Goal: Feedback & Contribution: Contribute content

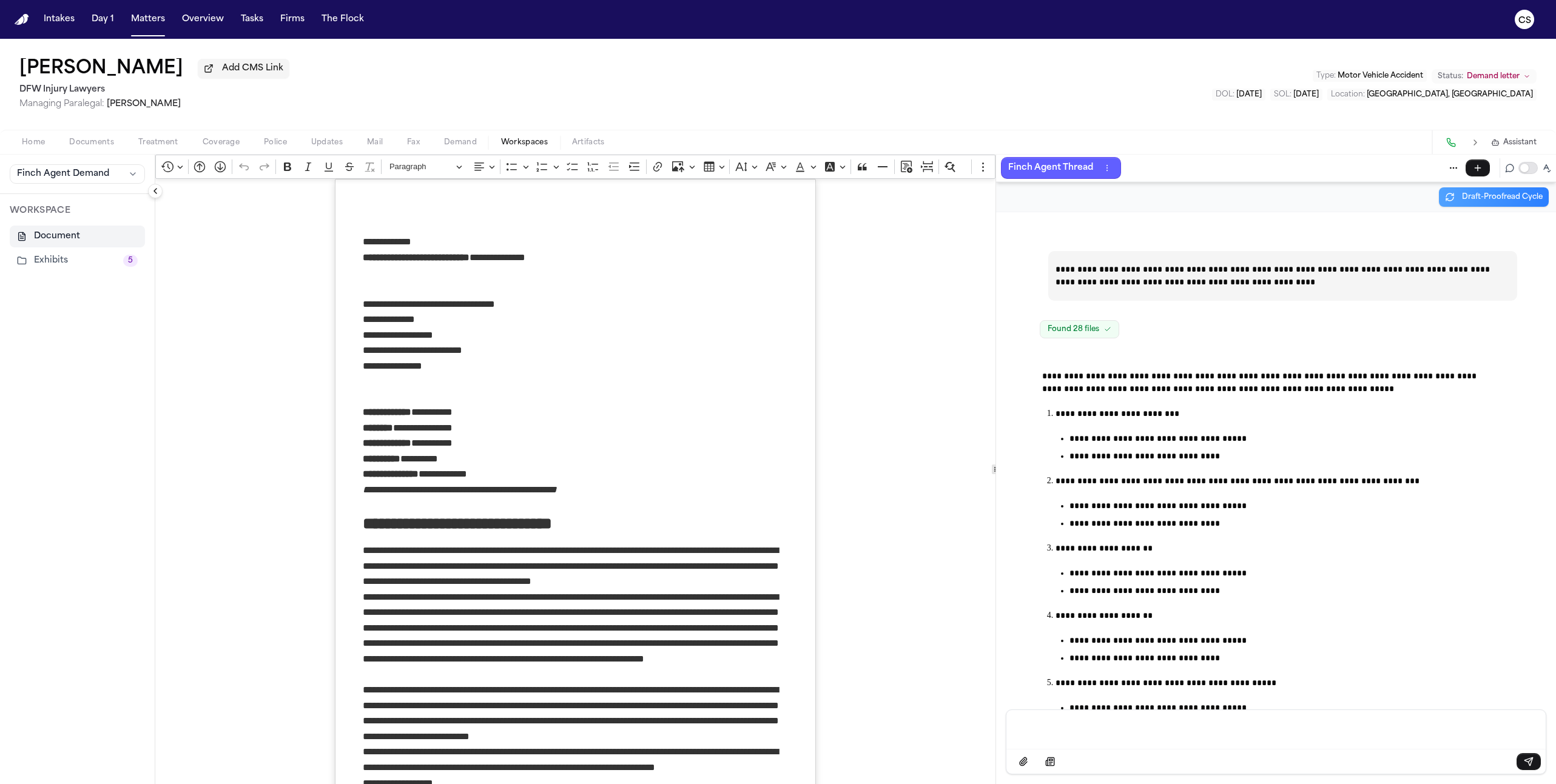
scroll to position [41721, 0]
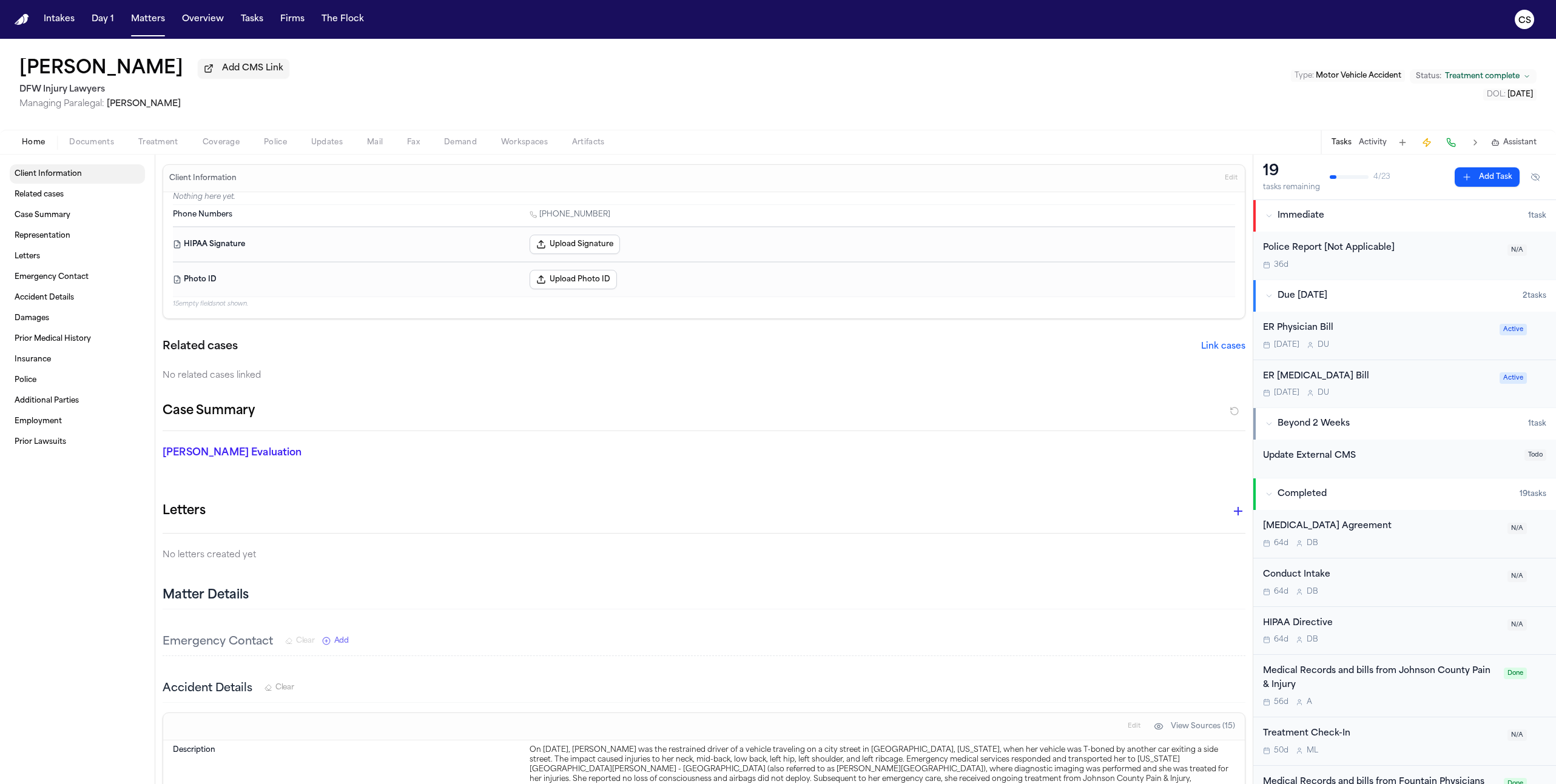
click at [56, 179] on span "Client Information" at bounding box center [48, 174] width 68 height 10
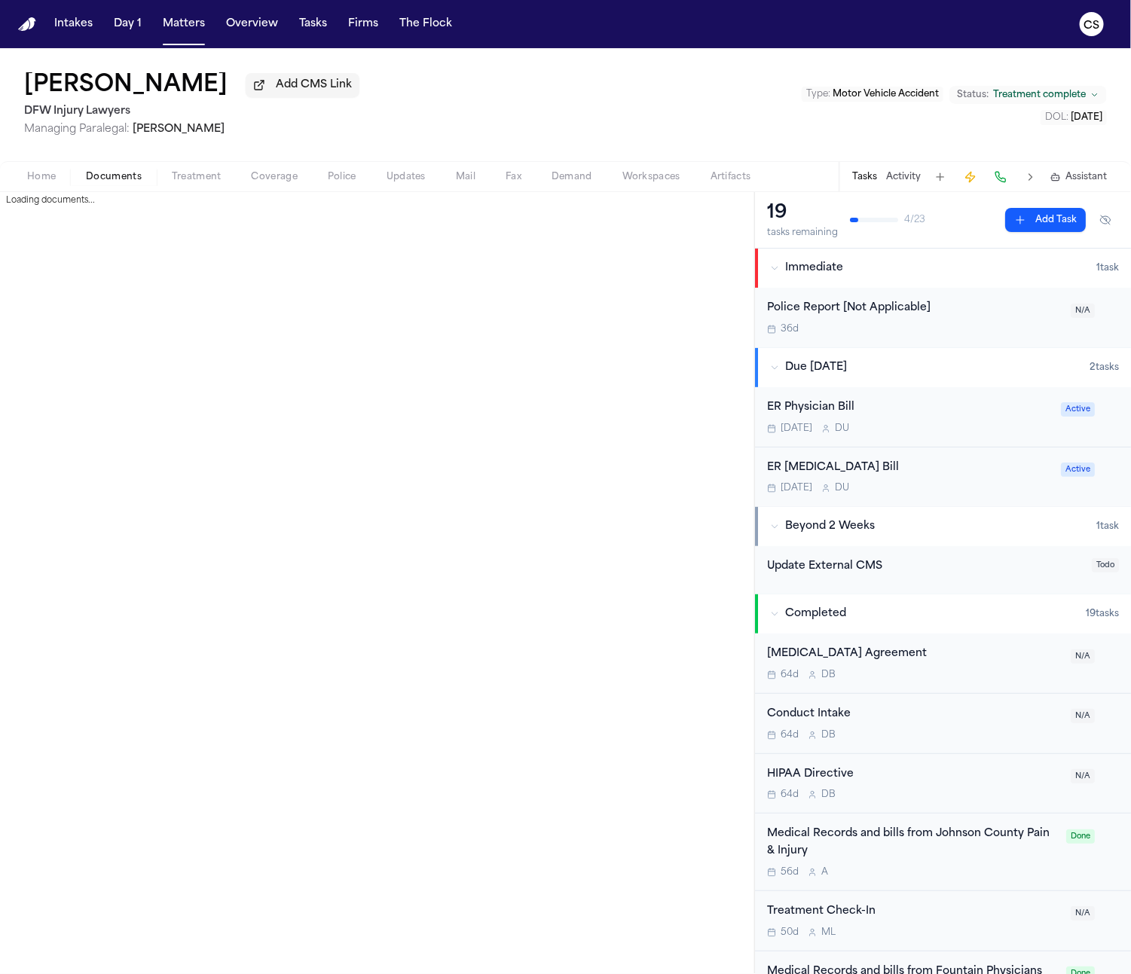
click at [112, 183] on span "Documents" at bounding box center [114, 177] width 56 height 12
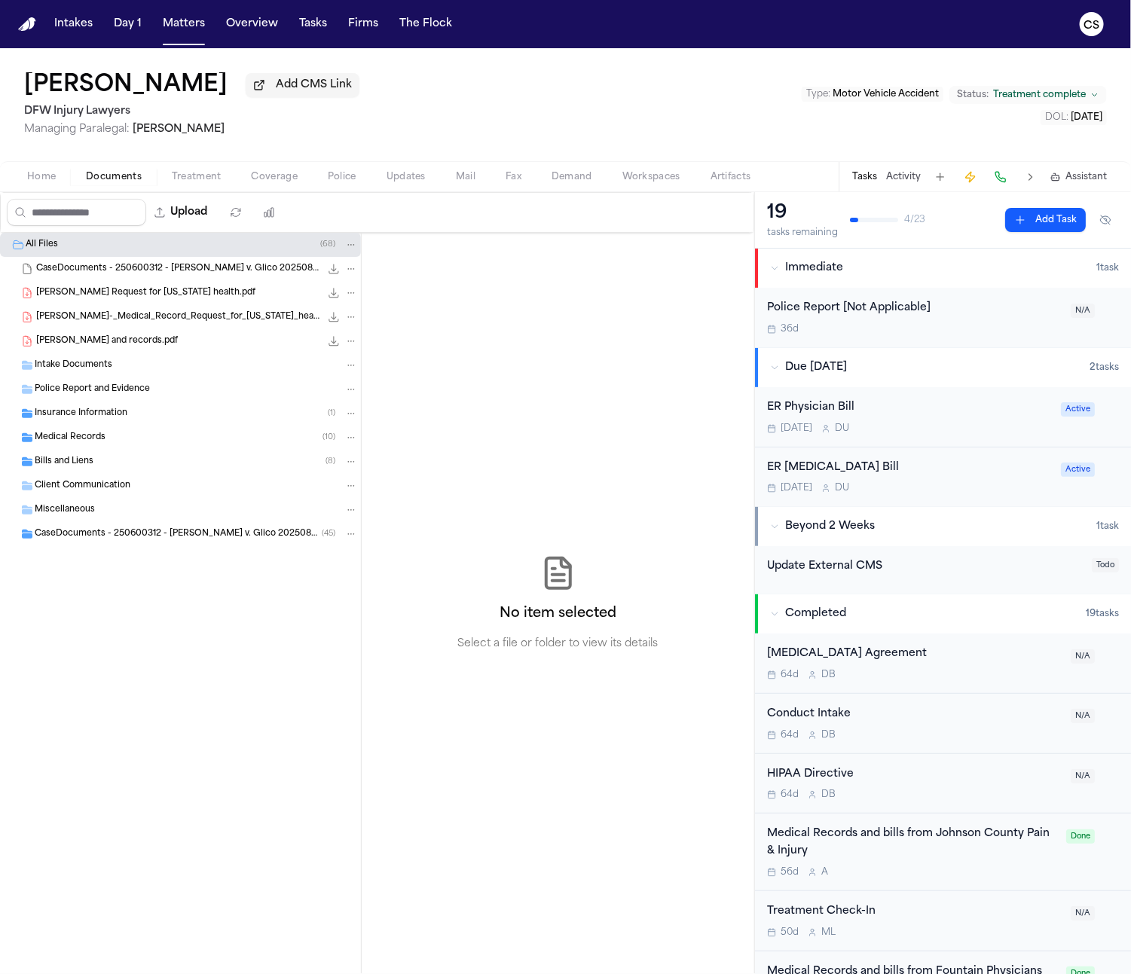
click at [677, 182] on span "Workspaces" at bounding box center [651, 177] width 58 height 12
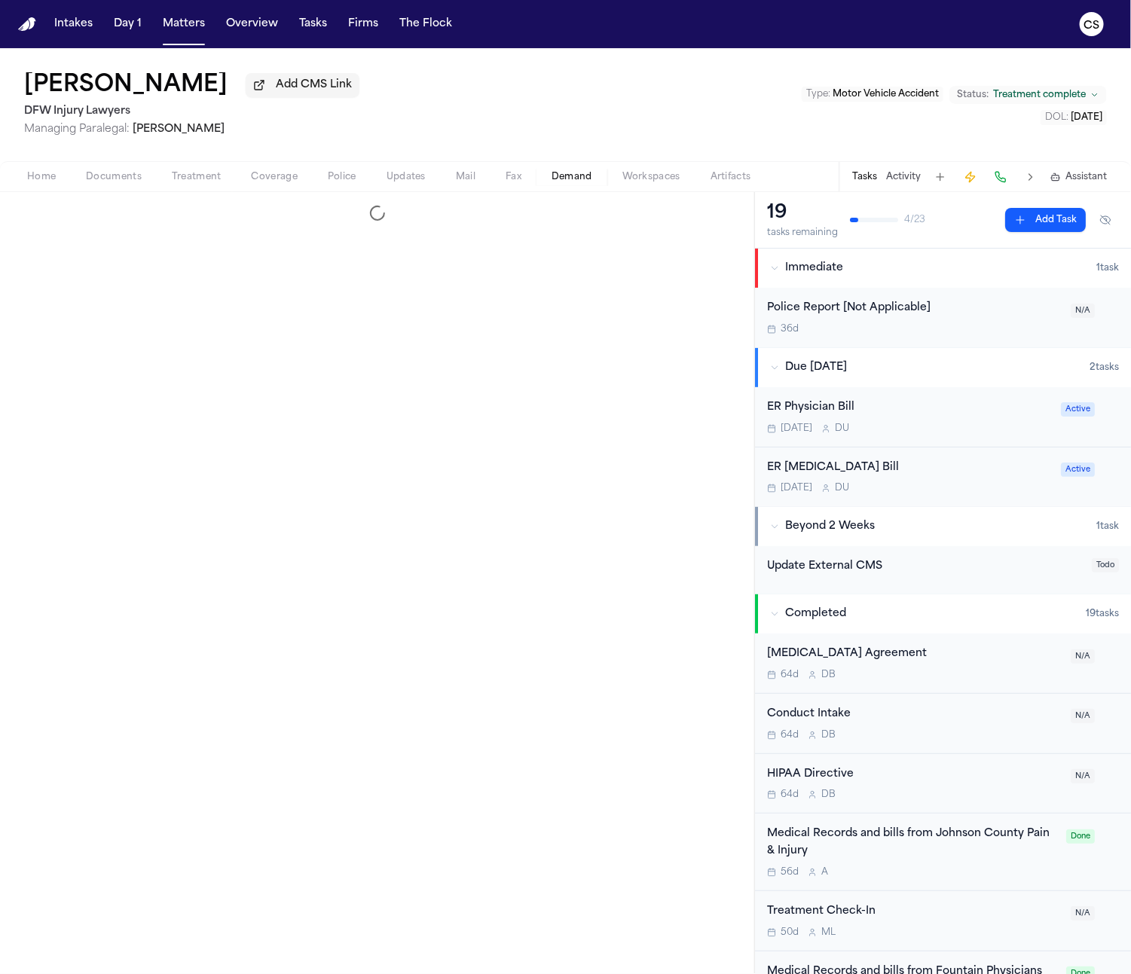
click at [576, 180] on span "Demand" at bounding box center [571, 177] width 41 height 12
select select "**********"
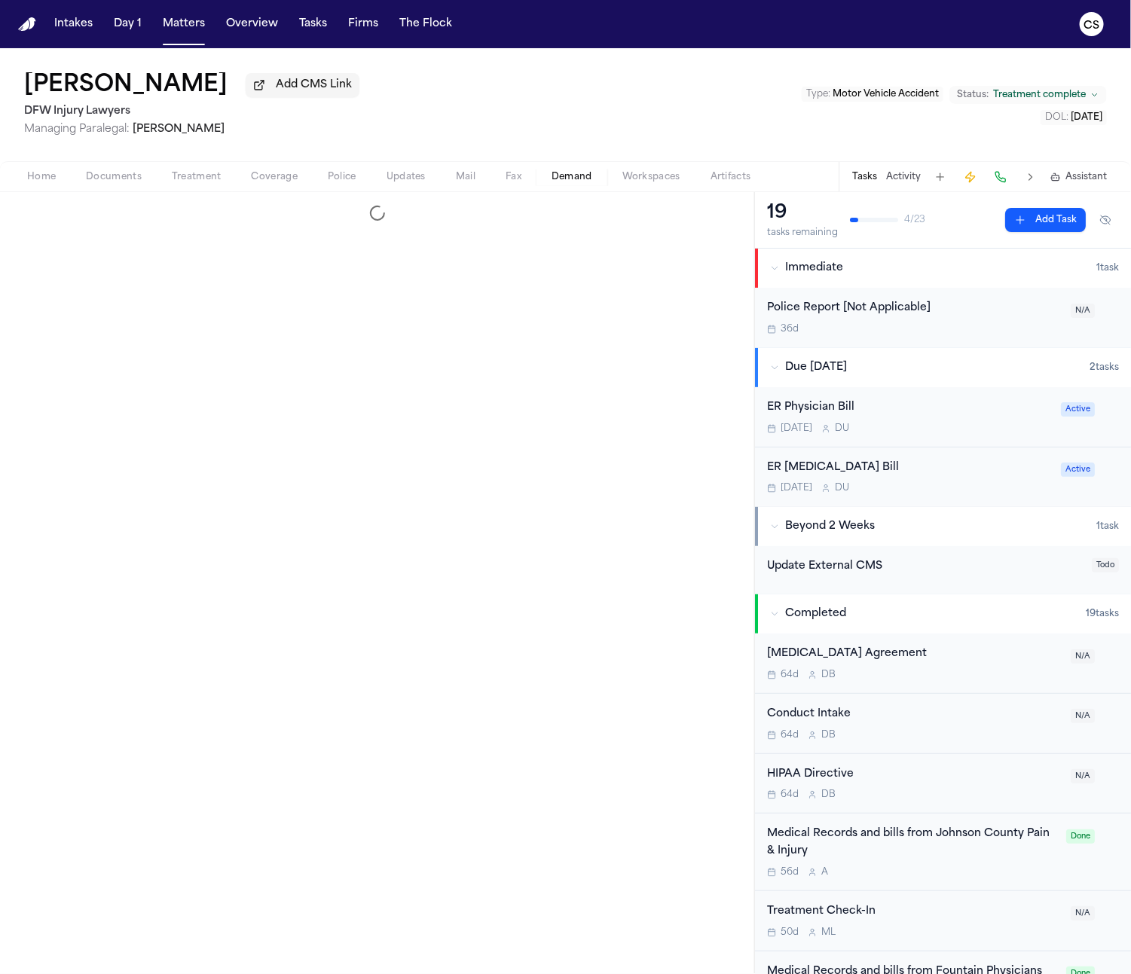
select select "**********"
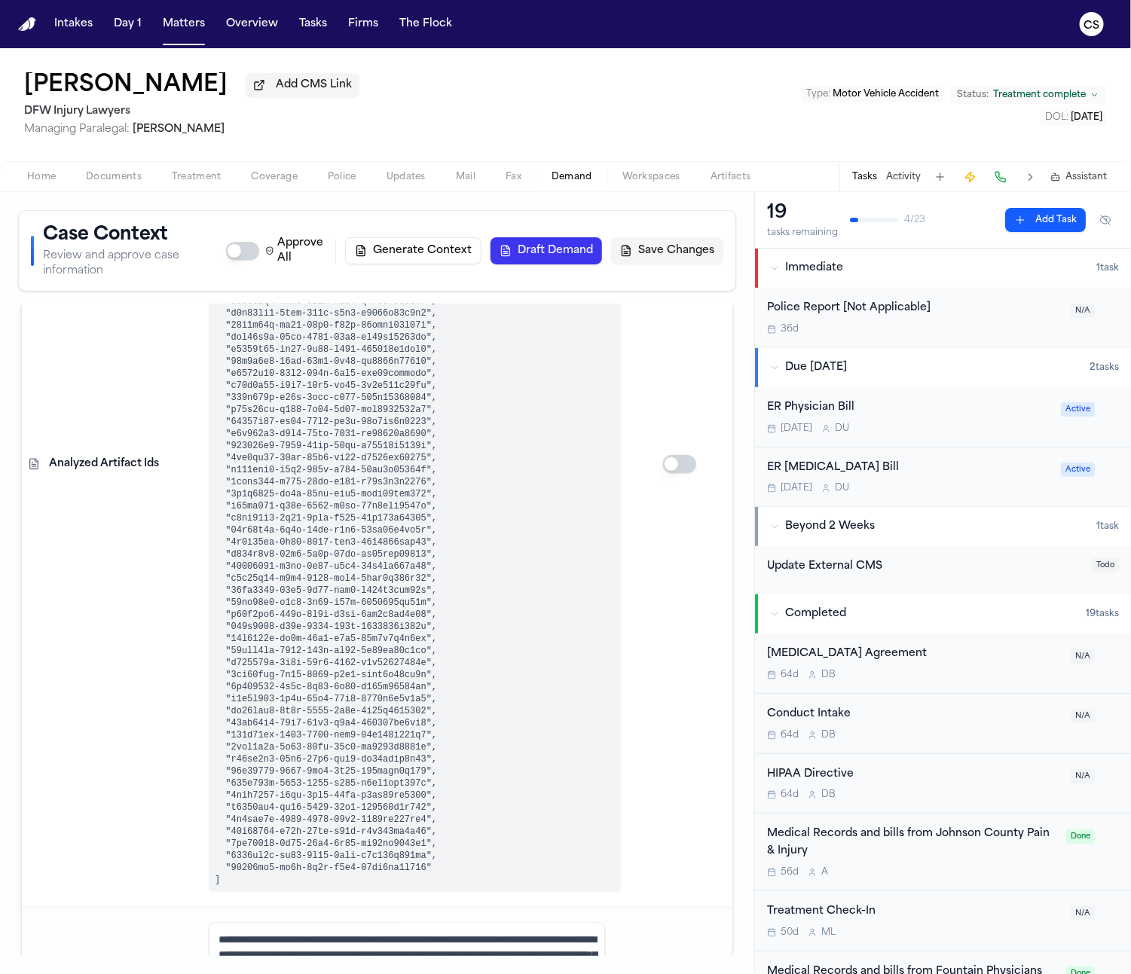
scroll to position [1256, 0]
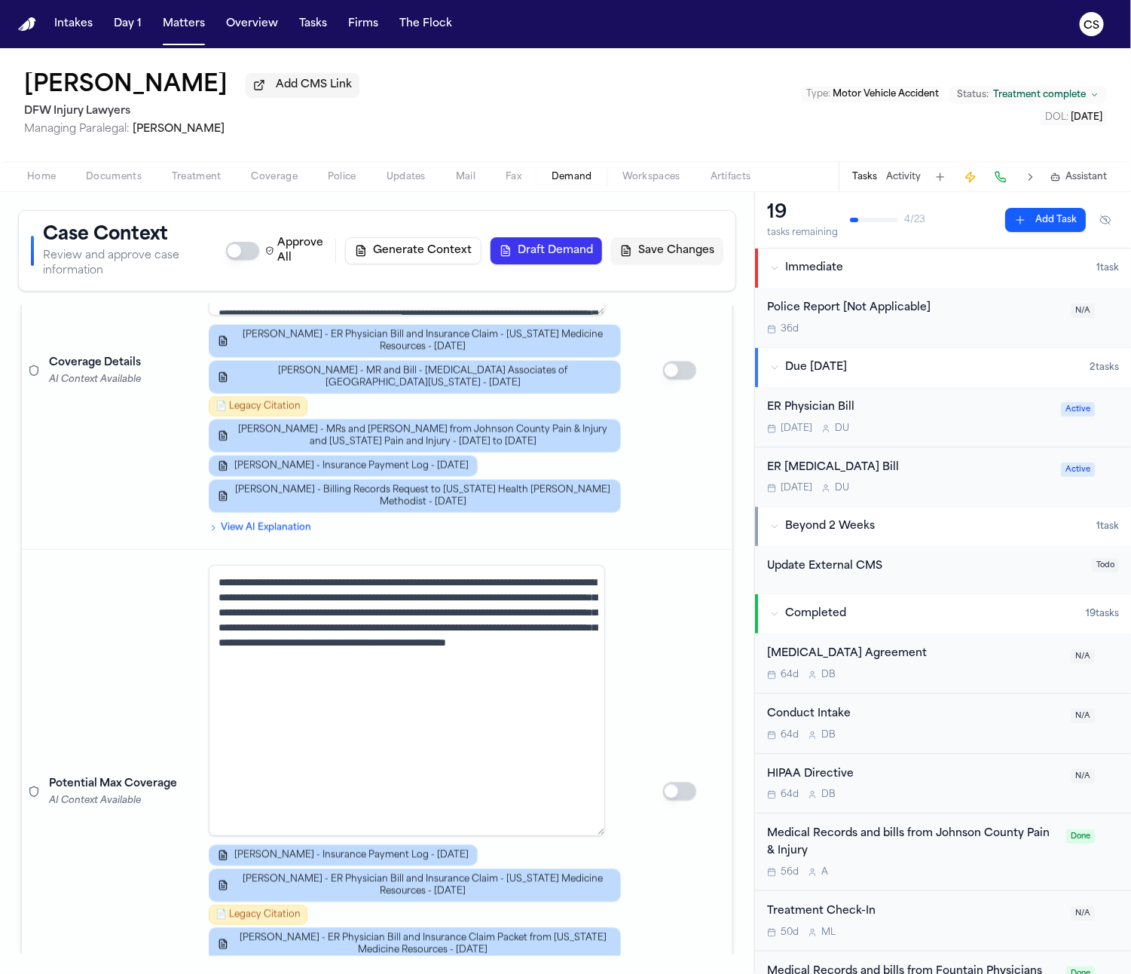
drag, startPoint x: 595, startPoint y: 641, endPoint x: 621, endPoint y: 803, distance: 164.0
click at [621, 803] on tr "**********" at bounding box center [377, 792] width 710 height 484
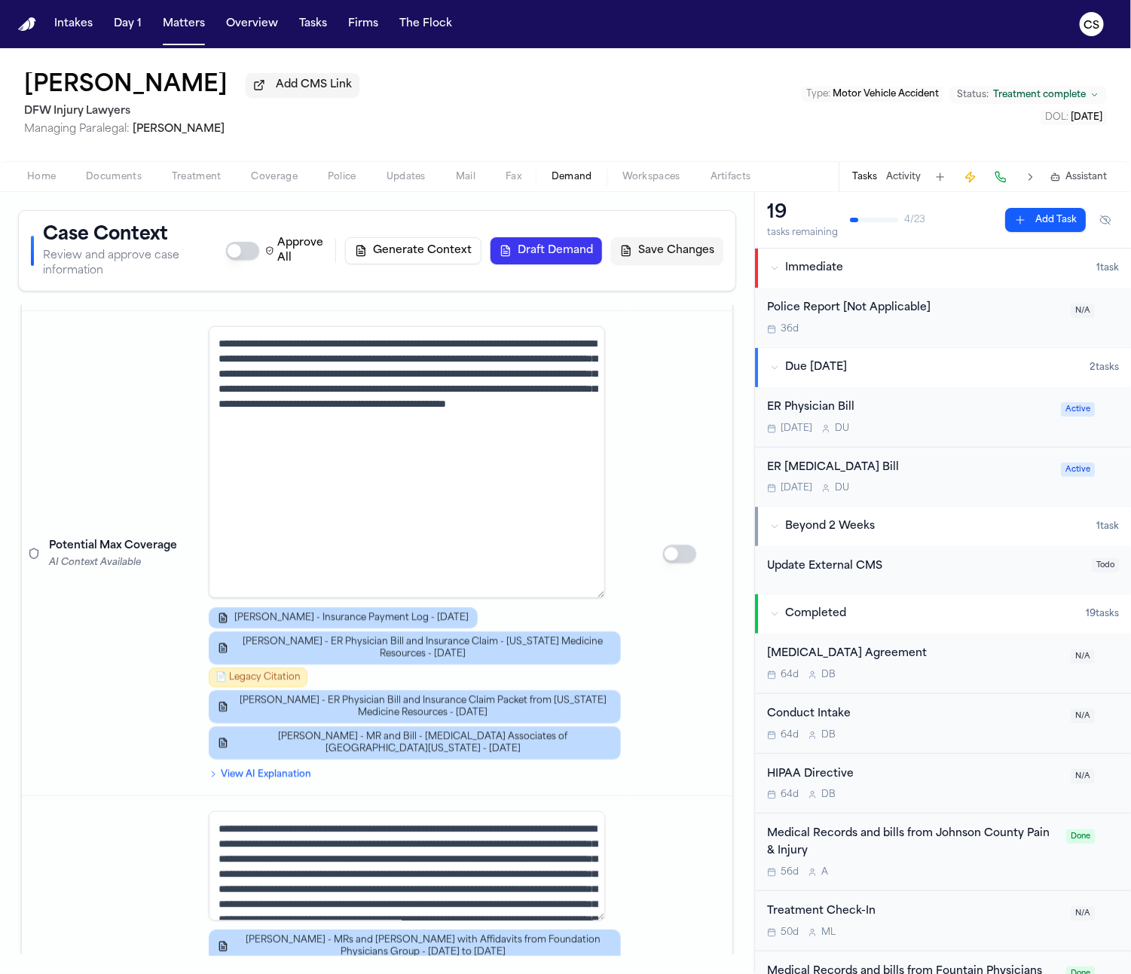
scroll to position [1509, 0]
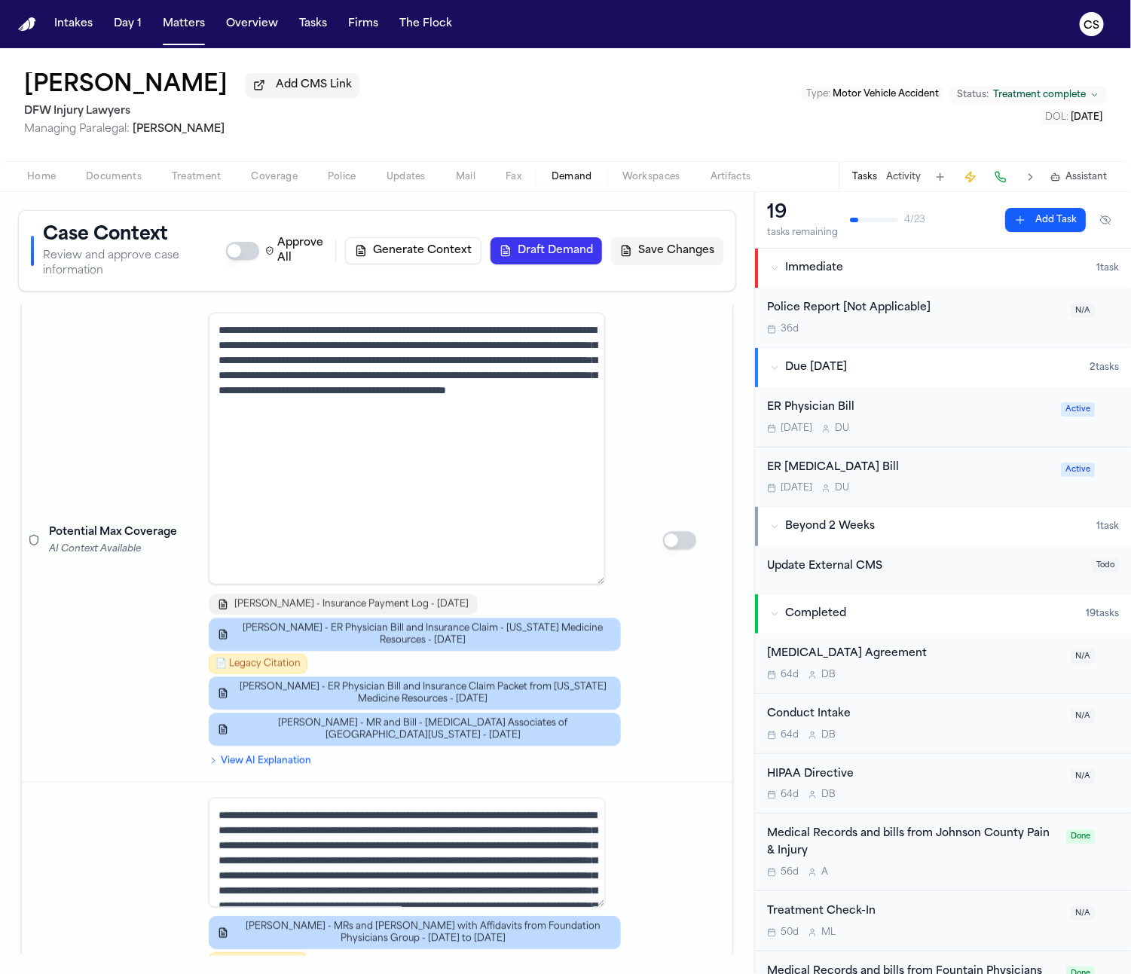
click at [279, 594] on button "J. Lowe - Insurance Payment Log - 6.24.25" at bounding box center [343, 604] width 269 height 21
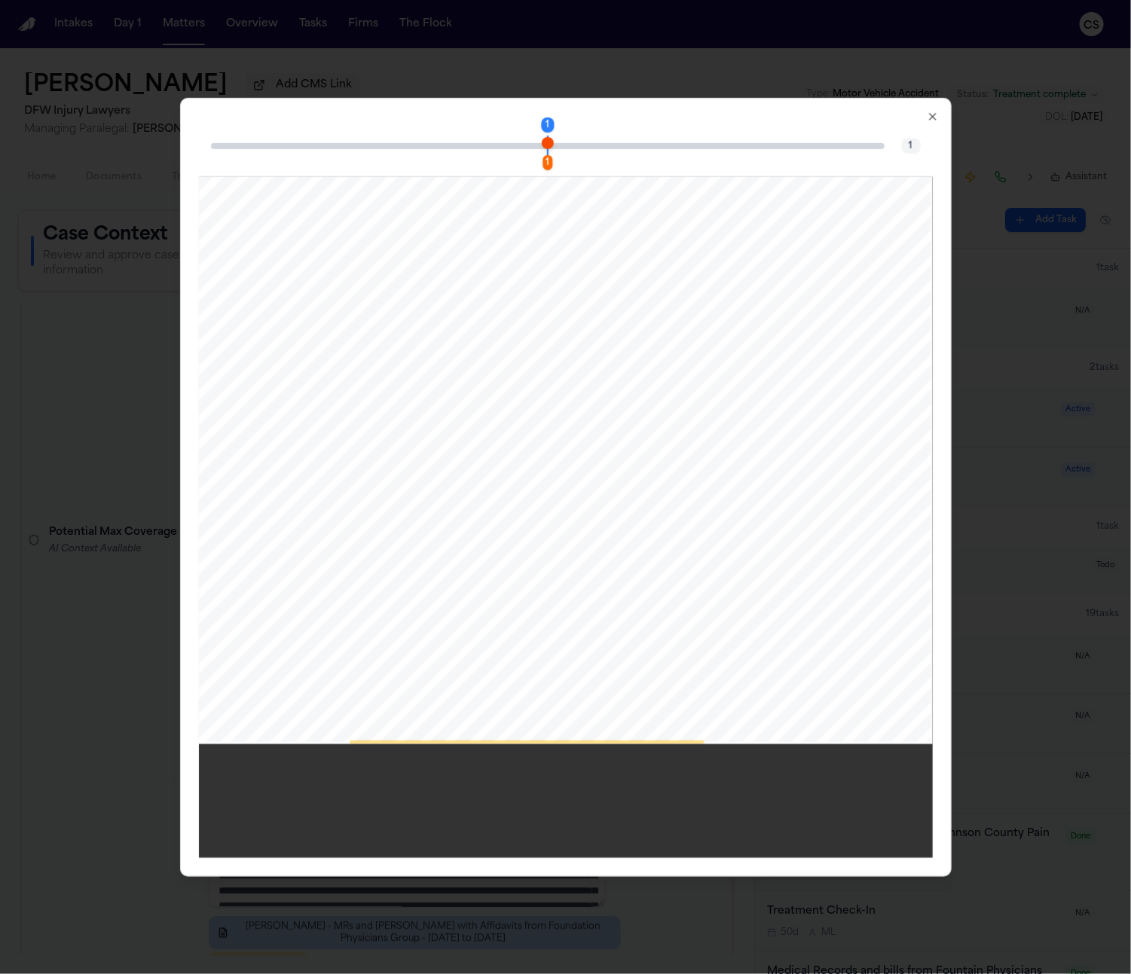
click at [943, 118] on div "1 1 1                                      …" at bounding box center [565, 486] width 771 height 779
click at [937, 115] on icon "button" at bounding box center [932, 116] width 12 height 12
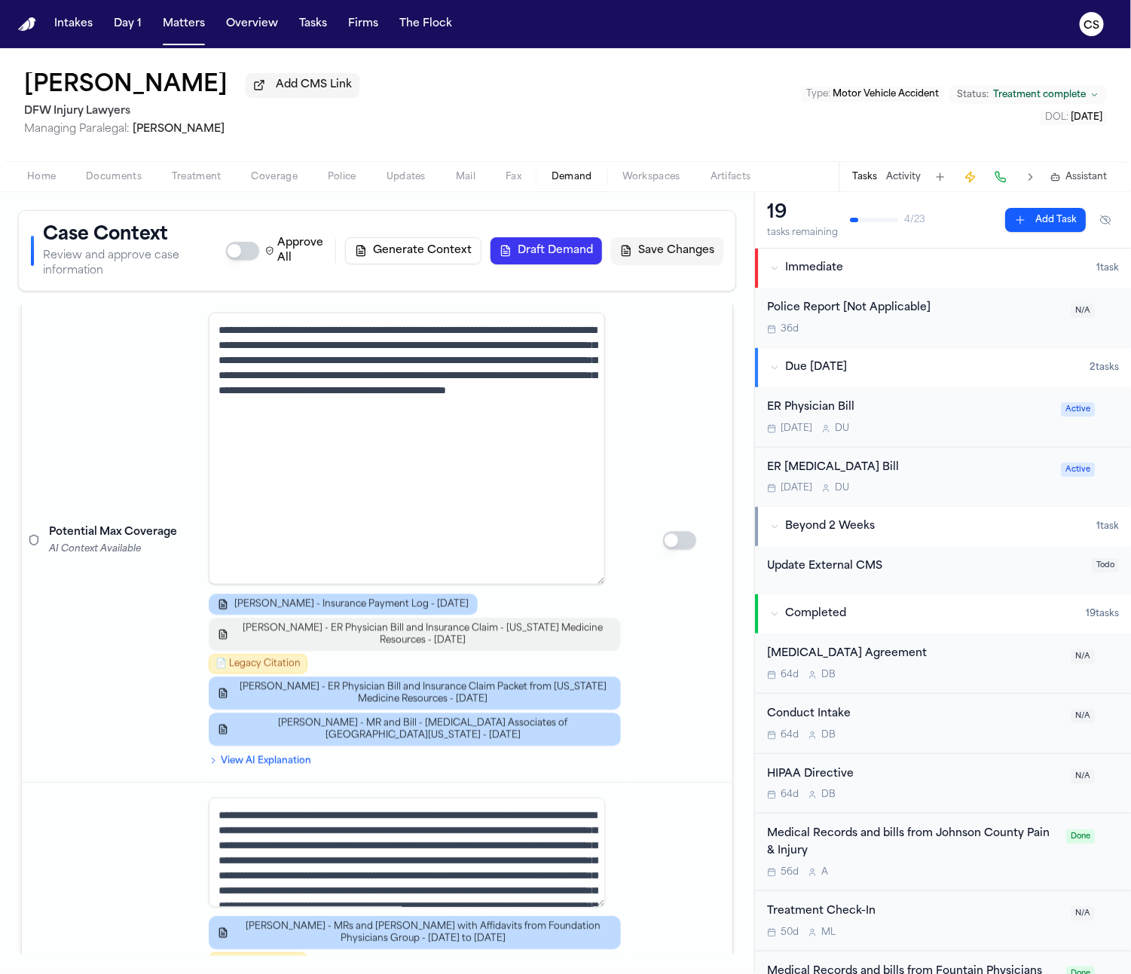
click at [398, 622] on span "J. Lowe - ER Physician Bill and Insurance Claim - Texas Medicine Resources - 6.…" at bounding box center [422, 634] width 377 height 24
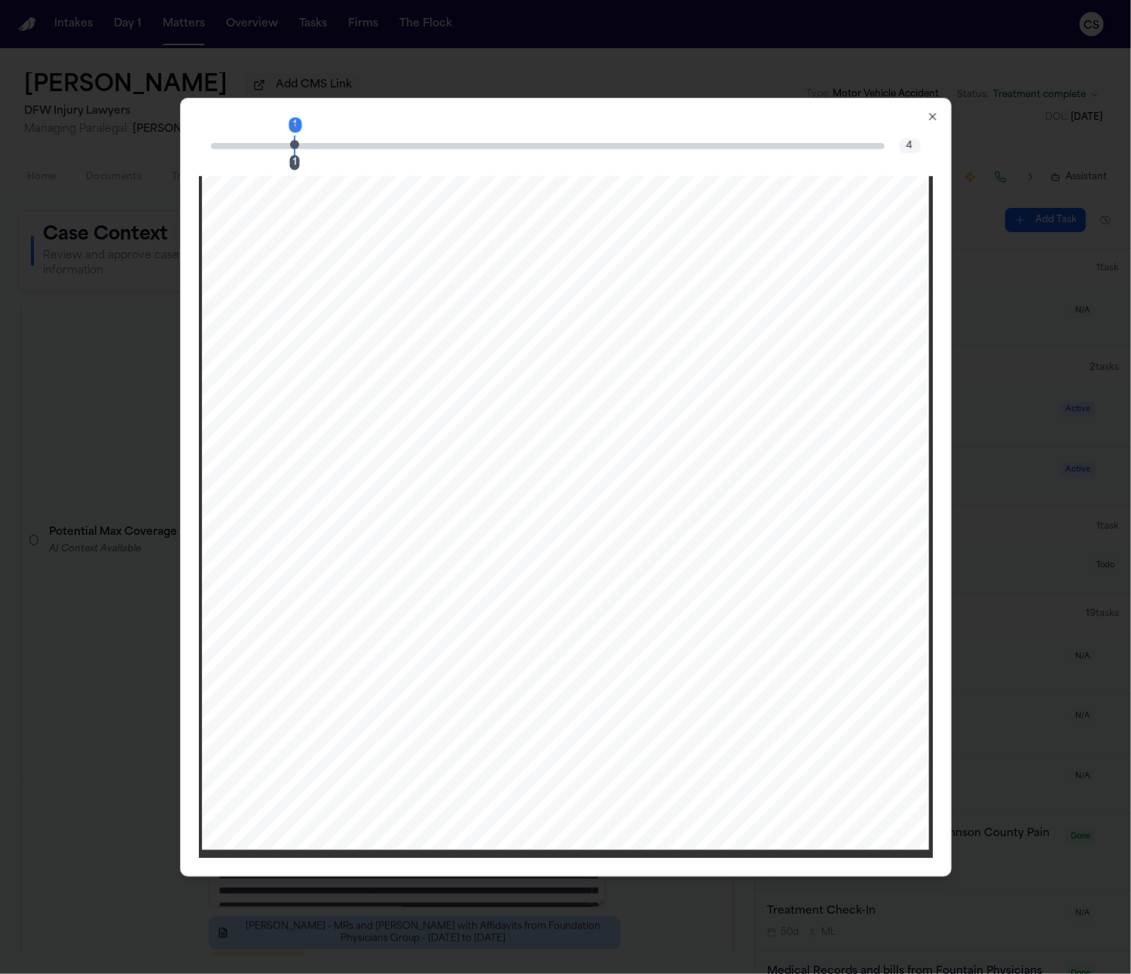
scroll to position [0, 0]
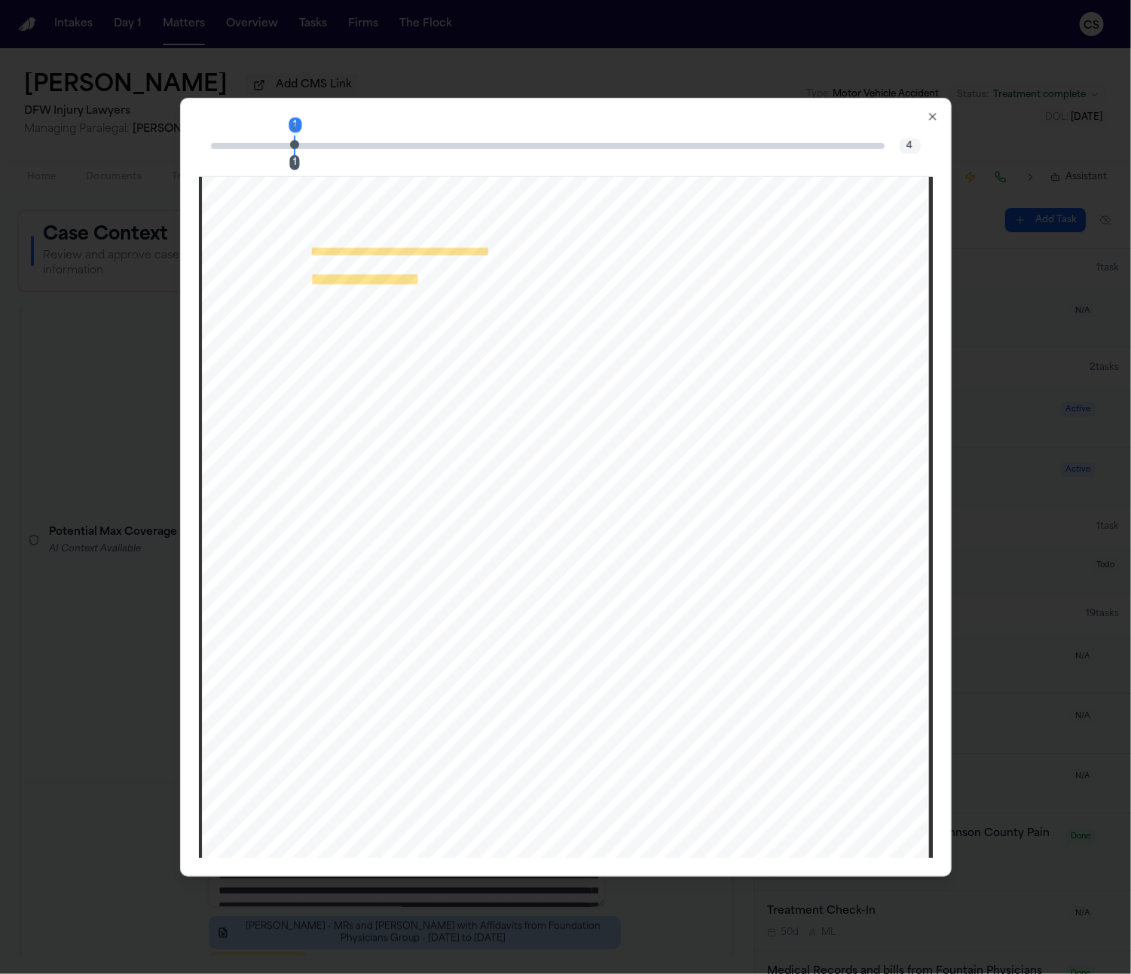
click at [291, 160] on div "1" at bounding box center [295, 162] width 10 height 15
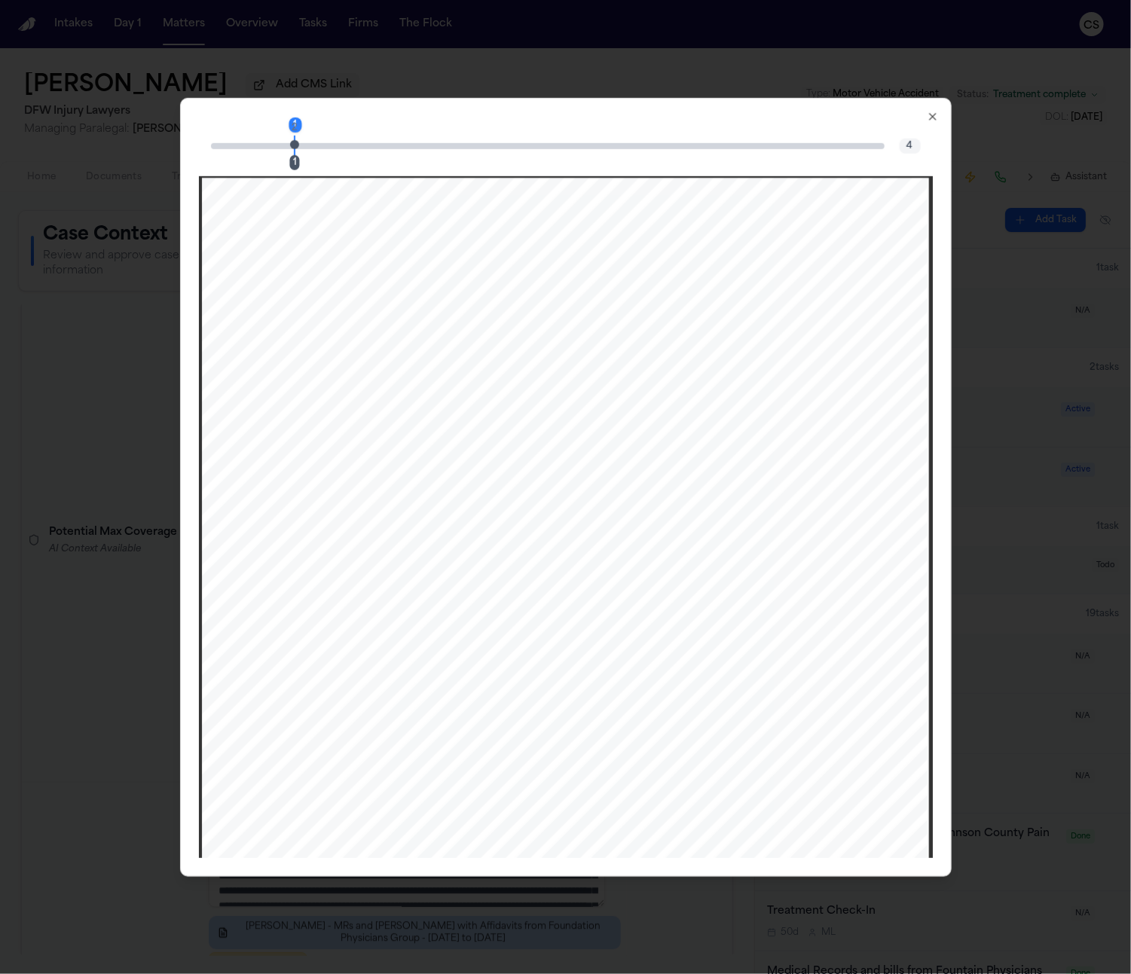
click at [605, 148] on div "1 1 2" at bounding box center [547, 146] width 673 height 6
click at [762, 148] on div "4 1 2" at bounding box center [547, 146] width 673 height 6
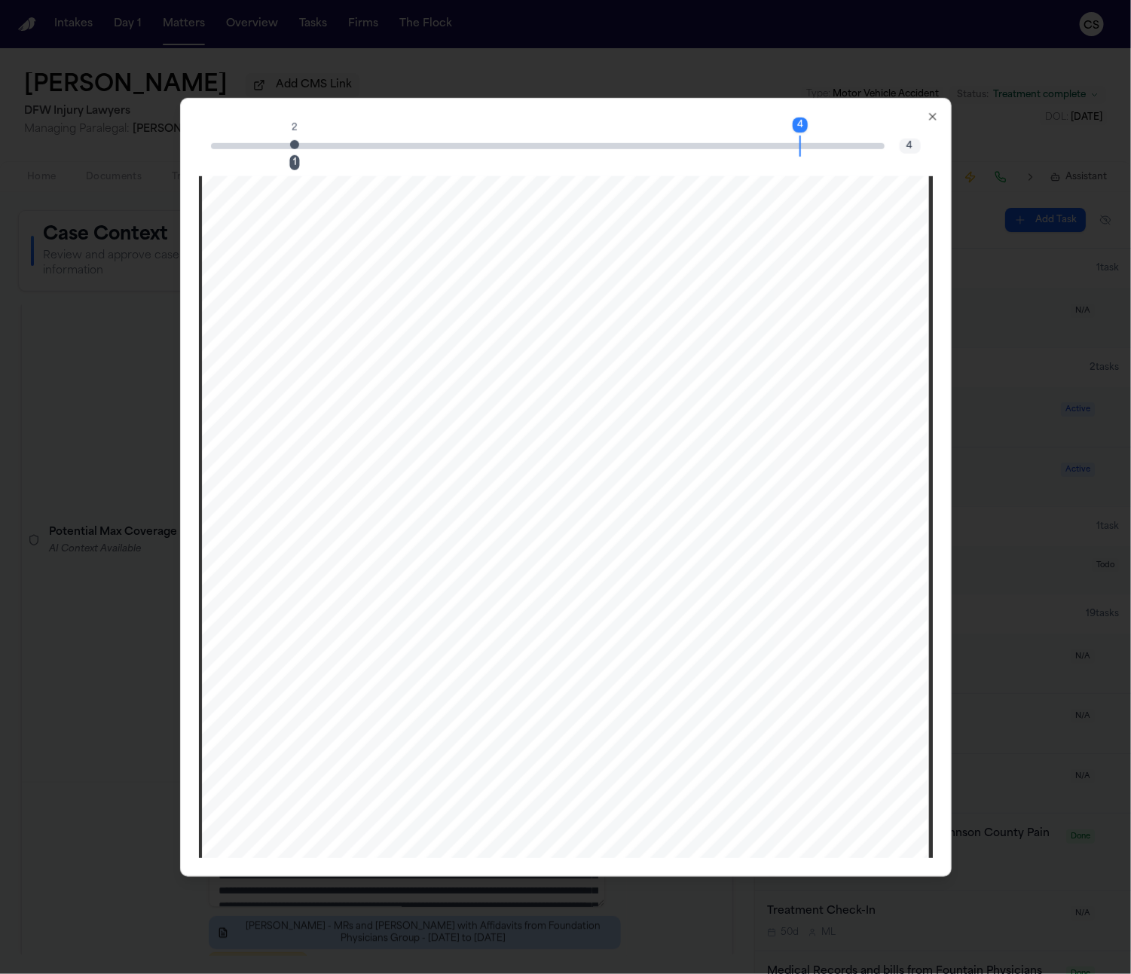
scroll to position [3118, 0]
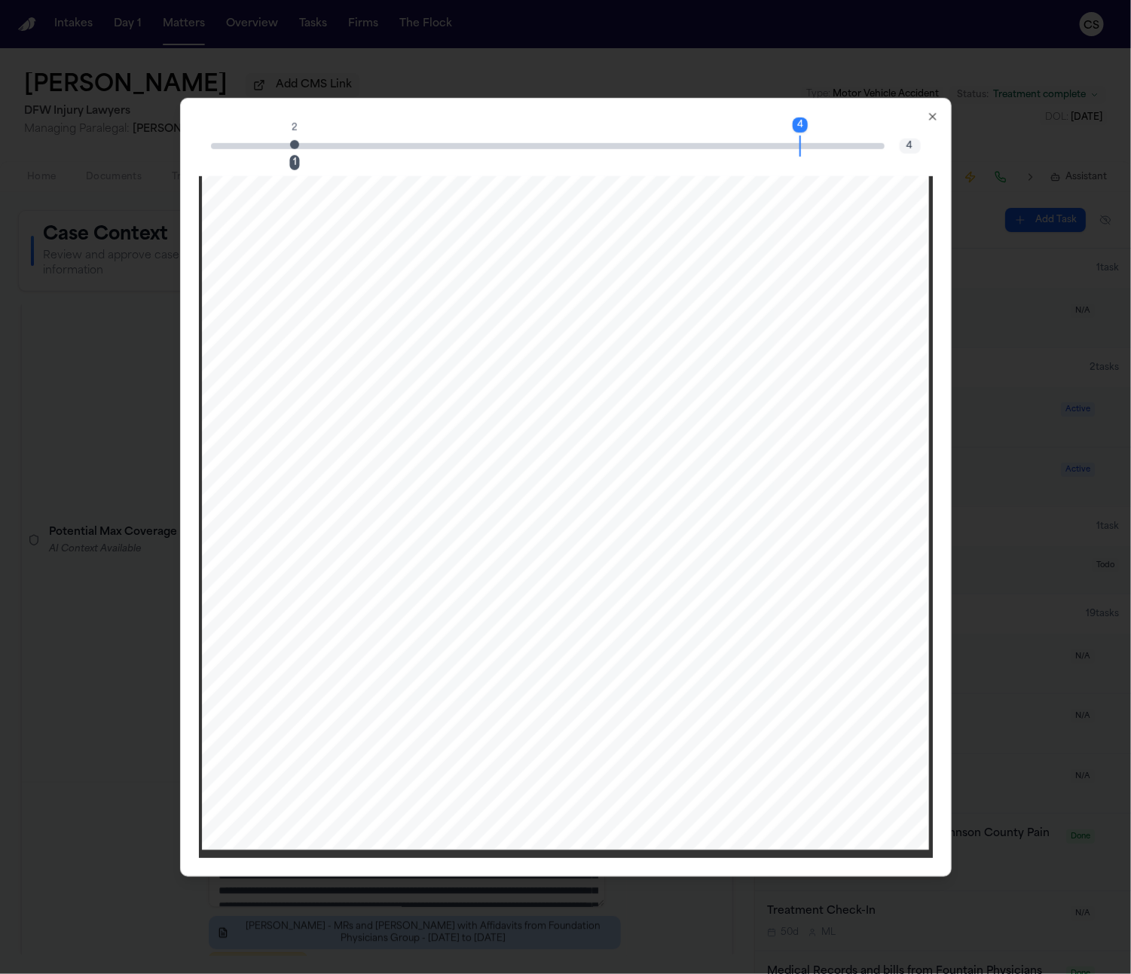
click at [925, 114] on div "4 1 2 4 Close" at bounding box center [565, 486] width 771 height 779
click at [929, 115] on icon "button" at bounding box center [932, 116] width 12 height 12
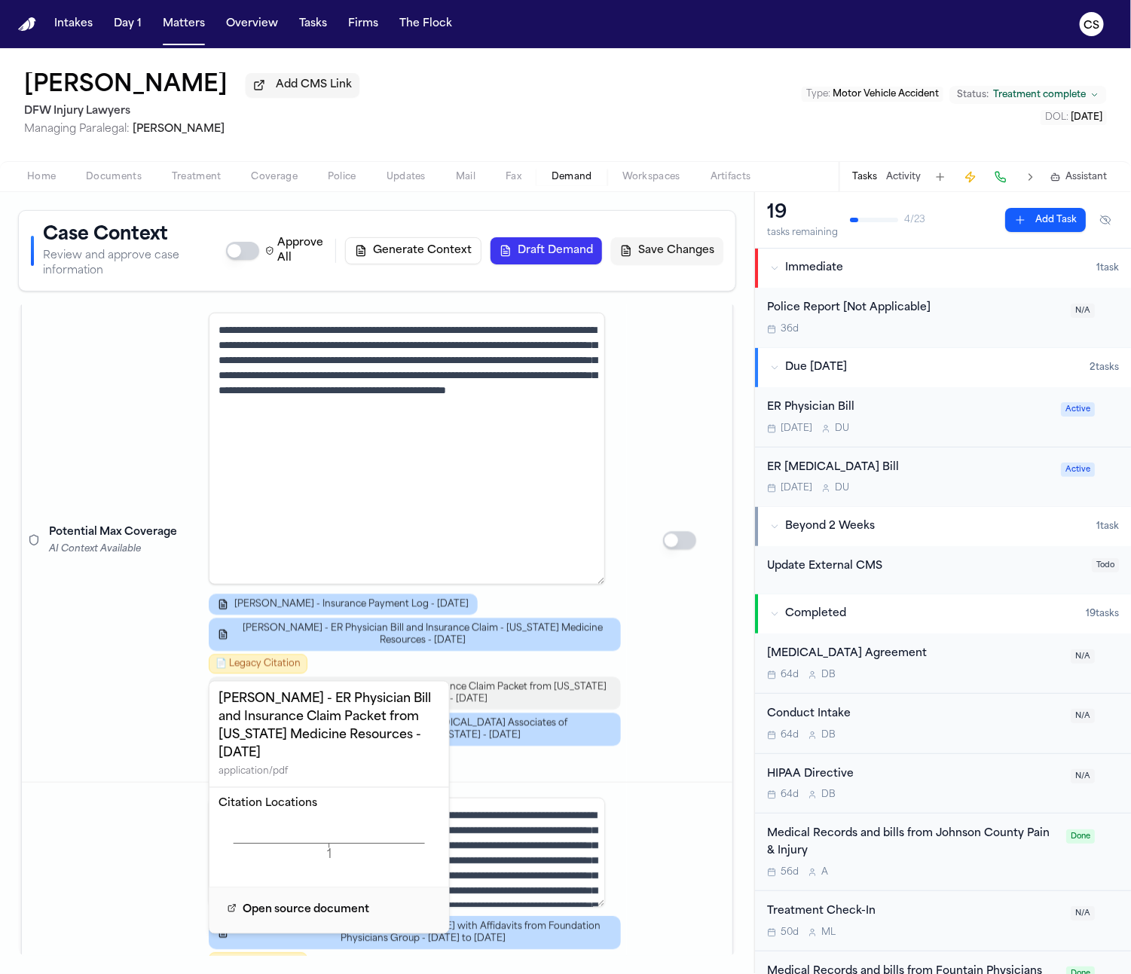
click at [504, 681] on span "J. Lowe - ER Physician Bill and Insurance Claim Packet from Texas Medicine Reso…" at bounding box center [422, 693] width 377 height 24
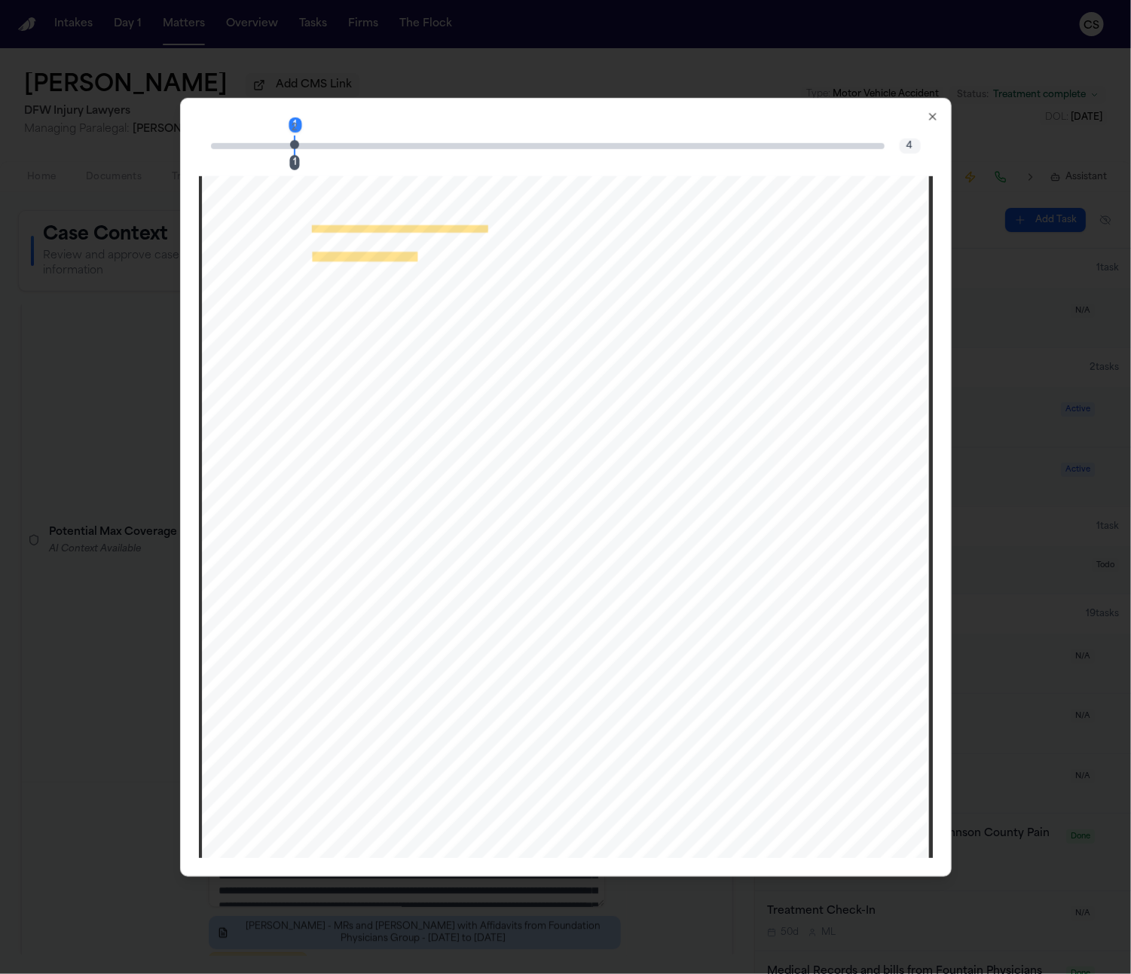
scroll to position [0, 0]
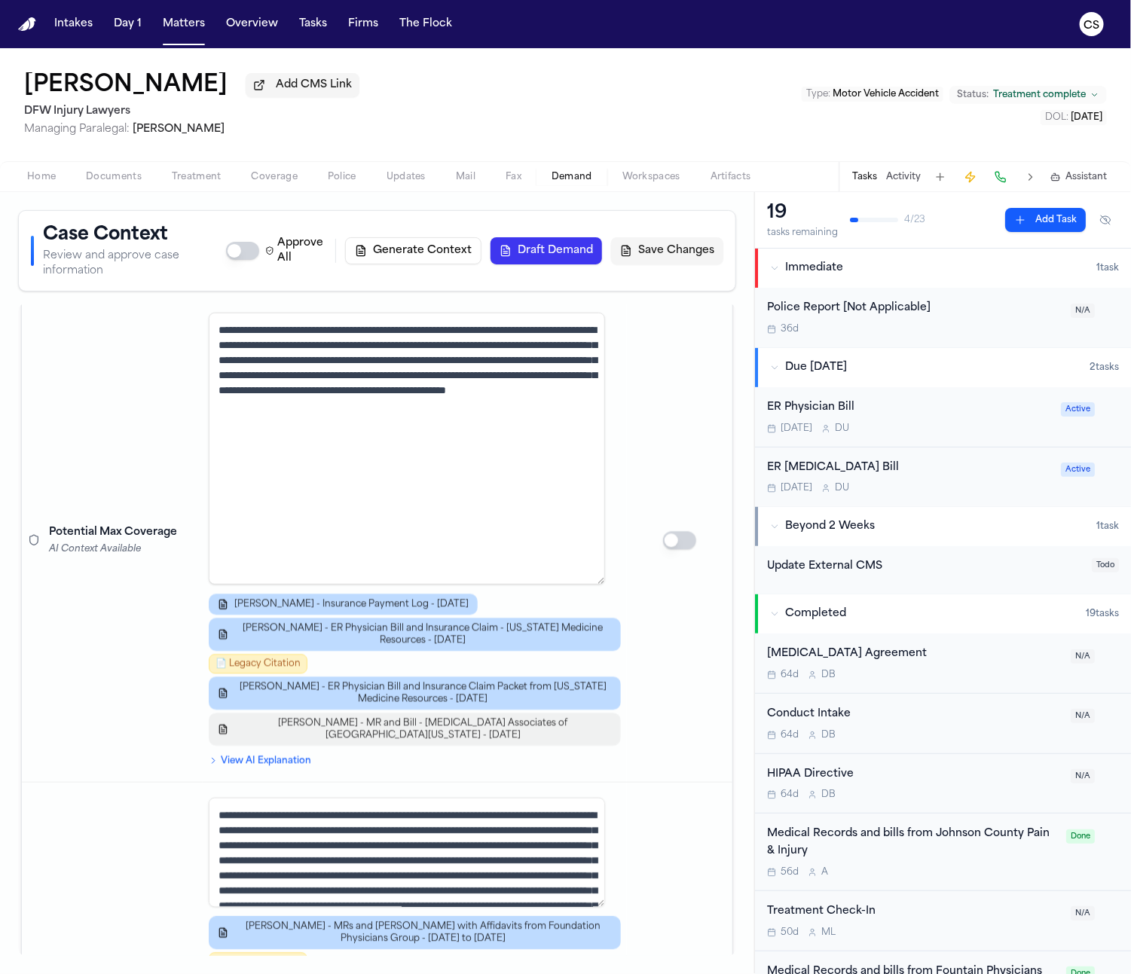
click at [497, 717] on span "J. Lowe - MR and Bill - Radiology Associates of North Texas - 6.25.25" at bounding box center [422, 729] width 377 height 24
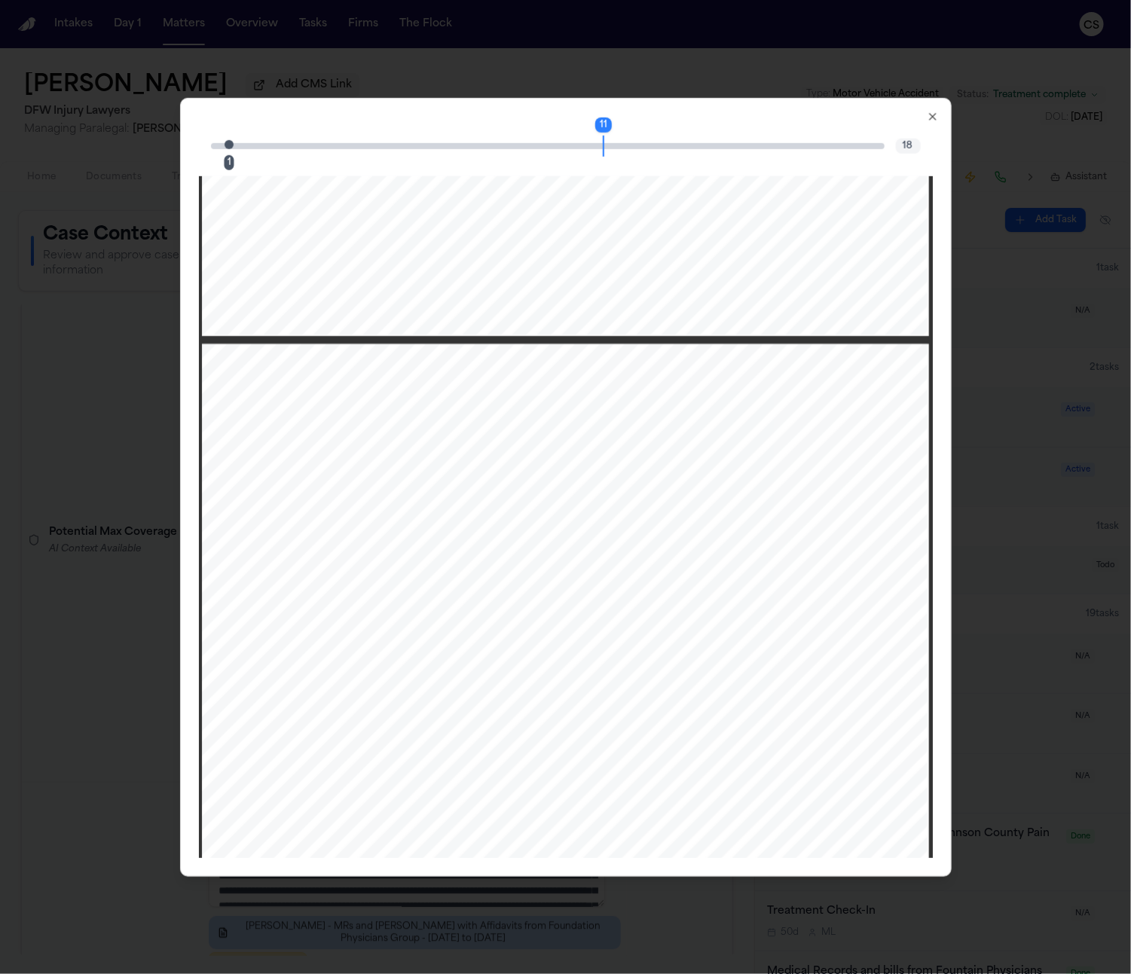
scroll to position [6256, 0]
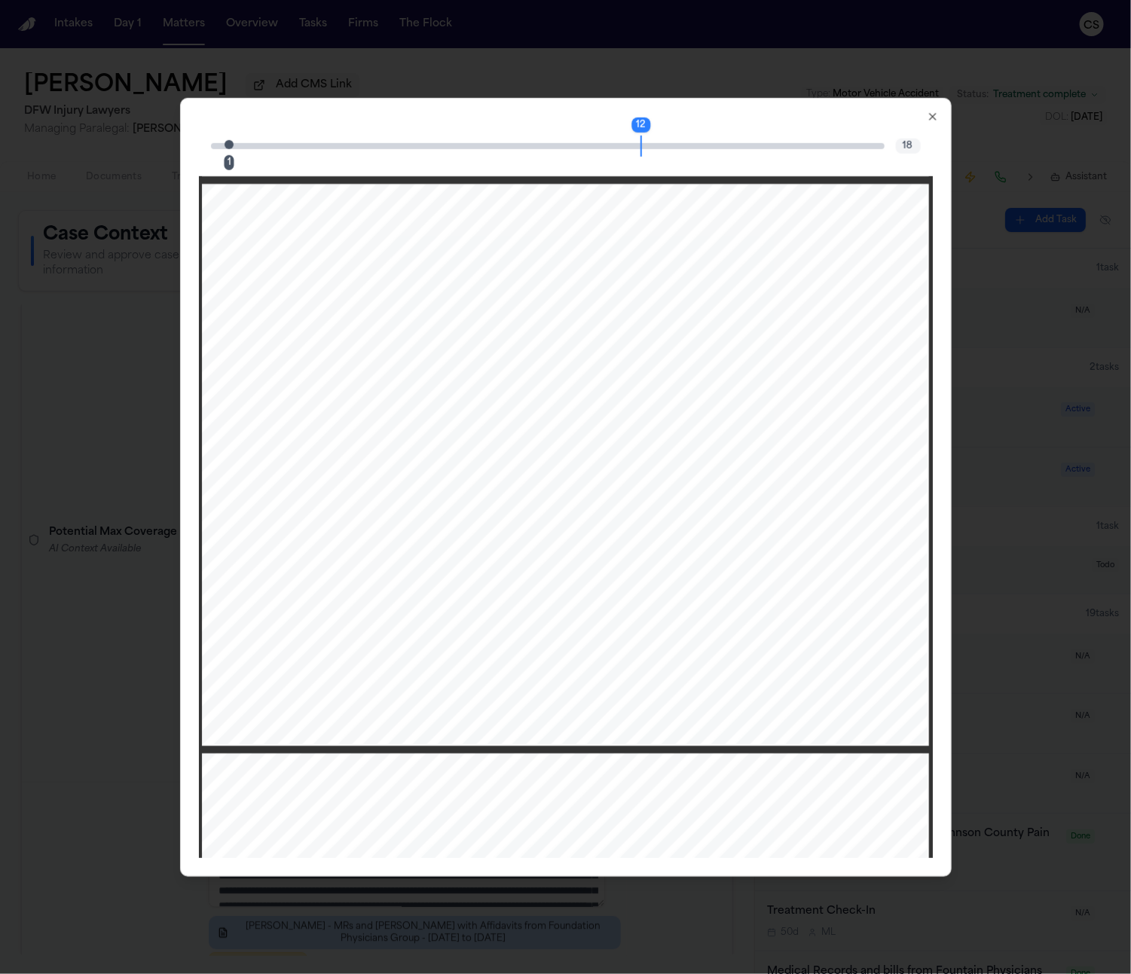
click at [937, 116] on icon "button" at bounding box center [932, 116] width 12 height 12
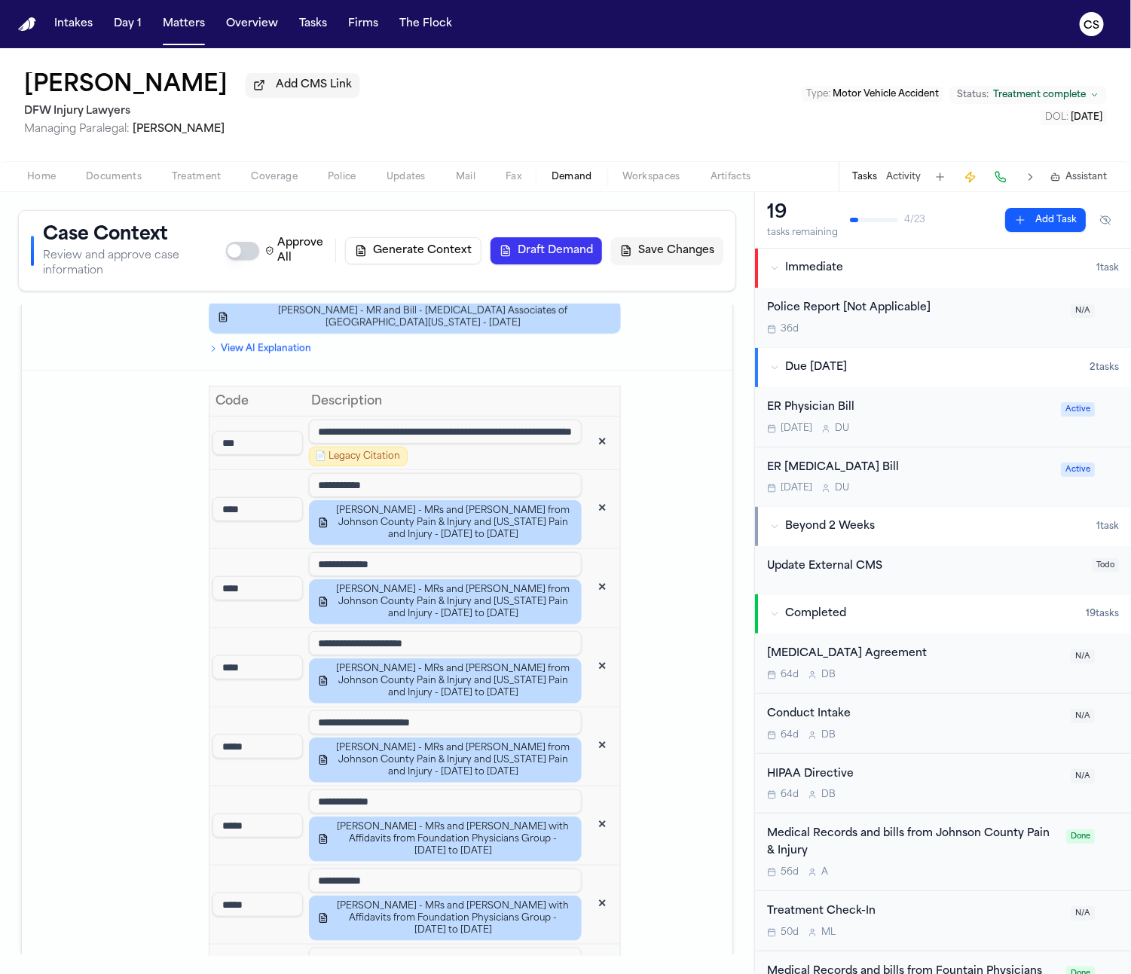
scroll to position [2324, 0]
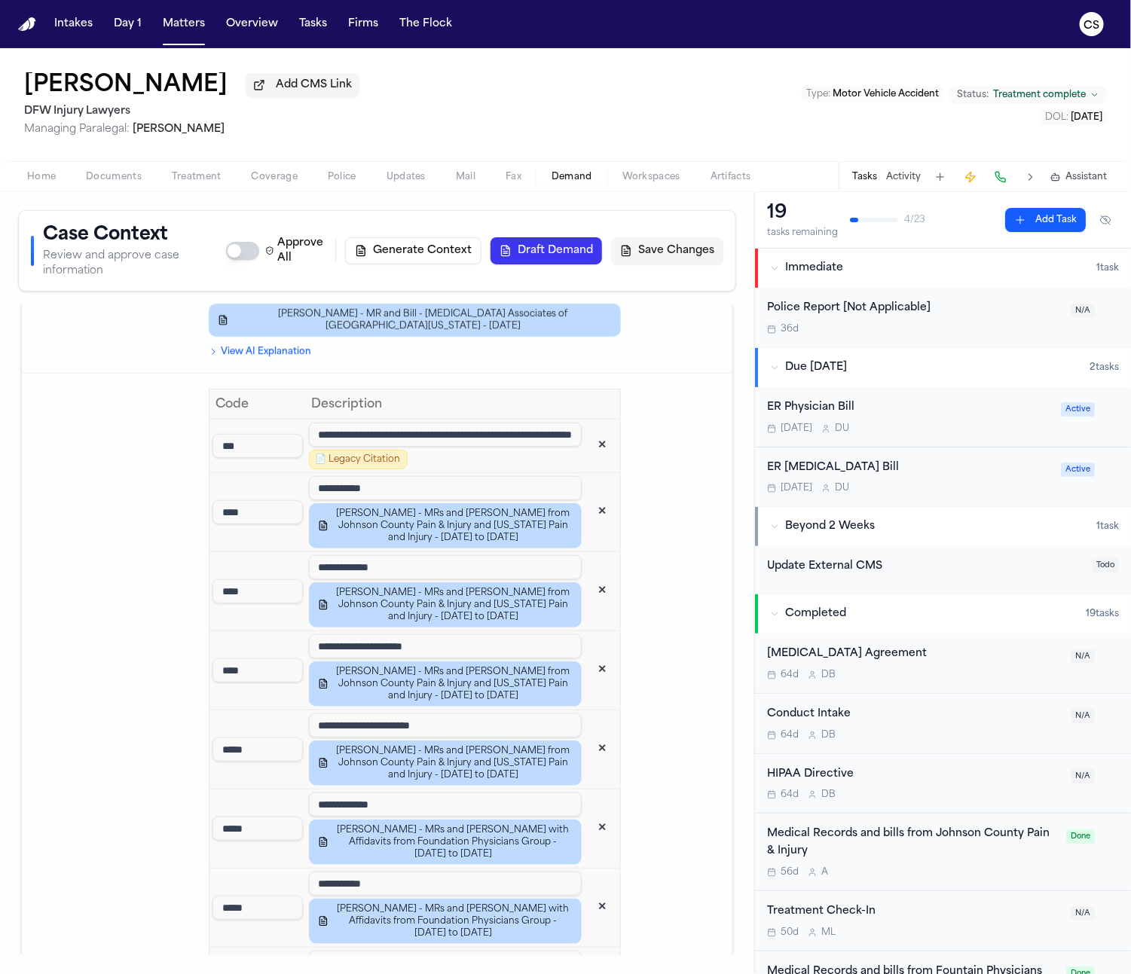
click at [588, 432] on button "✕" at bounding box center [601, 445] width 27 height 27
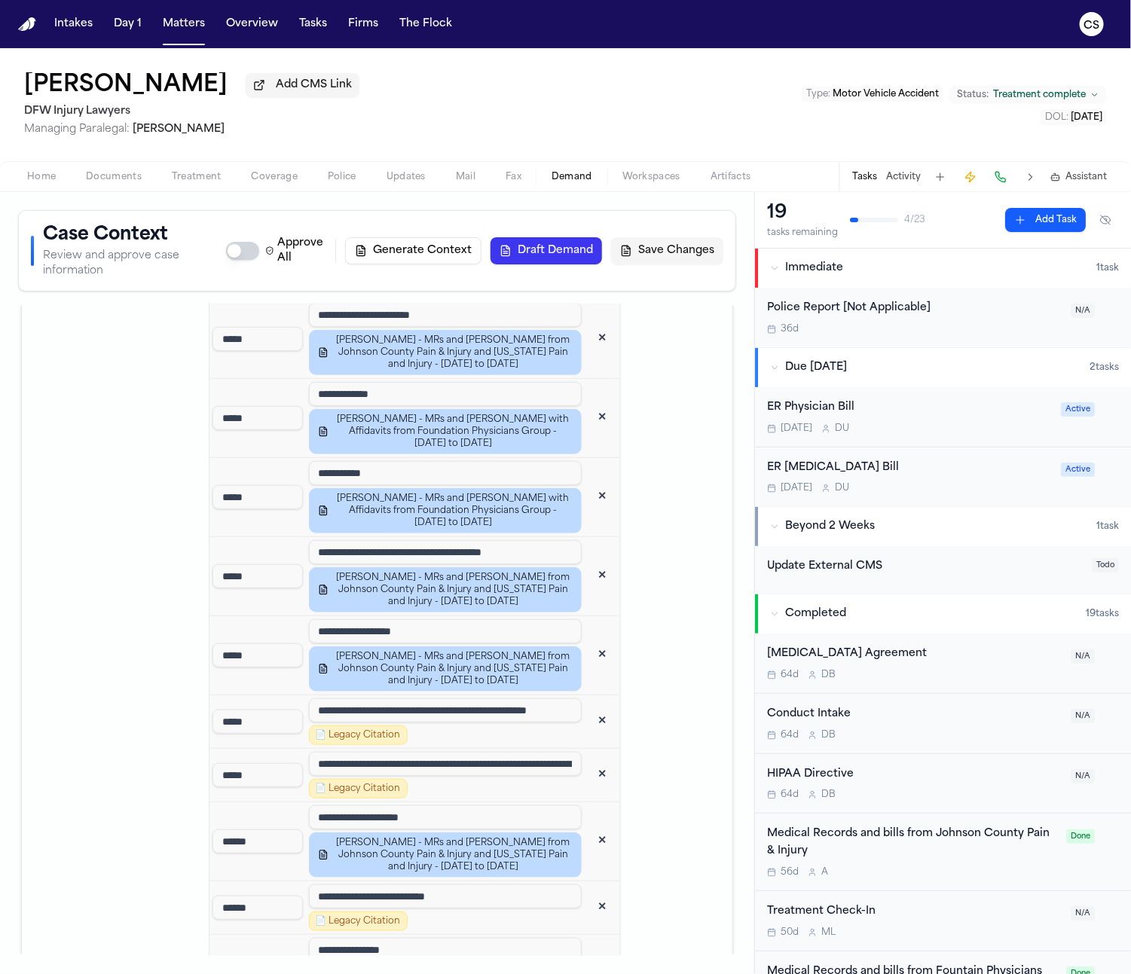
scroll to position [2779, 0]
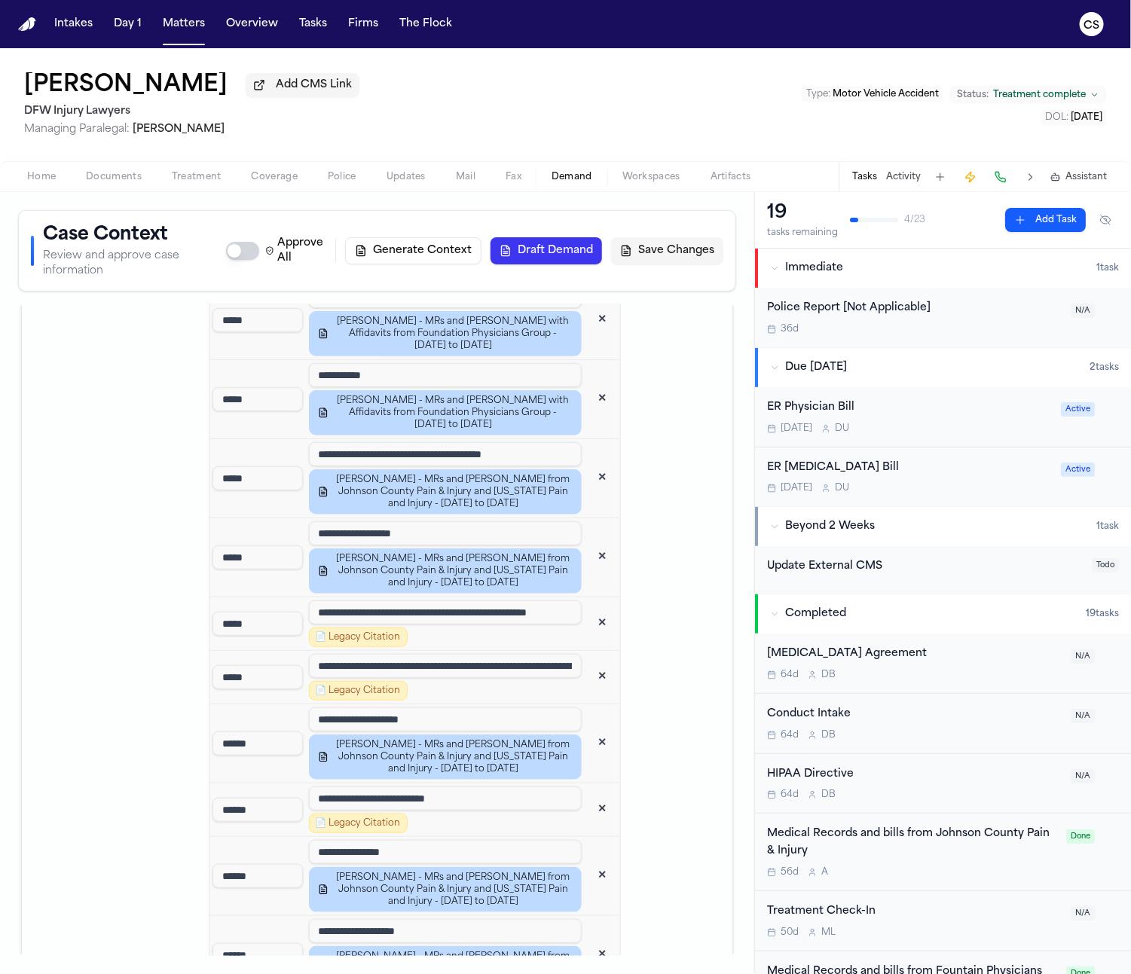
click at [380, 627] on span "📄 Legacy Citation" at bounding box center [358, 637] width 99 height 20
click at [321, 597] on td "**********" at bounding box center [445, 623] width 279 height 53
click at [321, 627] on span "📄 Legacy Citation" at bounding box center [358, 637] width 99 height 20
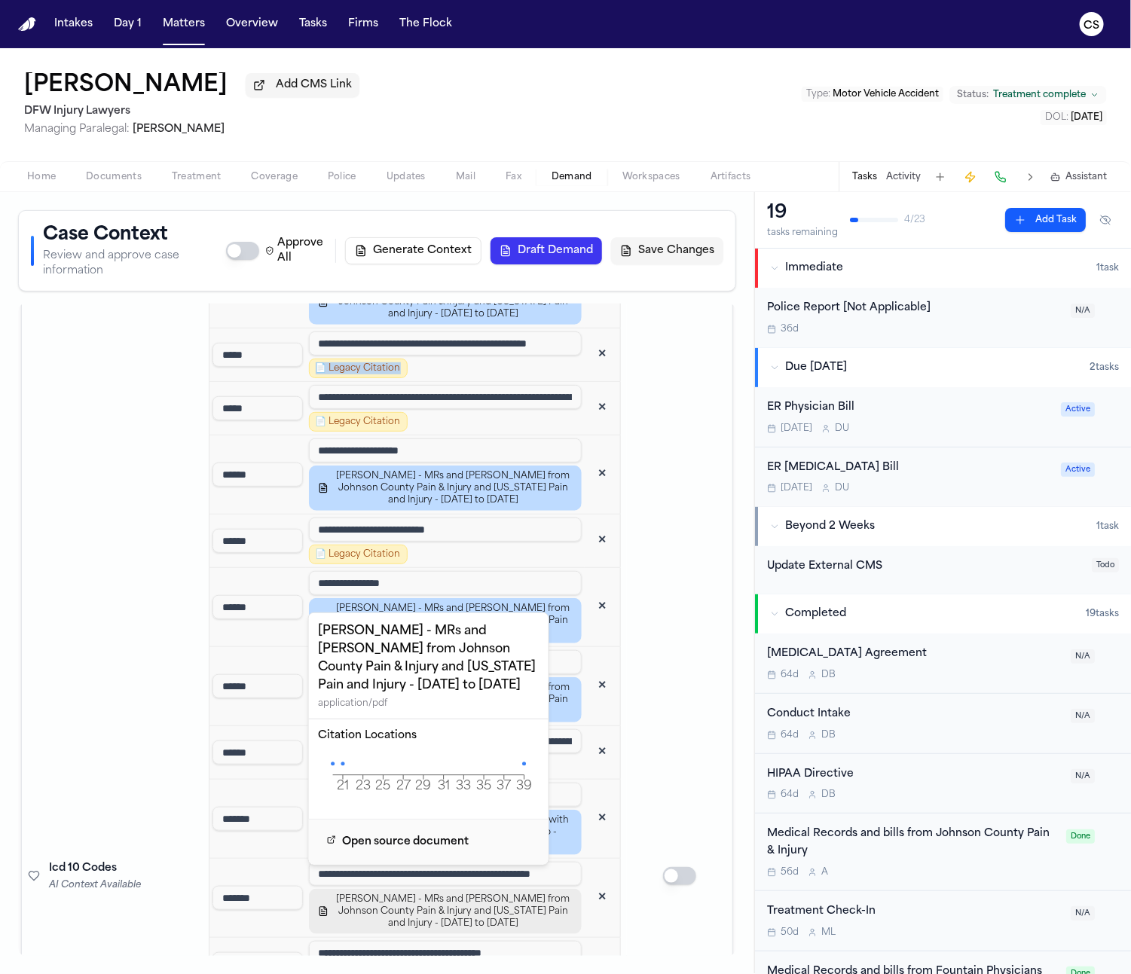
scroll to position [2957, 0]
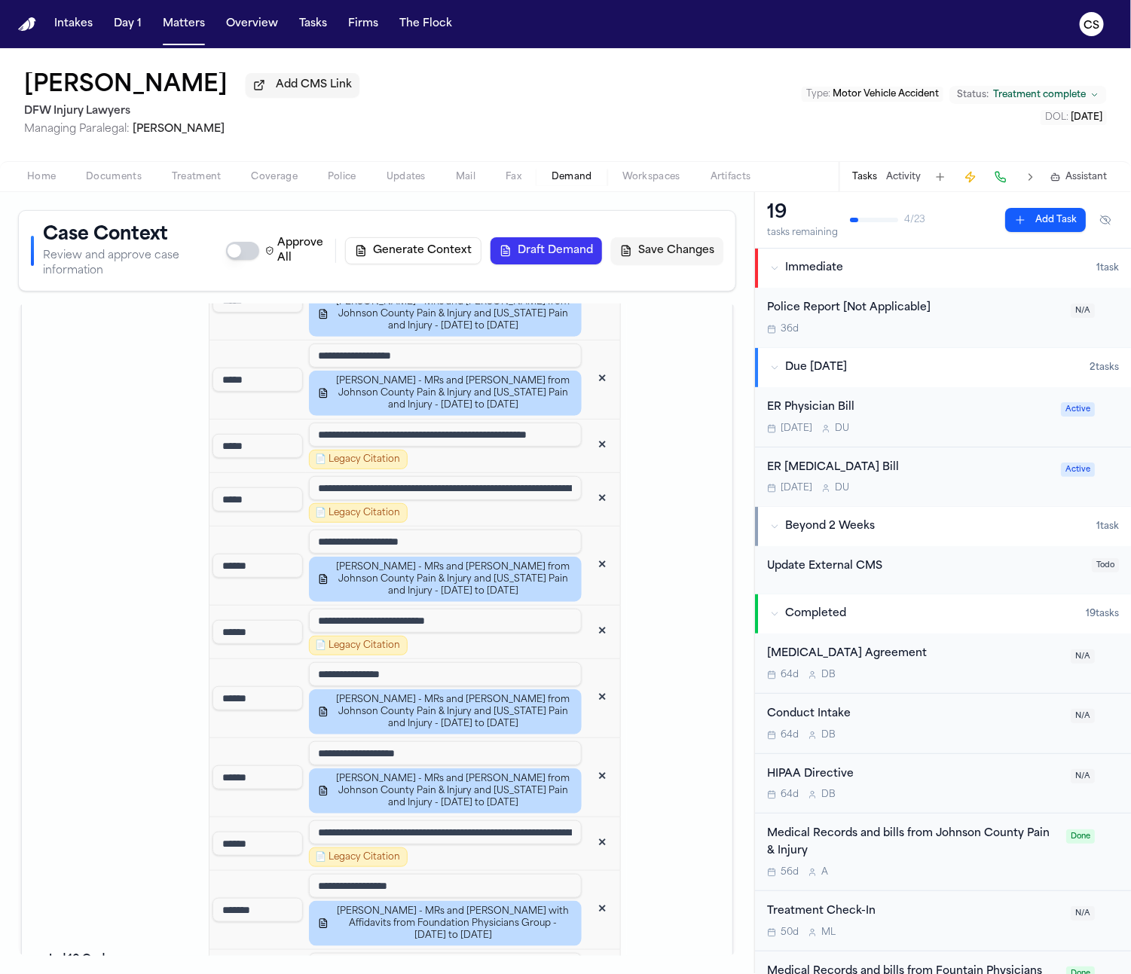
click at [367, 636] on span "📄 Legacy Citation" at bounding box center [358, 646] width 99 height 20
copy span "📄 Legacy Citation"
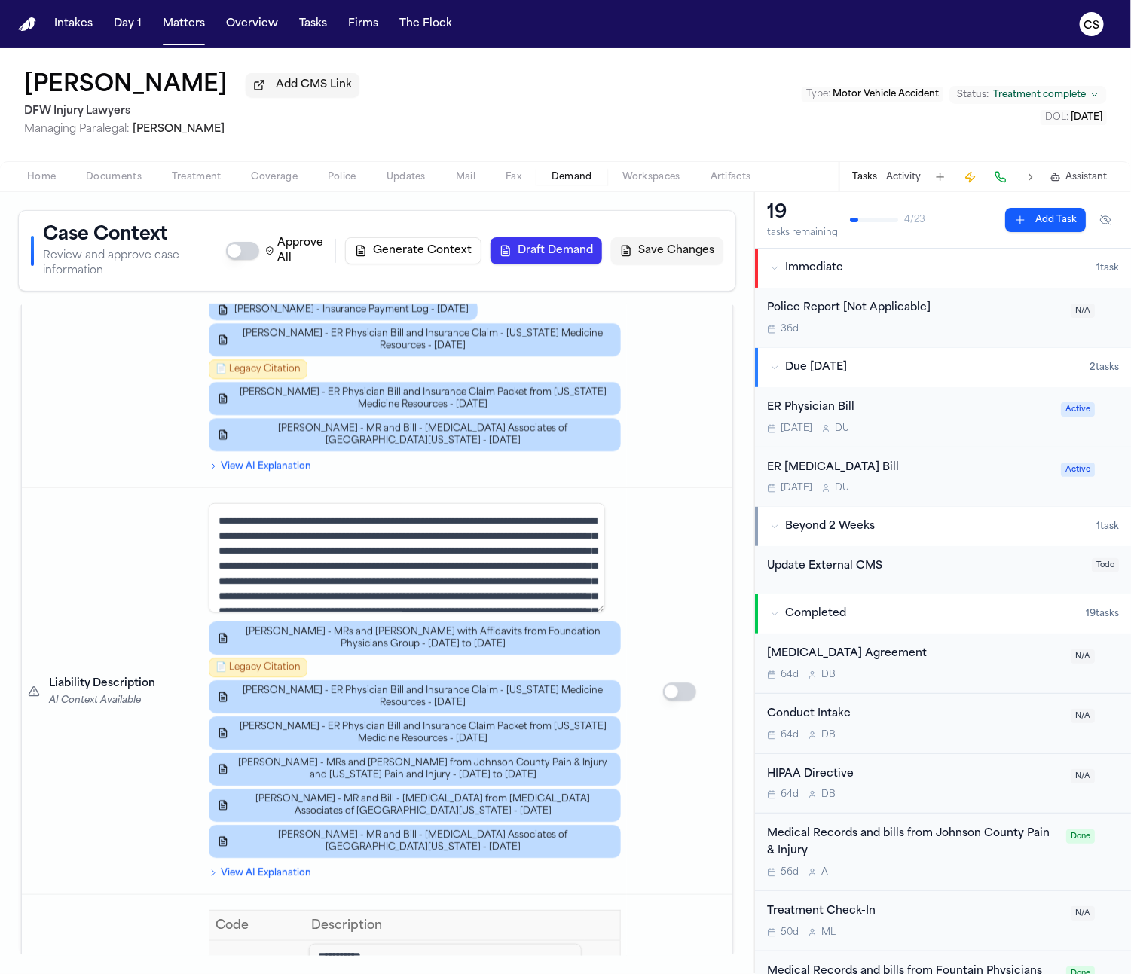
scroll to position [1805, 0]
drag, startPoint x: 175, startPoint y: 86, endPoint x: 31, endPoint y: 89, distance: 144.6
click at [31, 89] on h1 "Jessica Lowe" at bounding box center [125, 85] width 203 height 27
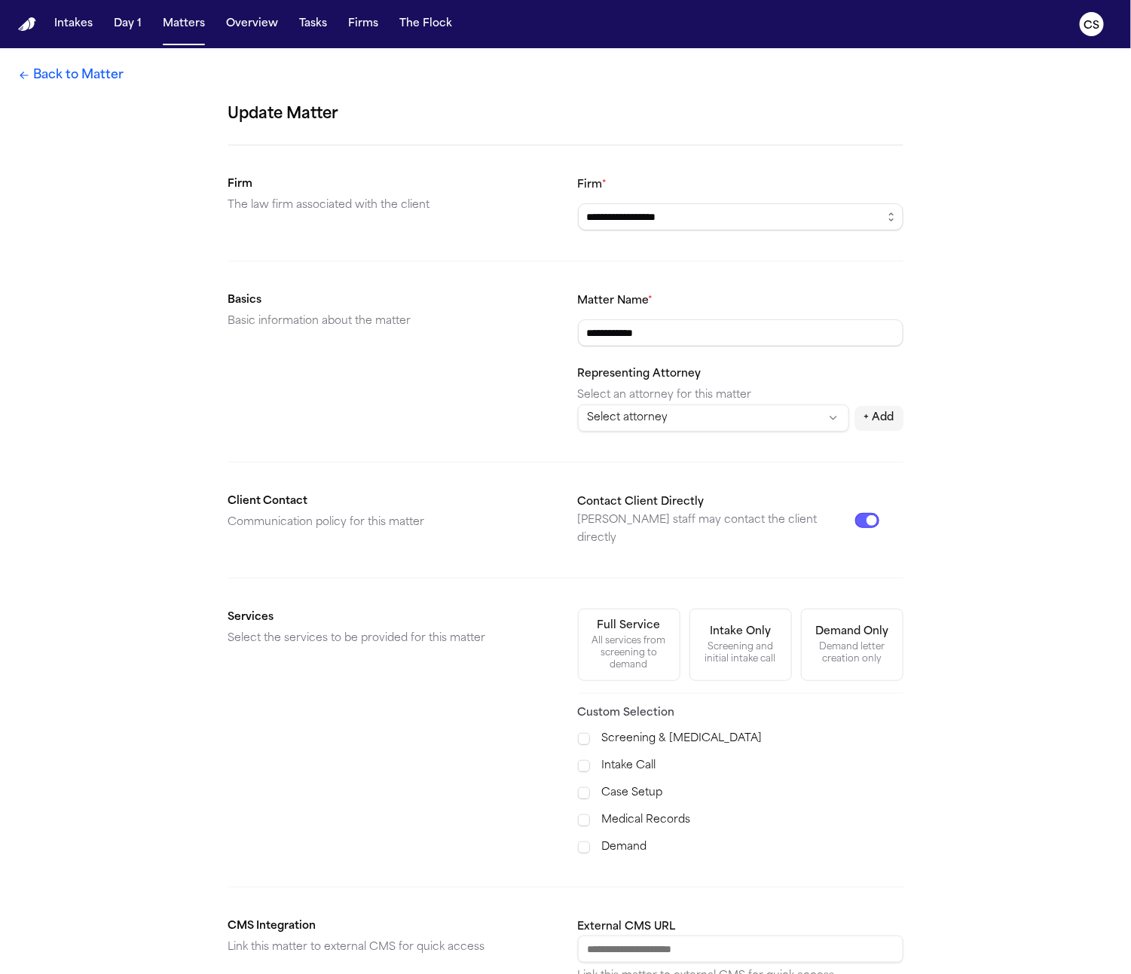
select select "**********"
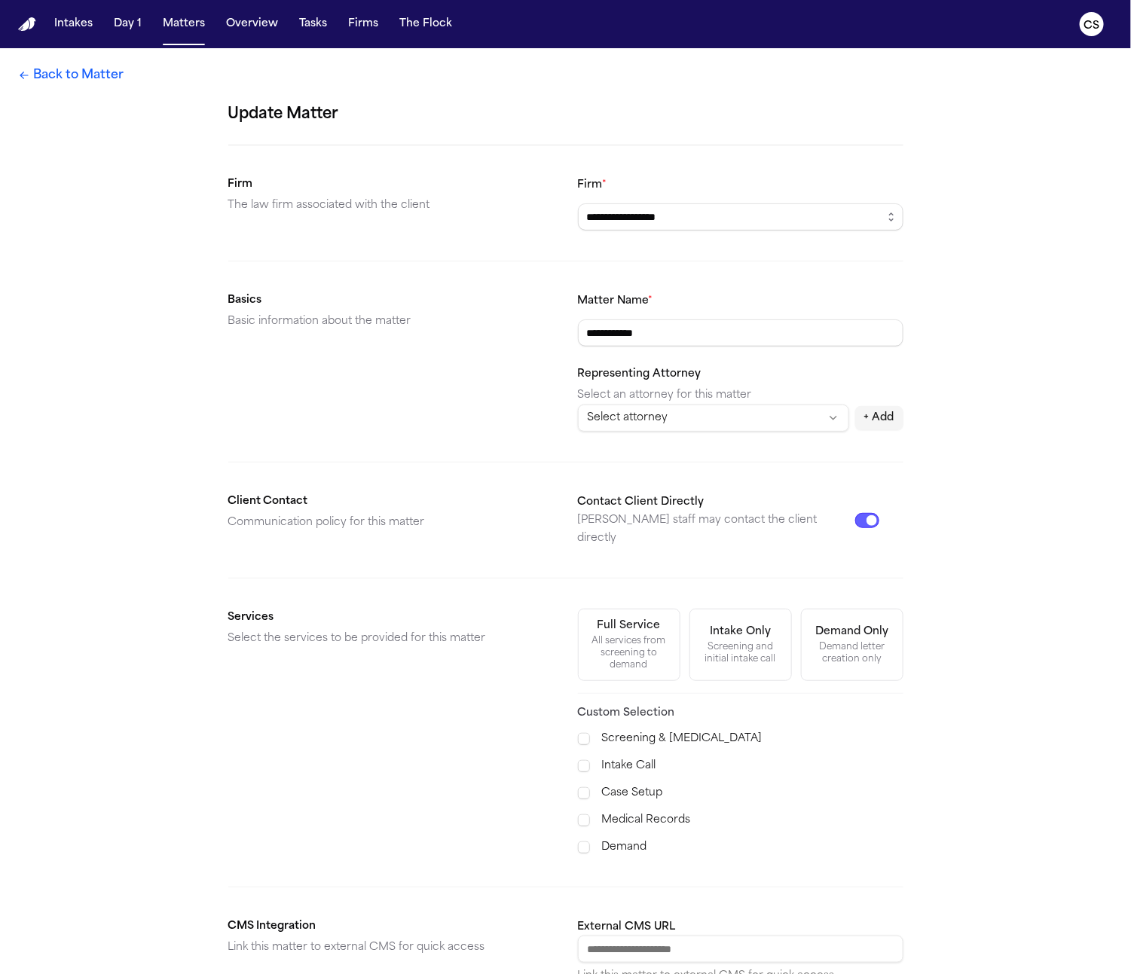
select select "**********"
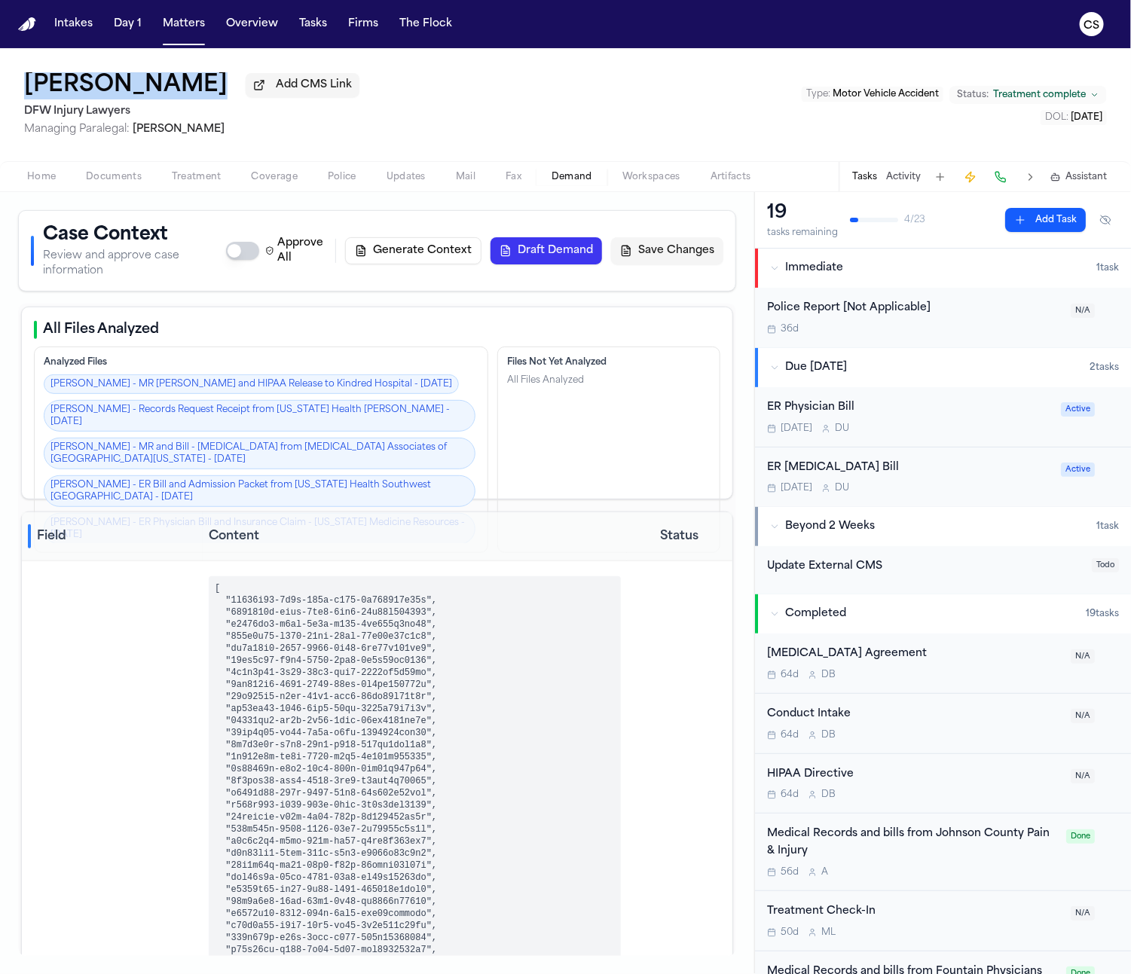
drag, startPoint x: 9, startPoint y: 81, endPoint x: 131, endPoint y: 90, distance: 122.3
click at [131, 90] on div "Jessica Lowe Add CMS Link DFW Injury Lawyers Managing Paralegal: Violette Patin…" at bounding box center [565, 104] width 1131 height 113
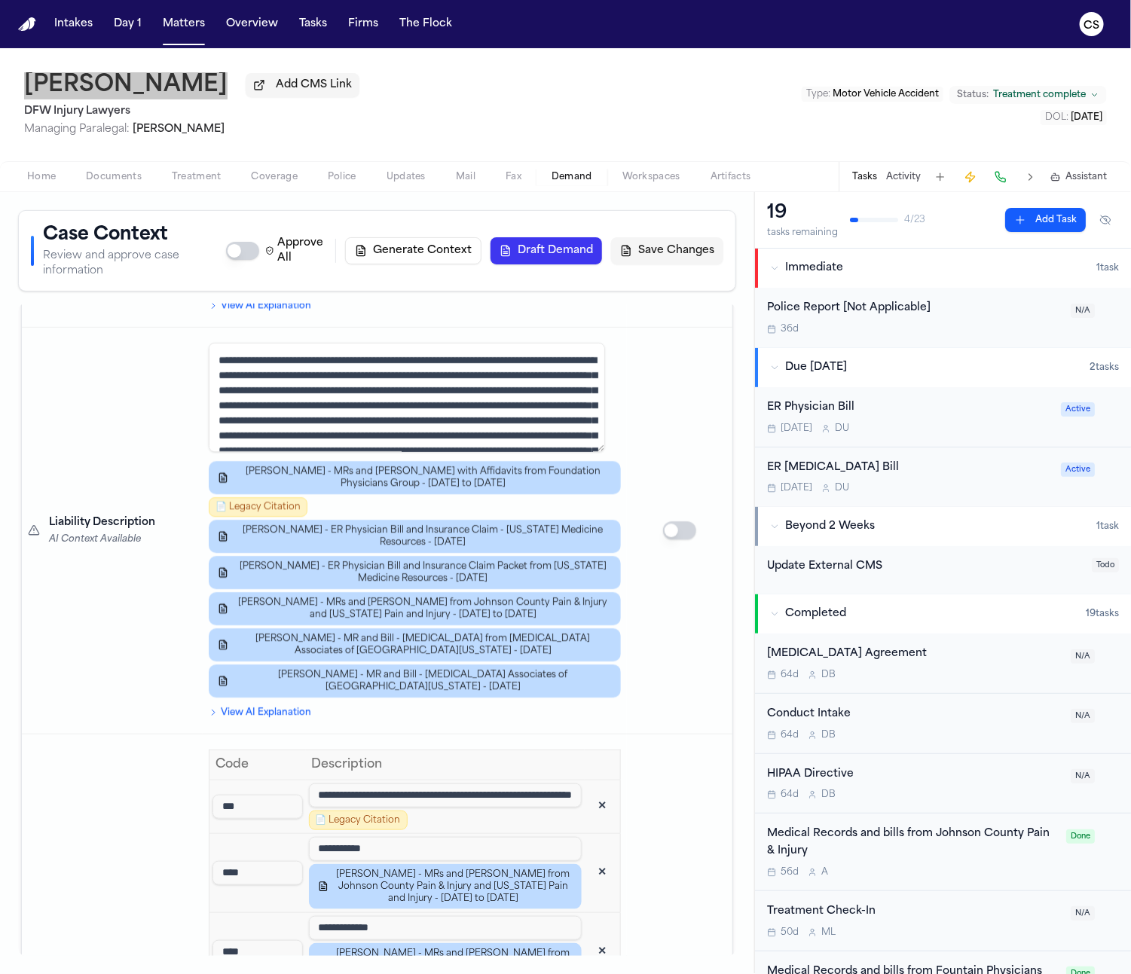
scroll to position [1805, 0]
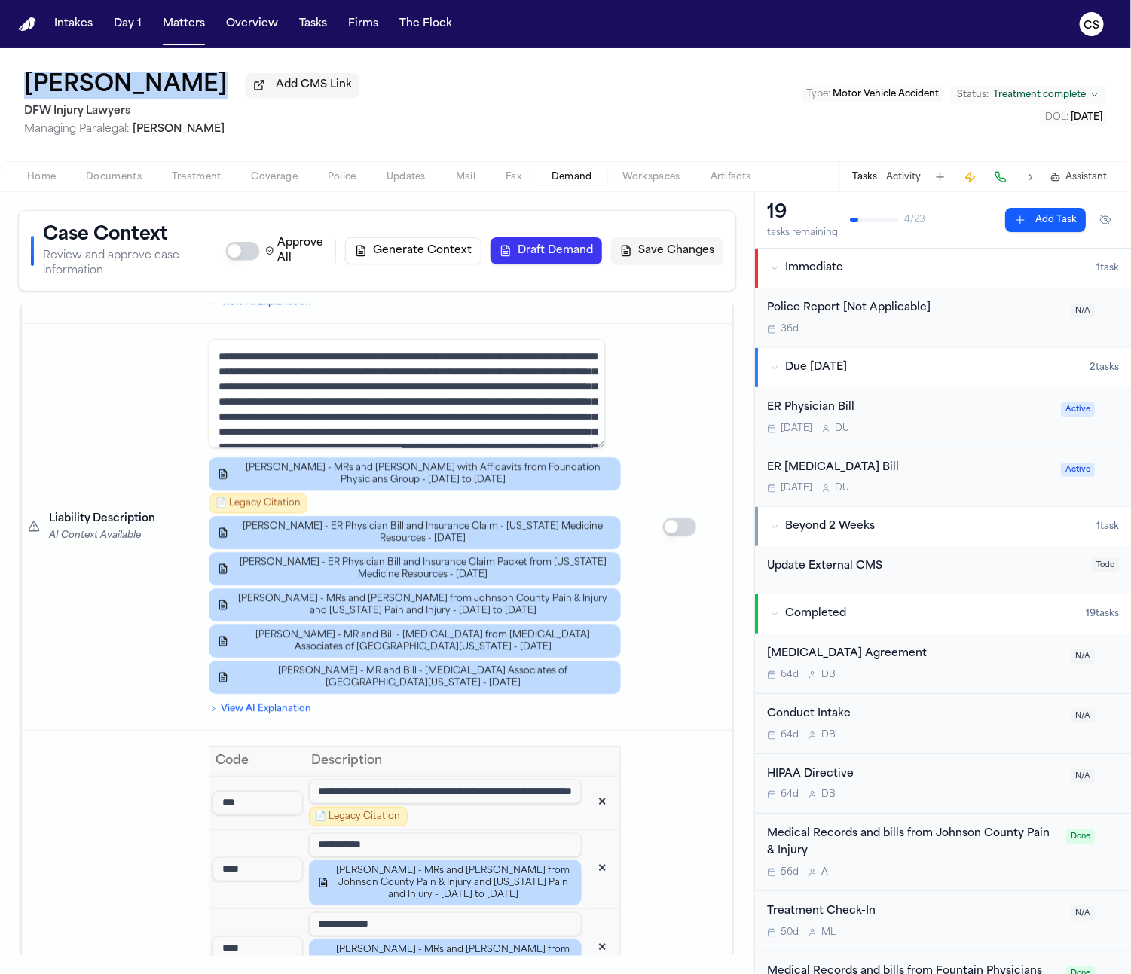
click at [588, 789] on button "✕" at bounding box center [601, 802] width 27 height 27
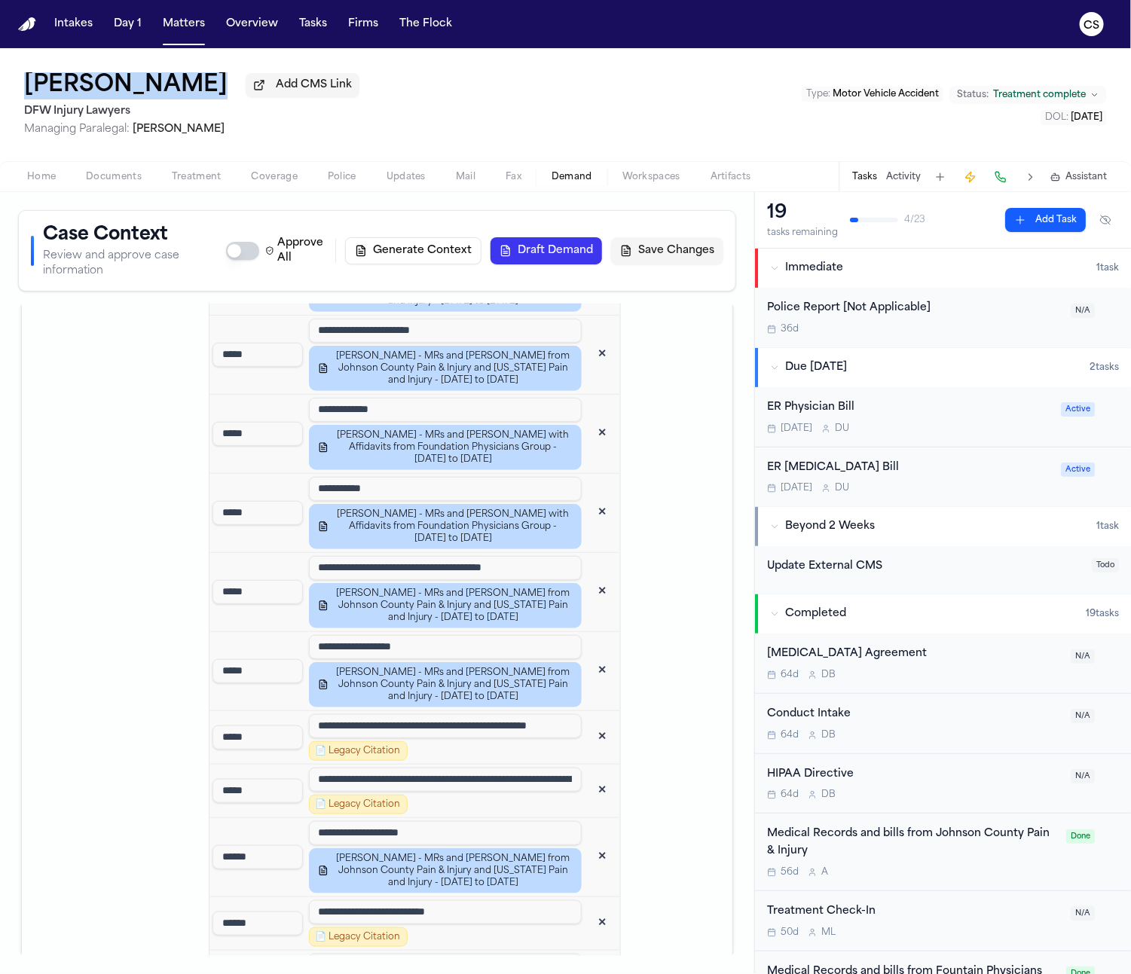
scroll to position [2513, 0]
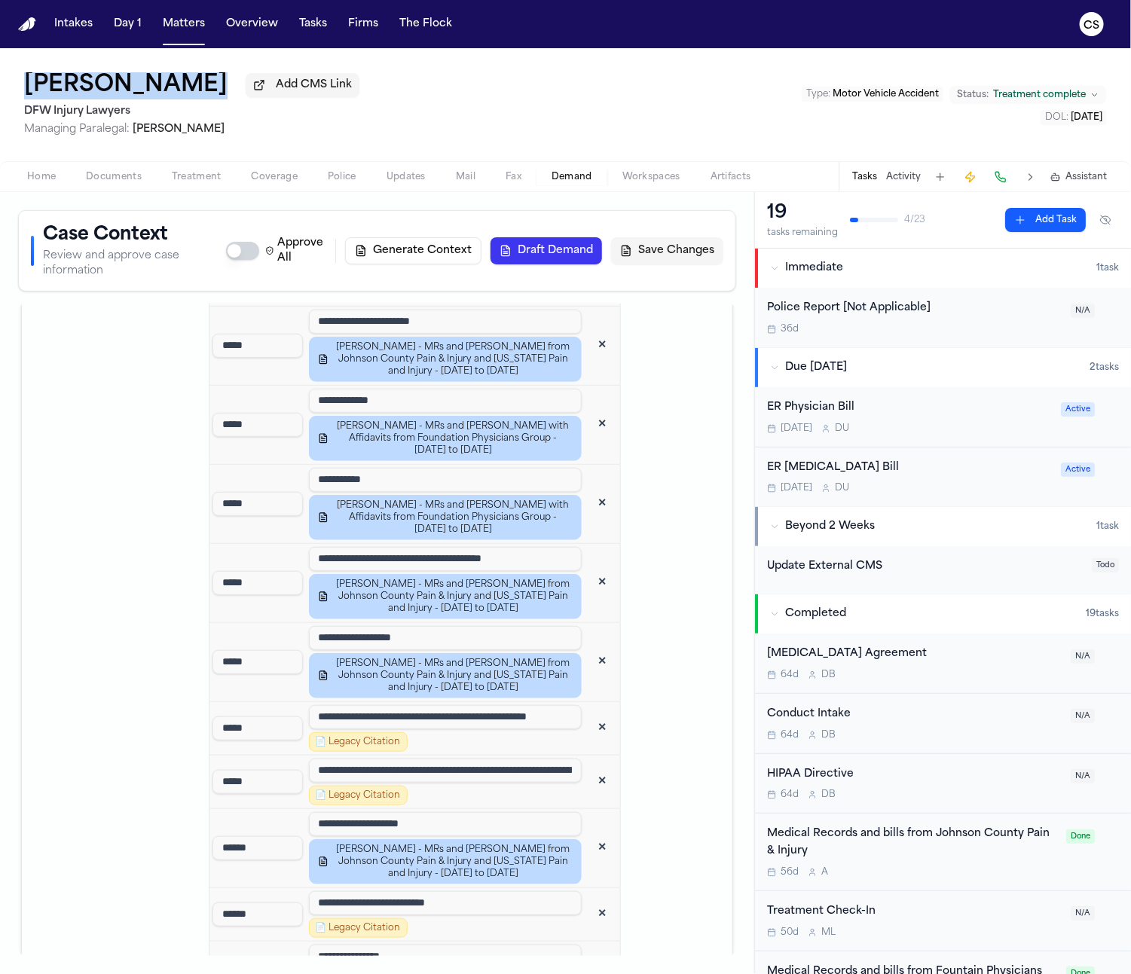
click at [588, 715] on button "✕" at bounding box center [601, 728] width 27 height 27
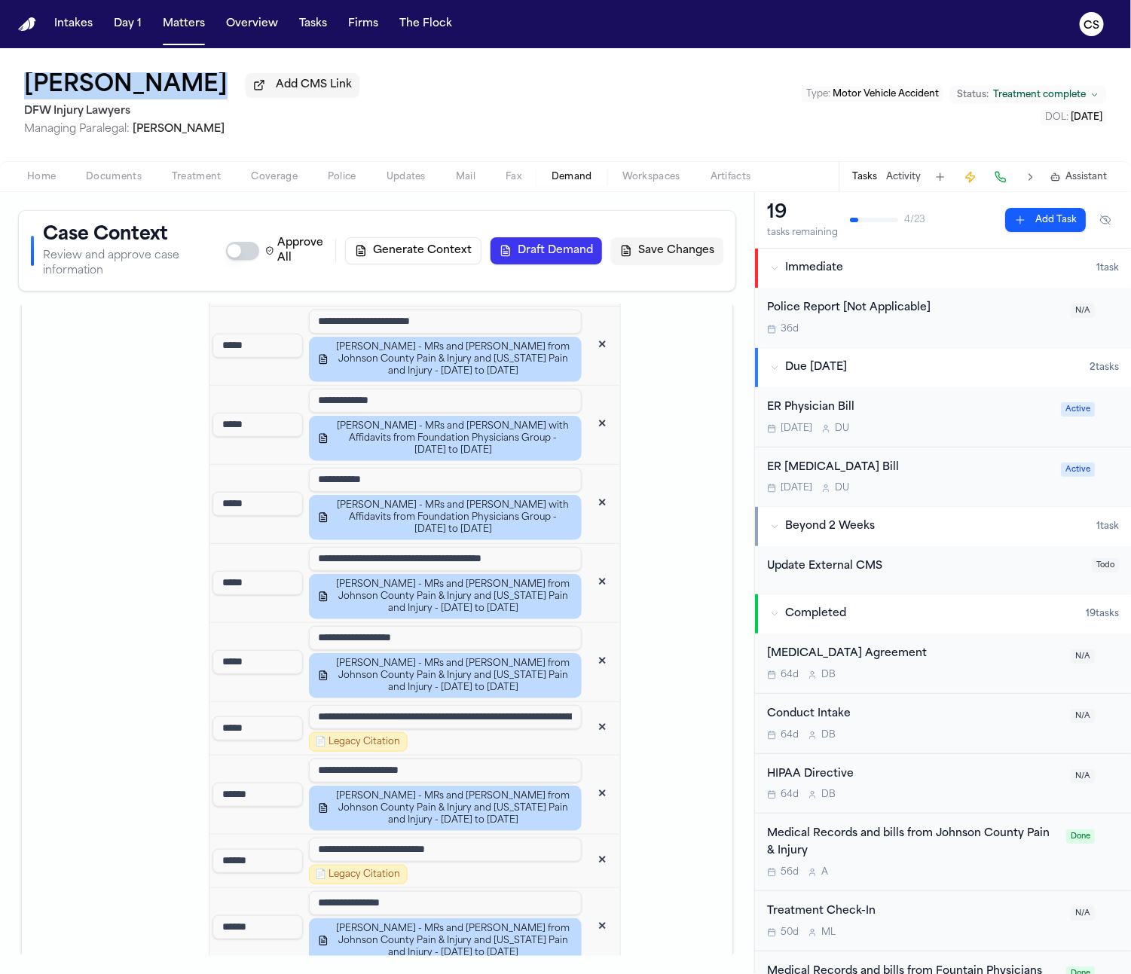
click at [588, 715] on button "✕" at bounding box center [601, 728] width 27 height 27
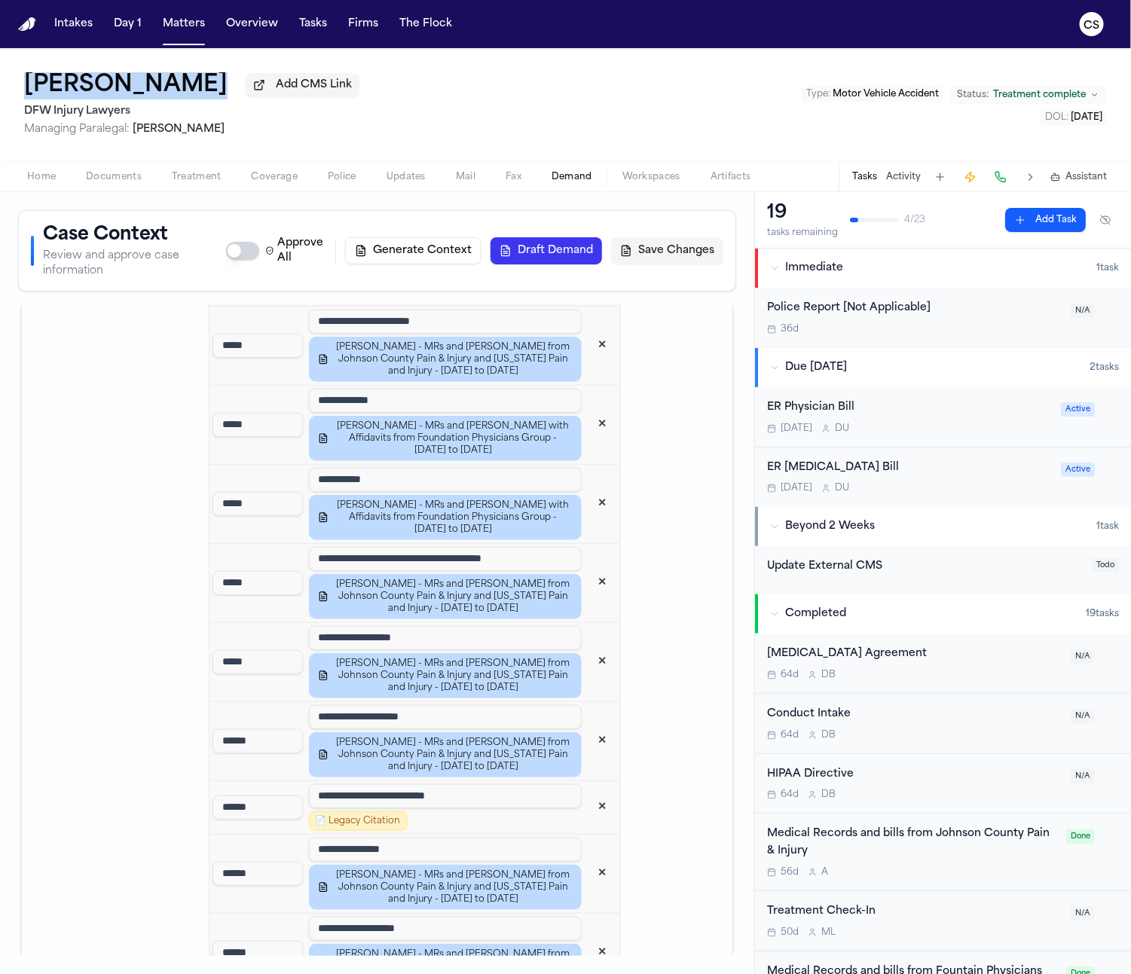
click at [588, 794] on button "✕" at bounding box center [601, 807] width 27 height 27
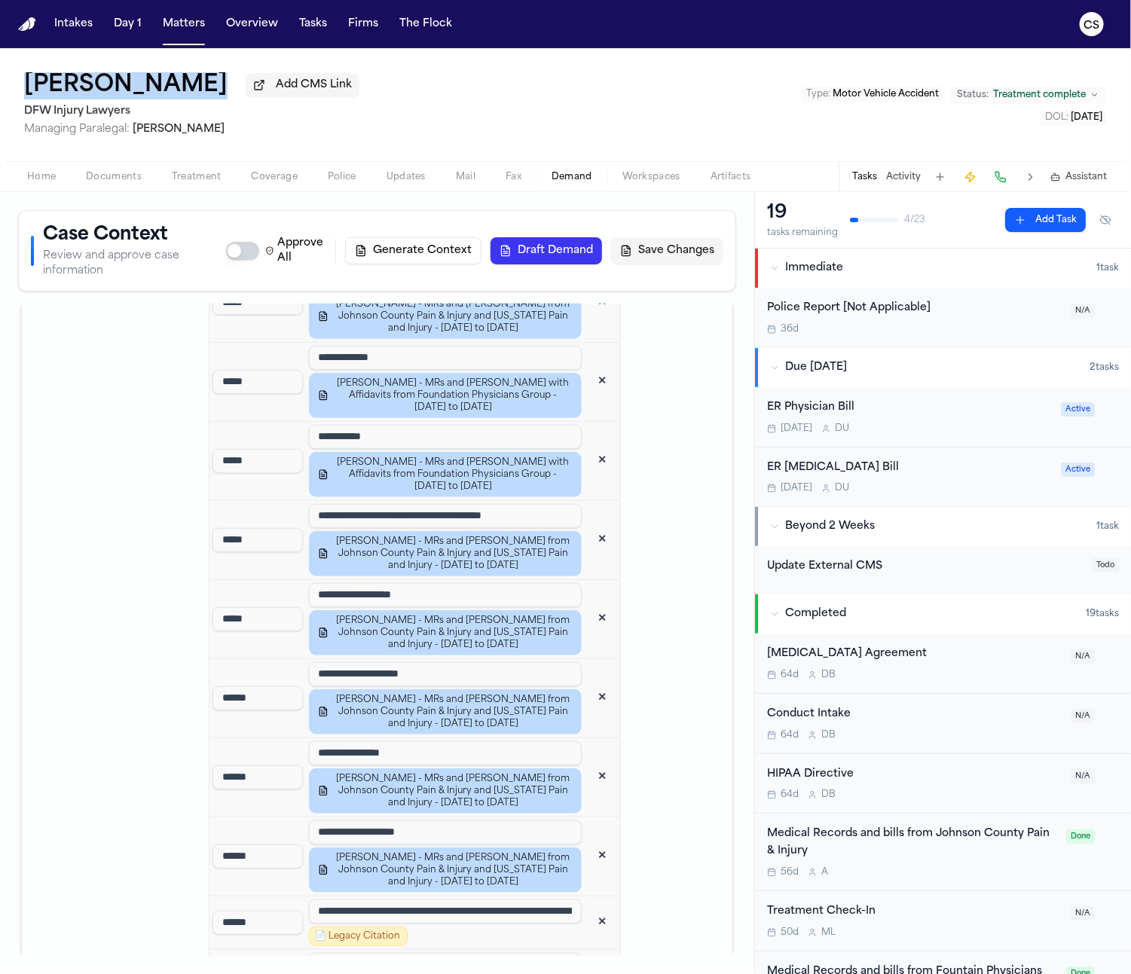
scroll to position [2927, 0]
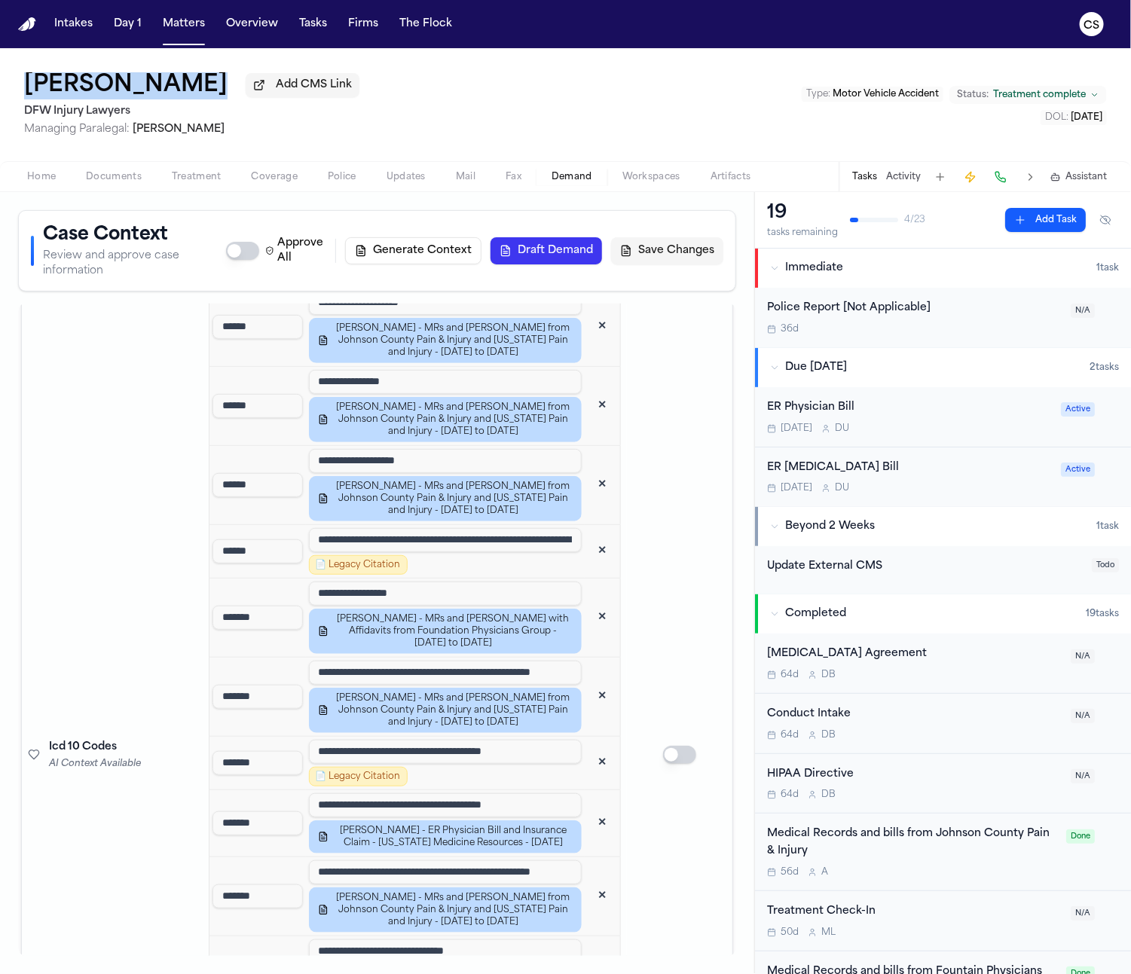
click at [588, 538] on button "✕" at bounding box center [601, 551] width 27 height 27
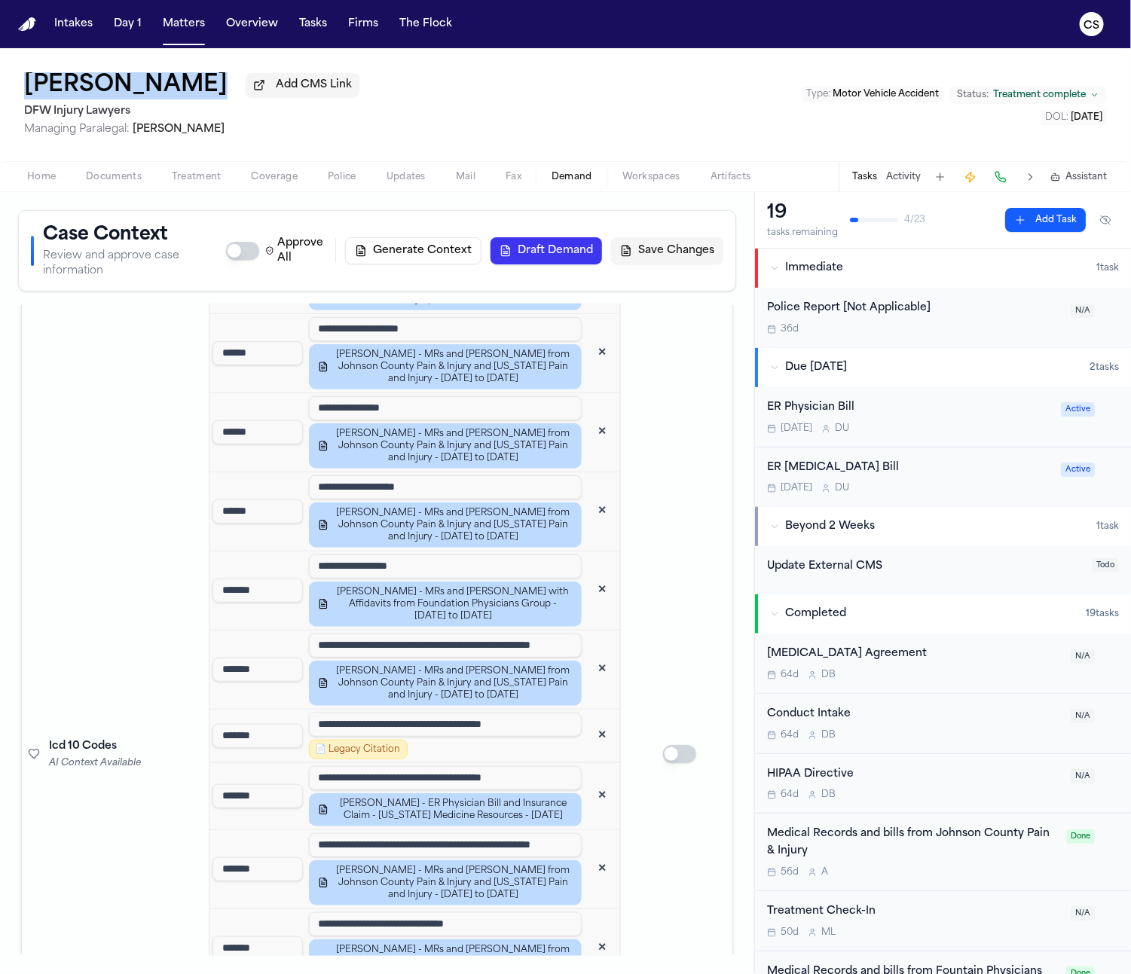
click at [588, 722] on button "✕" at bounding box center [601, 735] width 27 height 27
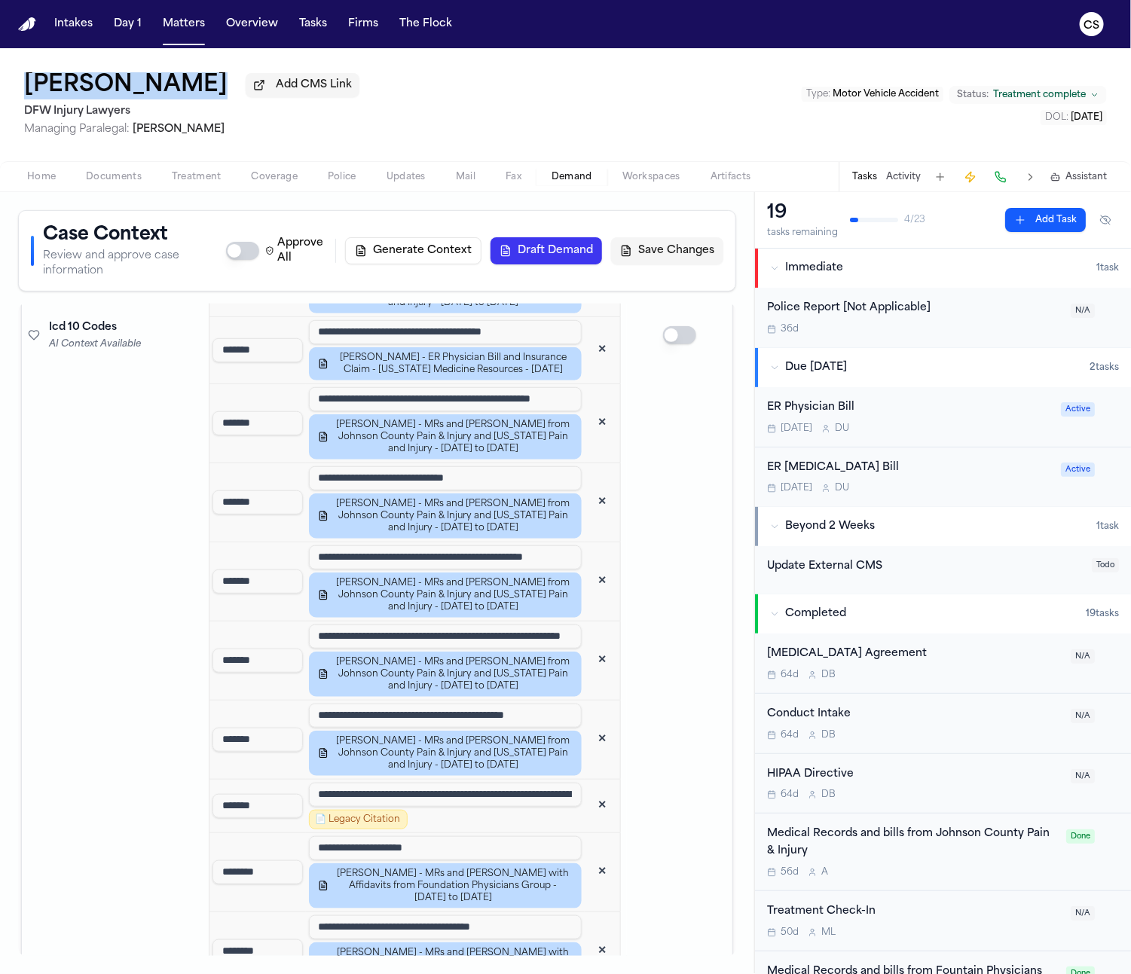
scroll to position [3297, 0]
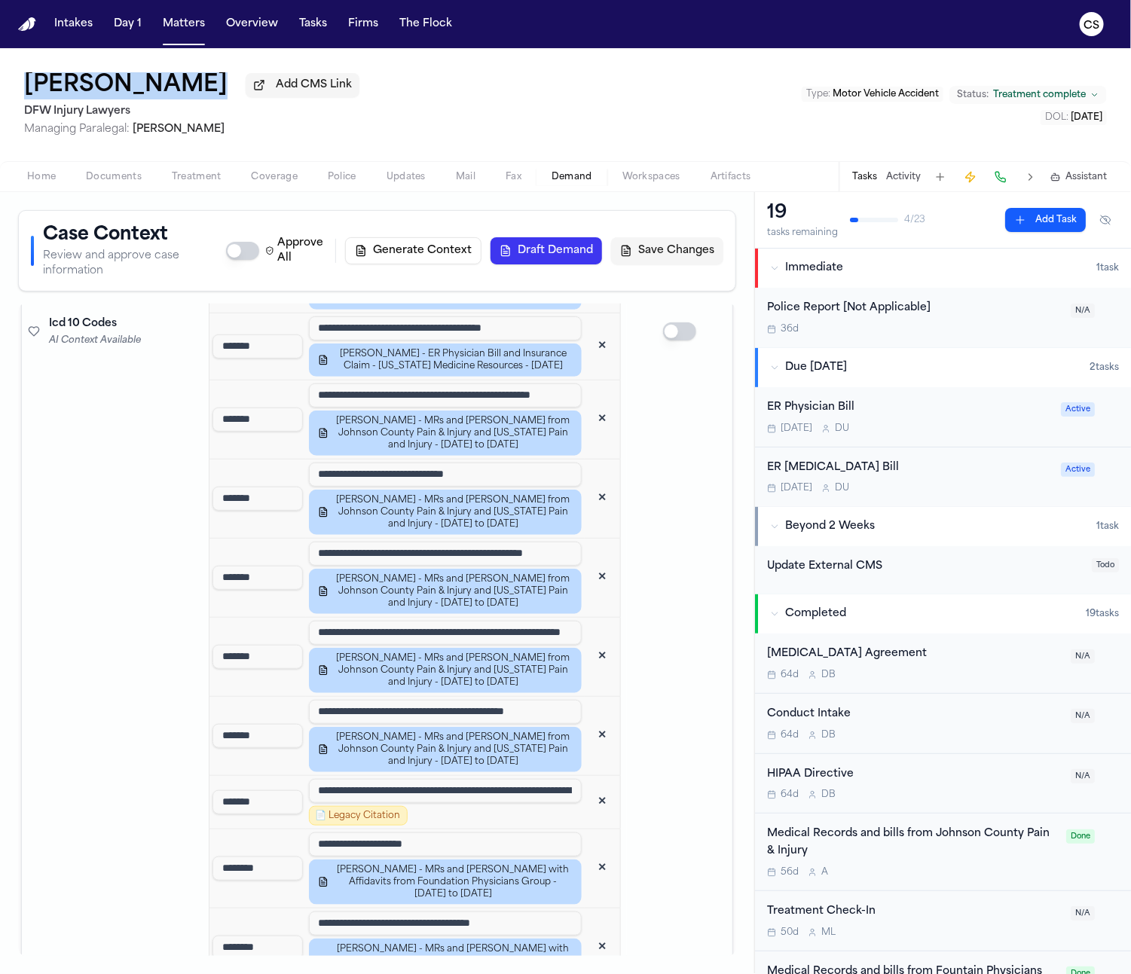
click at [588, 789] on button "✕" at bounding box center [601, 802] width 27 height 27
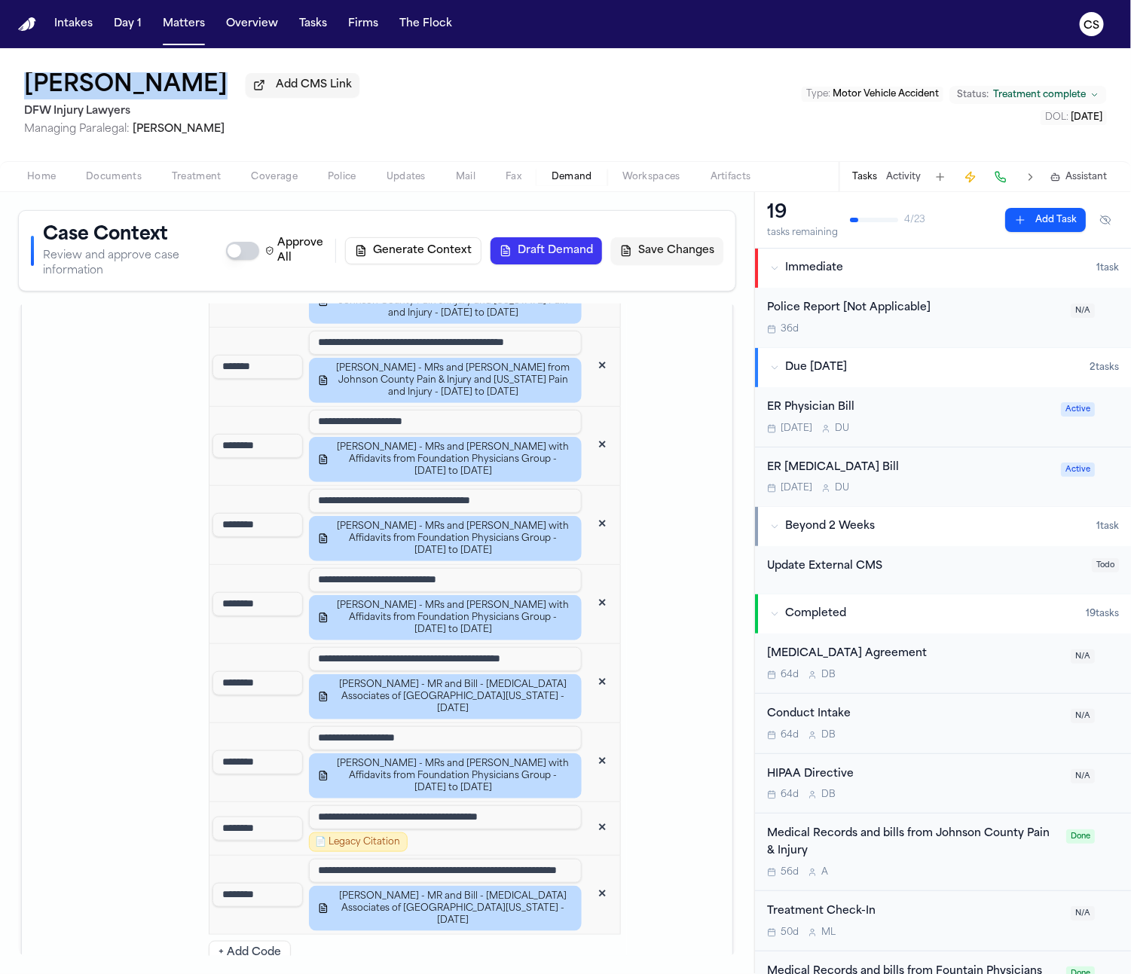
scroll to position [3778, 0]
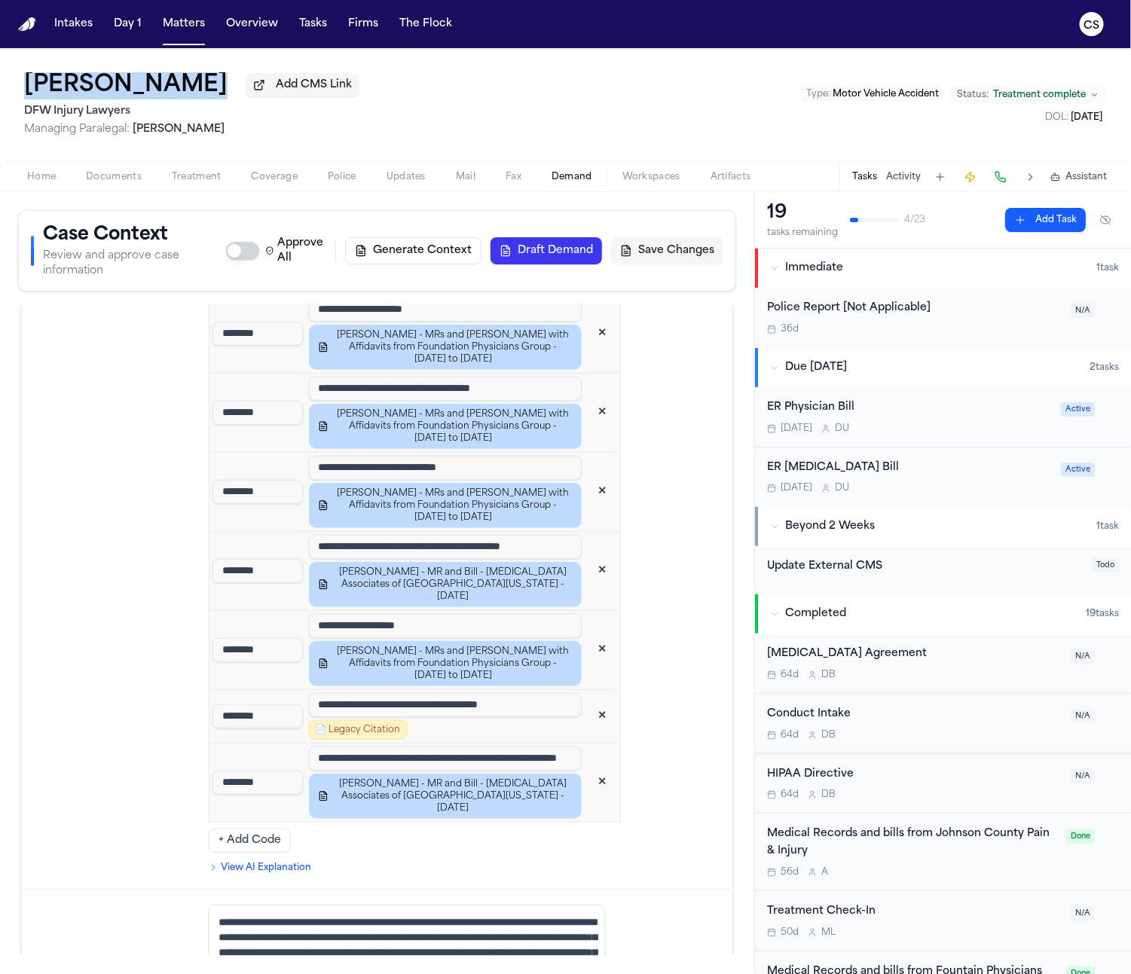
click at [588, 703] on button "✕" at bounding box center [601, 716] width 27 height 27
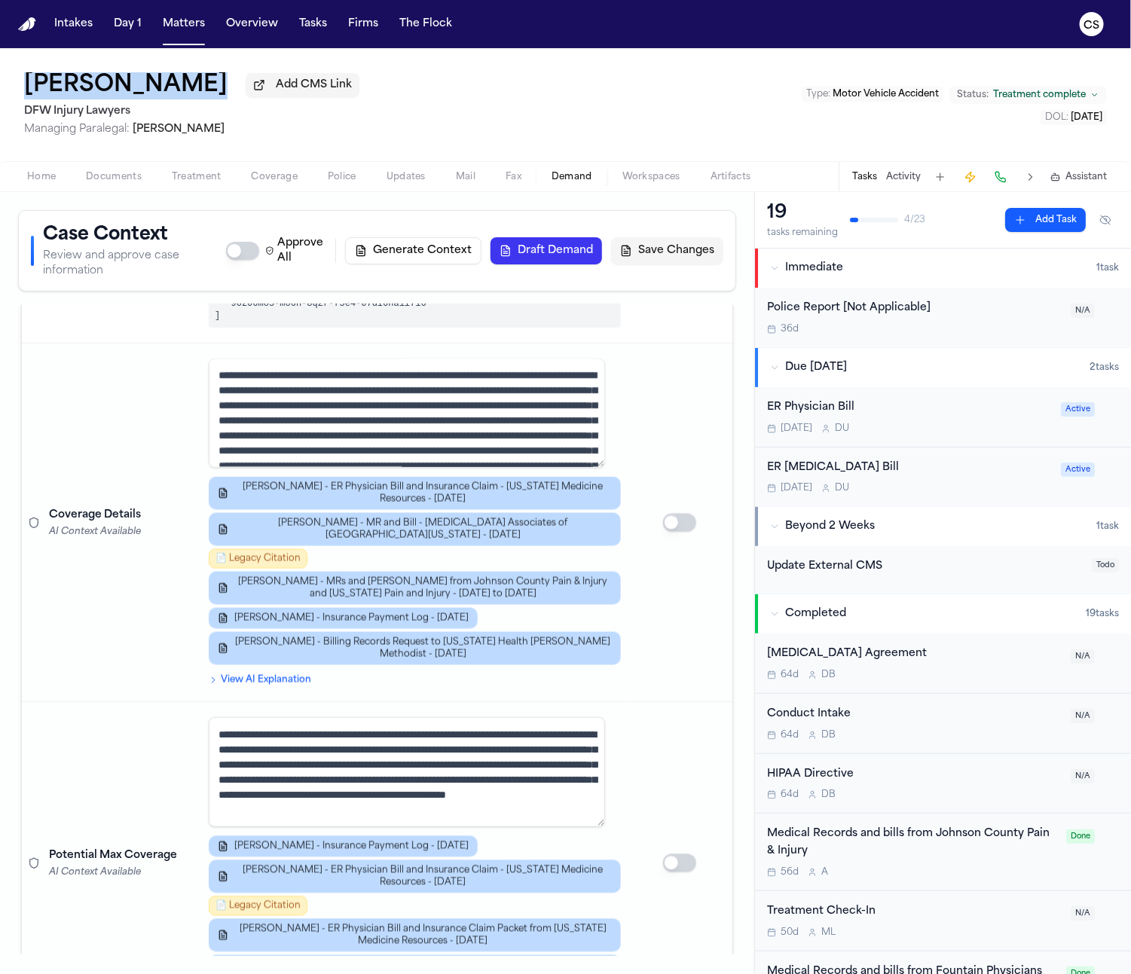
scroll to position [1113, 0]
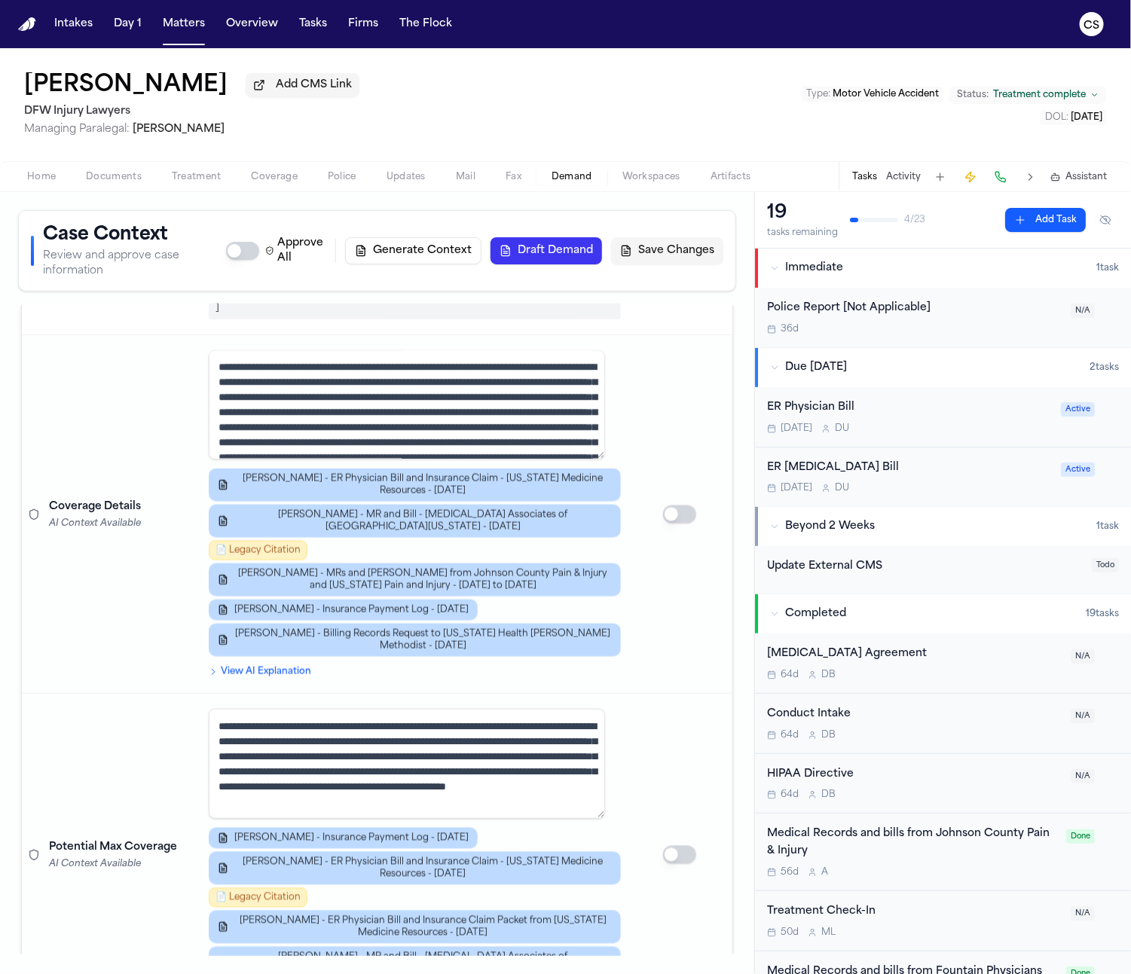
click at [242, 541] on span "📄 Legacy Citation" at bounding box center [258, 551] width 99 height 20
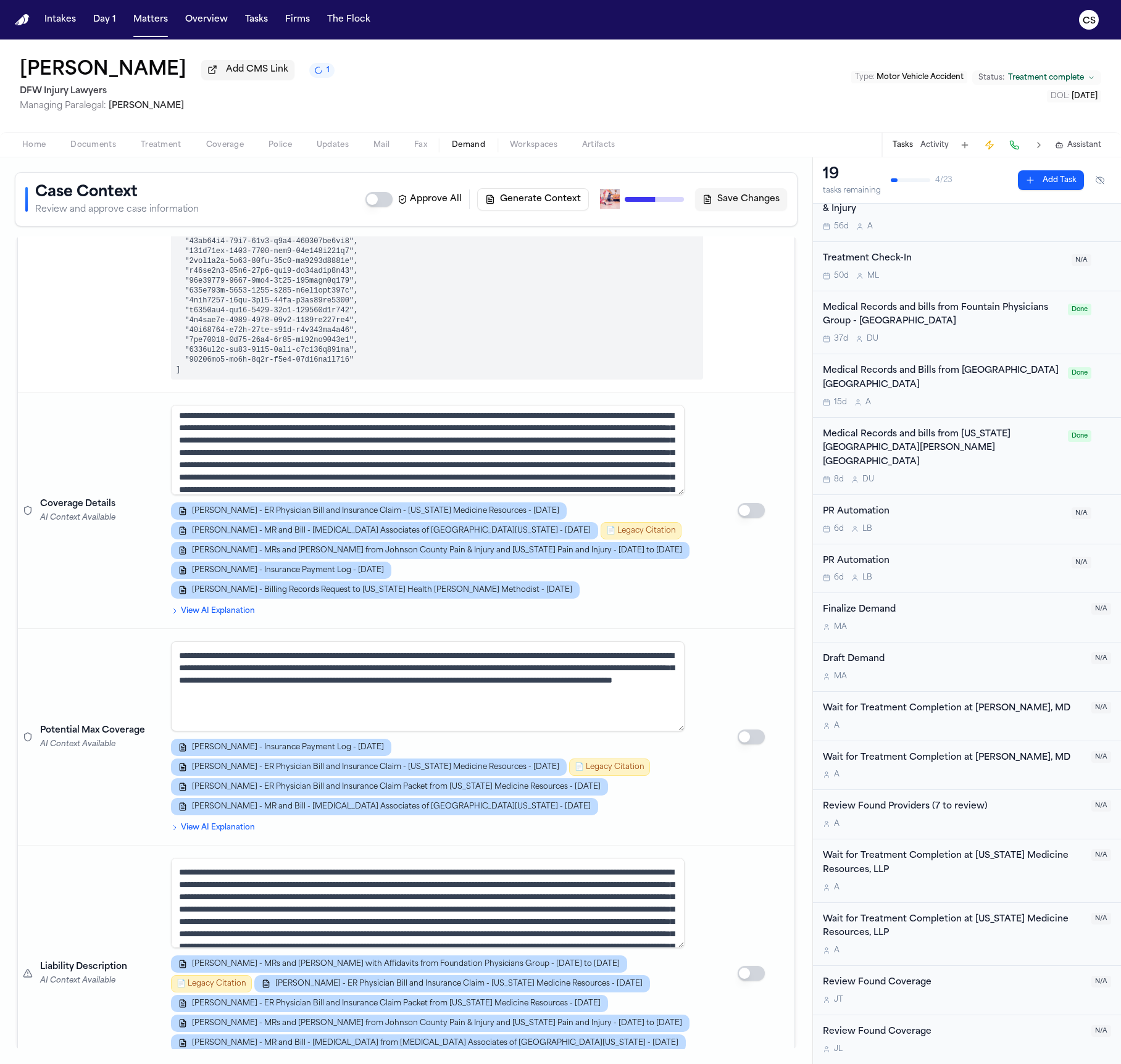
scroll to position [504, 0]
click at [99, 147] on span "Documents" at bounding box center [93, 145] width 46 height 10
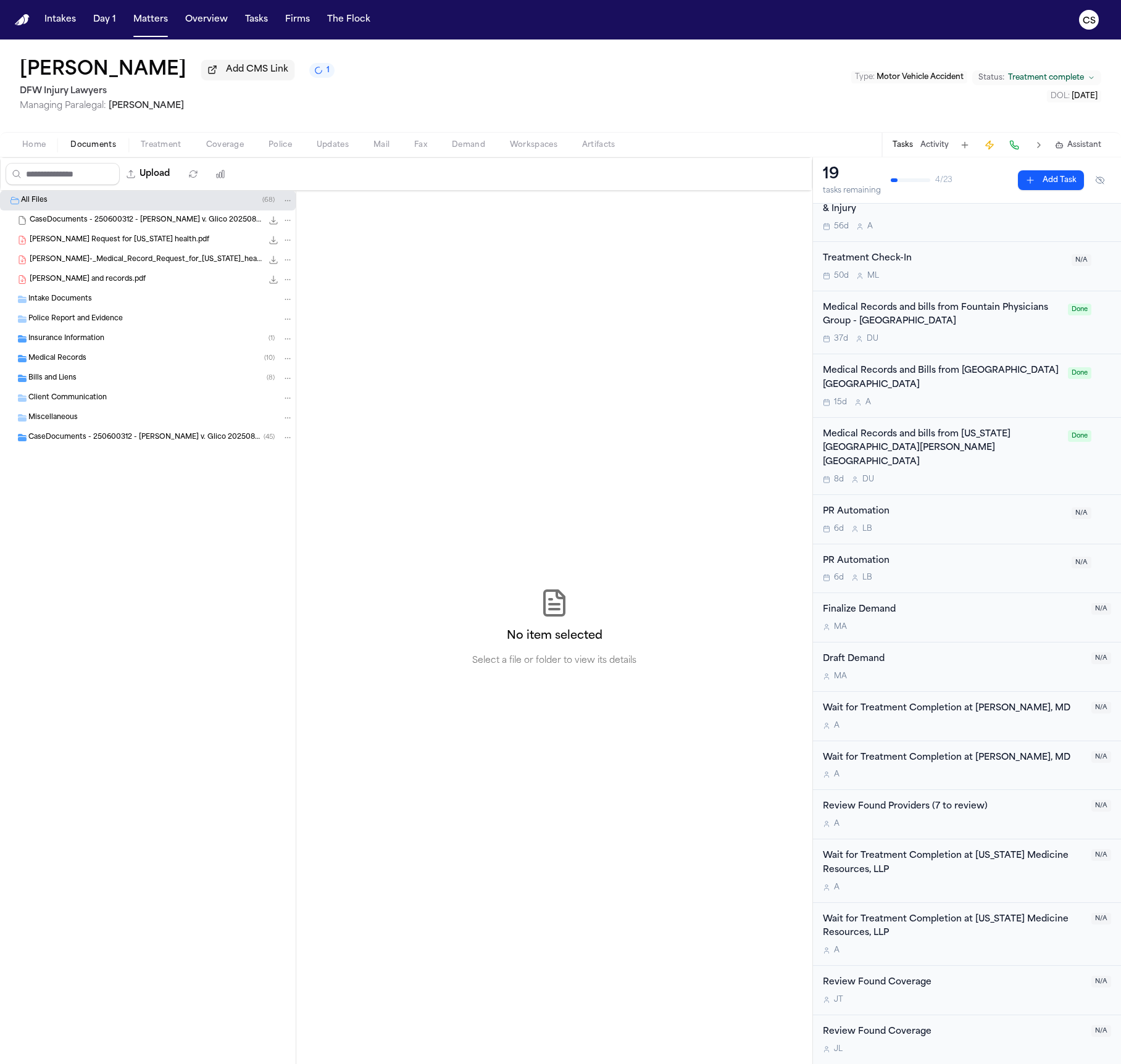
click at [136, 443] on span "CaseDocuments - 250600312 - Lowe v. Glico 20250806201250 (unzipped)" at bounding box center [146, 437] width 235 height 11
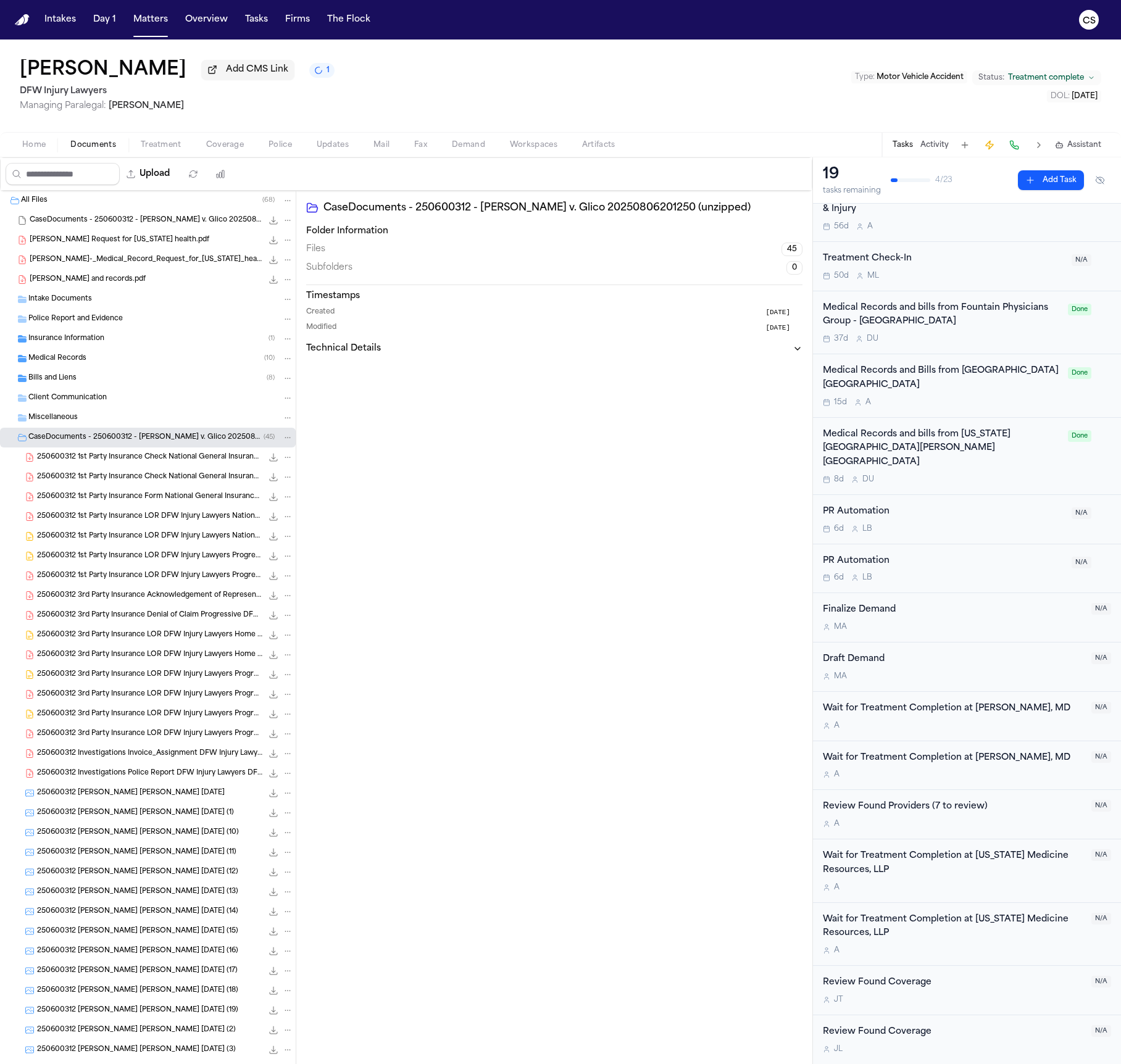
click at [64, 414] on div "Miscellaneous" at bounding box center [161, 418] width 265 height 11
click at [65, 397] on span "Client Communication" at bounding box center [68, 398] width 79 height 11
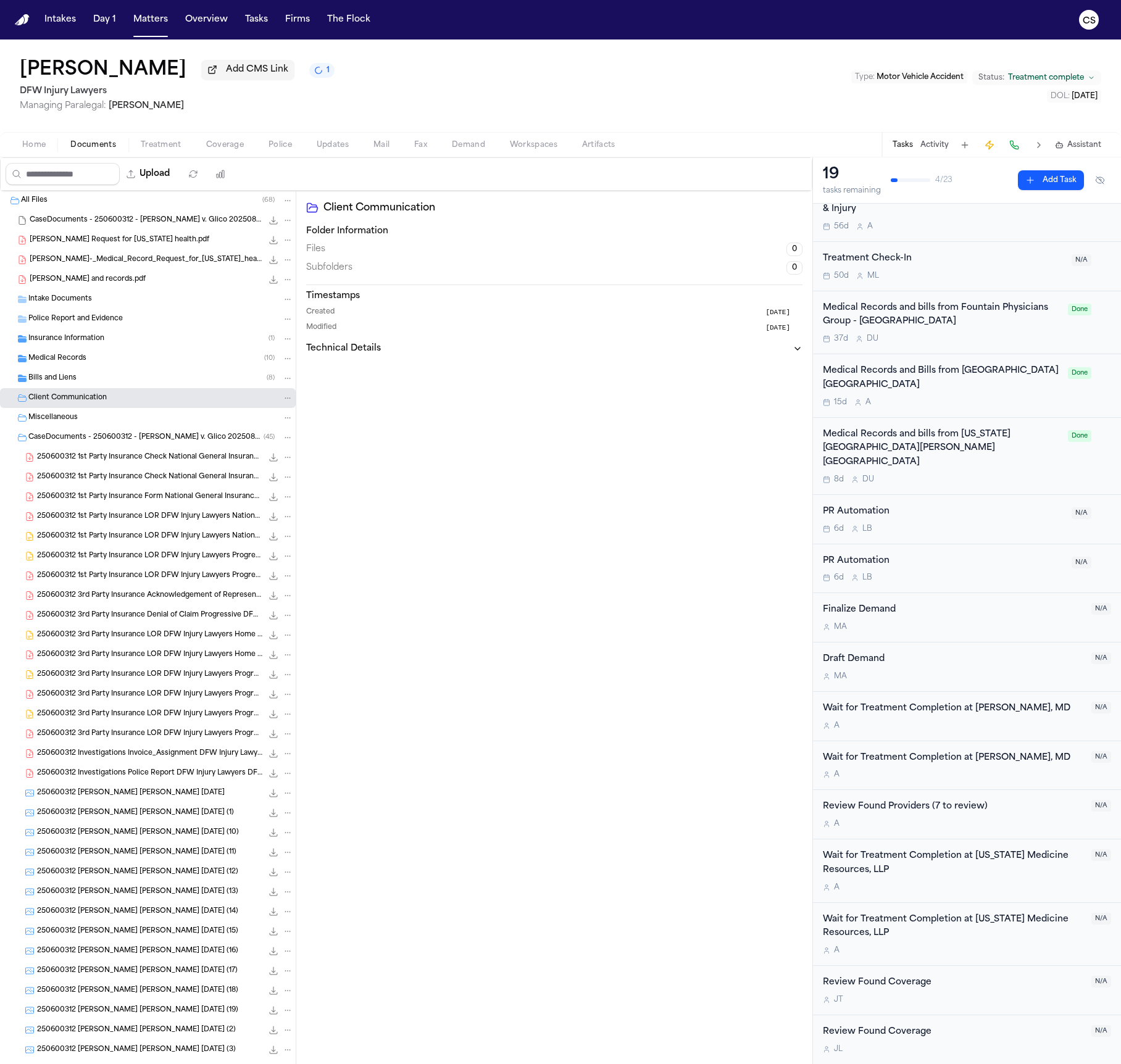
click at [66, 379] on span "Bills and Liens" at bounding box center [52, 378] width 48 height 11
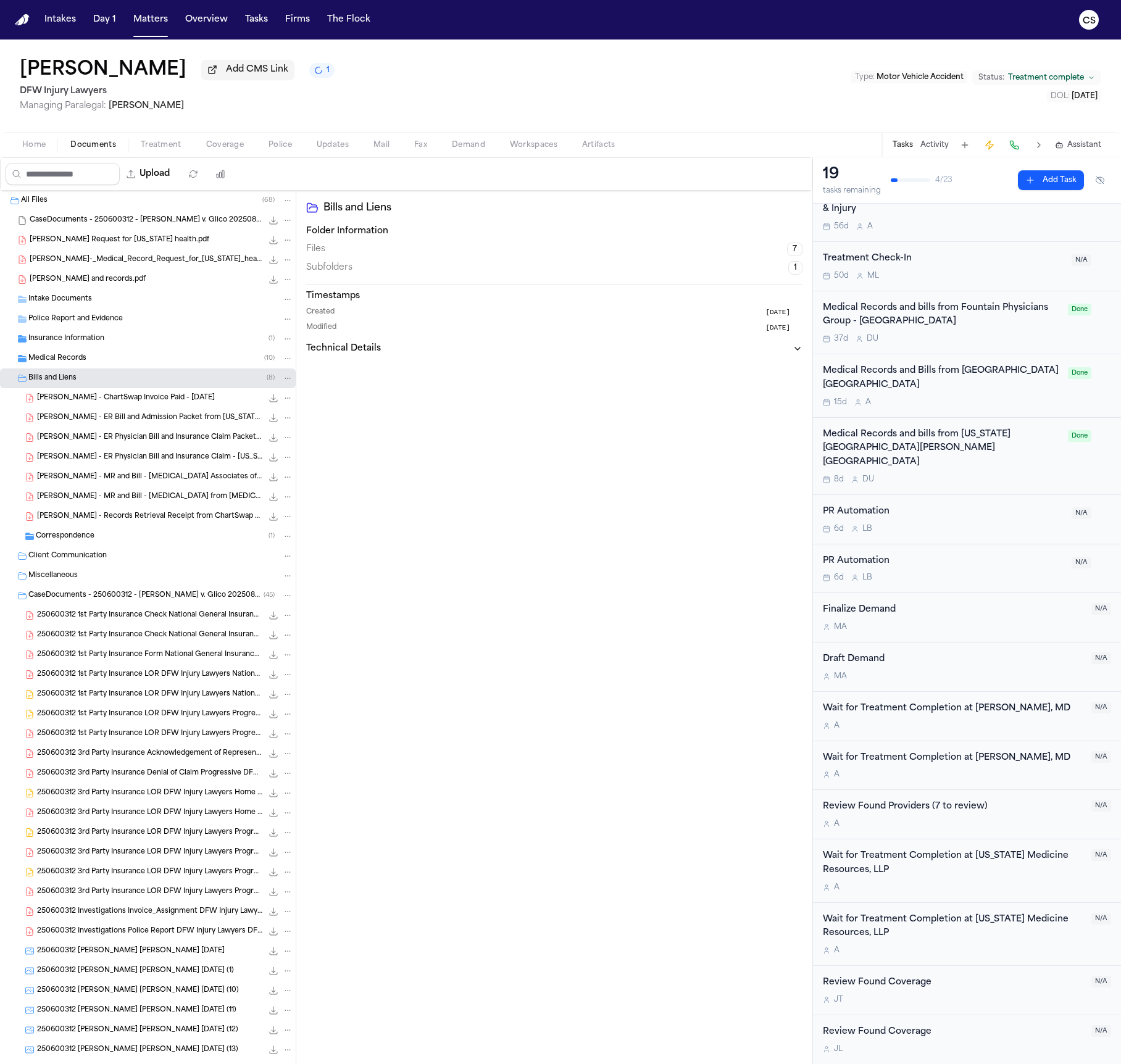
click at [176, 523] on div "J. Lowe - Records Retrieval Receipt from ChartSwap - 9.3.25 2.3 KB • PDF" at bounding box center [165, 516] width 256 height 12
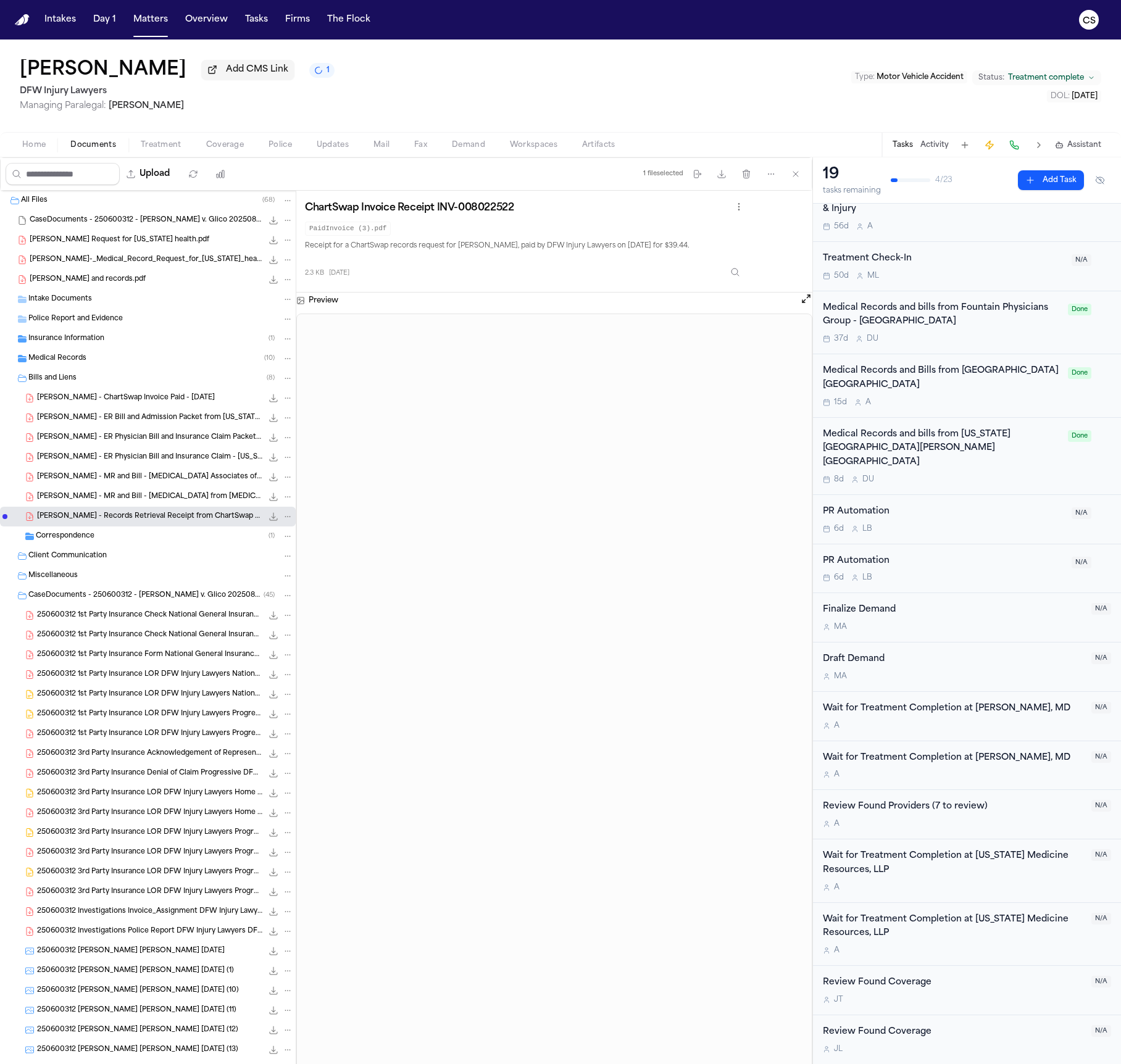
click at [131, 500] on span "J. Lowe - MR and Bill - Radiology from Radiology Associates of North Texas - 6.…" at bounding box center [149, 496] width 225 height 11
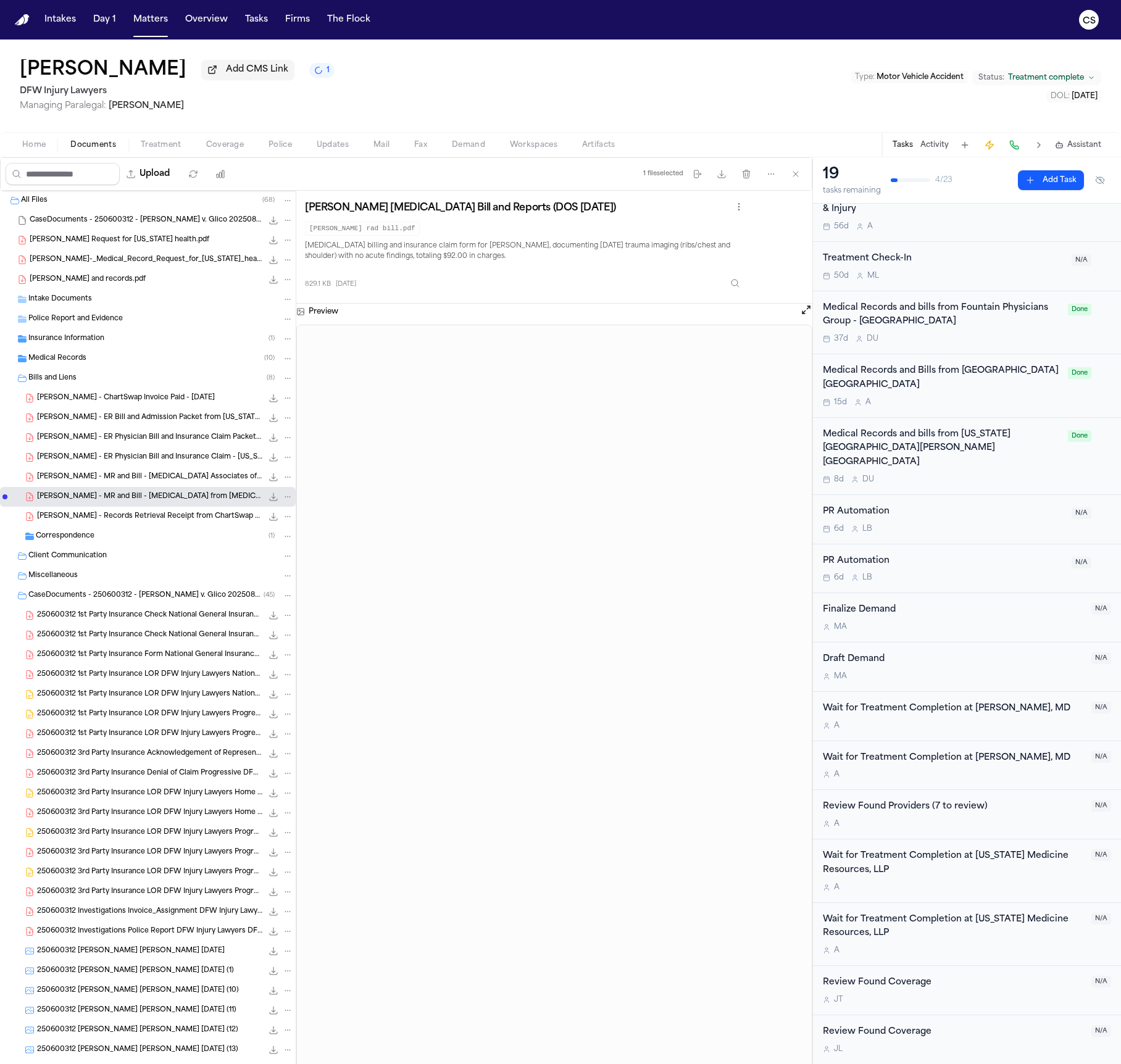
click at [139, 482] on span "J. Lowe - MR and Bill - Radiology Associates of North Texas - 6.25.25" at bounding box center [149, 477] width 225 height 11
click at [144, 496] on span "J. Lowe - MR and Bill - Radiology from Radiology Associates of North Texas - 6.…" at bounding box center [149, 496] width 225 height 11
click at [141, 476] on span "J. Lowe - MR and Bill - Radiology Associates of North Texas - 6.25.25" at bounding box center [149, 477] width 225 height 11
click at [165, 459] on span "J. Lowe - ER Physician Bill and Insurance Claim - Texas Medicine Resources - 6.…" at bounding box center [149, 457] width 225 height 11
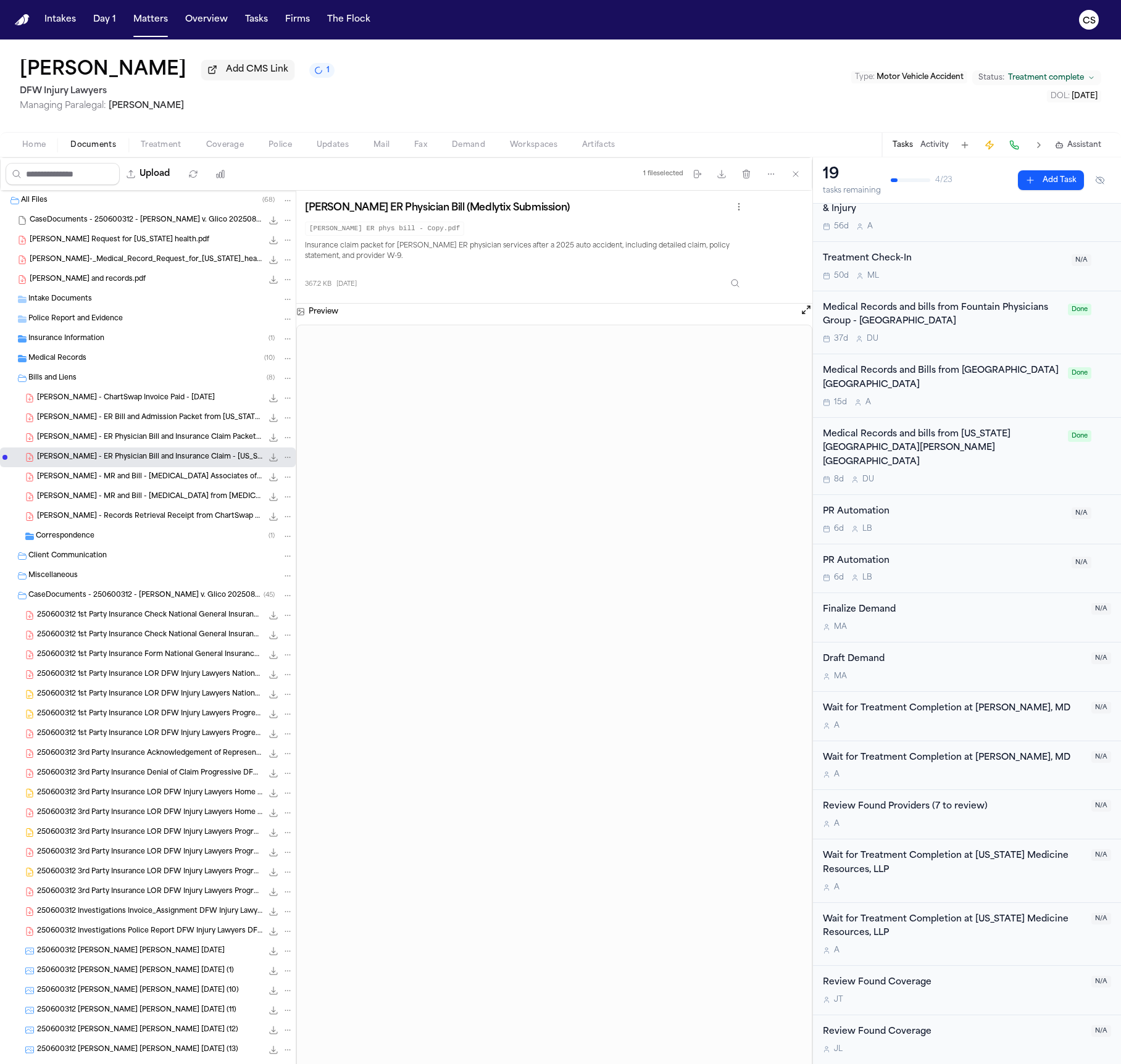
click at [121, 439] on span "J. Lowe - ER Physician Bill and Insurance Claim Packet from Texas Medicine Reso…" at bounding box center [149, 437] width 225 height 11
click at [114, 416] on span "J. Lowe - ER Bill and Admission Packet from Texas Health Southwest Fort Worth -…" at bounding box center [149, 418] width 225 height 11
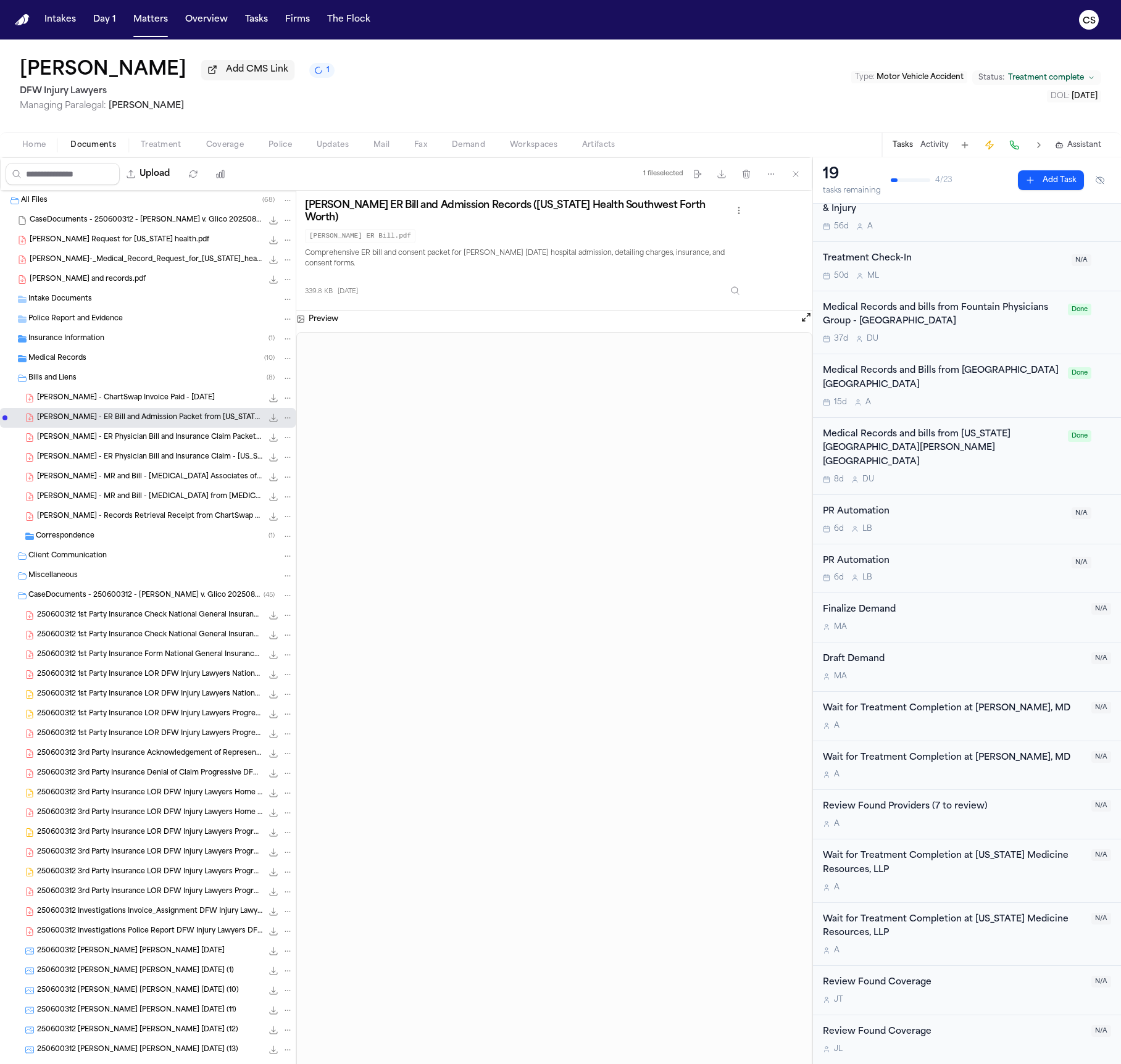
click at [84, 356] on span "Medical Records" at bounding box center [57, 359] width 58 height 11
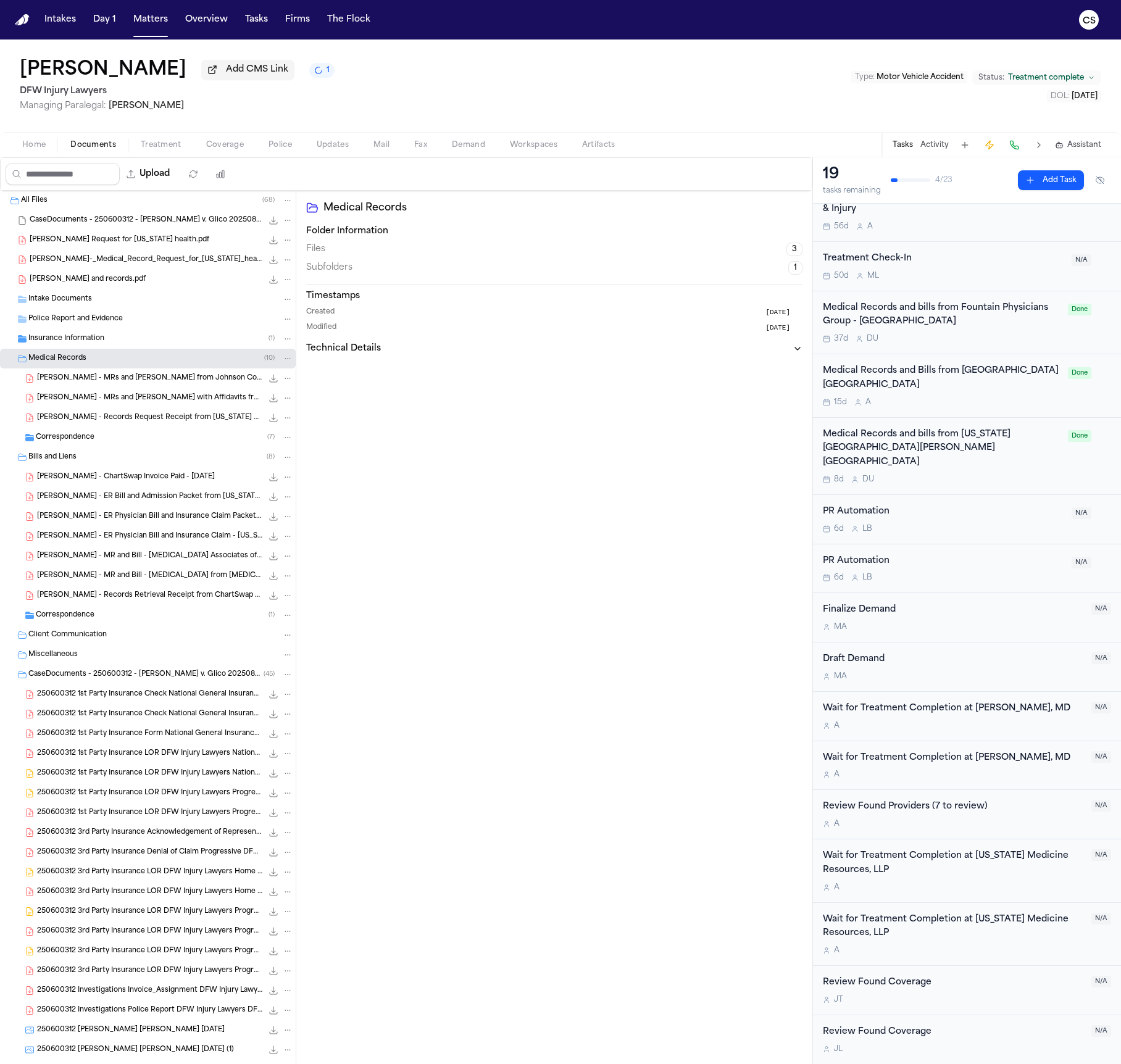
click at [181, 381] on span "J. Lowe - MRs and Bills from Johnson County Pain & Injury and Texas Pain and In…" at bounding box center [149, 378] width 225 height 11
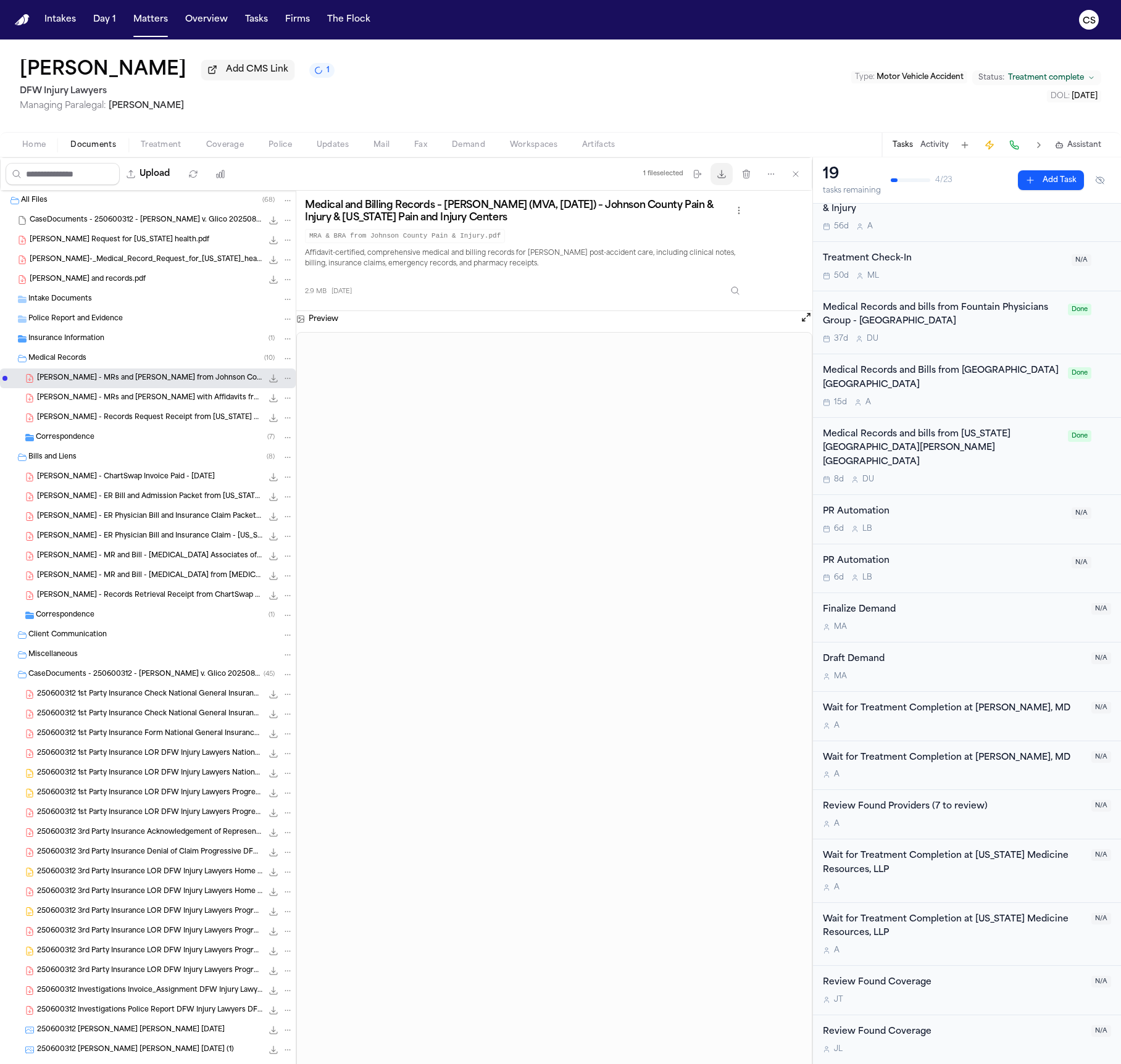
click at [725, 179] on icon "button" at bounding box center [721, 174] width 10 height 10
click at [155, 401] on span "J. Lowe - MRs and Bills with Affidavits from Foundation Physicians Group - 7.2.…" at bounding box center [149, 398] width 225 height 11
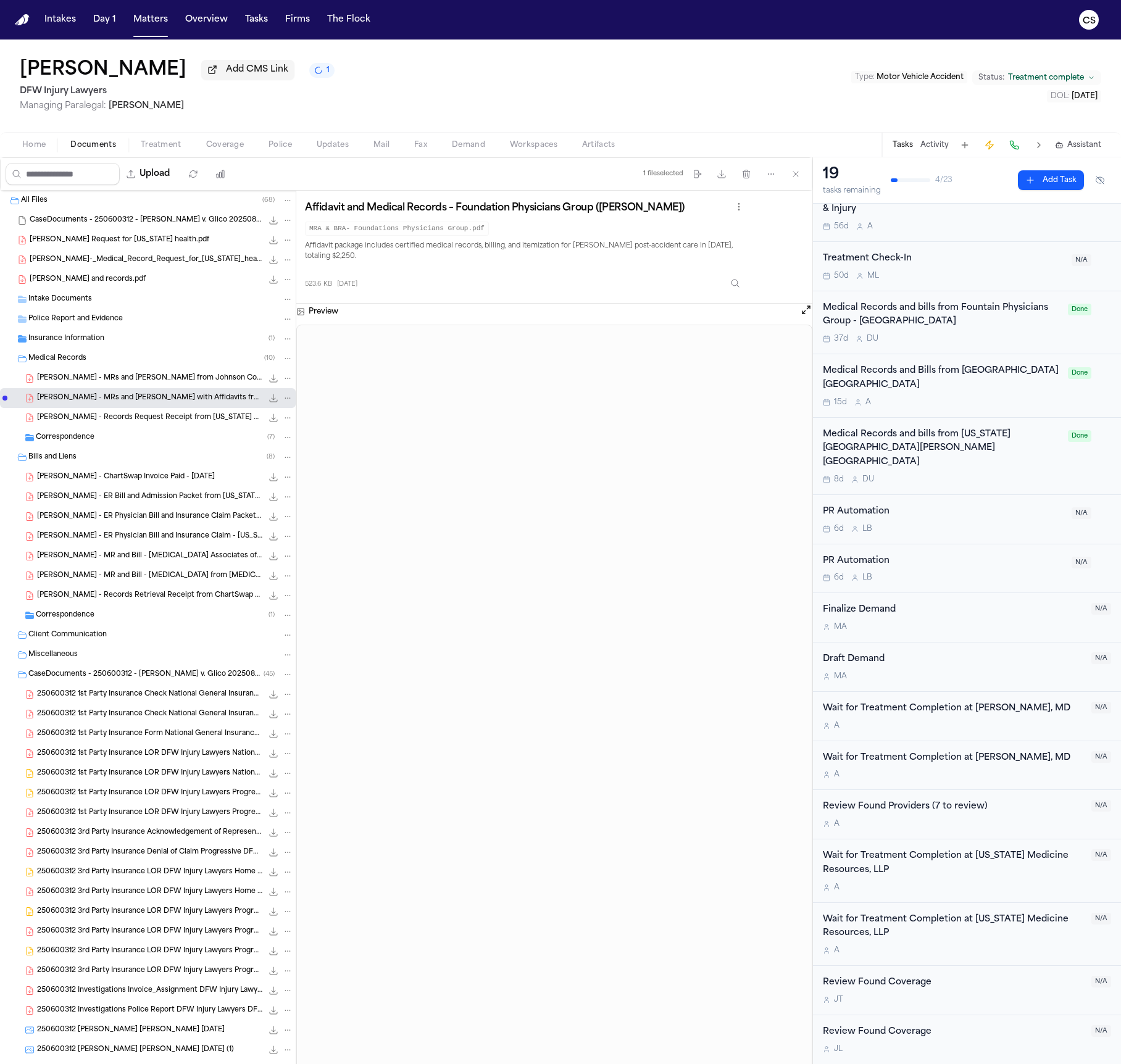
click at [186, 421] on span "J. Lowe - Records Request Receipt from Texas Health Harris - 9.23.25" at bounding box center [149, 418] width 225 height 11
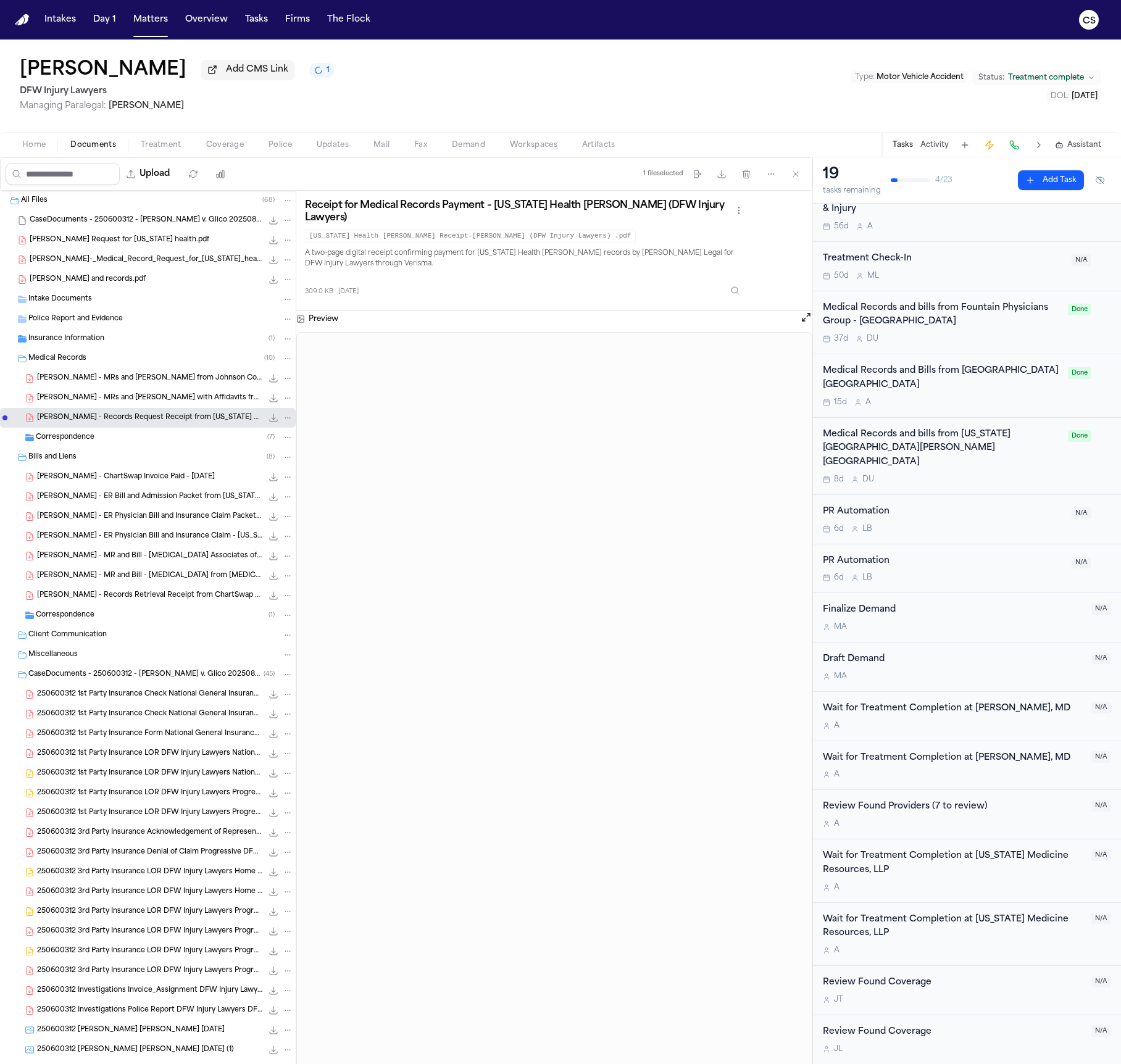
click at [120, 482] on span "J. Lowe - ChartSwap Invoice Paid - 9.3.25" at bounding box center [125, 477] width 178 height 11
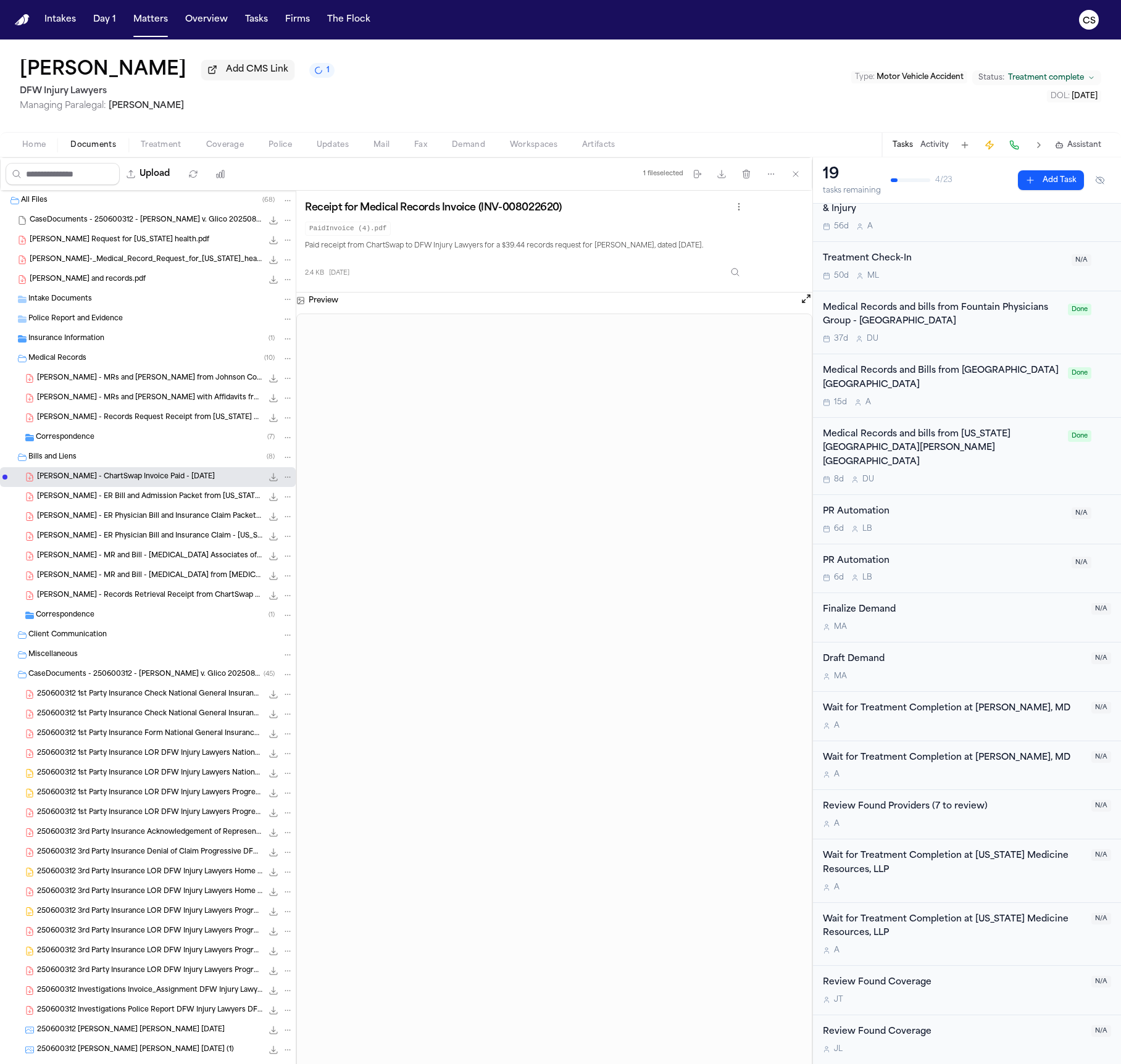
click at [129, 501] on span "J. Lowe - ER Bill and Admission Packet from Texas Health Southwest Fort Worth -…" at bounding box center [149, 496] width 225 height 11
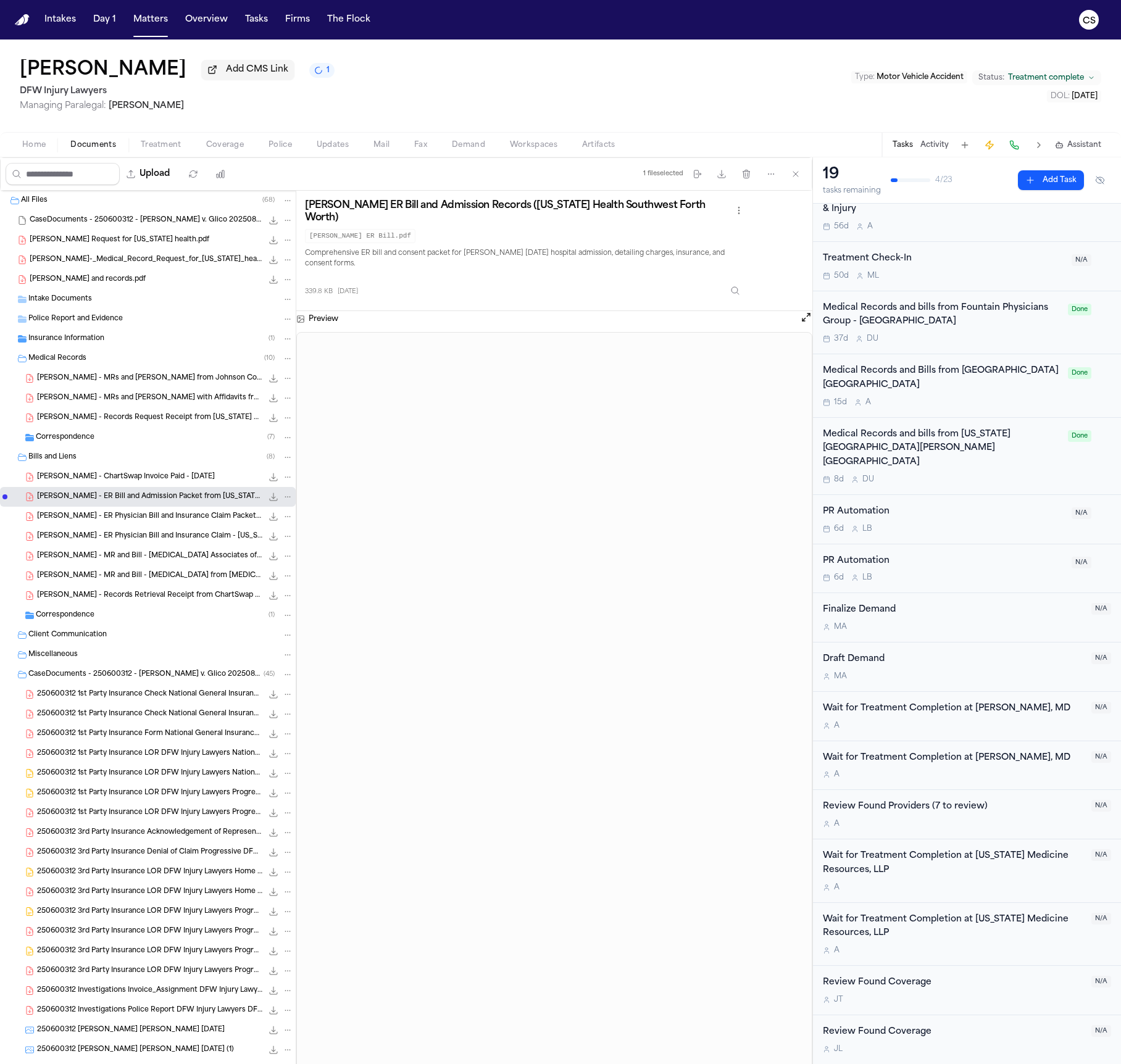
click at [116, 515] on span "J. Lowe - ER Physician Bill and Insurance Claim Packet from Texas Medicine Reso…" at bounding box center [149, 516] width 225 height 11
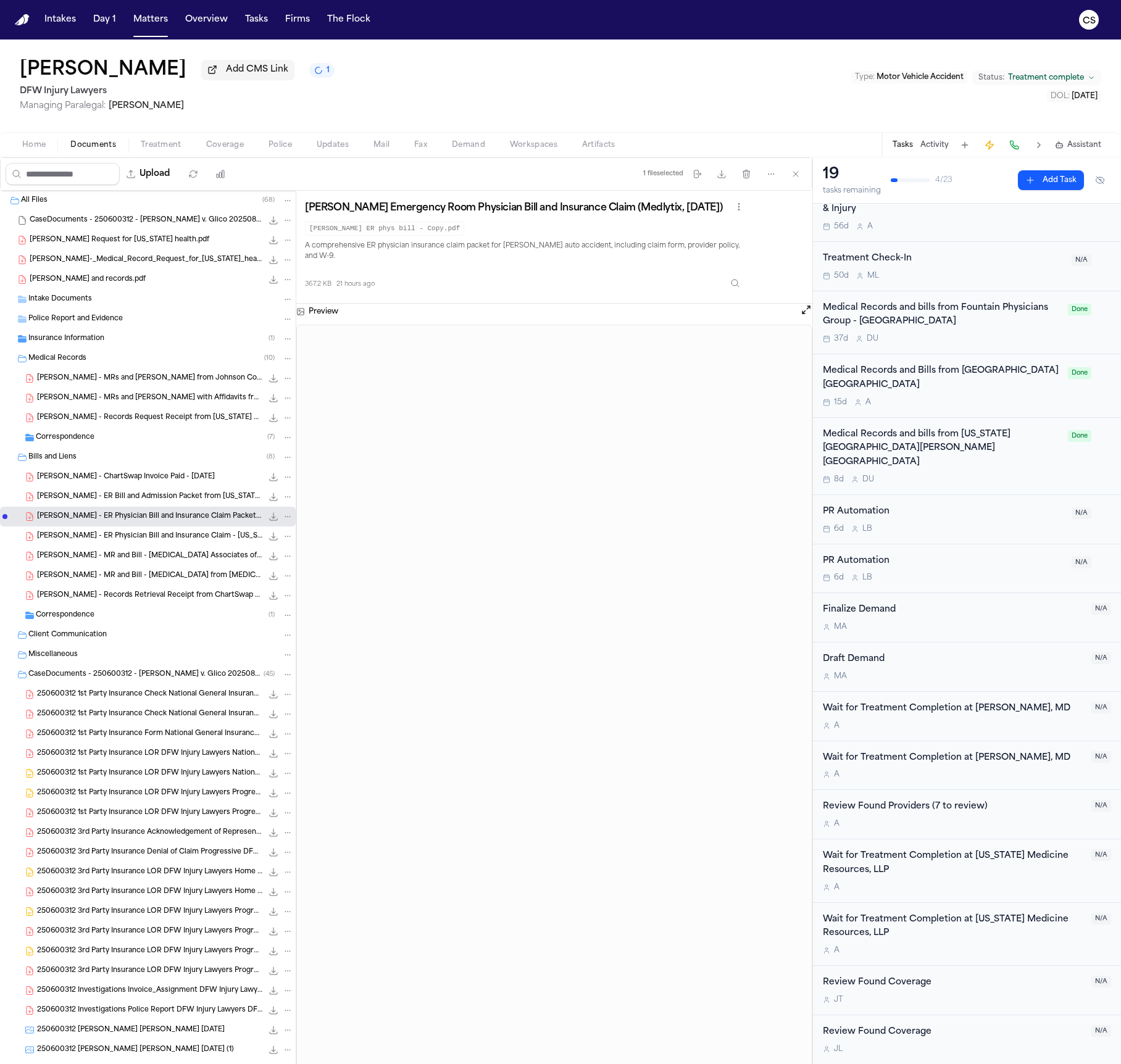
click at [151, 541] on span "J. Lowe - ER Physician Bill and Insurance Claim - Texas Medicine Resources - 6.…" at bounding box center [149, 537] width 225 height 11
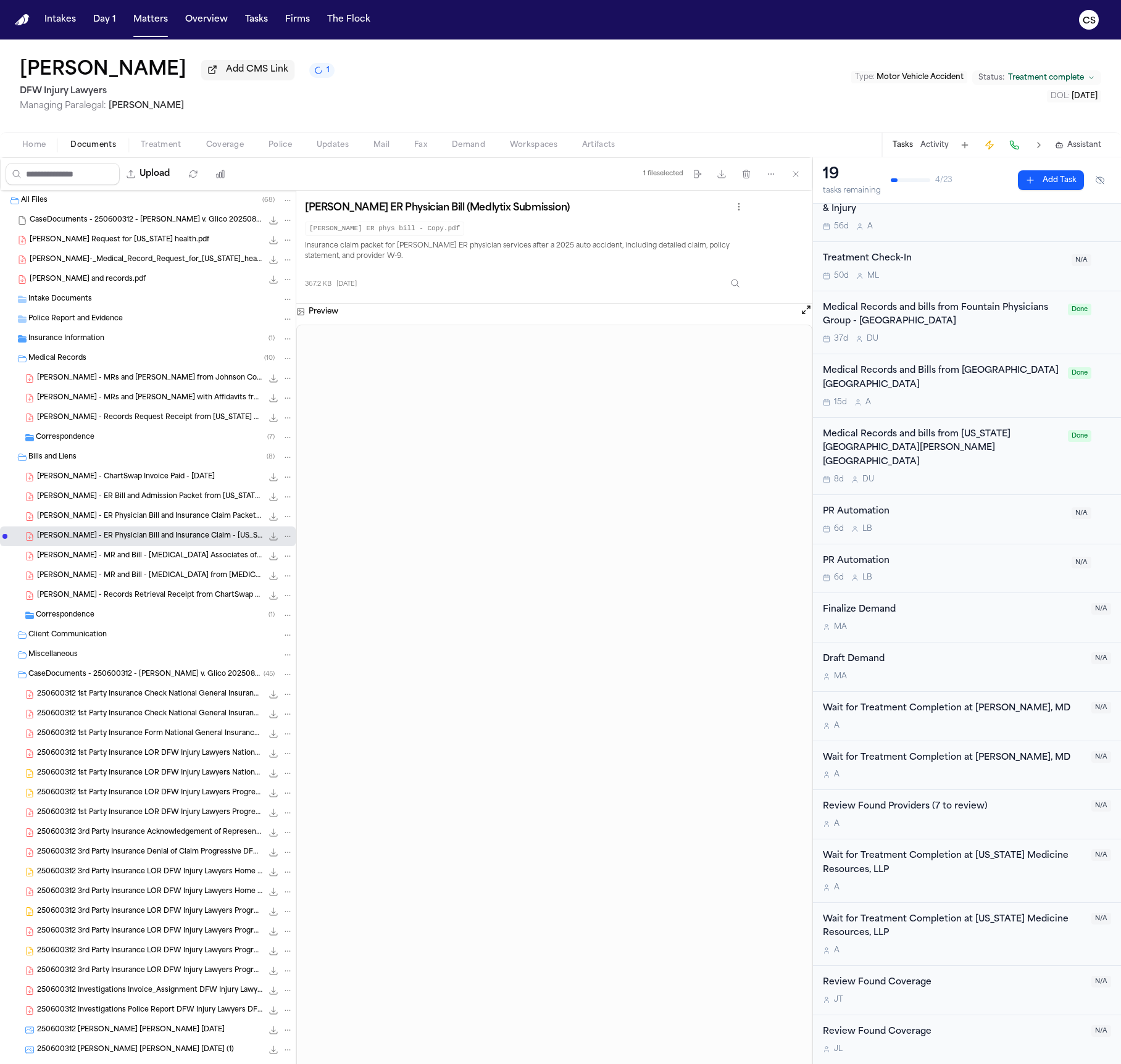
click at [170, 561] on span "J. Lowe - MR and Bill - Radiology Associates of North Texas - 6.25.25" at bounding box center [149, 556] width 225 height 11
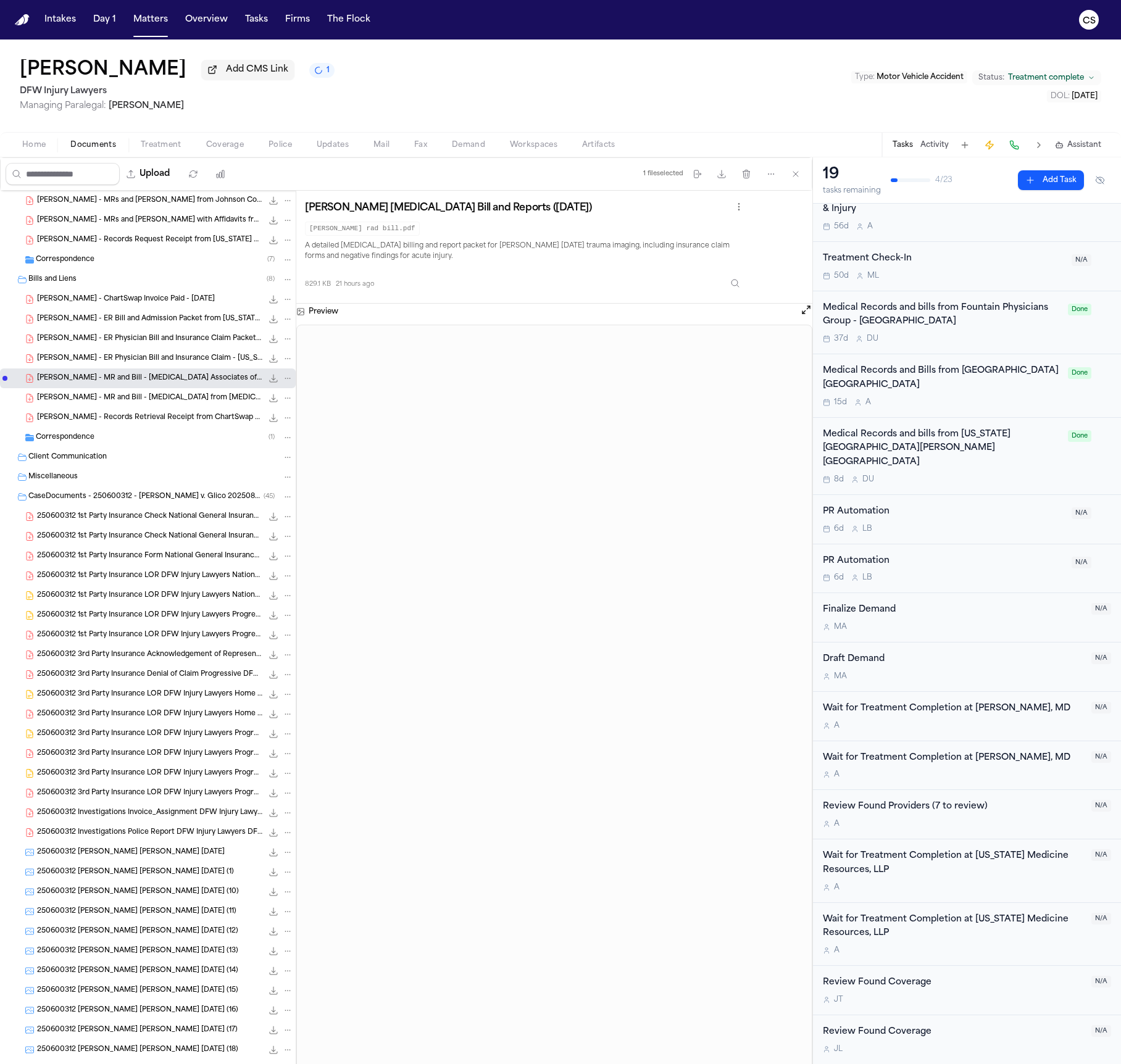
scroll to position [532, 0]
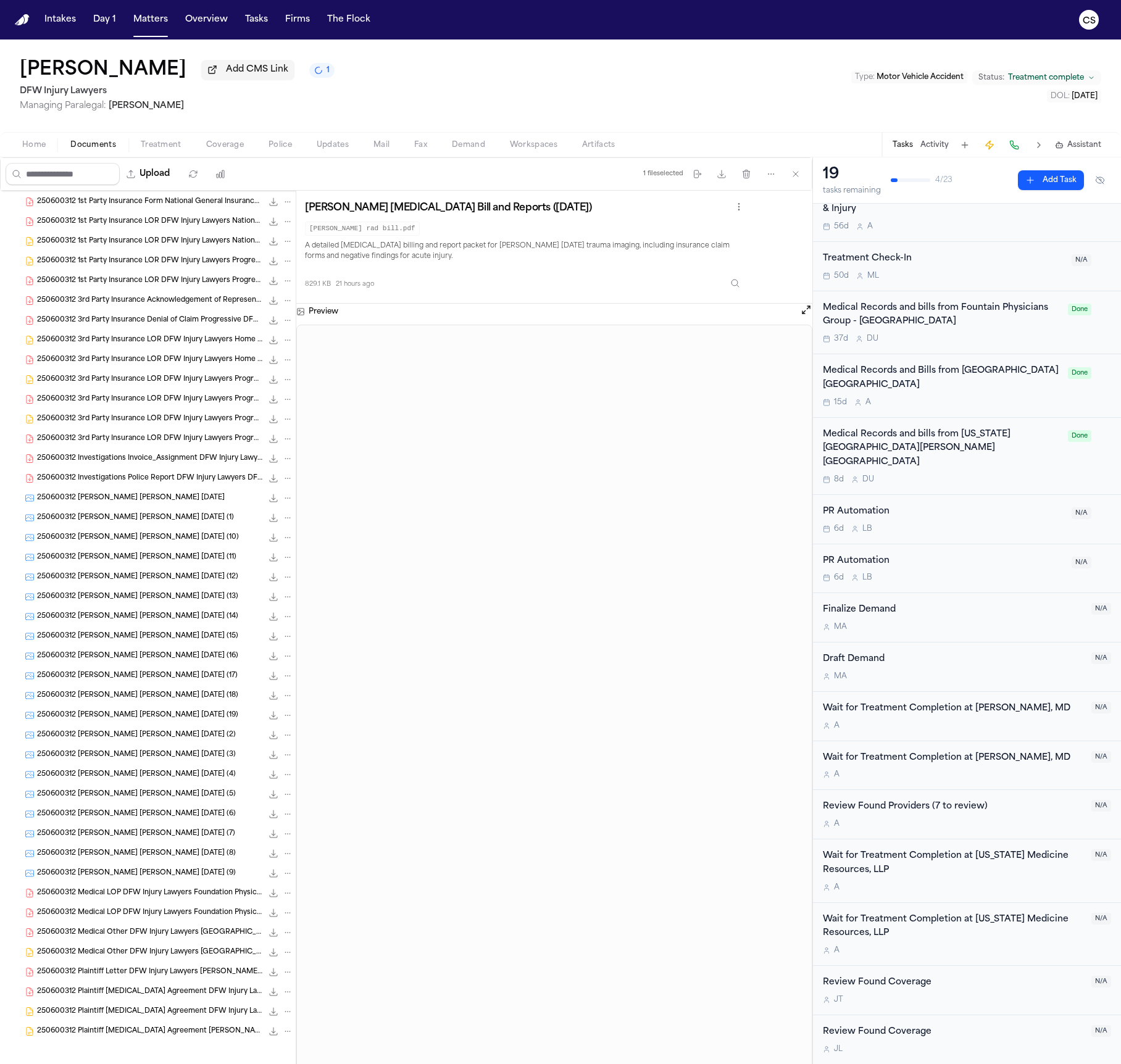
click at [190, 797] on span "250600312 Lowe, Jessica Cano, Evelyn 06-27-2025 (9)" at bounding box center [136, 873] width 199 height 11
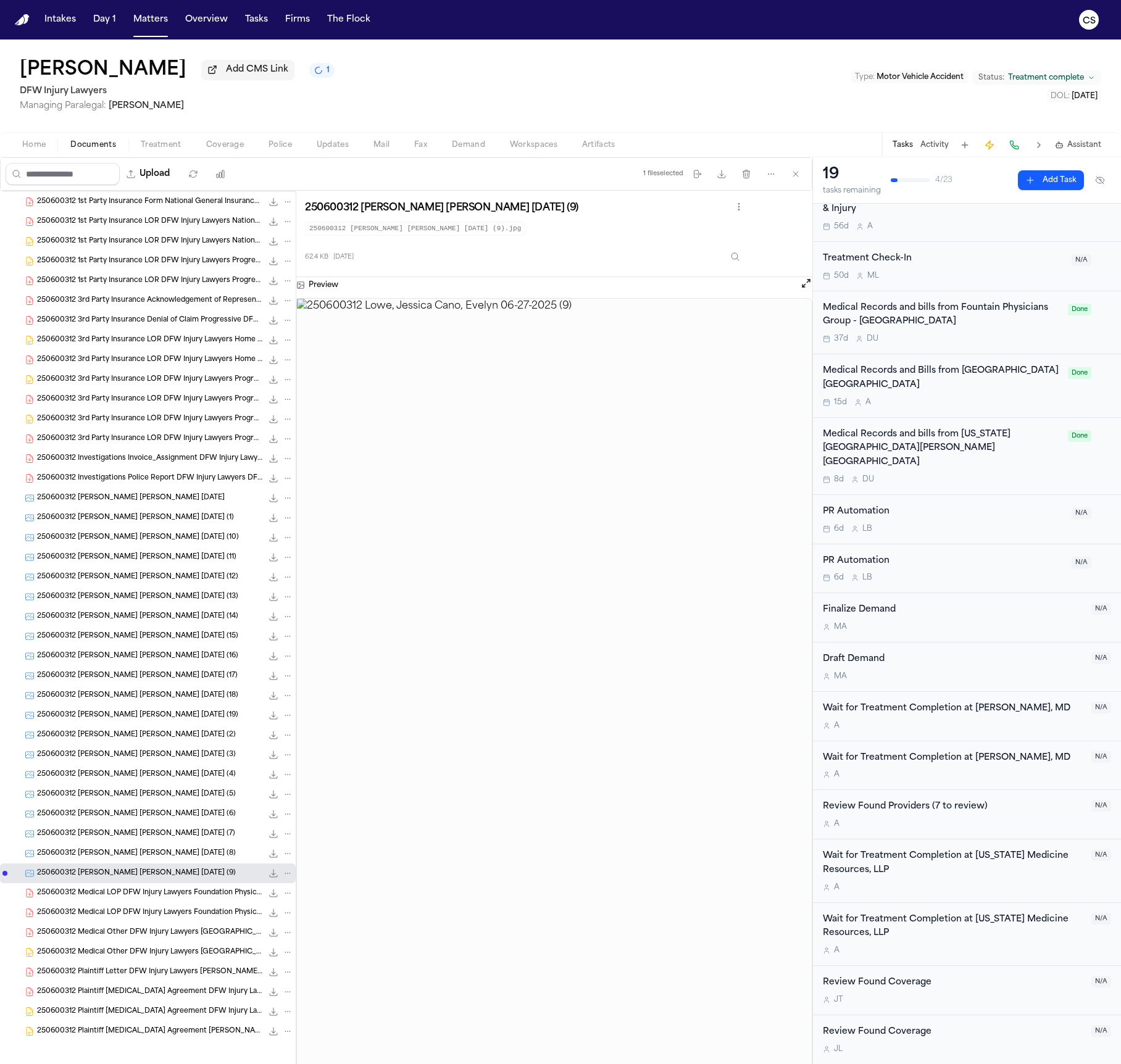
click at [192, 797] on span "250600312 Lowe, Jessica Cano, Evelyn 06-27-2025 (8)" at bounding box center [136, 853] width 199 height 11
click at [189, 797] on span "250600312 Lowe, Jessica Cano, Evelyn 06-27-2025 (7)" at bounding box center [136, 834] width 198 height 11
click at [186, 797] on span "250600312 Lowe, Jessica Cano, Evelyn 06-27-2025 (6)" at bounding box center [136, 813] width 199 height 11
click at [186, 797] on div "250600312 Lowe, Jessica Cano, Evelyn 06-27-2025 (5) 96.0 KB • JPG" at bounding box center [148, 794] width 296 height 20
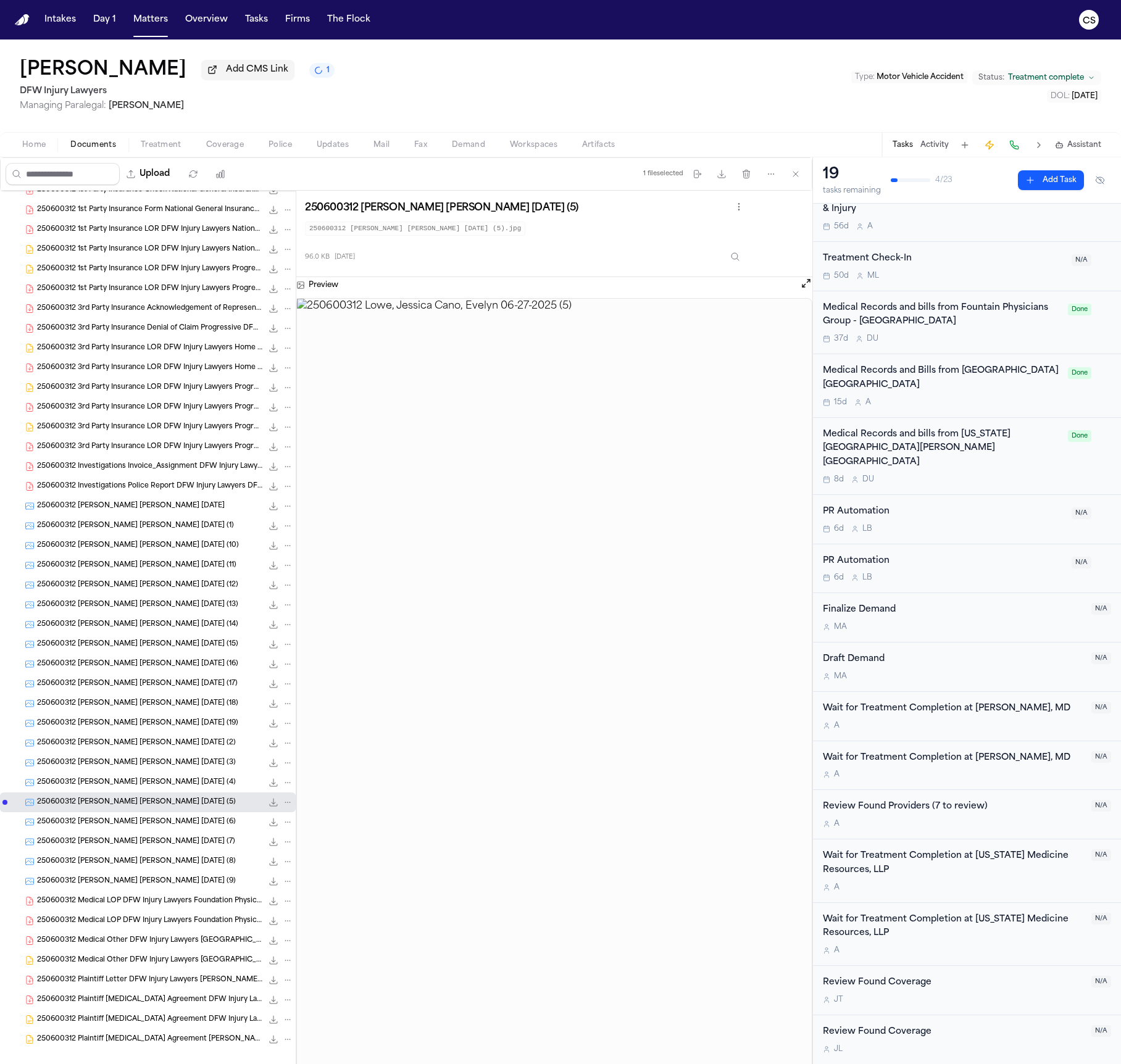
scroll to position [540, 0]
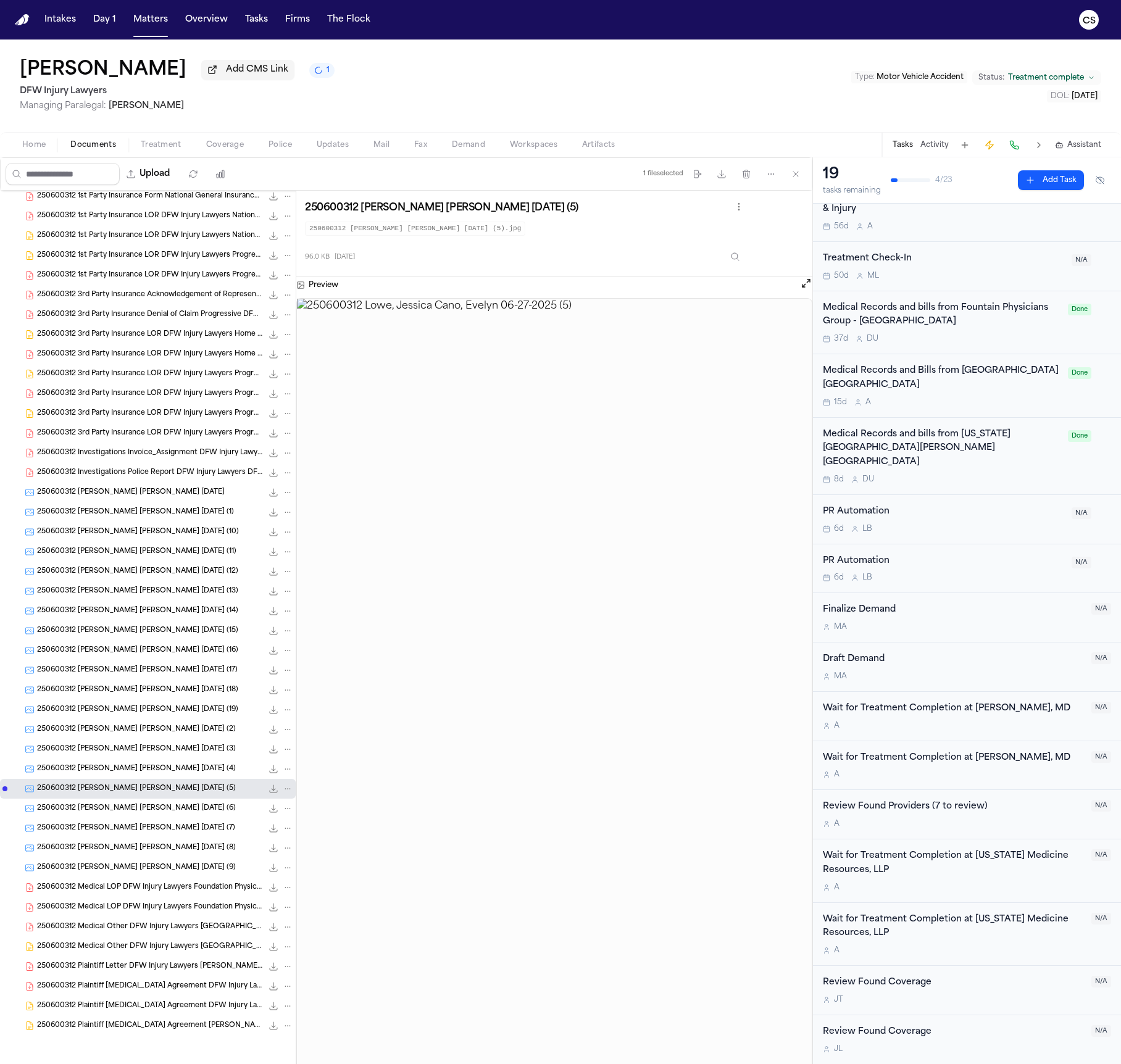
click at [156, 773] on span "250600312 Lowe, Jessica Cano, Evelyn 06-27-2025 (4)" at bounding box center [136, 768] width 199 height 11
click at [159, 747] on span "250600312 Lowe, Jessica Cano, Evelyn 06-27-2025 (3)" at bounding box center [136, 749] width 199 height 11
click at [162, 724] on span "250600312 Lowe, Jessica Cano, Evelyn 06-27-2025 (2)" at bounding box center [136, 729] width 199 height 11
click at [167, 696] on div "250600312 Lowe, Jessica Cano, Evelyn 06-27-2025 (18) 36.2 KB • JPG" at bounding box center [148, 690] width 296 height 20
click at [171, 658] on div "250600312 Lowe, Jessica Cano, Evelyn 06-27-2025 (16) 27.9 KB • JPG" at bounding box center [148, 650] width 296 height 20
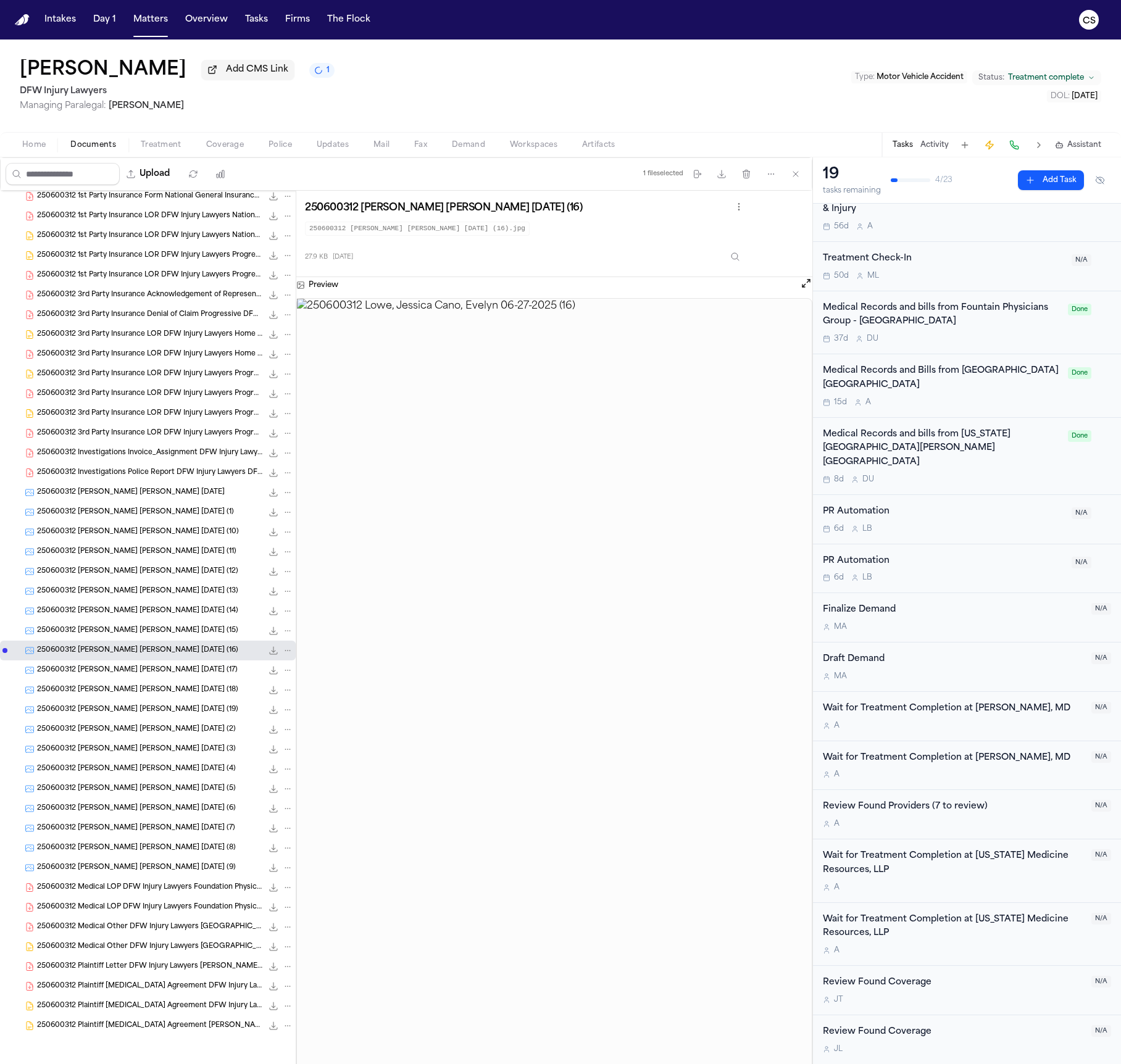
click at [170, 611] on span "250600312 Lowe, Jessica Cano, Evelyn 06-27-2025 (14)" at bounding box center [138, 611] width 202 height 11
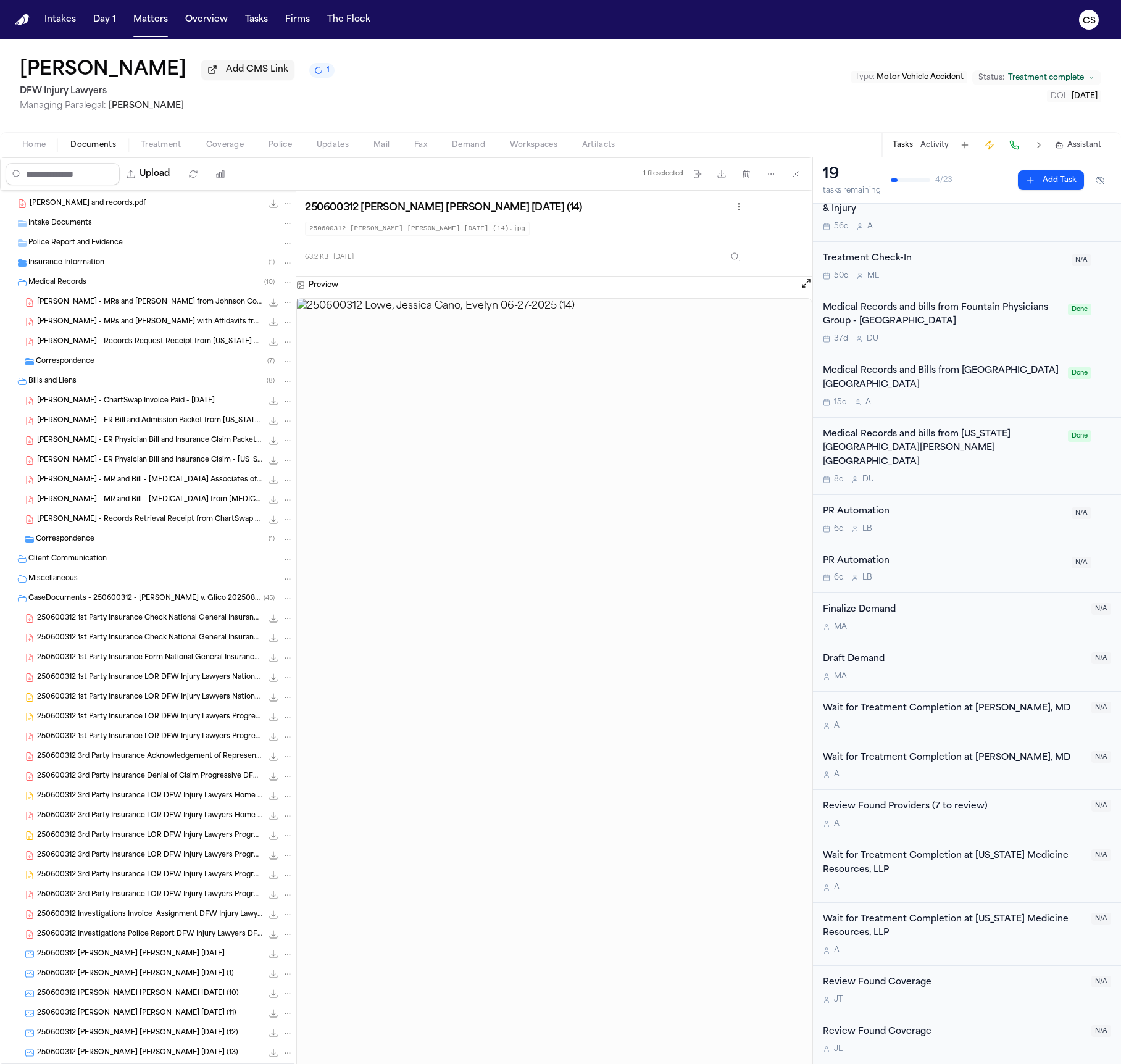
click at [143, 544] on div "Correspondence ( 1 )" at bounding box center [165, 540] width 257 height 11
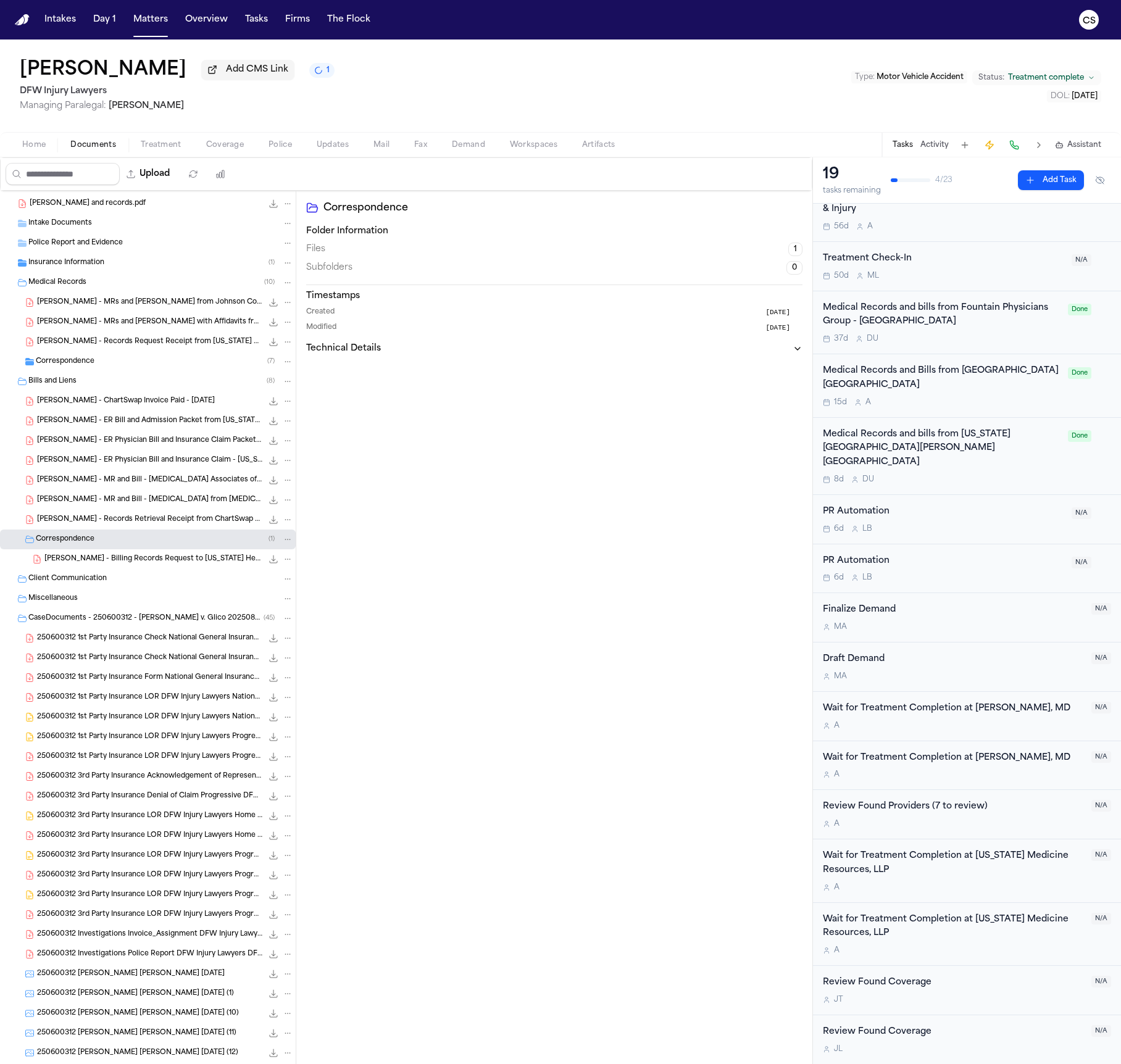
click at [165, 561] on span "J. Lowe - Billing Records Request to Texas Health Harris Methodist - 9.3.25" at bounding box center [153, 559] width 218 height 11
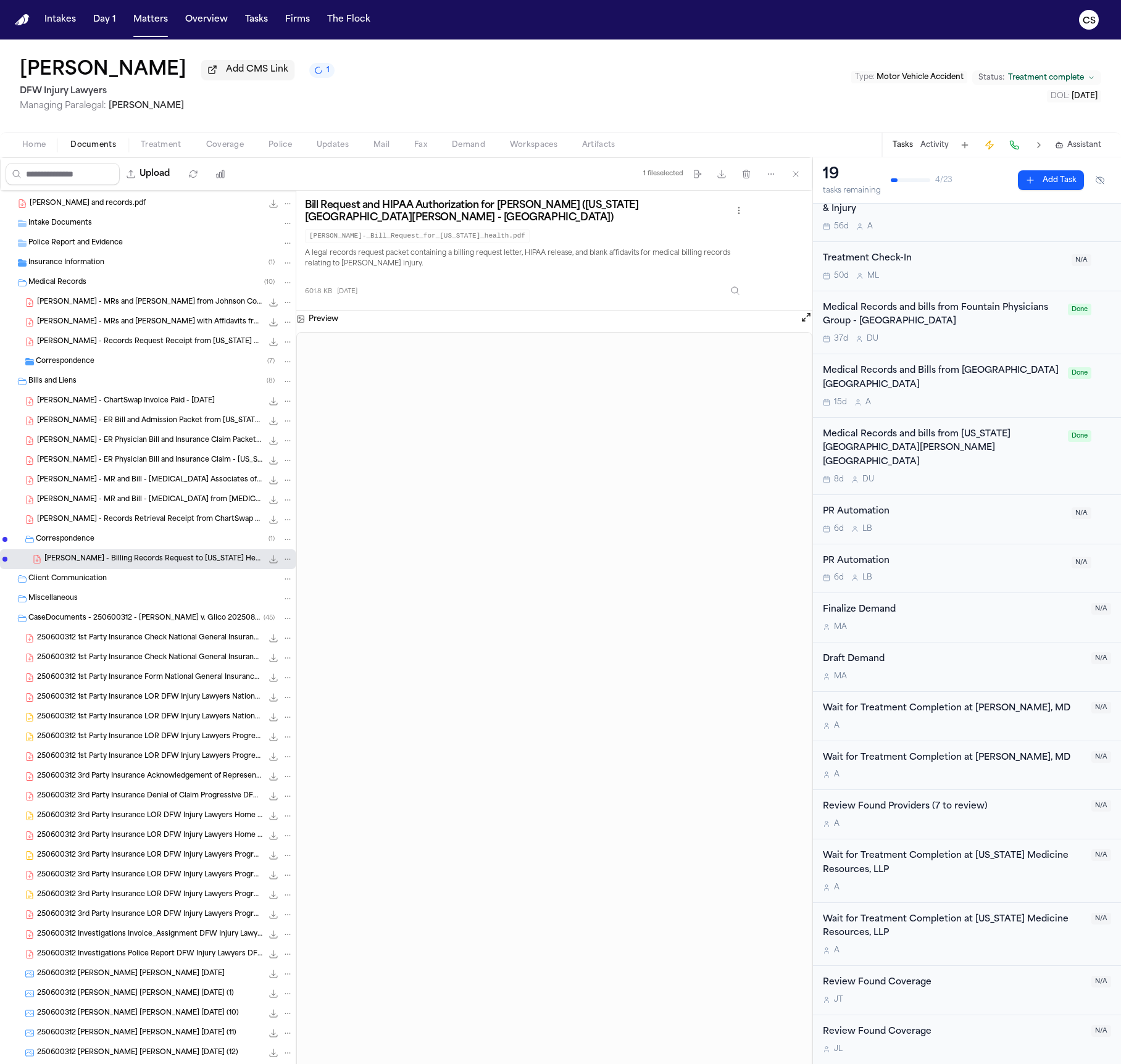
click at [137, 521] on span "J. Lowe - Records Retrieval Receipt from ChartSwap - 9.3.25" at bounding box center [149, 519] width 225 height 11
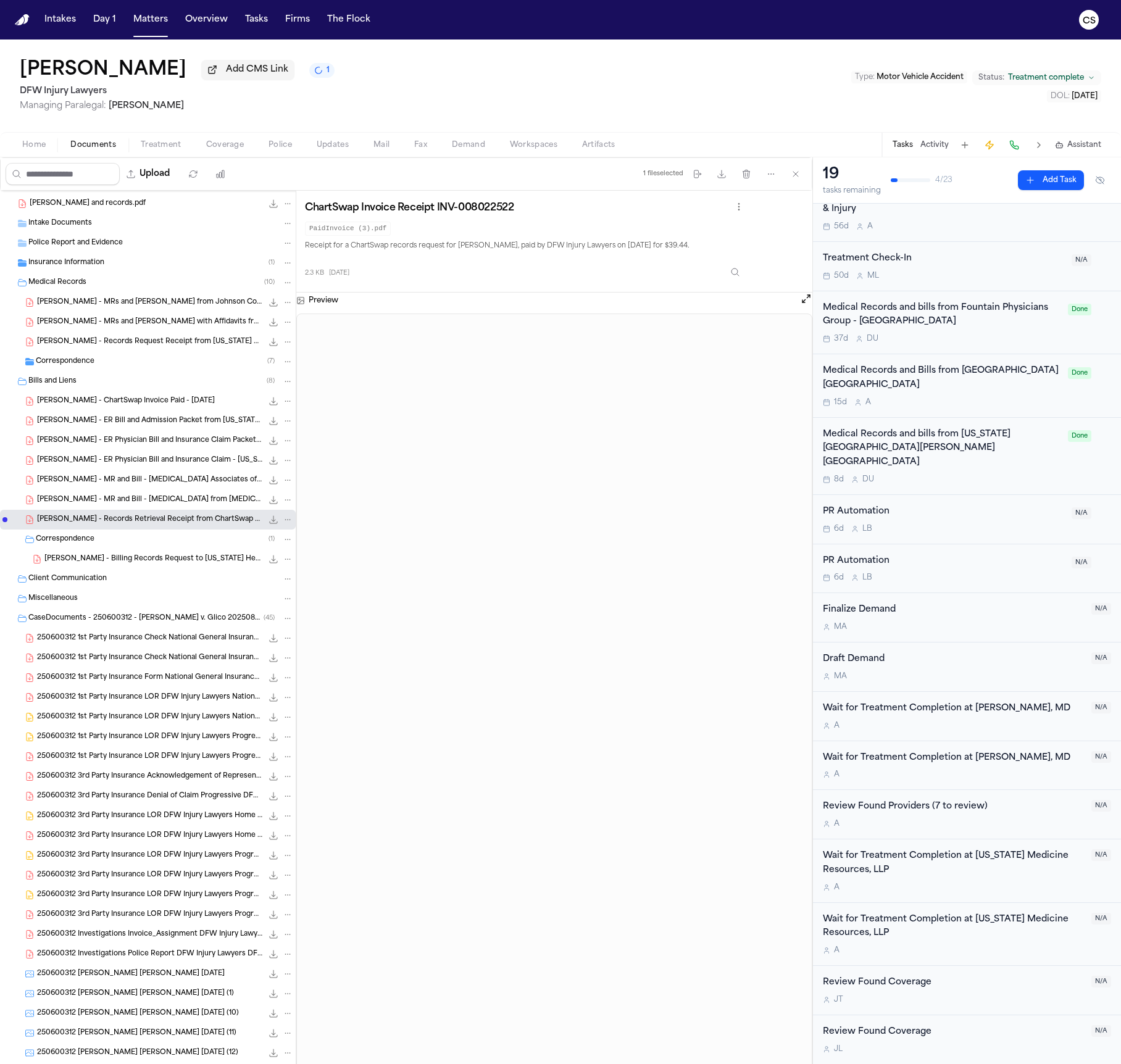
click at [134, 496] on span "J. Lowe - MR and Bill - Radiology from Radiology Associates of North Texas - 6.…" at bounding box center [149, 500] width 225 height 11
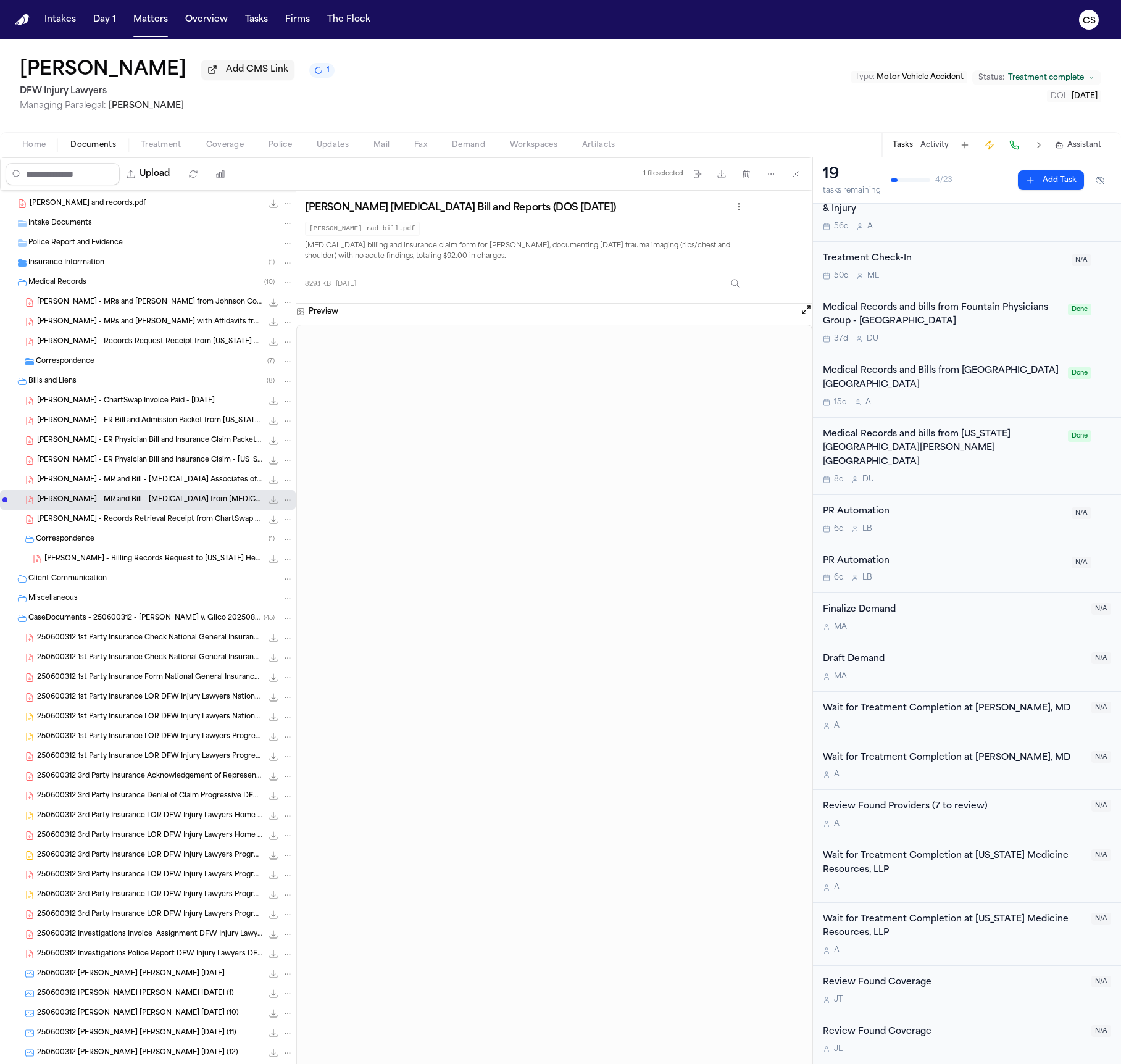
click at [134, 481] on span "J. Lowe - MR and Bill - Radiology Associates of North Texas - 6.25.25" at bounding box center [149, 480] width 225 height 11
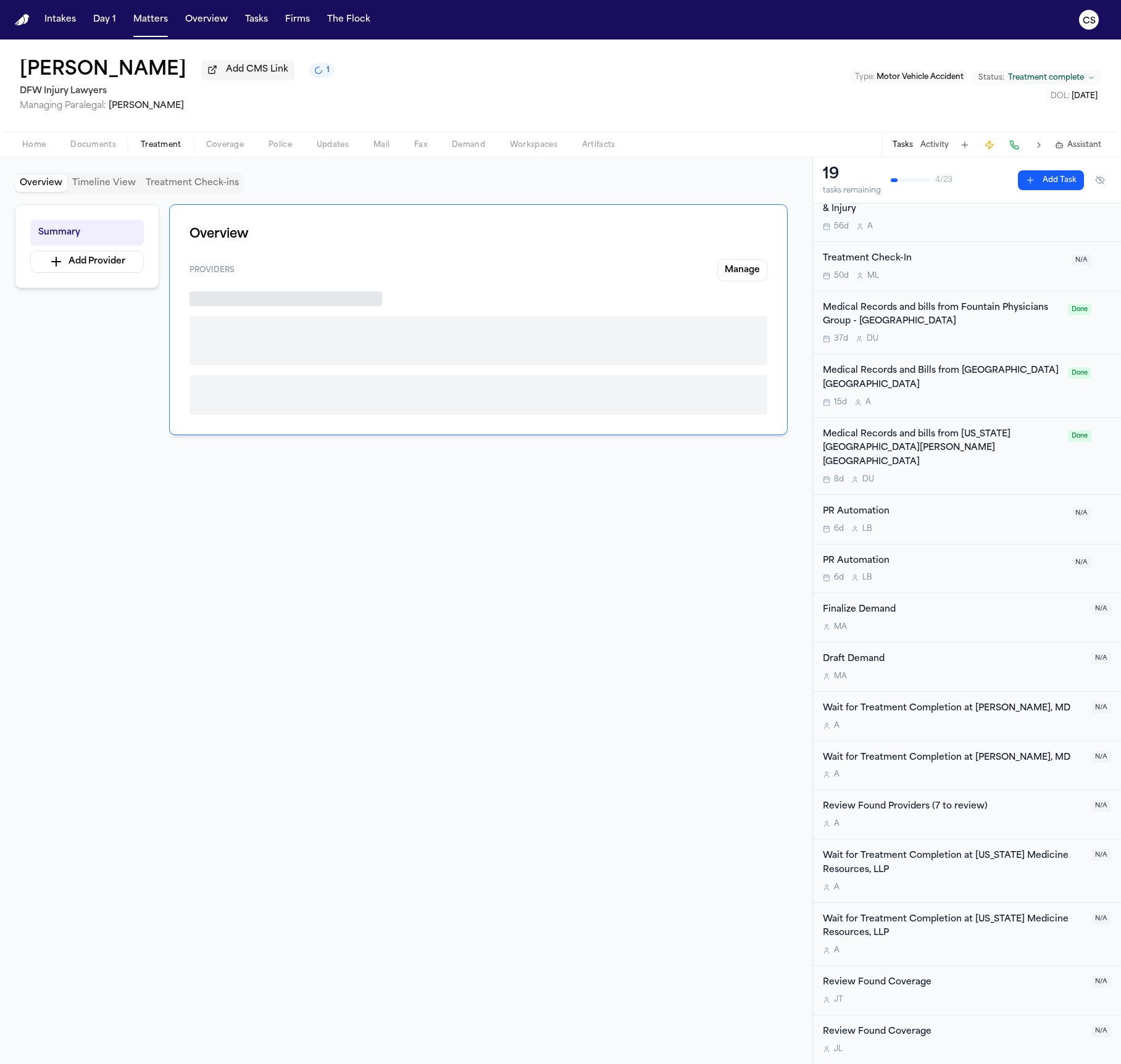
click at [153, 152] on span "button" at bounding box center [161, 152] width 56 height 2
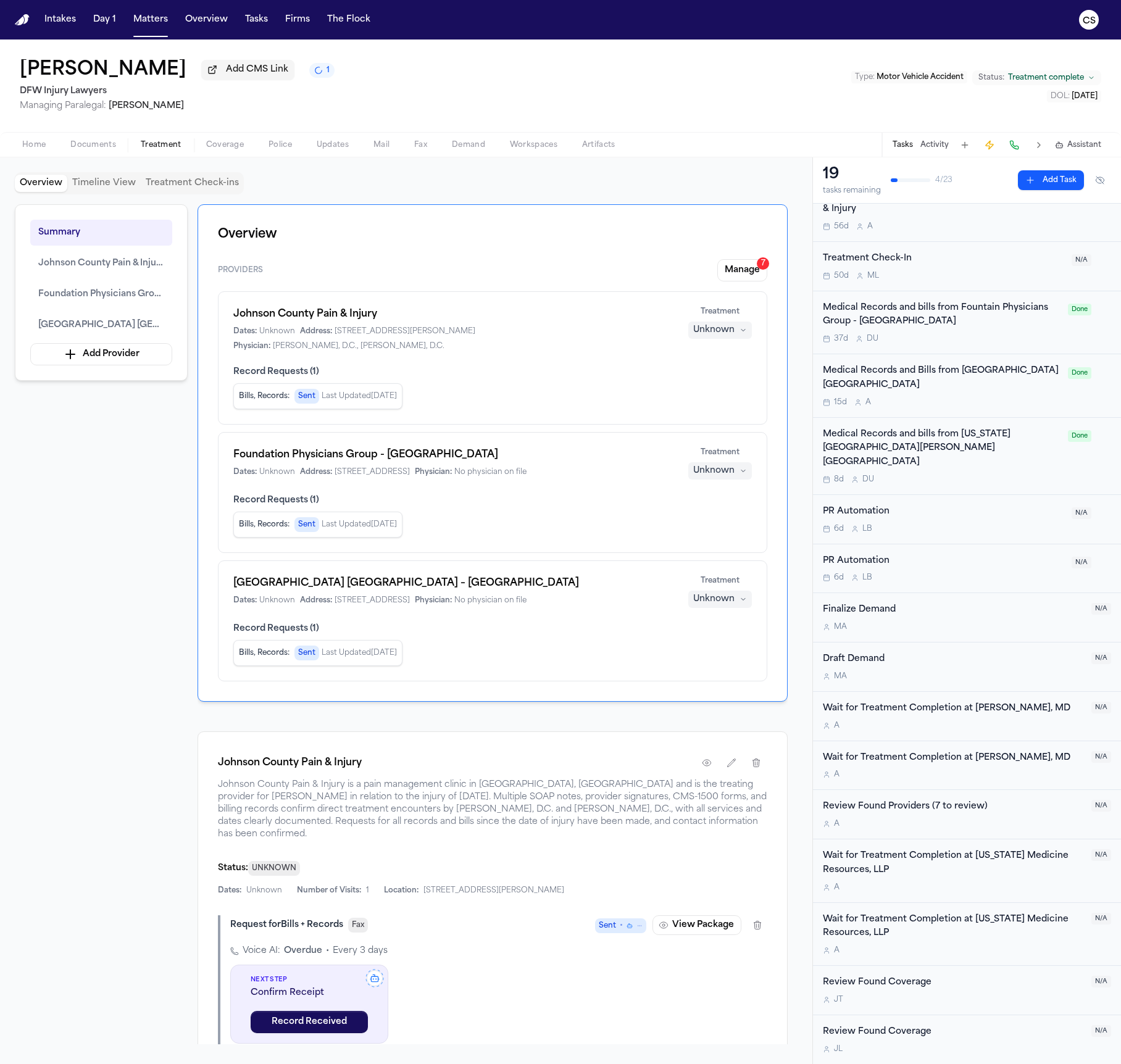
click at [224, 161] on div "Overview Timeline View Treatment Check-ins Summary Johnson County Pain & Injury…" at bounding box center [406, 610] width 812 height 906
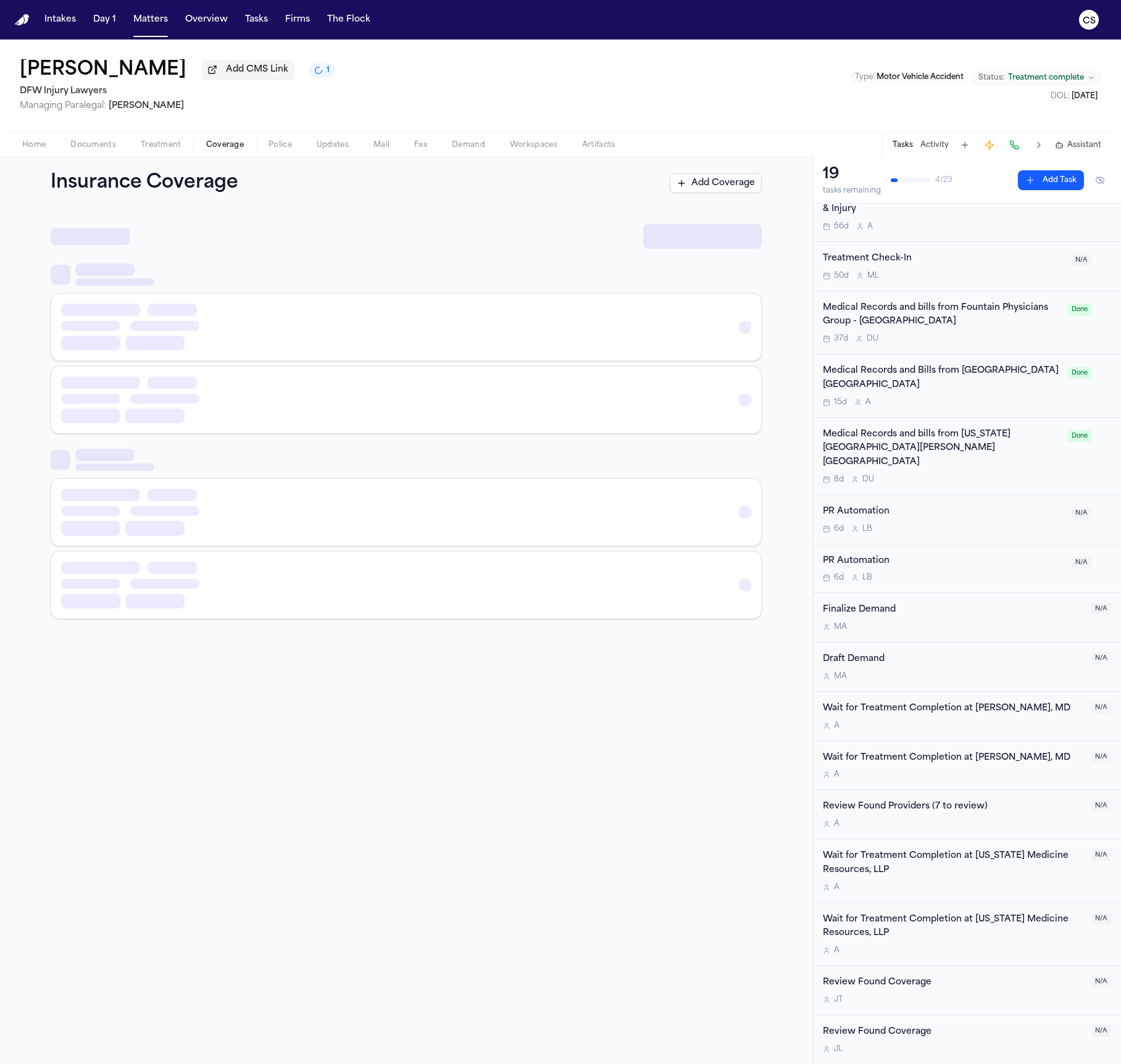
click at [223, 150] on span "Coverage" at bounding box center [225, 145] width 38 height 10
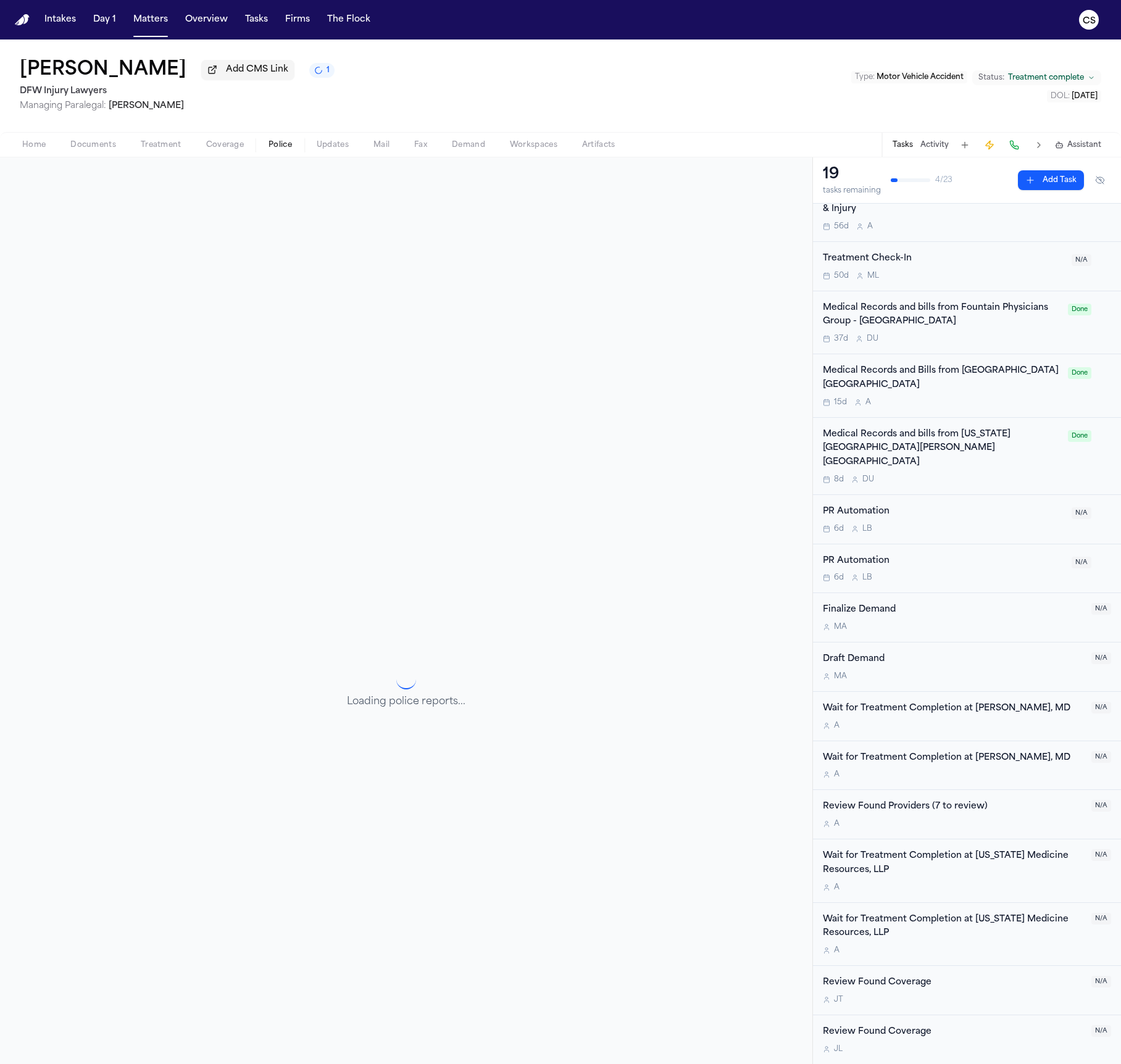
click at [290, 152] on button "Police" at bounding box center [280, 145] width 48 height 15
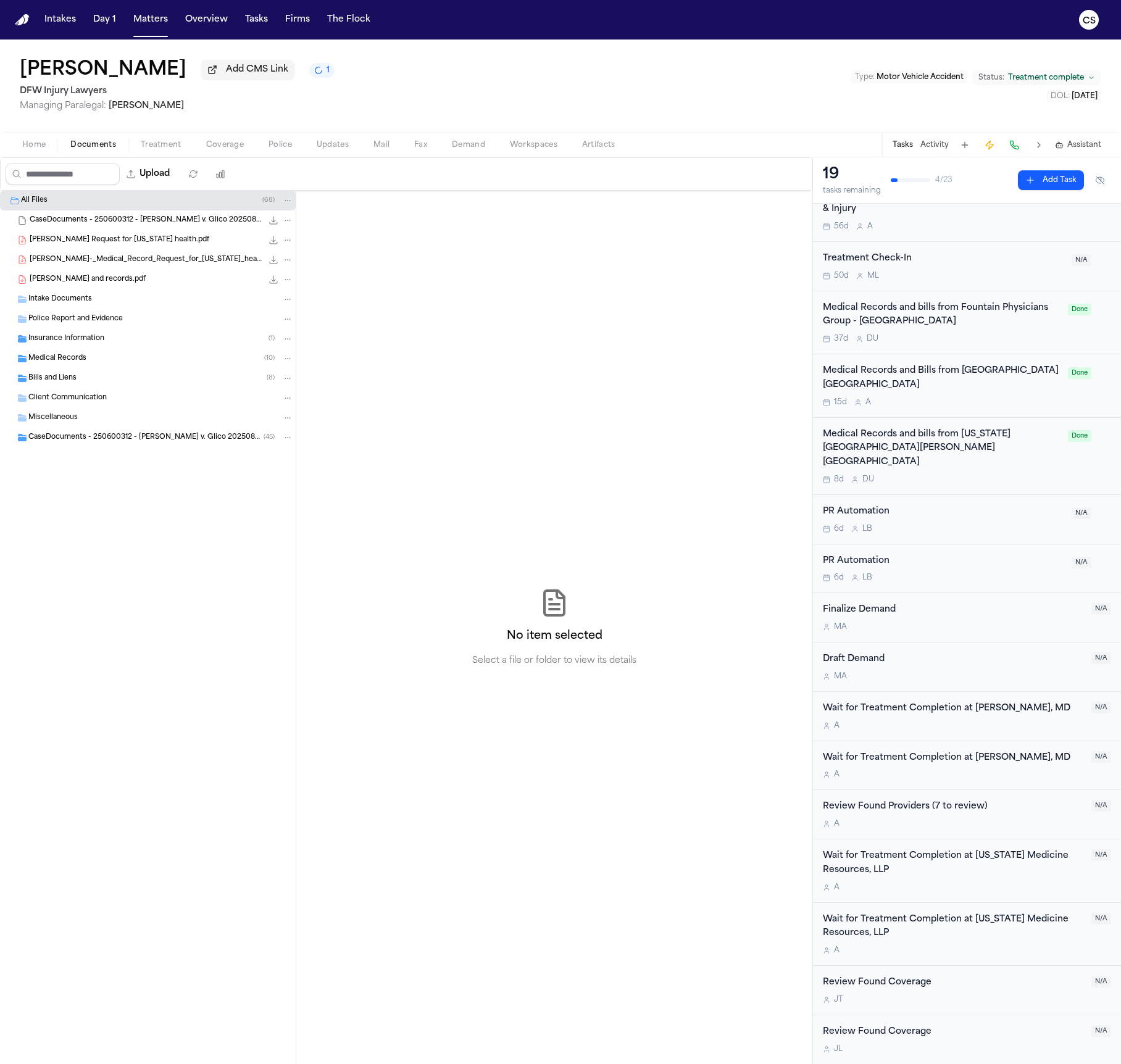
click at [110, 143] on span "Documents" at bounding box center [93, 145] width 46 height 10
click at [155, 179] on button "Upload" at bounding box center [148, 174] width 57 height 22
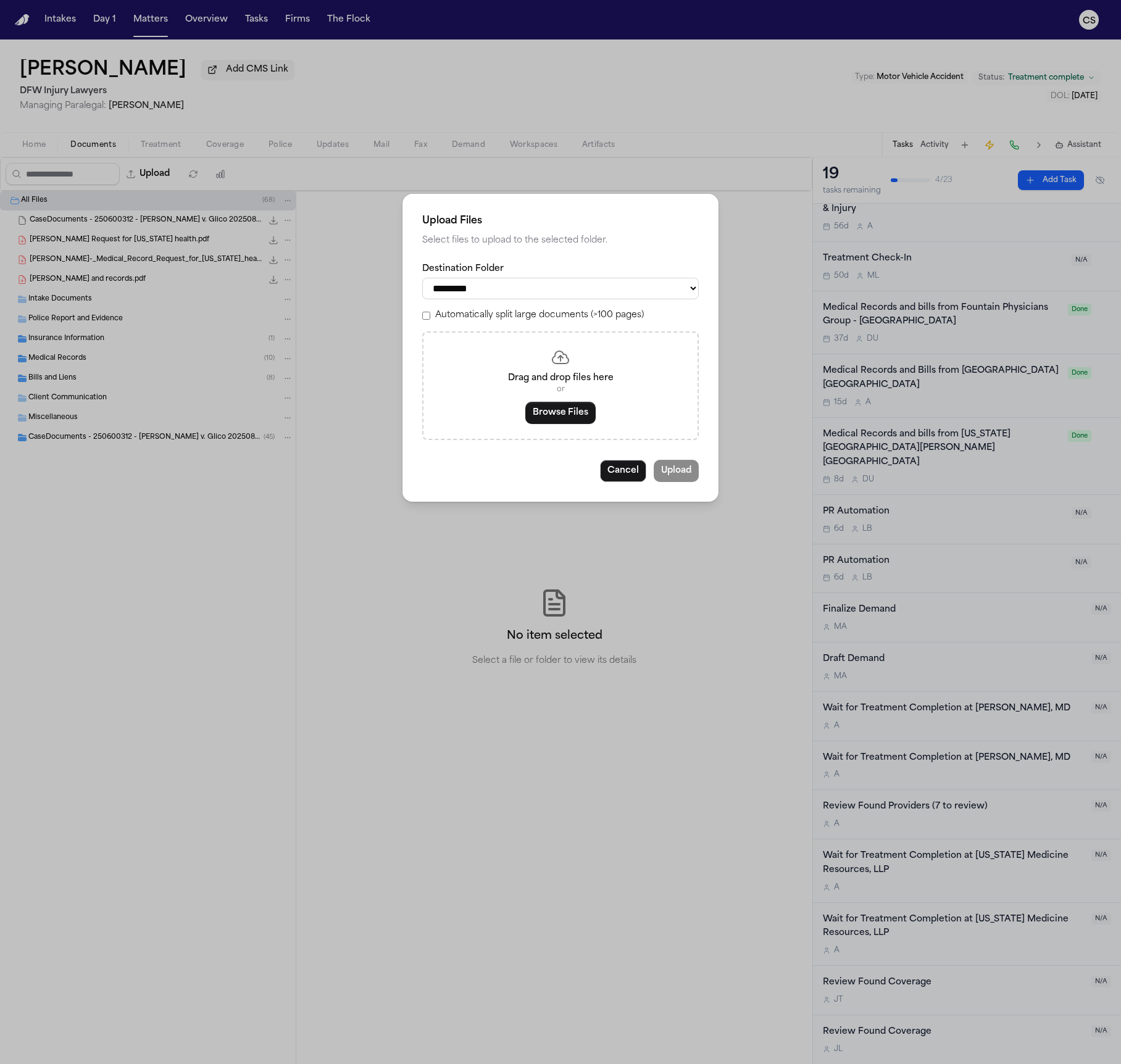
click at [523, 286] on select "**********" at bounding box center [560, 288] width 276 height 21
click at [548, 419] on button "Browse Files" at bounding box center [560, 412] width 70 height 22
click at [561, 410] on button "Browse Files" at bounding box center [560, 412] width 70 height 22
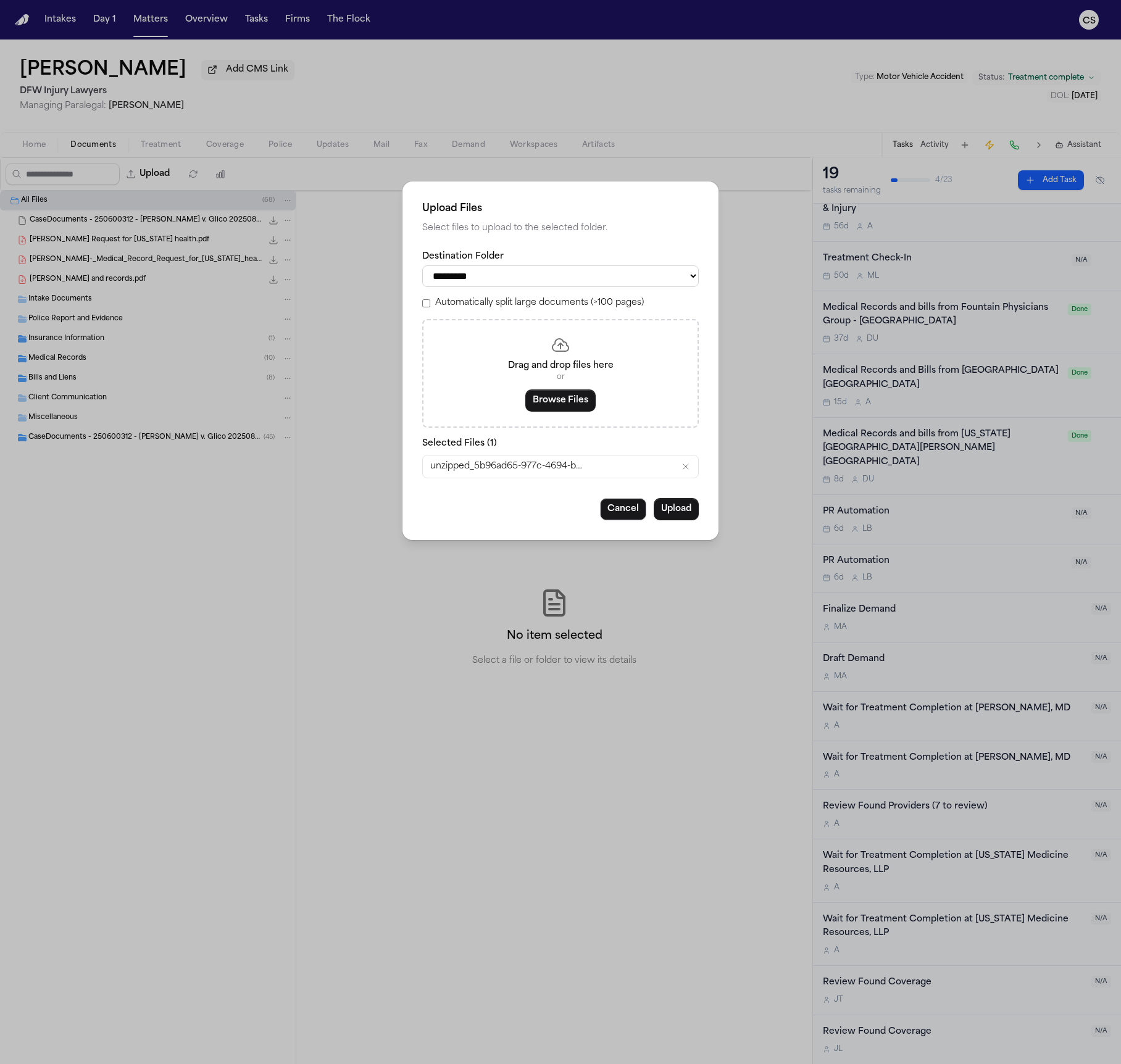
click at [597, 283] on select "**********" at bounding box center [560, 276] width 276 height 21
select select "**********"
click at [422, 265] on select "**********" at bounding box center [560, 276] width 276 height 21
click at [684, 514] on button "Upload" at bounding box center [676, 509] width 45 height 22
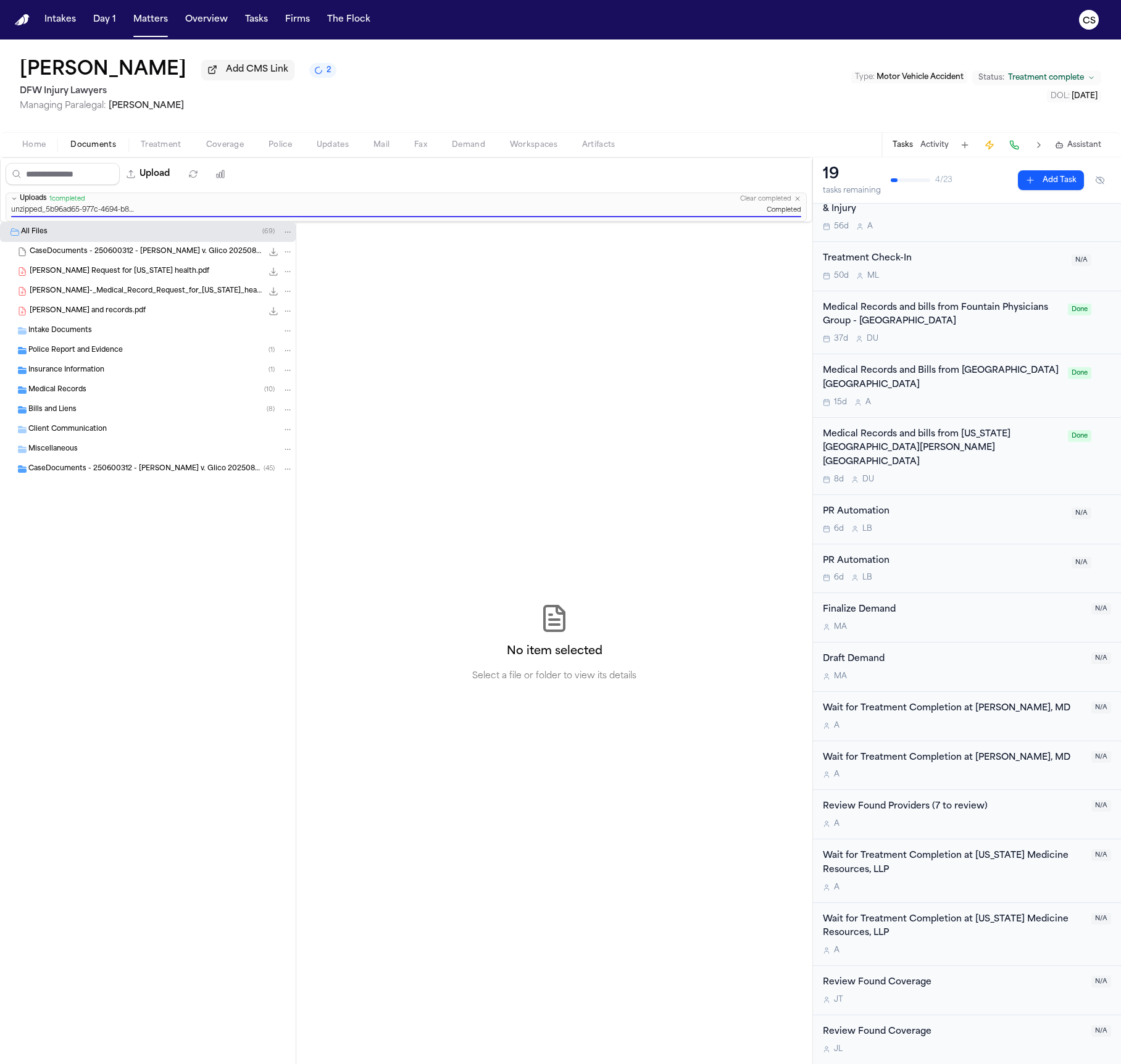
drag, startPoint x: 544, startPoint y: 147, endPoint x: 538, endPoint y: 143, distance: 7.2
click at [542, 147] on span "Workspaces" at bounding box center [533, 145] width 48 height 10
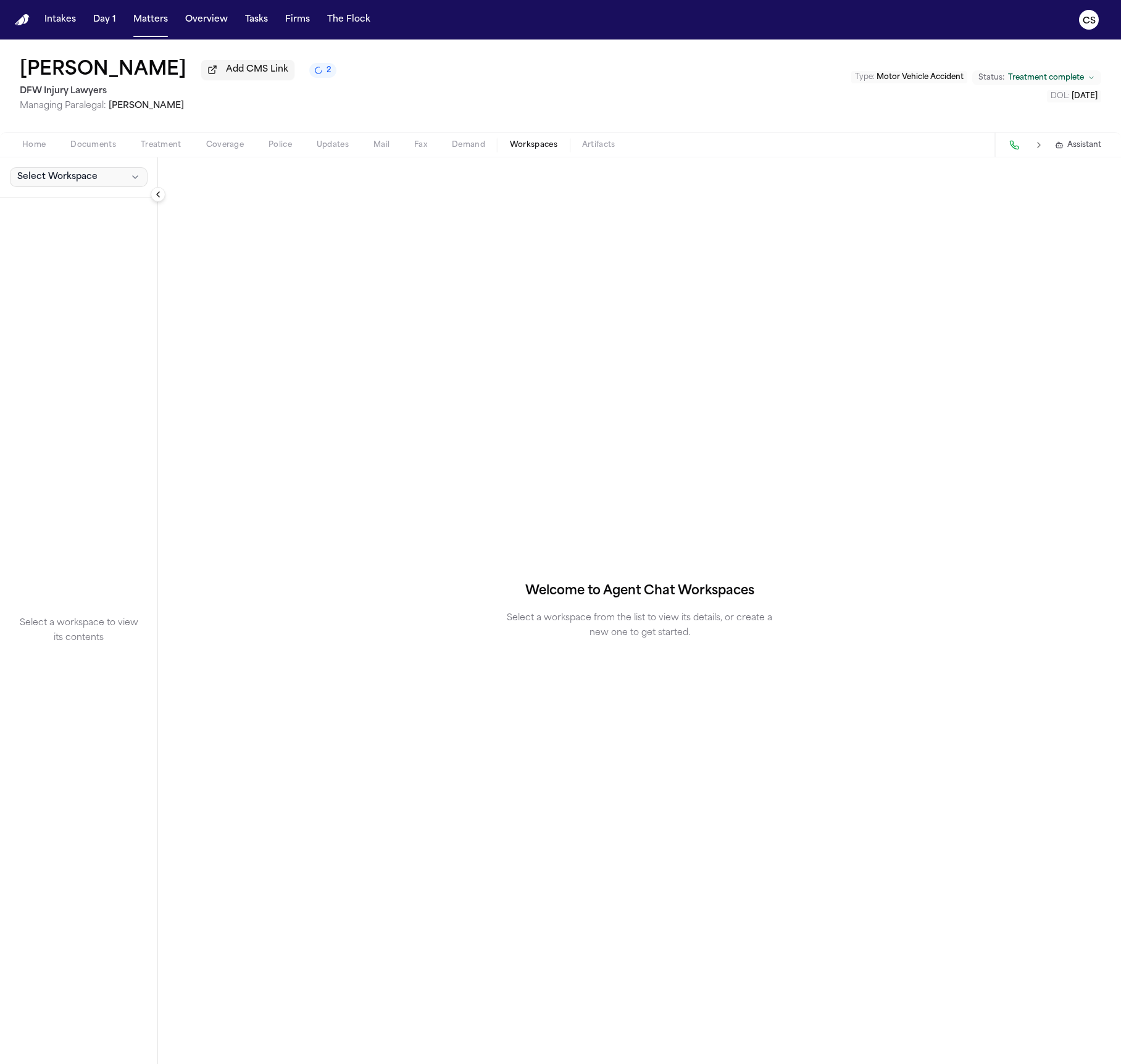
click at [61, 176] on span "Select Workspace" at bounding box center [57, 177] width 80 height 12
click at [54, 214] on button "Finch Agent Demand" at bounding box center [79, 206] width 147 height 20
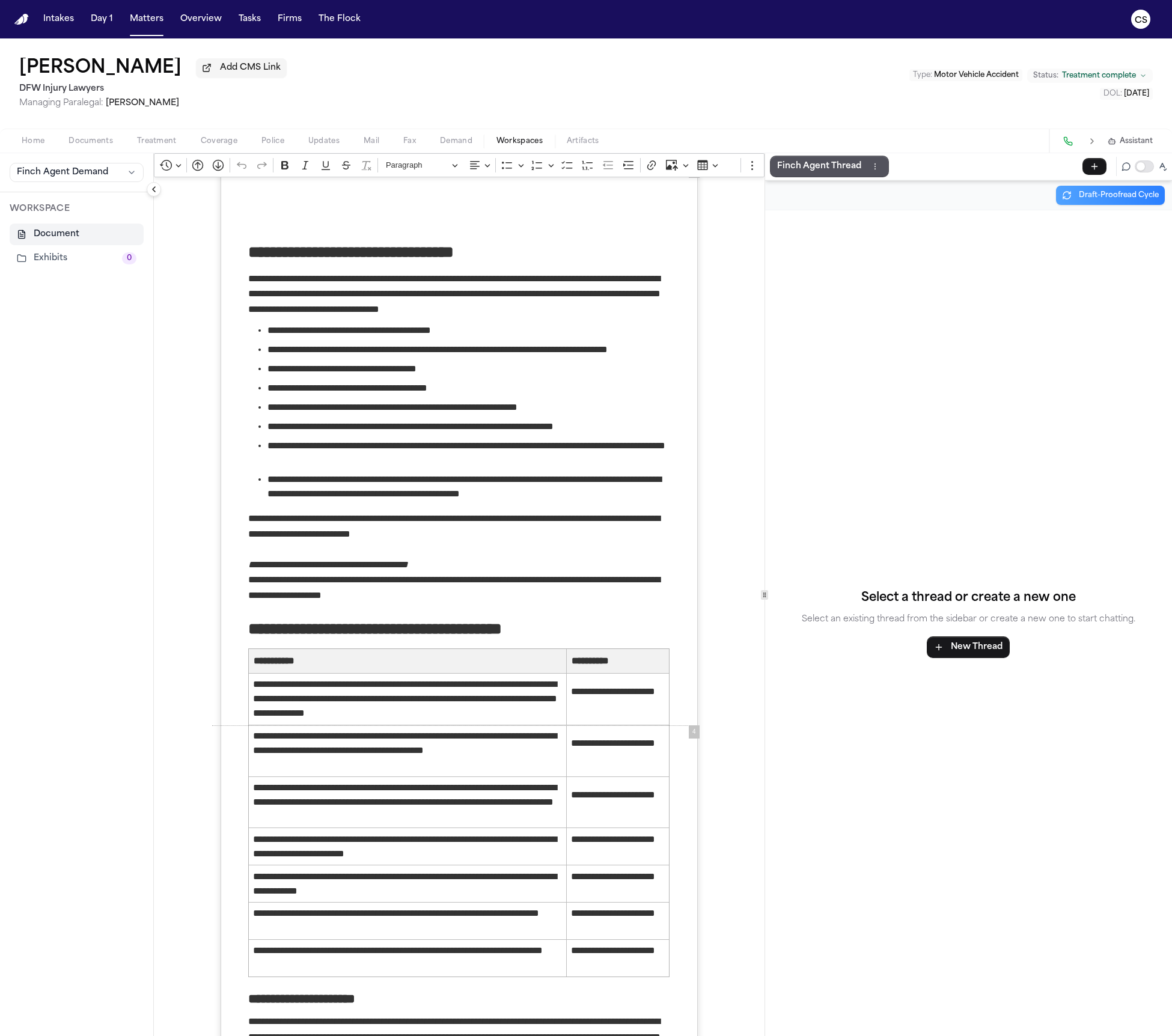
scroll to position [1207, 0]
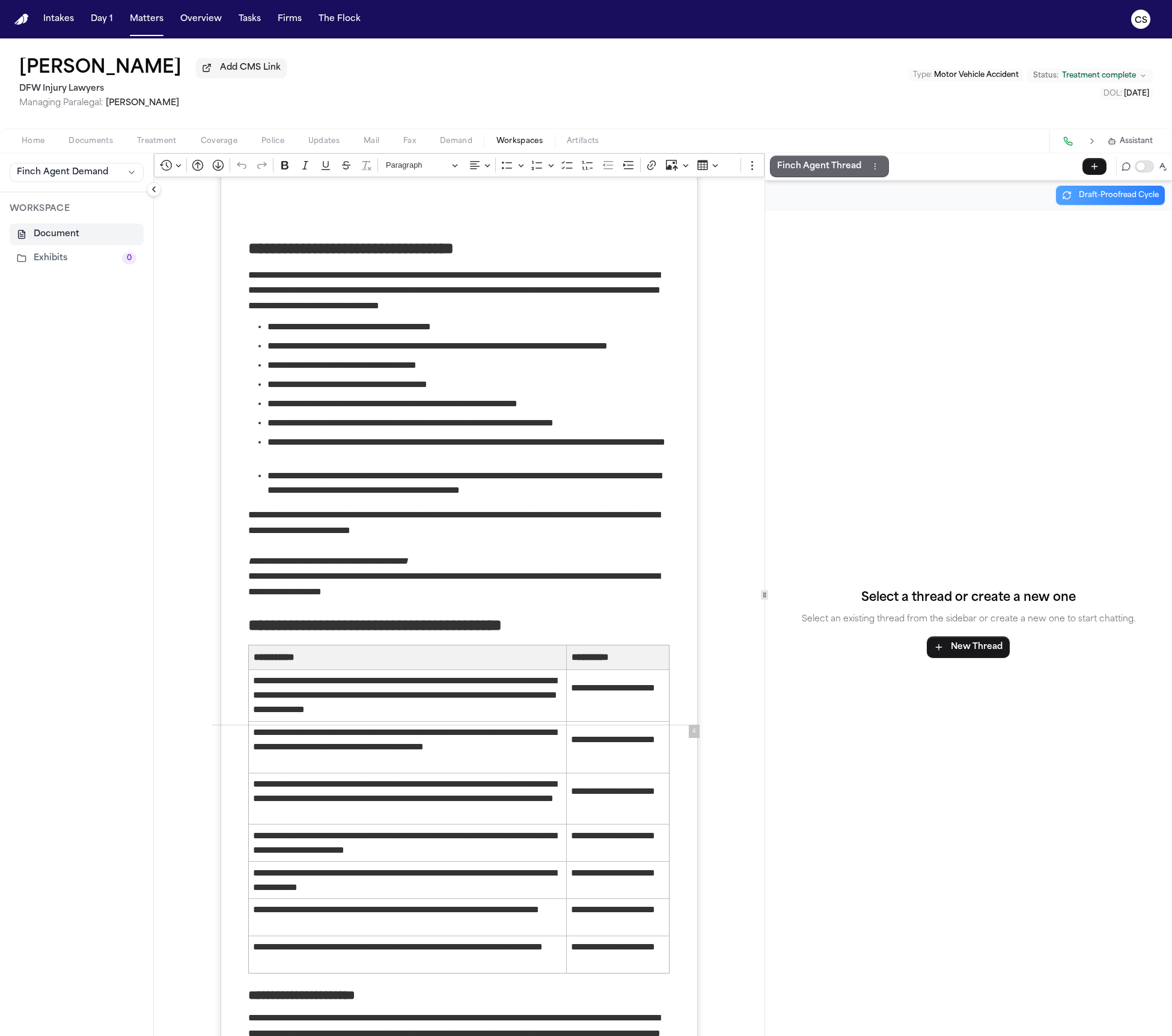
click at [815, 172] on p "Finch Agent Thread" at bounding box center [819, 167] width 84 height 14
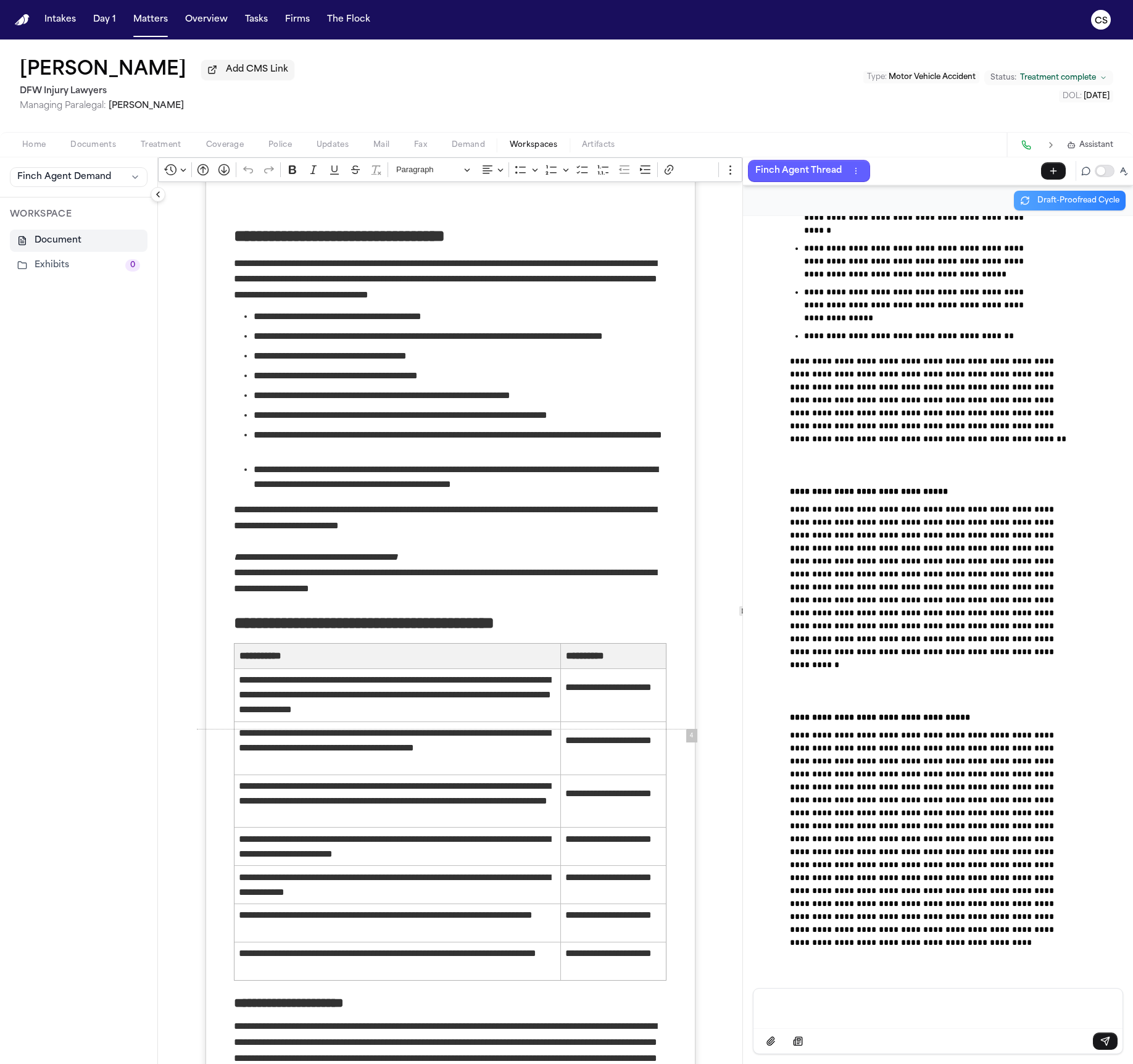
scroll to position [1260, 0]
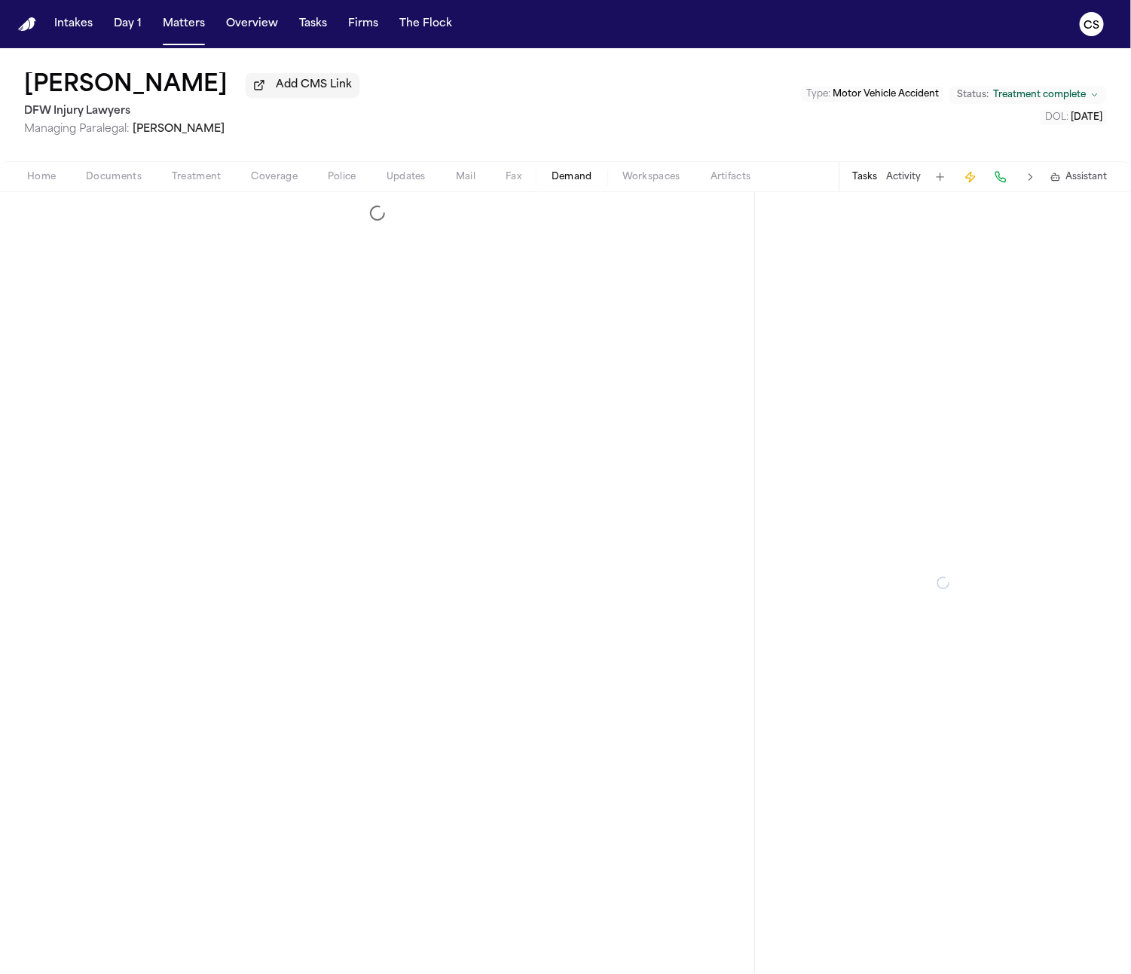
select select "**********"
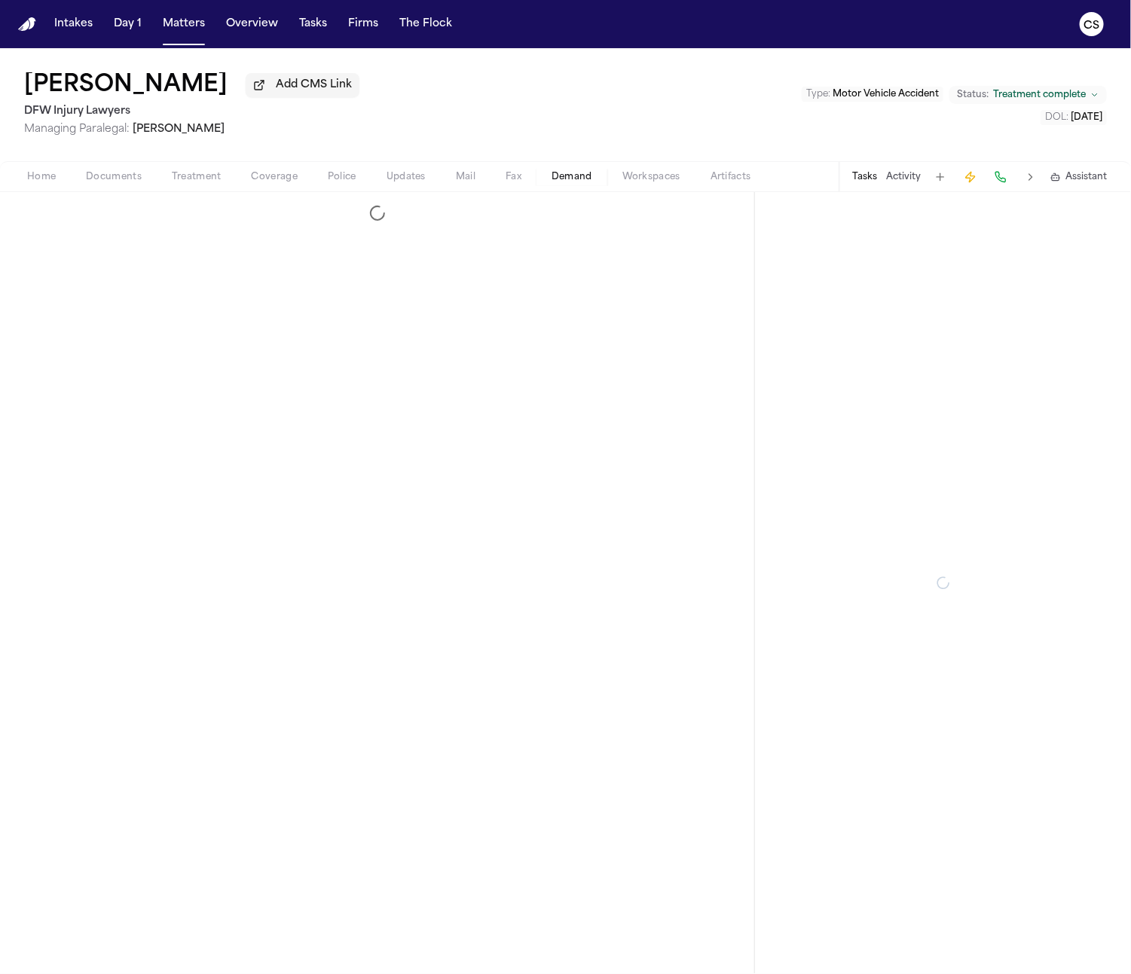
select select "**********"
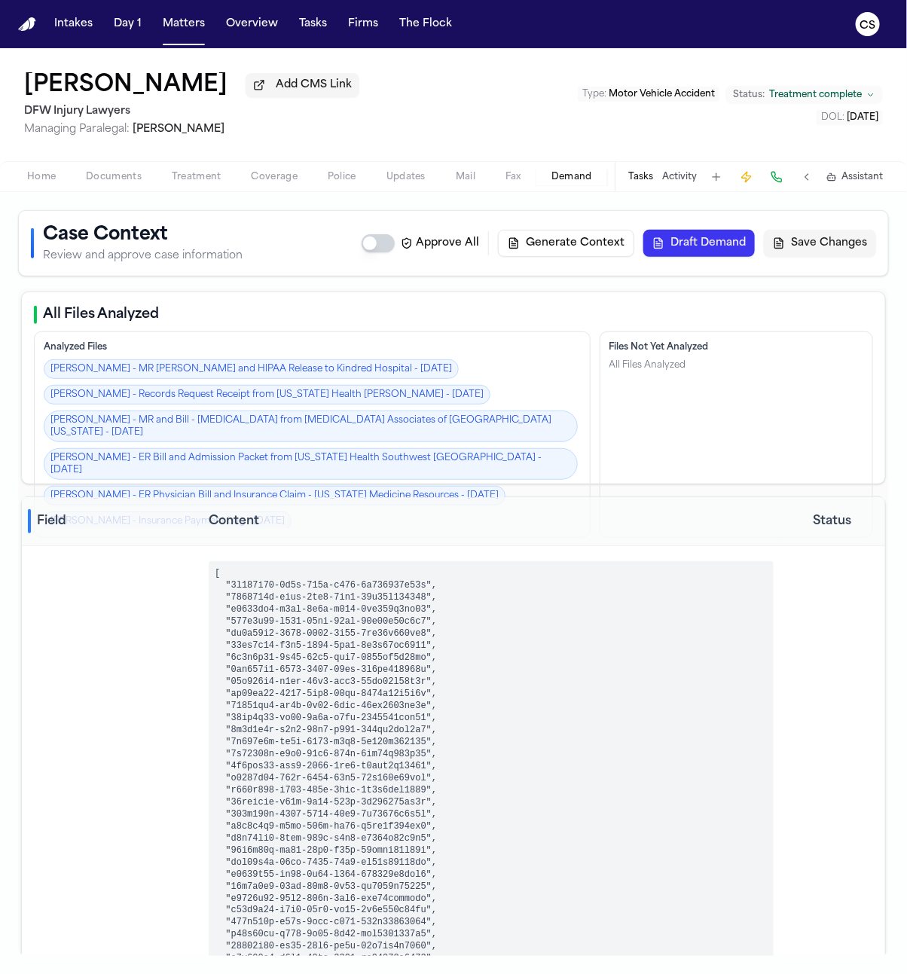
click at [80, 184] on button "Documents" at bounding box center [114, 177] width 86 height 18
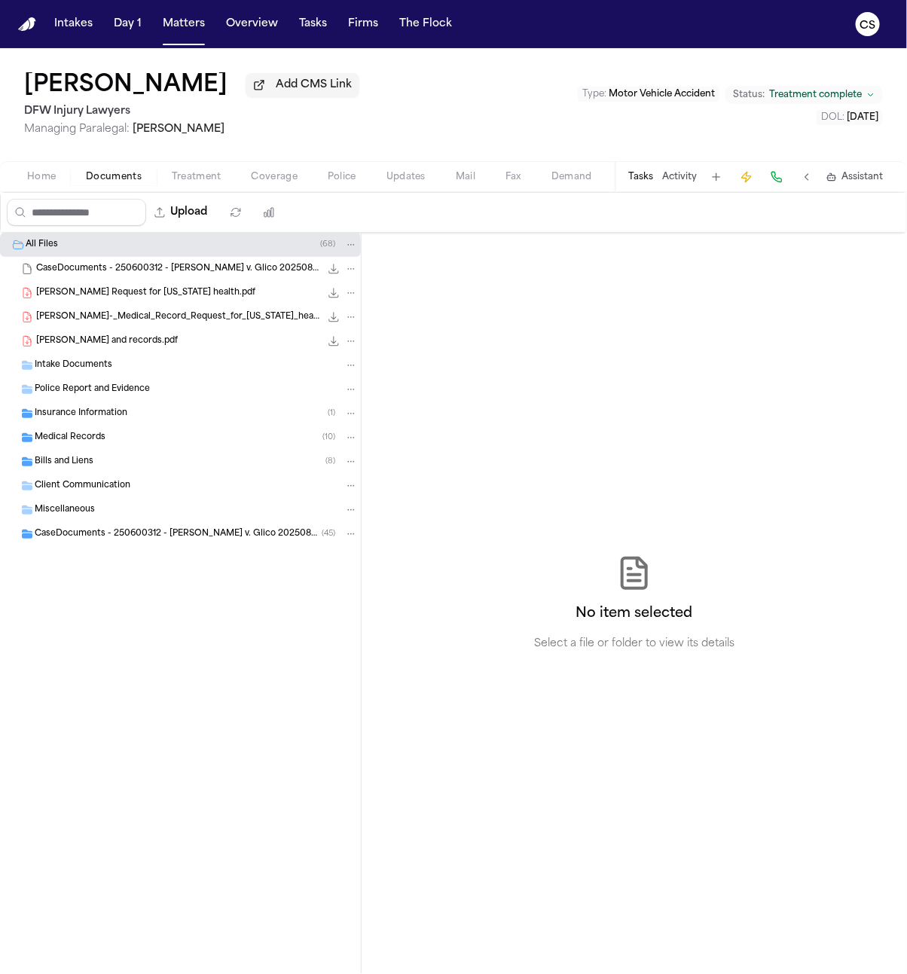
click at [134, 299] on span "J.L- Bill Request for Texas health.pdf" at bounding box center [145, 293] width 219 height 13
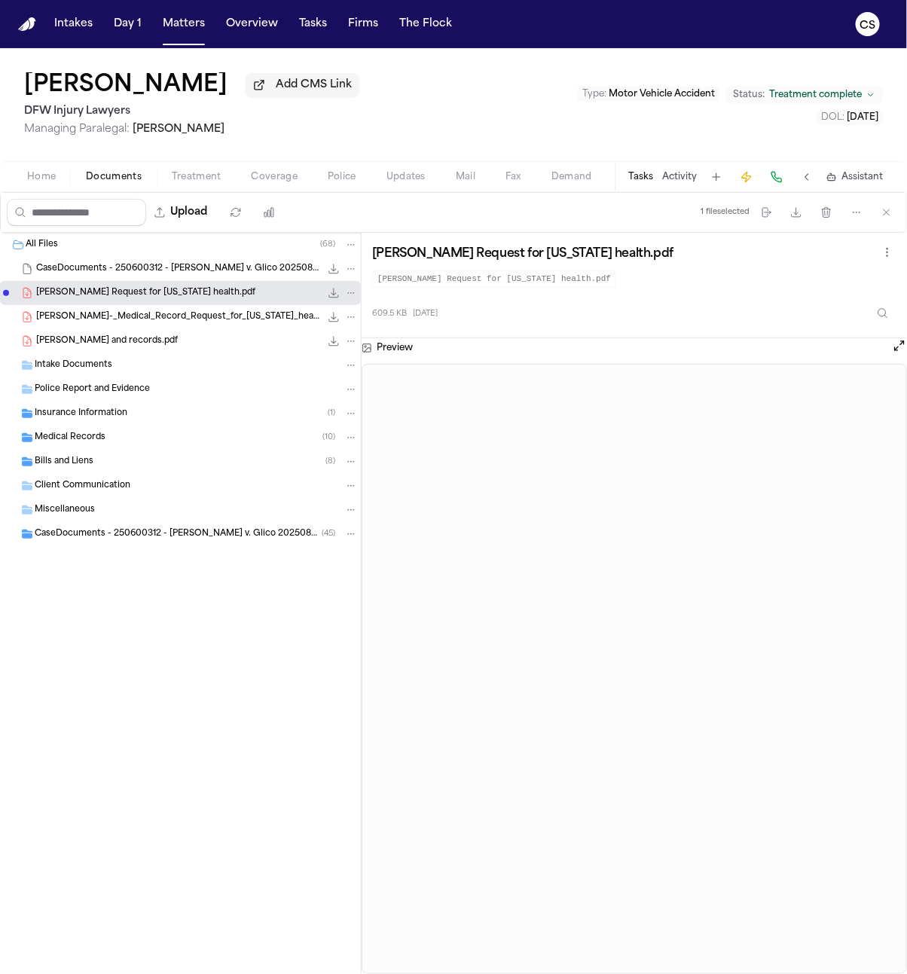
click at [163, 319] on span "J.L-_Medical_Record_Request_for_Texas_health.pdf" at bounding box center [178, 317] width 284 height 13
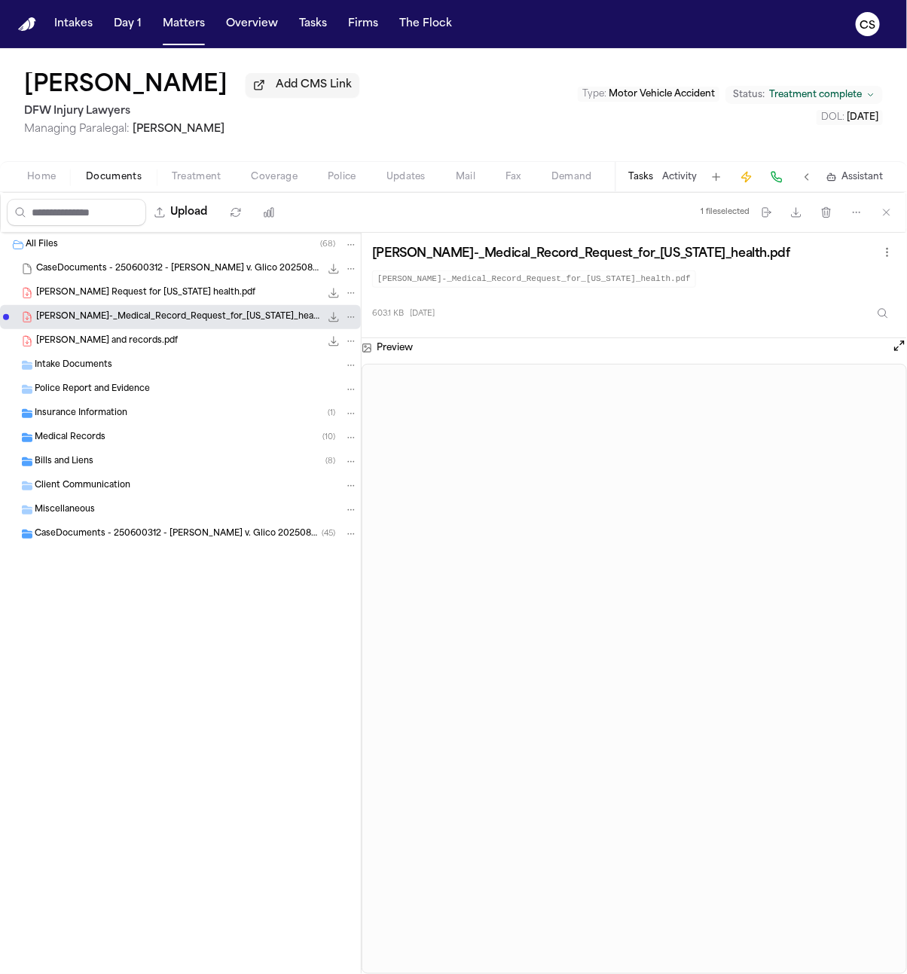
click at [161, 348] on span "Lowe, Jessica bill and records.pdf" at bounding box center [107, 341] width 142 height 13
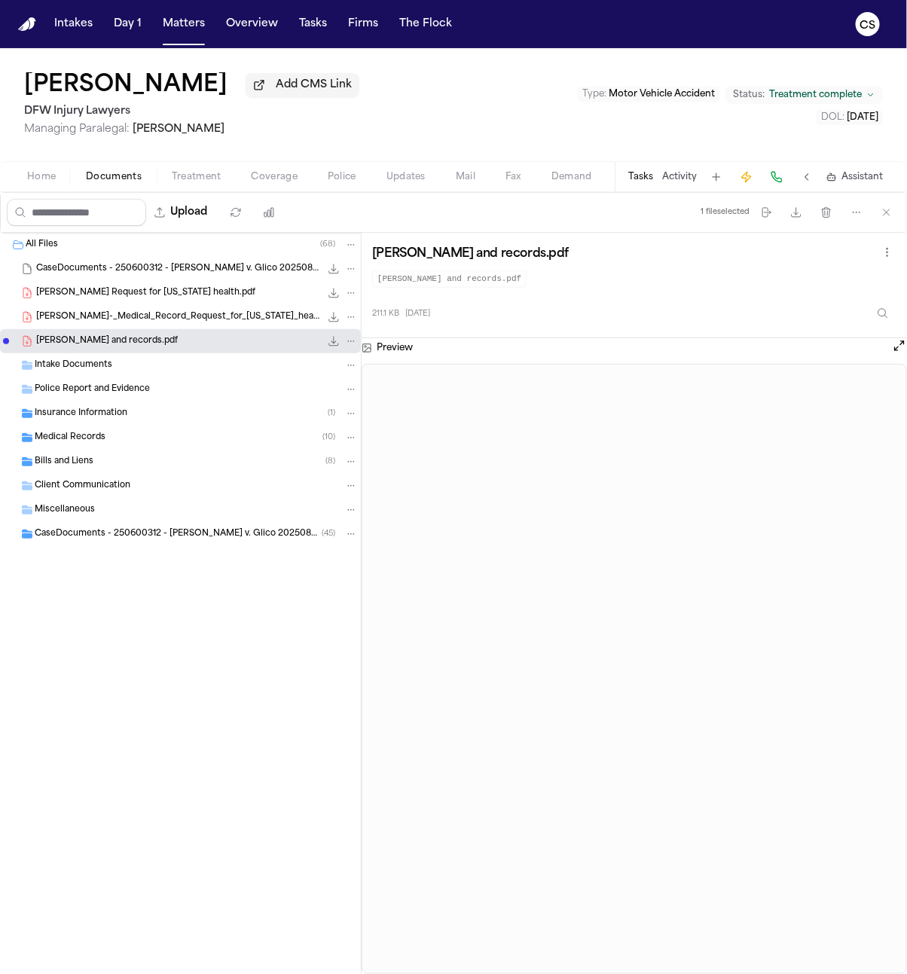
click at [103, 368] on span "Intake Documents" at bounding box center [74, 365] width 78 height 13
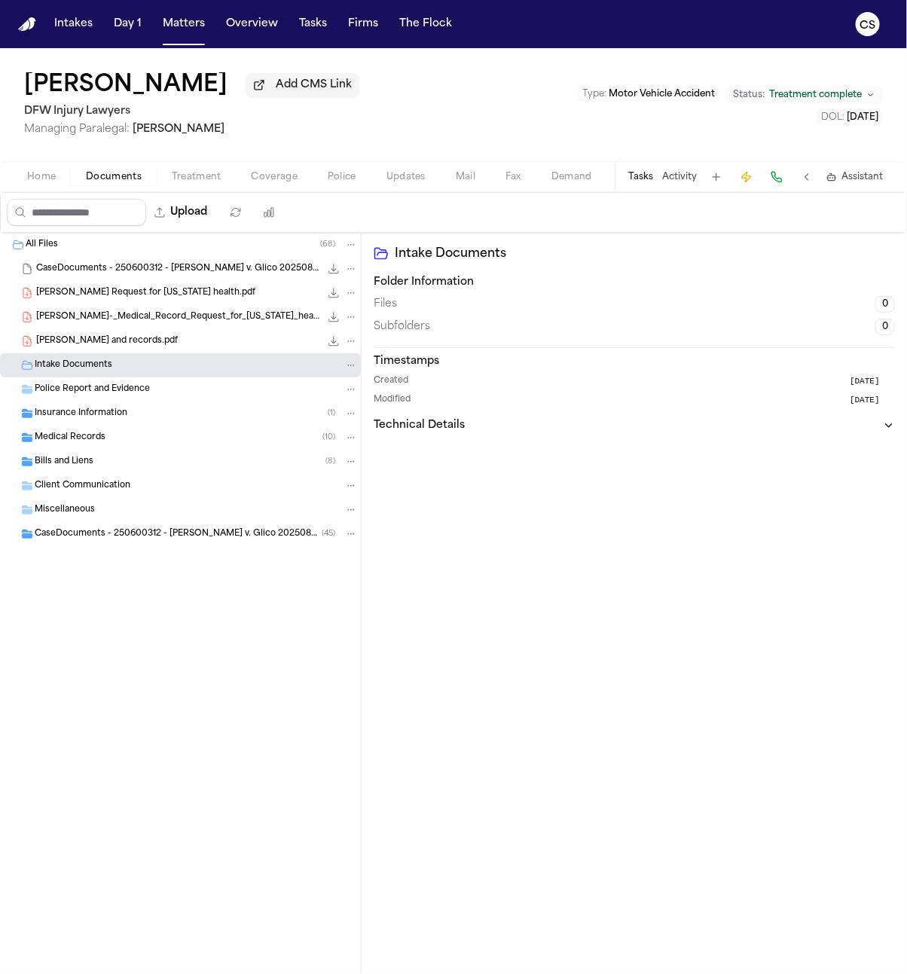
click at [112, 392] on span "Police Report and Evidence" at bounding box center [92, 389] width 115 height 13
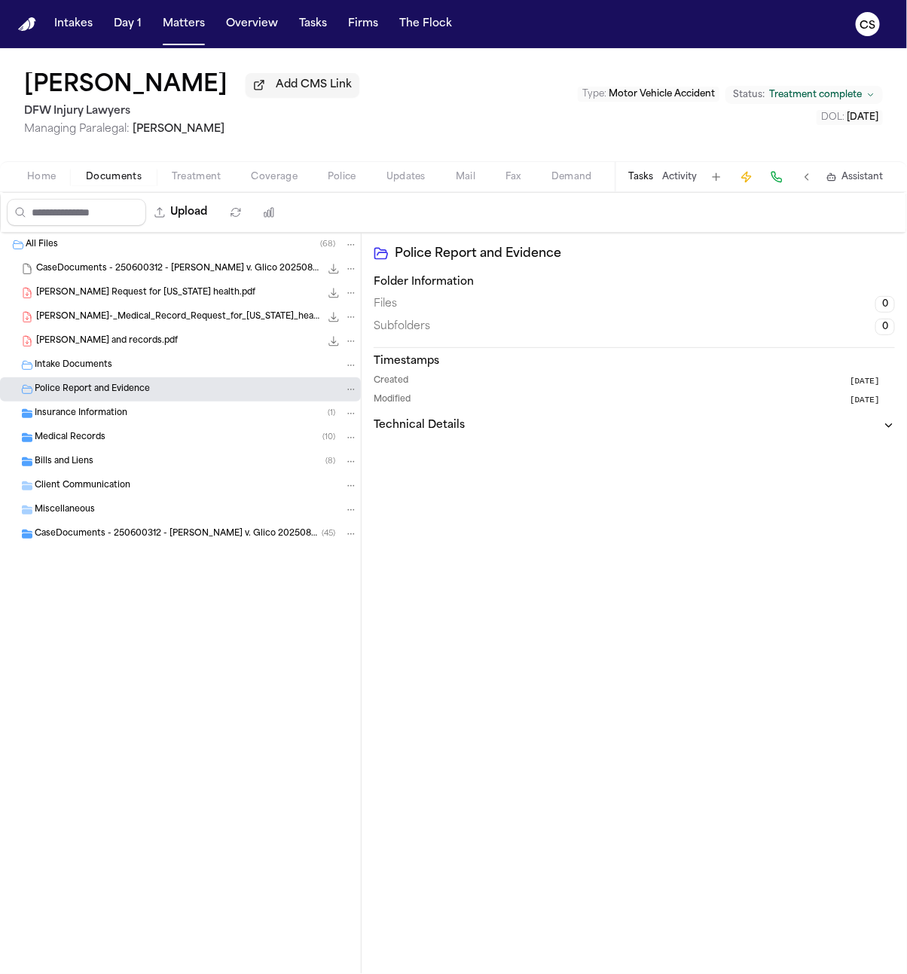
click at [51, 414] on span "Insurance Information" at bounding box center [81, 413] width 93 height 13
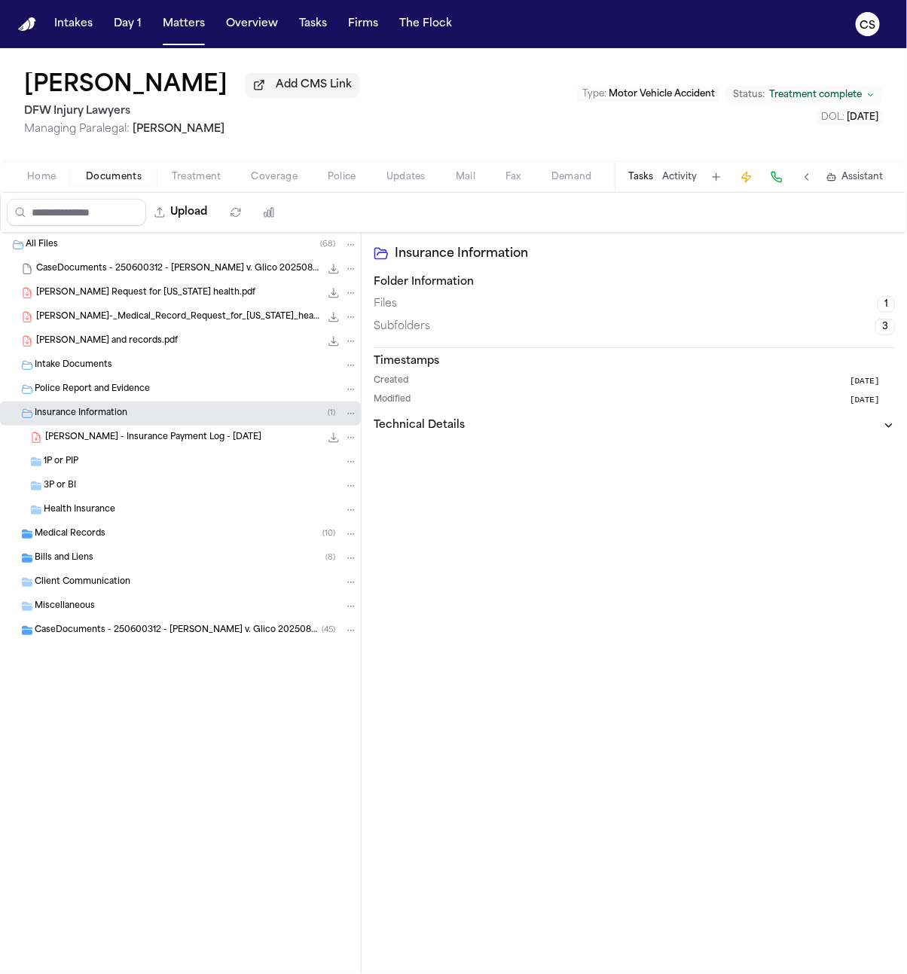
click at [117, 444] on span "J. Lowe - Insurance Payment Log - 6.24.25" at bounding box center [153, 438] width 216 height 13
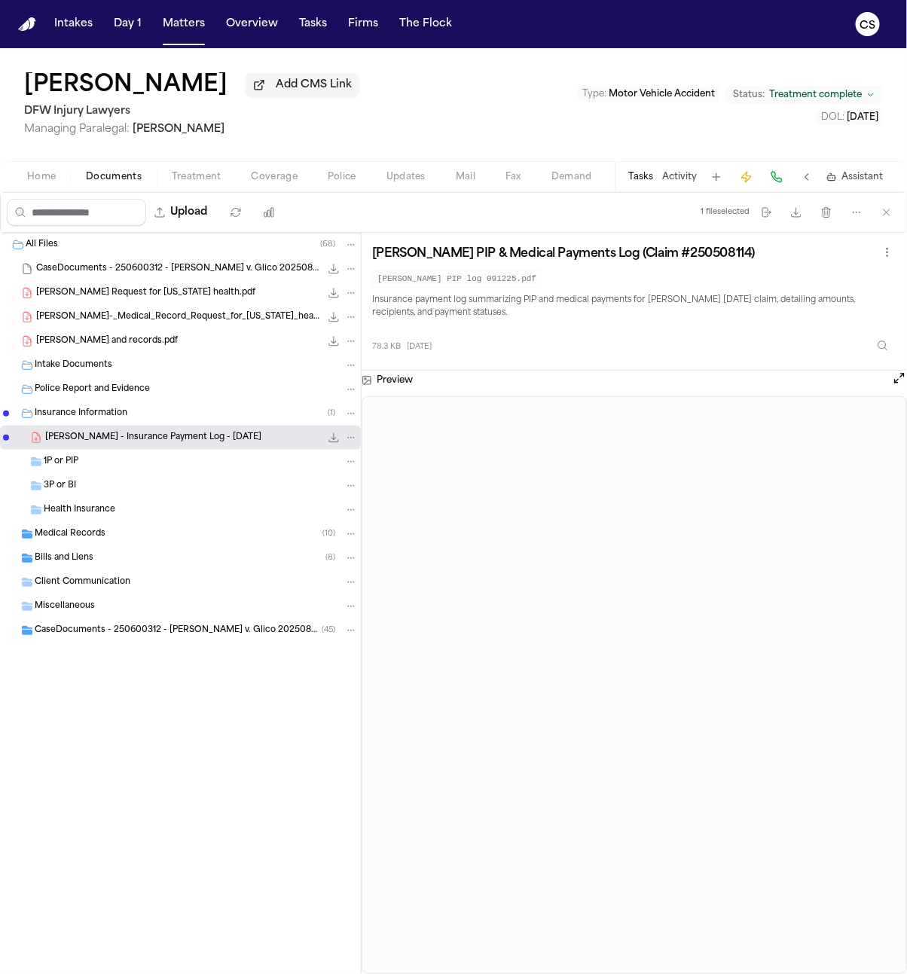
click at [121, 471] on div "1P or PIP" at bounding box center [180, 462] width 361 height 24
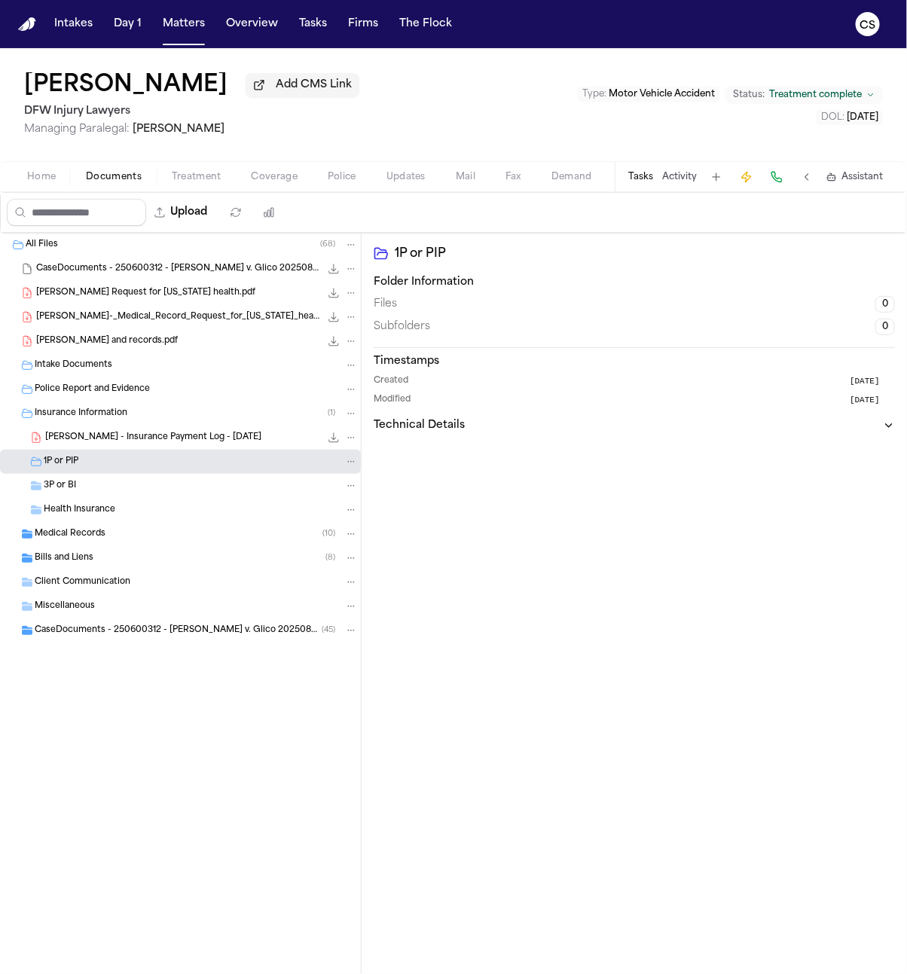
click at [120, 487] on div "3P or BI" at bounding box center [201, 486] width 314 height 14
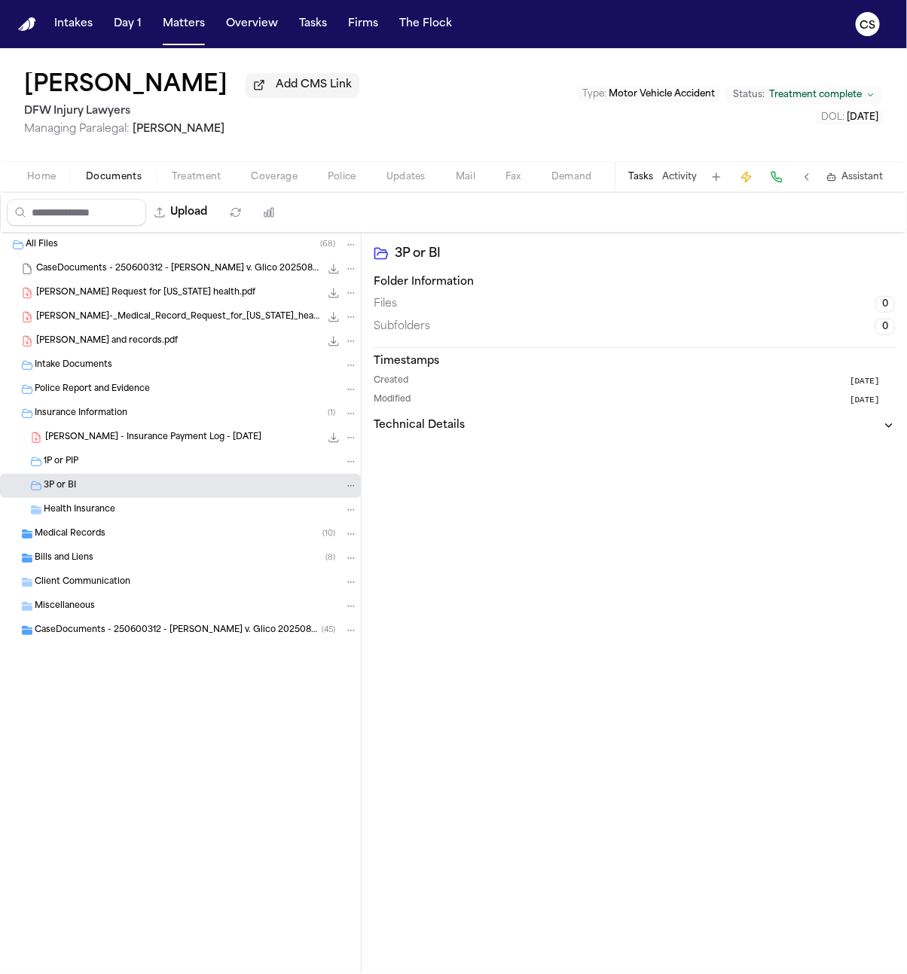
click at [127, 511] on div "Health Insurance" at bounding box center [201, 510] width 314 height 14
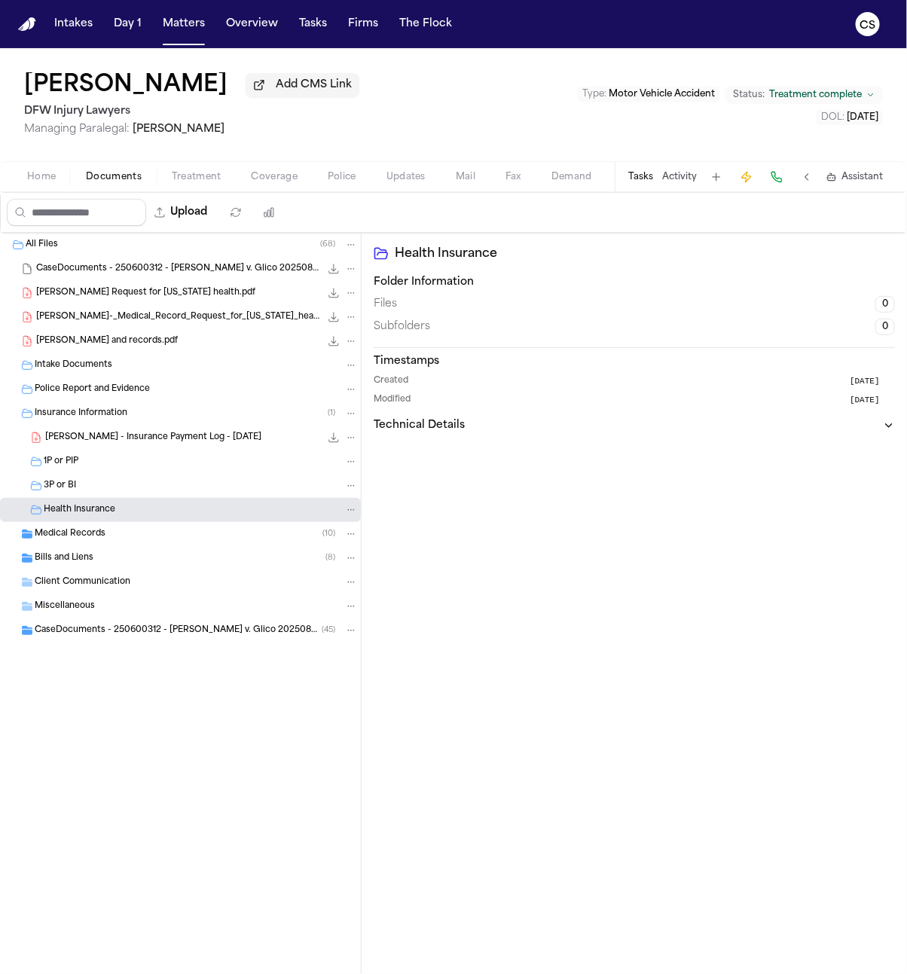
click at [111, 537] on div "Medical Records ( 10 )" at bounding box center [196, 534] width 323 height 14
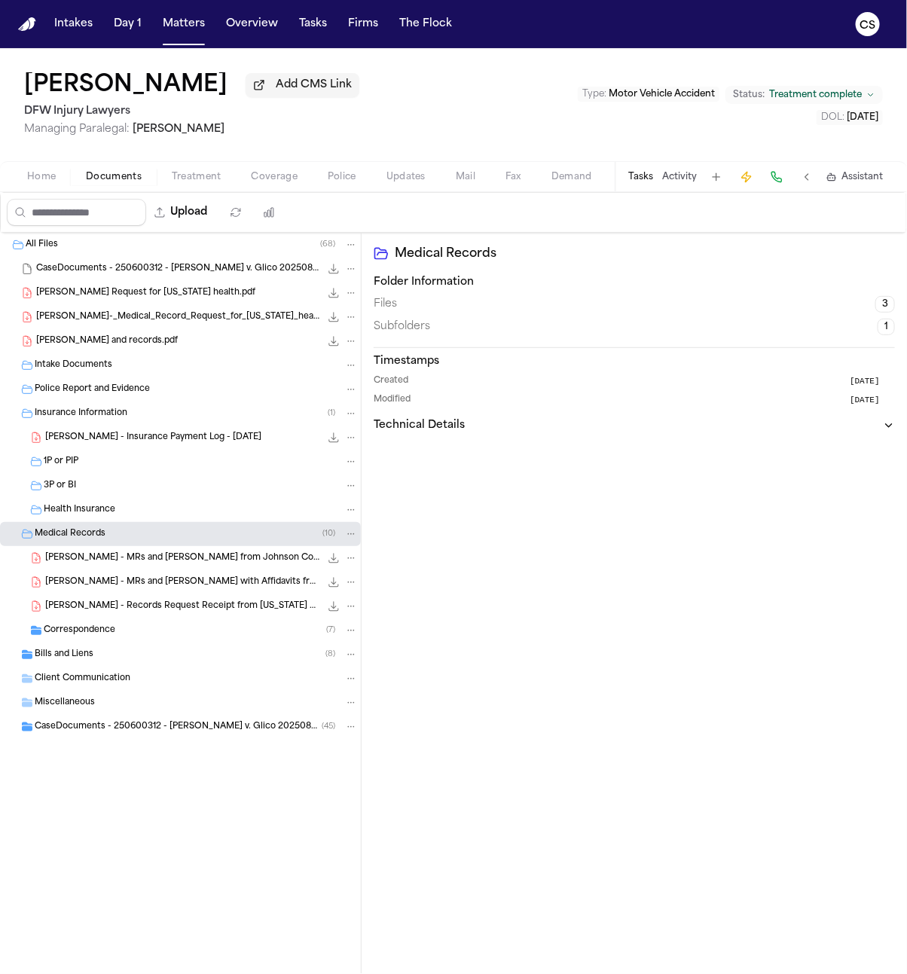
click at [136, 563] on span "J. Lowe - MRs and Bills from Johnson County Pain & Injury and Texas Pain and In…" at bounding box center [182, 558] width 275 height 13
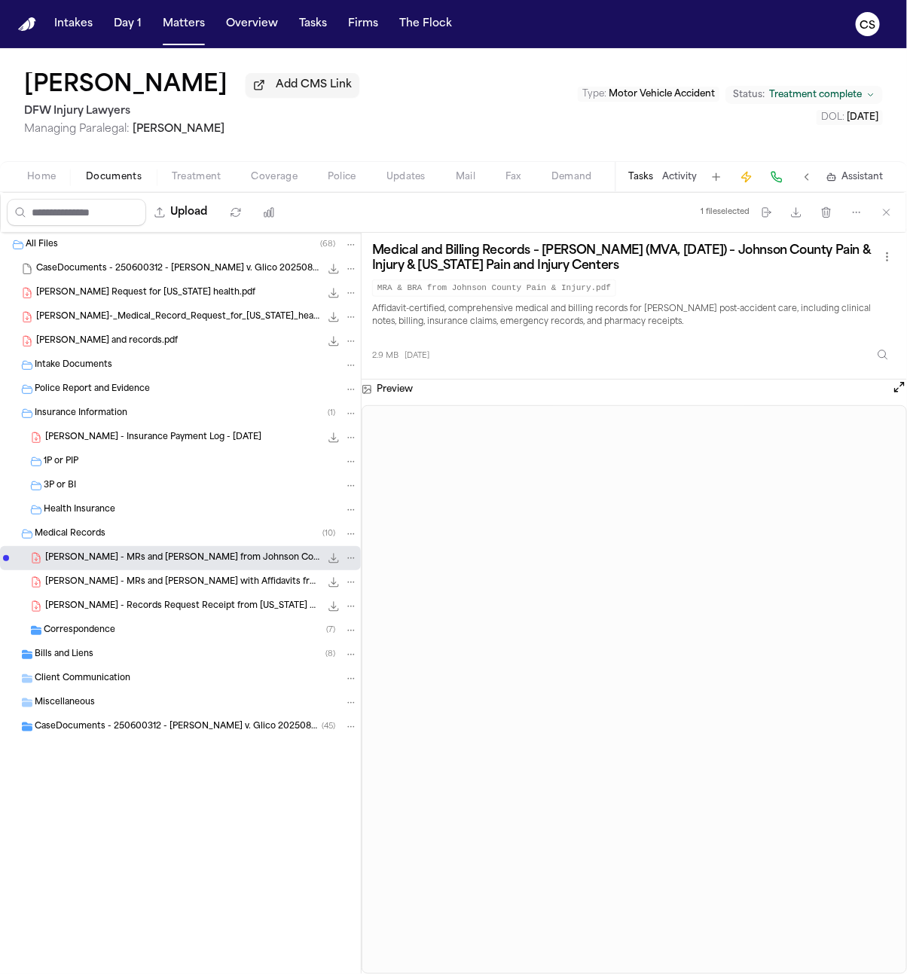
click at [143, 590] on div "J. Lowe - MRs and Bills with Affidavits from Foundation Physicians Group - 7.2.…" at bounding box center [201, 582] width 313 height 15
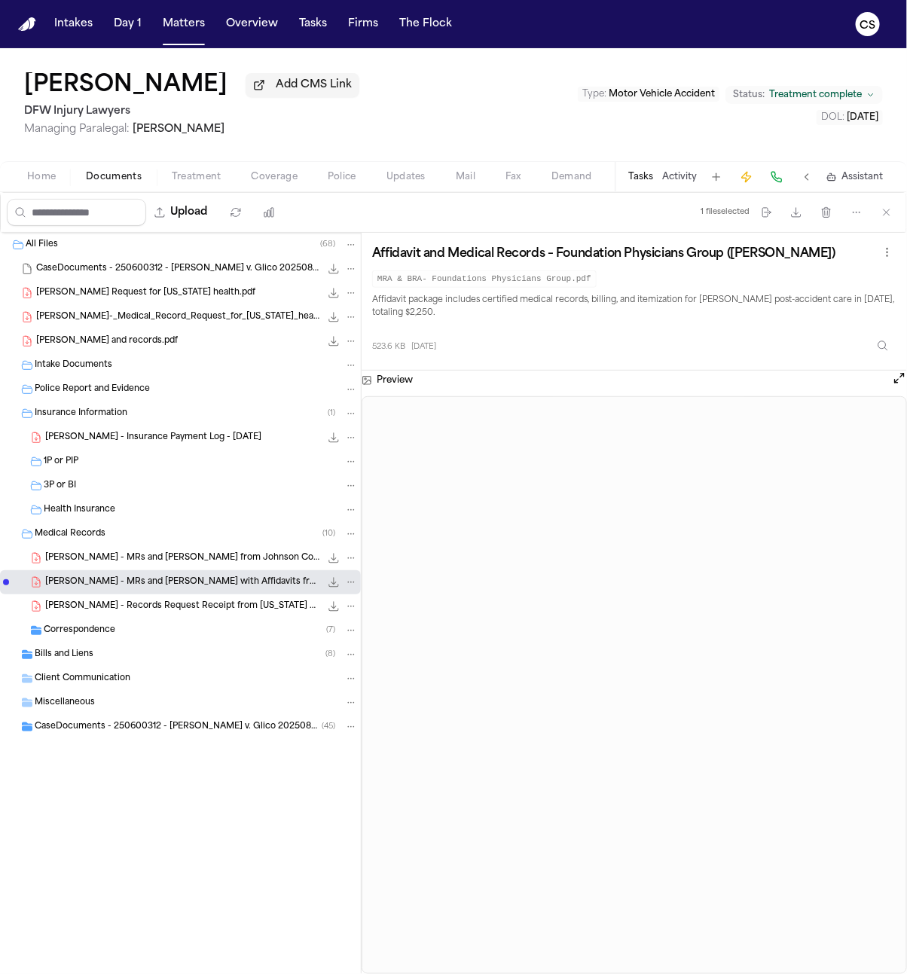
click at [157, 613] on span "J. Lowe - Records Request Receipt from Texas Health Harris - 9.23.25" at bounding box center [182, 606] width 275 height 13
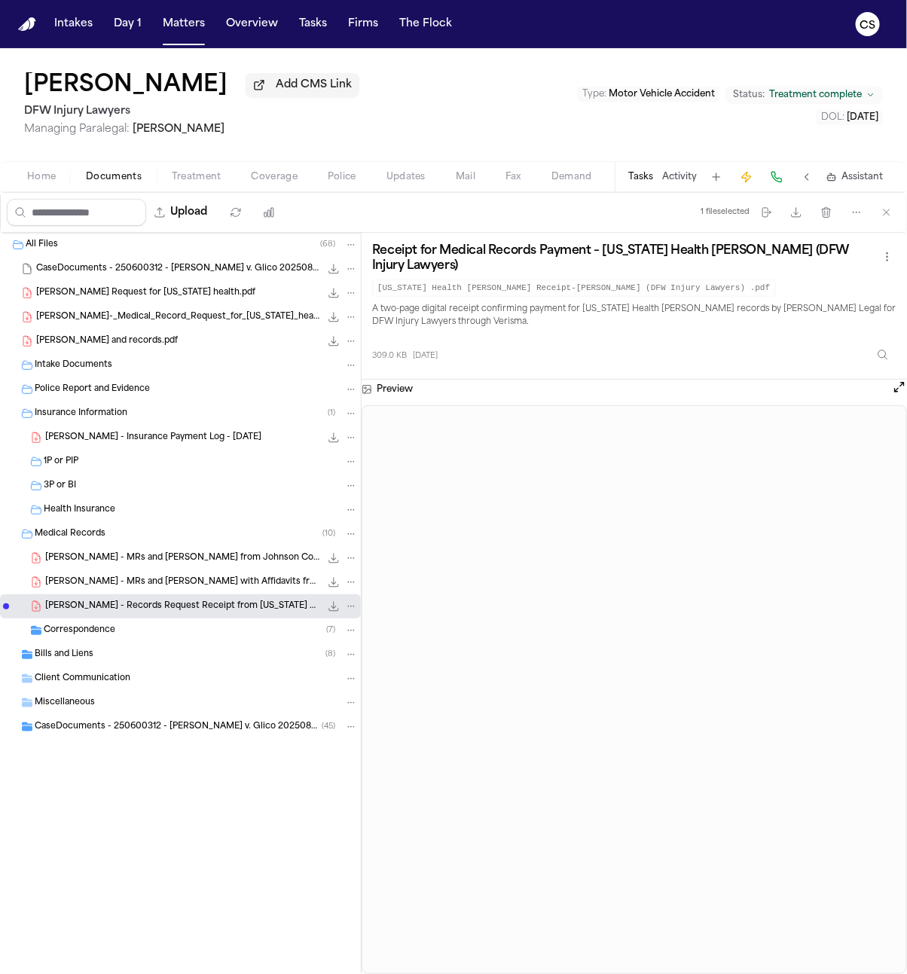
click at [152, 639] on div "Correspondence ( 7 )" at bounding box center [180, 630] width 361 height 24
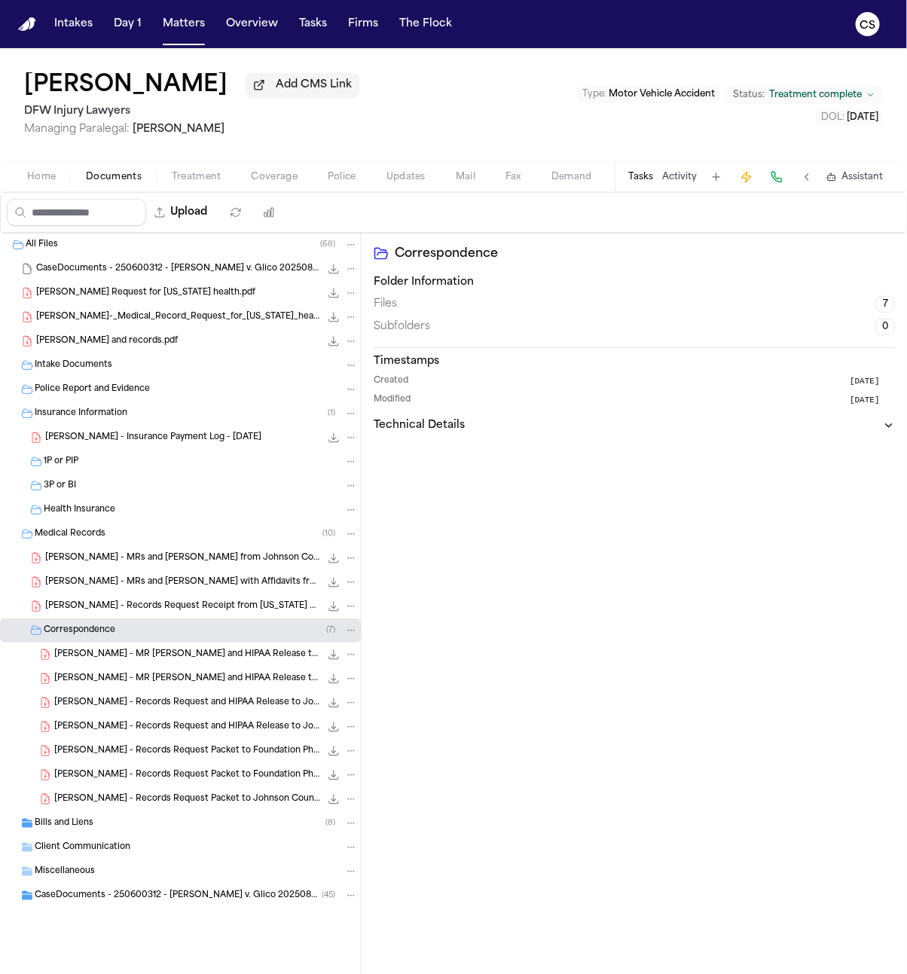
click at [97, 824] on div "Bills and Liens ( 8 )" at bounding box center [196, 823] width 323 height 14
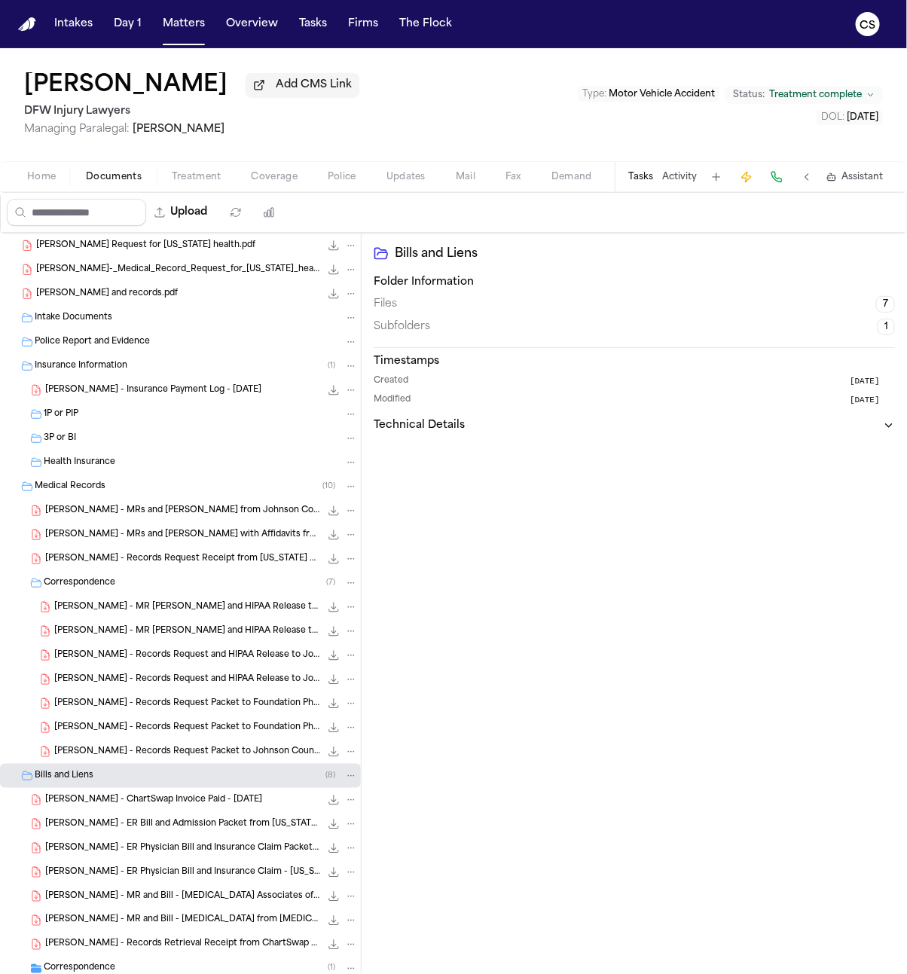
scroll to position [163, 0]
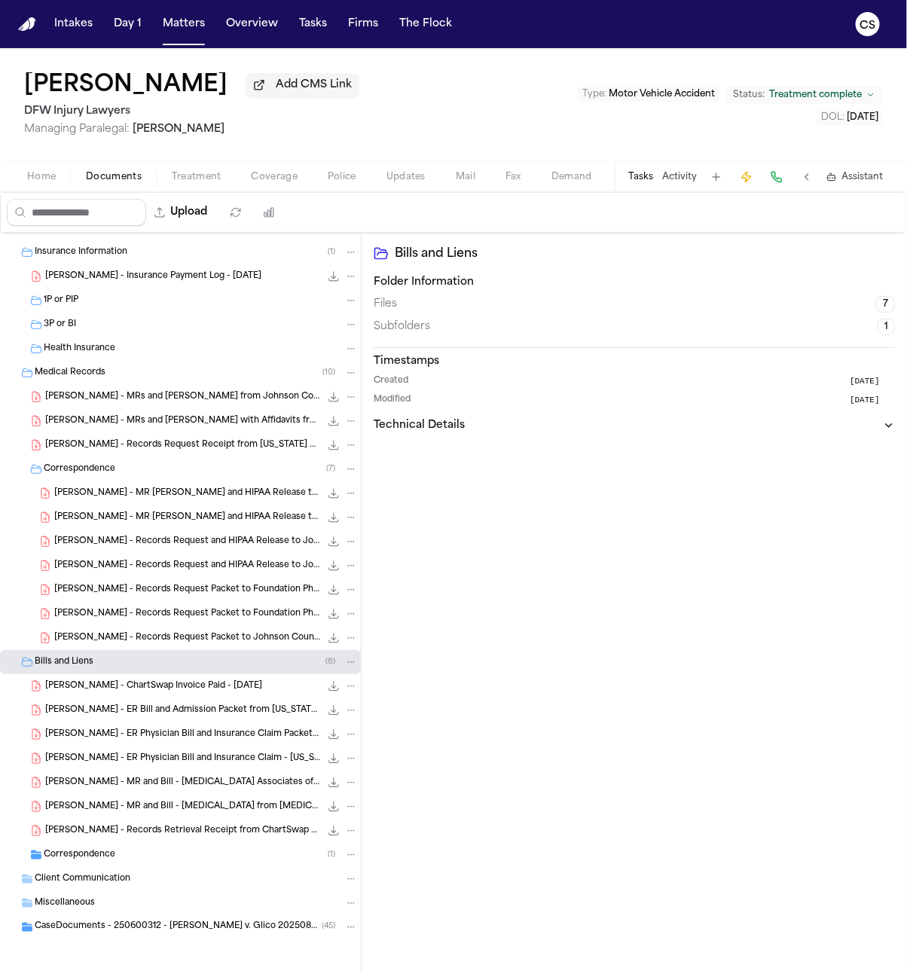
click at [88, 861] on div "Correspondence ( 1 )" at bounding box center [180, 855] width 361 height 24
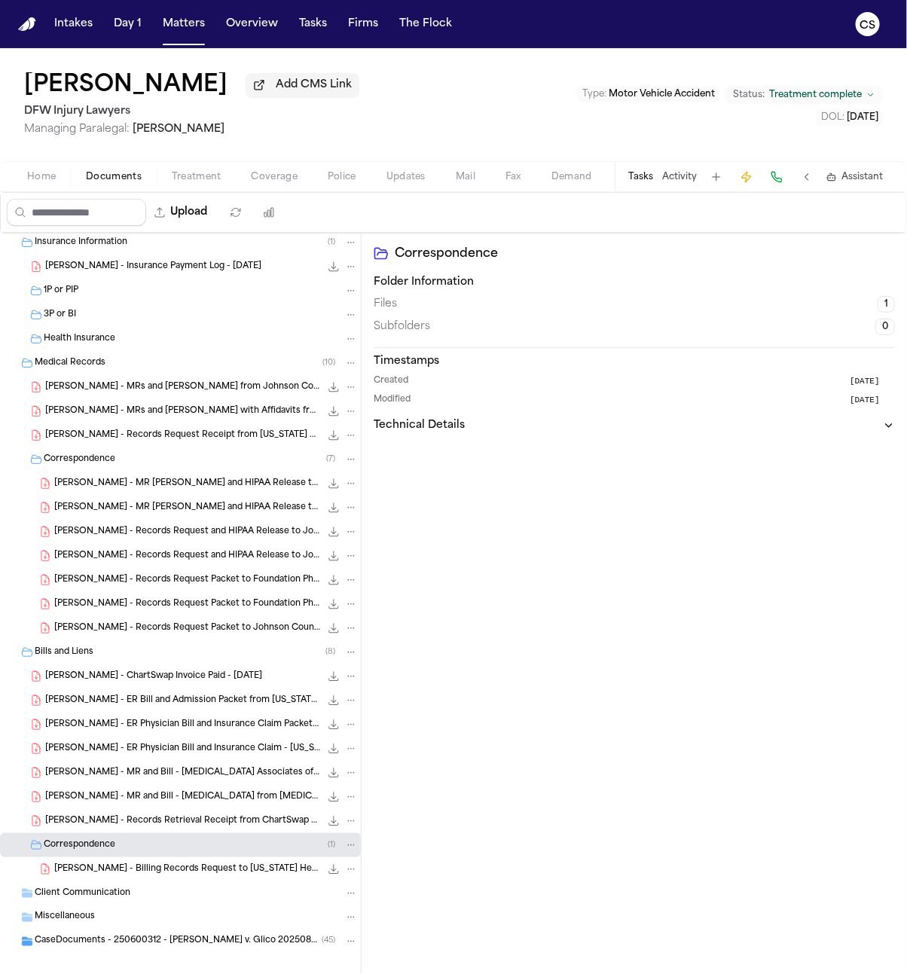
scroll to position [188, 0]
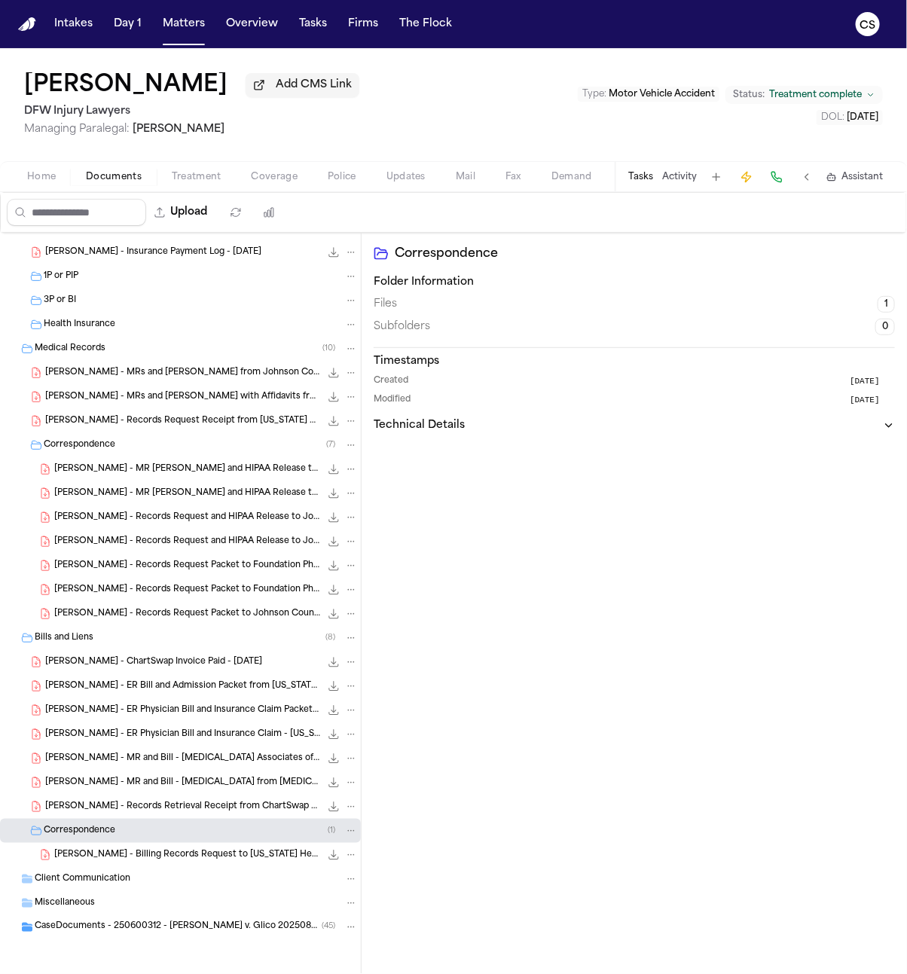
click at [133, 929] on span "CaseDocuments - 250600312 - Lowe v. Glico 20250806201250 (unzipped)" at bounding box center [178, 927] width 287 height 13
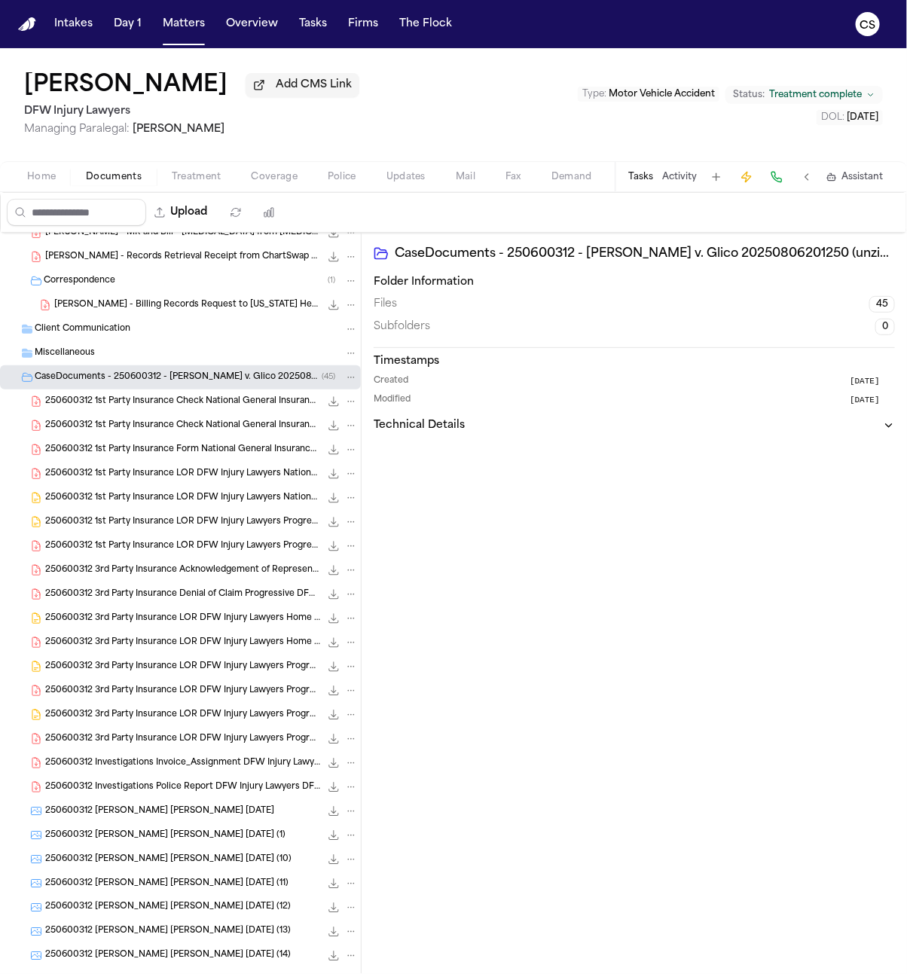
scroll to position [778, 0]
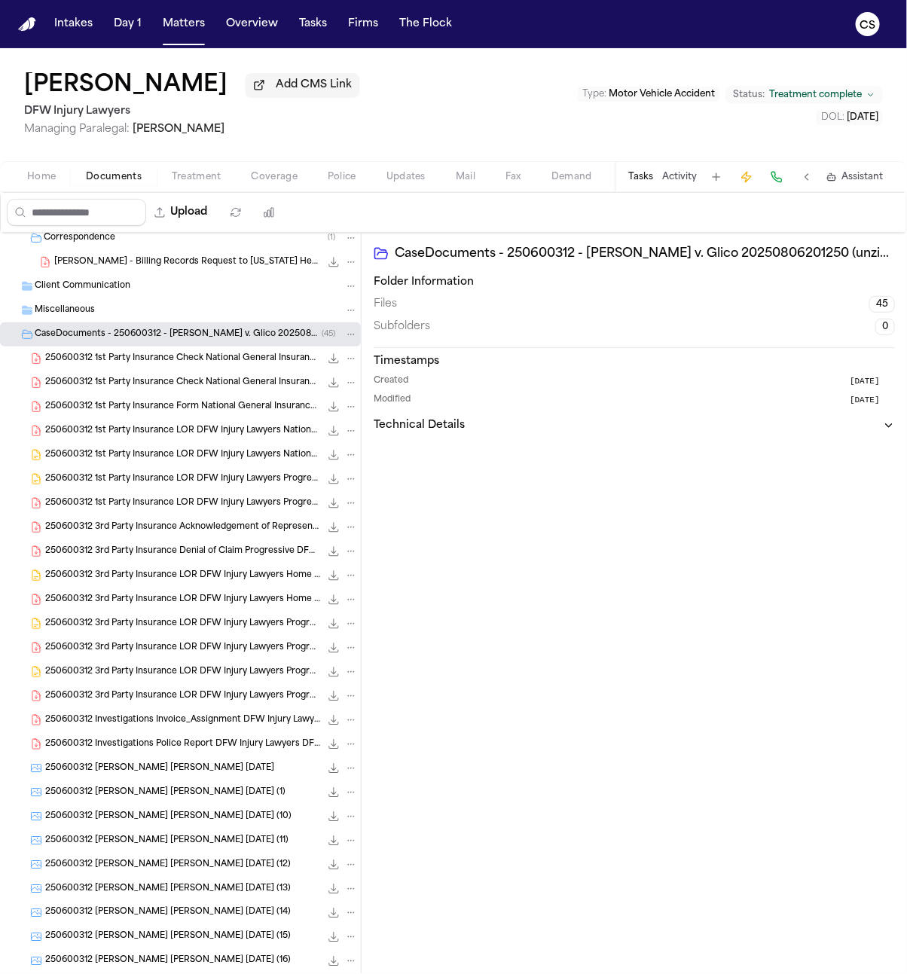
click at [185, 536] on div "250600312 3rd Party Insurance Acknowledgement of Representation Snap Insurance …" at bounding box center [180, 527] width 361 height 24
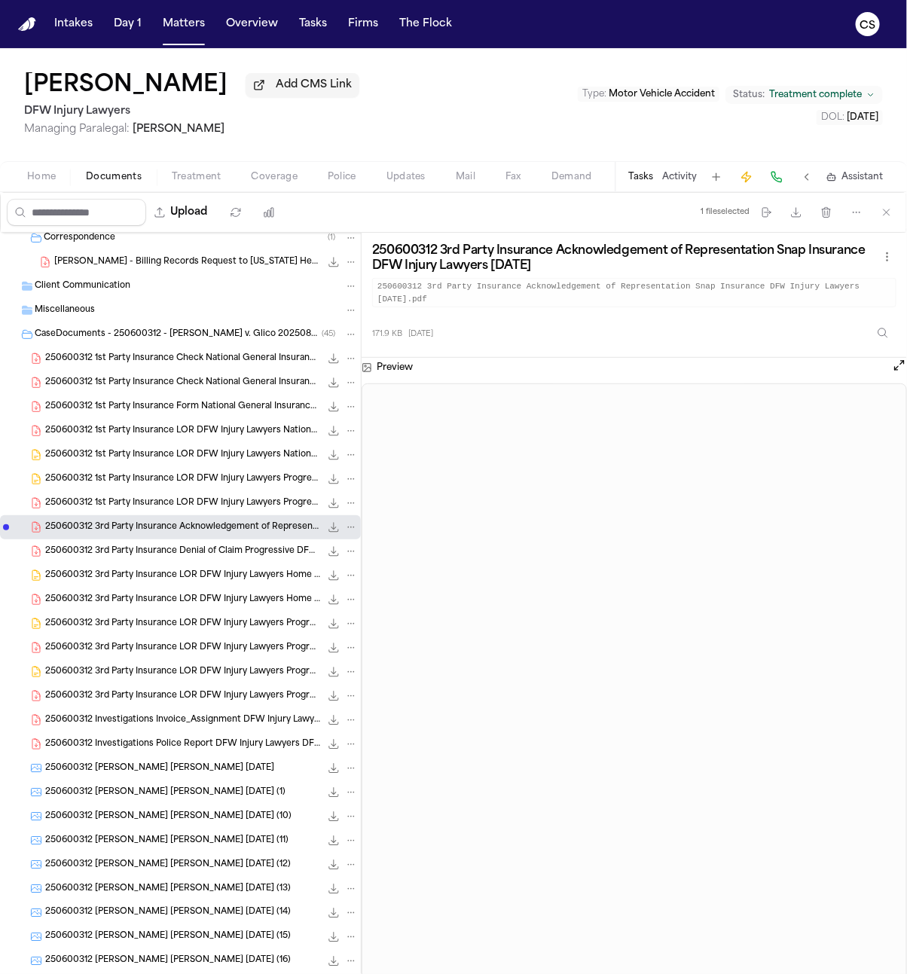
click at [170, 558] on span "250600312 3rd Party Insurance Denial of Claim Progressive DFW Injury Lawyers 07…" at bounding box center [182, 551] width 275 height 13
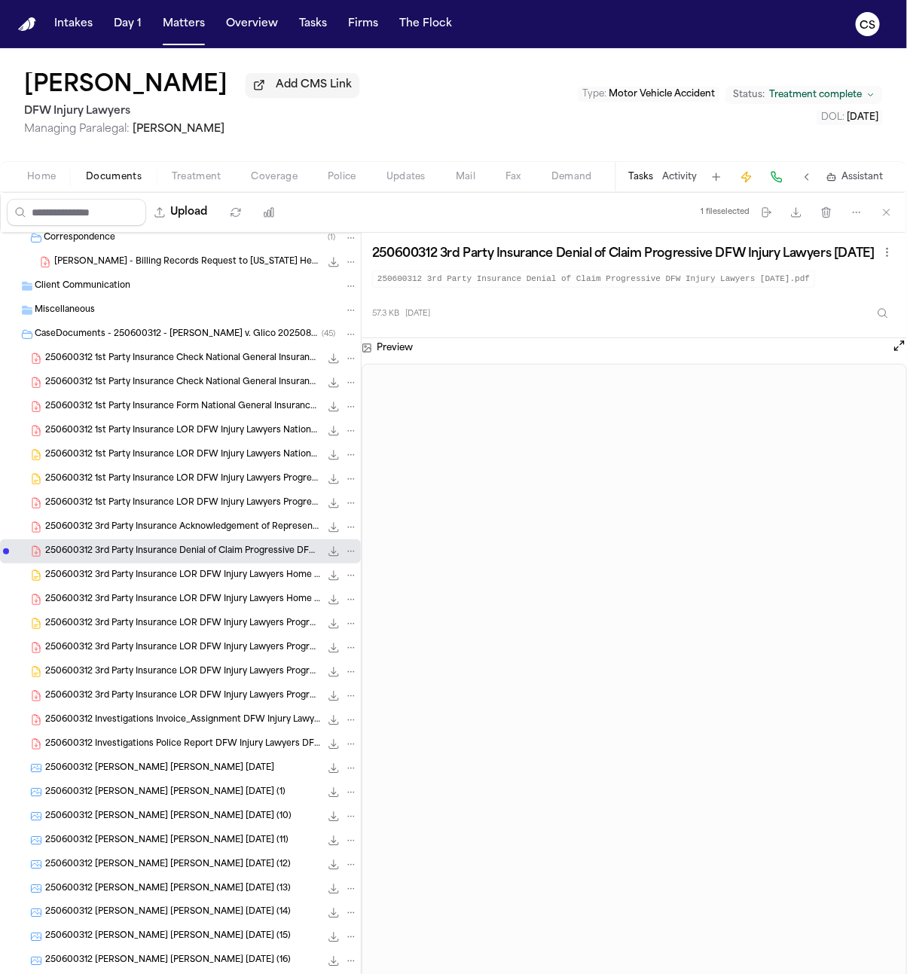
click at [231, 581] on span "250600312 3rd Party Insurance LOR DFW Injury Lawyers Home State County Mutual I…" at bounding box center [182, 575] width 275 height 13
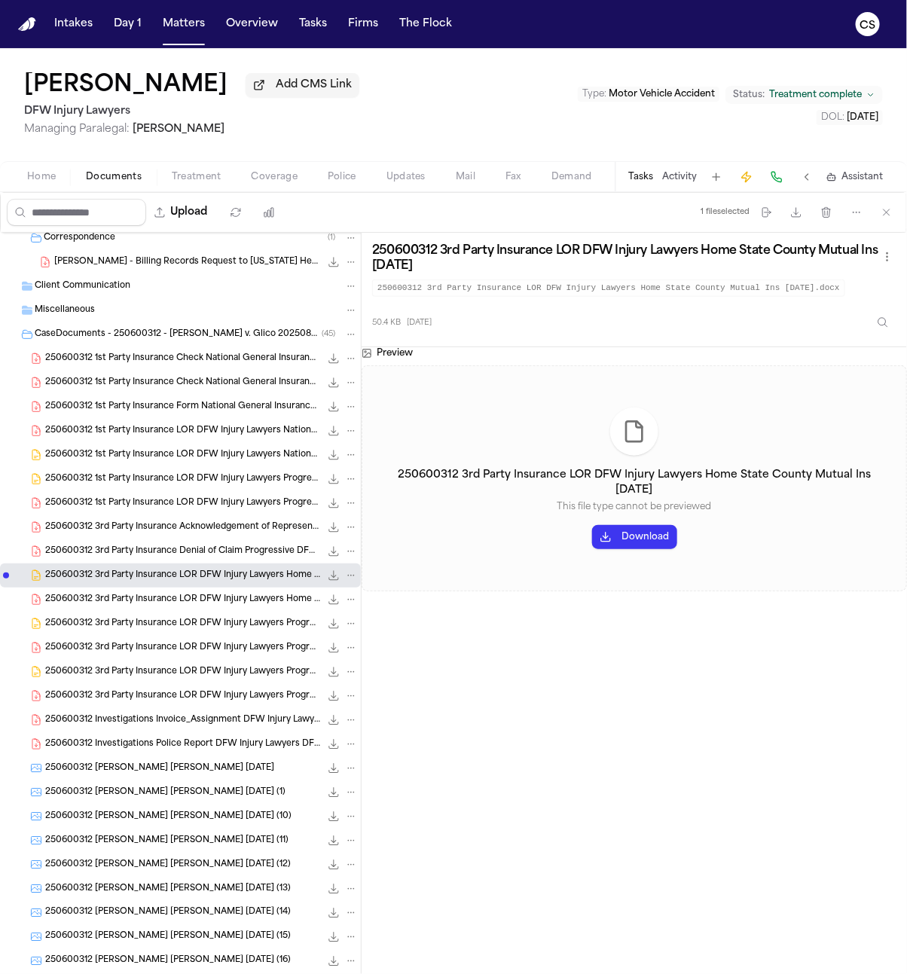
click at [242, 609] on div "250600312 3rd Party Insurance LOR DFW Injury Lawyers Home State County Mutual I…" at bounding box center [180, 600] width 361 height 24
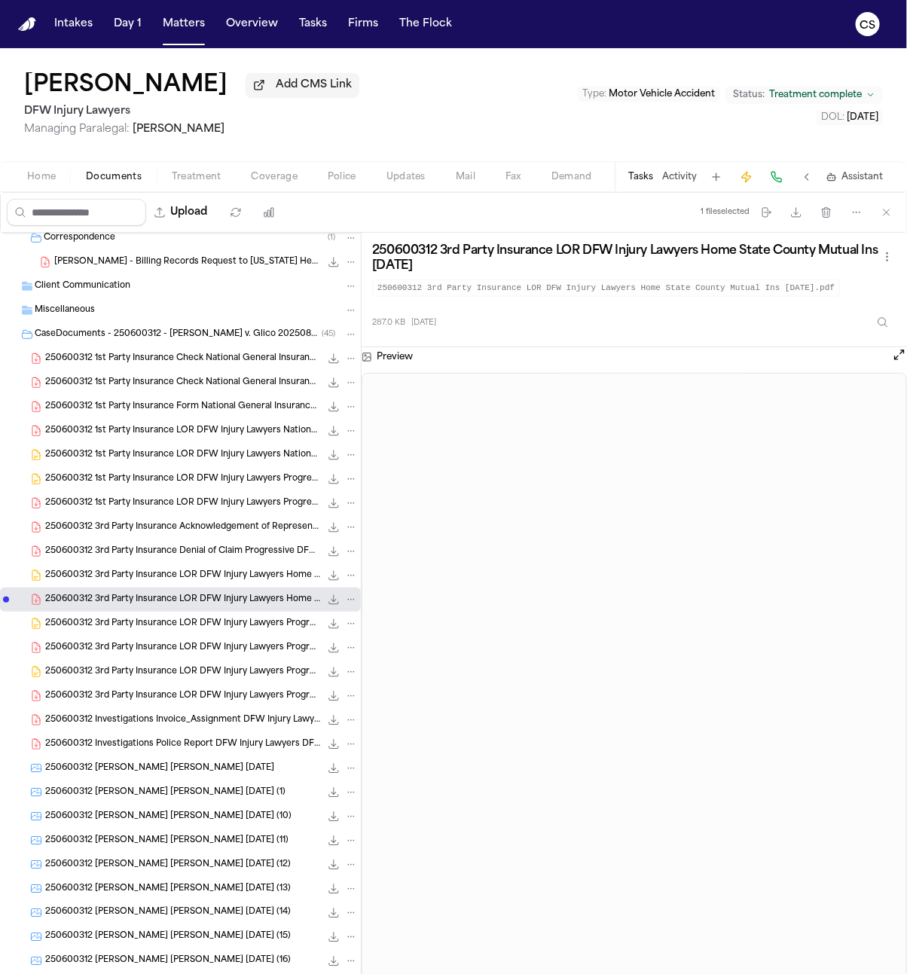
click at [240, 625] on span "250600312 3rd Party Insurance LOR DFW Injury Lawyers Progressive 07-10-2025" at bounding box center [182, 624] width 275 height 13
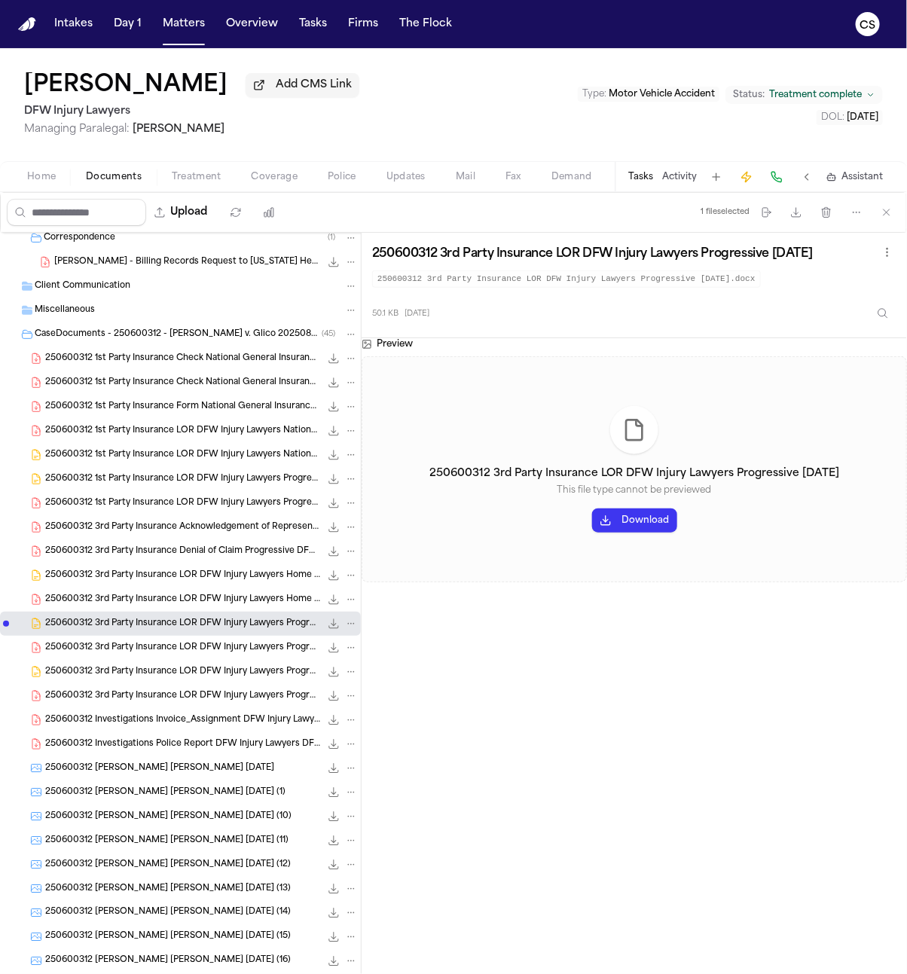
click at [0, 0] on span "281.2 KB • PDF" at bounding box center [0, 0] width 0 height 0
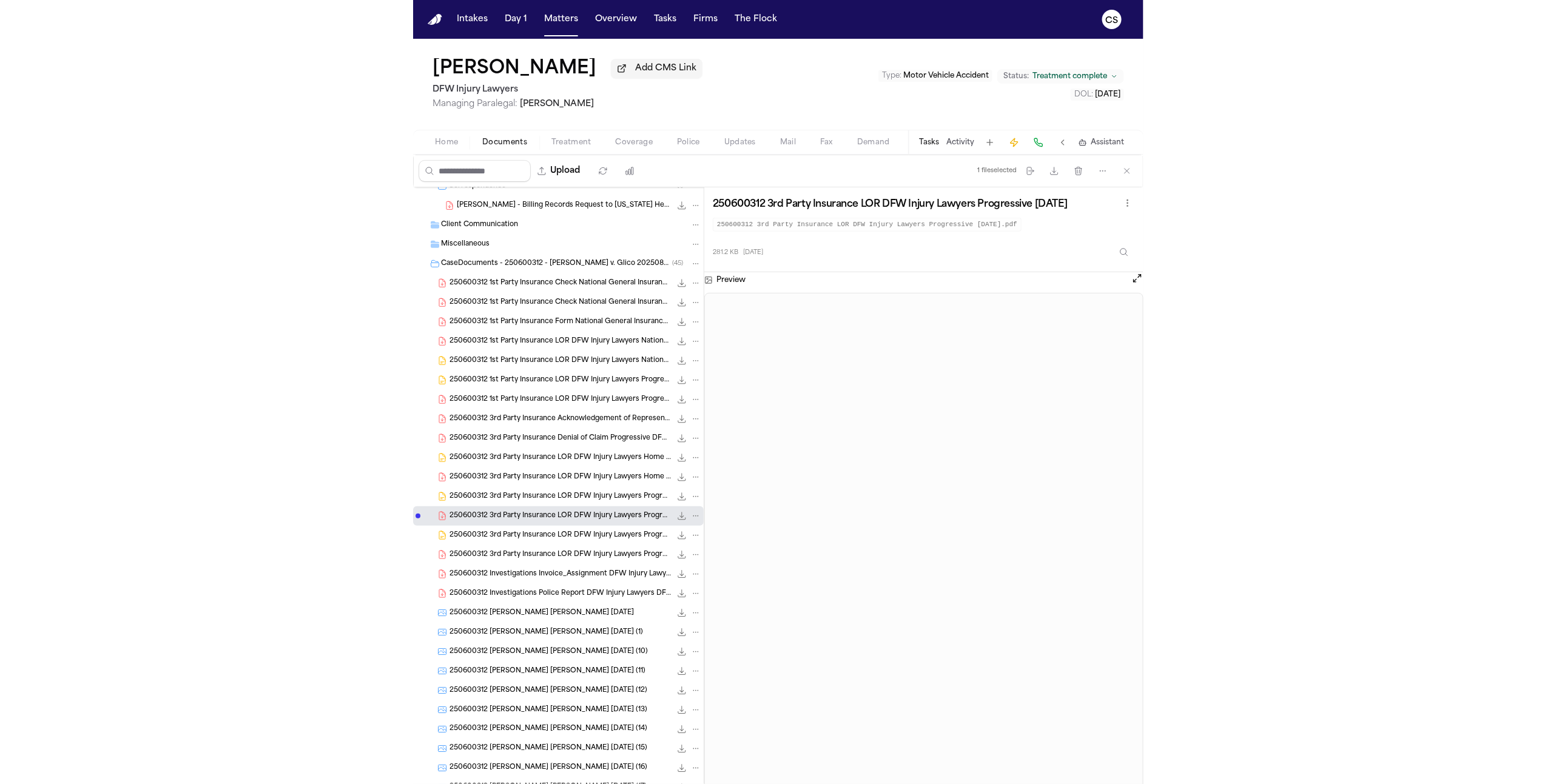
scroll to position [635, 0]
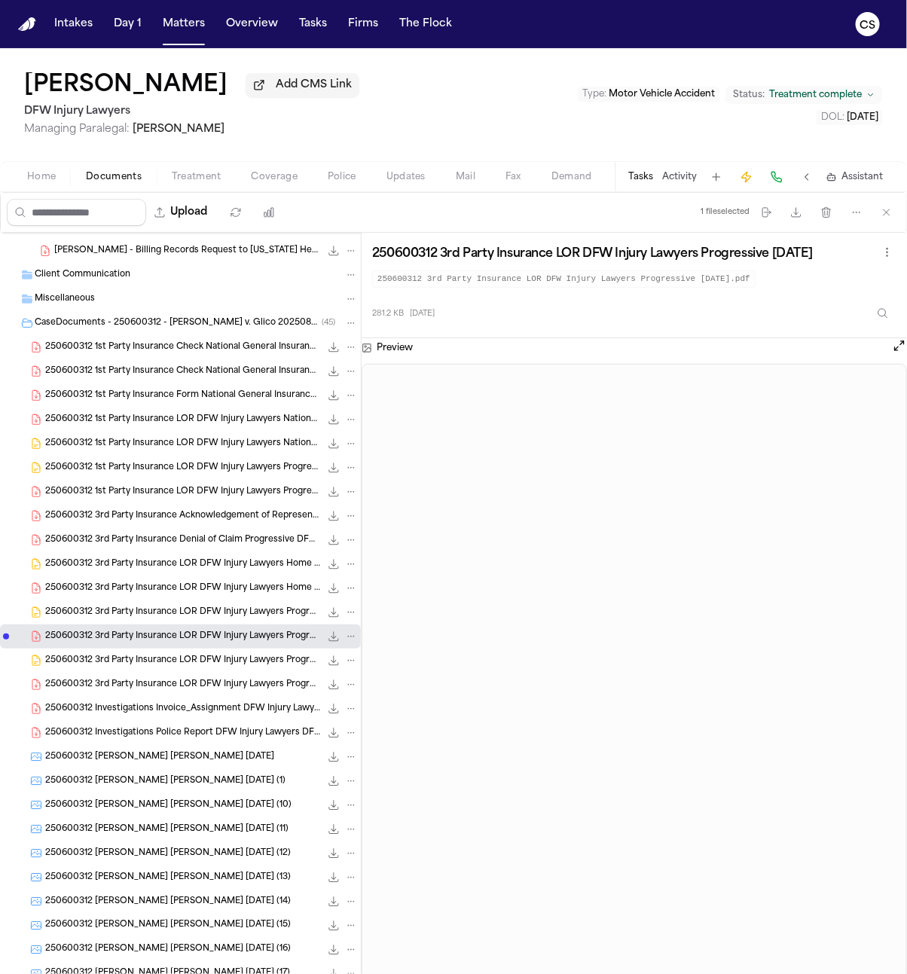
click at [230, 740] on span "250600312 Investigations Police Report DFW Injury Lawyers DFW Injury Lawyers 07…" at bounding box center [182, 733] width 275 height 13
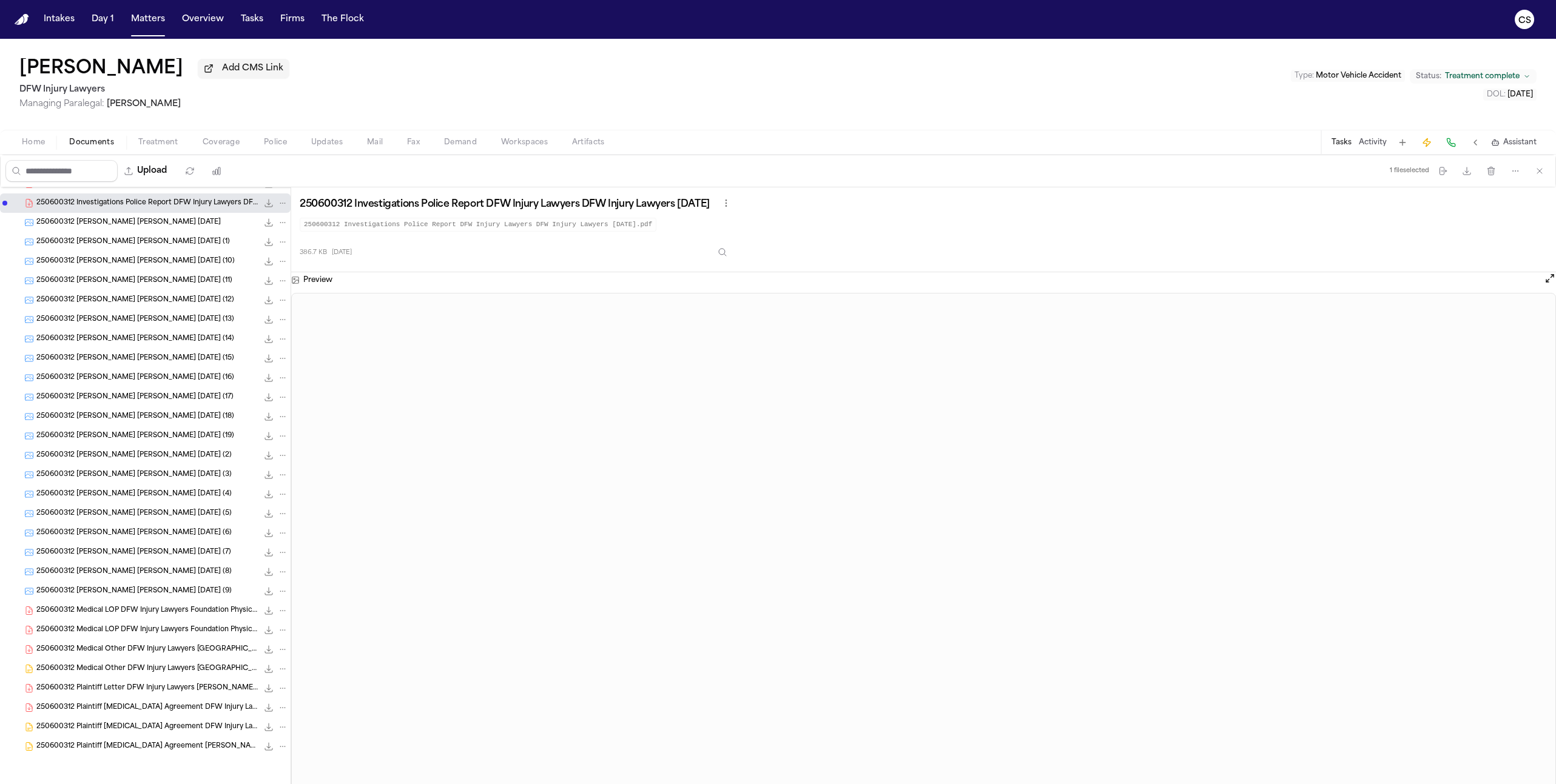
scroll to position [1024, 0]
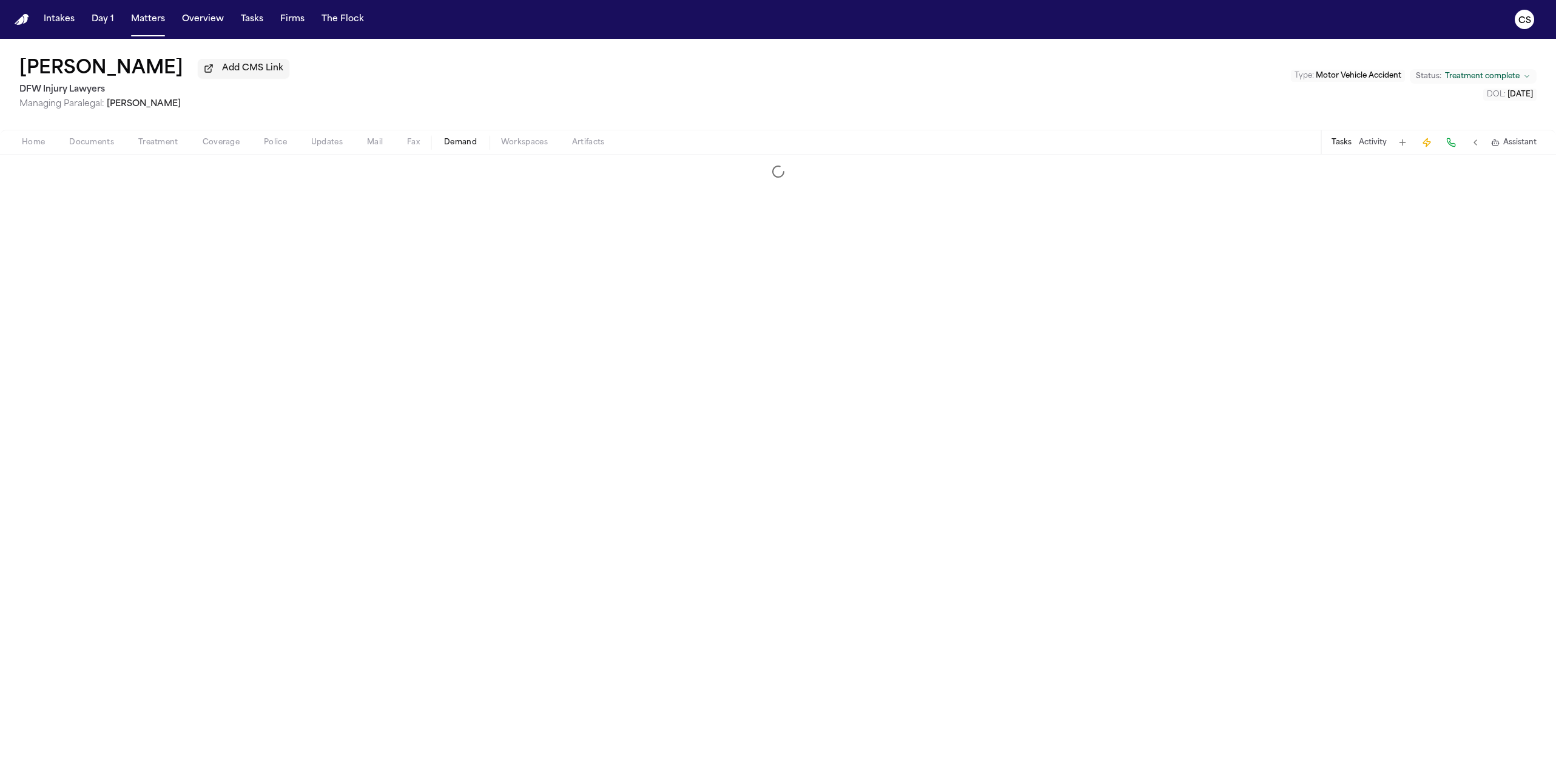
click at [467, 147] on span "Demand" at bounding box center [460, 142] width 33 height 10
select select "**********"
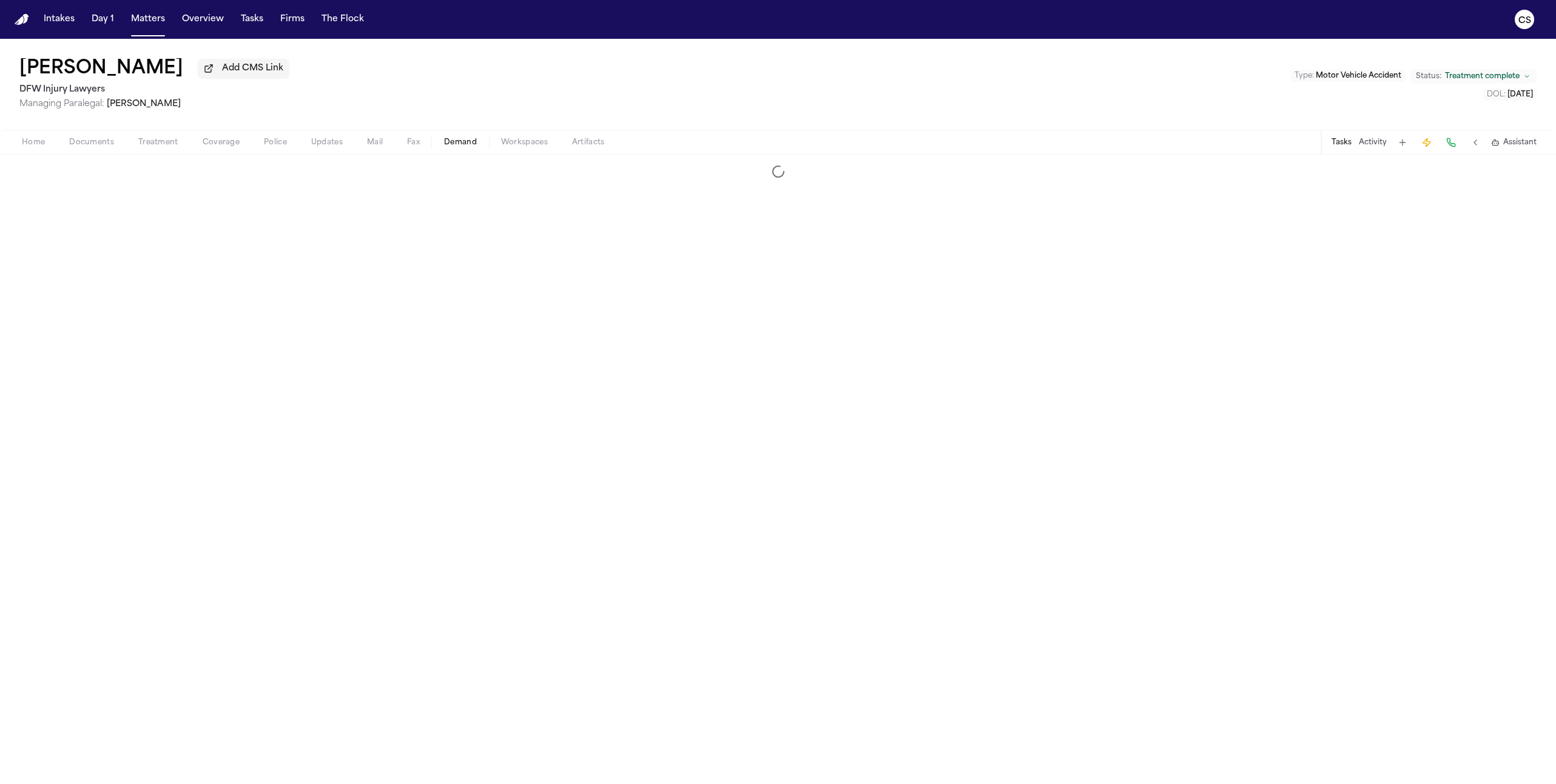
select select "**********"
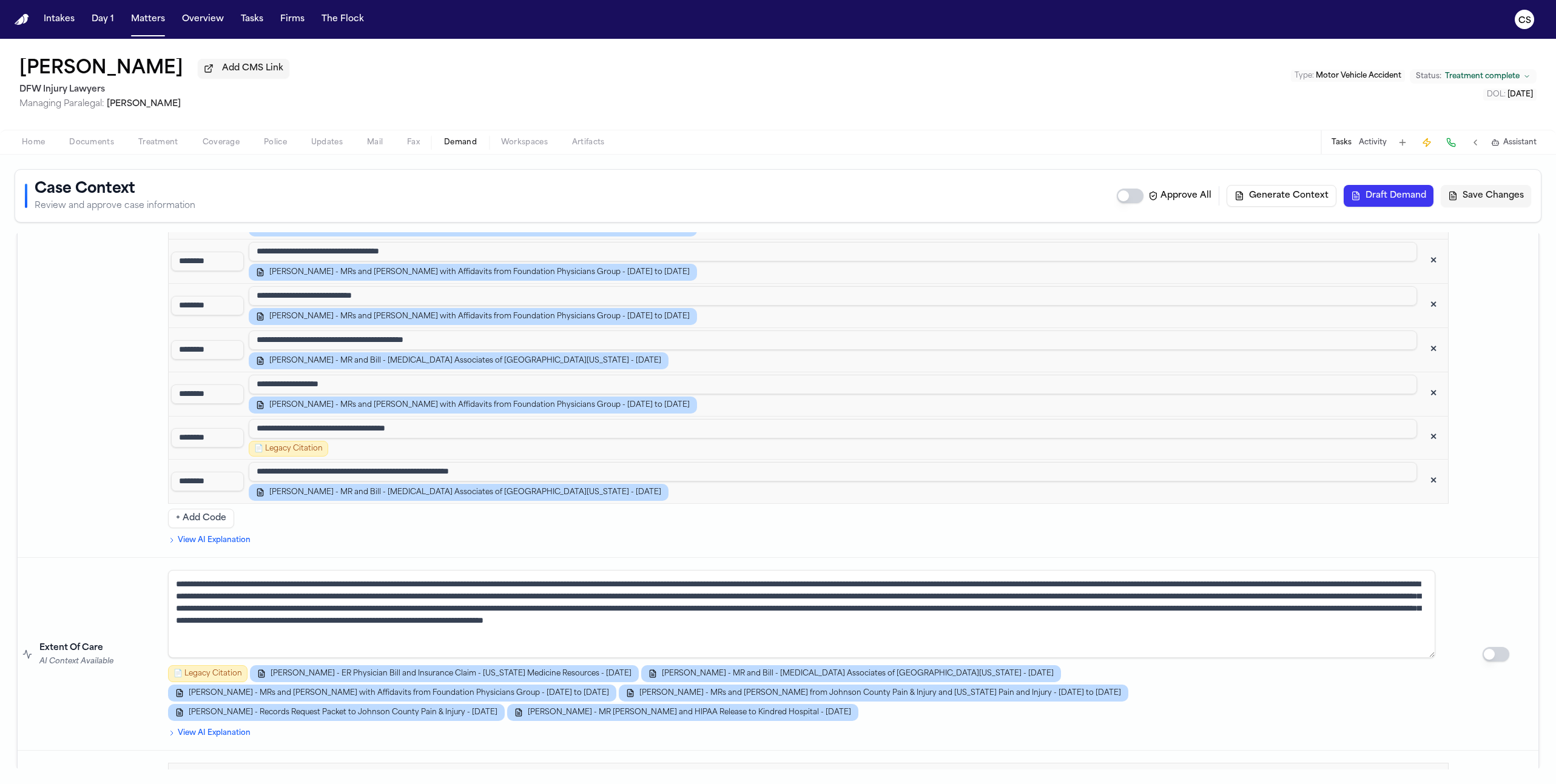
scroll to position [2676, 0]
click at [910, 427] on button "✕" at bounding box center [1433, 438] width 22 height 22
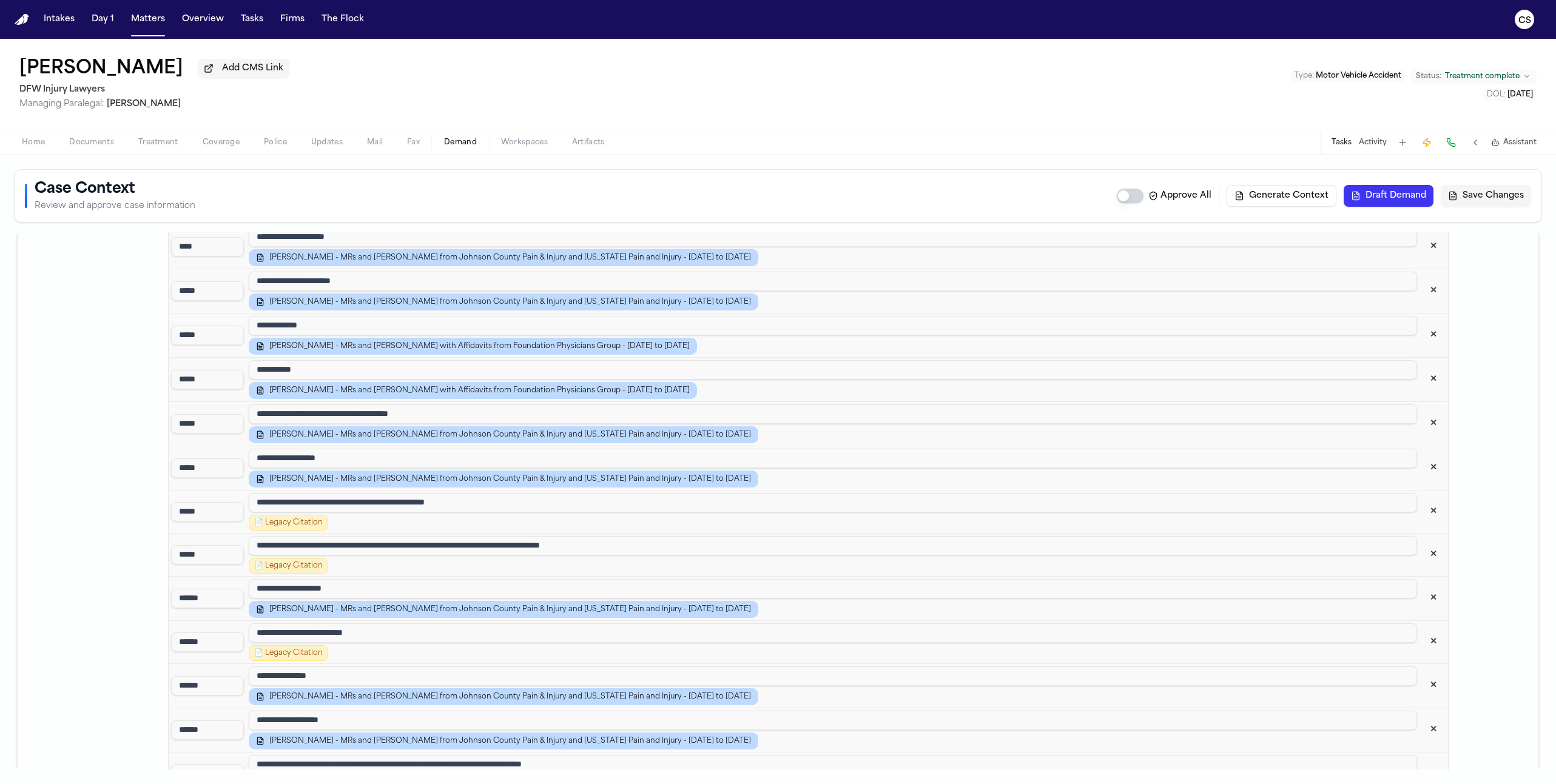
scroll to position [1648, 0]
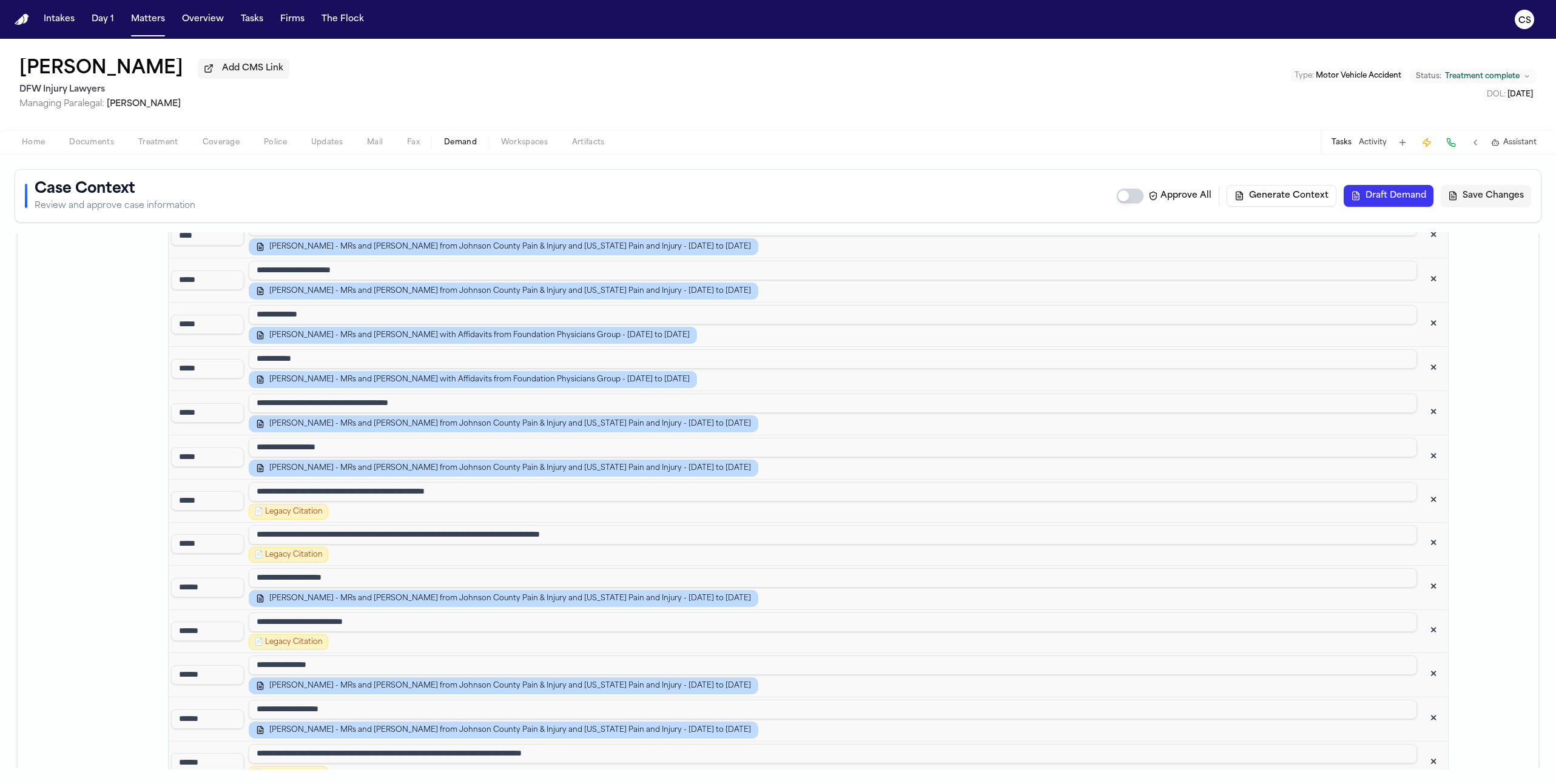
click at [910, 533] on button "✕" at bounding box center [1433, 543] width 22 height 22
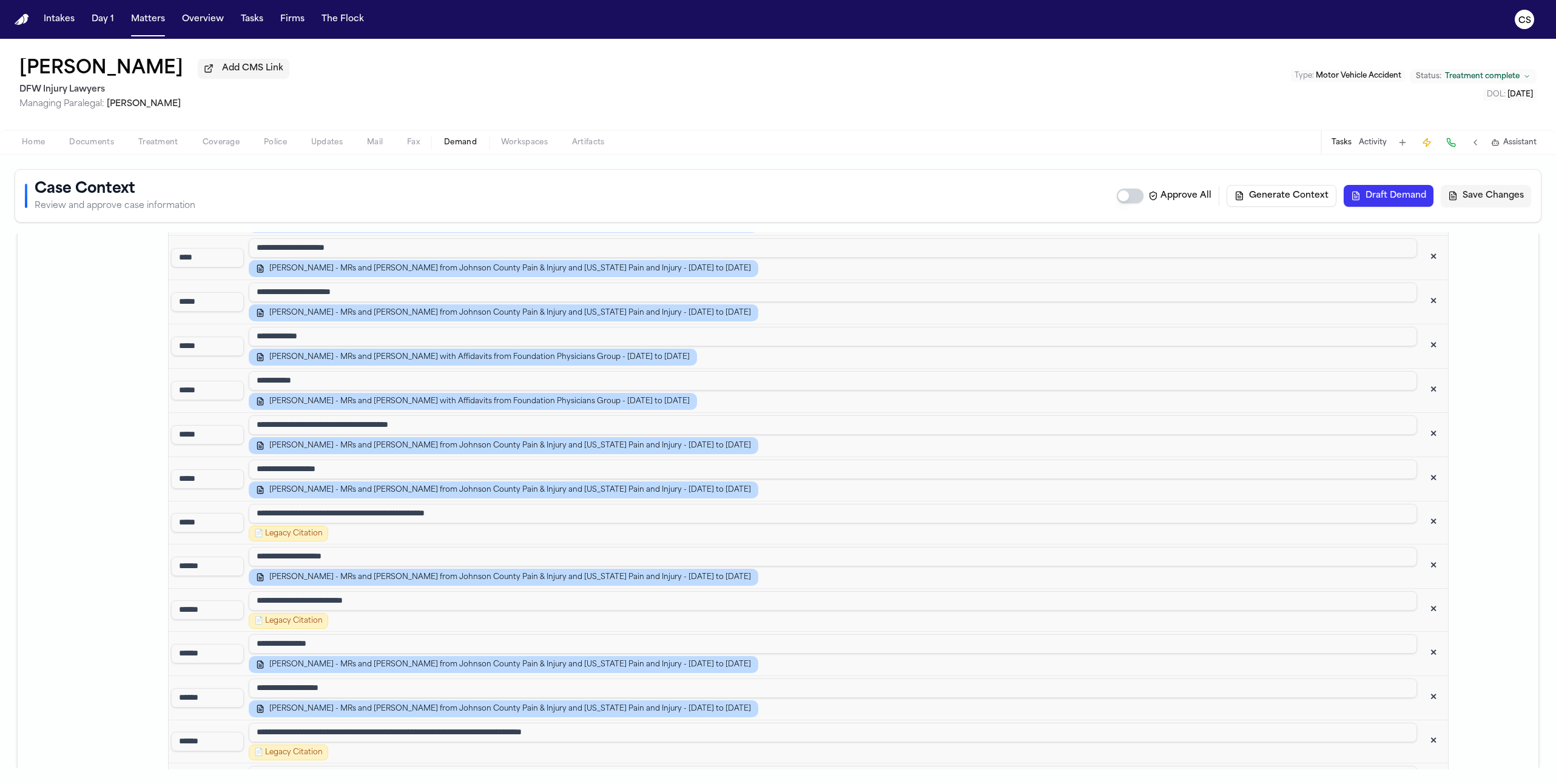
click at [910, 555] on button "✕" at bounding box center [1433, 566] width 22 height 22
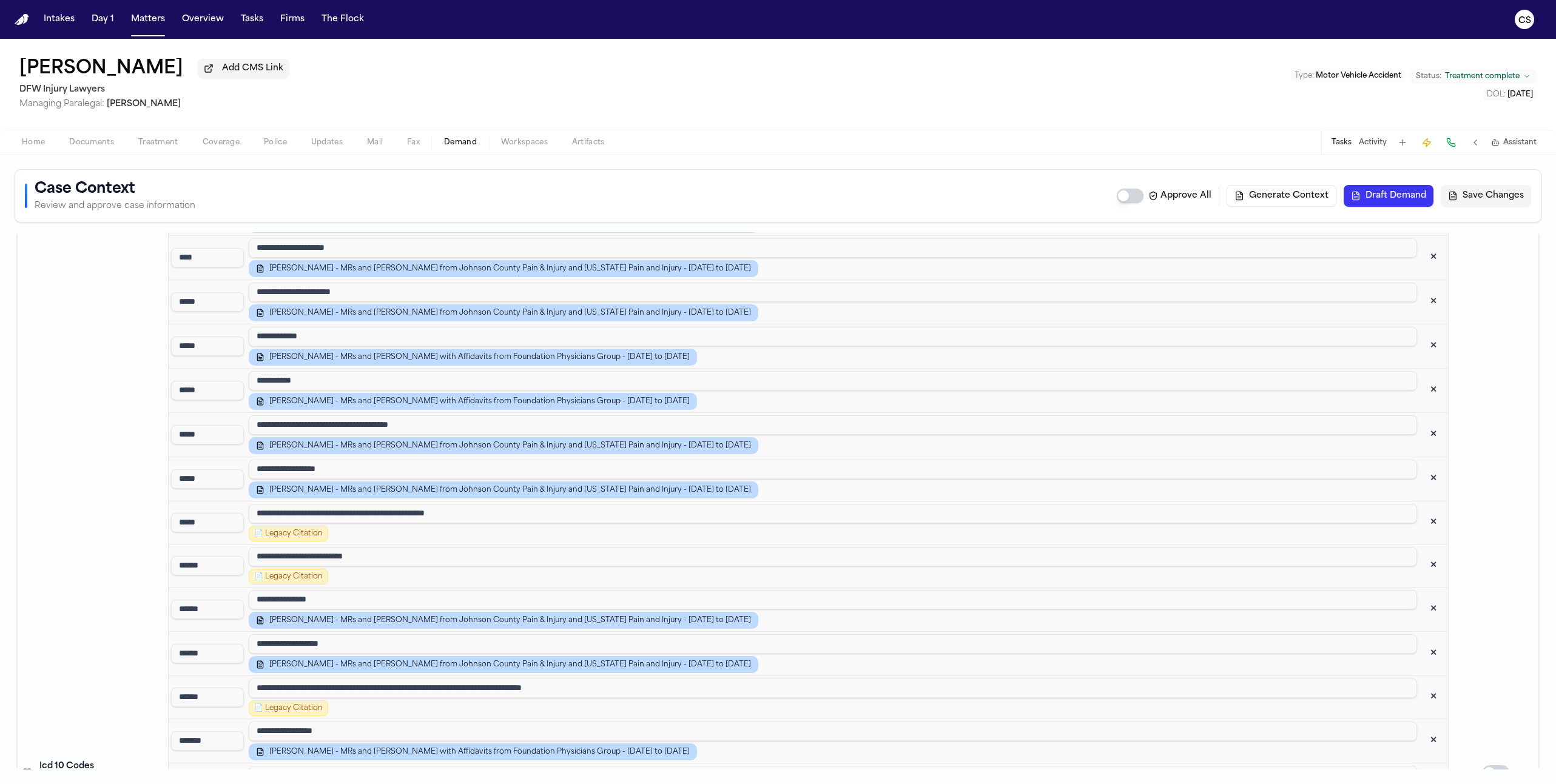
scroll to position [1604, 0]
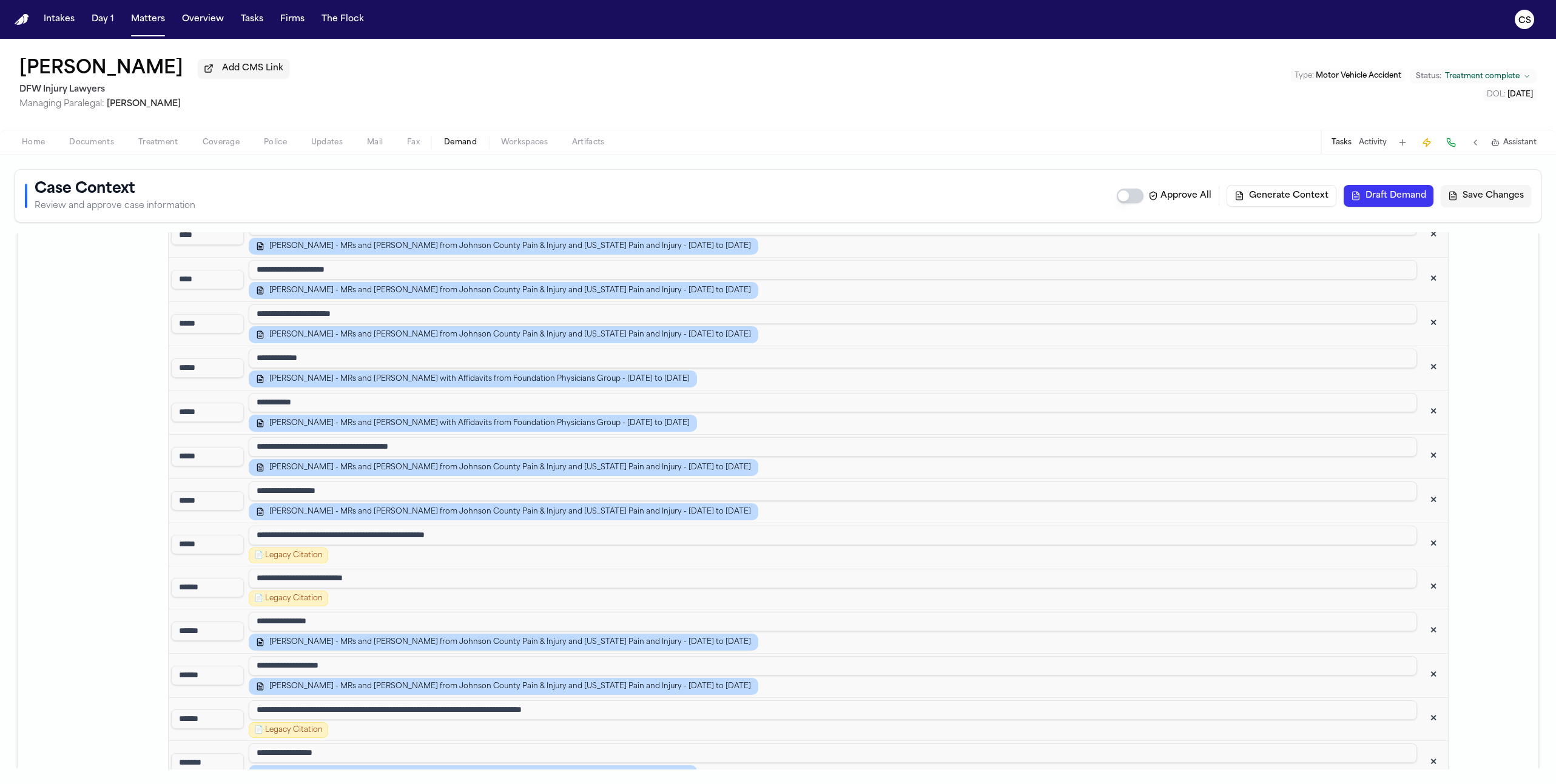
click at [910, 534] on button "✕" at bounding box center [1433, 544] width 22 height 22
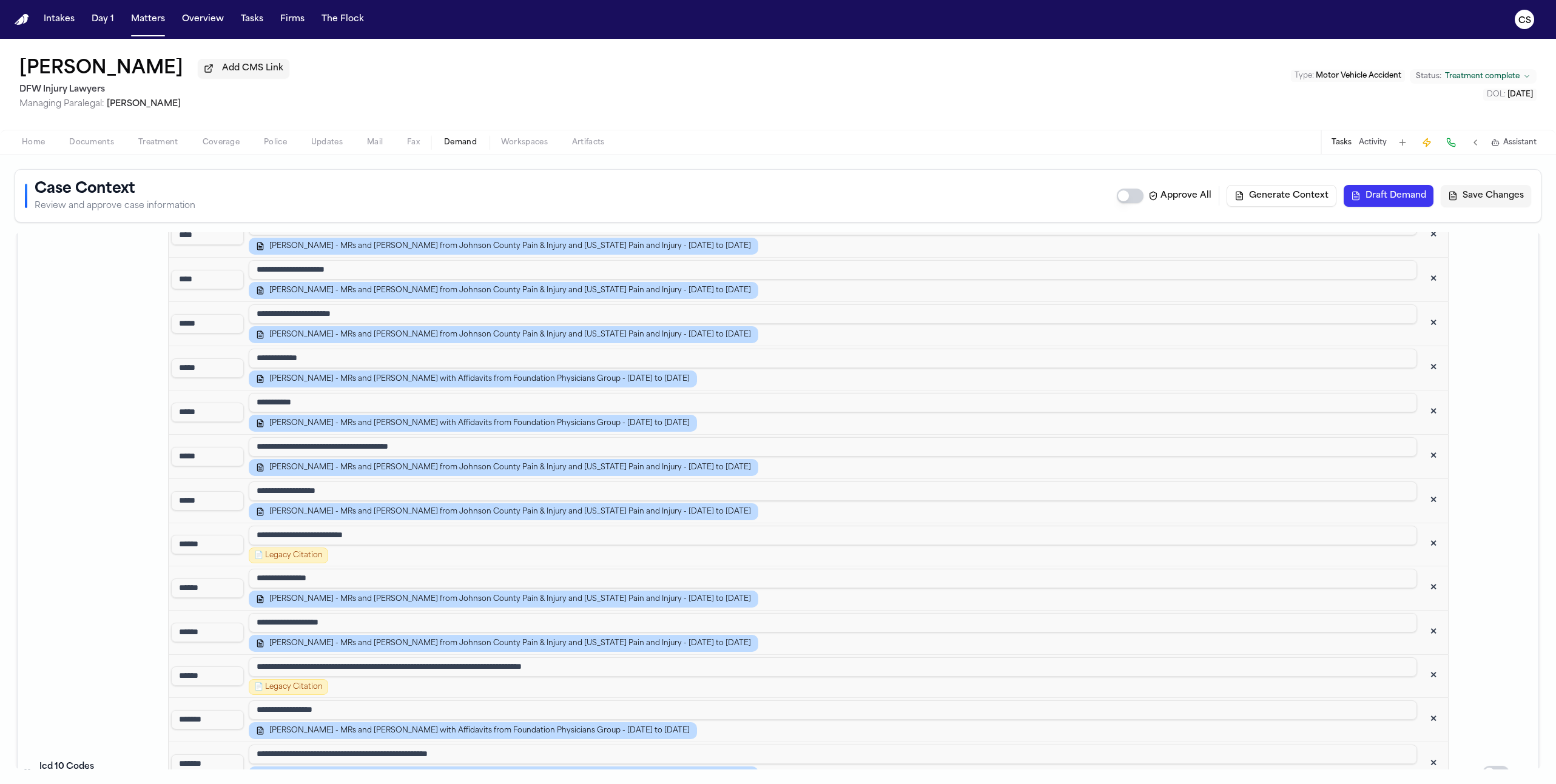
scroll to position [1583, 0]
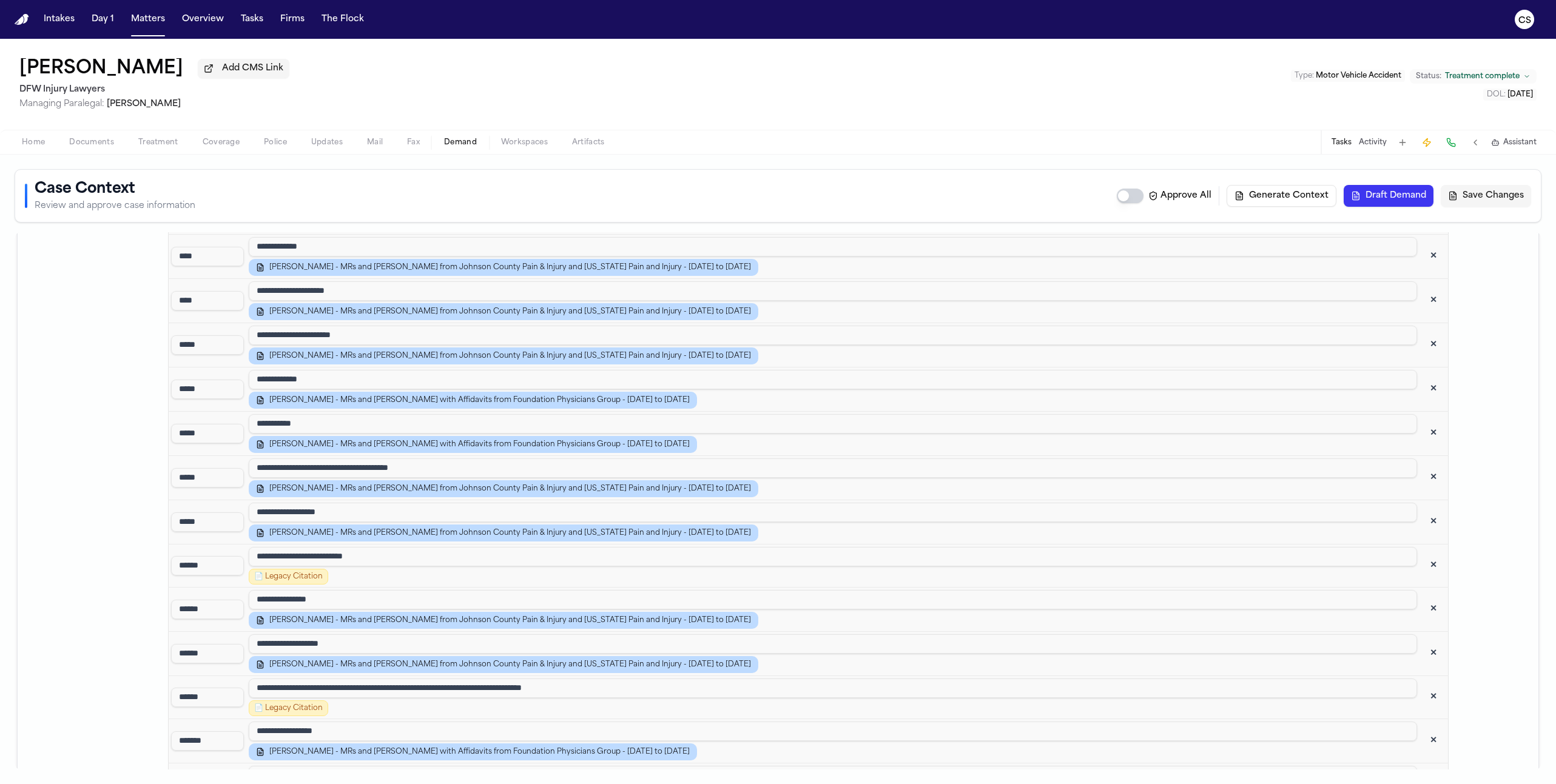
click at [910, 555] on button "✕" at bounding box center [1433, 565] width 22 height 22
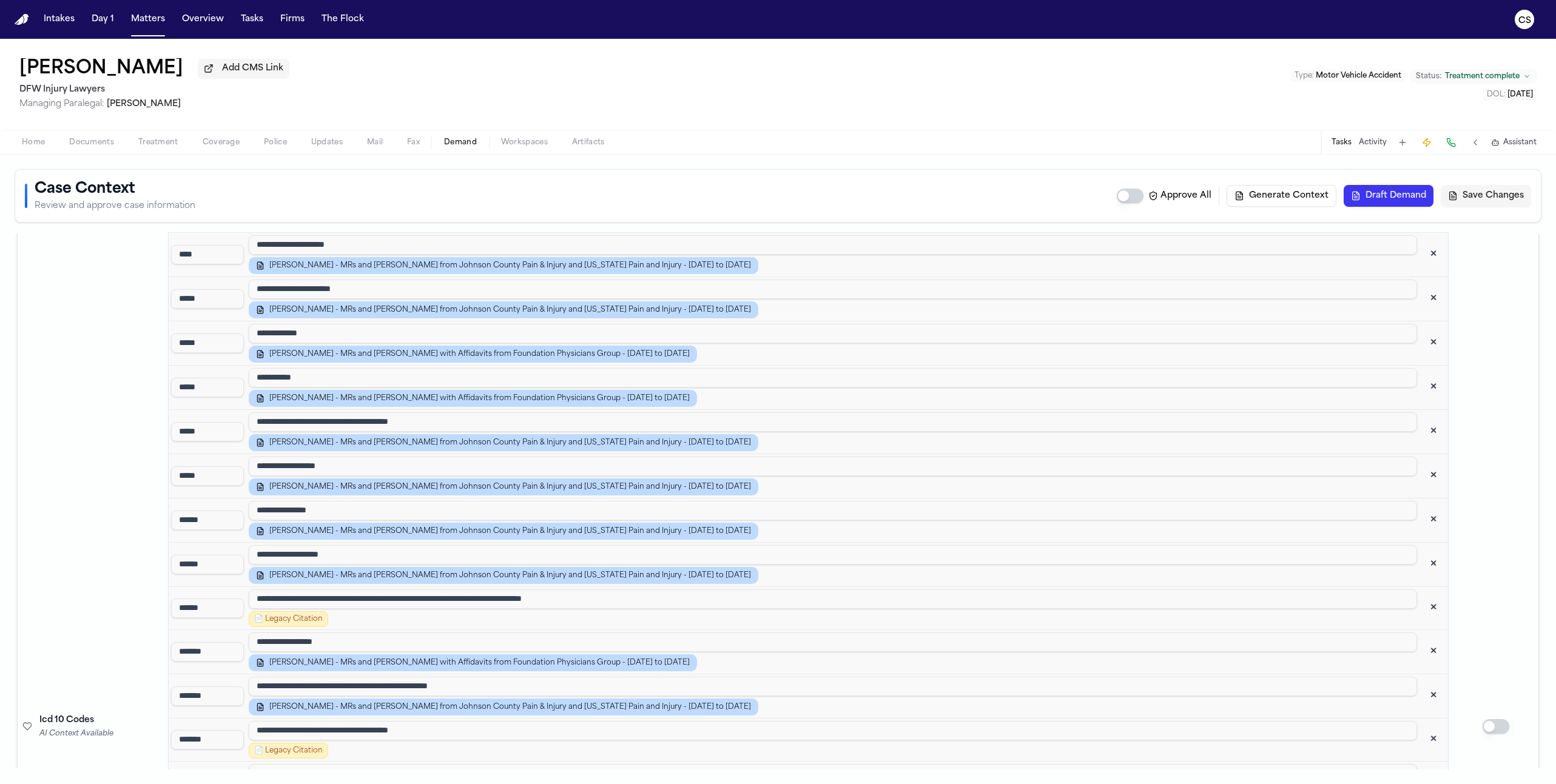
scroll to position [1891, 0]
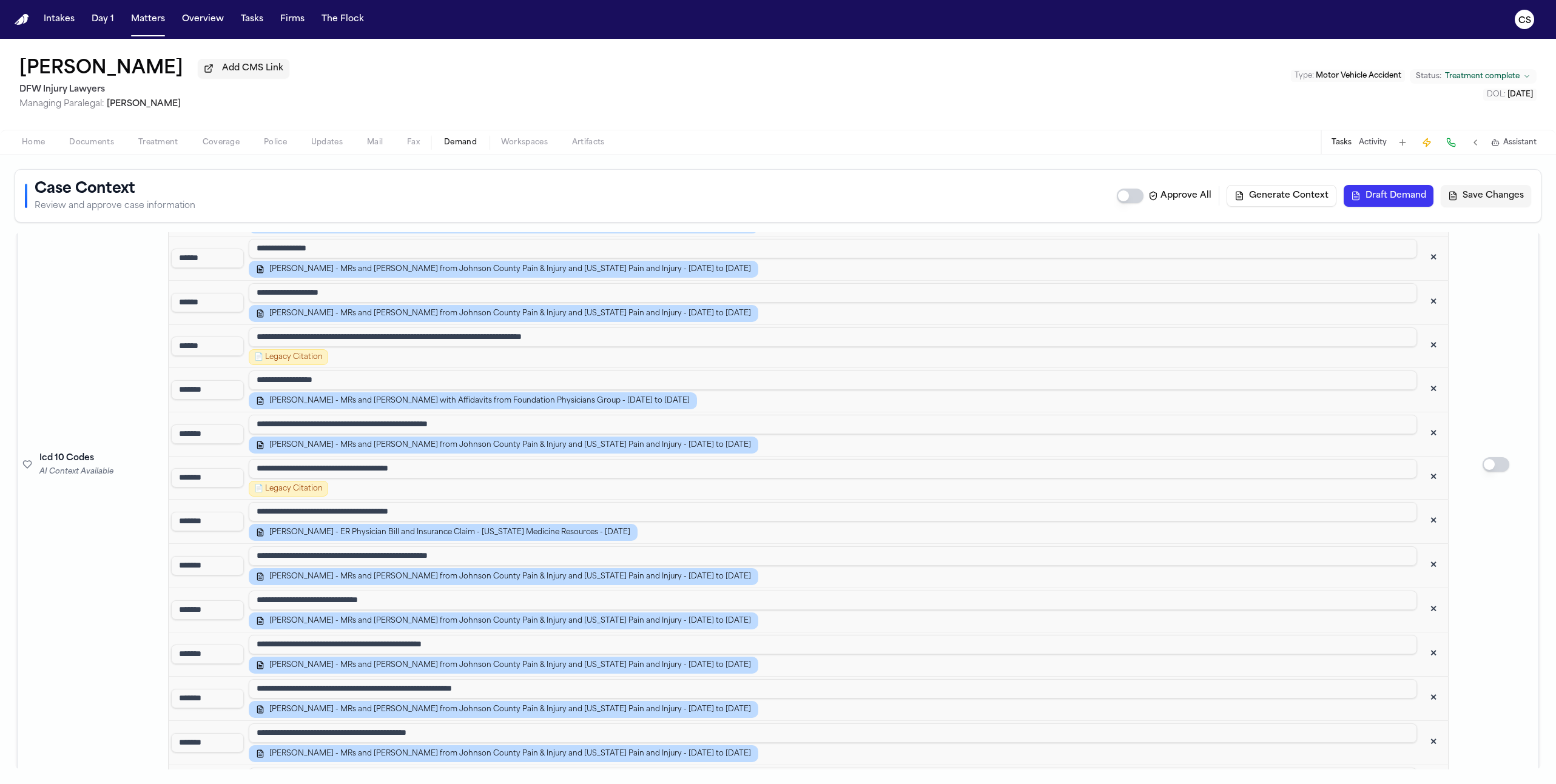
click at [910, 510] on button "✕" at bounding box center [1433, 521] width 22 height 22
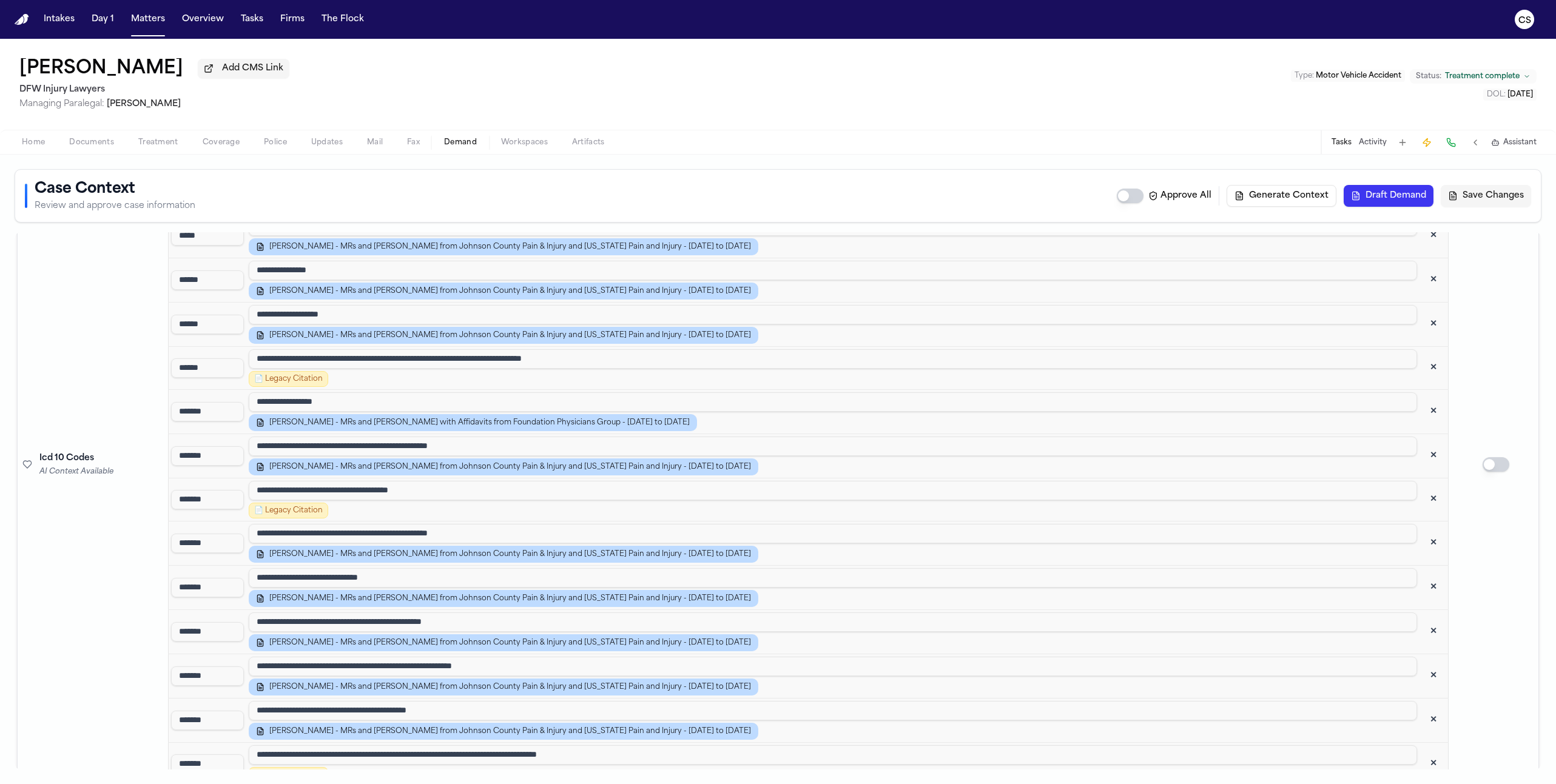
click at [910, 489] on button "✕" at bounding box center [1433, 499] width 22 height 22
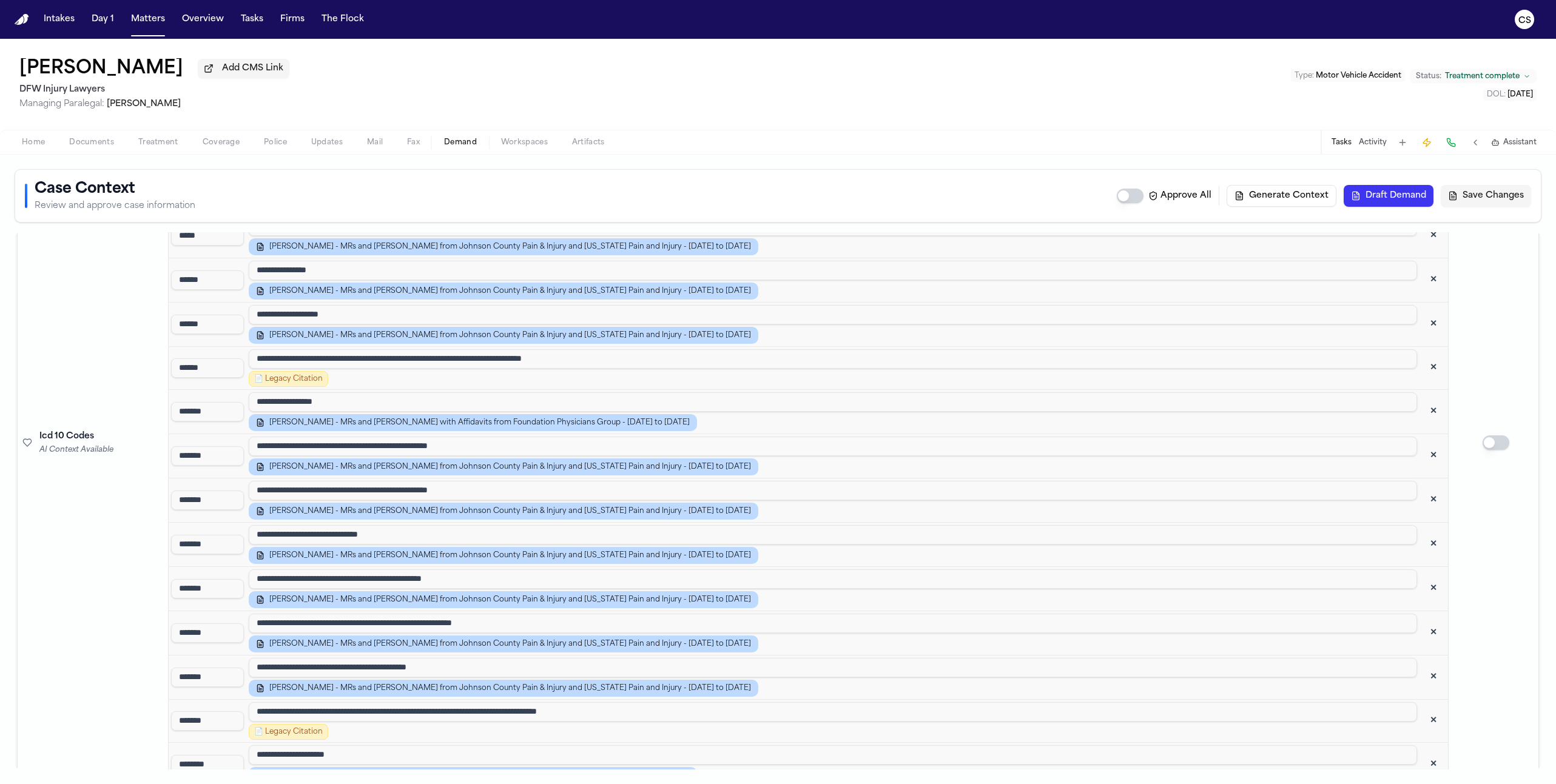
scroll to position [1848, 0]
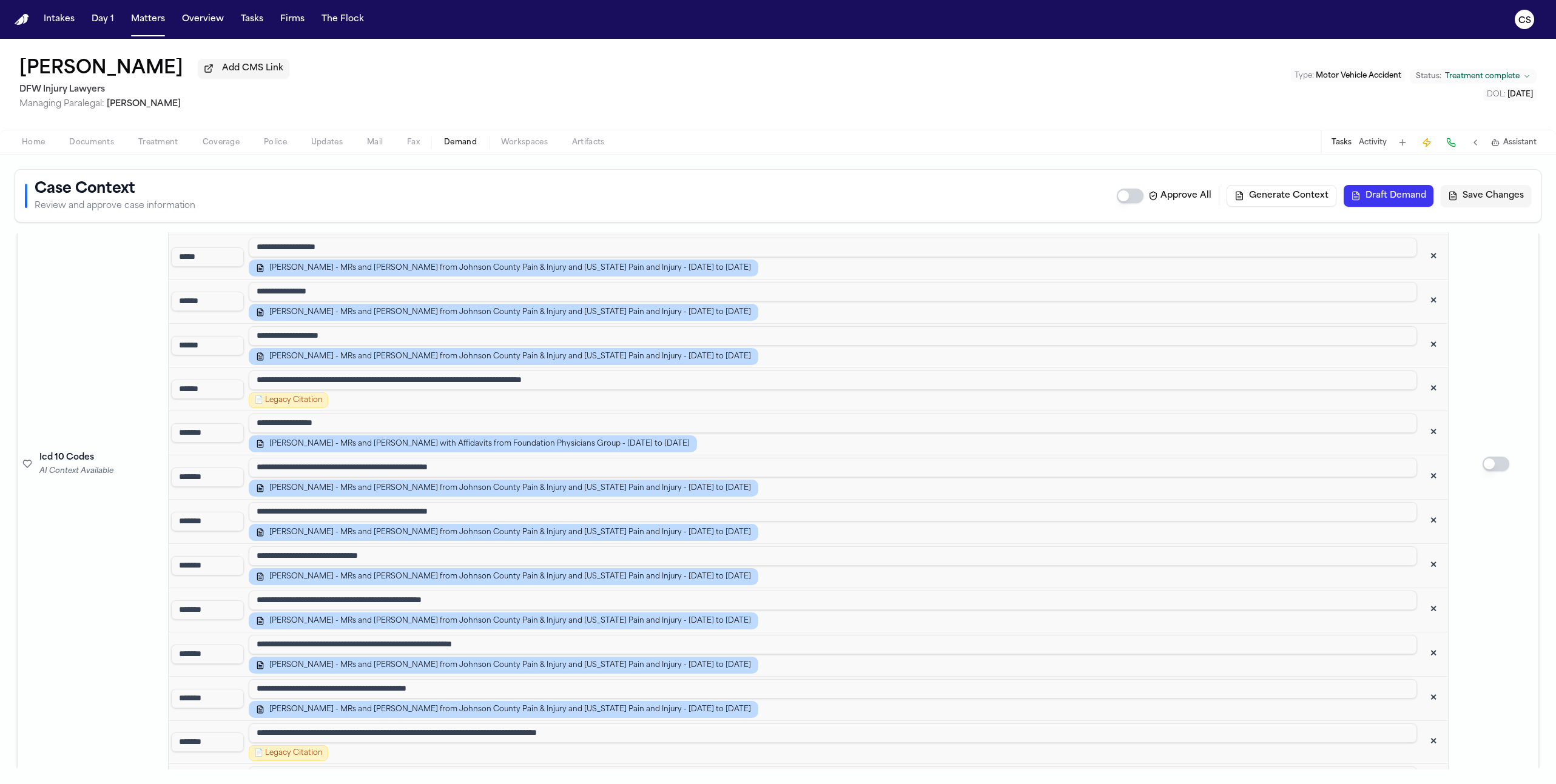
click at [910, 378] on button "✕" at bounding box center [1433, 389] width 22 height 22
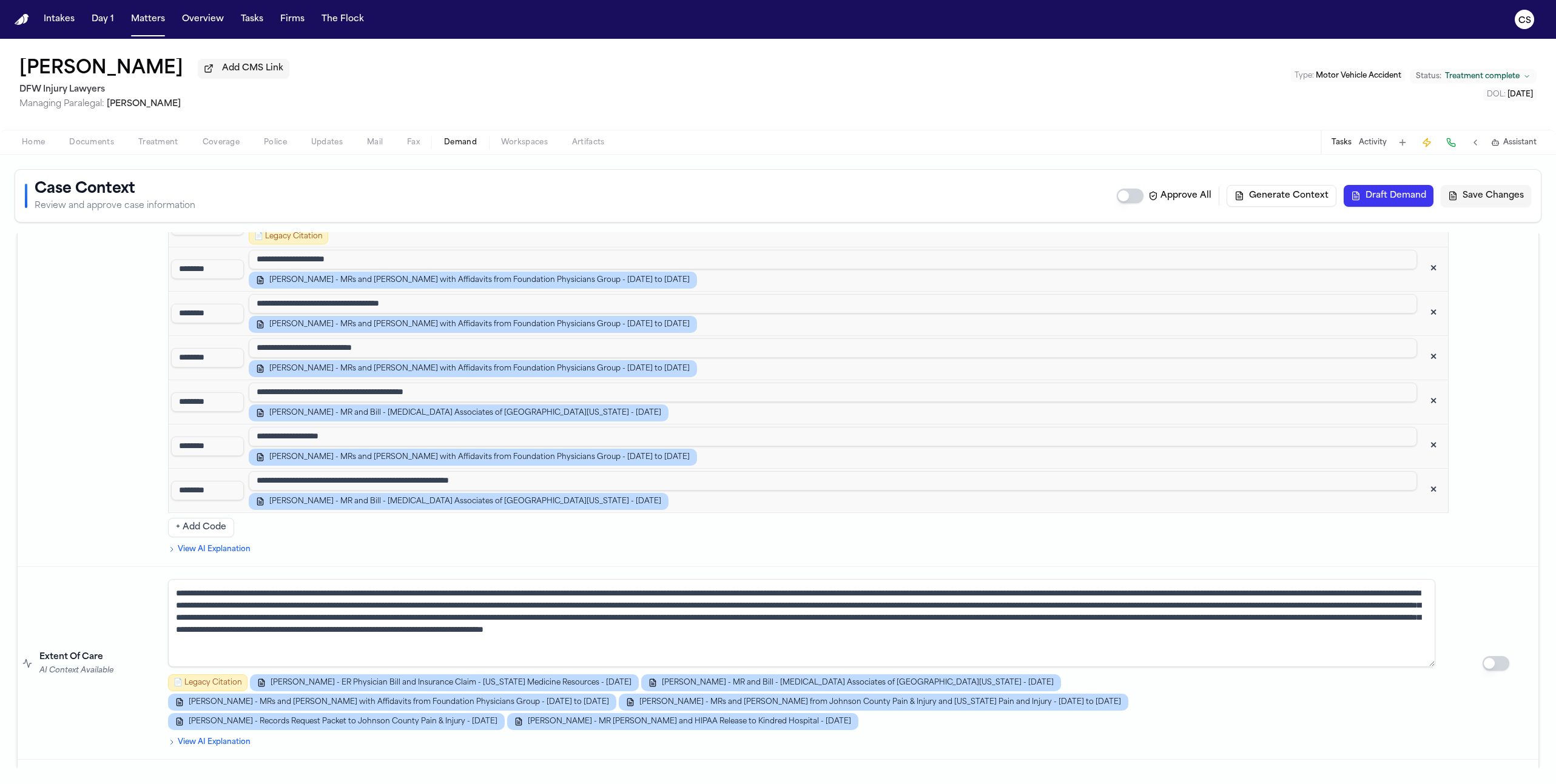
scroll to position [2053, 0]
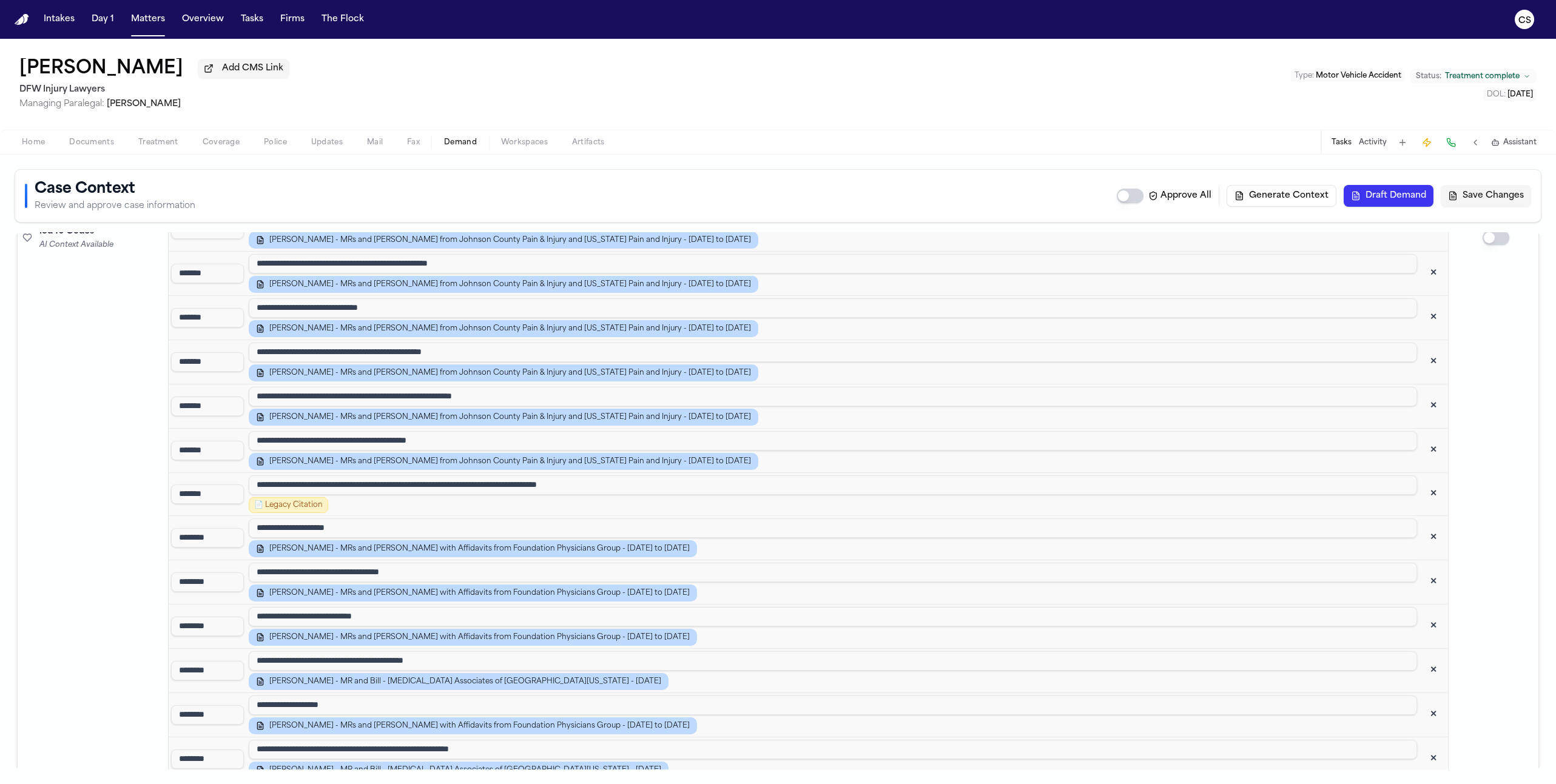
click at [910, 483] on button "✕" at bounding box center [1433, 493] width 22 height 22
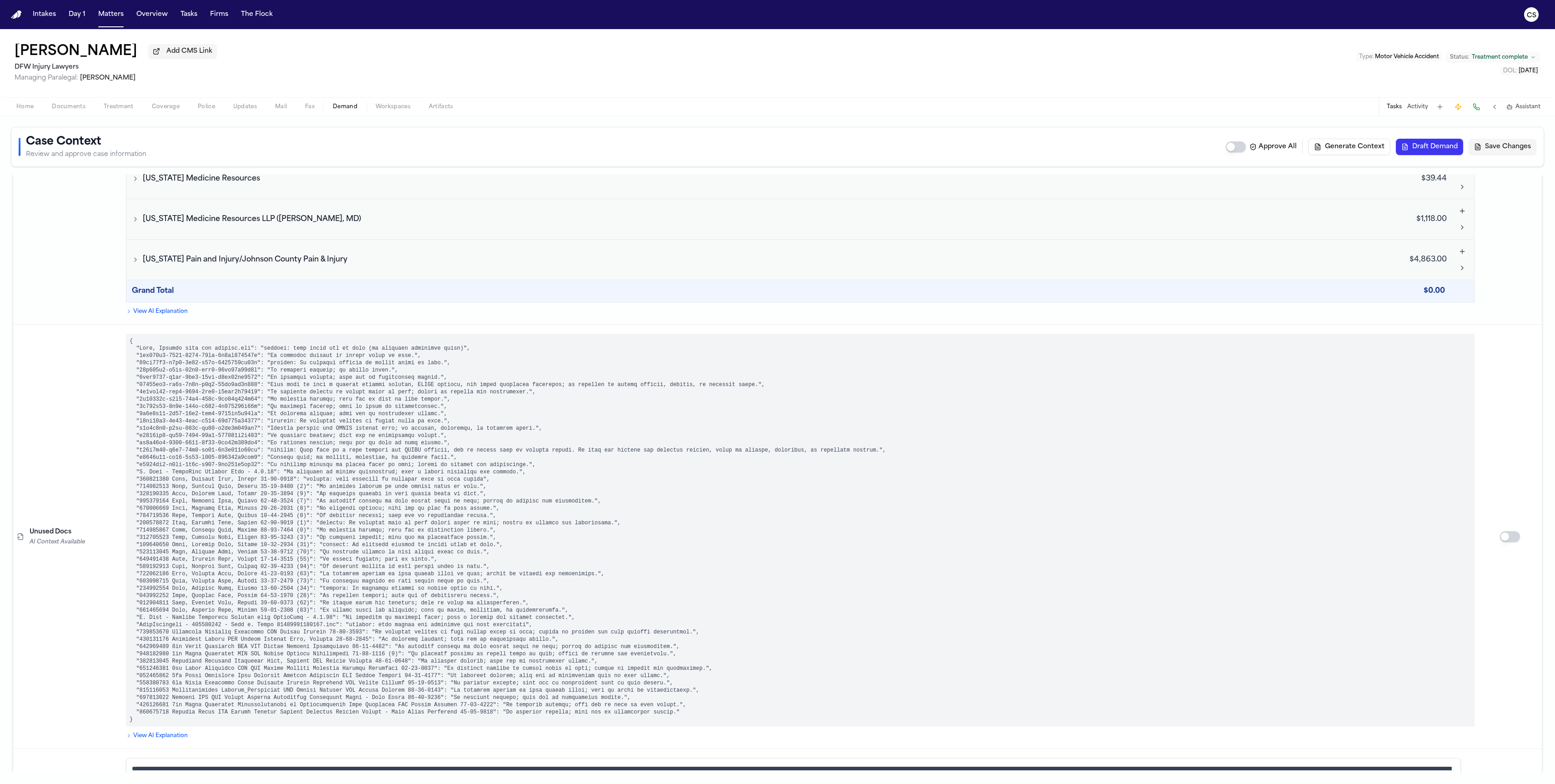
scroll to position [2570, 0]
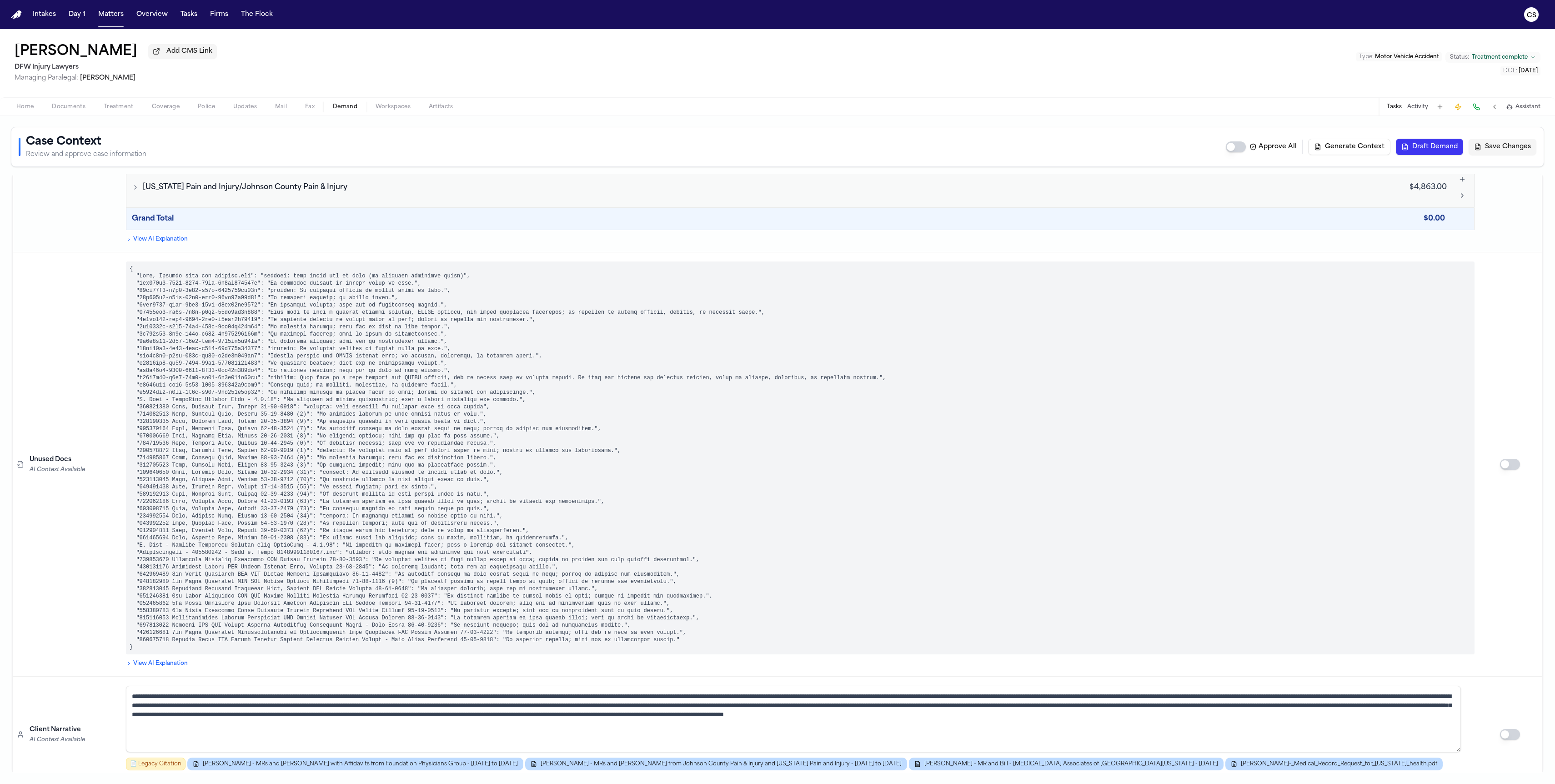
click at [682, 149] on button "Draft Demand" at bounding box center [1429, 147] width 67 height 16
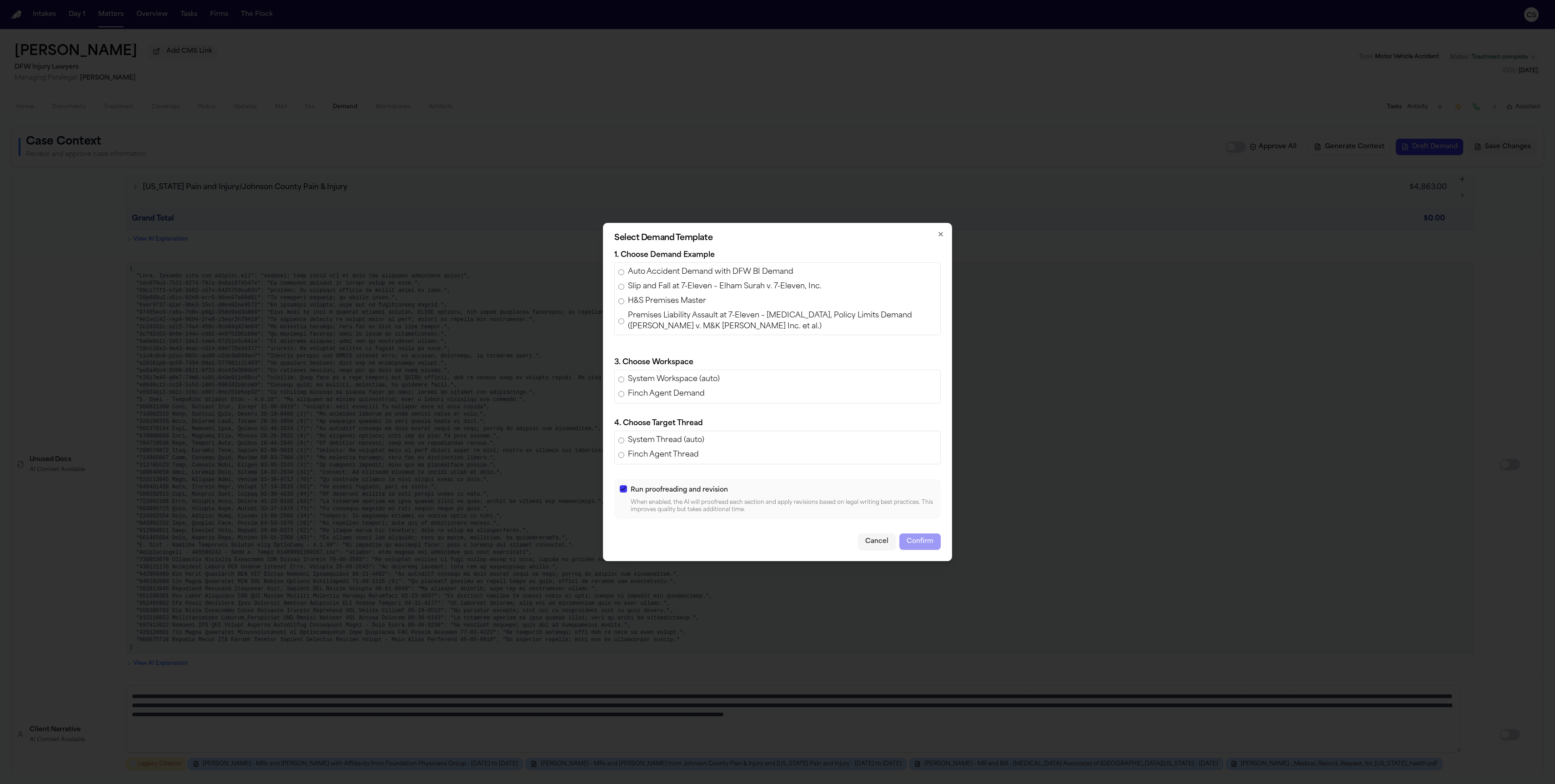
click at [682, 278] on div "Auto Accident Demand with DFW BI Demand Slip and Fall at 7-Eleven – Elham Surah…" at bounding box center [778, 299] width 327 height 73
click at [682, 273] on span "Auto Accident Demand with DFW BI Demand" at bounding box center [710, 272] width 165 height 11
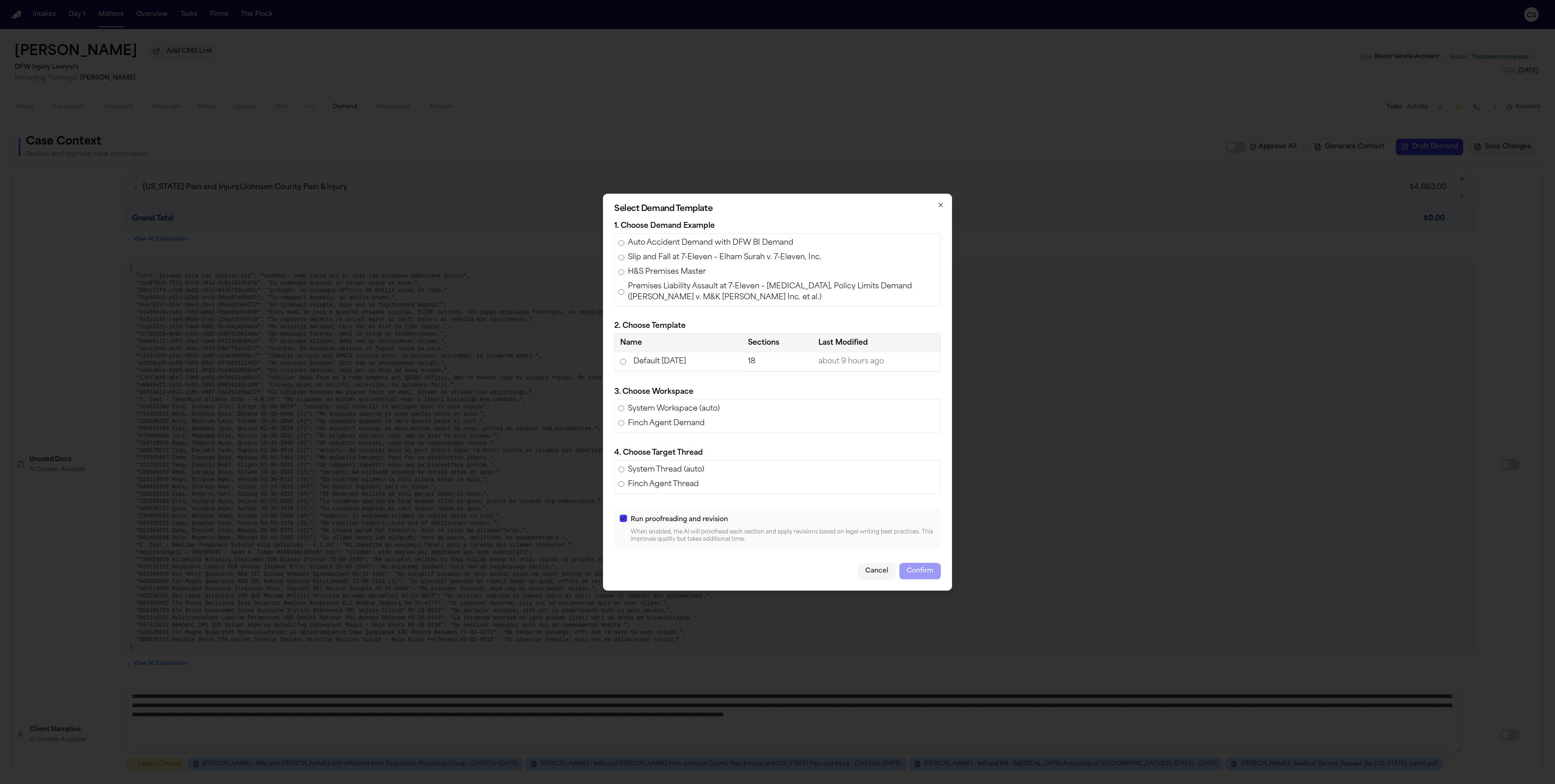
click at [682, 366] on td "Default [DATE]" at bounding box center [679, 362] width 128 height 19
click at [682, 572] on button "Confirm" at bounding box center [920, 570] width 42 height 16
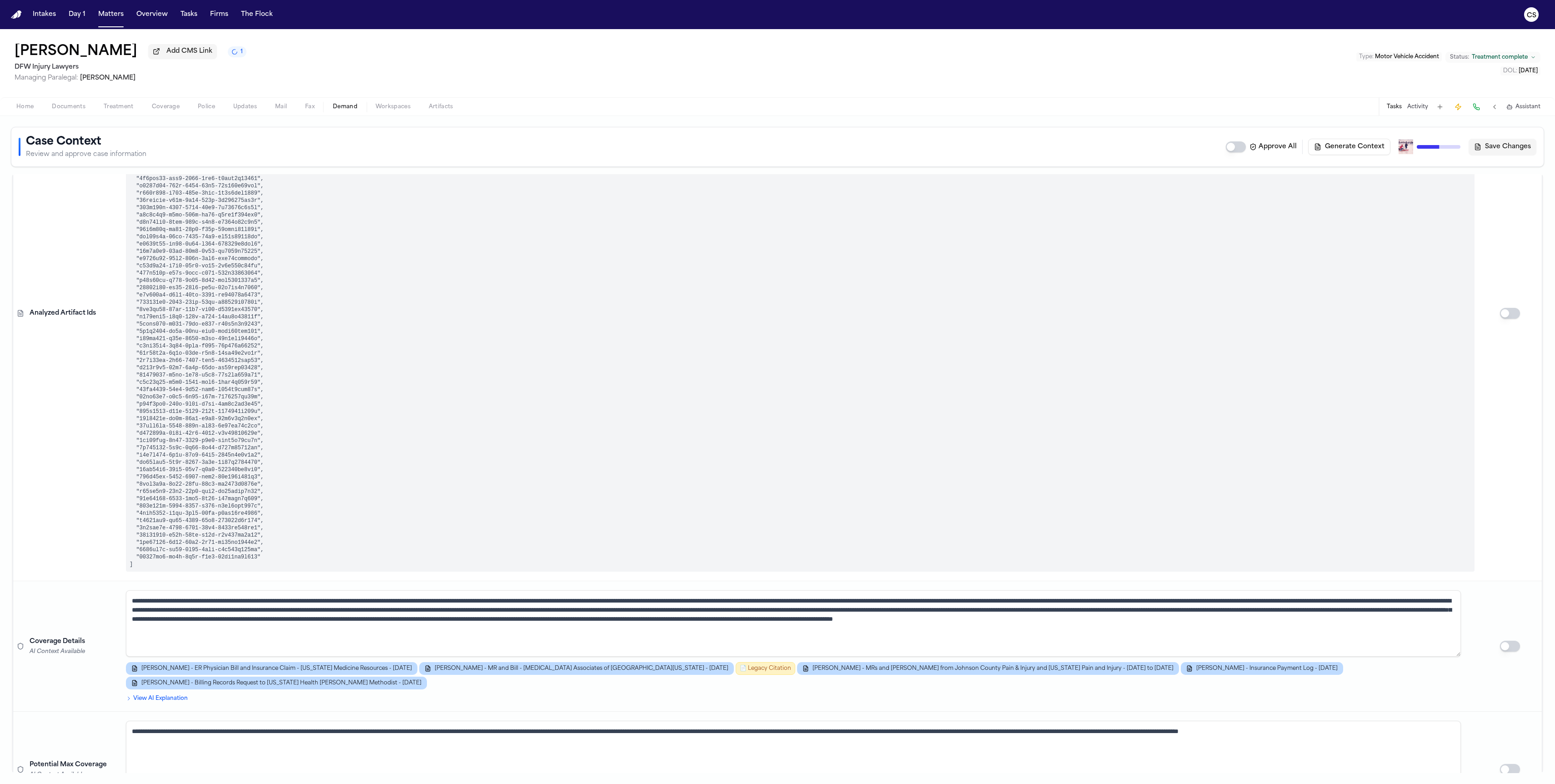
scroll to position [0, 0]
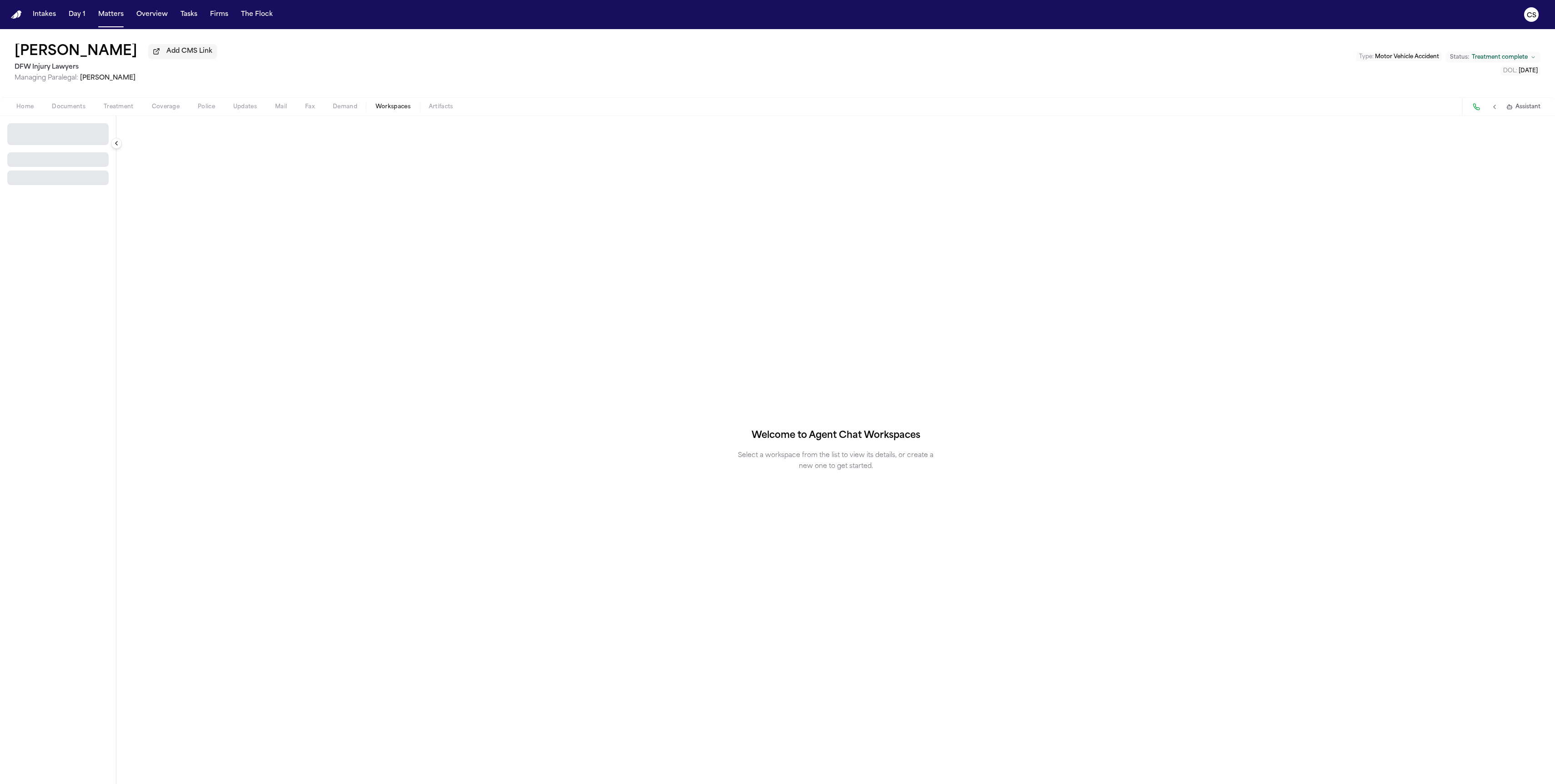
click at [396, 110] on span "Workspaces" at bounding box center [393, 107] width 35 height 7
click at [60, 135] on span "Select Workspace" at bounding box center [42, 130] width 59 height 9
click at [54, 159] on div "Finch Agent Demand + Create New Workspace" at bounding box center [59, 162] width 112 height 39
click at [52, 153] on span "Finch Agent Demand" at bounding box center [51, 152] width 82 height 9
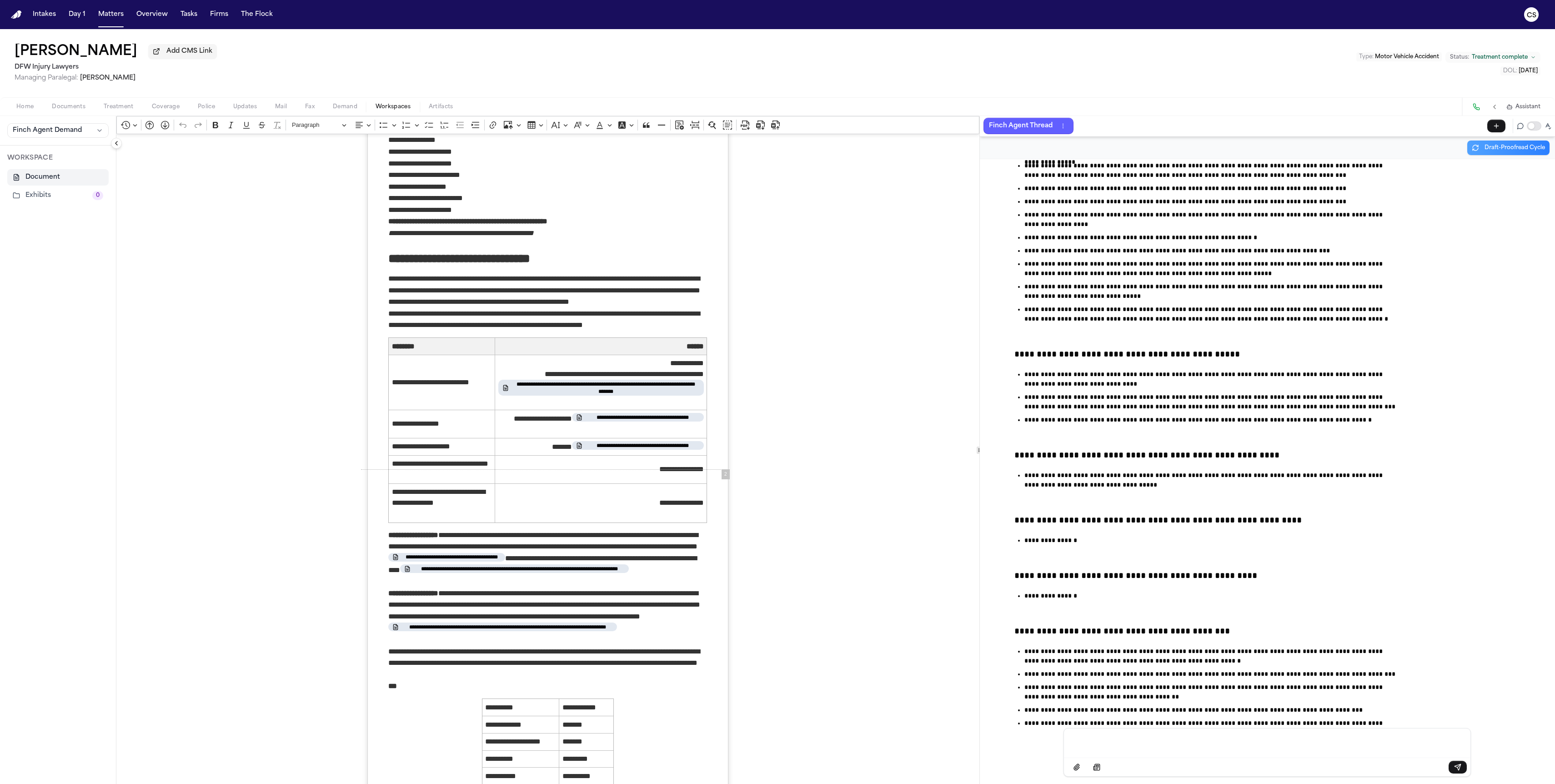
scroll to position [145, 0]
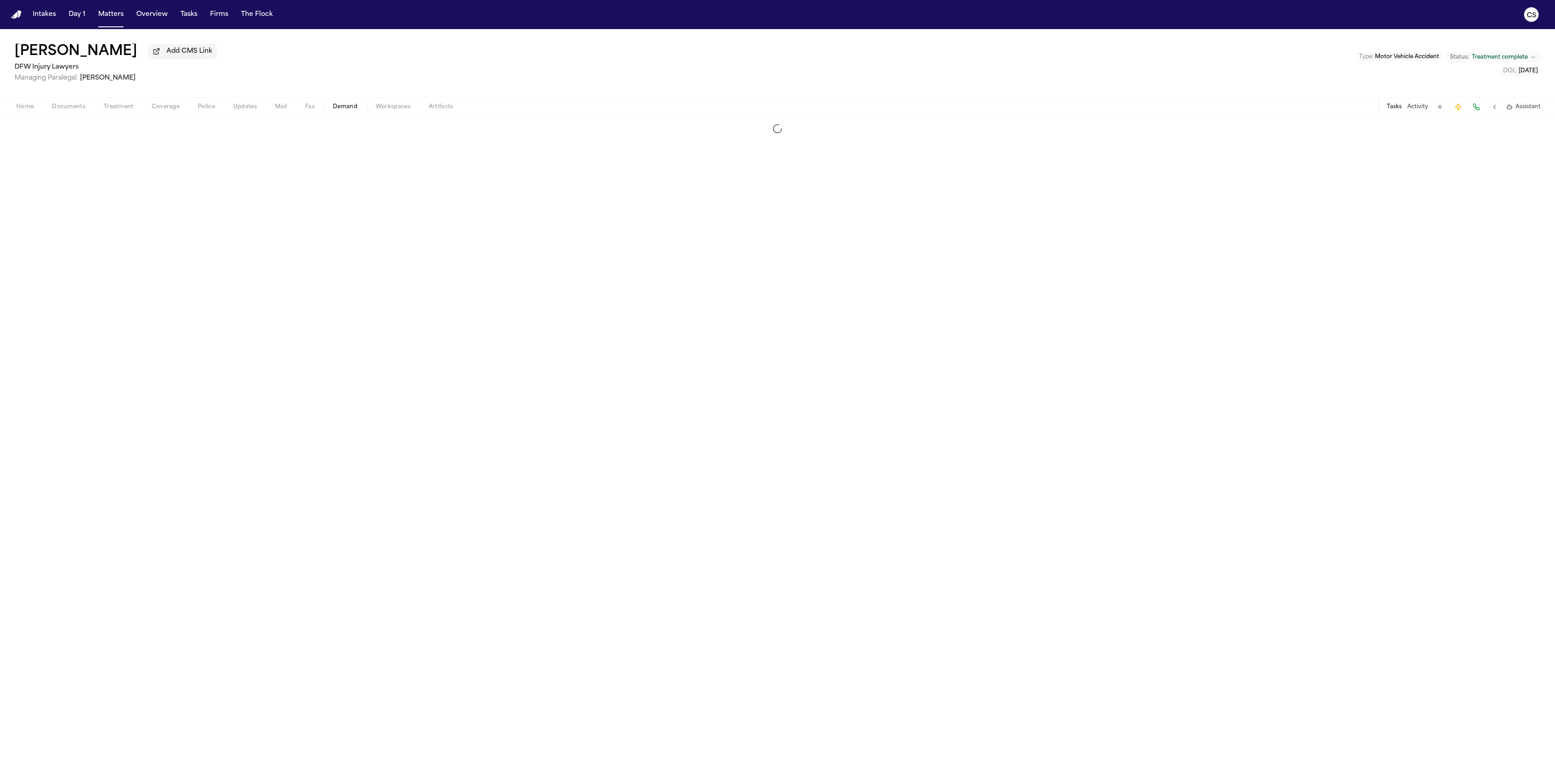
select select "**********"
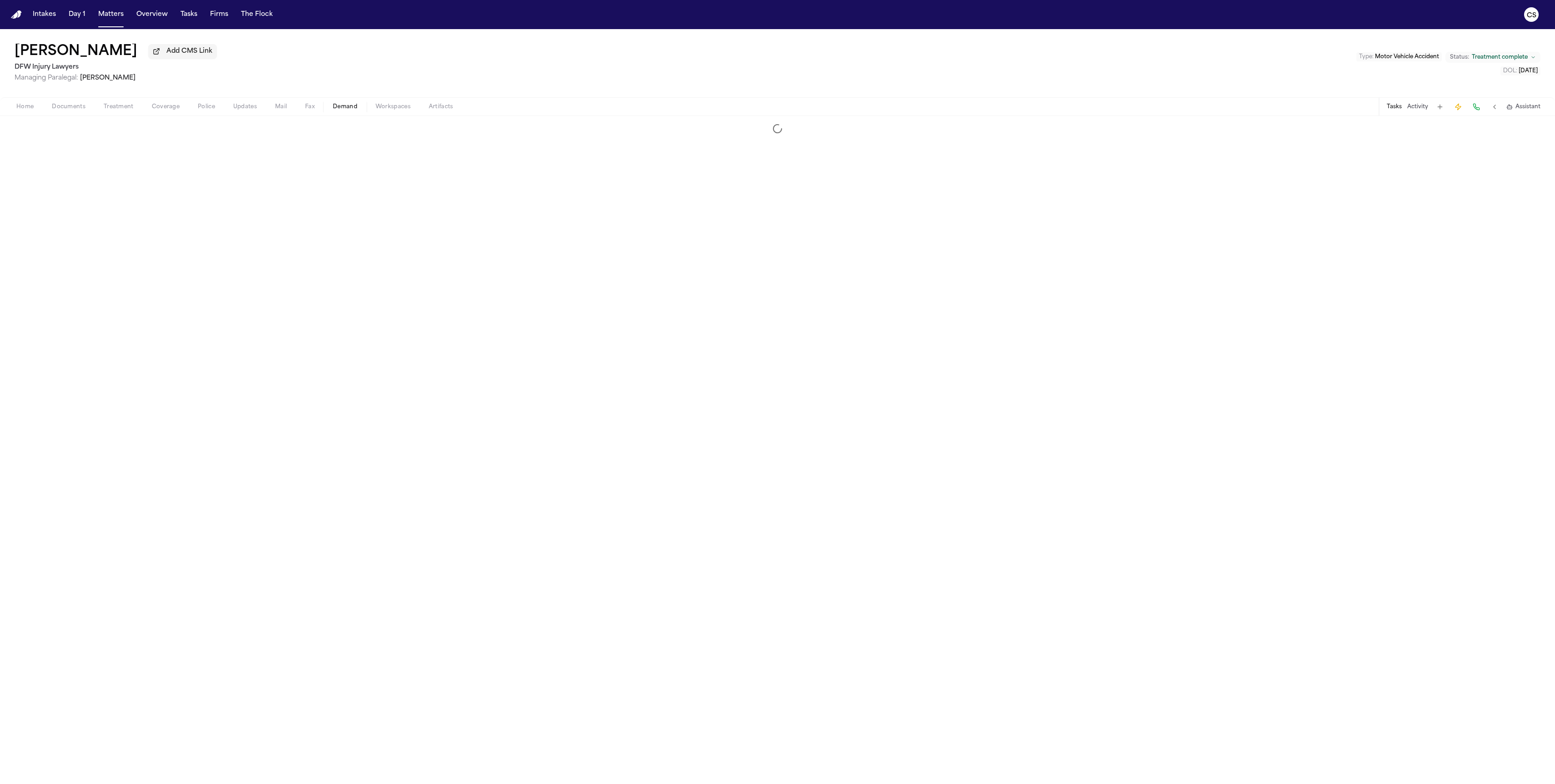
select select "**********"
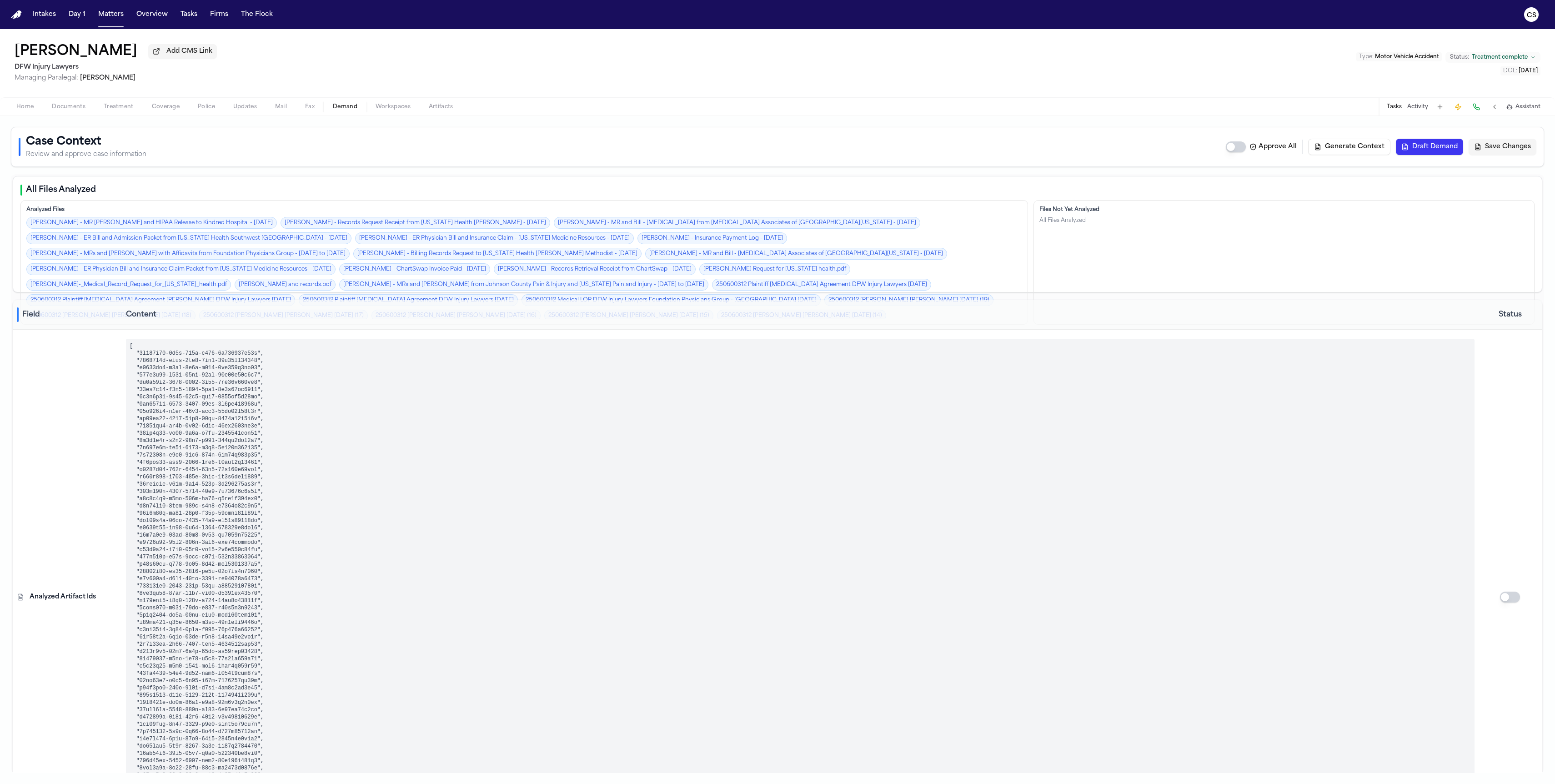
click at [682, 144] on button "Draft Demand" at bounding box center [1429, 147] width 67 height 16
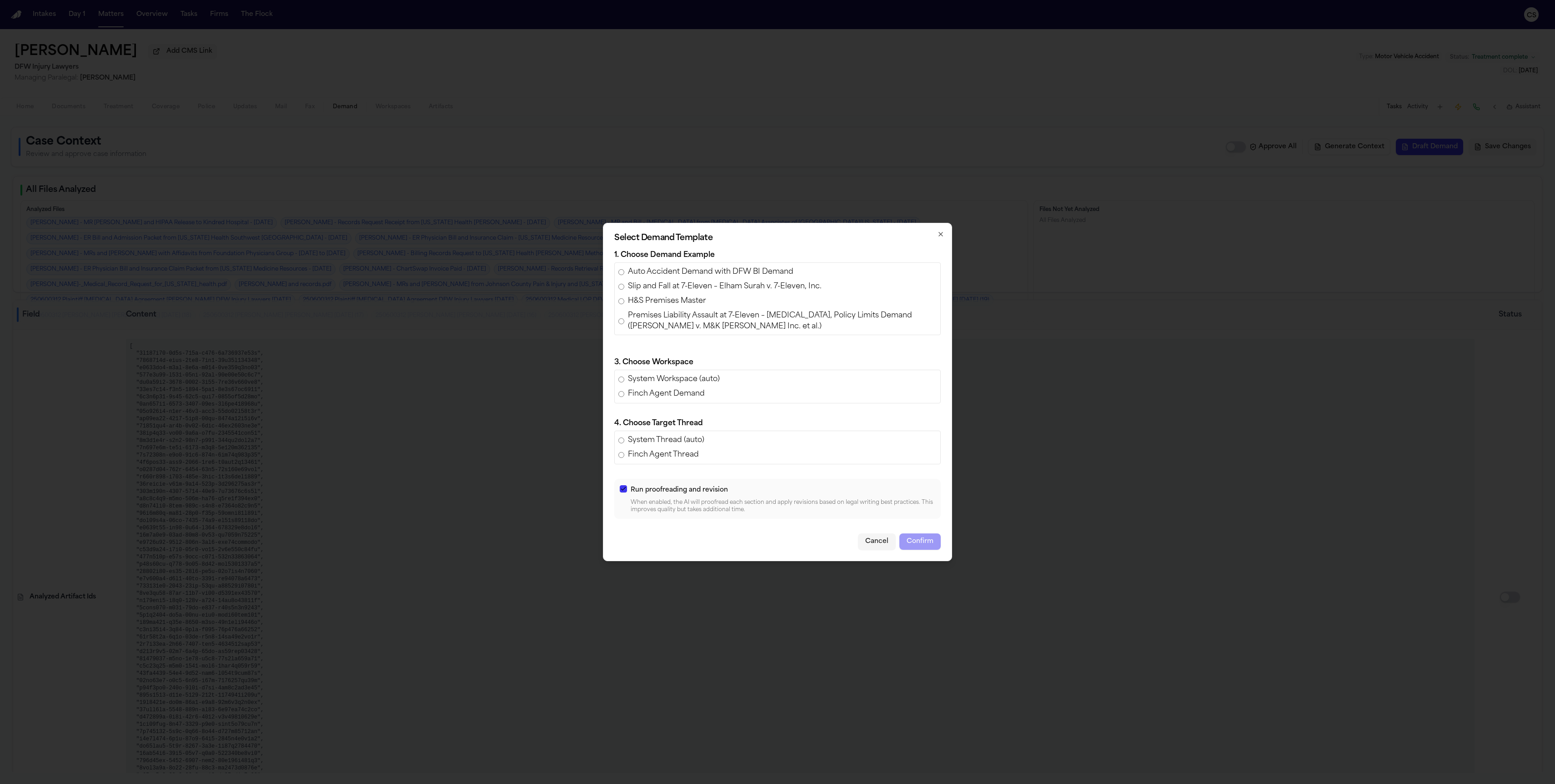
click at [682, 274] on span "Auto Accident Demand with DFW BI Demand" at bounding box center [710, 272] width 165 height 11
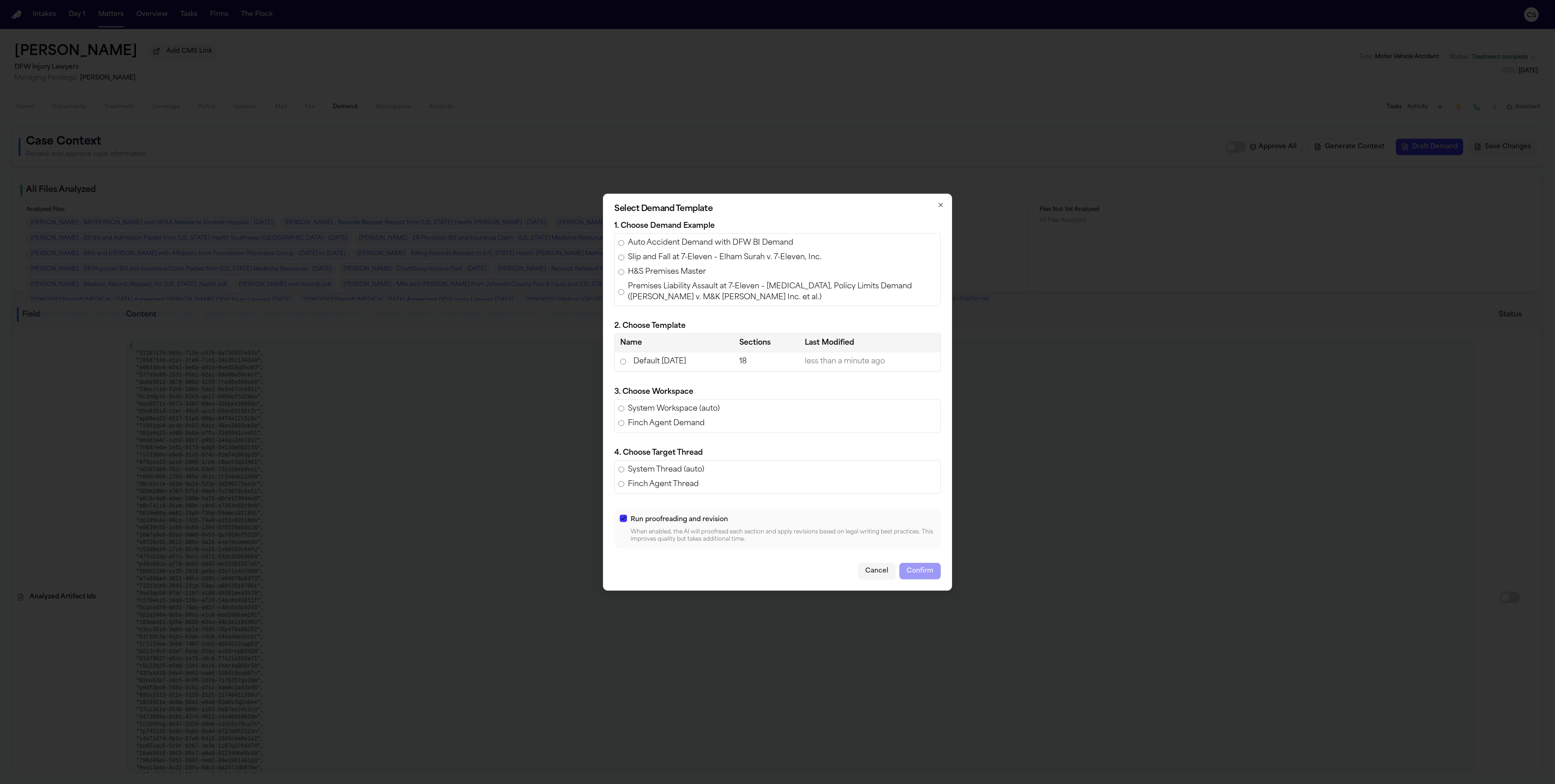
click at [654, 363] on td "Default [DATE]" at bounding box center [674, 362] width 119 height 19
click at [682, 572] on button "Confirm" at bounding box center [920, 570] width 42 height 16
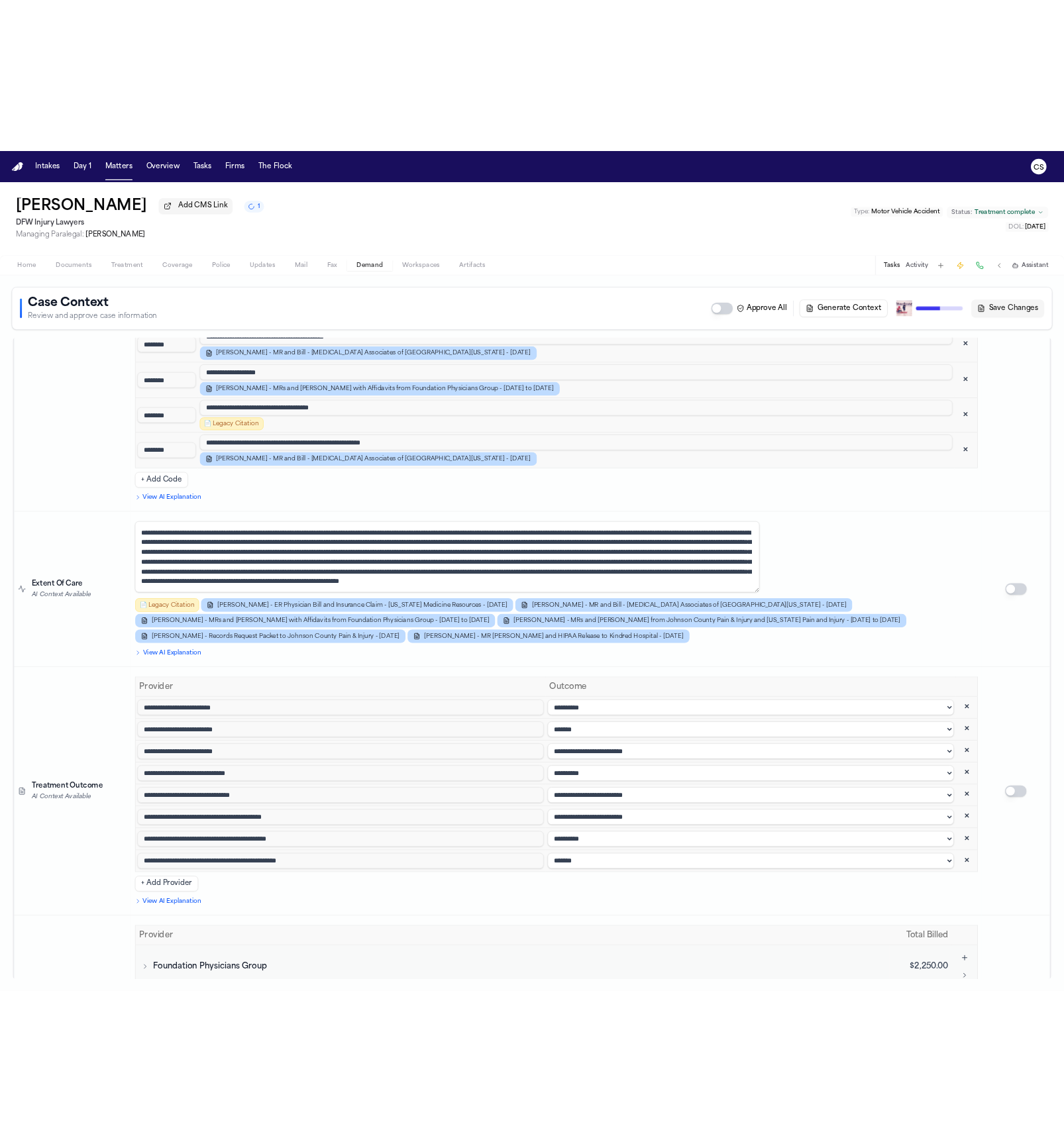
scroll to position [3130, 0]
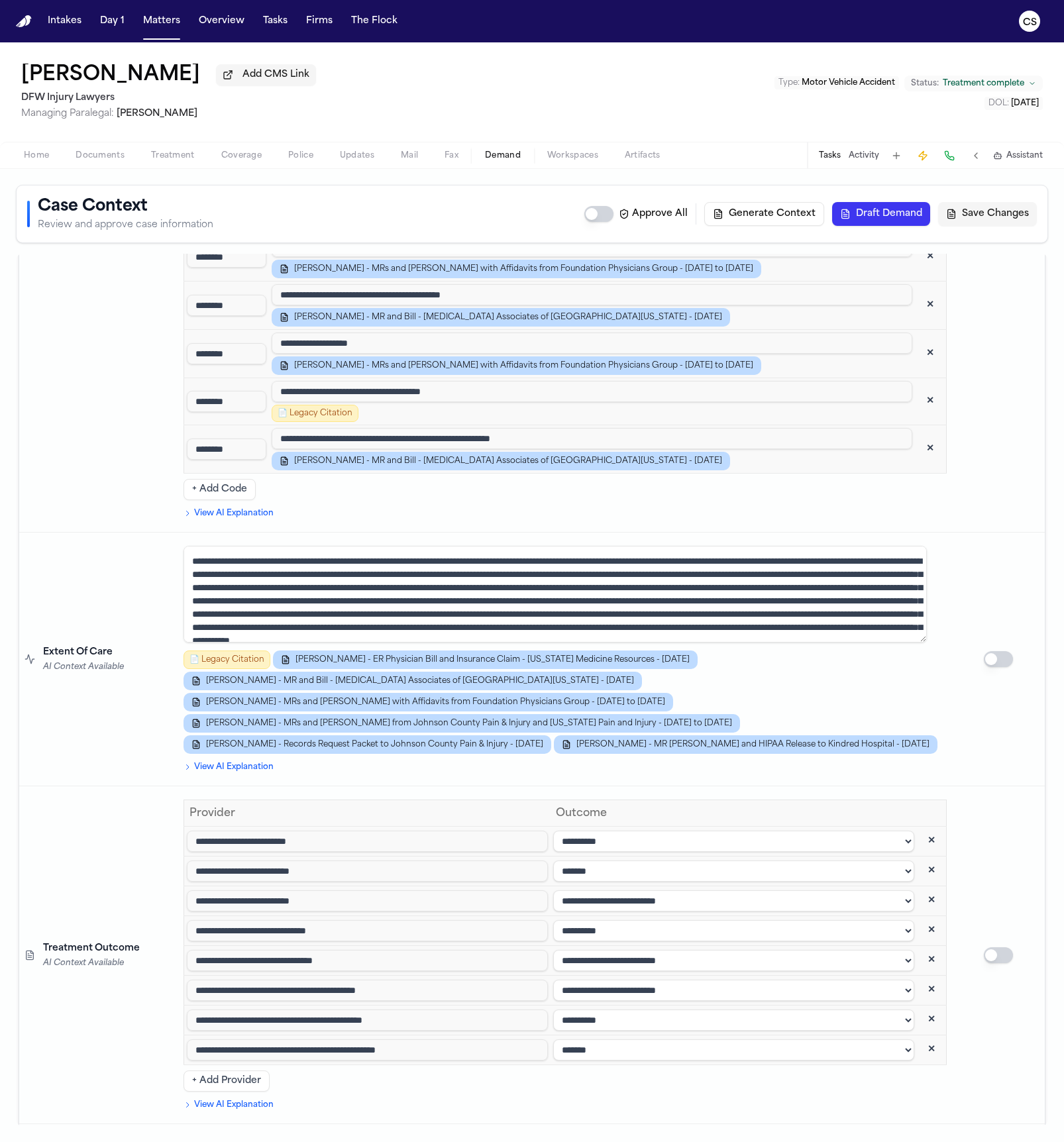
click at [584, 168] on div "Home Documents Treatment Coverage Police Updates Mail Fax Demand Workspaces Art…" at bounding box center [532, 155] width 1064 height 26
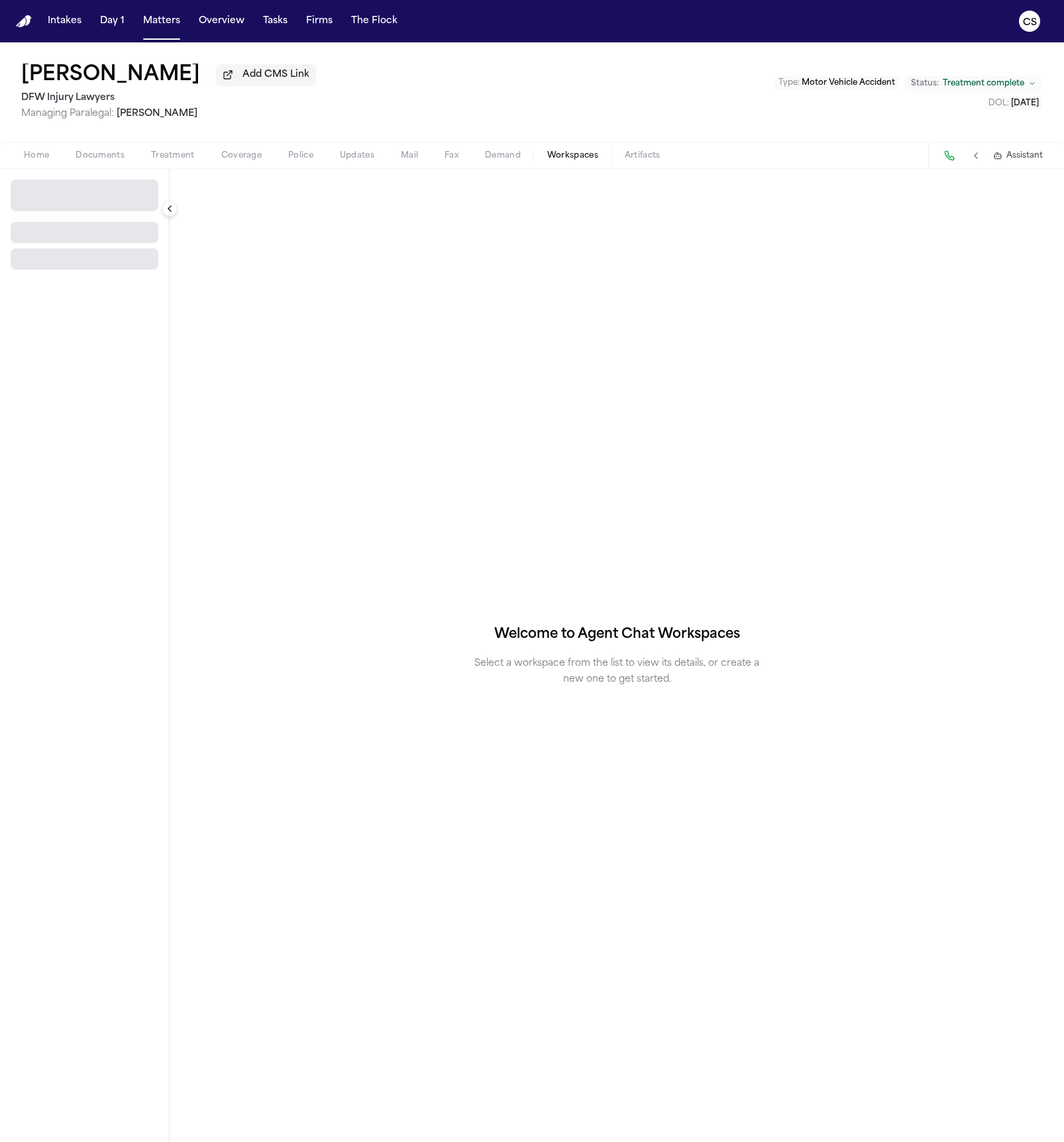
click at [581, 164] on button "Workspaces" at bounding box center [572, 156] width 77 height 16
click at [131, 195] on button "Select Workspace" at bounding box center [84, 190] width 148 height 21
click at [98, 224] on span "Finch Agent Demand" at bounding box center [75, 222] width 120 height 13
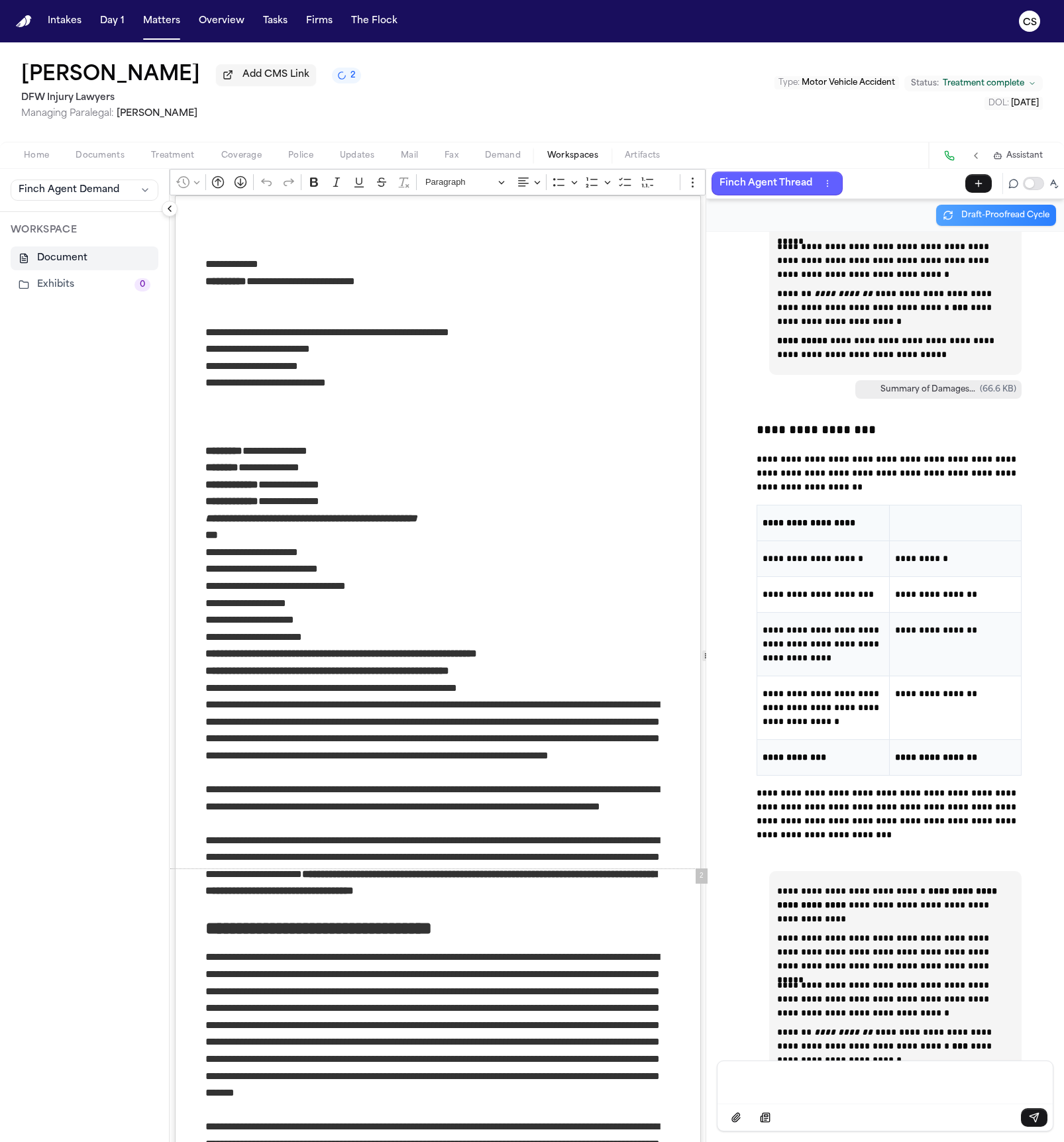
scroll to position [125572, 0]
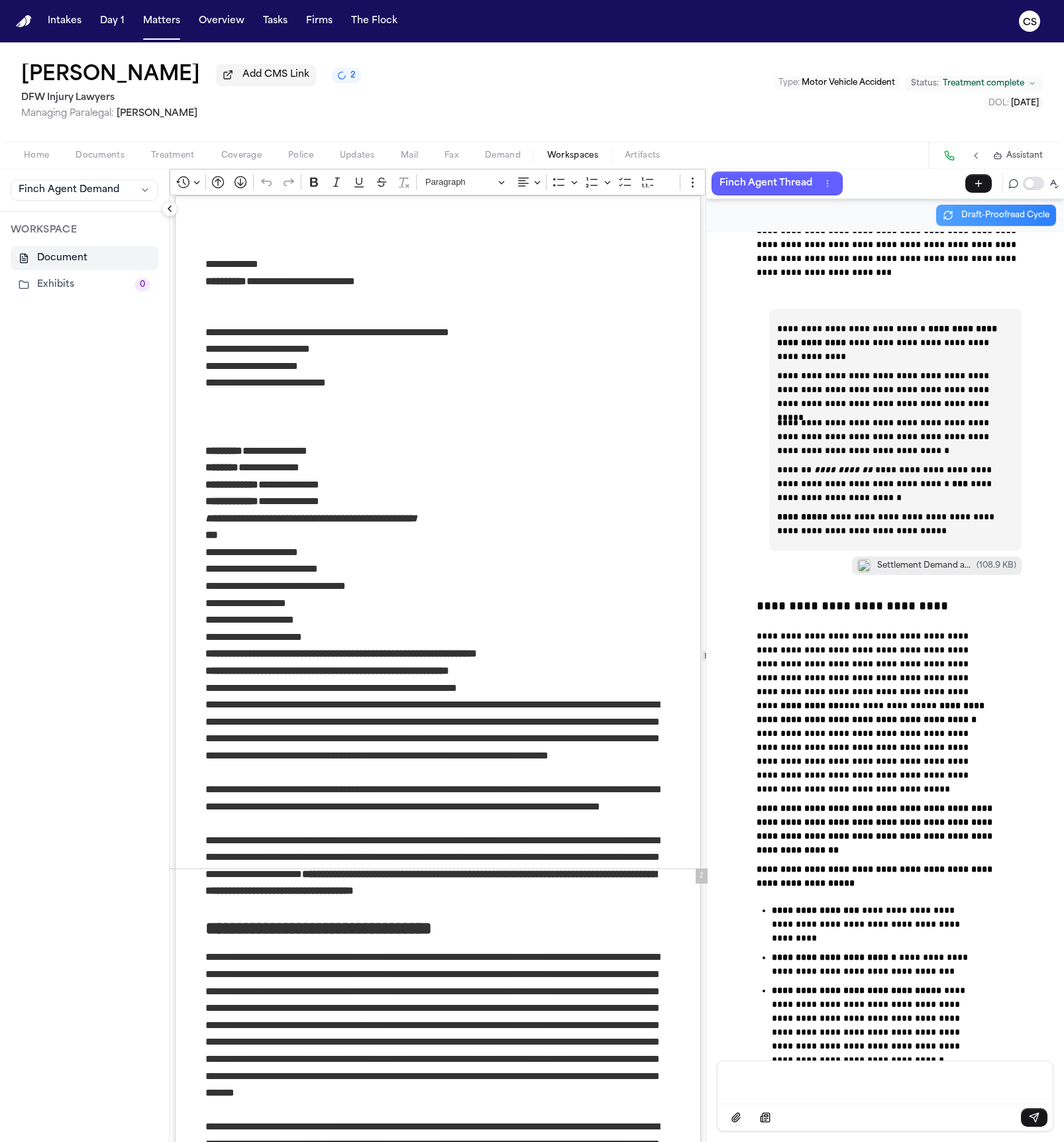
click at [487, 151] on span "Demand" at bounding box center [502, 156] width 36 height 11
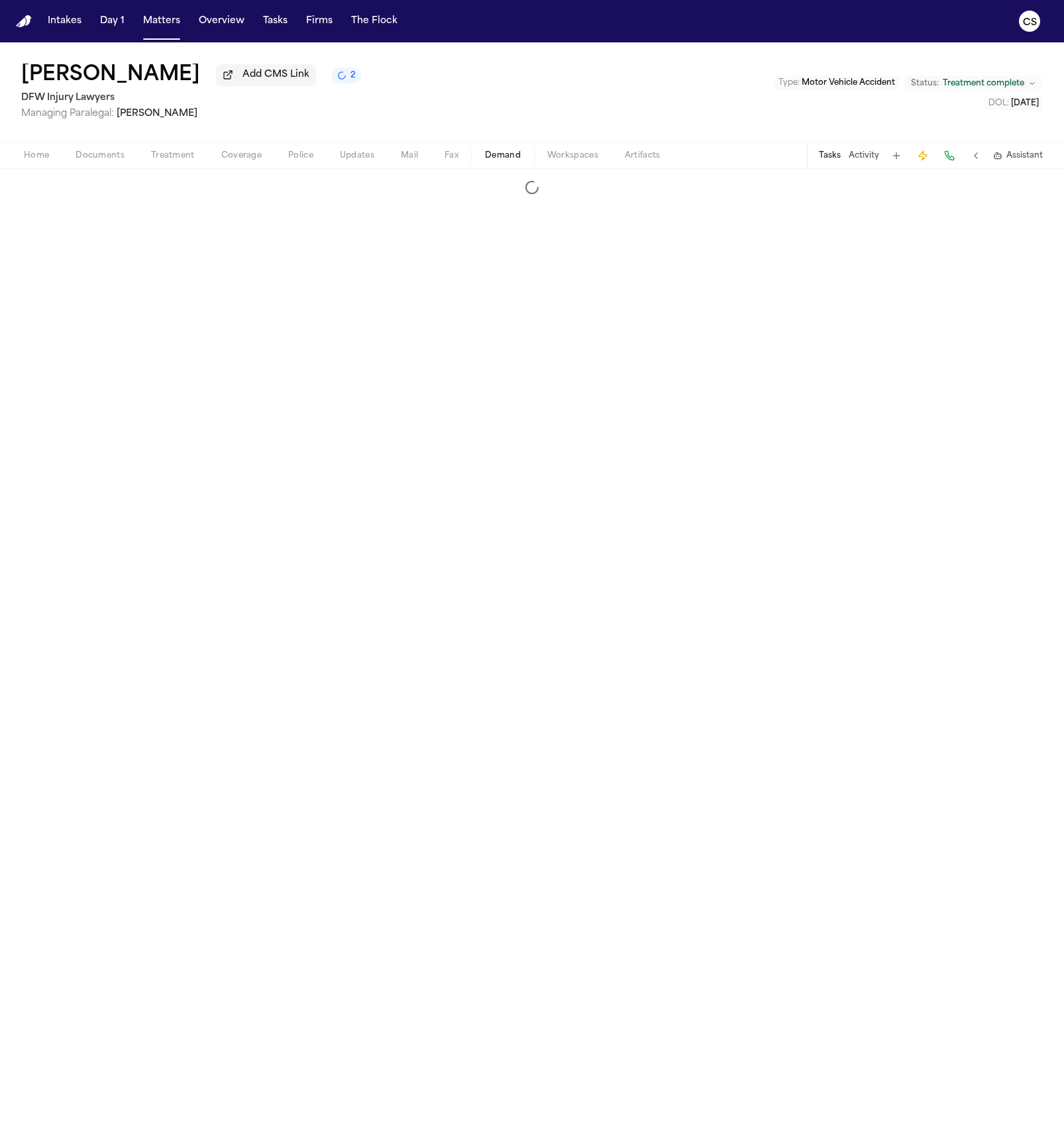
select select "**********"
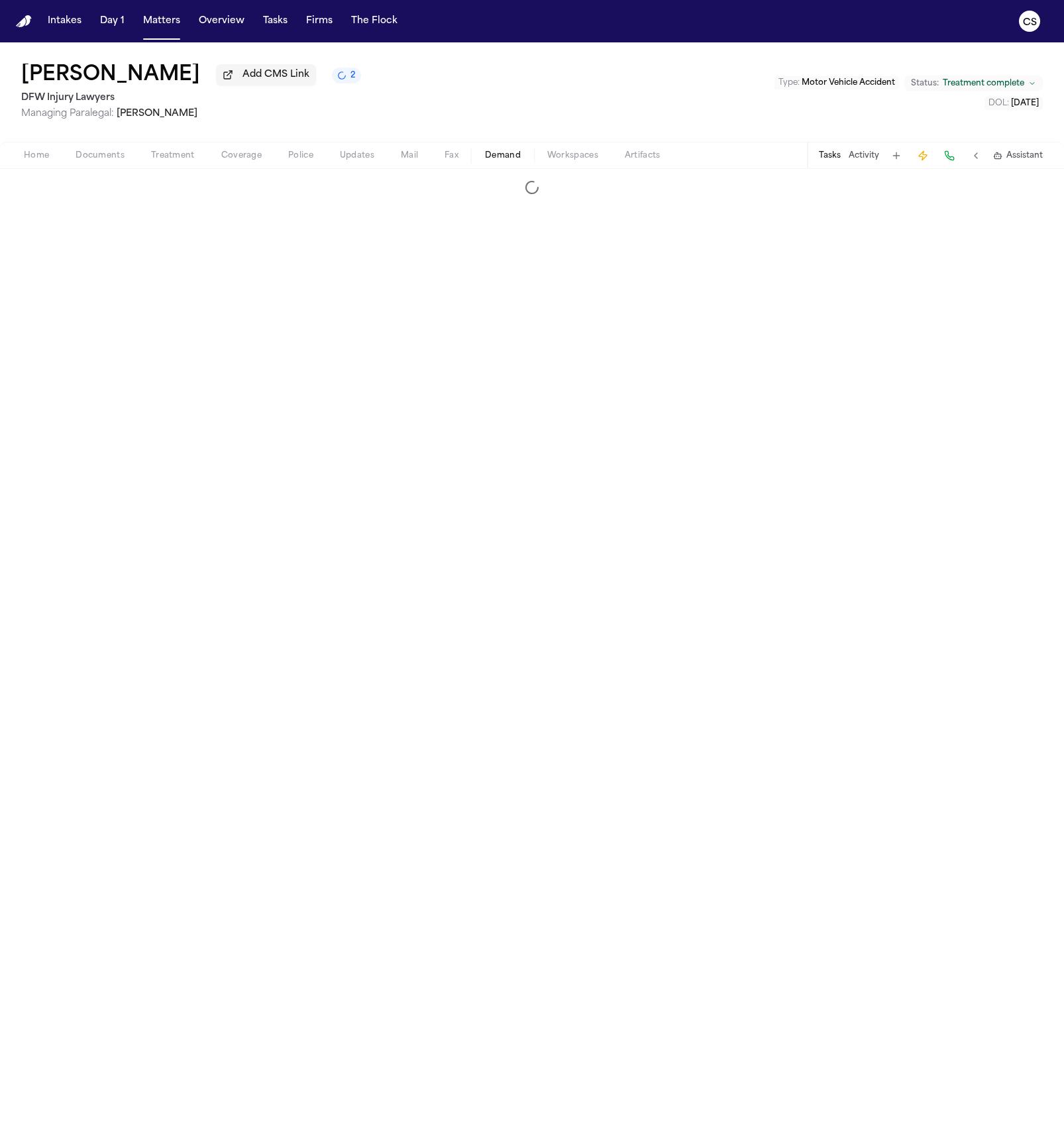
select select "**********"
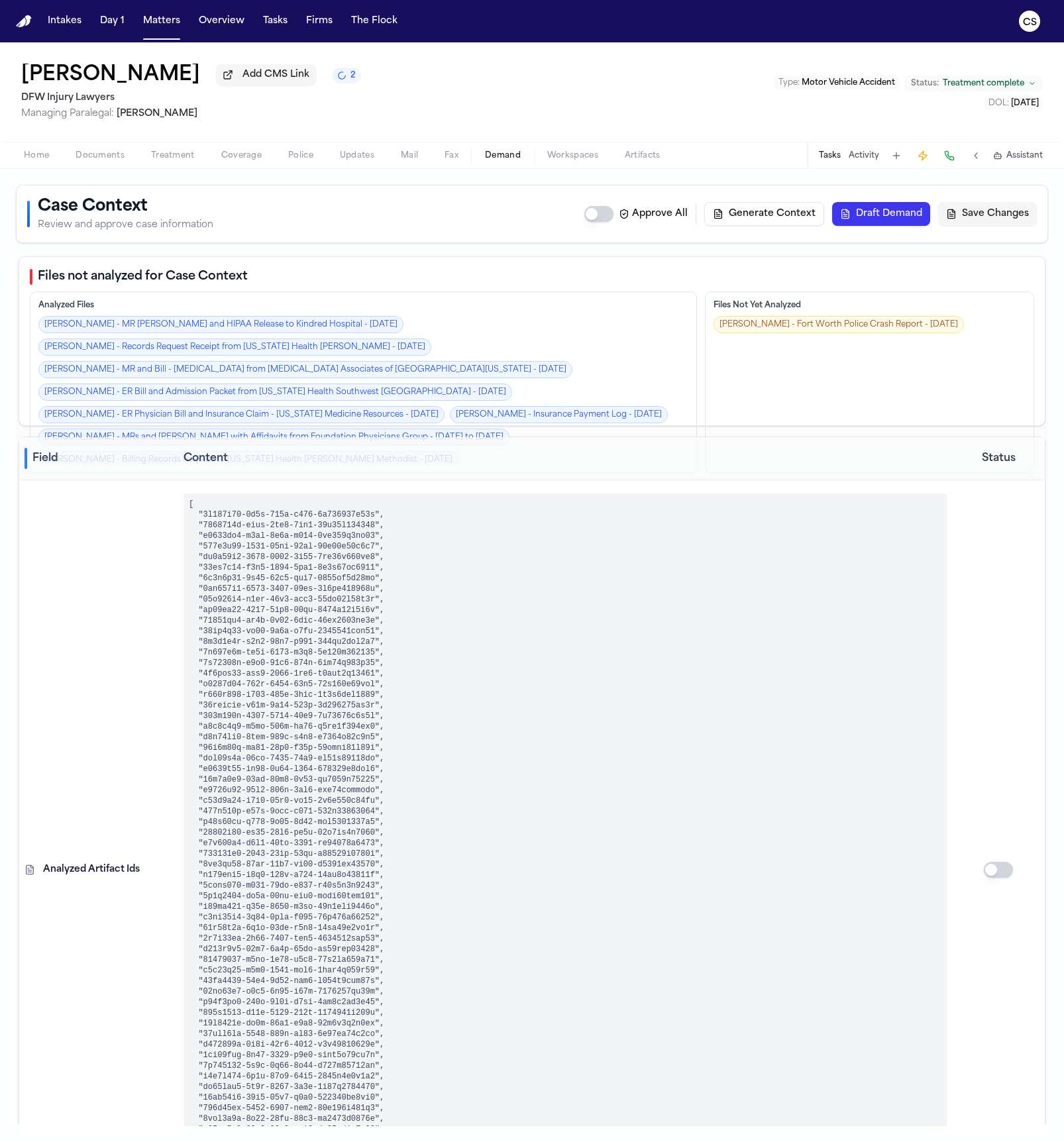
click at [906, 214] on button "Draft Demand" at bounding box center [880, 214] width 98 height 24
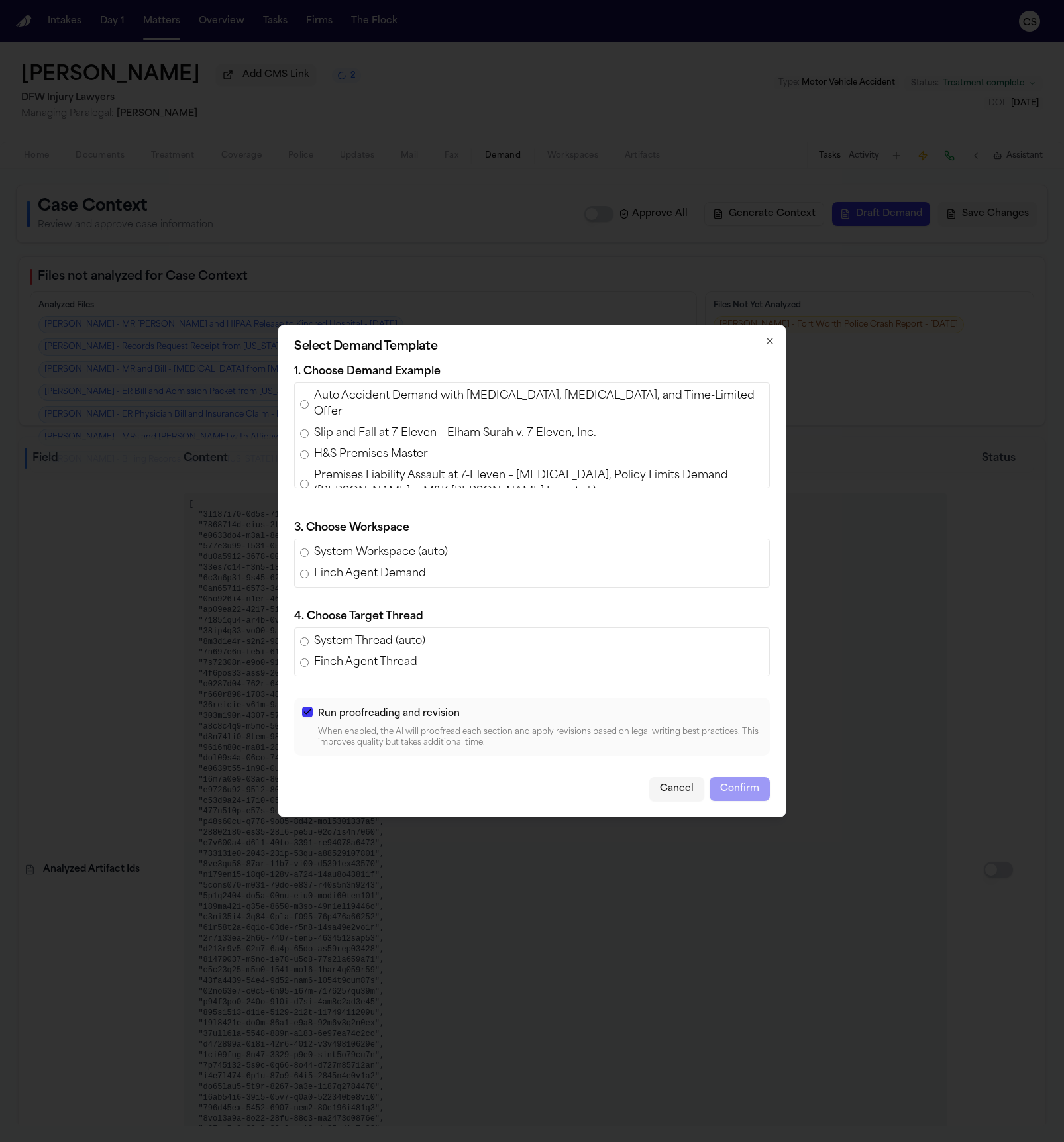
click at [670, 785] on button "Cancel" at bounding box center [676, 789] width 55 height 24
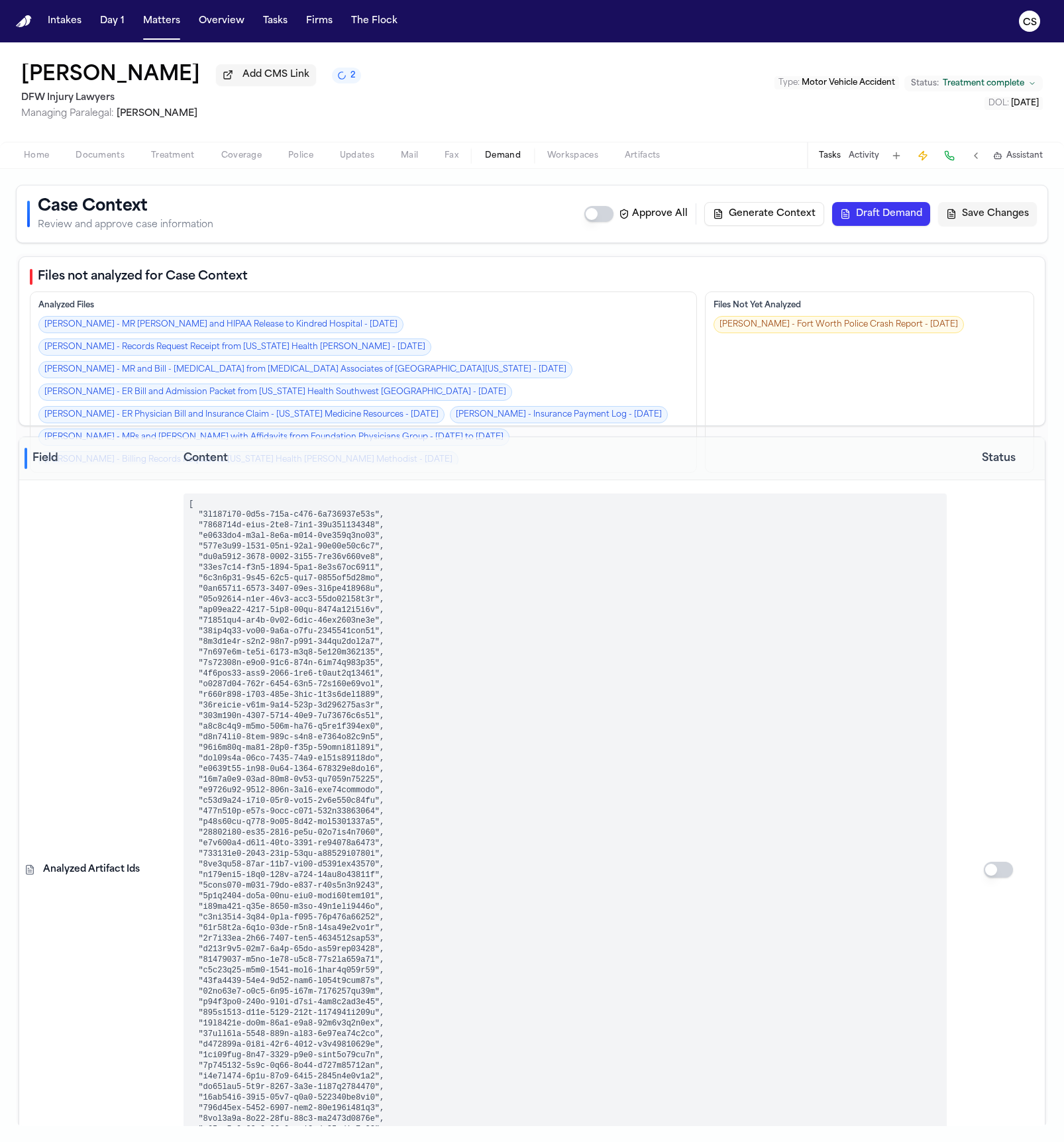
click at [796, 209] on button "Generate Context" at bounding box center [764, 214] width 120 height 24
click at [766, 211] on button "Generate Context" at bounding box center [764, 214] width 120 height 24
type textarea "**********"
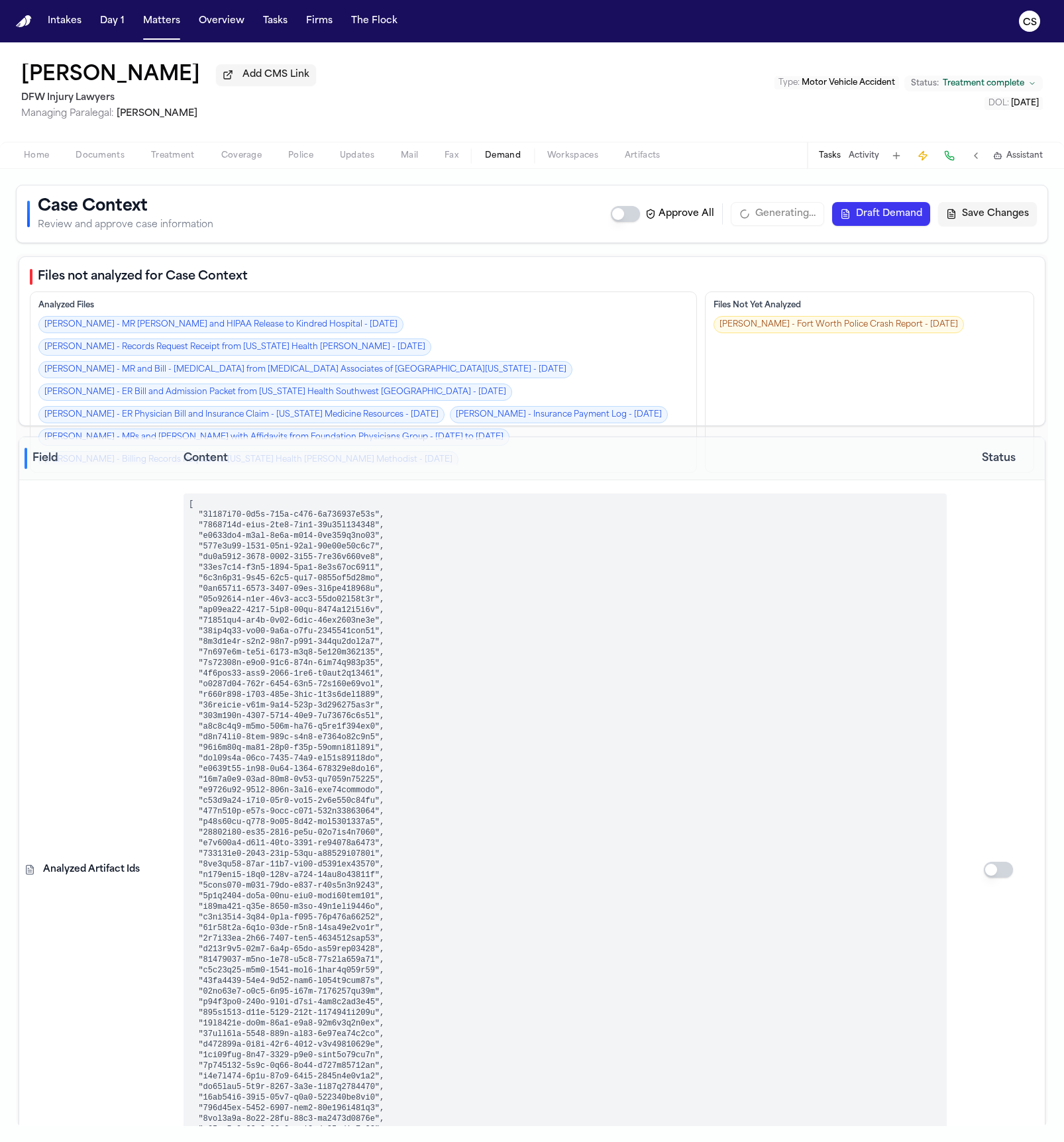
type textarea "**********"
type input "**********"
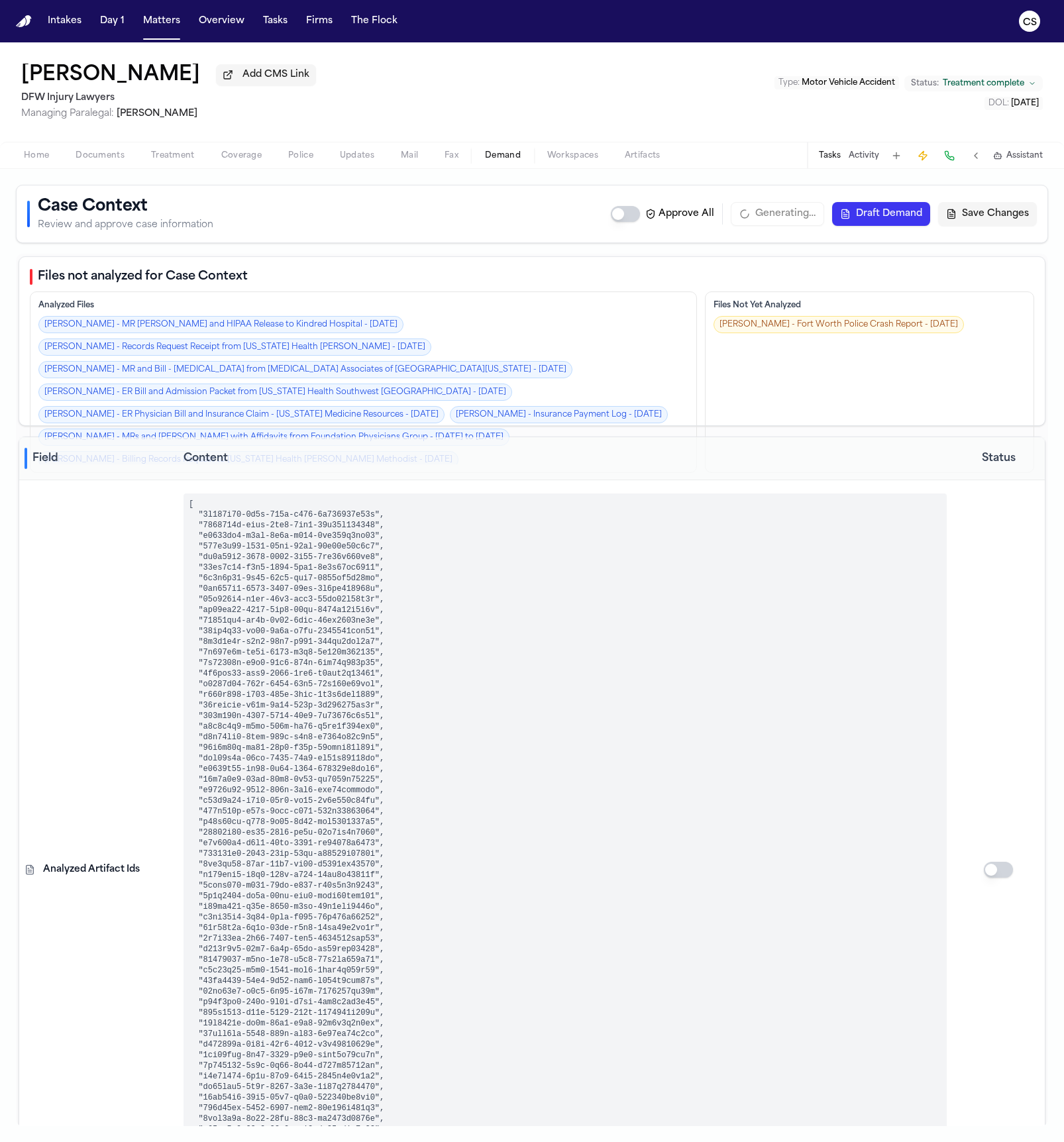
type input "**********"
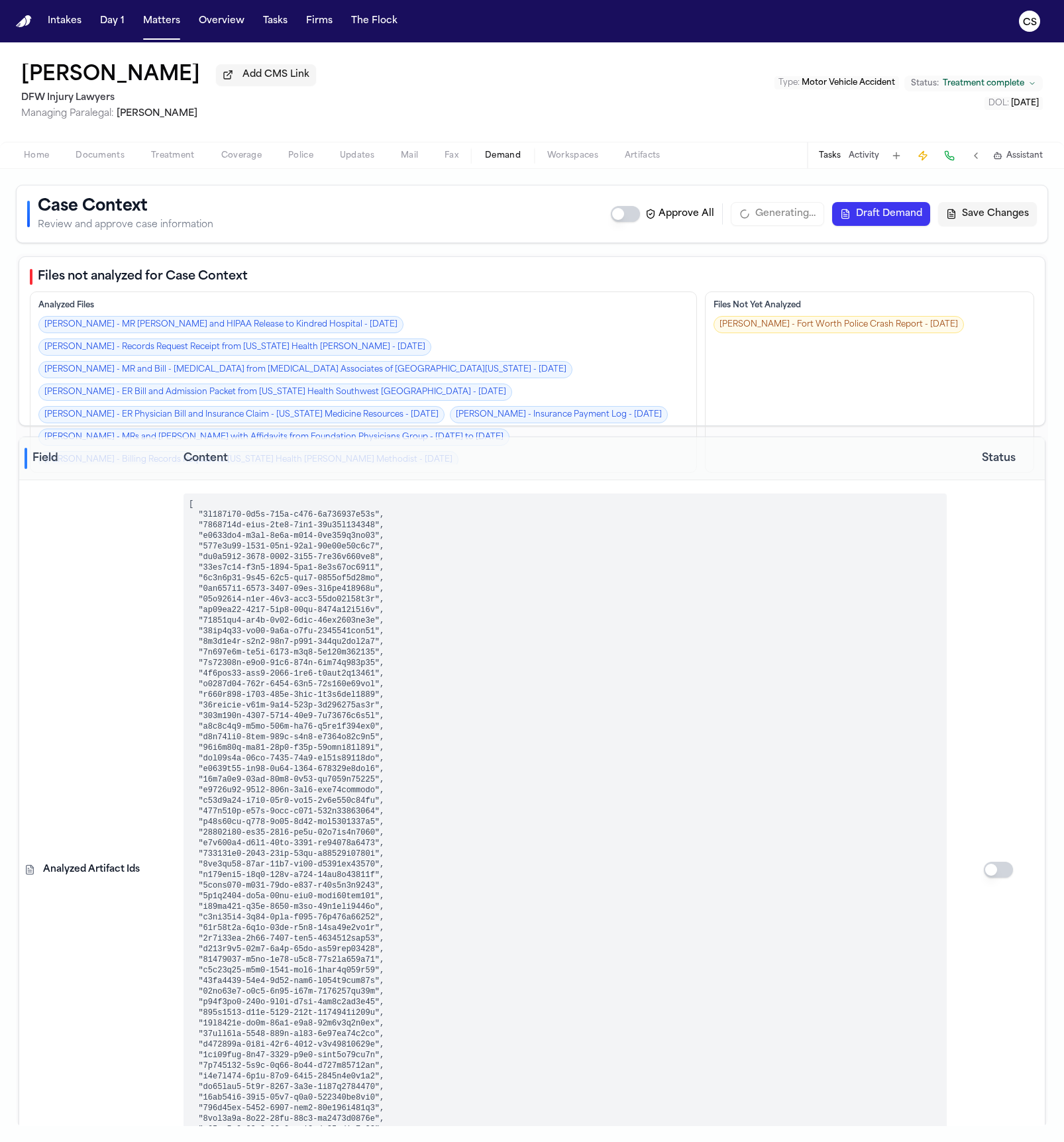
type input "**********"
type textarea "**********"
select select "**********"
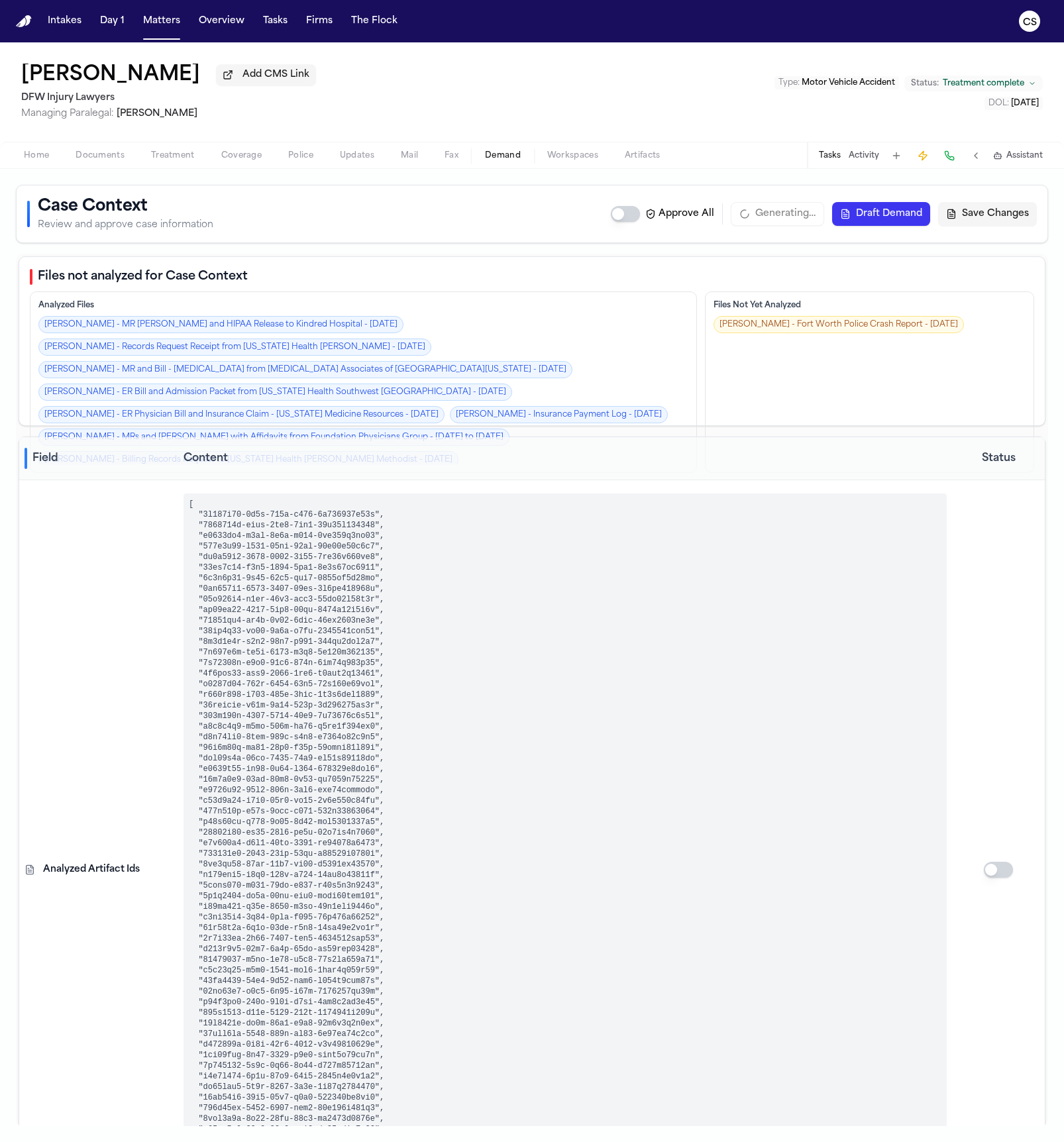
type textarea "**********"
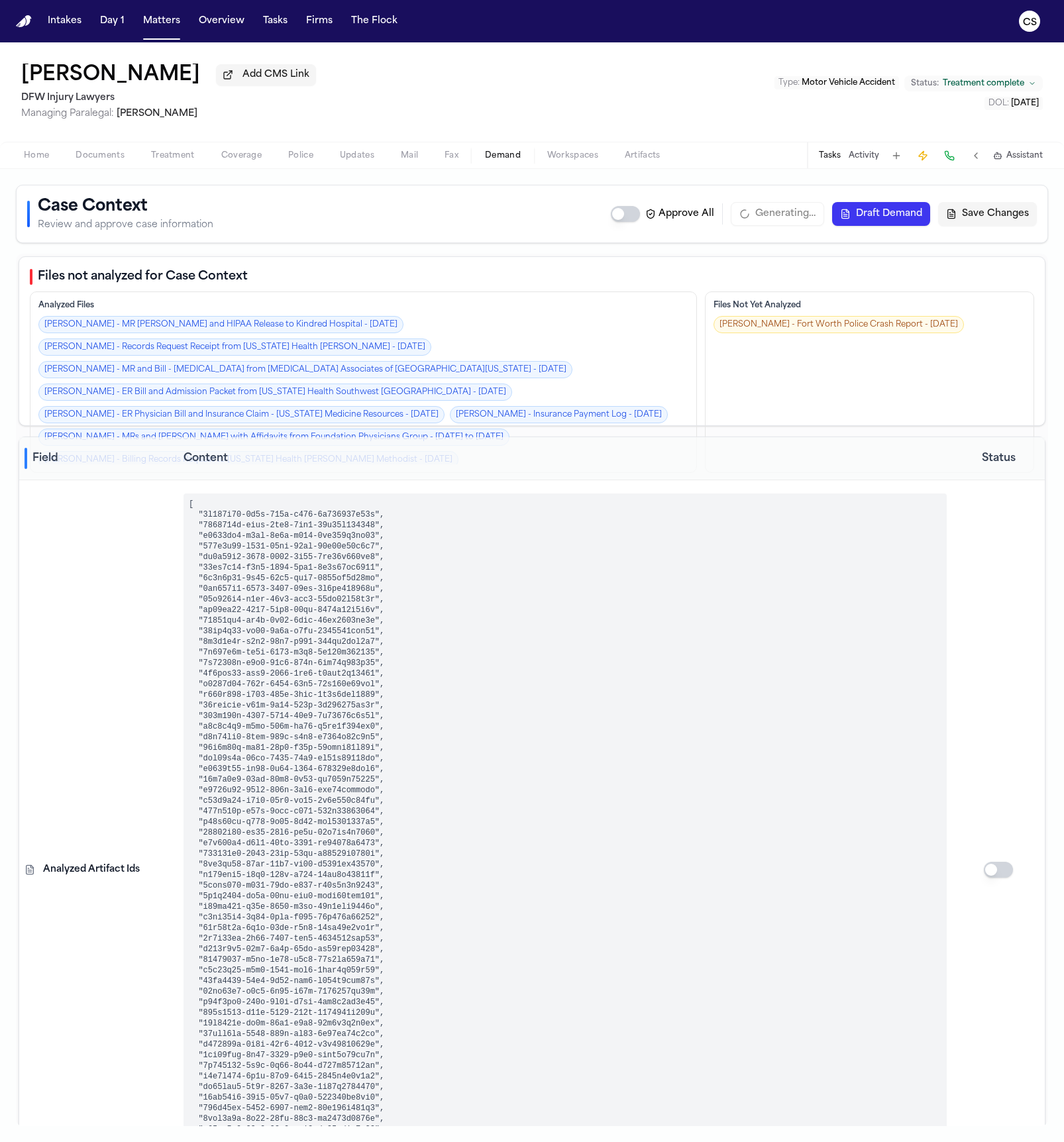
select select "**********"
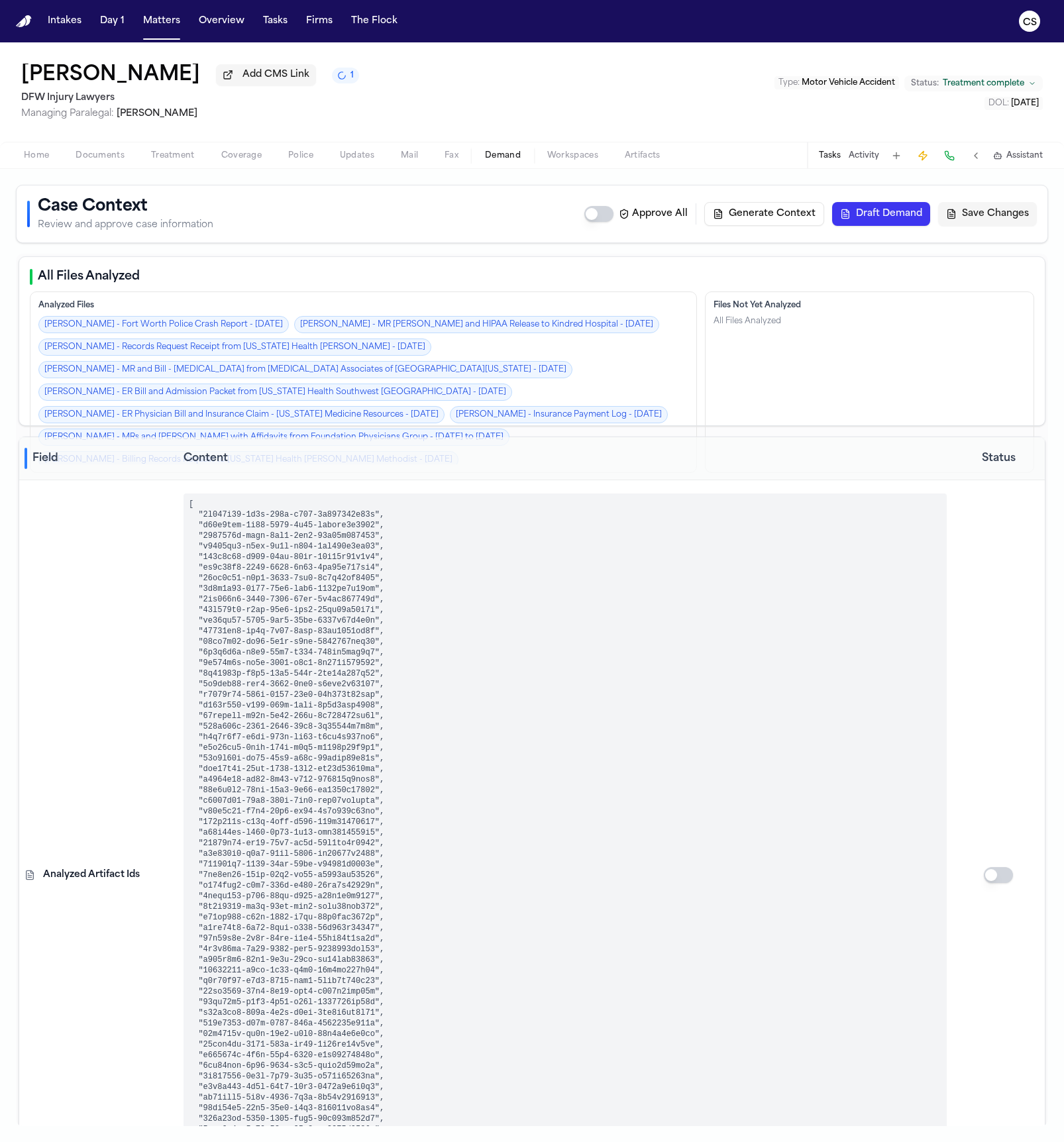
click at [901, 220] on button "Draft Demand" at bounding box center [880, 214] width 98 height 24
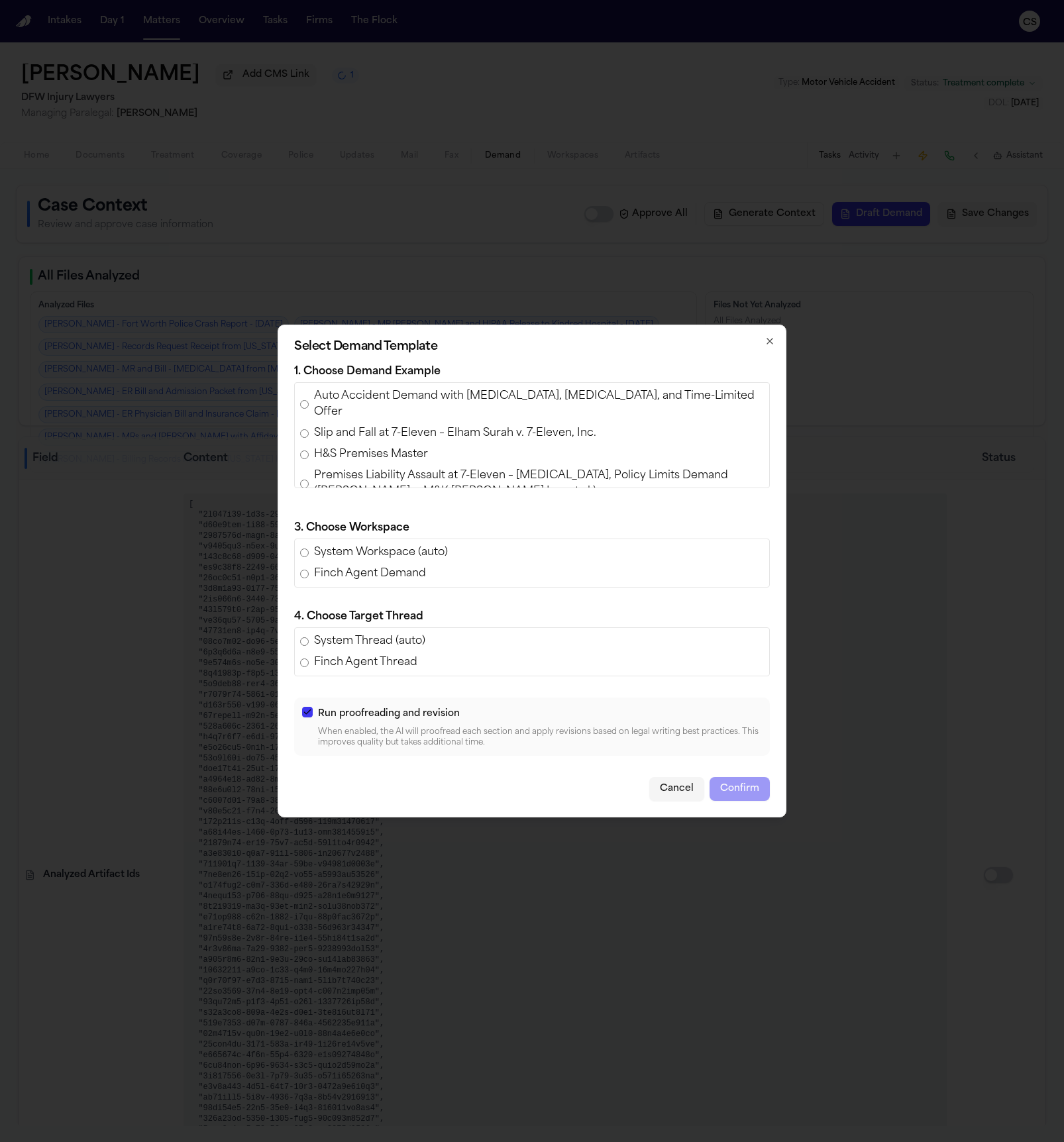
click at [517, 399] on span "Auto Accident Demand with Disc Injury, MRI, and Time-Limited Offer" at bounding box center [538, 404] width 449 height 32
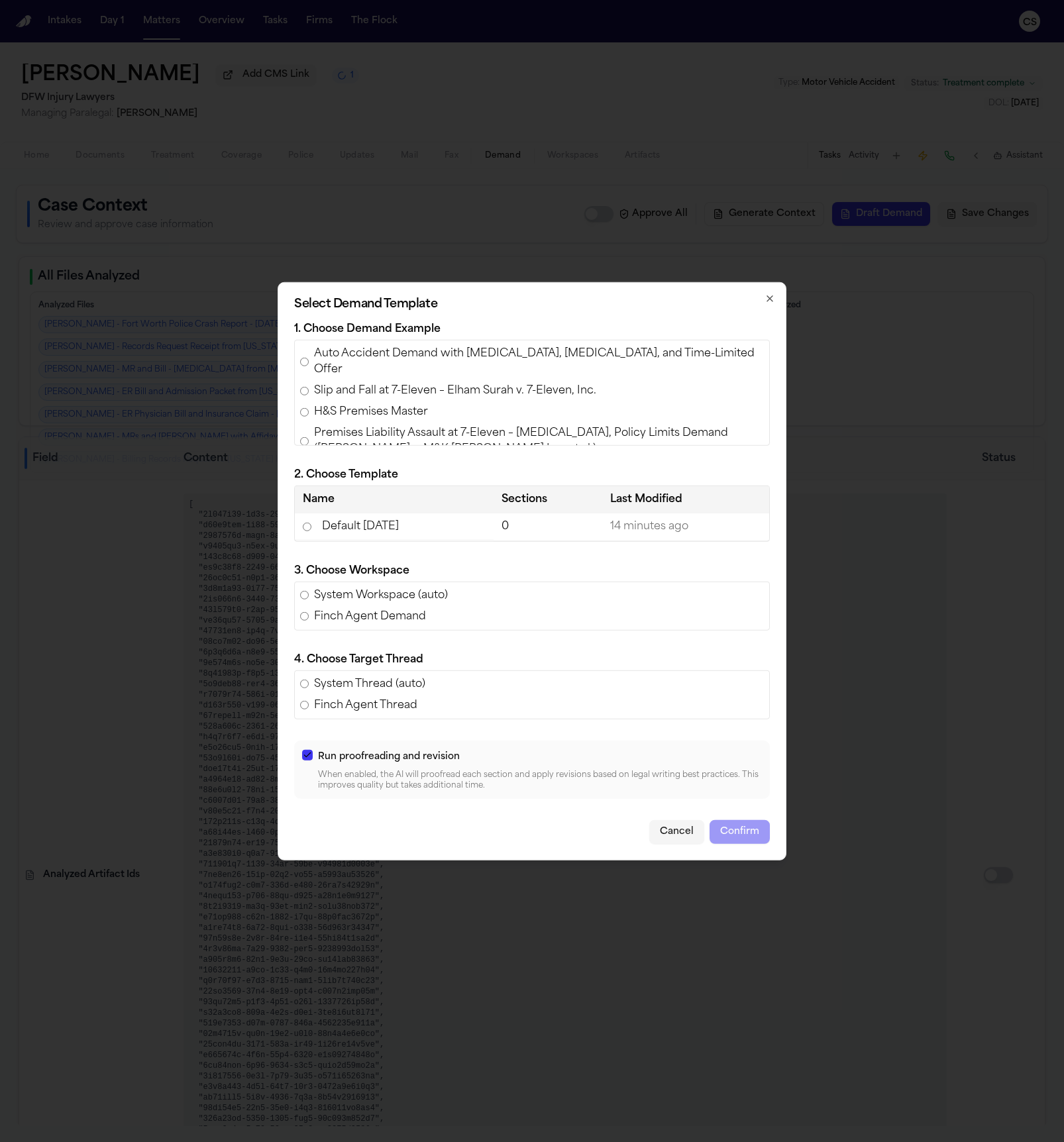
click at [426, 532] on td "Default [DATE]" at bounding box center [394, 527] width 199 height 27
click at [740, 826] on button "Confirm" at bounding box center [740, 831] width 61 height 24
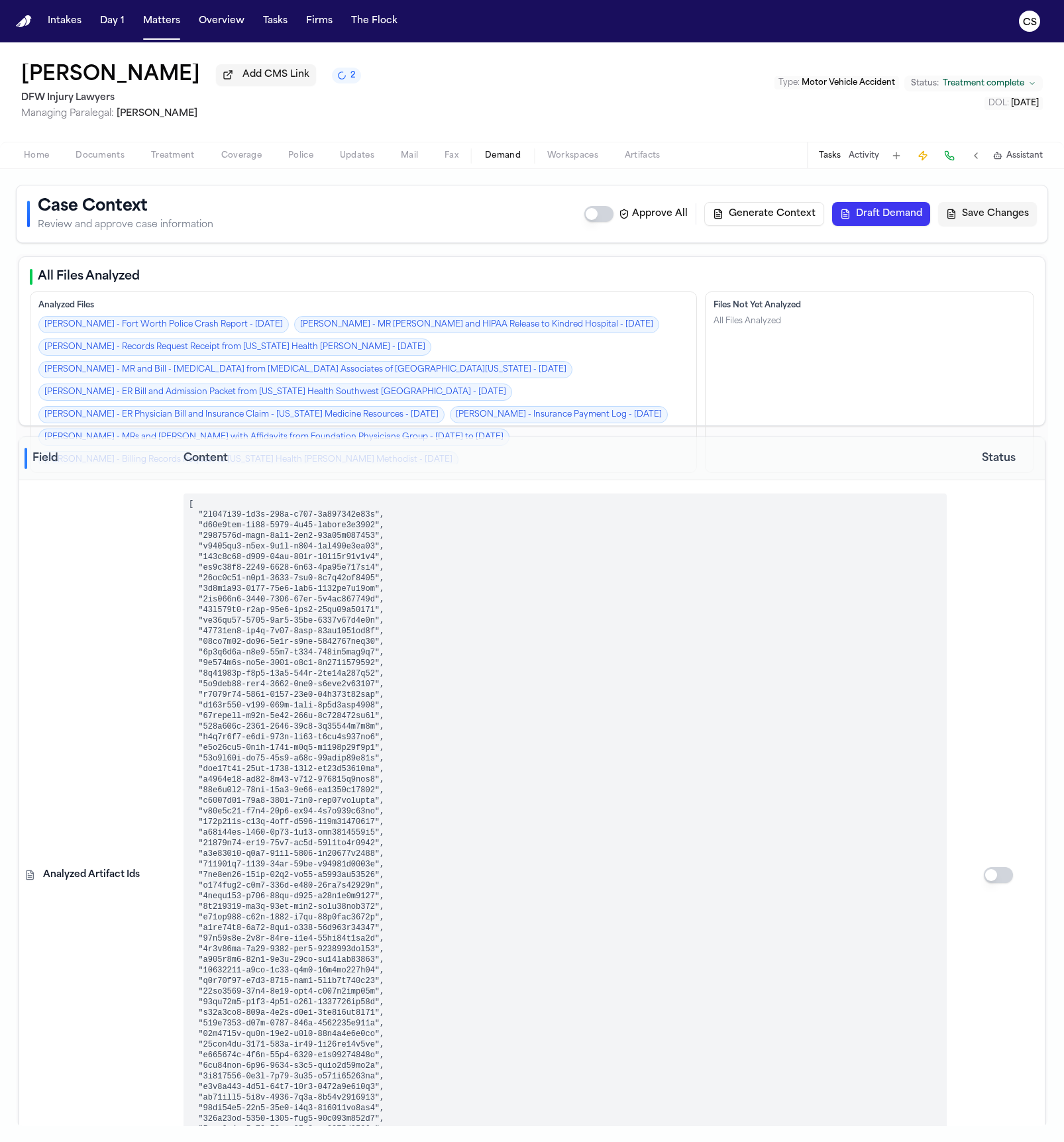
click at [337, 80] on icon "2 active tasks" at bounding box center [341, 76] width 10 height 10
click at [332, 47] on div "Jessica Lowe Add CMS Link 2 DFW Injury Lawyers Managing Paralegal: Violette Pat…" at bounding box center [532, 91] width 1064 height 99
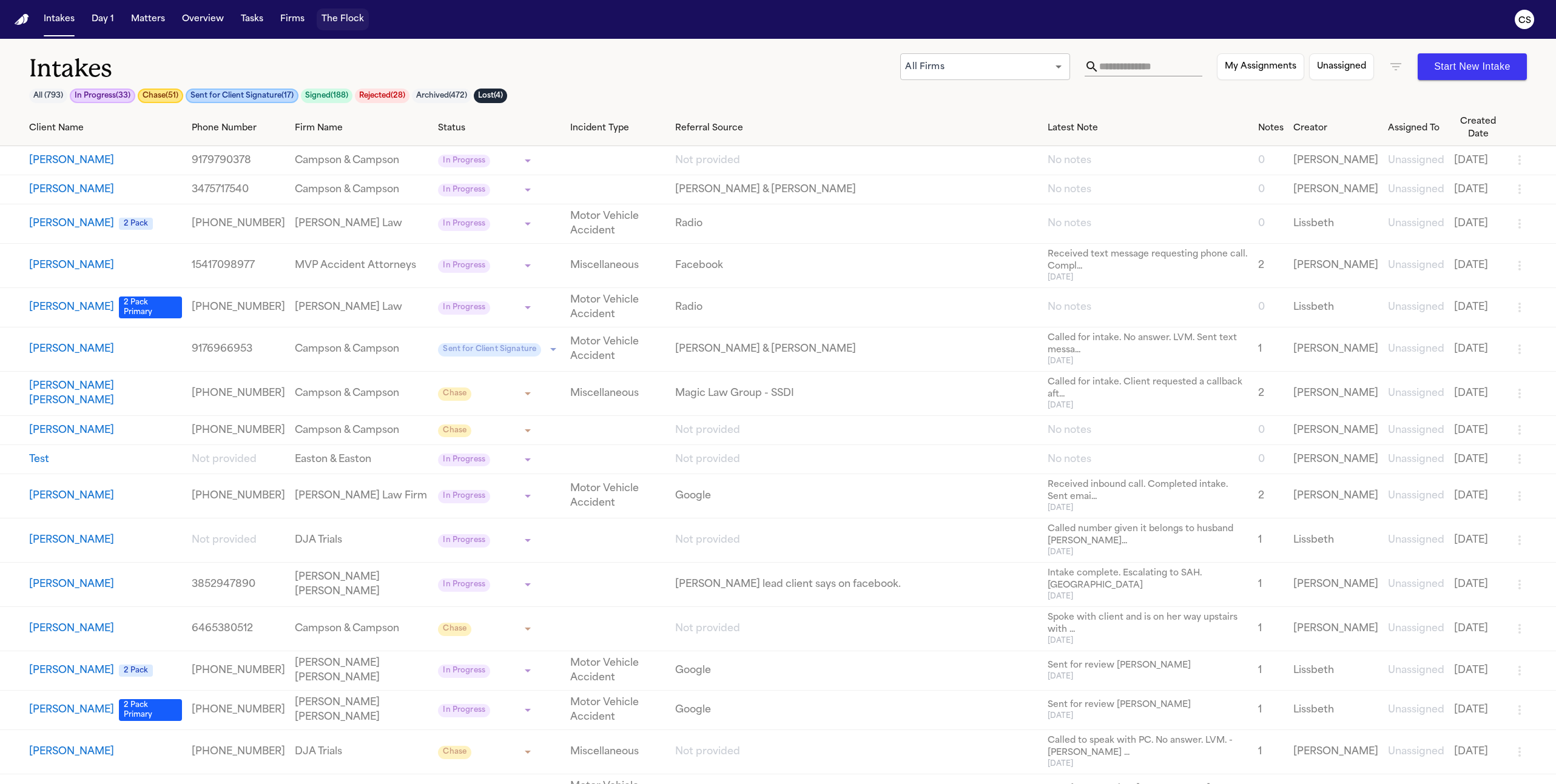
click at [327, 21] on button "The Flock" at bounding box center [342, 19] width 52 height 22
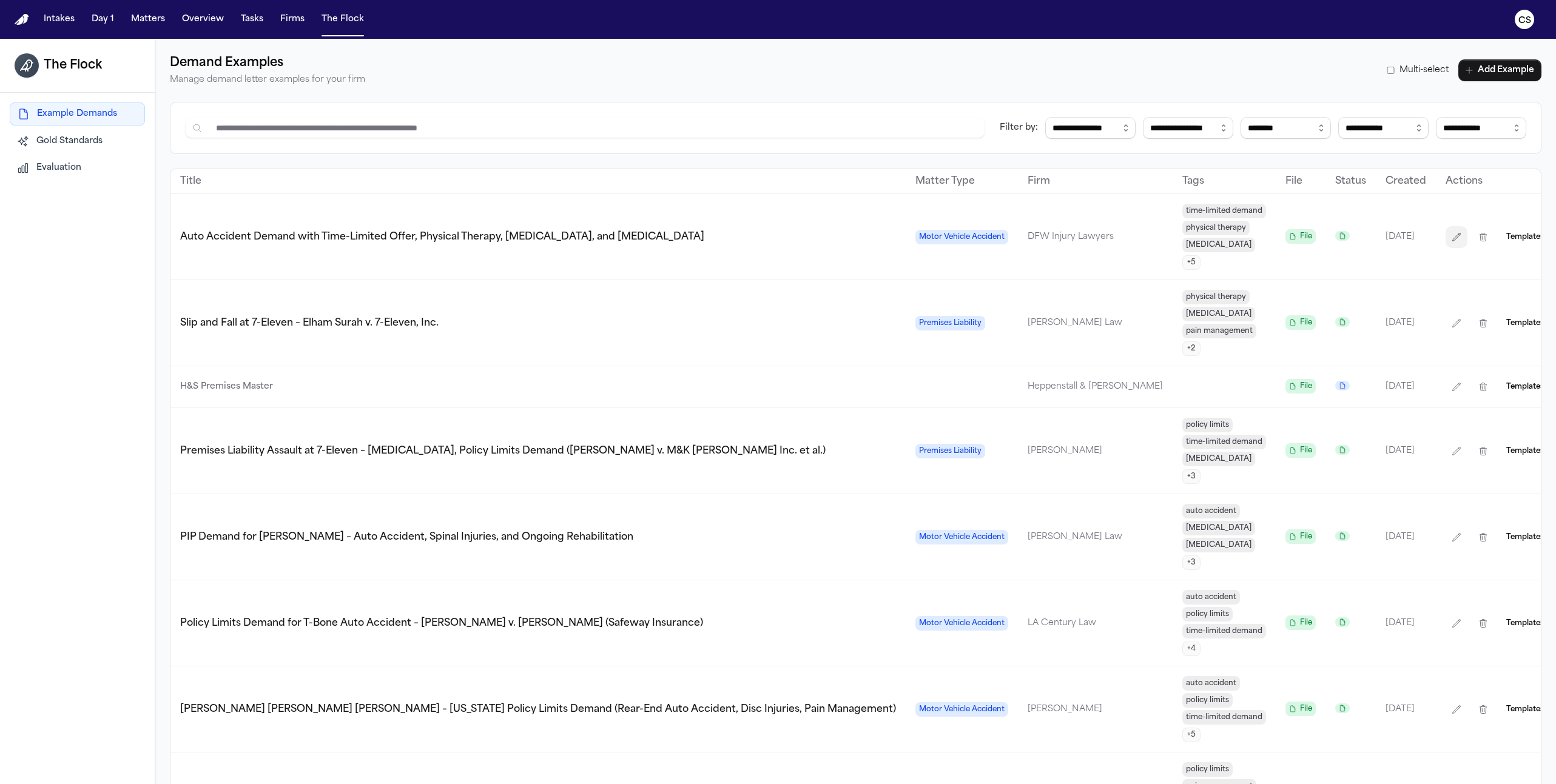
click at [1451, 232] on icon "button" at bounding box center [1456, 237] width 10 height 10
select select "**********"
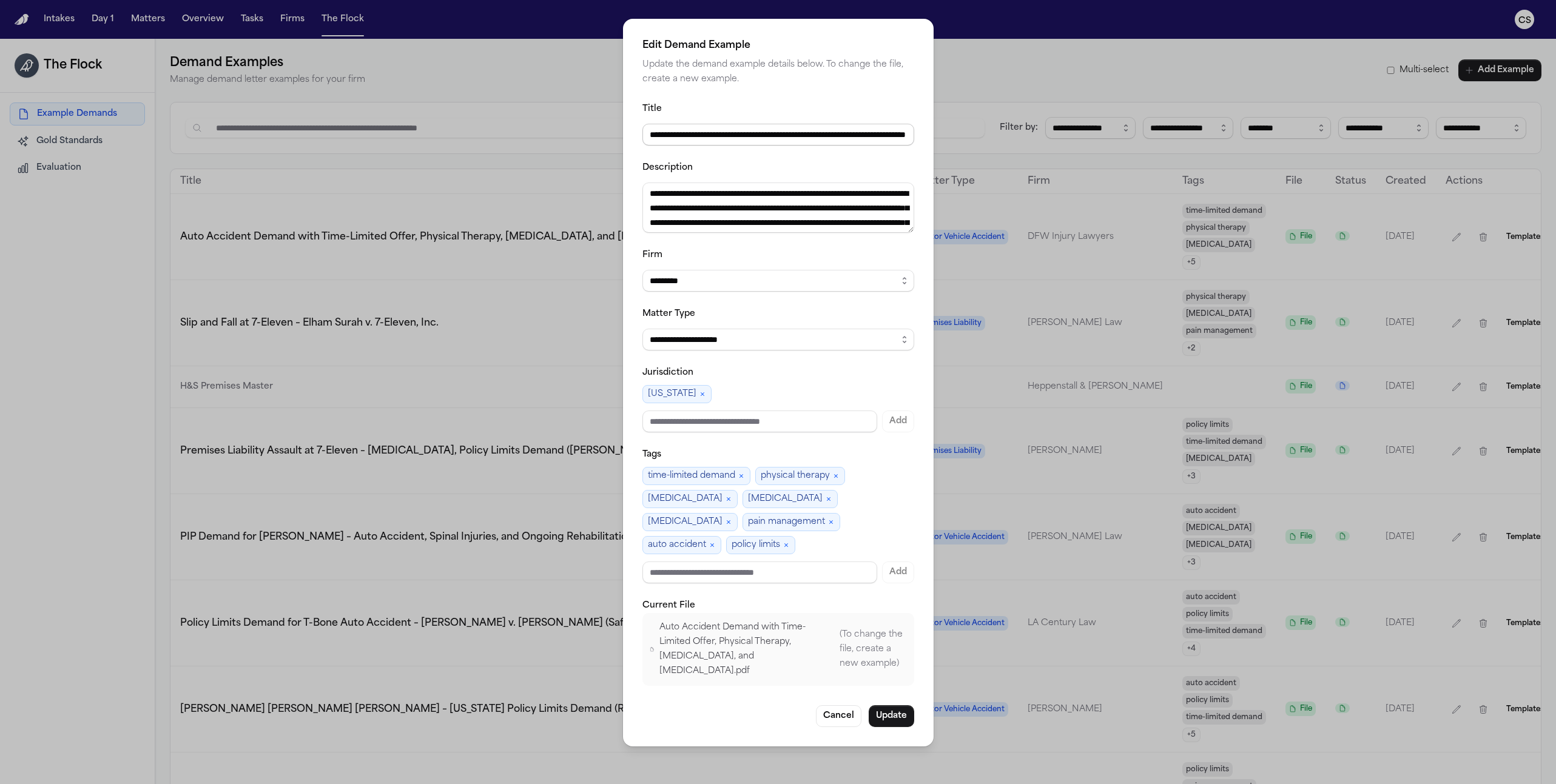
scroll to position [0, 104]
drag, startPoint x: 772, startPoint y: 145, endPoint x: 1026, endPoint y: 143, distance: 254.0
click at [1026, 143] on div "**********" at bounding box center [778, 392] width 1556 height 784
type input "**********"
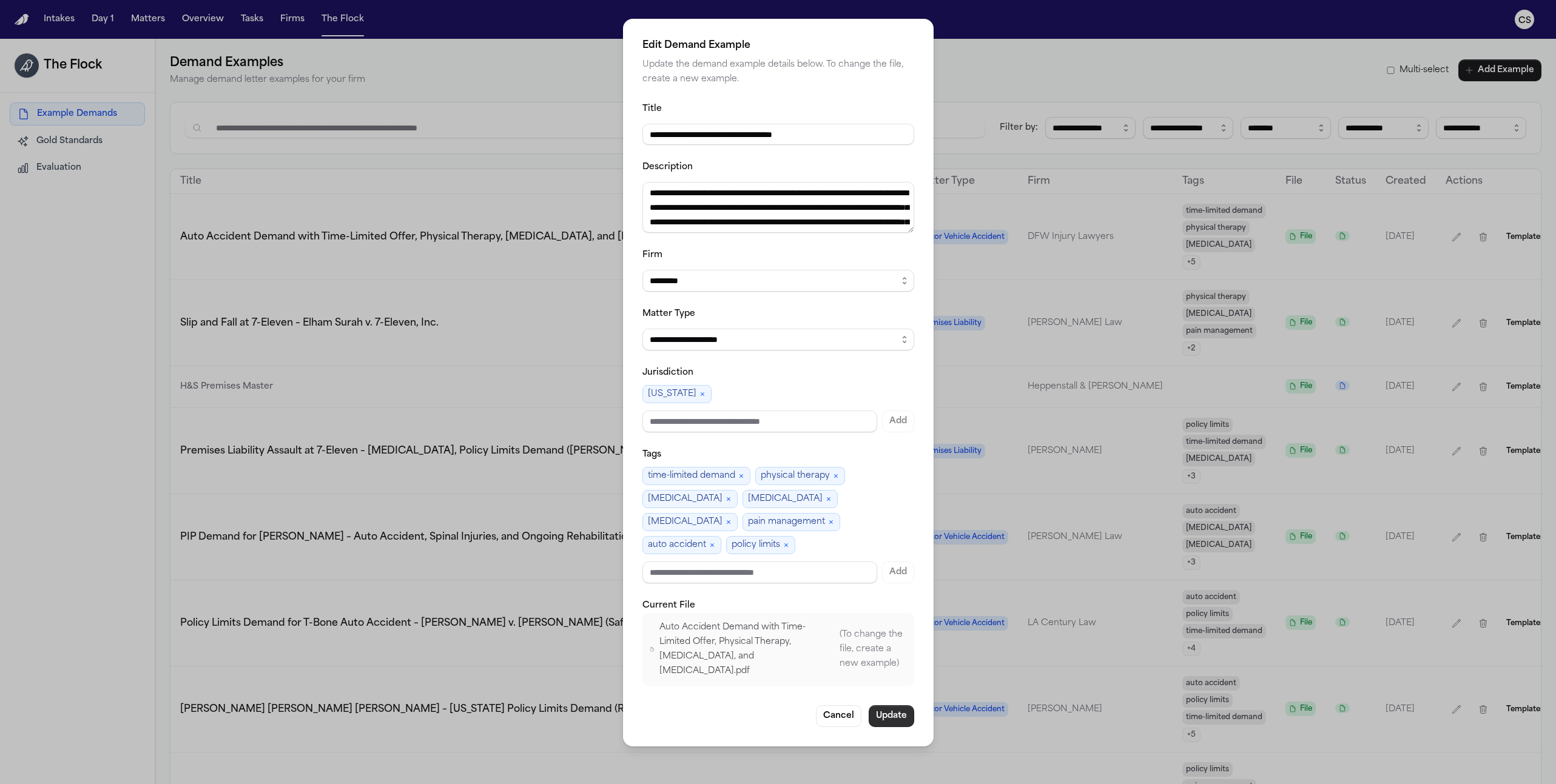
click at [884, 705] on button "Update" at bounding box center [892, 716] width 45 height 22
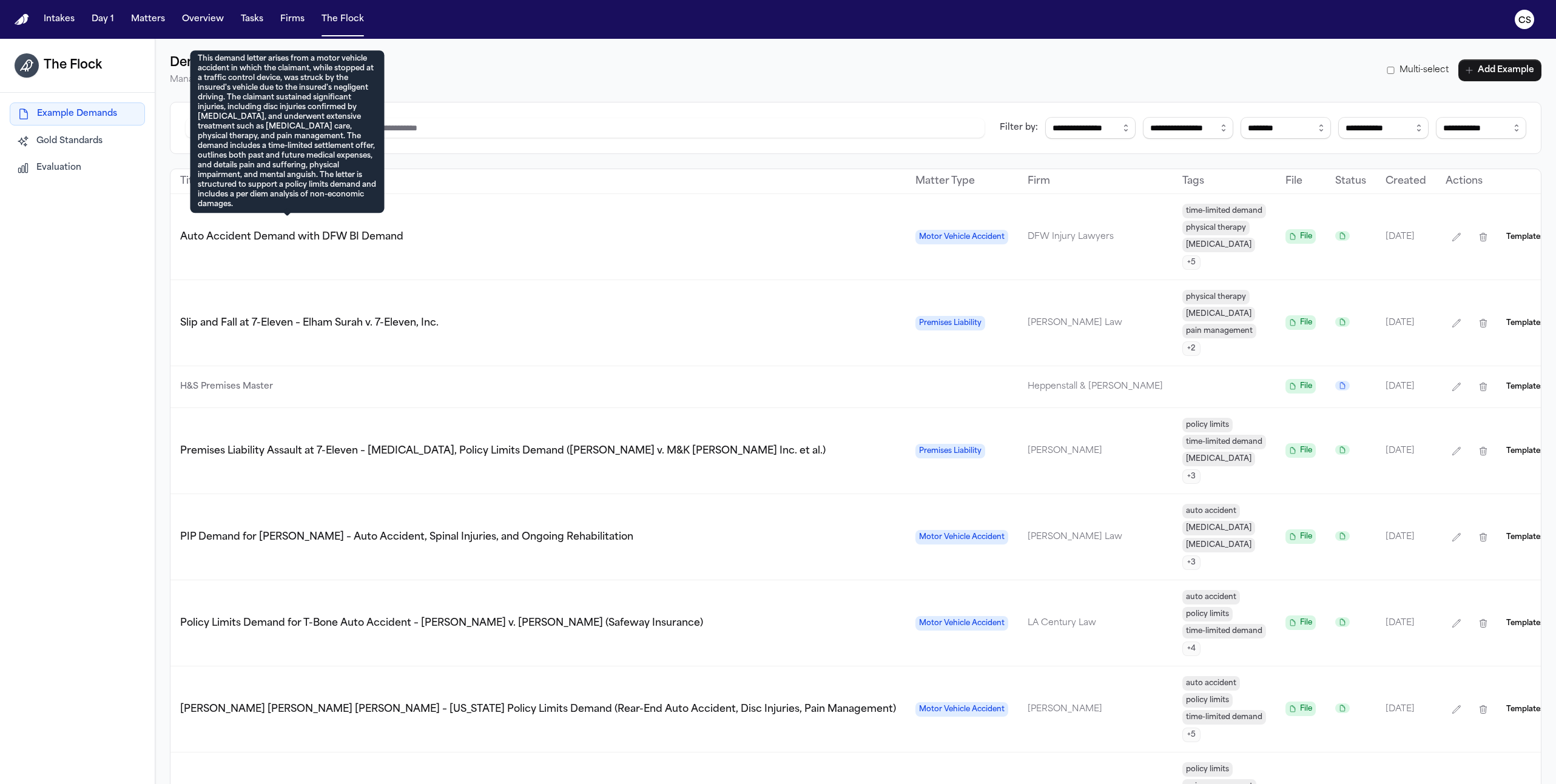
click at [375, 232] on span "Auto Accident Demand with DFW BI Demand" at bounding box center [292, 237] width 223 height 10
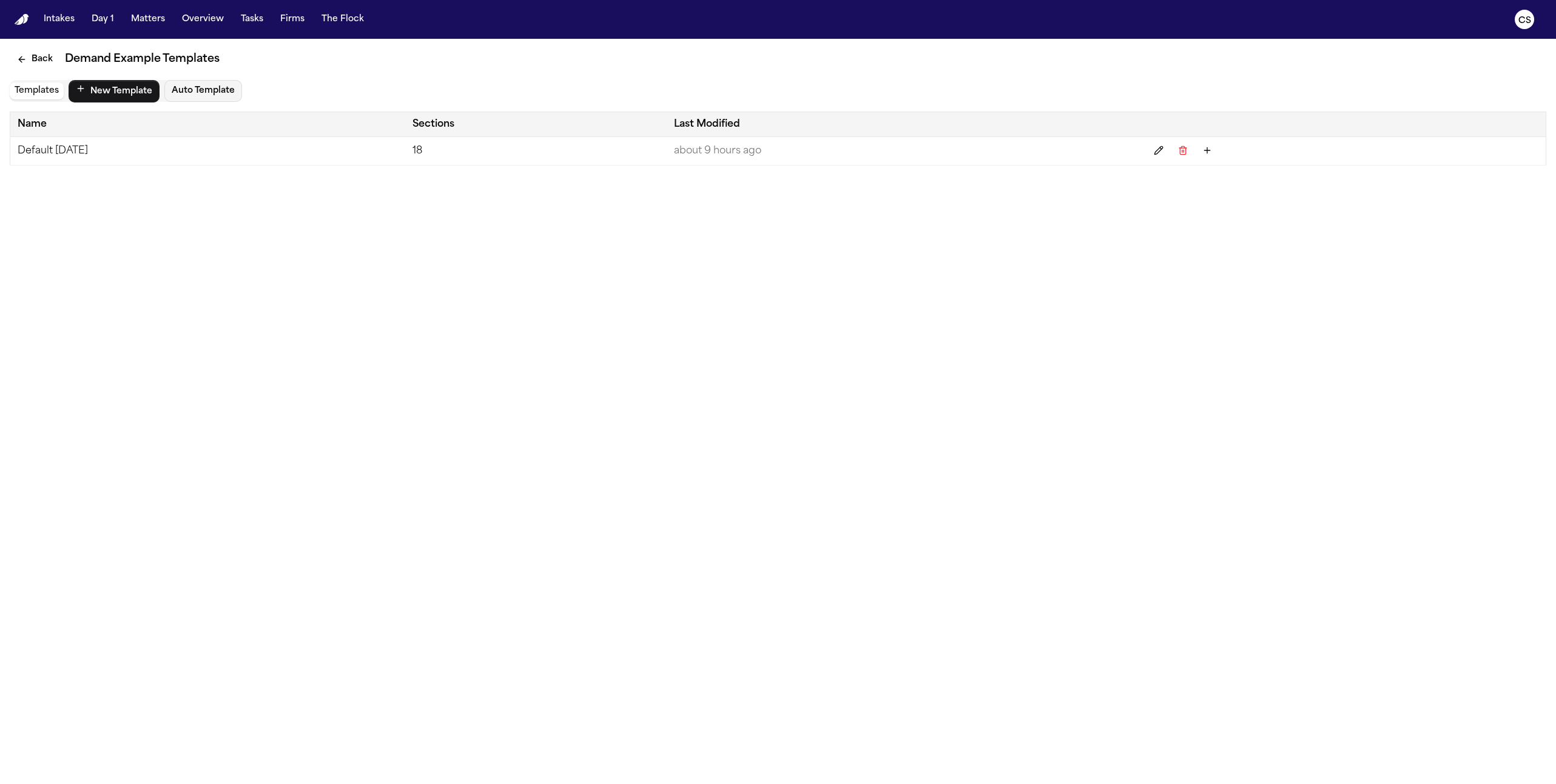
click at [241, 151] on td "Default [DATE]" at bounding box center [208, 151] width 395 height 28
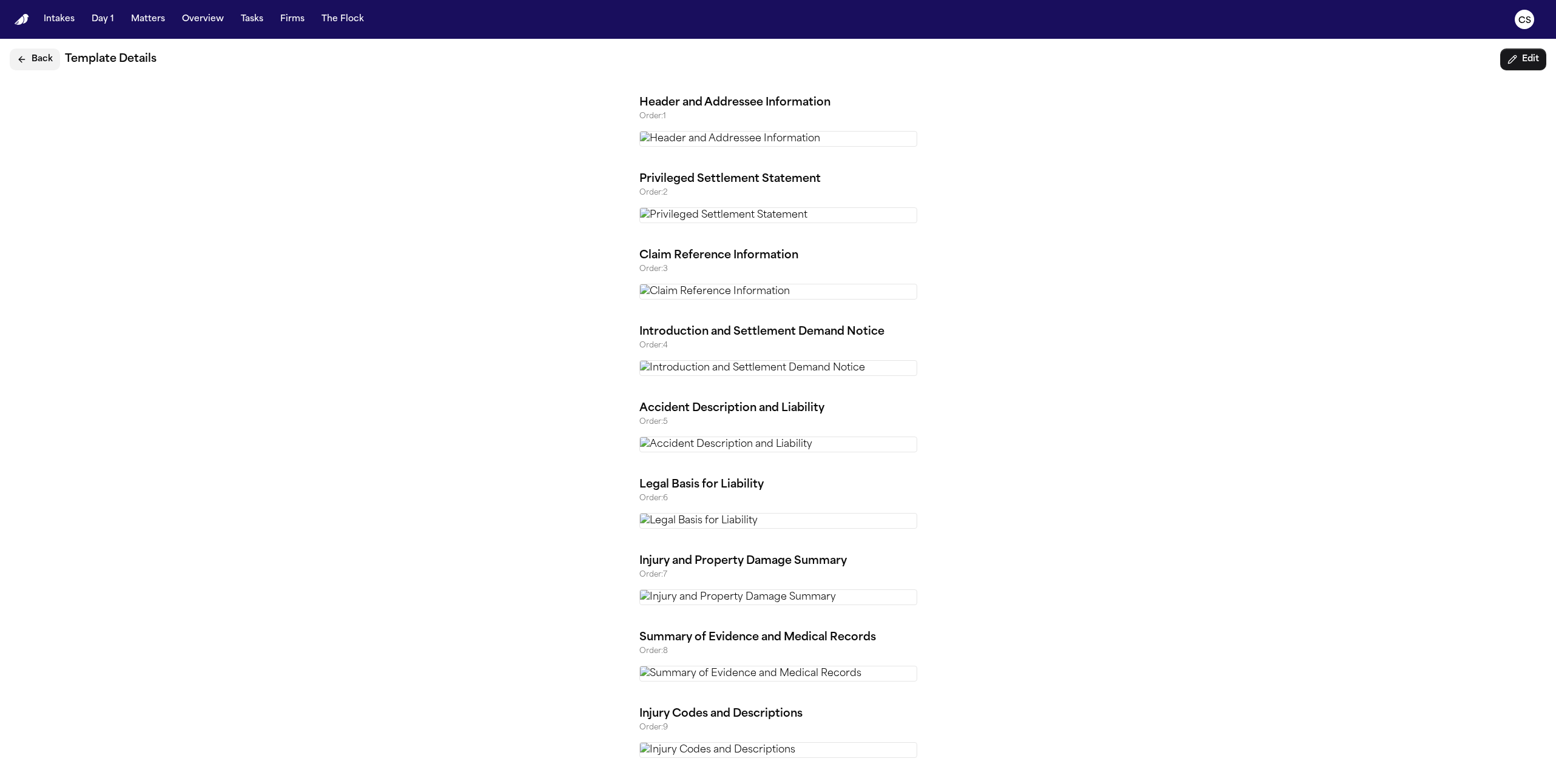
click at [28, 65] on button "Back" at bounding box center [35, 59] width 51 height 22
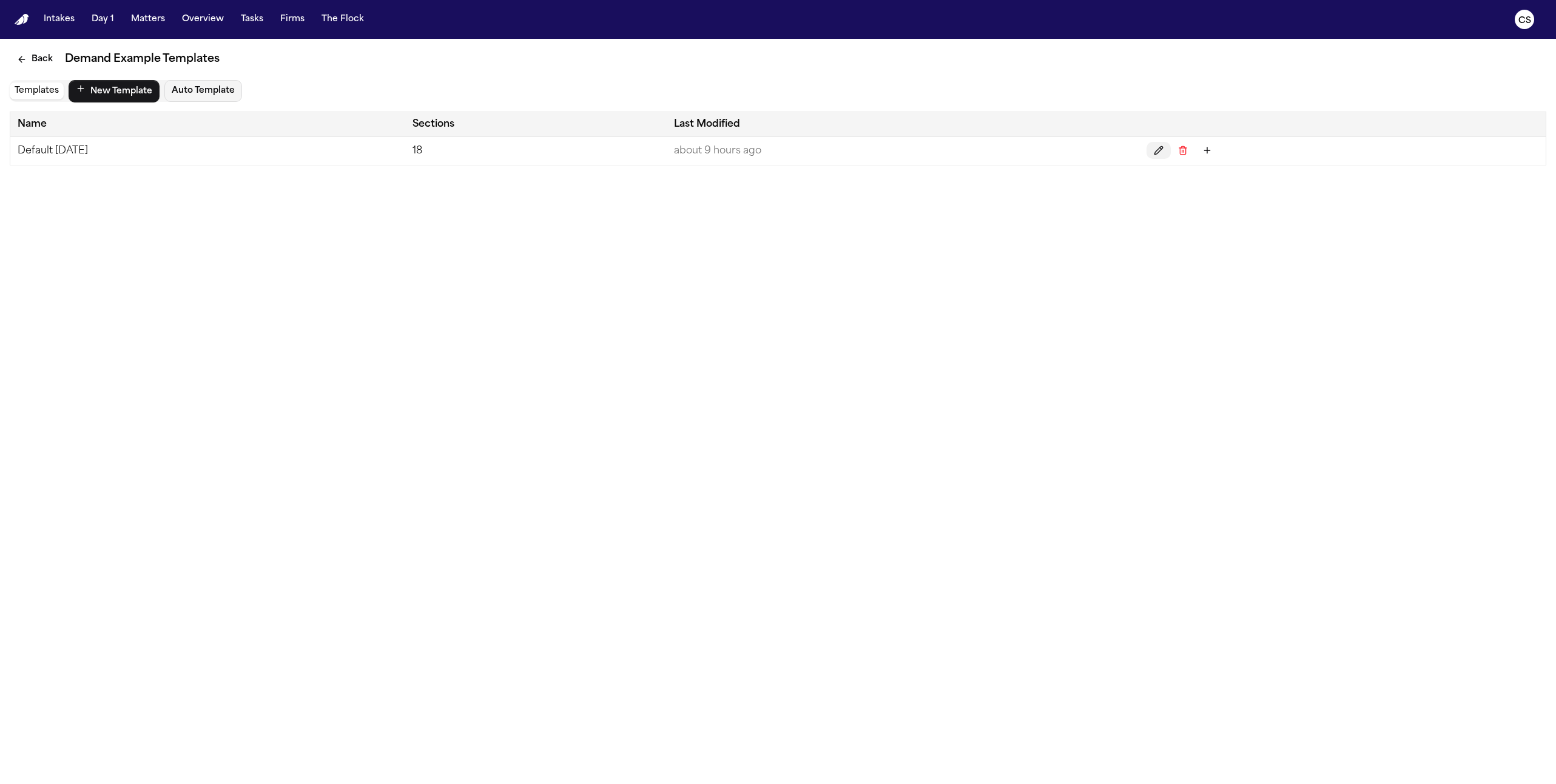
click at [1164, 150] on icon "Edit" at bounding box center [1159, 151] width 10 height 10
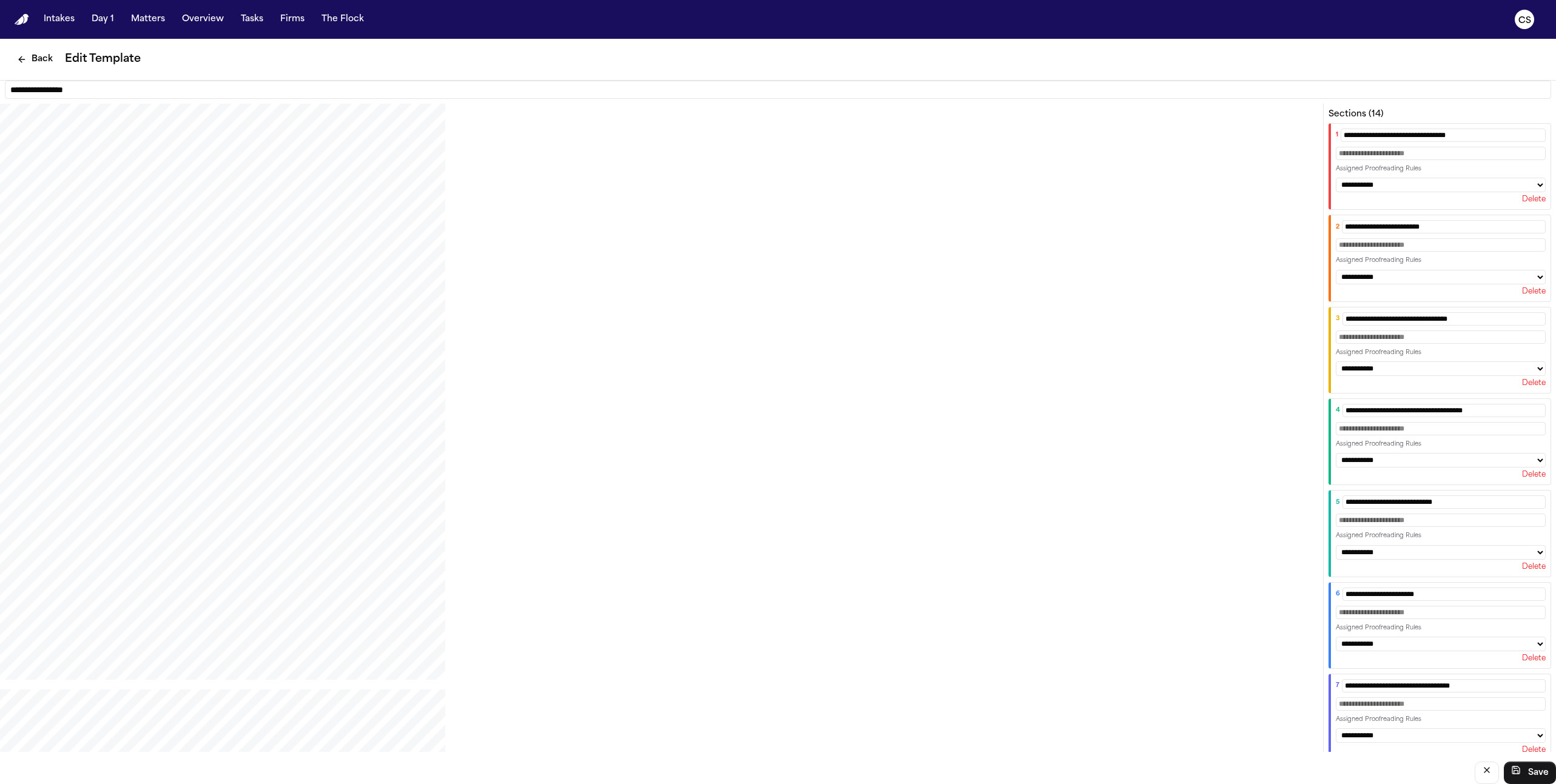
click at [679, 87] on input "**********" at bounding box center [778, 89] width 1546 height 19
type input "**********"
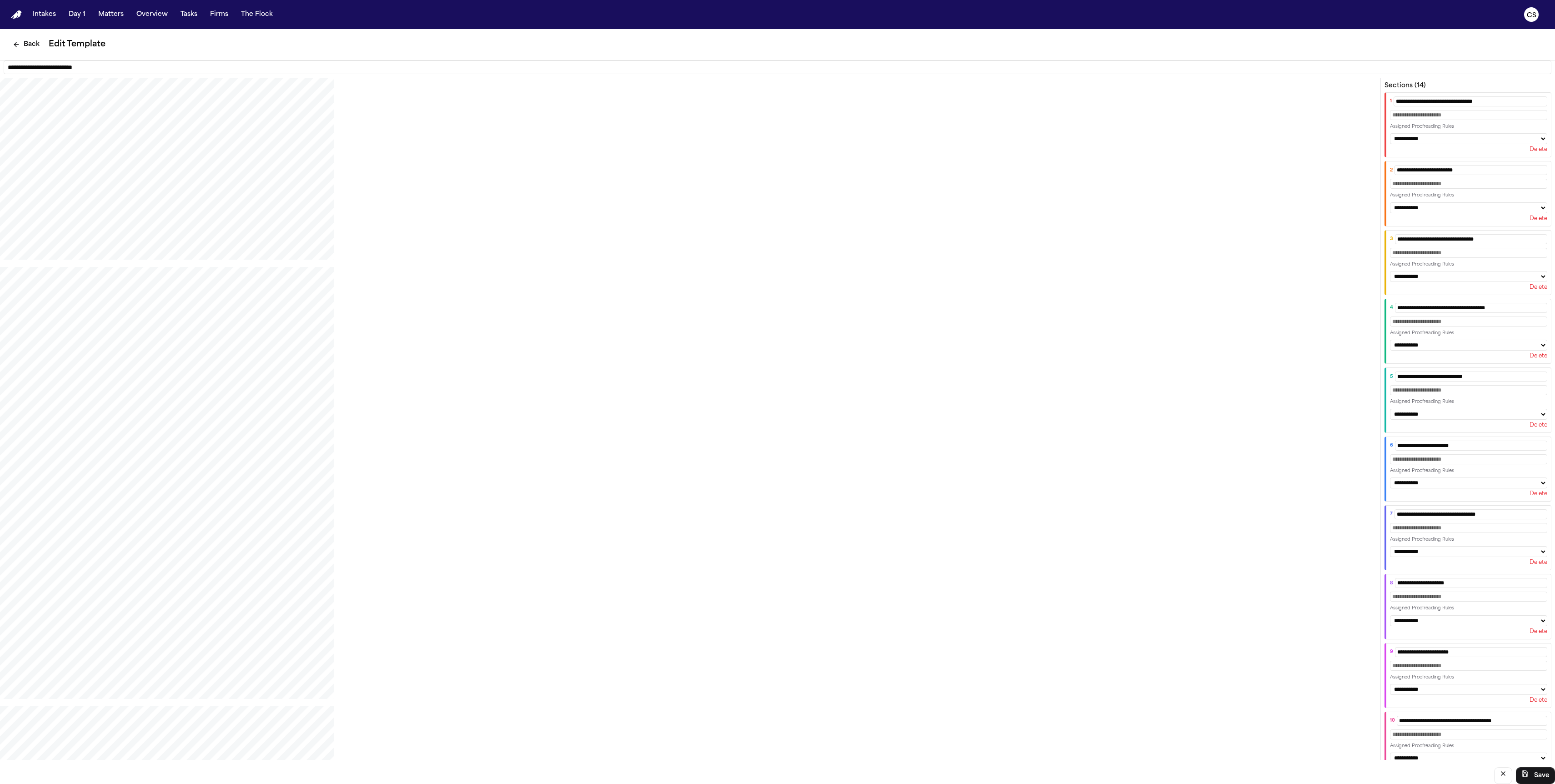
scroll to position [2968, 0]
click at [21, 45] on button "Back" at bounding box center [26, 44] width 38 height 16
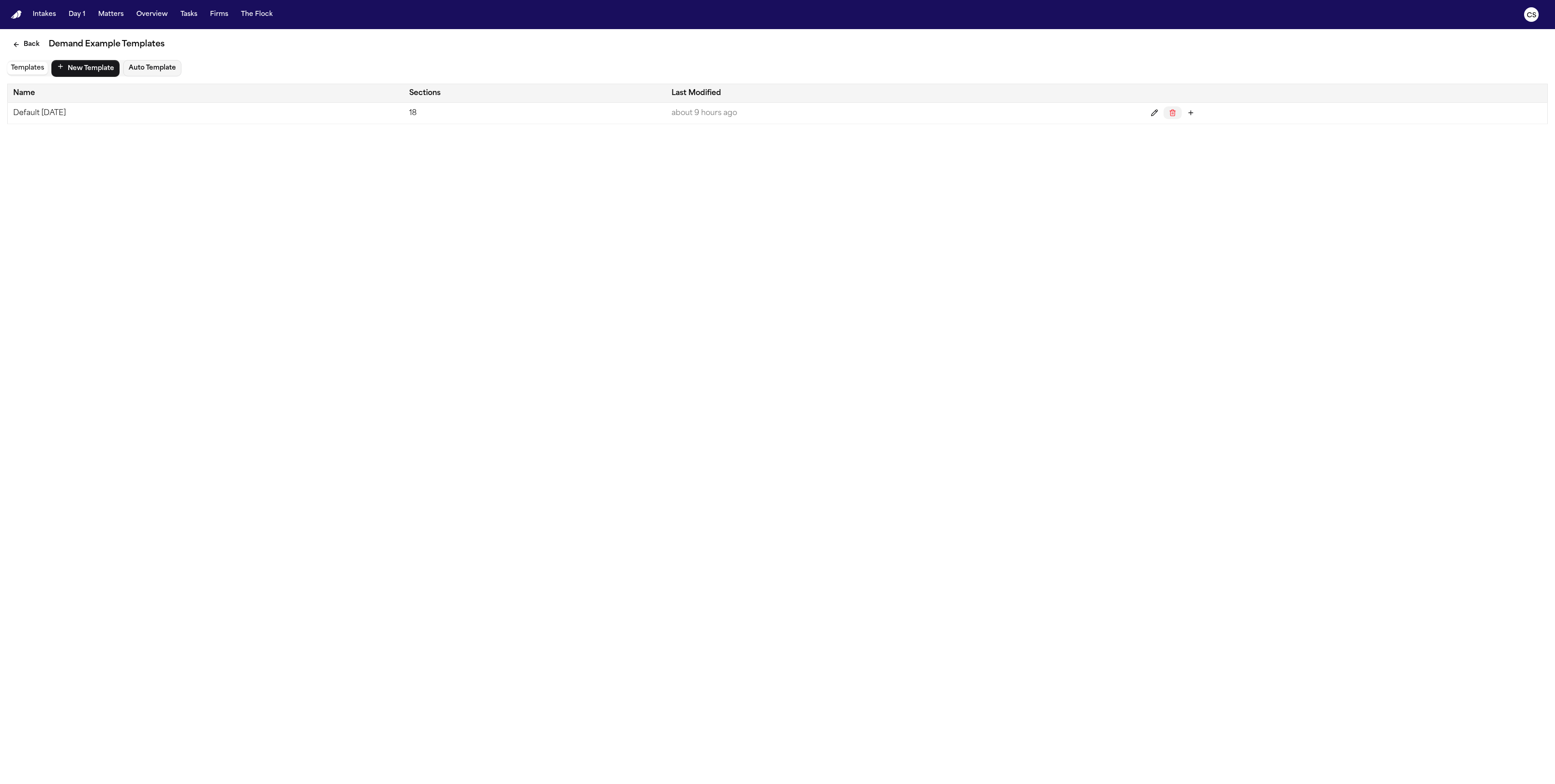
click at [1166, 111] on icon "Delete" at bounding box center [1173, 113] width 7 height 7
click at [83, 73] on button "New Template" at bounding box center [85, 68] width 68 height 17
click at [69, 70] on button "Builder" at bounding box center [66, 68] width 30 height 13
click at [75, 71] on button "Builder" at bounding box center [66, 68] width 30 height 13
click at [109, 72] on button "New Template" at bounding box center [120, 68] width 68 height 17
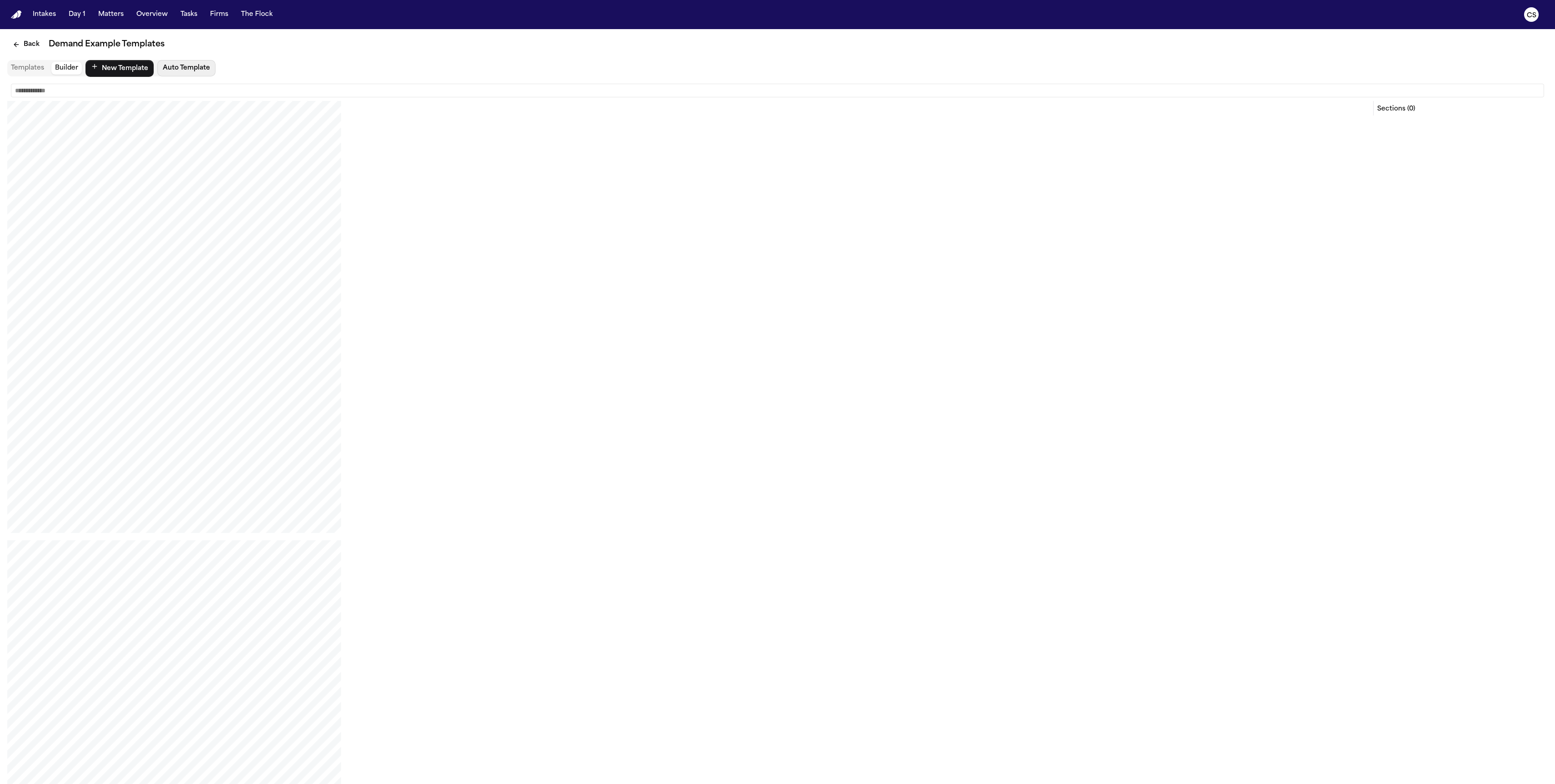
click at [181, 71] on button "Auto Template" at bounding box center [187, 68] width 58 height 16
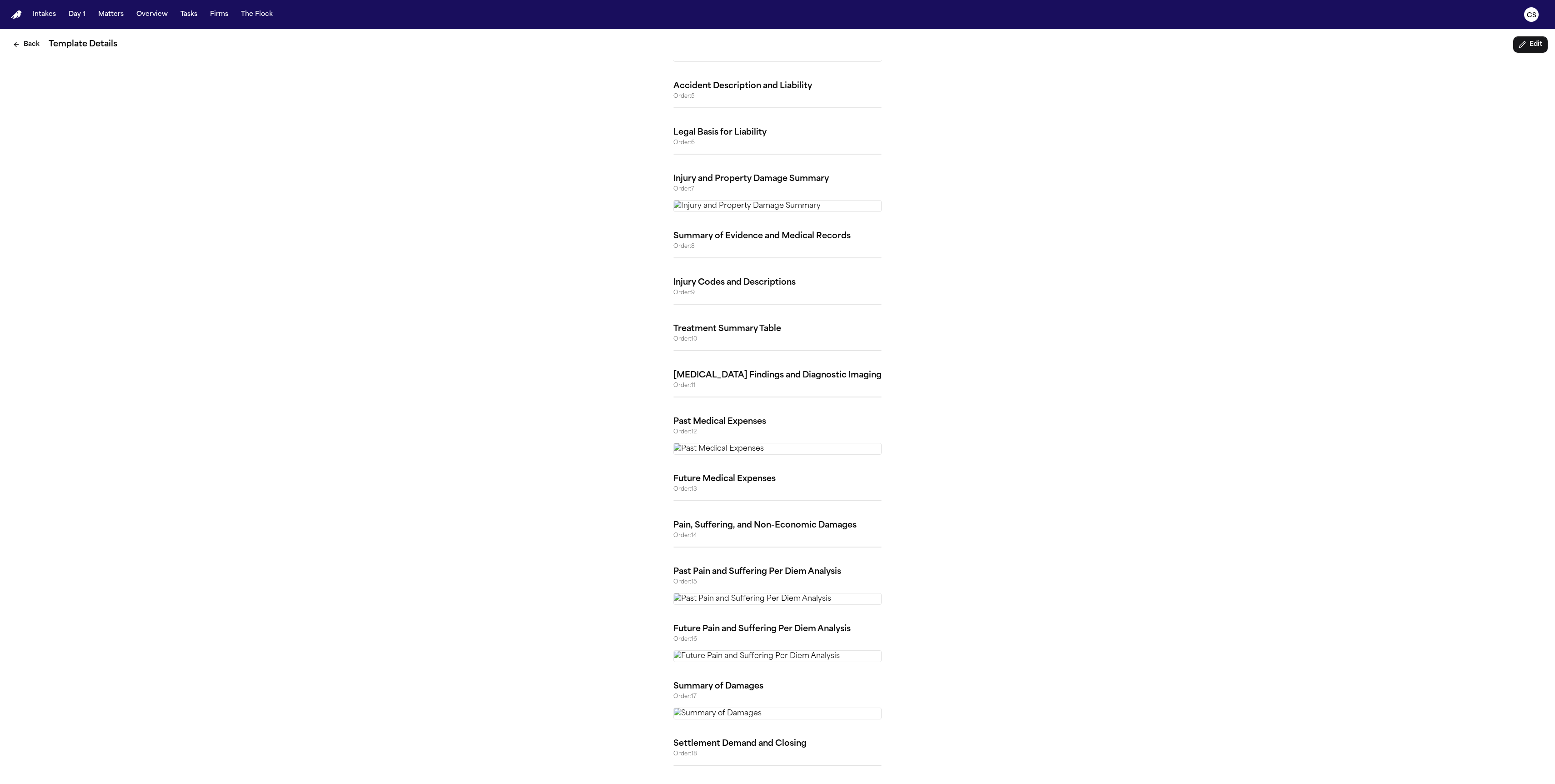
scroll to position [3578, 0]
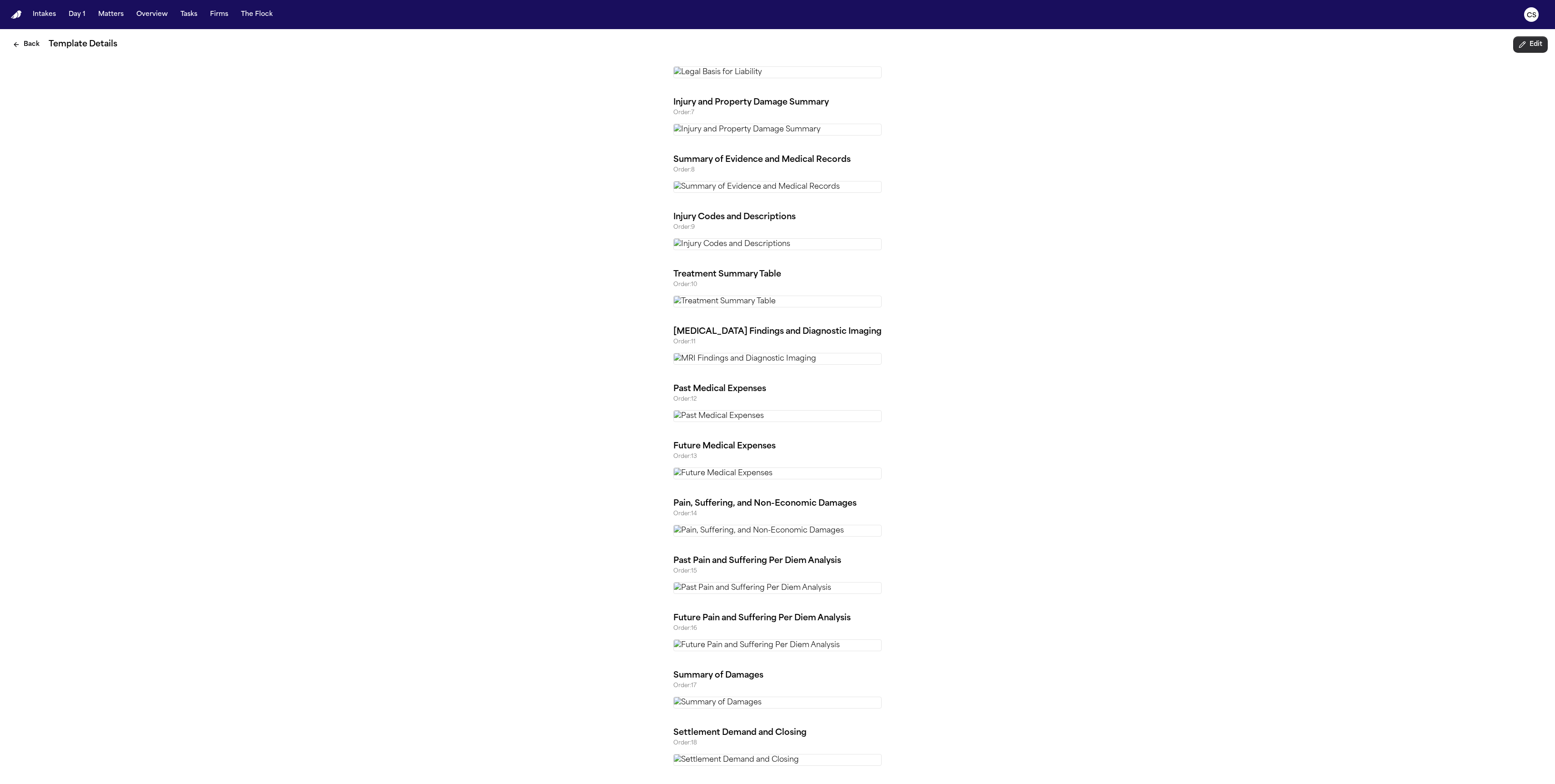
click at [1166, 40] on button "Edit" at bounding box center [1530, 44] width 34 height 16
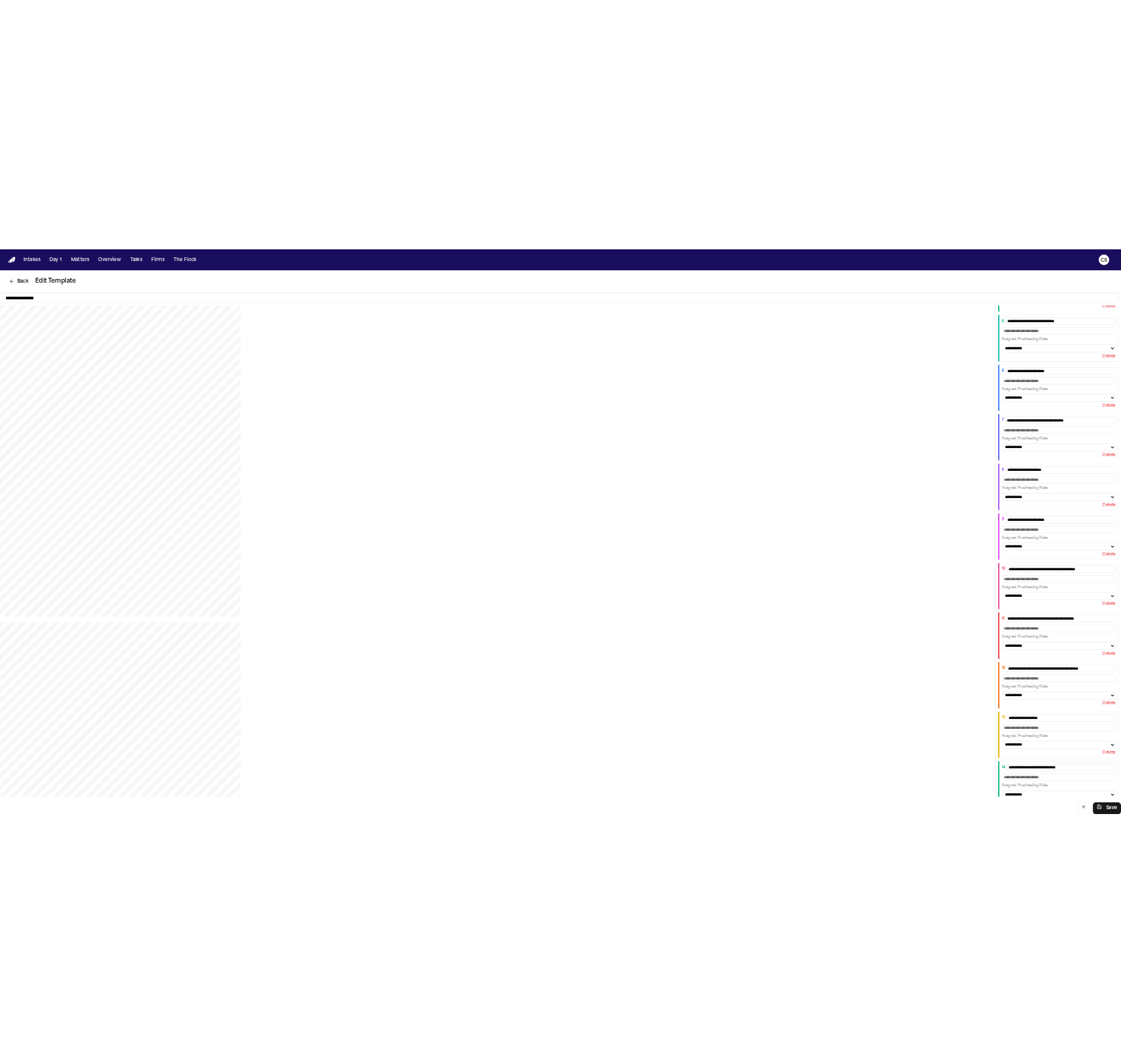
scroll to position [470, 0]
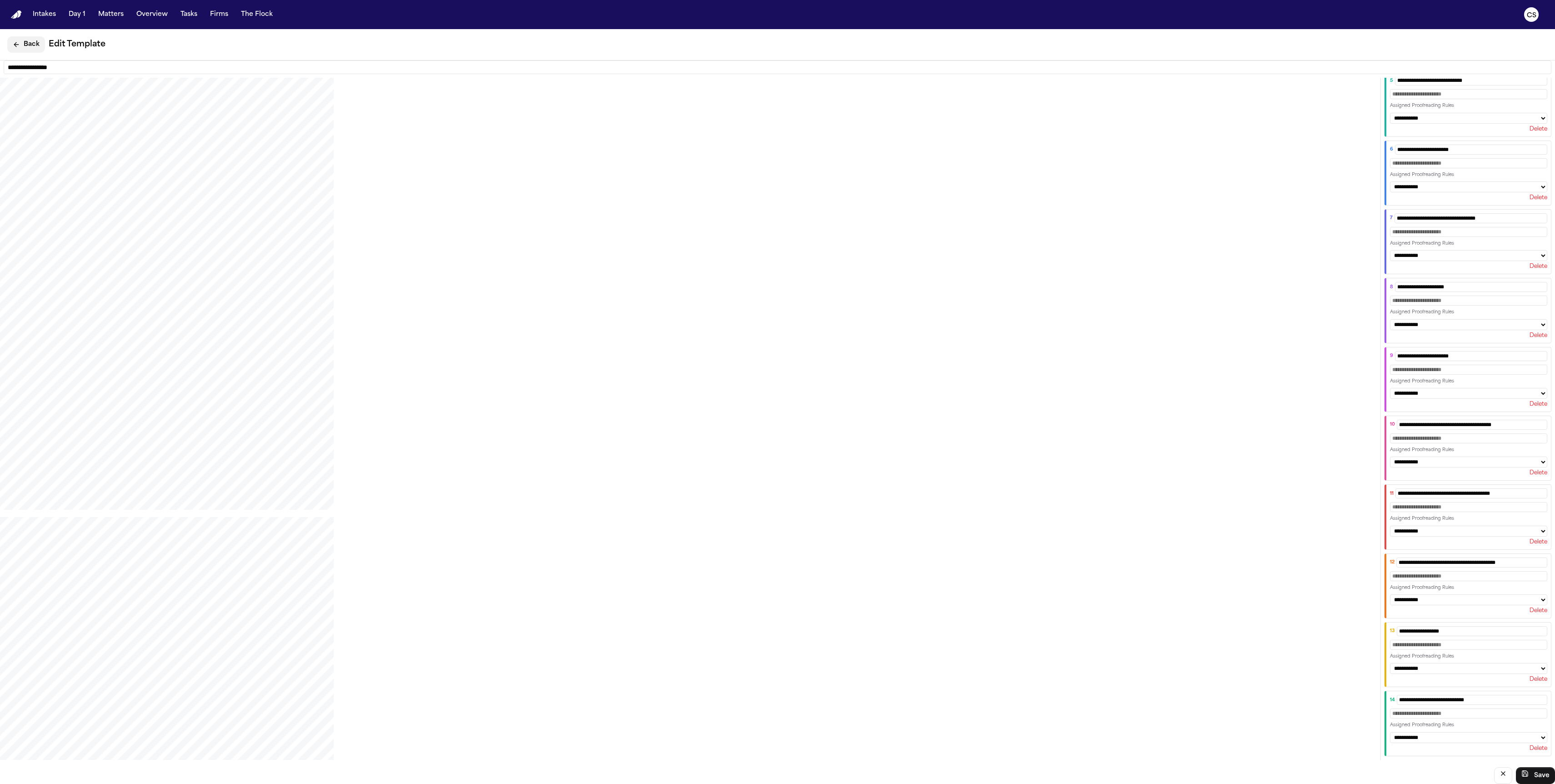
click at [22, 43] on button "Back" at bounding box center [26, 44] width 38 height 16
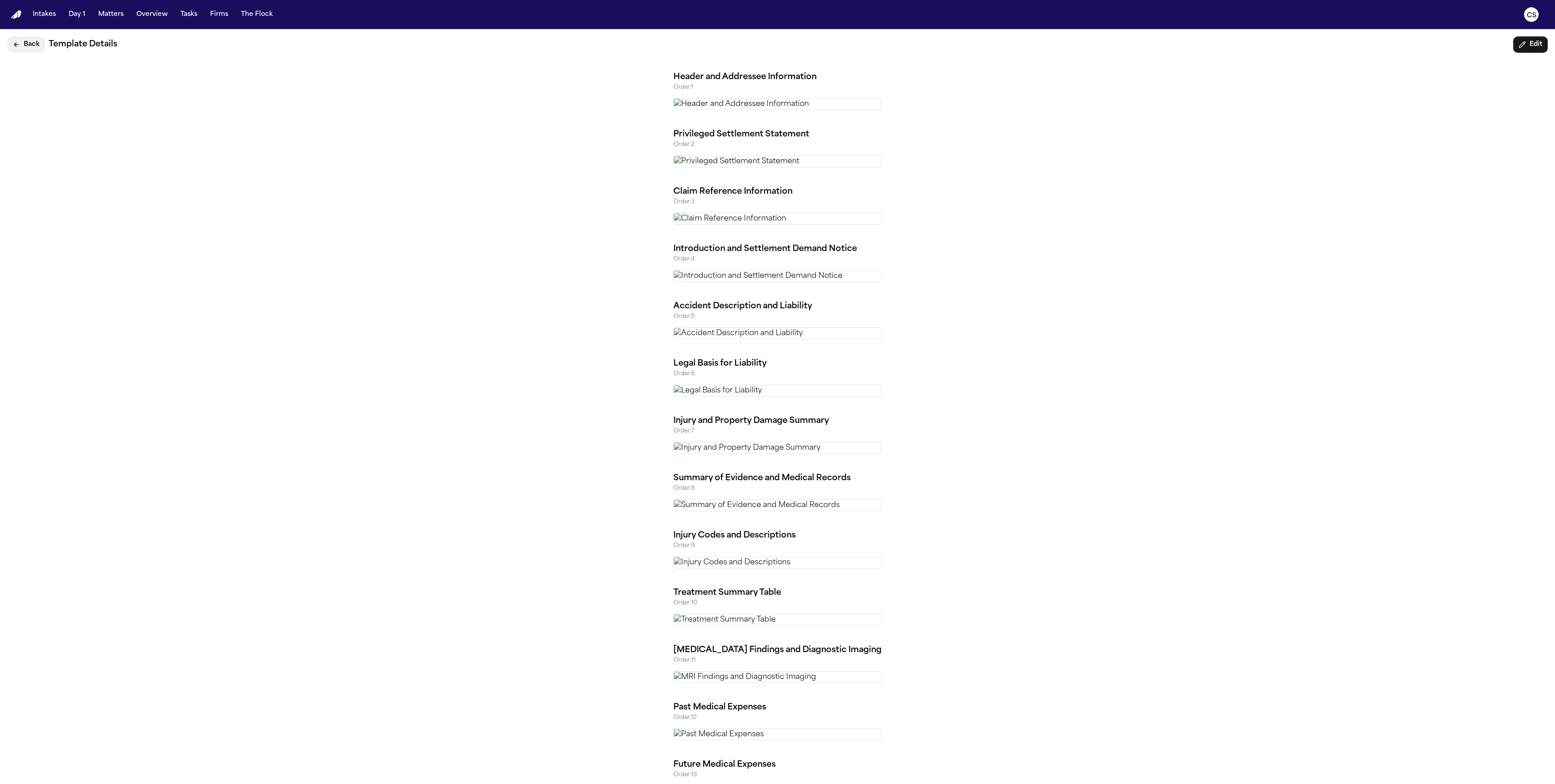
click at [22, 43] on button "Back" at bounding box center [26, 44] width 38 height 16
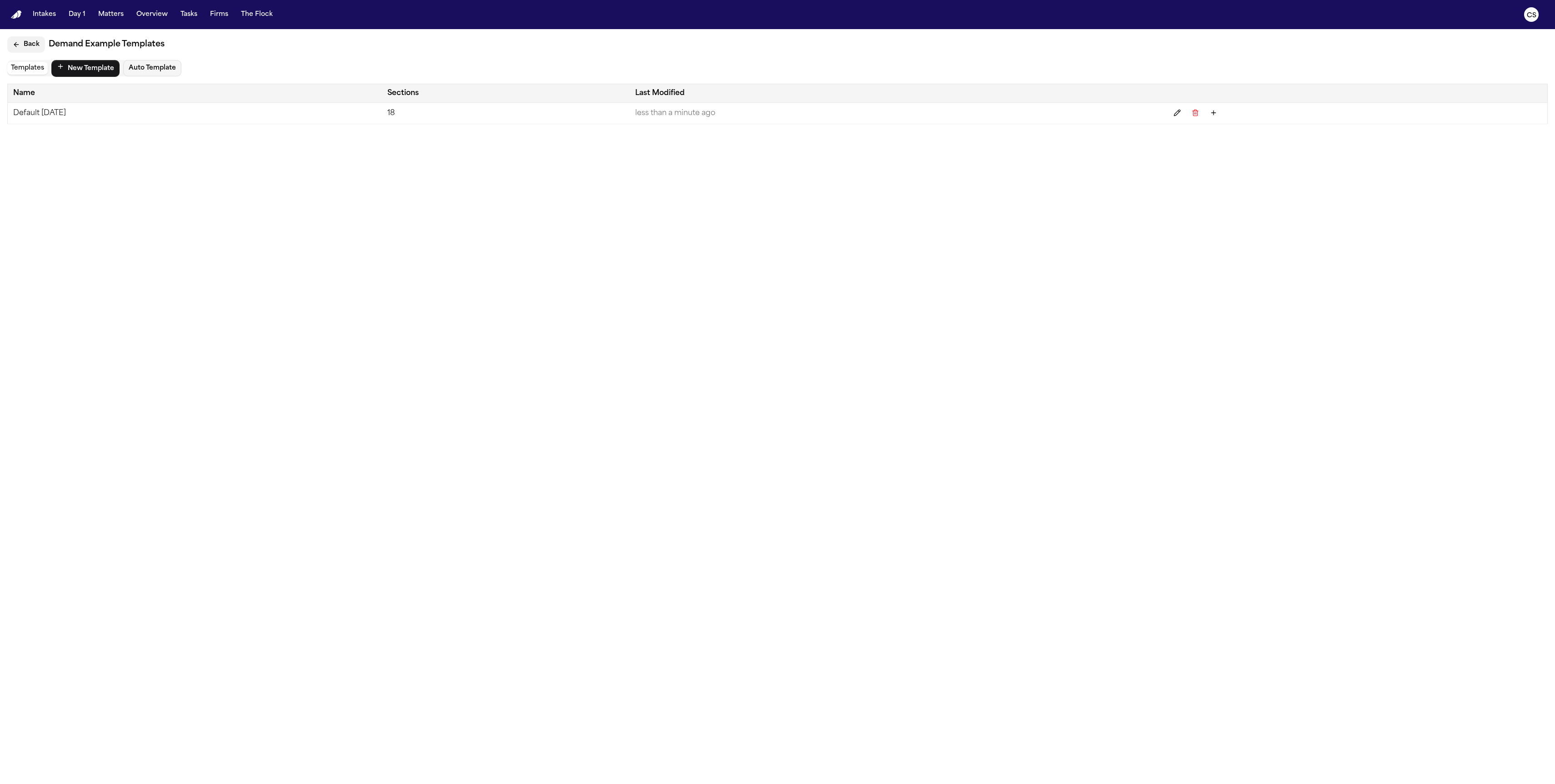
click at [22, 43] on button "Back" at bounding box center [26, 44] width 38 height 16
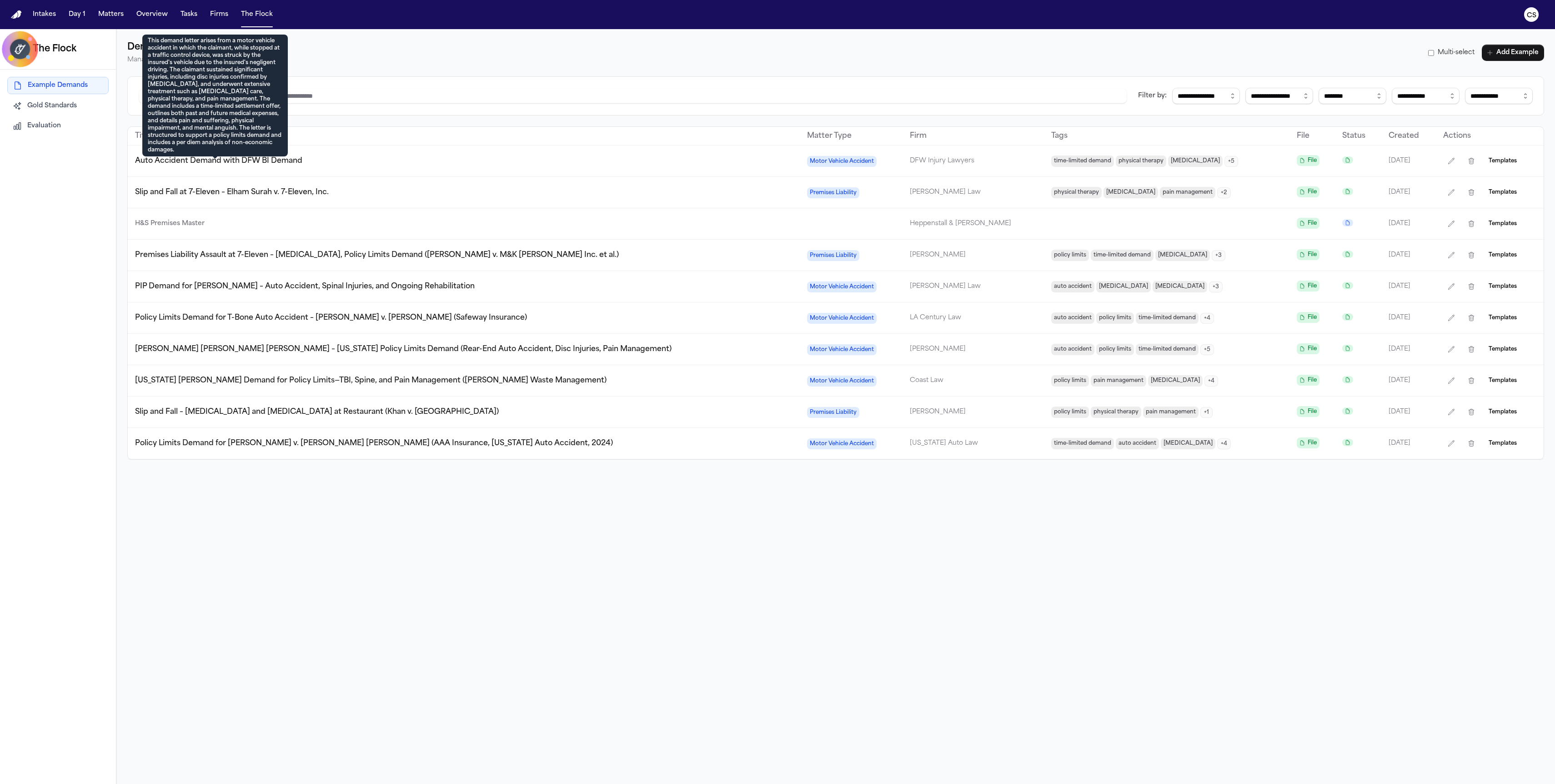
click at [274, 162] on span "Auto Accident Demand with DFW BI Demand" at bounding box center [219, 161] width 167 height 7
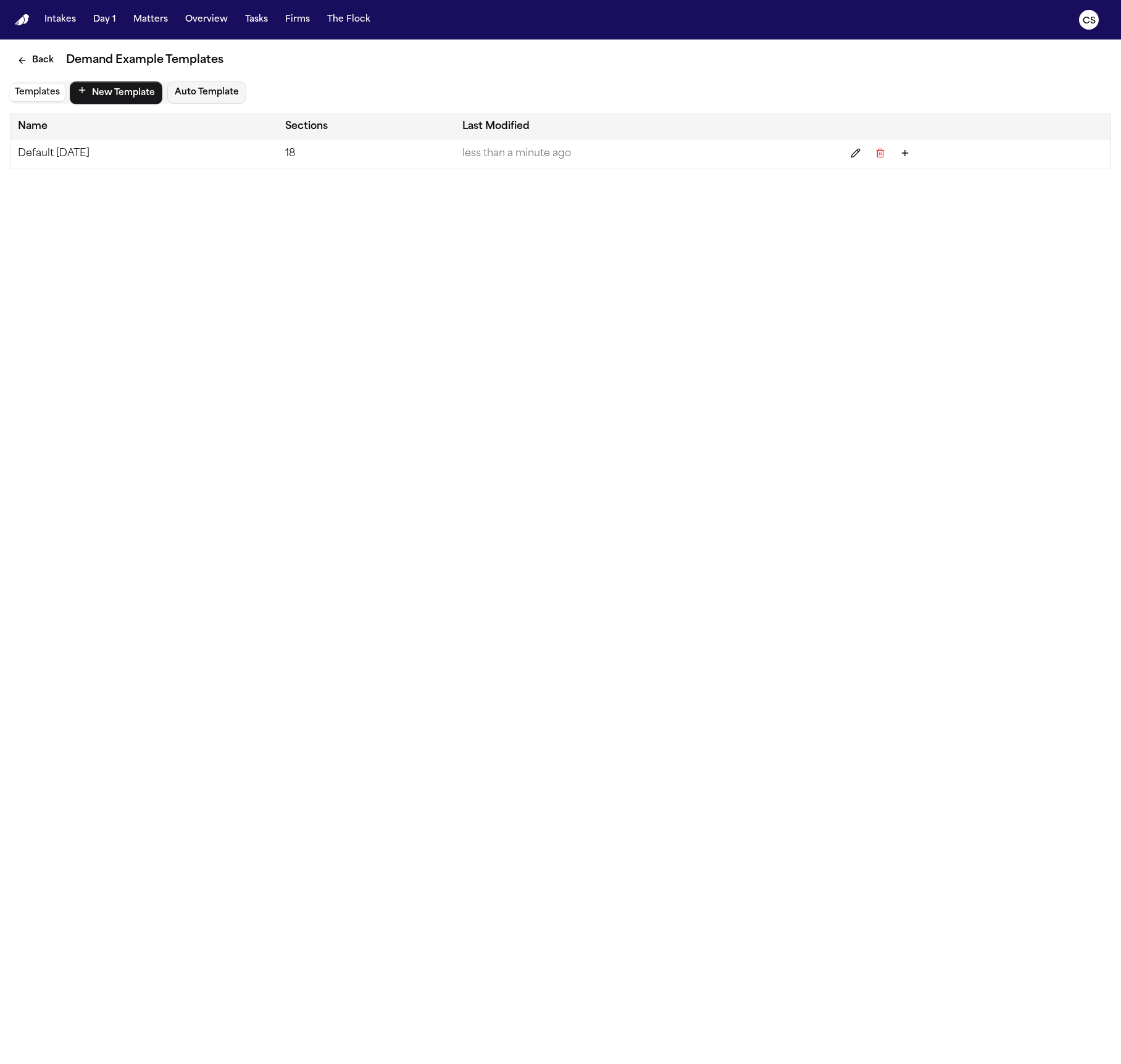
click at [403, 157] on td "18" at bounding box center [366, 153] width 177 height 29
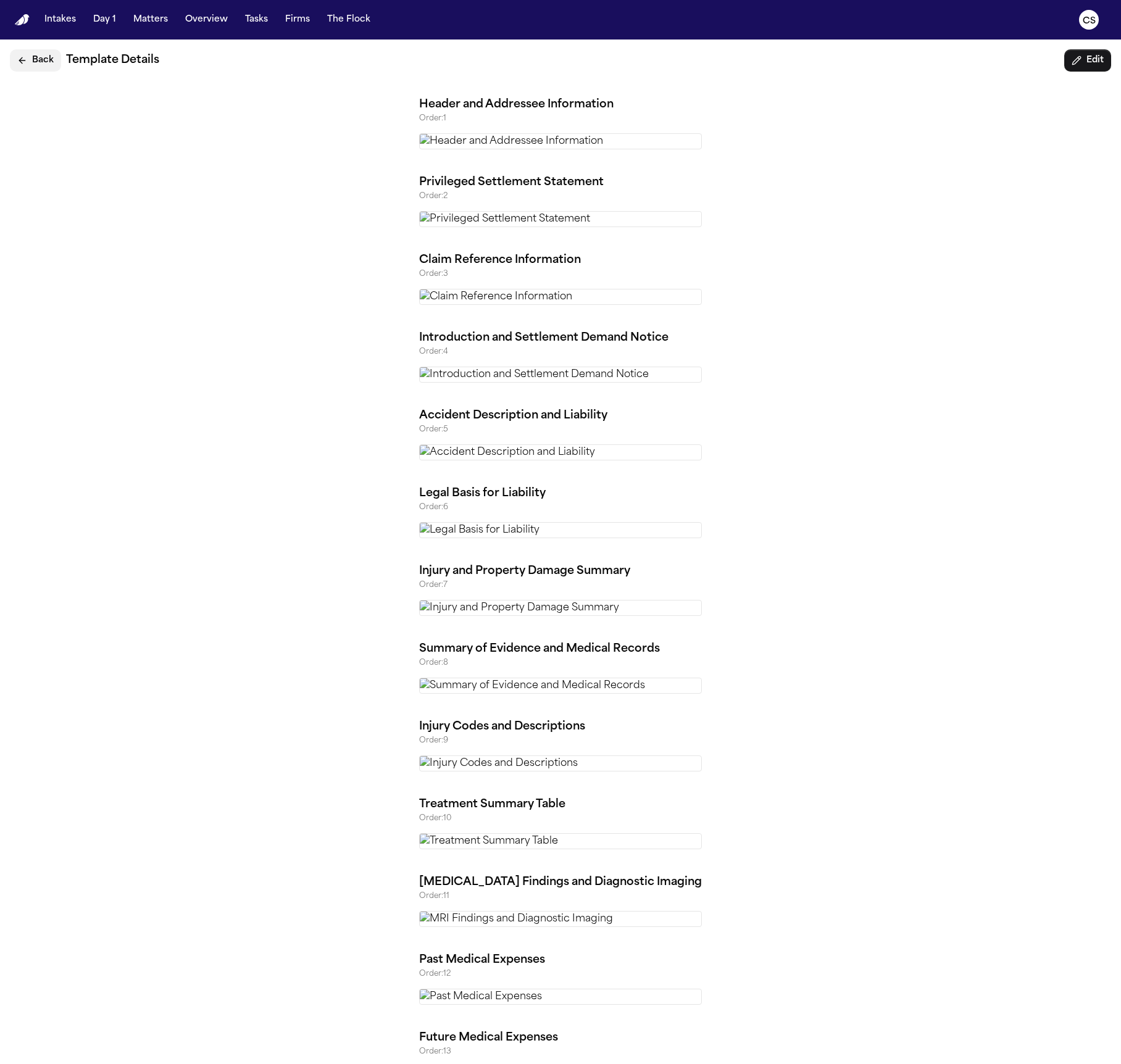
click at [49, 64] on button "Back" at bounding box center [35, 60] width 52 height 22
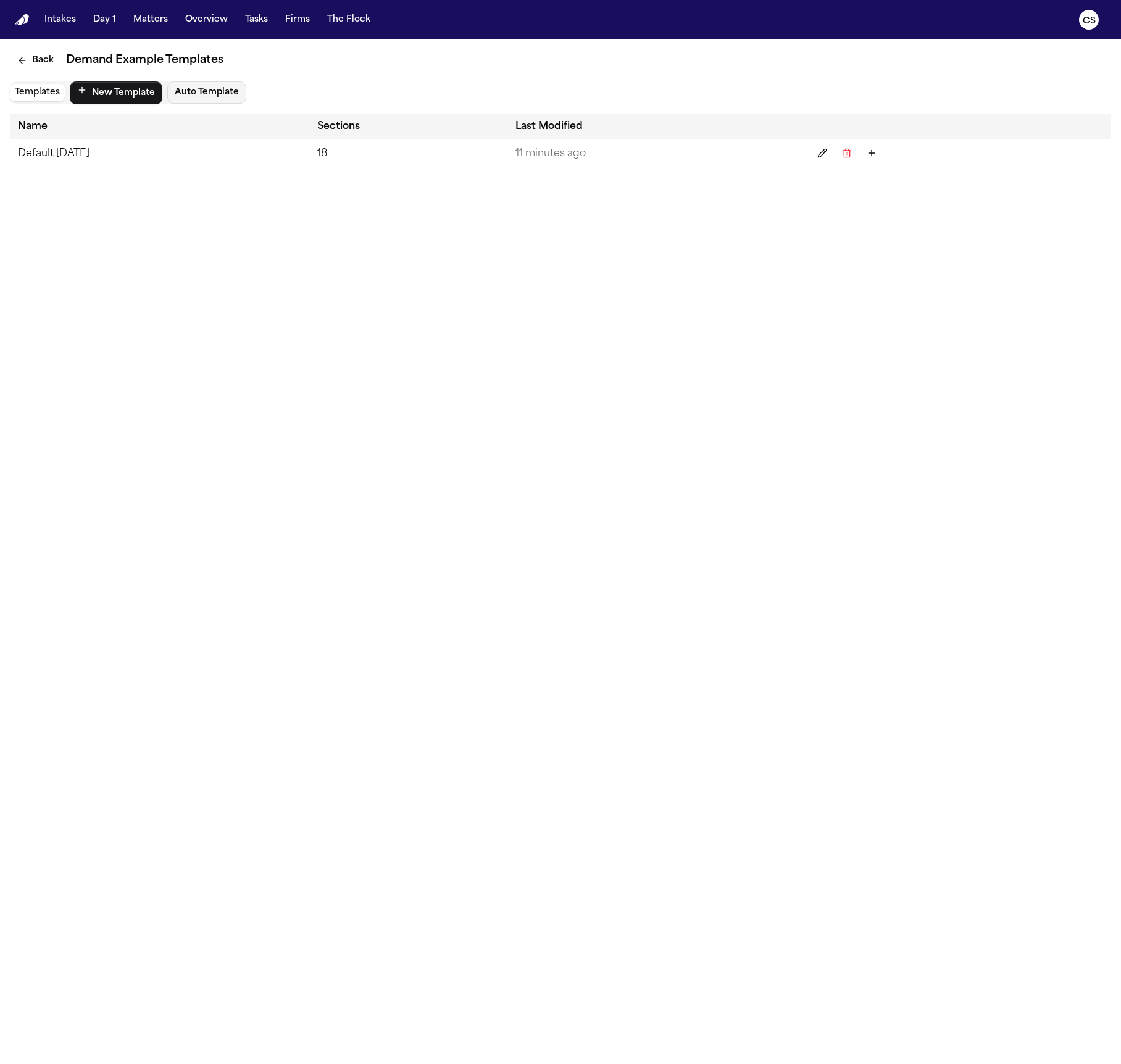
click at [79, 146] on td "Default [DATE]" at bounding box center [160, 153] width 299 height 29
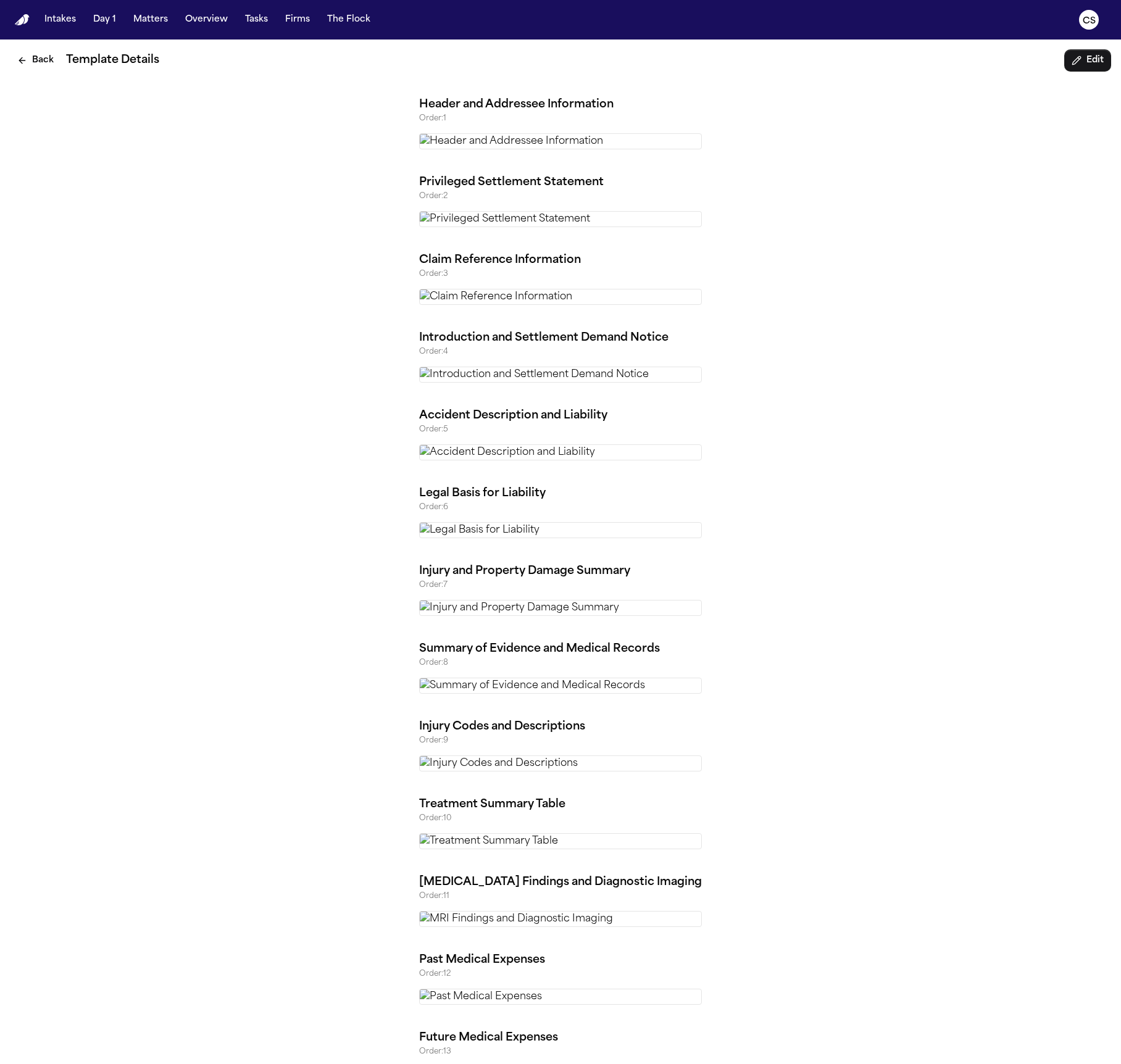
click at [97, 61] on h2 "Template Details" at bounding box center [563, 60] width 993 height 17
click at [43, 57] on button "Back" at bounding box center [35, 60] width 52 height 22
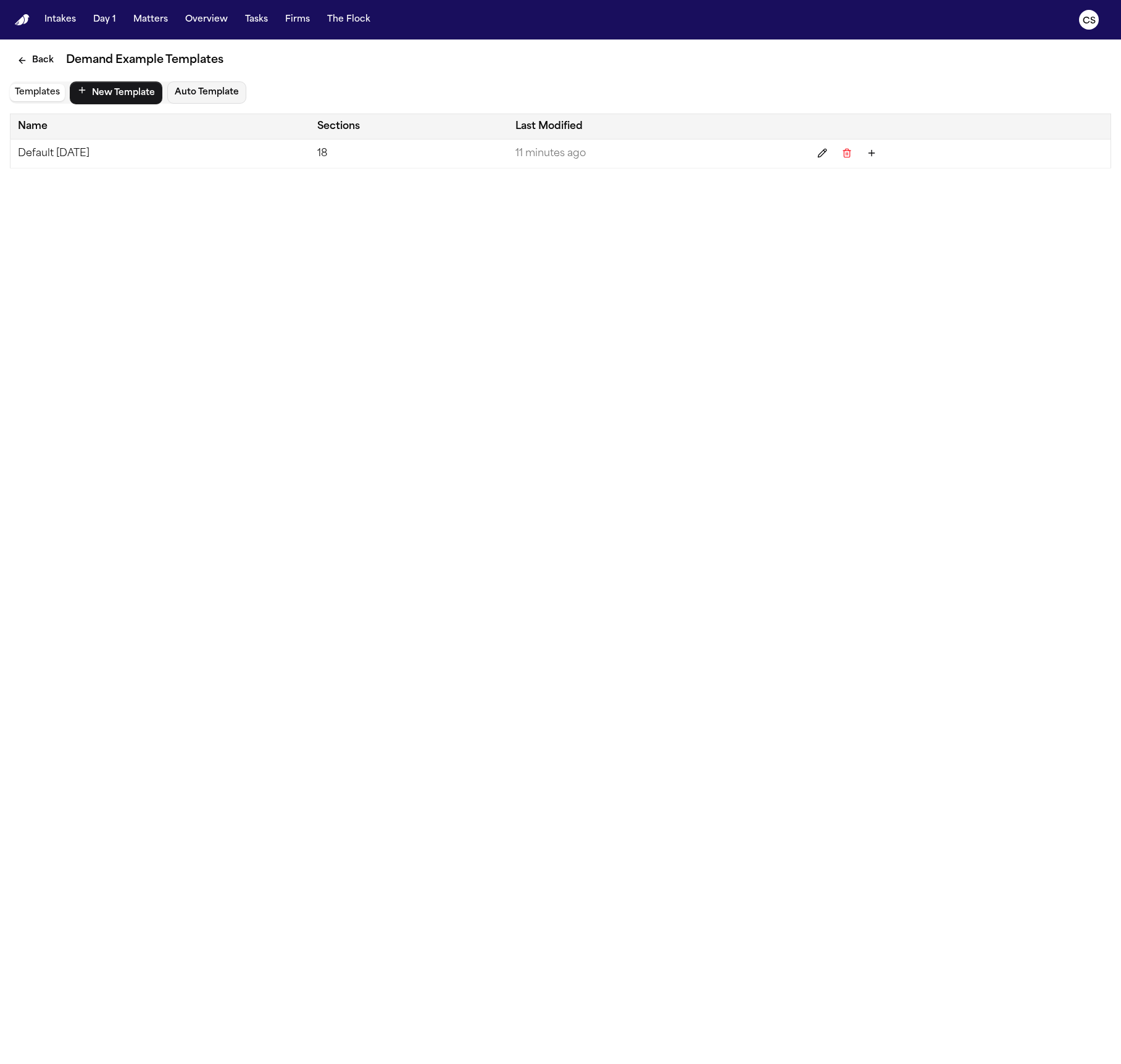
click at [34, 86] on button "Templates" at bounding box center [37, 92] width 55 height 17
click at [34, 93] on button "Templates" at bounding box center [37, 92] width 55 height 17
click at [35, 95] on button "Templates" at bounding box center [37, 92] width 55 height 17
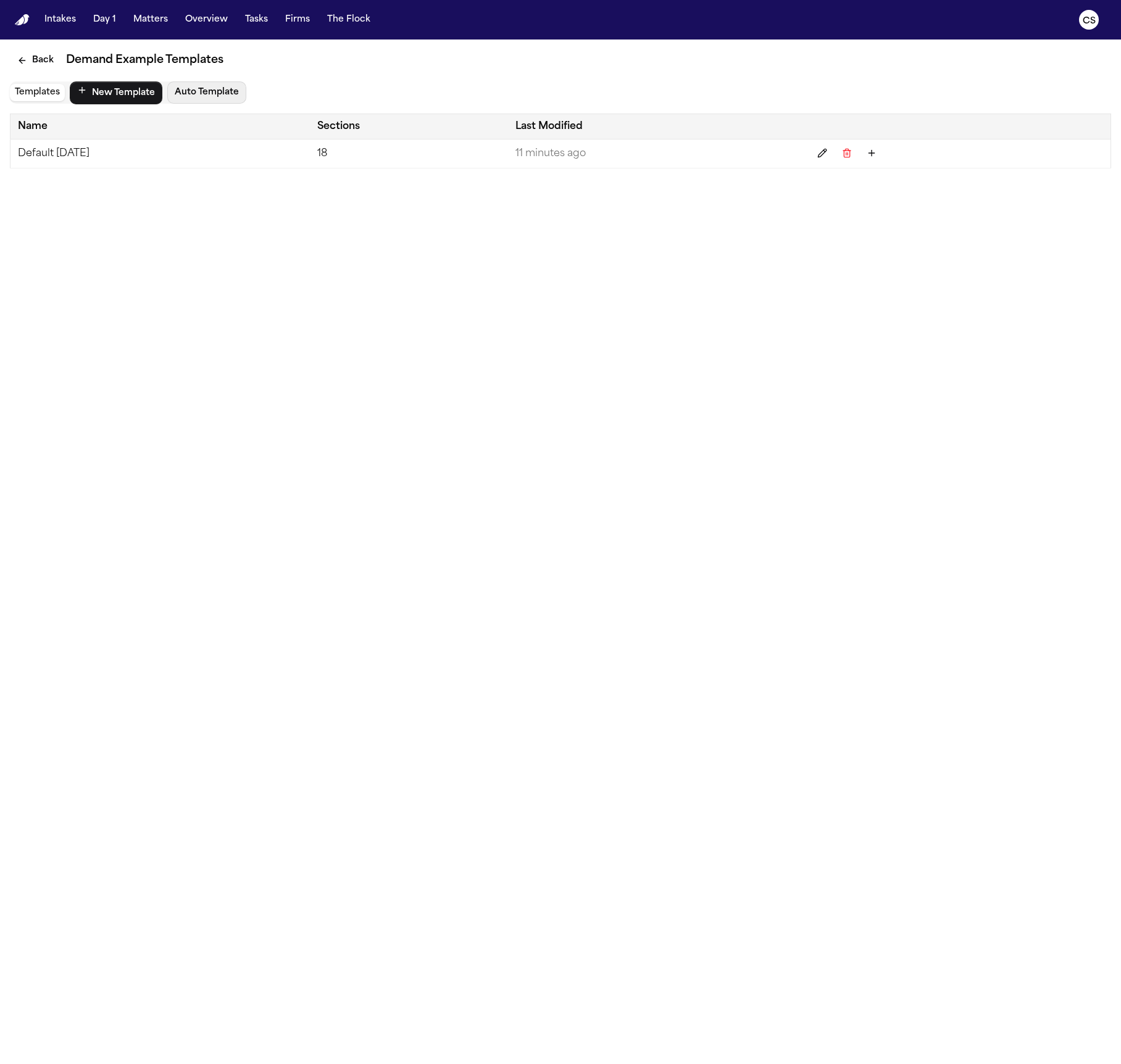
click at [187, 91] on button "Auto Template" at bounding box center [206, 92] width 79 height 22
click at [216, 94] on button "Auto Template" at bounding box center [206, 92] width 79 height 22
click at [114, 95] on button "New Template" at bounding box center [116, 93] width 93 height 23
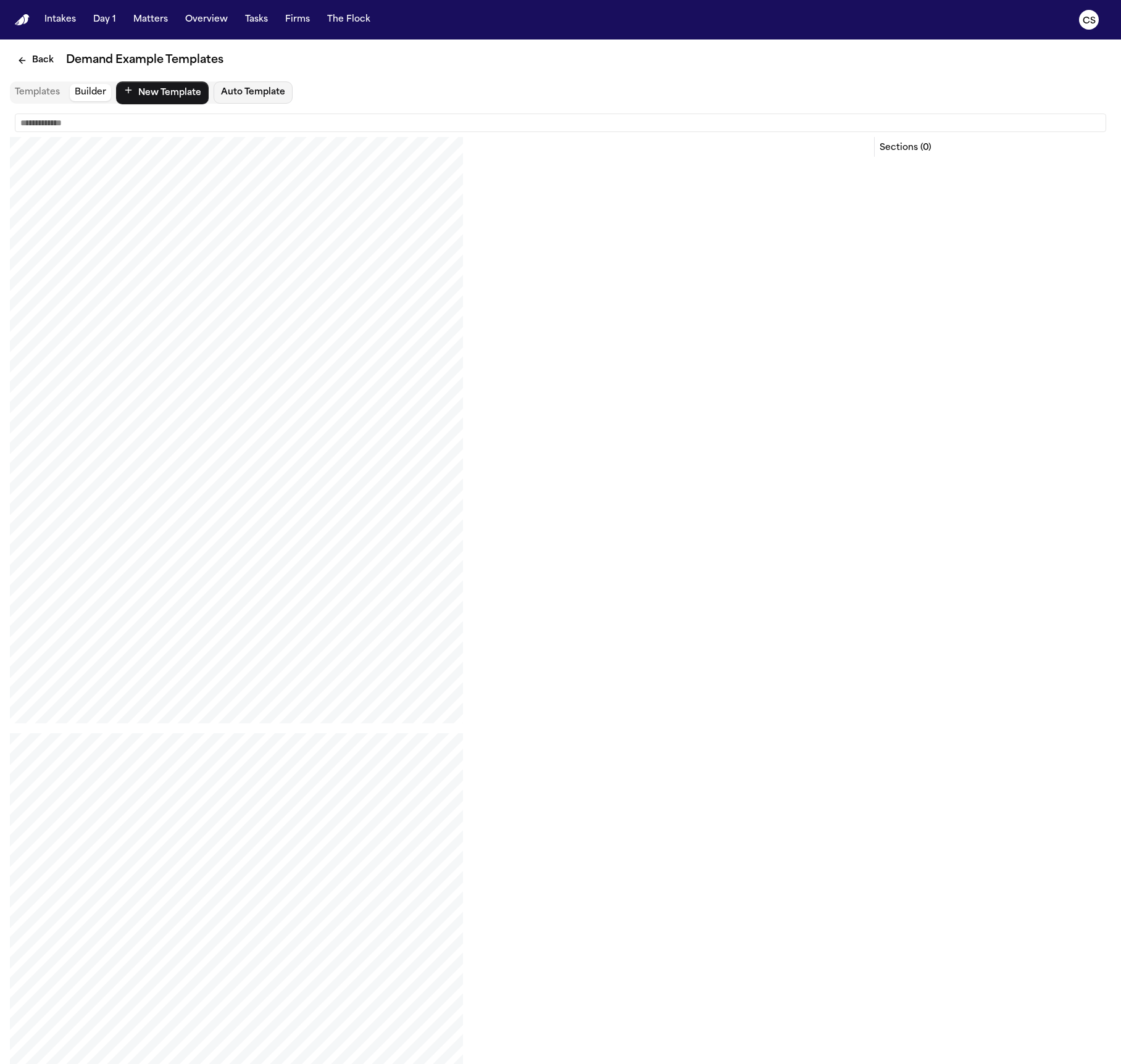
click at [93, 92] on button "Builder" at bounding box center [90, 92] width 41 height 17
click at [246, 89] on button "Auto Template" at bounding box center [253, 92] width 79 height 22
click at [161, 92] on button "New Template" at bounding box center [162, 93] width 93 height 23
click at [102, 97] on button "Builder" at bounding box center [90, 92] width 41 height 17
click at [51, 121] on input "text" at bounding box center [560, 123] width 1092 height 19
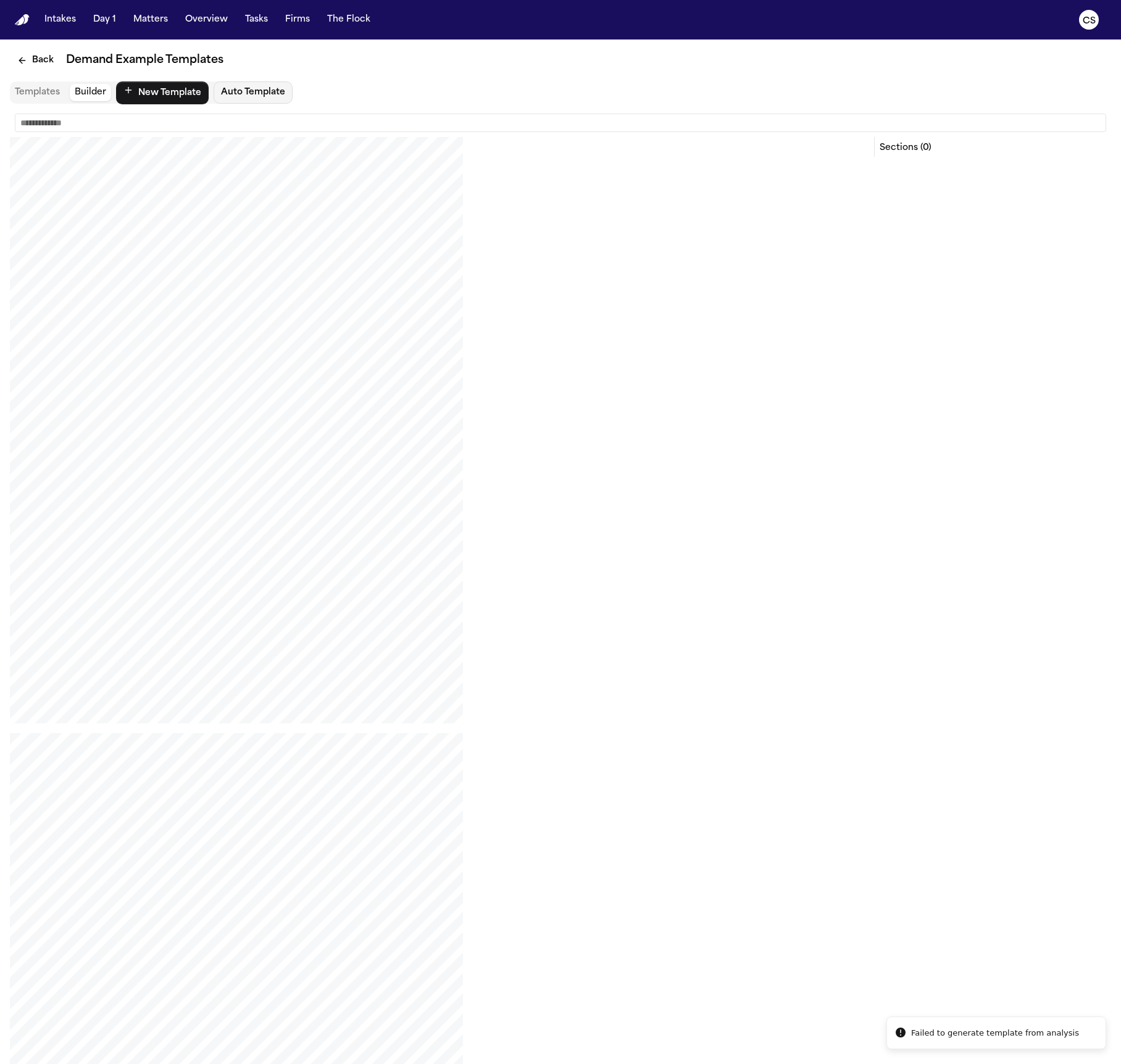
click at [81, 91] on button "Builder" at bounding box center [90, 92] width 41 height 17
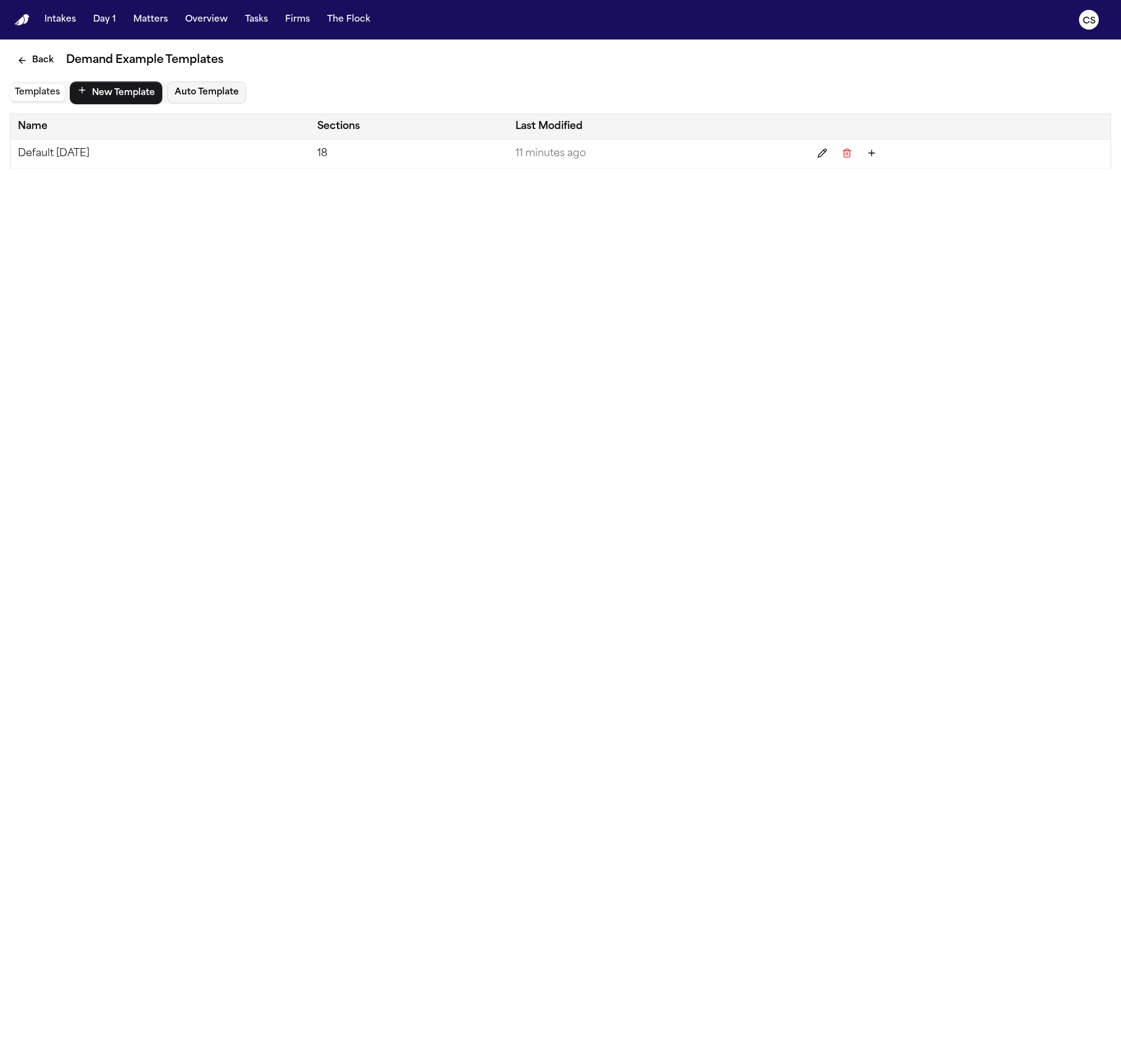
click at [43, 93] on button "Templates" at bounding box center [37, 92] width 55 height 17
click at [42, 95] on button "Templates" at bounding box center [37, 92] width 55 height 17
click at [129, 93] on button "New Template" at bounding box center [116, 93] width 93 height 23
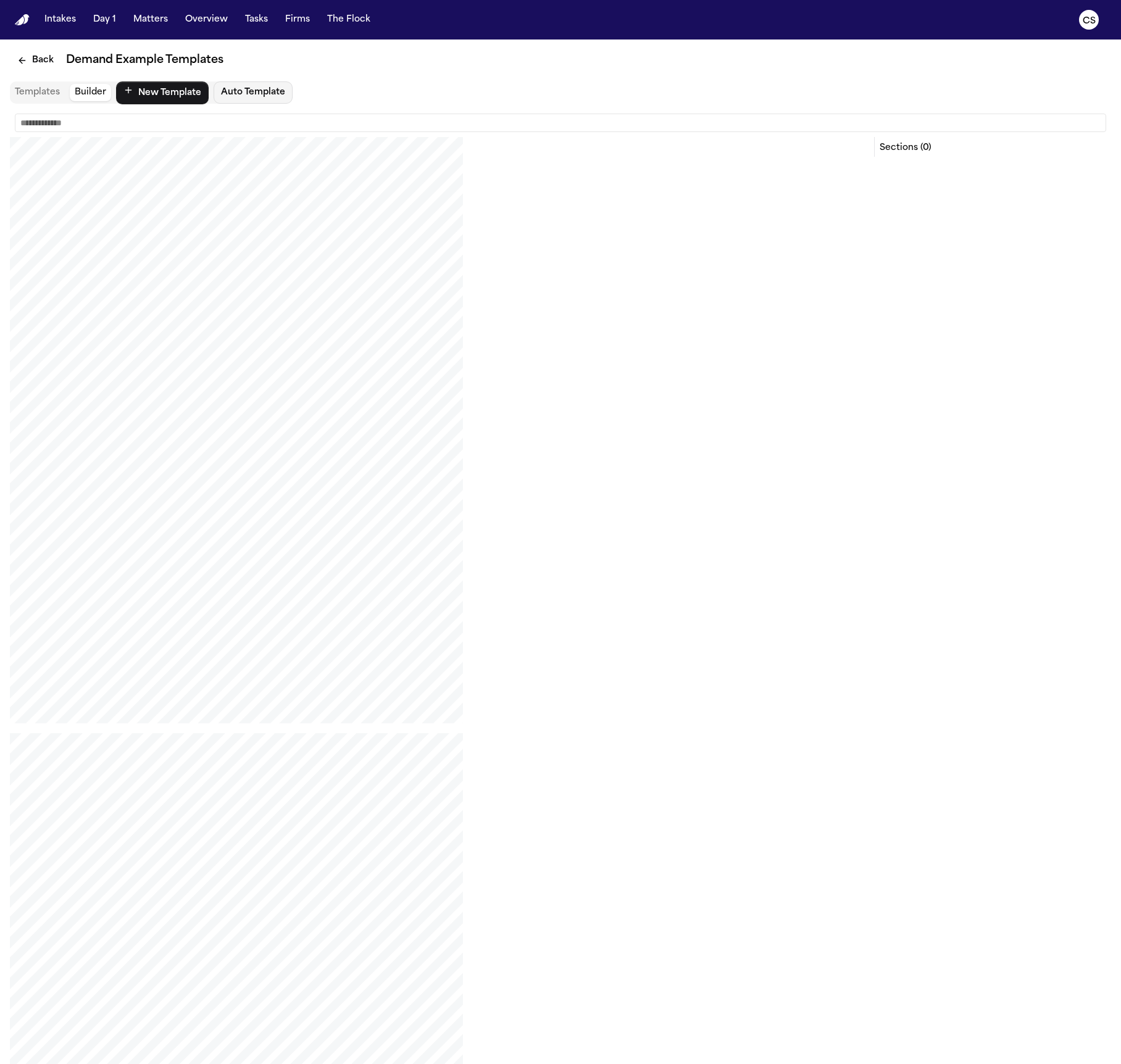
click at [81, 93] on button "Builder" at bounding box center [90, 92] width 41 height 17
click at [262, 88] on button "Auto Template" at bounding box center [253, 92] width 79 height 22
click at [35, 60] on button "Back" at bounding box center [35, 60] width 52 height 22
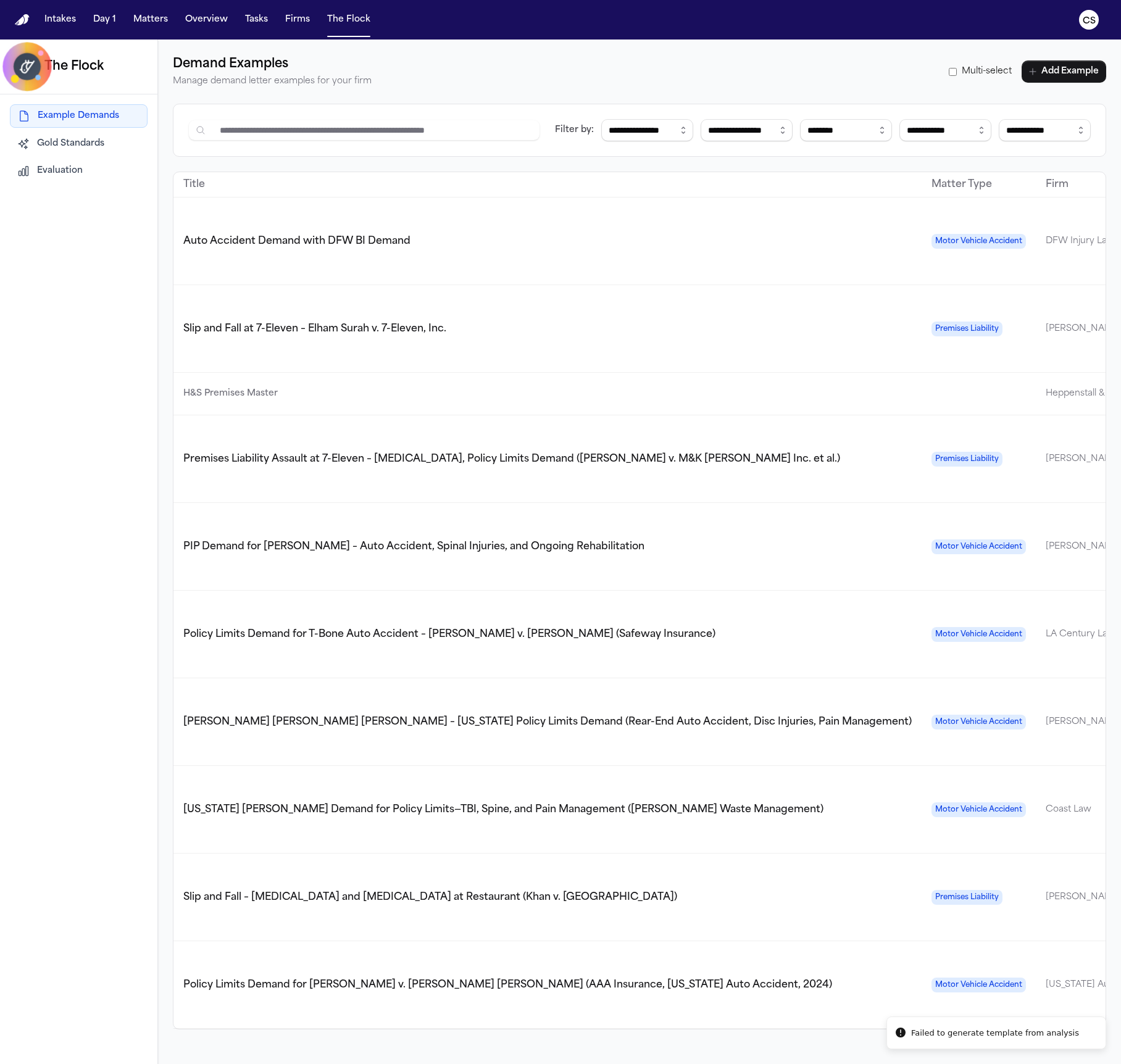
click at [446, 241] on td "Auto Accident Demand with DFW BI Demand" at bounding box center [547, 241] width 748 height 88
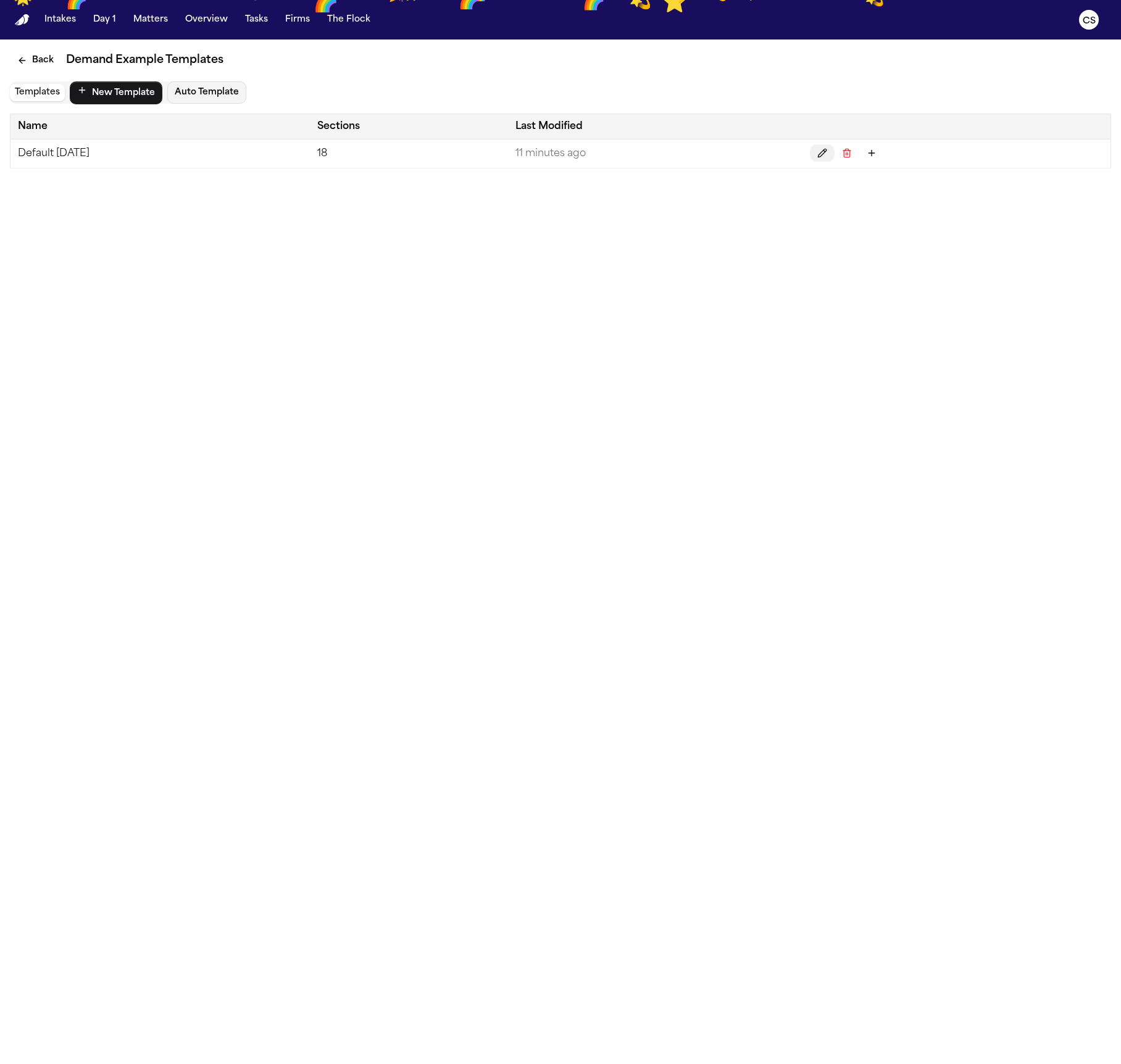
click at [827, 154] on icon "Edit" at bounding box center [822, 153] width 10 height 10
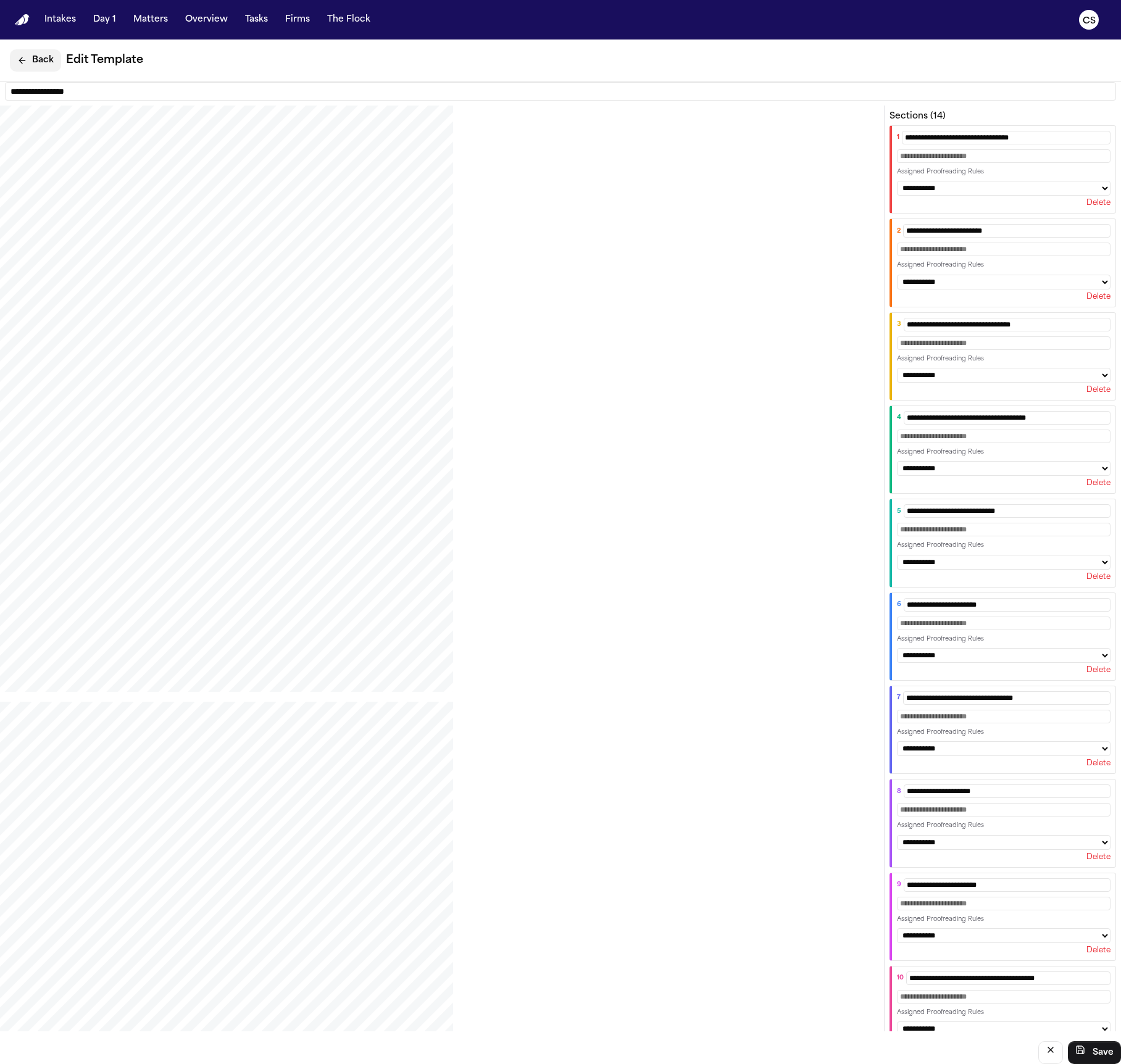
click at [25, 64] on icon "Back" at bounding box center [22, 61] width 10 height 10
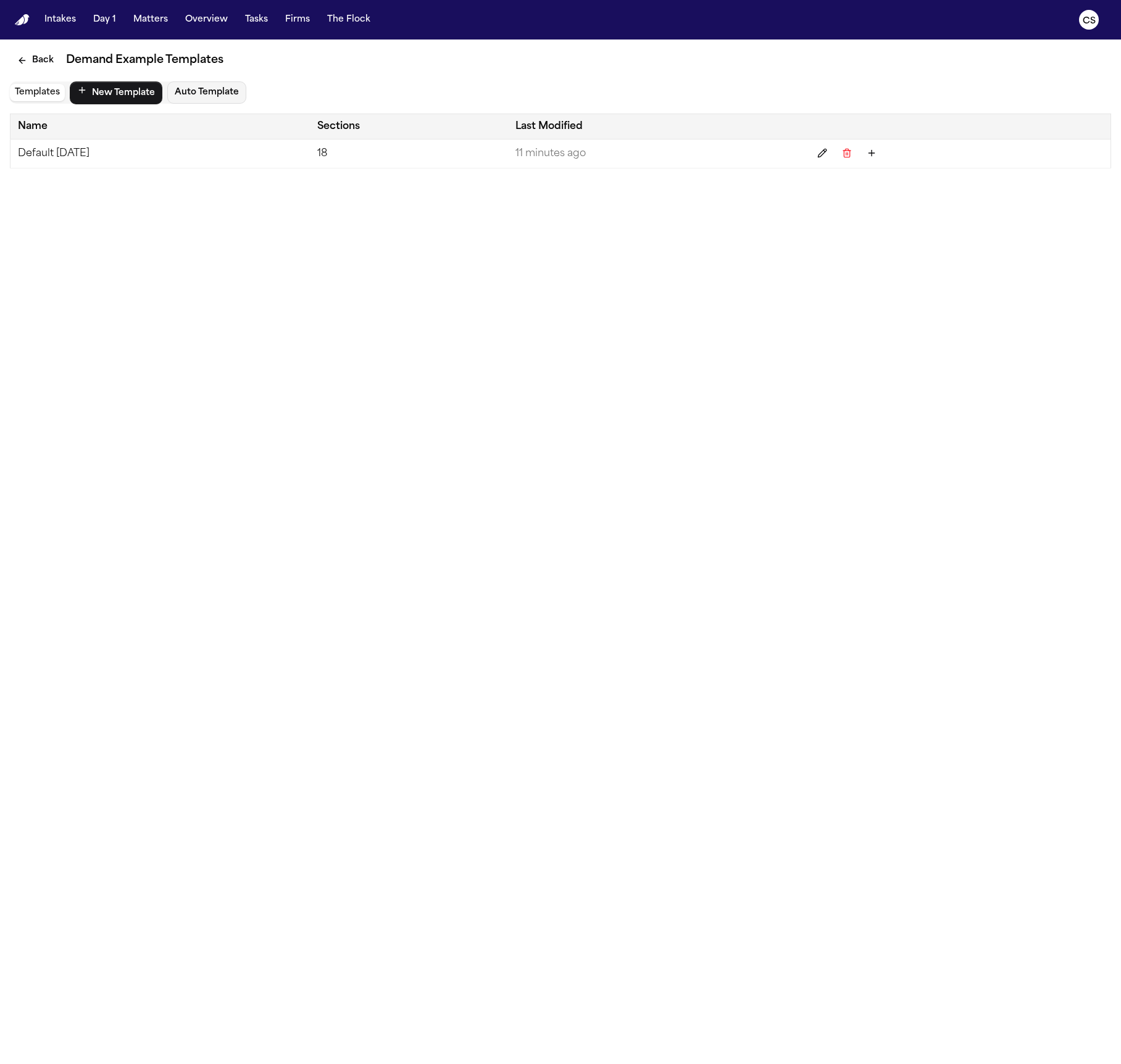
click at [98, 154] on td "Default [DATE]" at bounding box center [160, 153] width 299 height 29
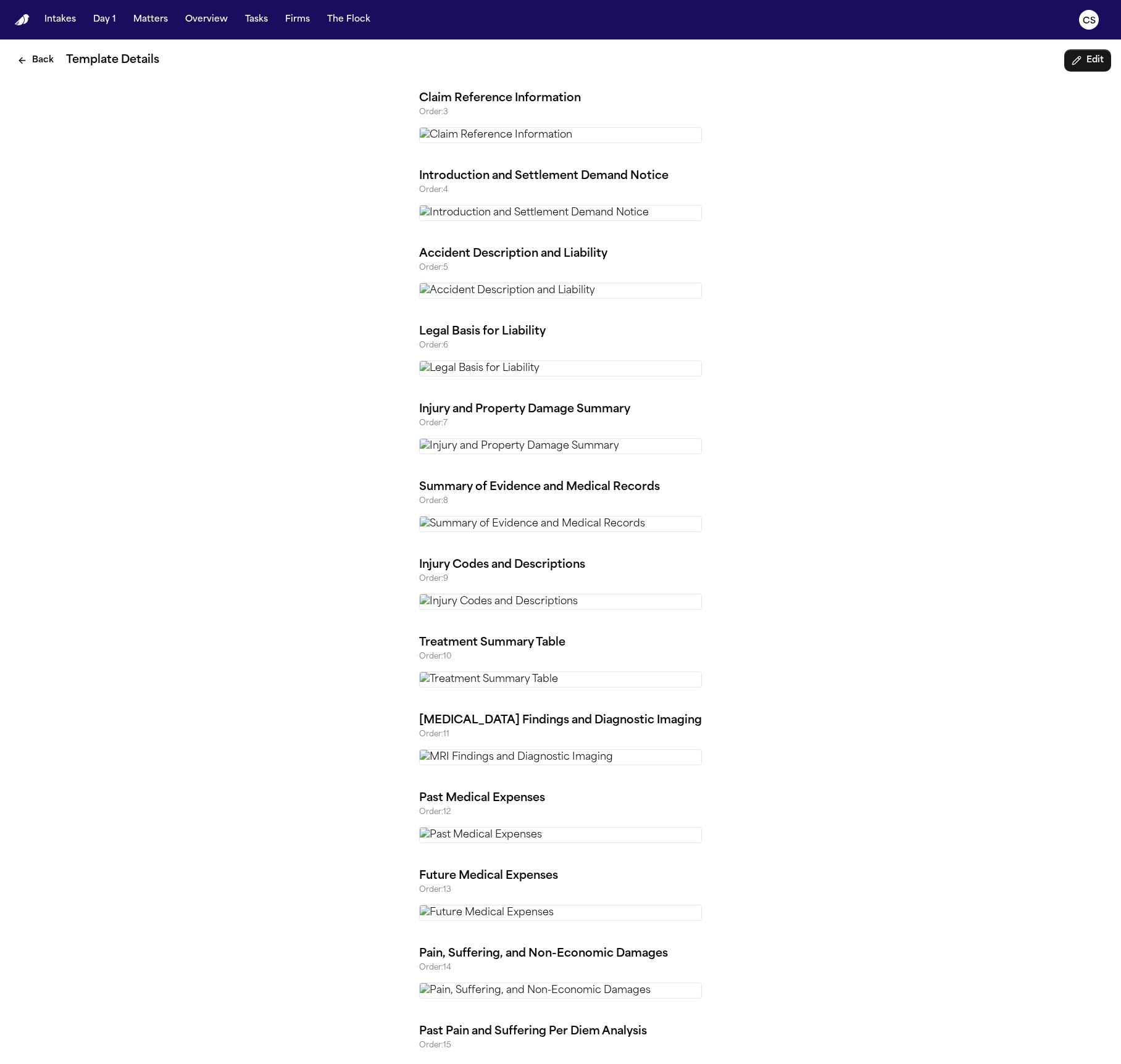
scroll to position [170, 0]
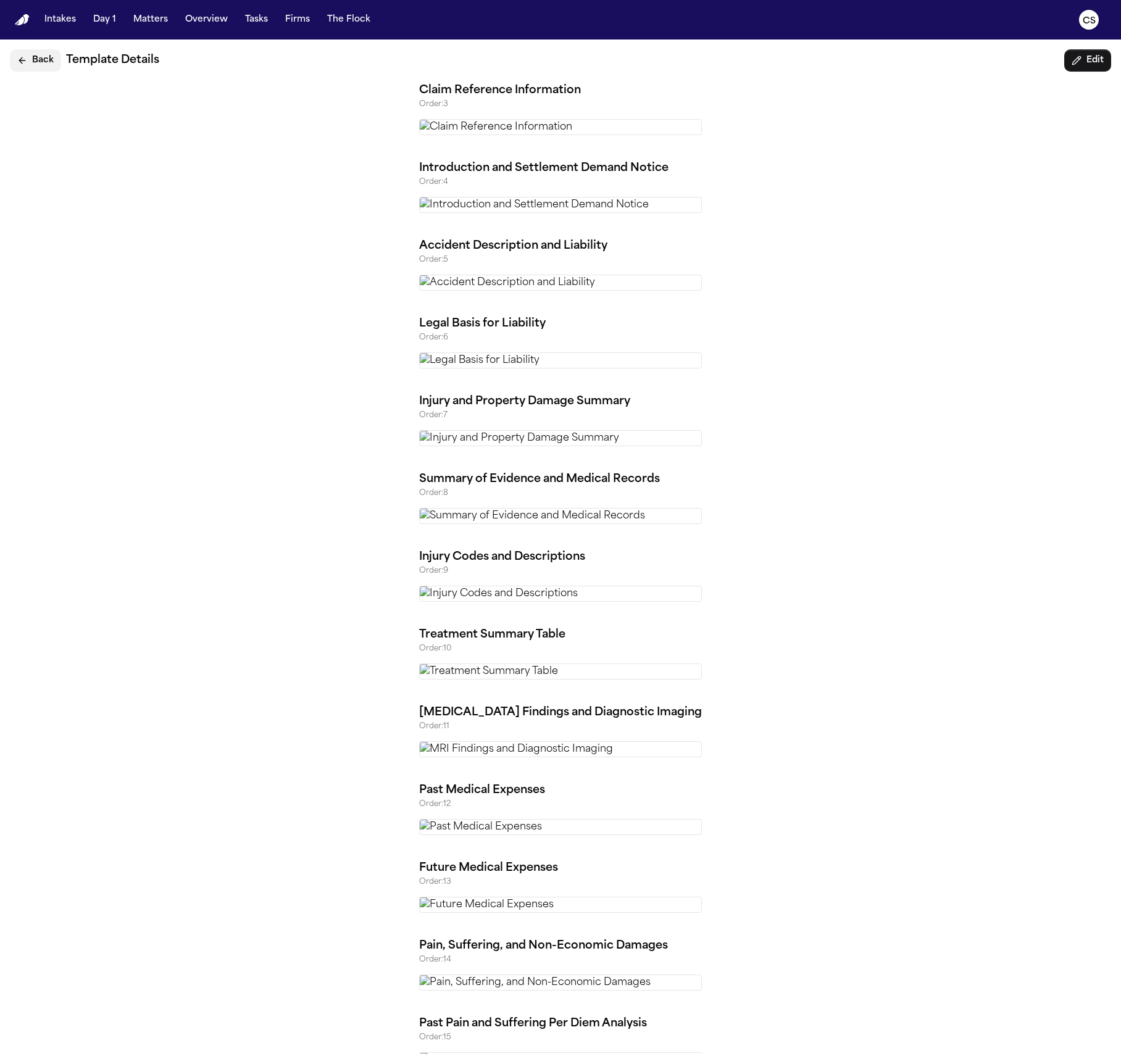
click at [41, 58] on button "Back" at bounding box center [35, 60] width 52 height 22
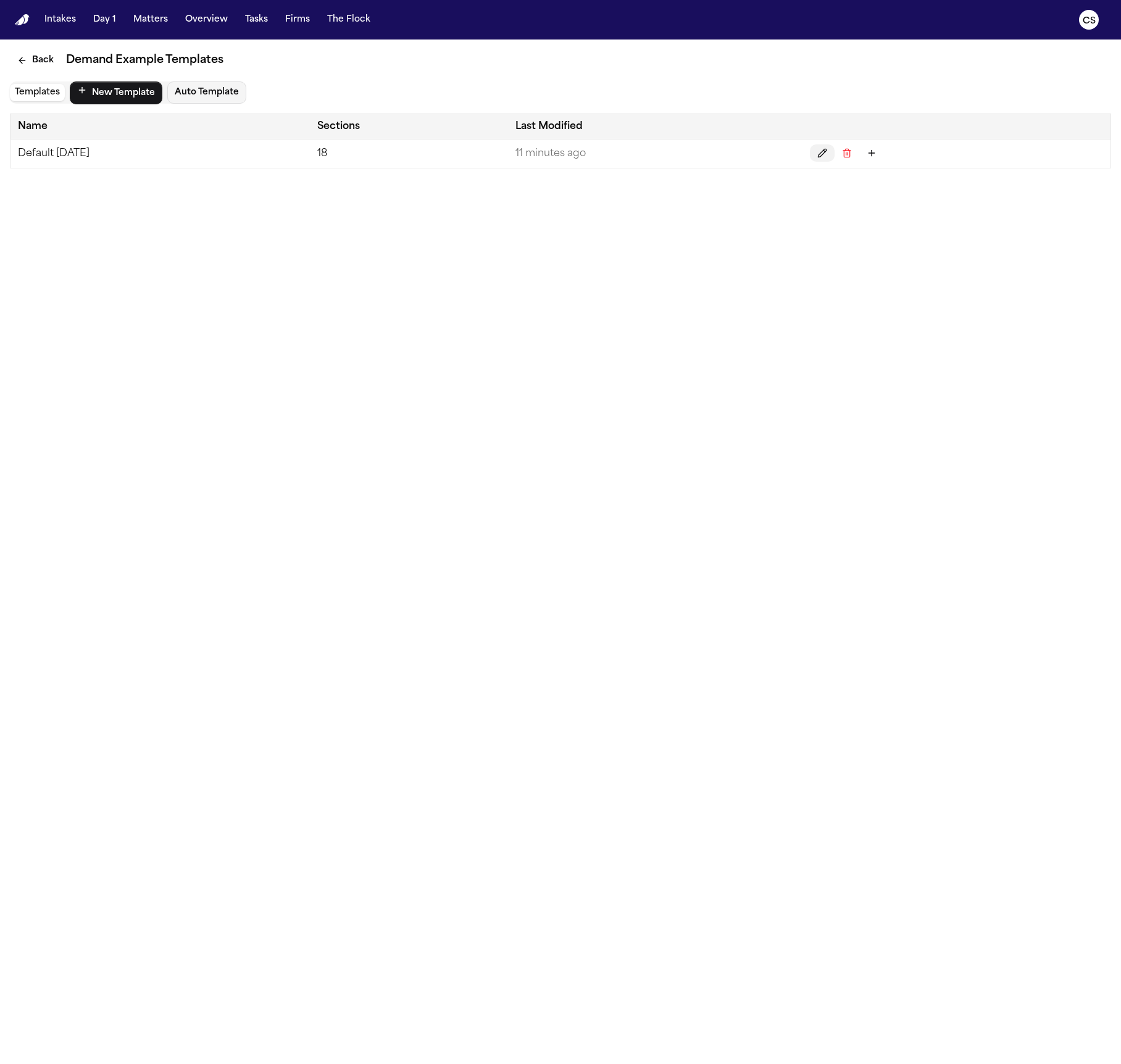
click at [833, 152] on button "Edit" at bounding box center [822, 152] width 25 height 17
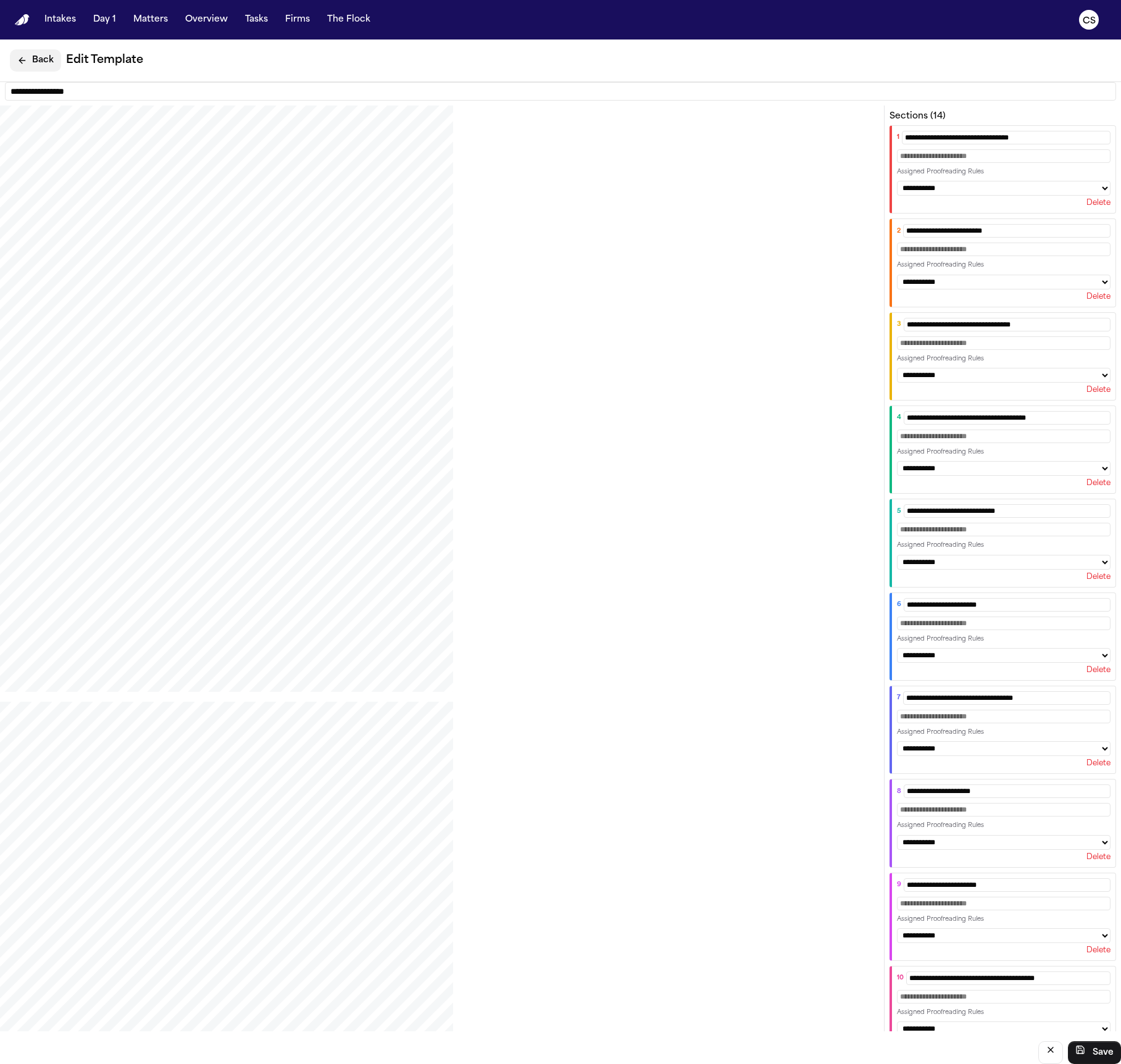
click at [27, 56] on button "Back" at bounding box center [35, 60] width 52 height 22
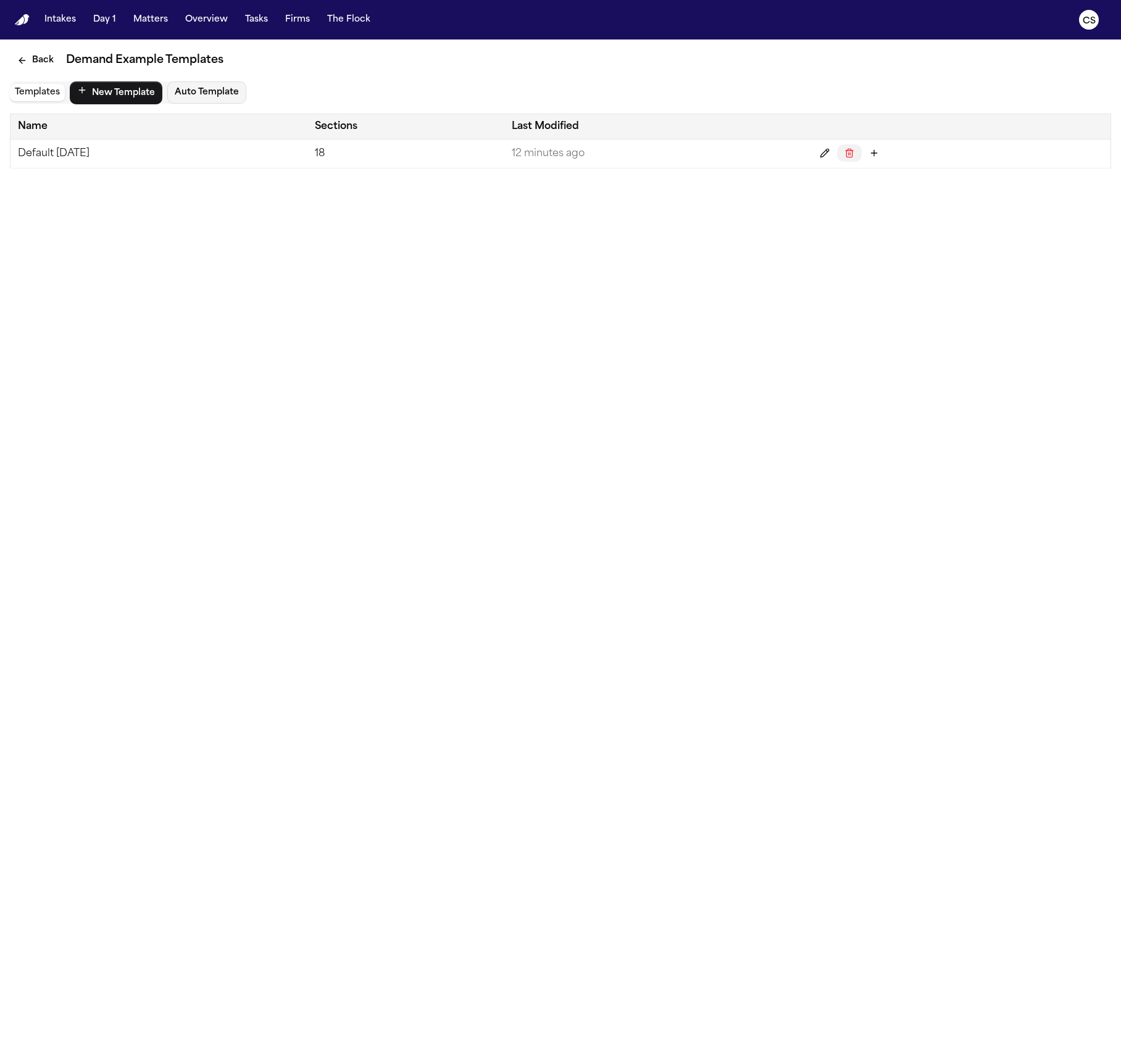
click at [854, 152] on icon "Delete" at bounding box center [849, 153] width 10 height 10
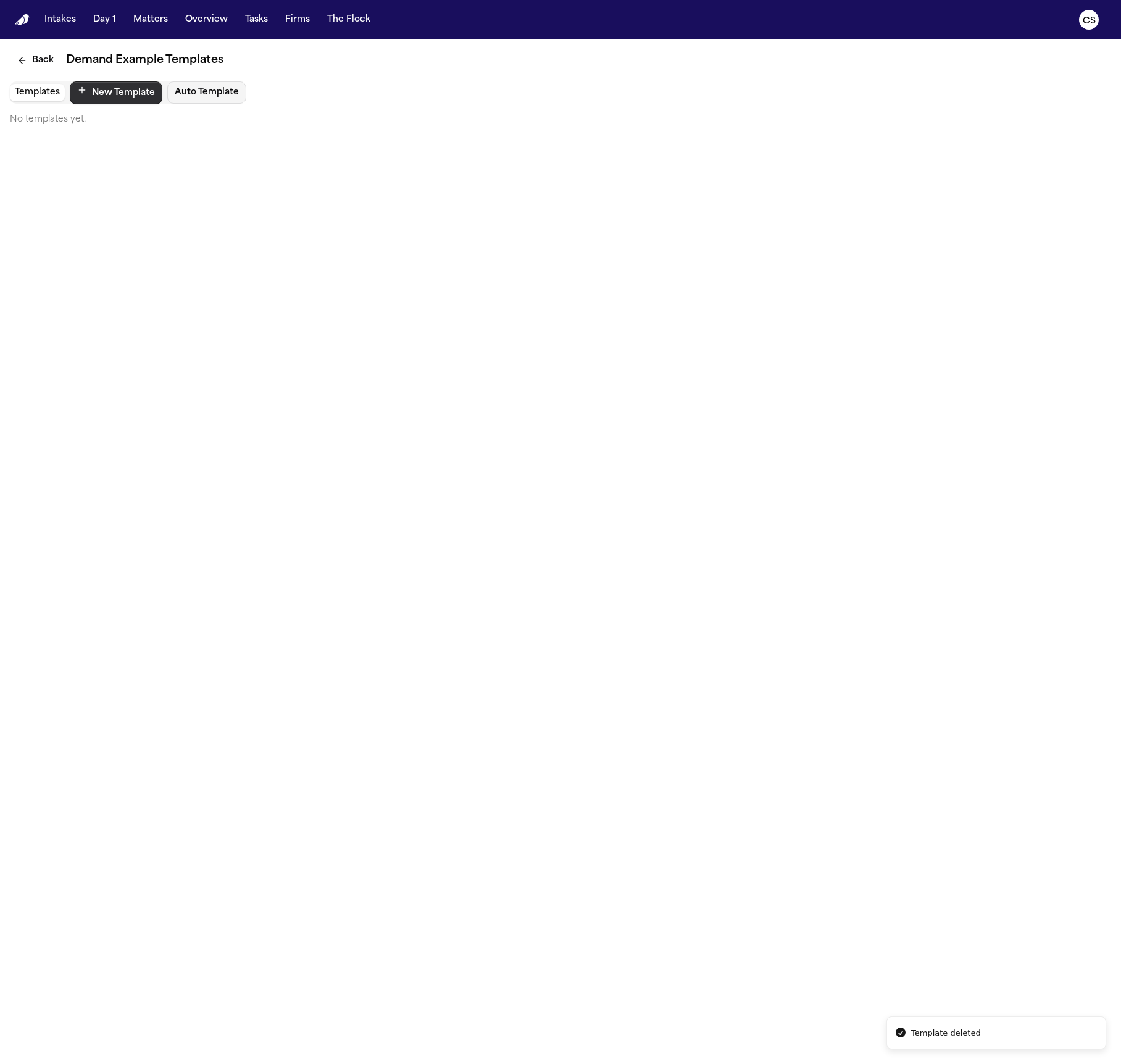
click at [93, 91] on button "New Template" at bounding box center [116, 93] width 93 height 23
click at [39, 62] on button "Back" at bounding box center [35, 60] width 52 height 22
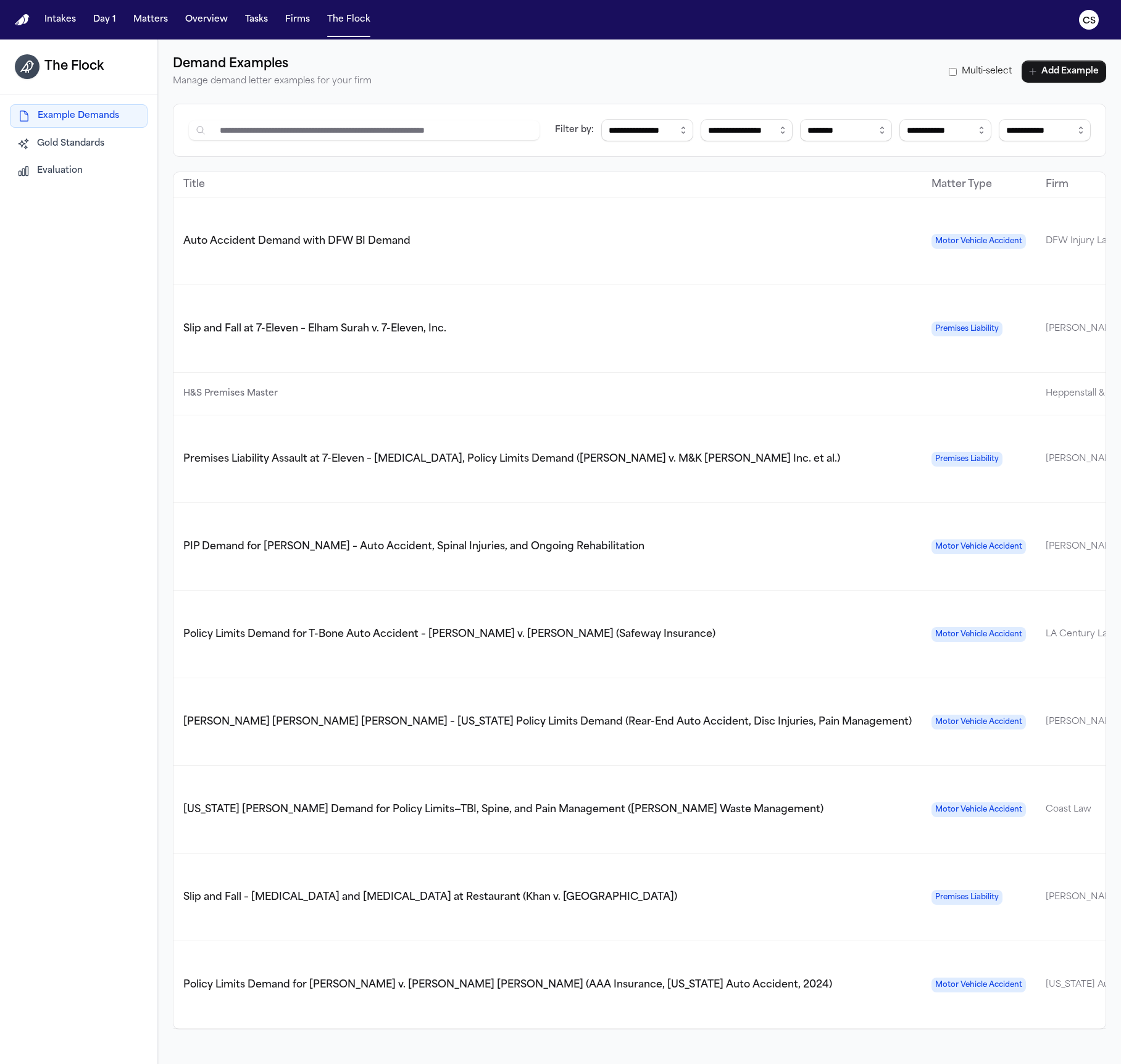
click at [311, 242] on td "Auto Accident Demand with DFW BI Demand" at bounding box center [547, 241] width 748 height 88
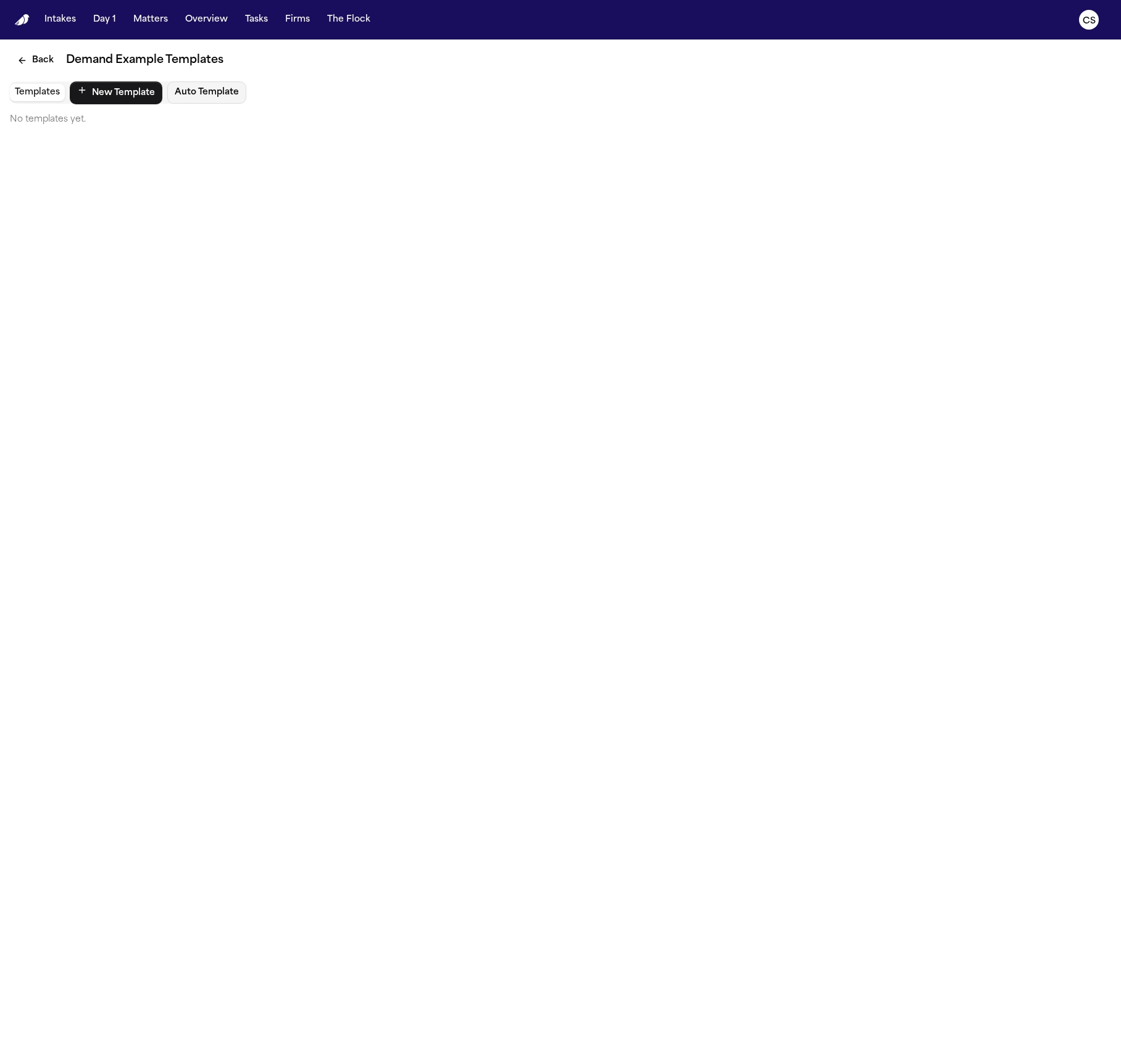
click at [30, 95] on button "Templates" at bounding box center [37, 92] width 55 height 17
click at [206, 102] on button "Auto Template" at bounding box center [206, 92] width 79 height 22
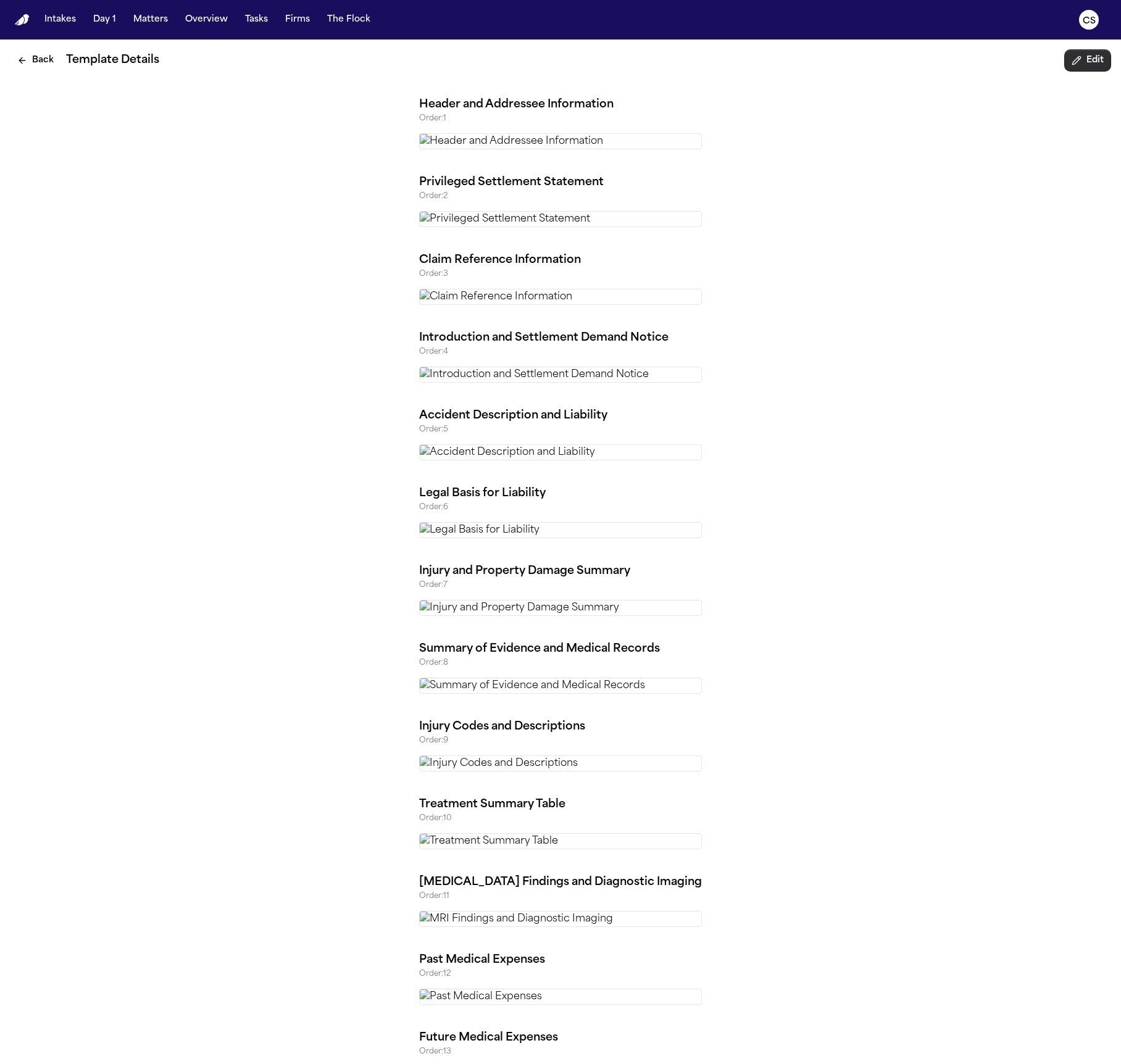
click at [1096, 61] on button "Edit" at bounding box center [1087, 60] width 47 height 22
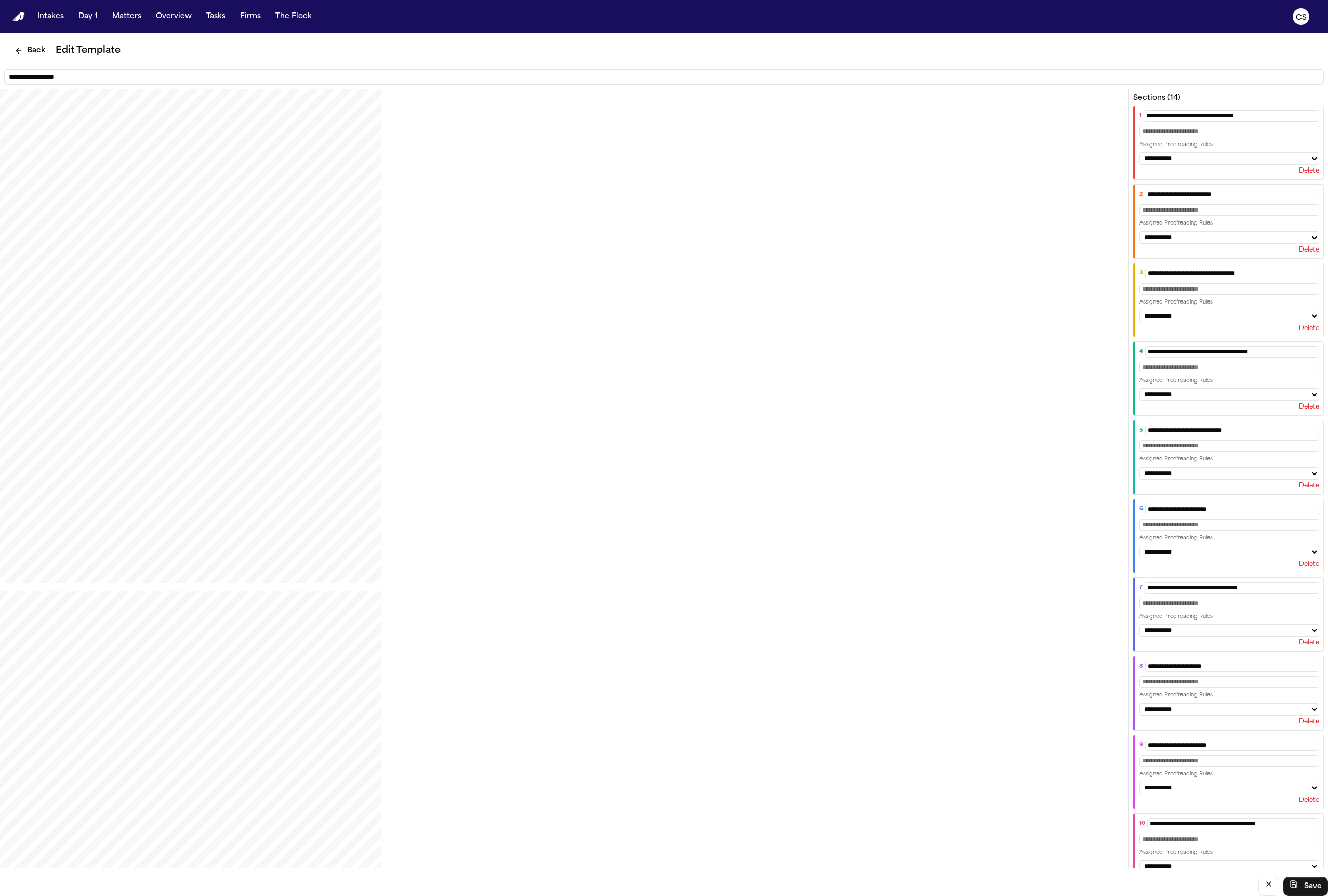
click at [943, 175] on button "Delete" at bounding box center [1309, 171] width 20 height 8
click at [943, 246] on button "Delete" at bounding box center [1309, 250] width 20 height 8
click at [943, 175] on button "Delete" at bounding box center [1309, 171] width 20 height 8
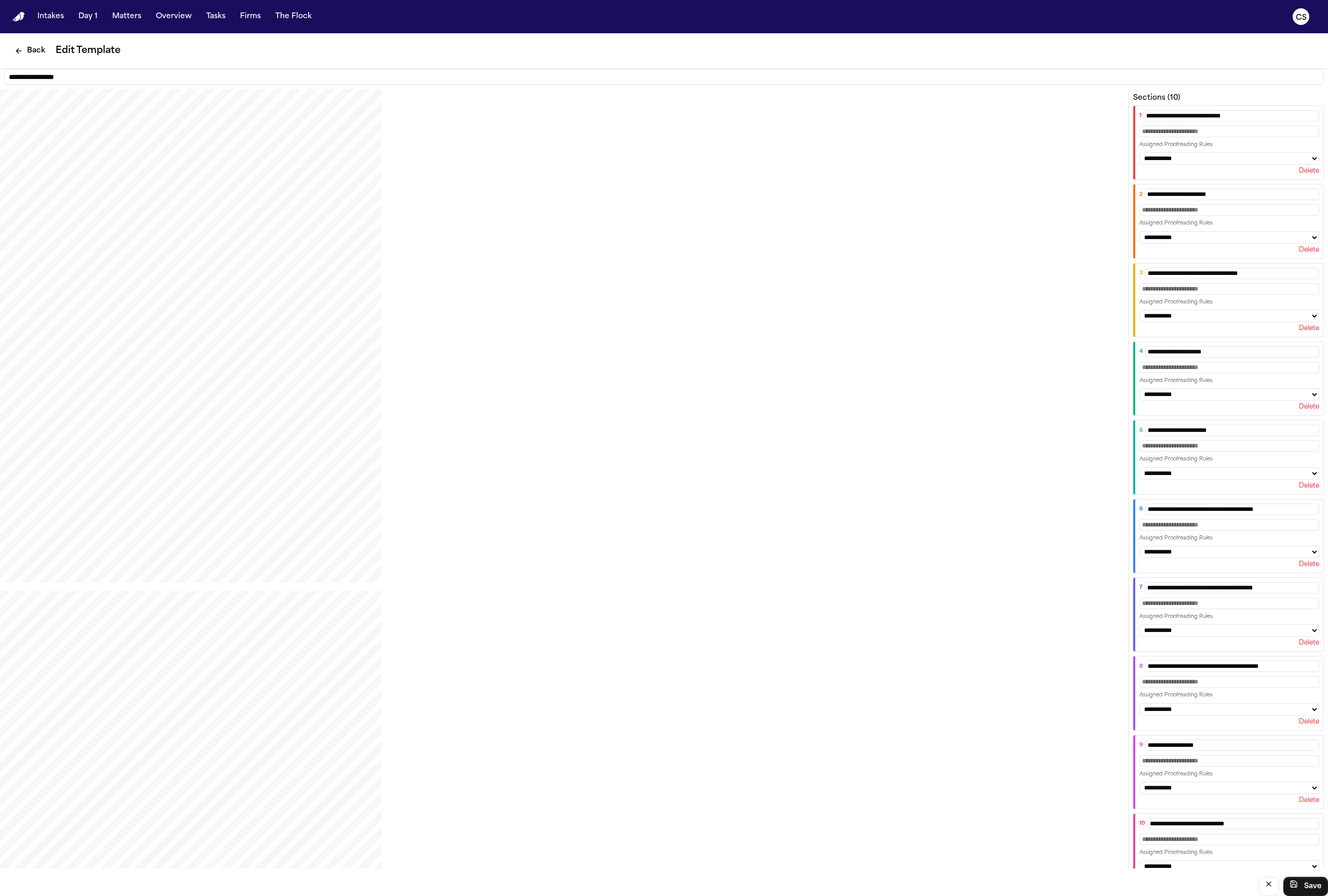
click at [943, 175] on button "Delete" at bounding box center [1309, 171] width 20 height 8
click at [943, 246] on div "Delete" at bounding box center [1229, 250] width 180 height 8
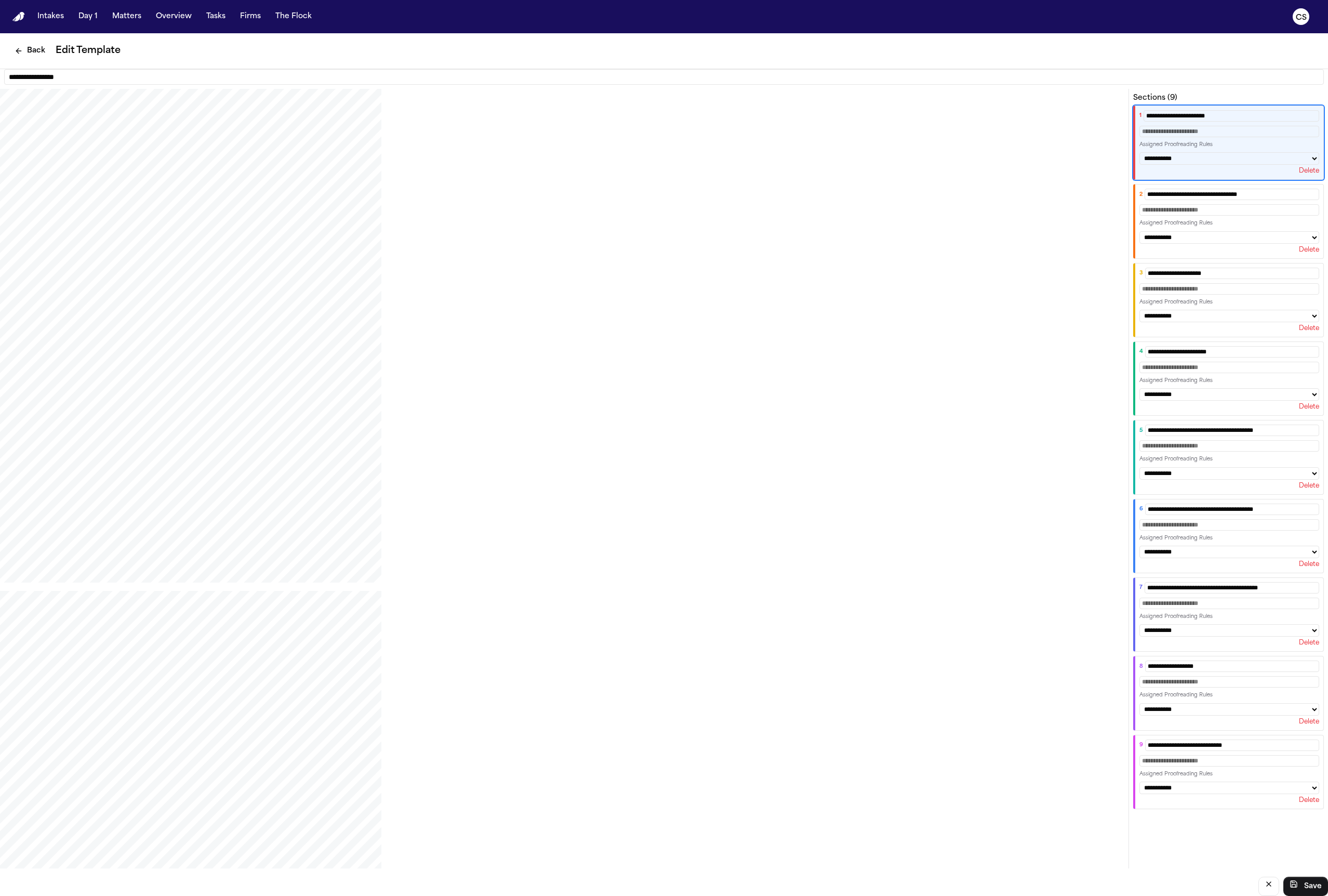
click at [943, 175] on div "Delete" at bounding box center [1229, 171] width 180 height 8
click at [943, 175] on button "Delete" at bounding box center [1309, 171] width 20 height 8
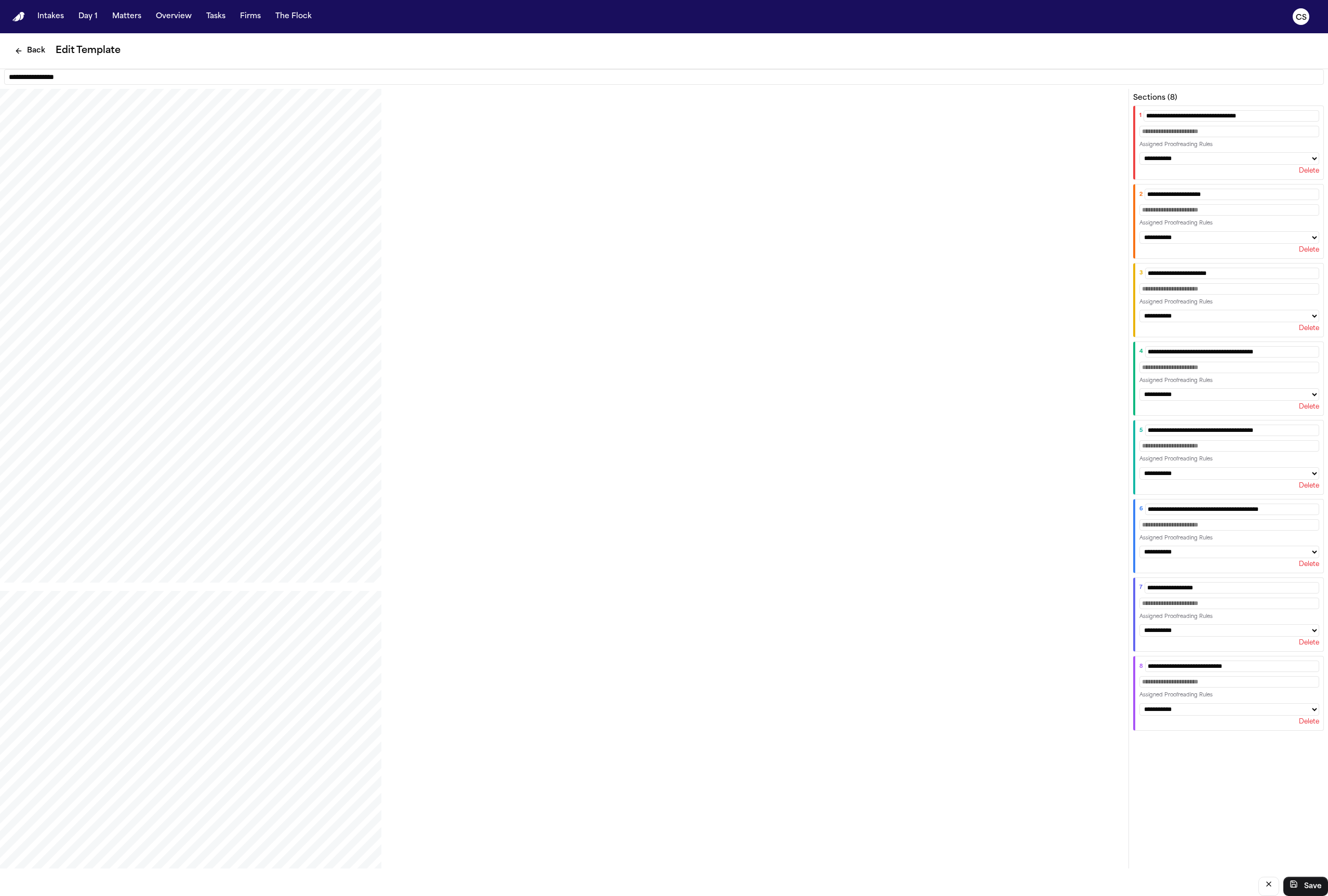
click at [943, 175] on button "Delete" at bounding box center [1309, 171] width 20 height 8
click at [943, 246] on button "Delete" at bounding box center [1309, 250] width 20 height 8
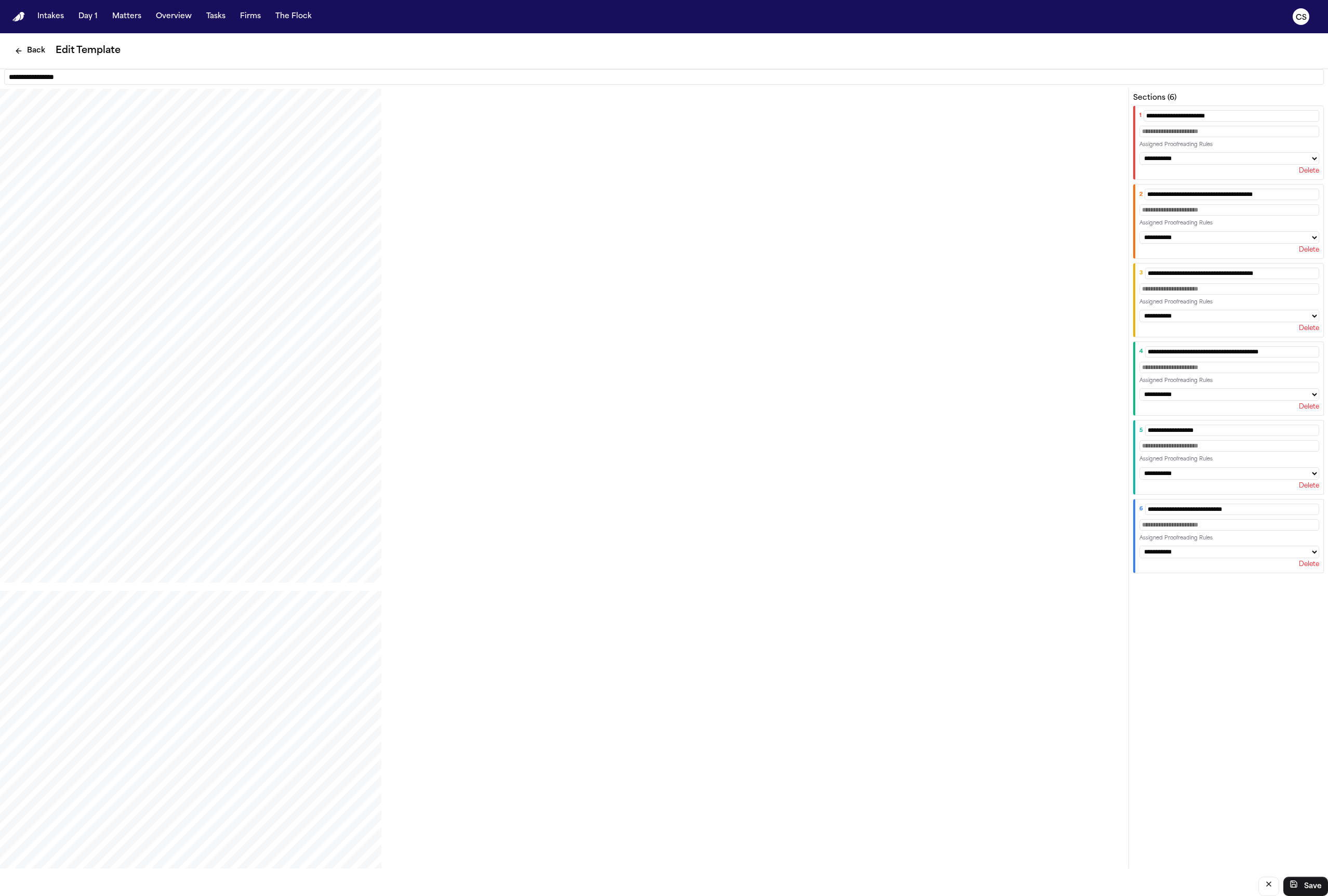
click at [943, 175] on button "Delete" at bounding box center [1309, 171] width 20 height 8
click at [943, 246] on button "Delete" at bounding box center [1309, 250] width 20 height 8
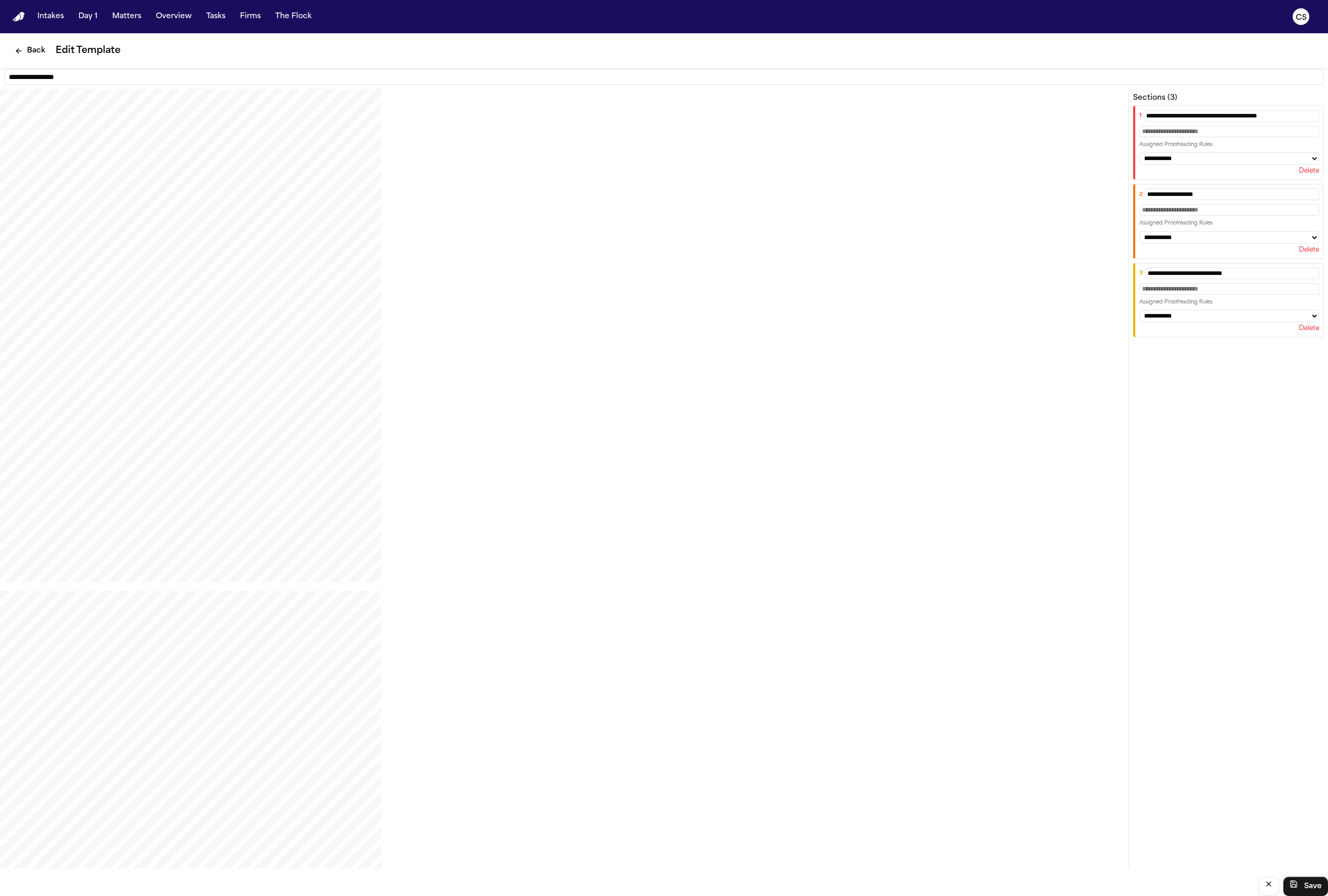
click at [943, 175] on button "Delete" at bounding box center [1309, 171] width 20 height 8
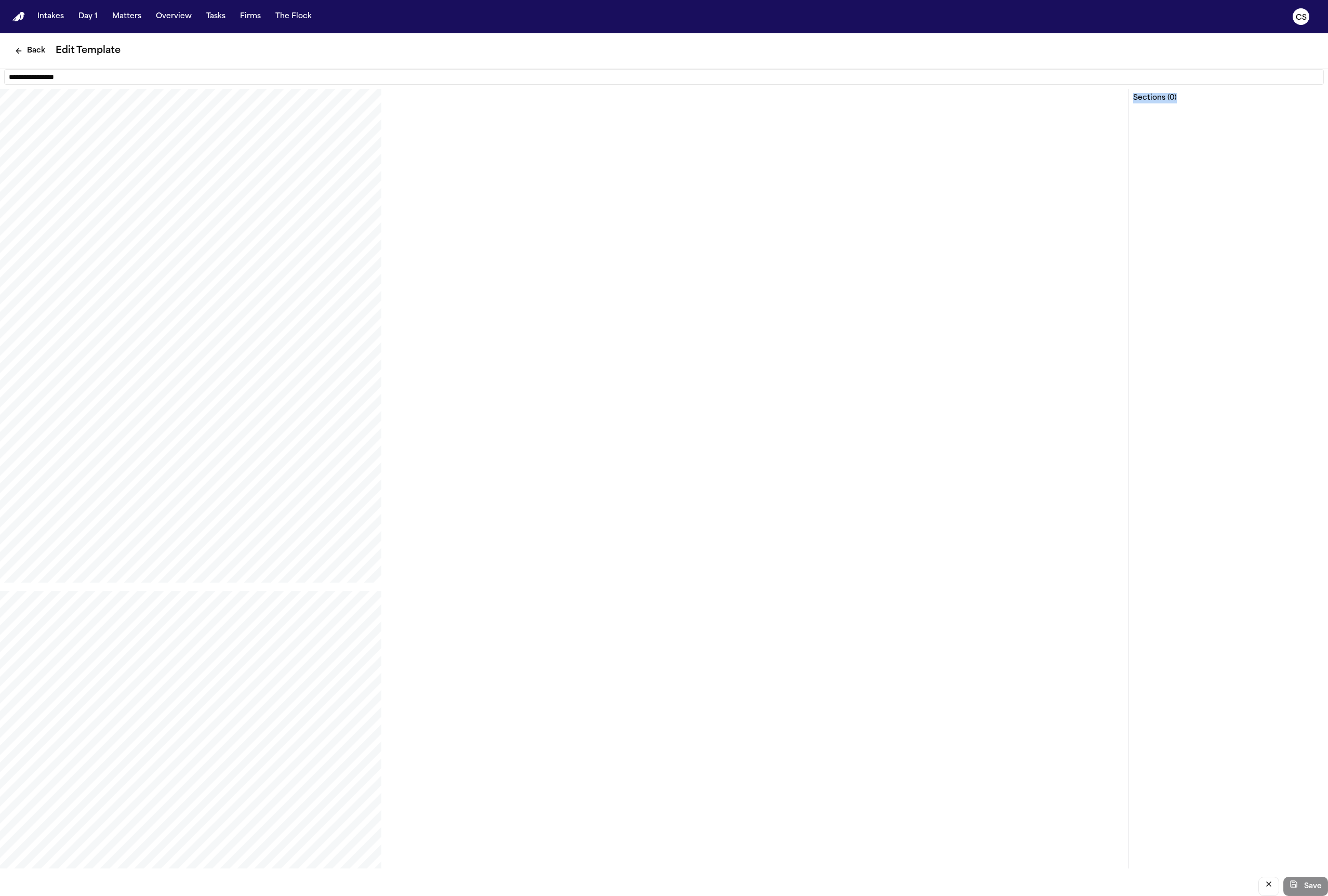
click at [943, 177] on div "Sections ( 0 )" at bounding box center [1228, 479] width 199 height 779
click at [943, 141] on div "Sections ( 0 )" at bounding box center [1228, 479] width 199 height 779
click at [943, 885] on button "cancel" at bounding box center [1269, 886] width 21 height 19
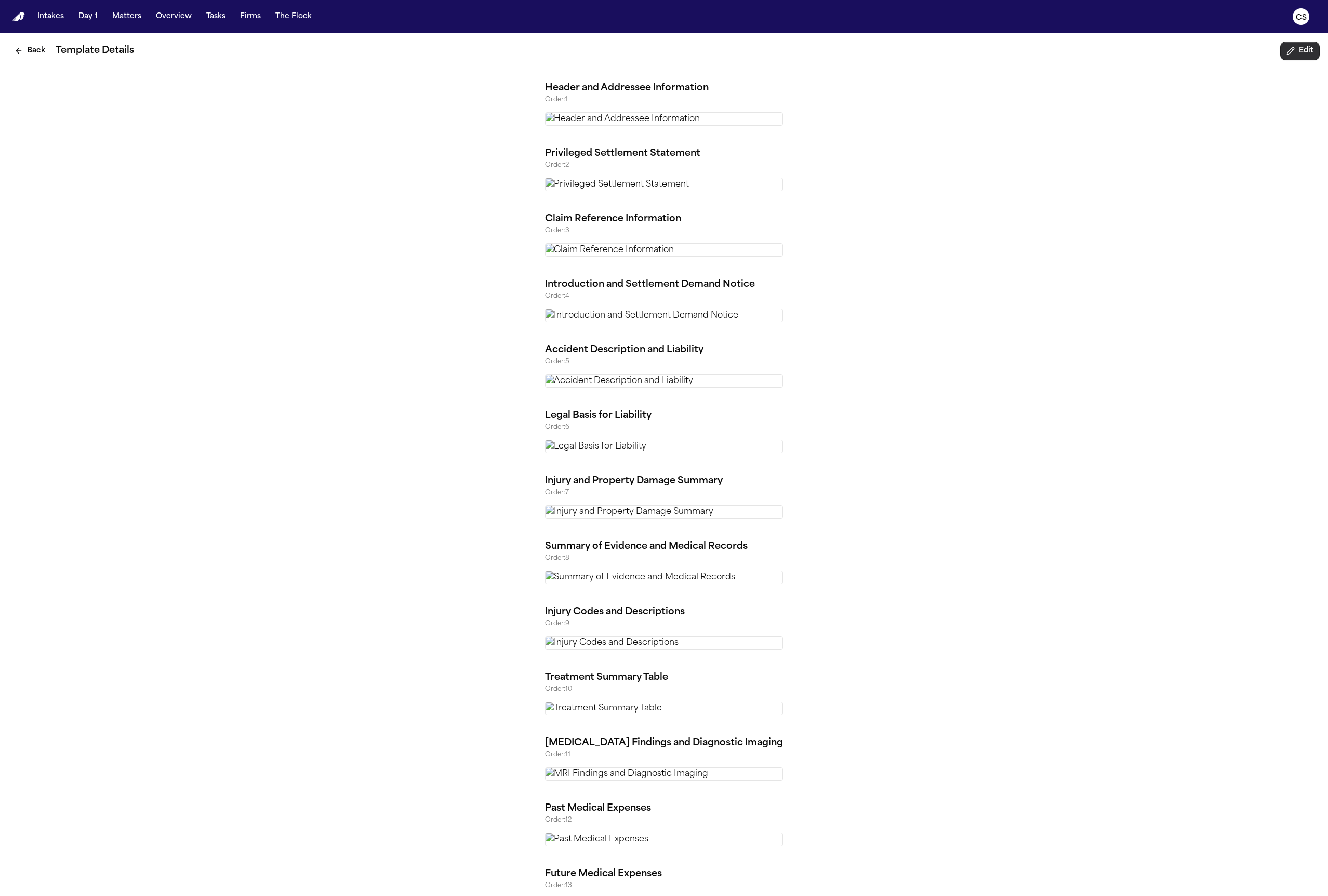
click at [943, 54] on icon "Edit template" at bounding box center [1291, 51] width 8 height 8
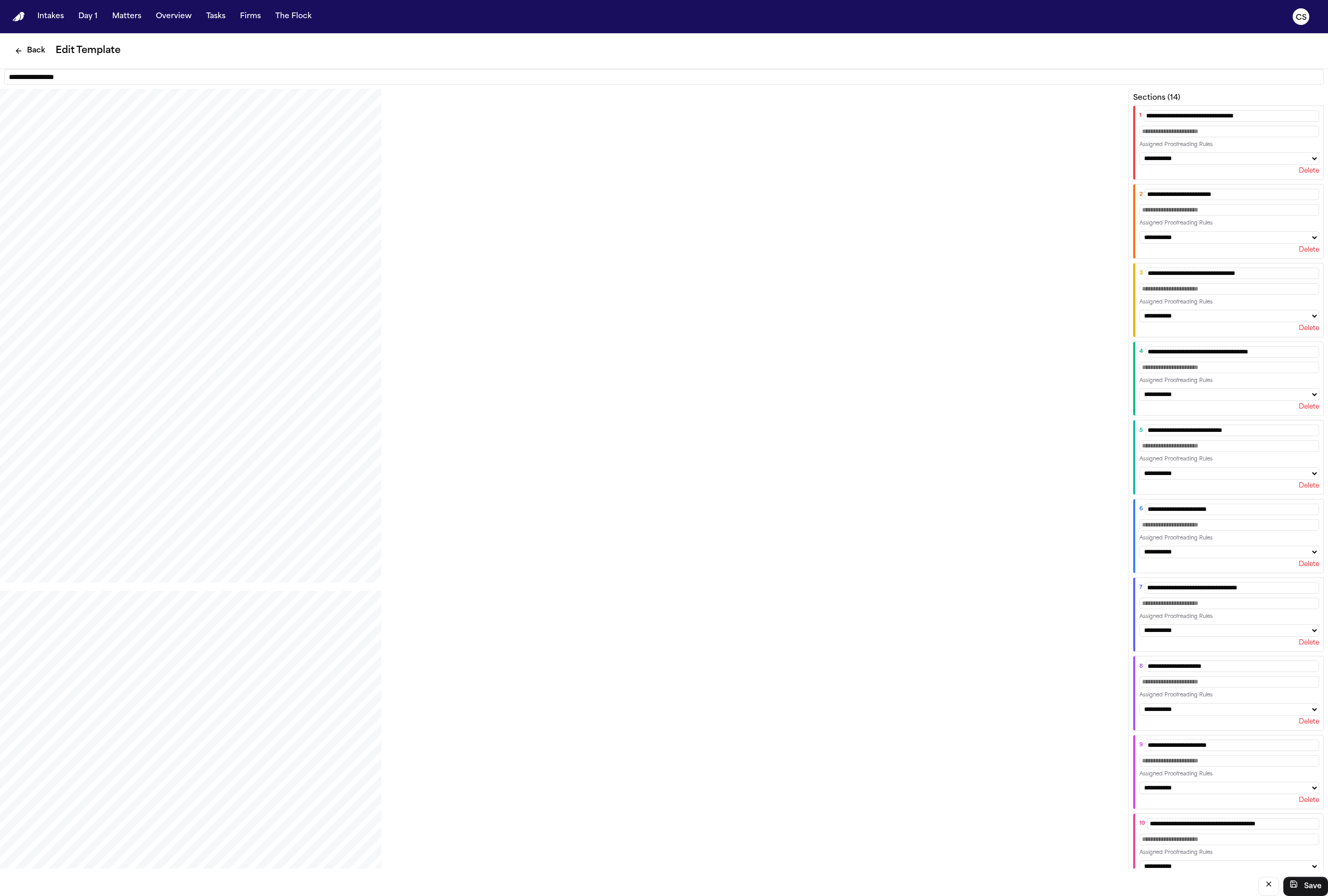
click at [943, 175] on button "Delete" at bounding box center [1309, 171] width 20 height 8
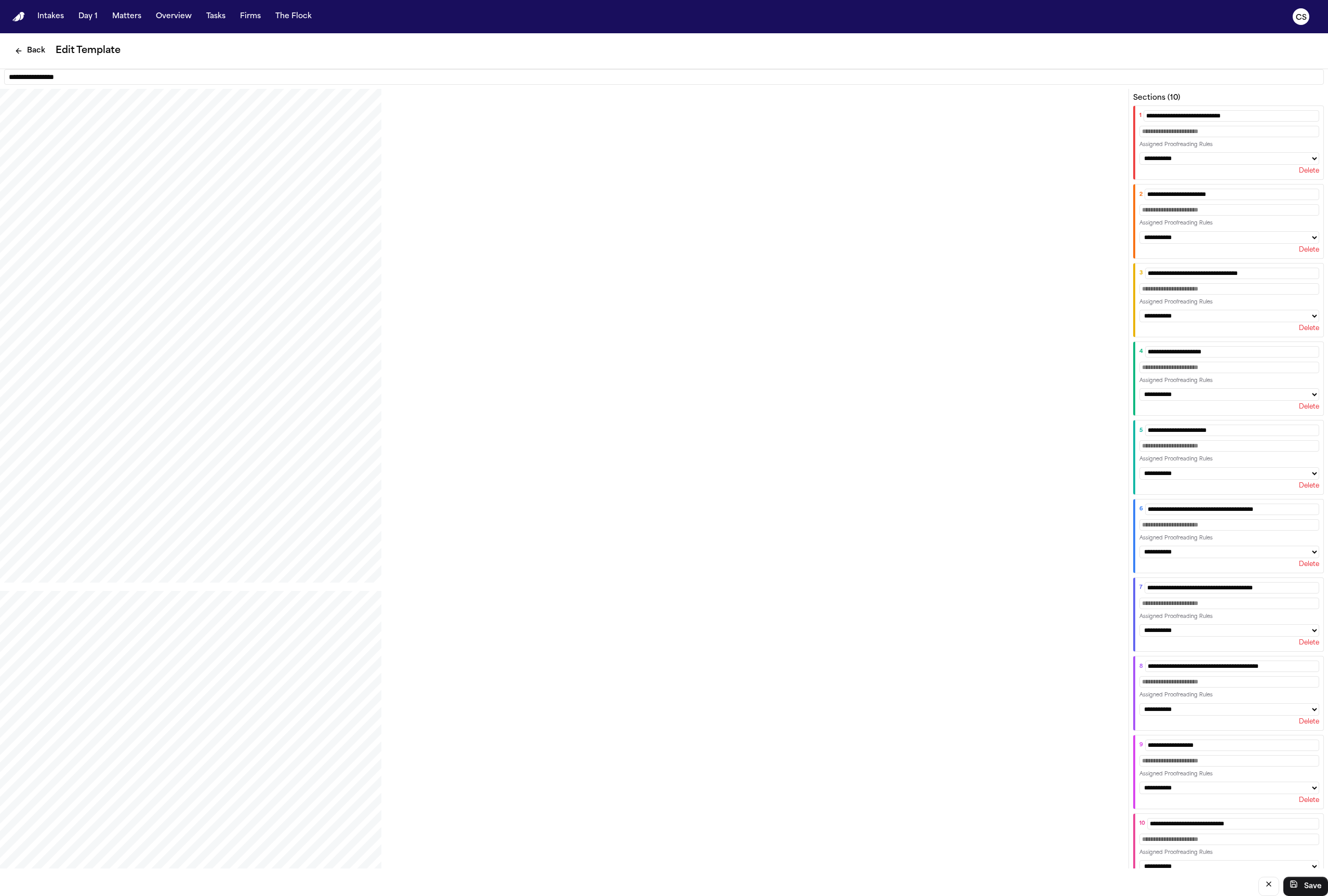
click at [943, 246] on div "Delete" at bounding box center [1229, 250] width 180 height 8
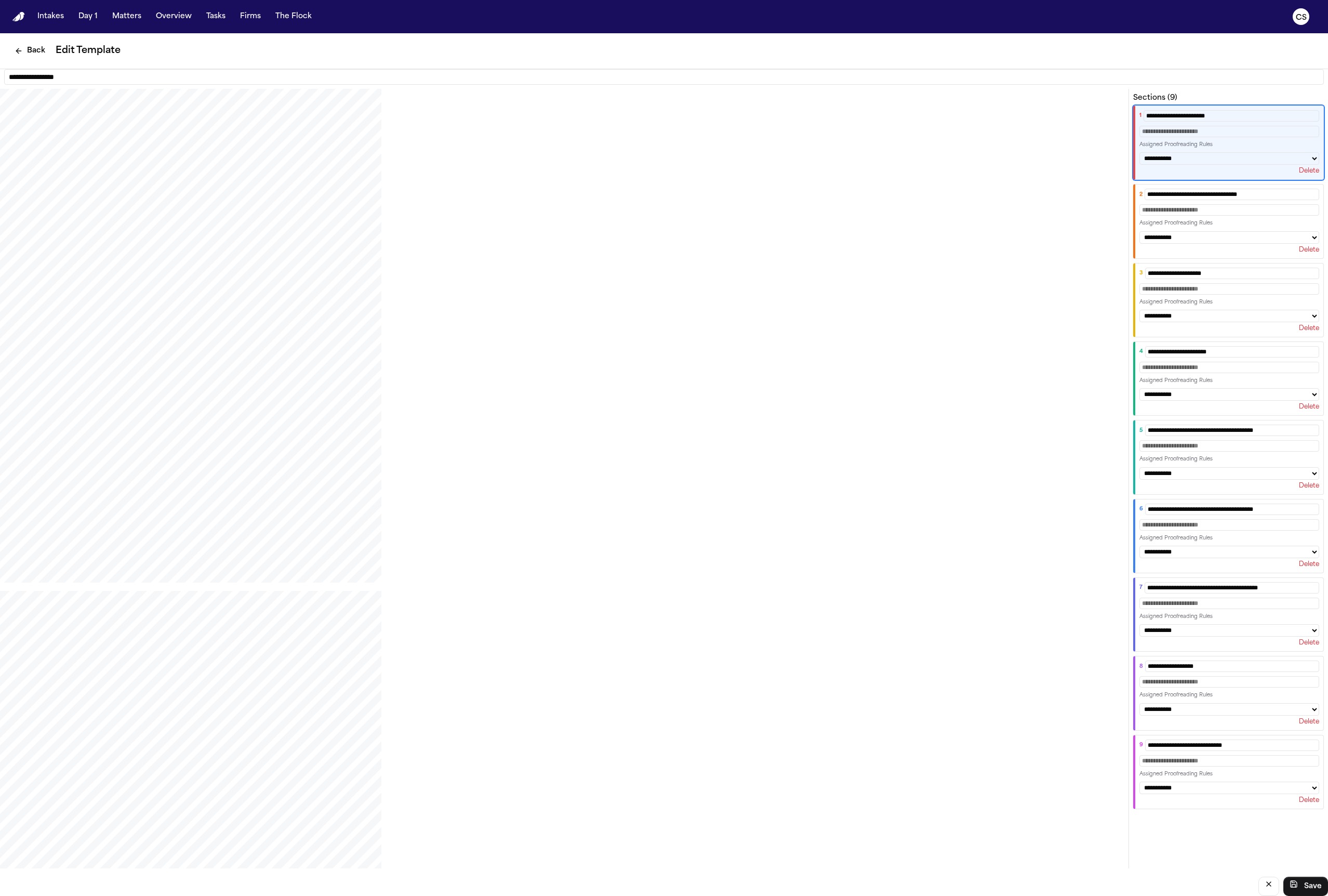
click at [943, 175] on div "Delete" at bounding box center [1229, 171] width 180 height 8
click at [943, 175] on button "Delete" at bounding box center [1309, 171] width 20 height 8
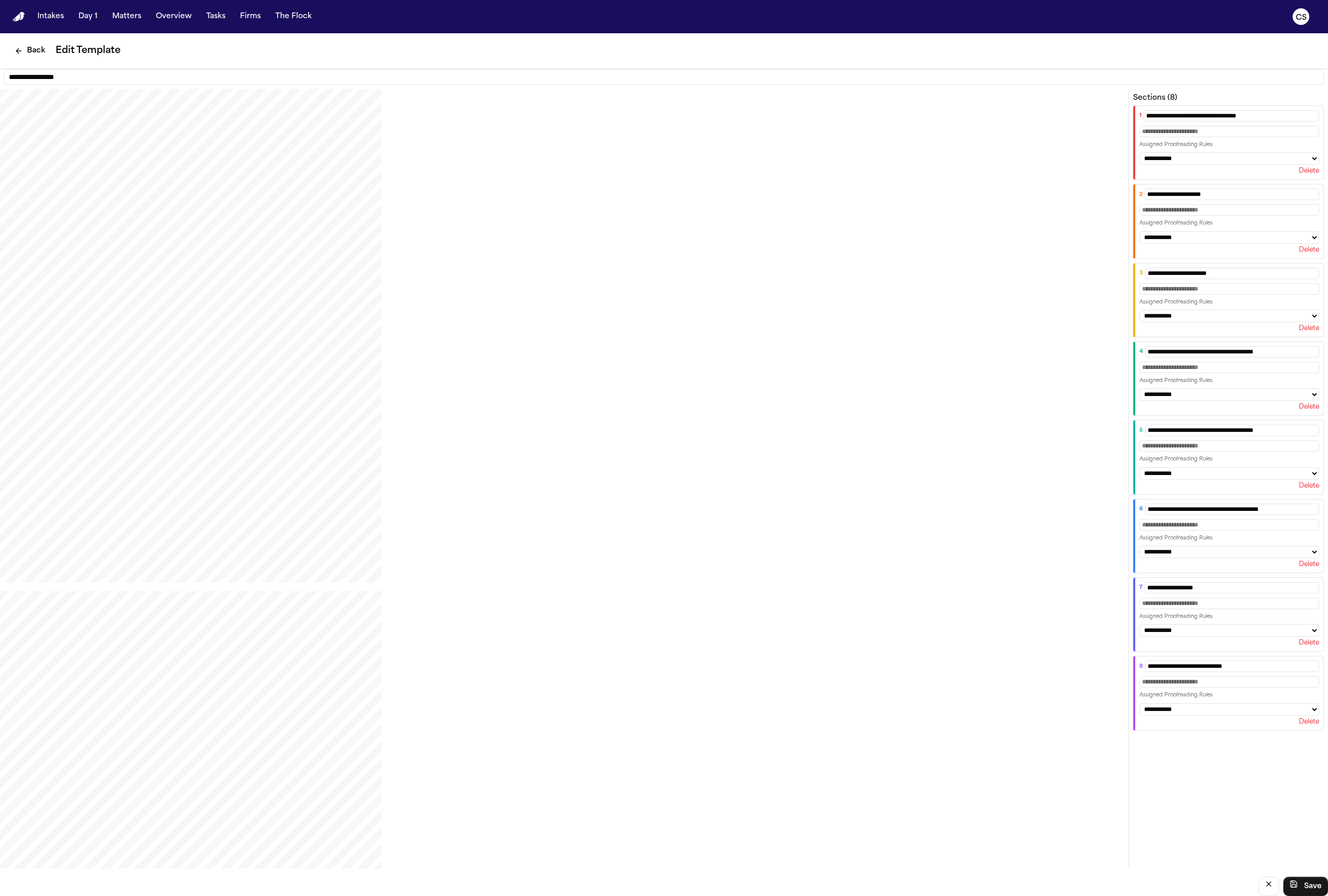
click at [943, 175] on button "Delete" at bounding box center [1309, 171] width 20 height 8
click at [943, 246] on button "Delete" at bounding box center [1309, 250] width 20 height 8
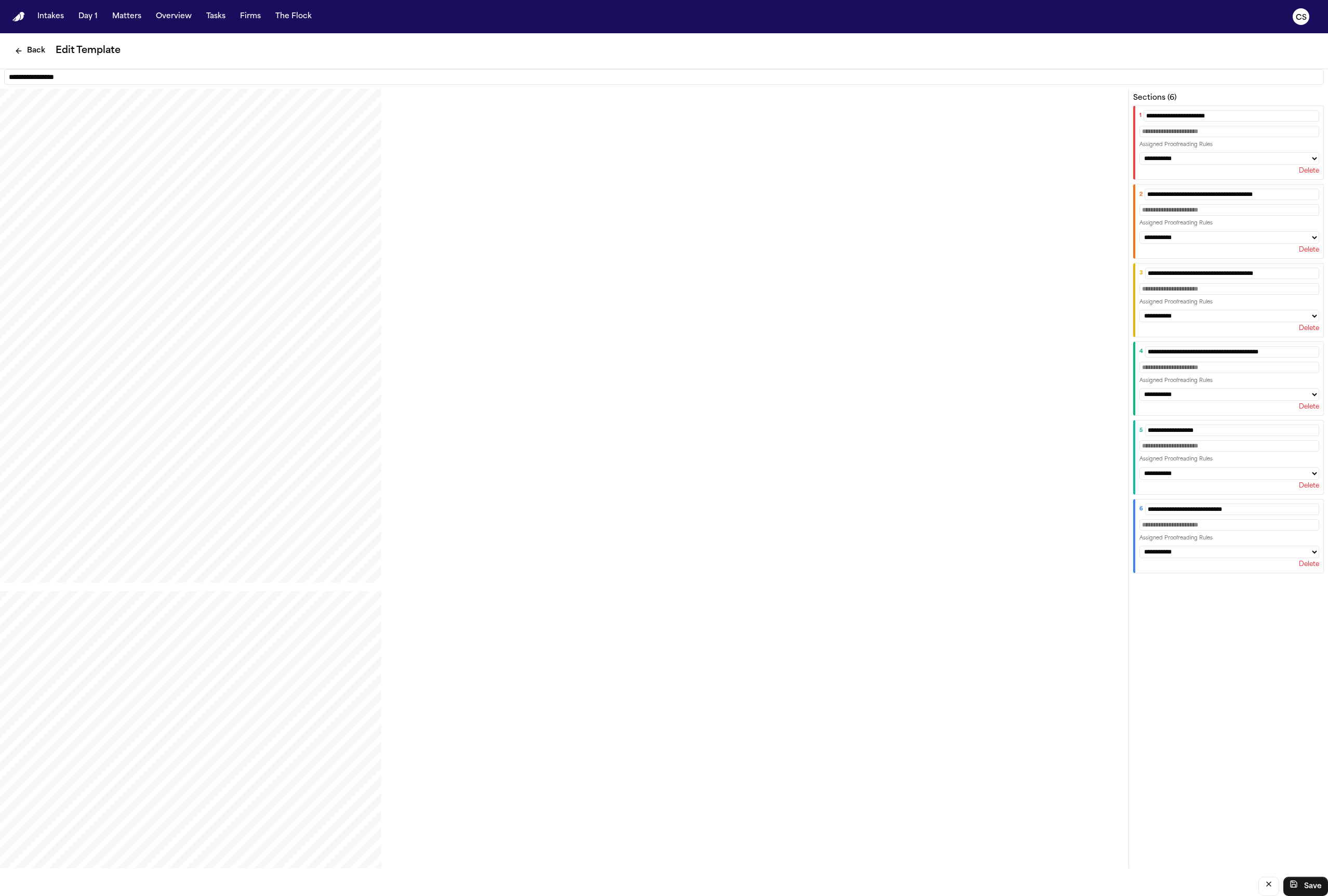
click at [943, 175] on button "Delete" at bounding box center [1309, 171] width 20 height 8
click at [943, 246] on button "Delete" at bounding box center [1309, 250] width 20 height 8
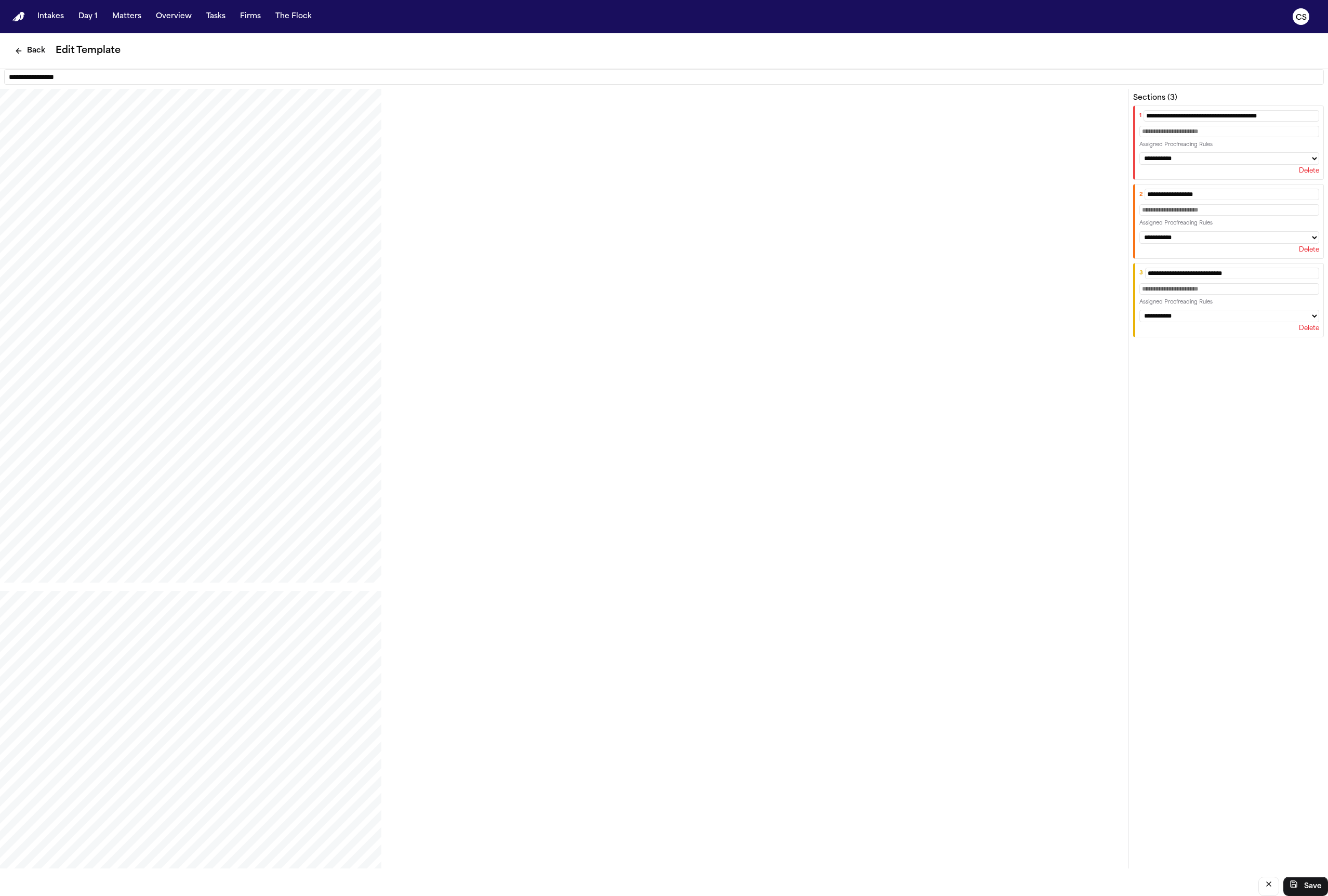
click at [943, 175] on button "Delete" at bounding box center [1309, 171] width 20 height 8
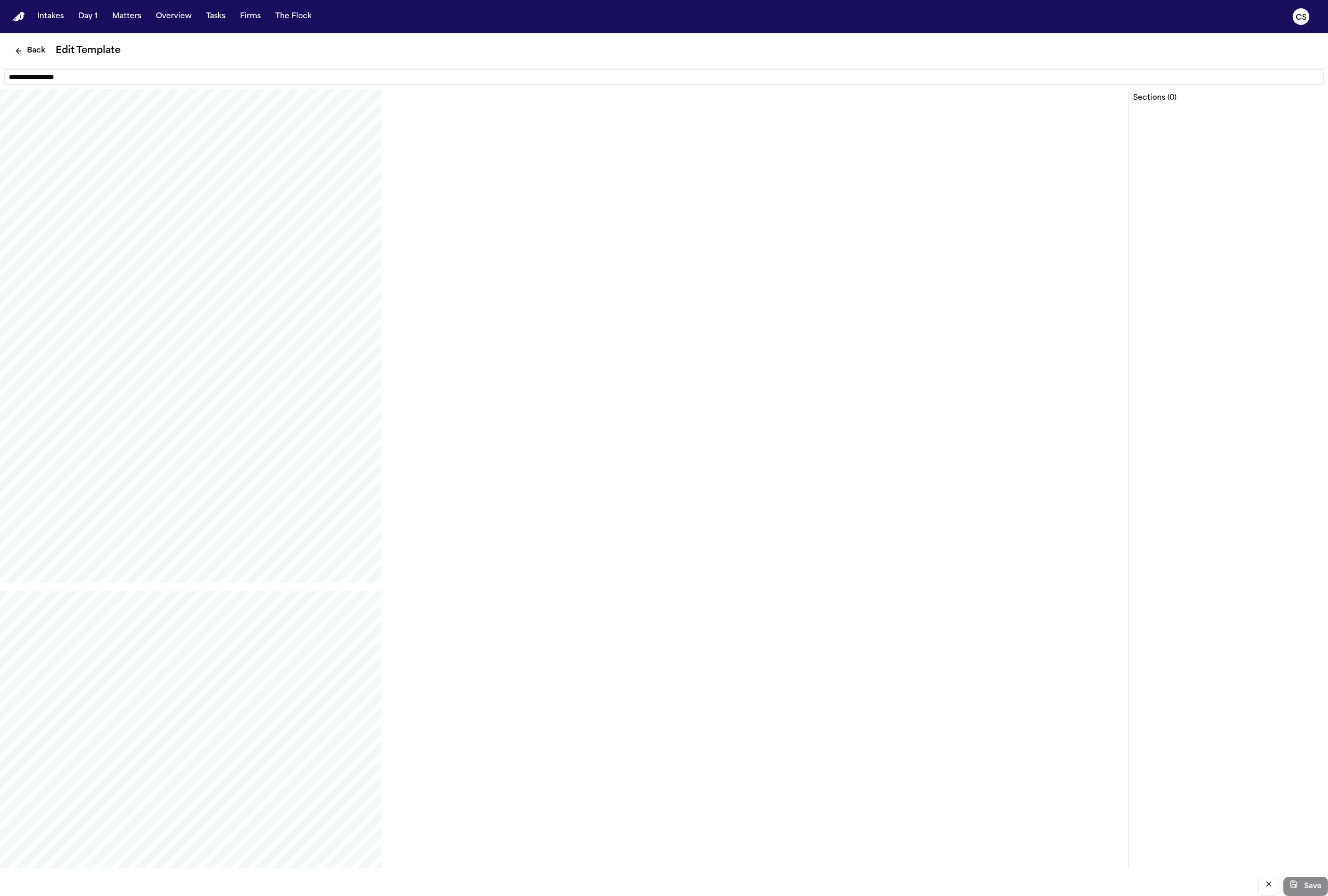
click at [943, 309] on div "Sections ( 0 )" at bounding box center [1228, 479] width 199 height 779
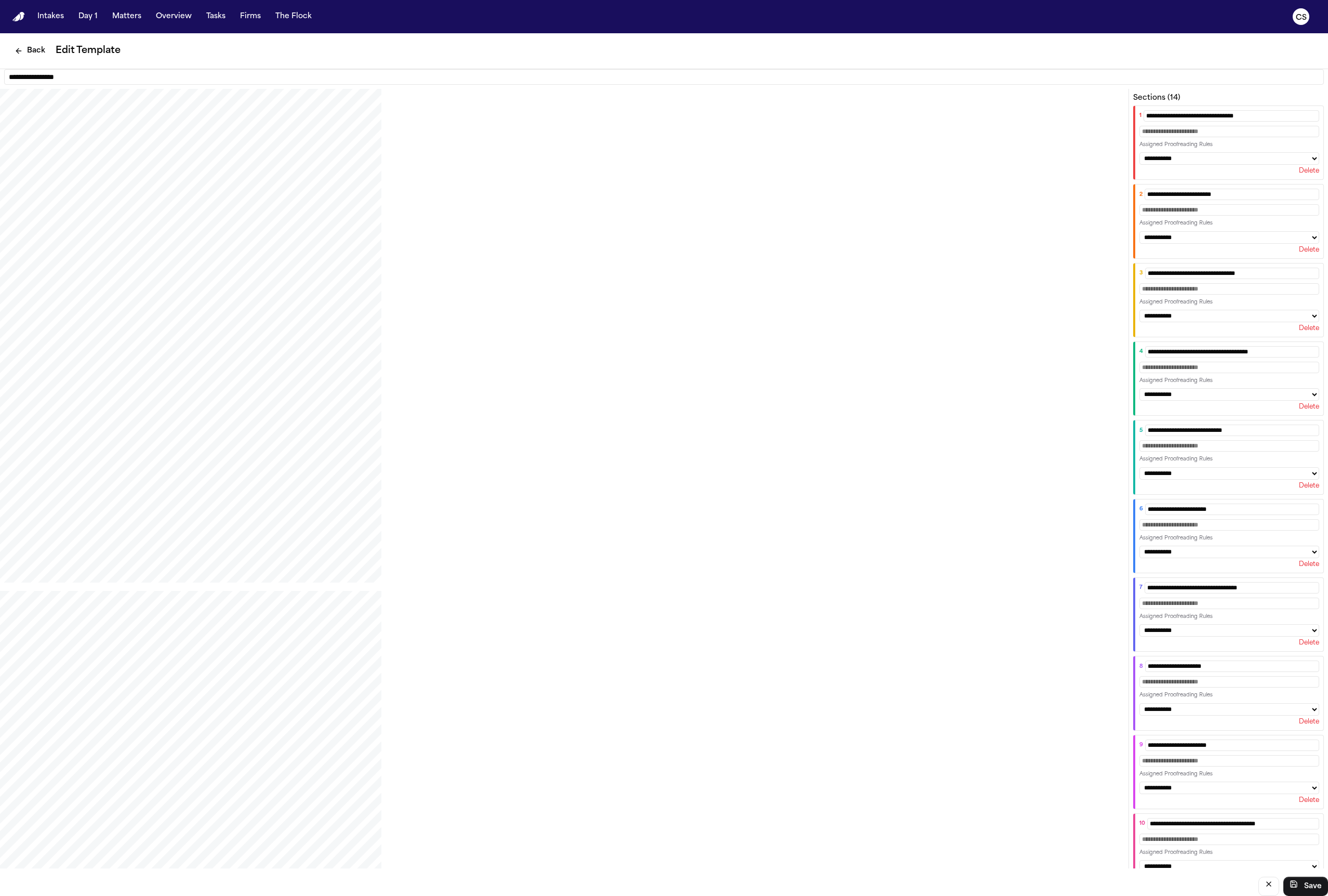
click at [1299, 175] on button "Delete" at bounding box center [1309, 171] width 20 height 8
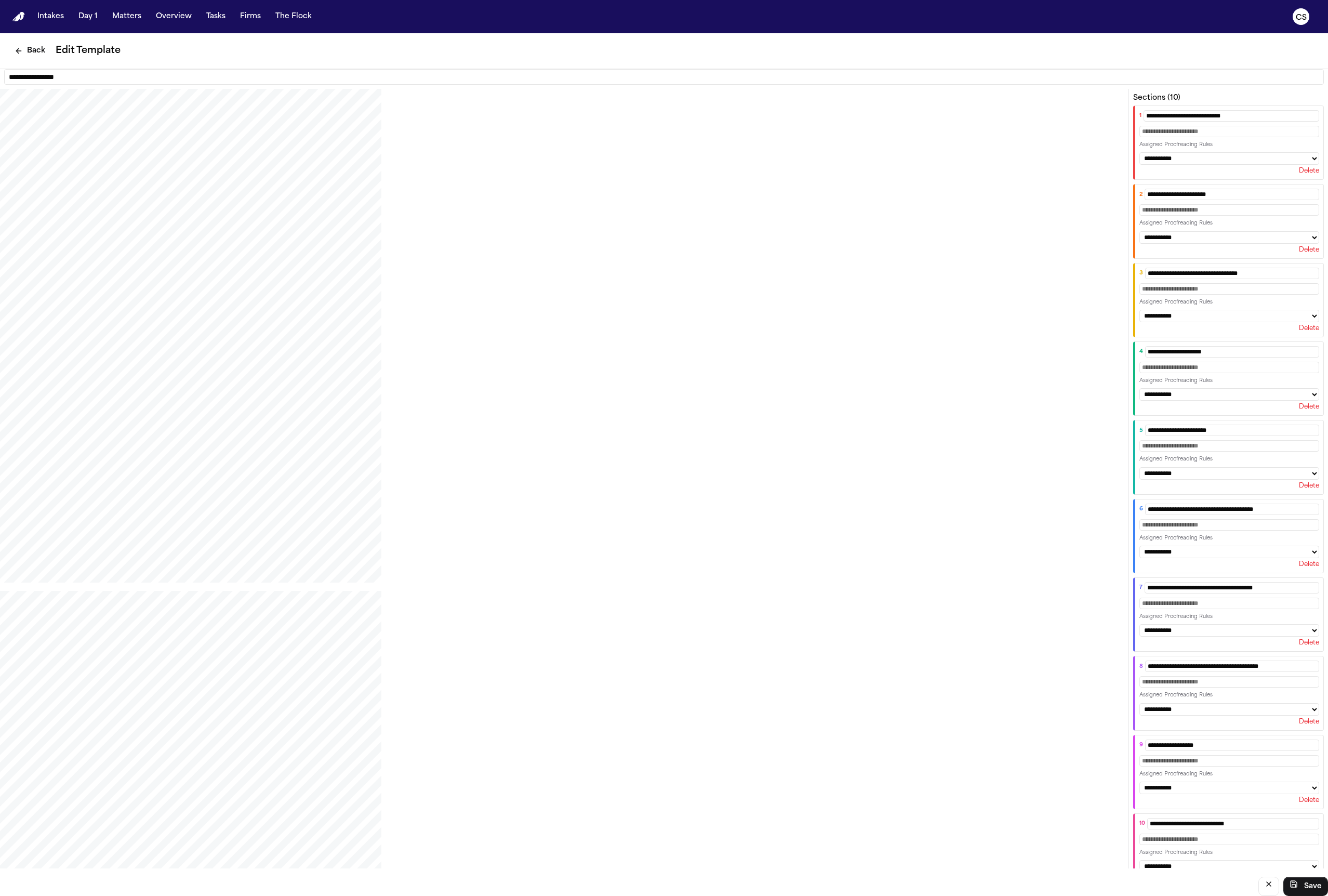
click at [1296, 246] on div "Delete" at bounding box center [1229, 250] width 180 height 8
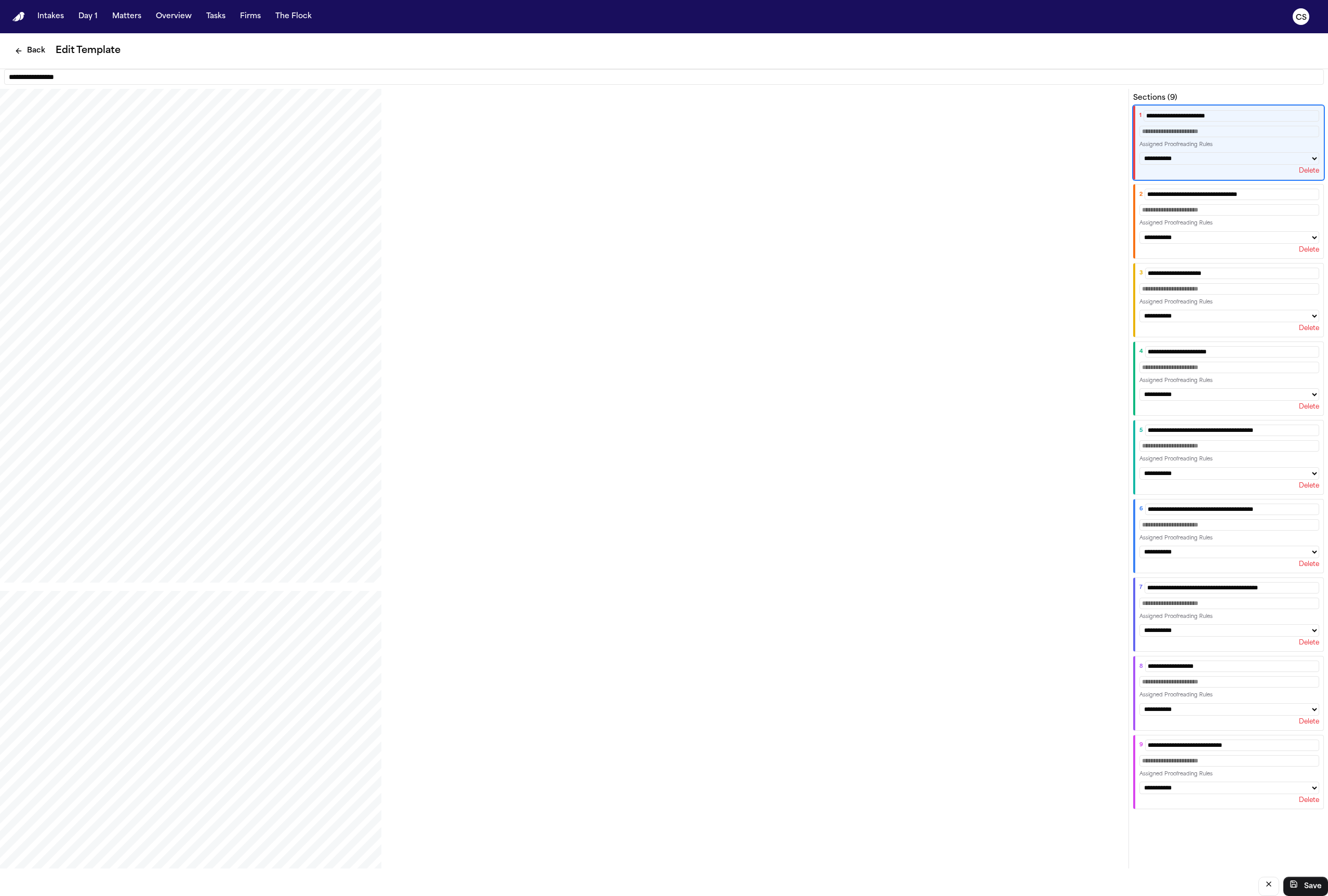
click at [1296, 175] on div "Delete" at bounding box center [1229, 171] width 180 height 8
click at [1309, 175] on button "Delete" at bounding box center [1309, 171] width 20 height 8
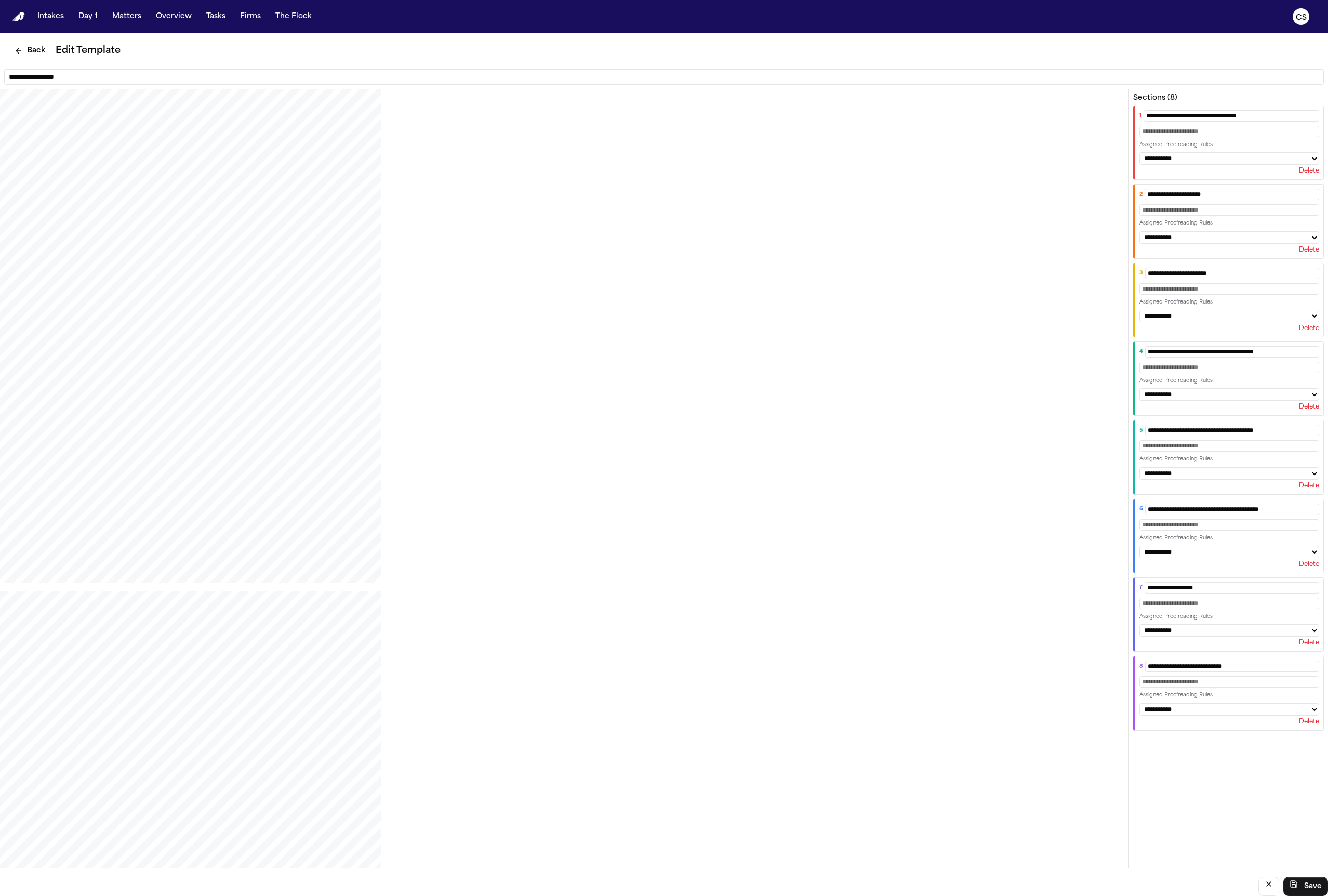
click at [1309, 175] on button "Delete" at bounding box center [1309, 171] width 20 height 8
click at [1309, 246] on button "Delete" at bounding box center [1309, 250] width 20 height 8
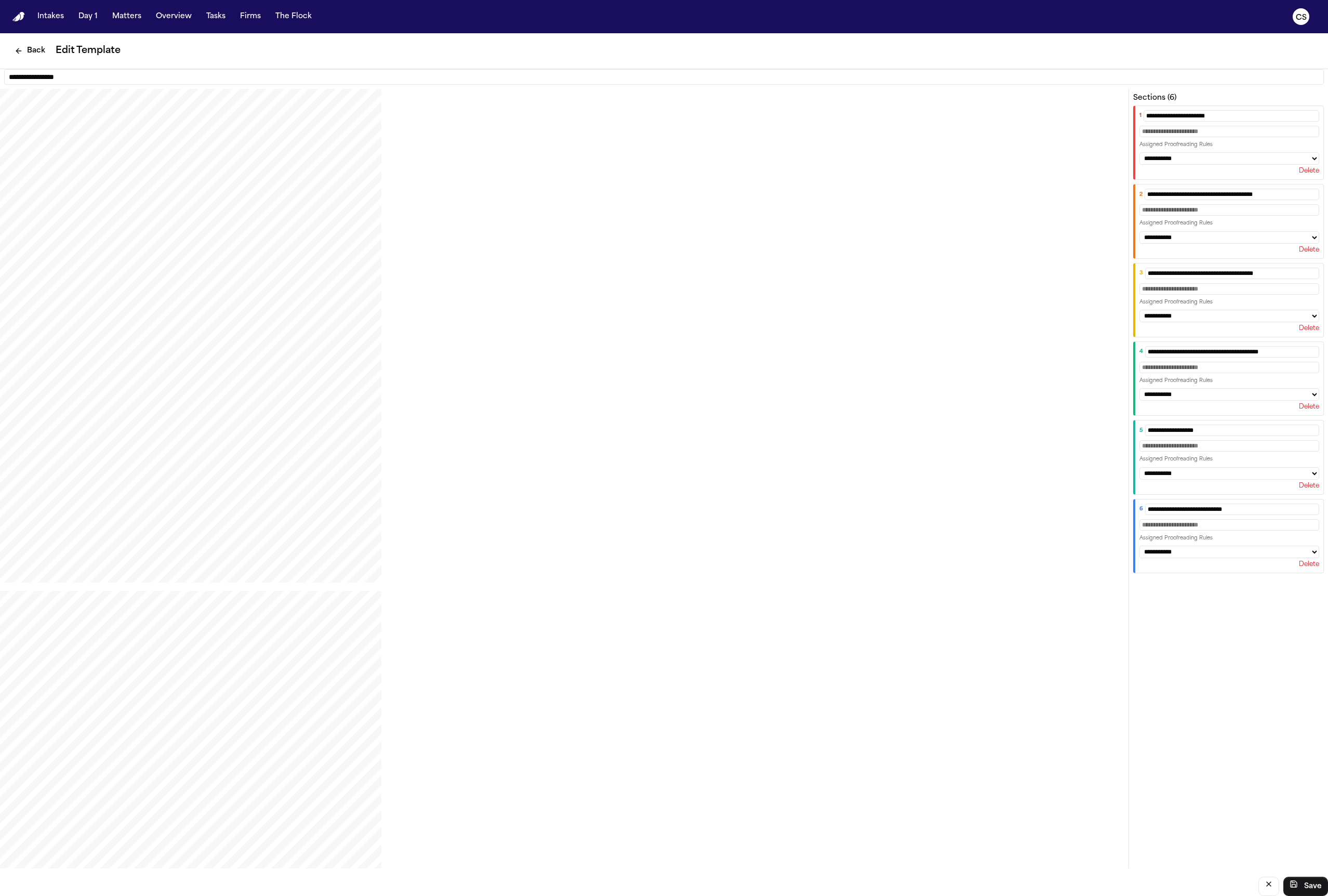
click at [1309, 175] on button "Delete" at bounding box center [1309, 171] width 20 height 8
click at [1309, 246] on button "Delete" at bounding box center [1309, 250] width 20 height 8
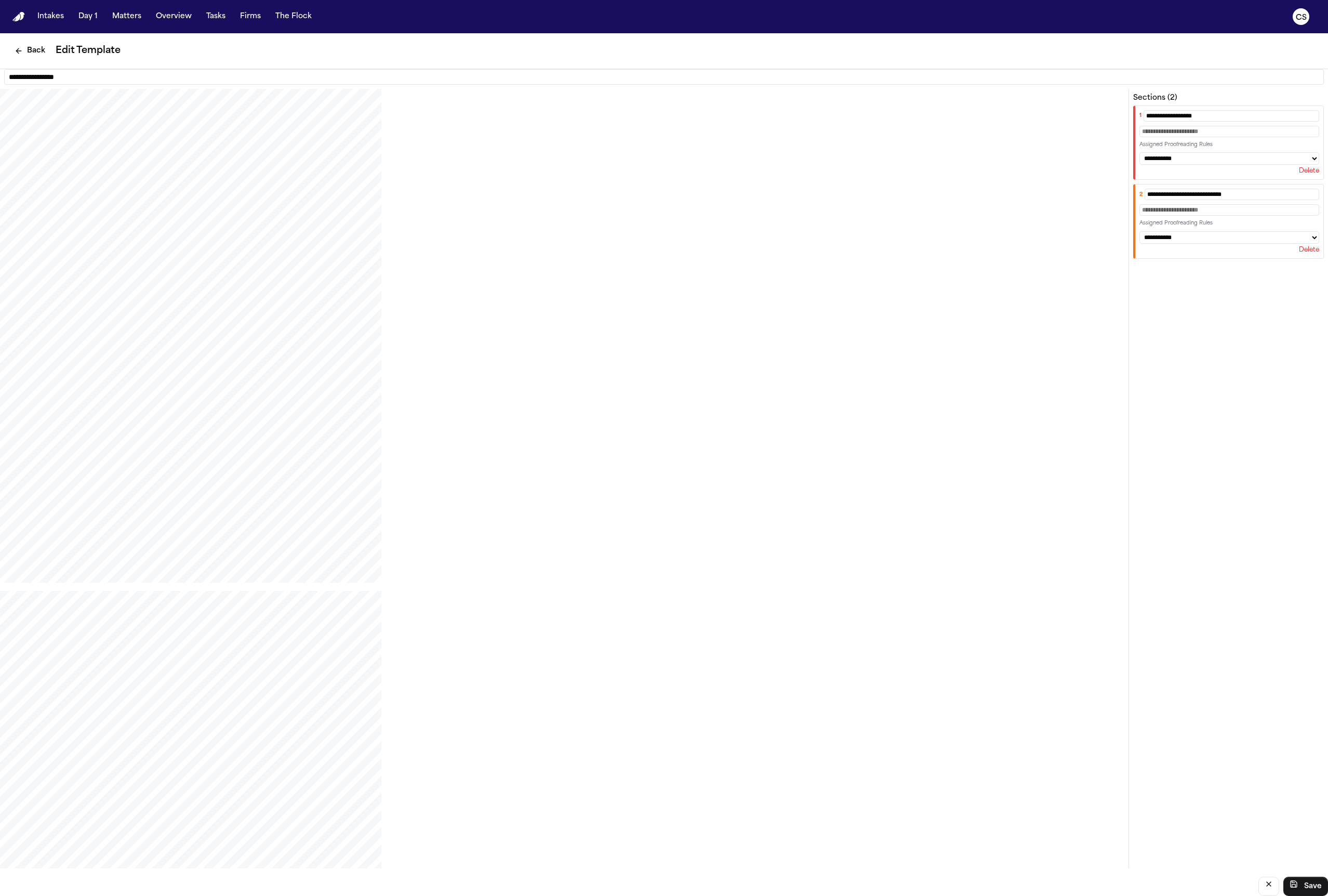
click at [1309, 175] on button "Delete" at bounding box center [1309, 171] width 20 height 8
click at [1272, 886] on icon "cancel" at bounding box center [1269, 884] width 8 height 8
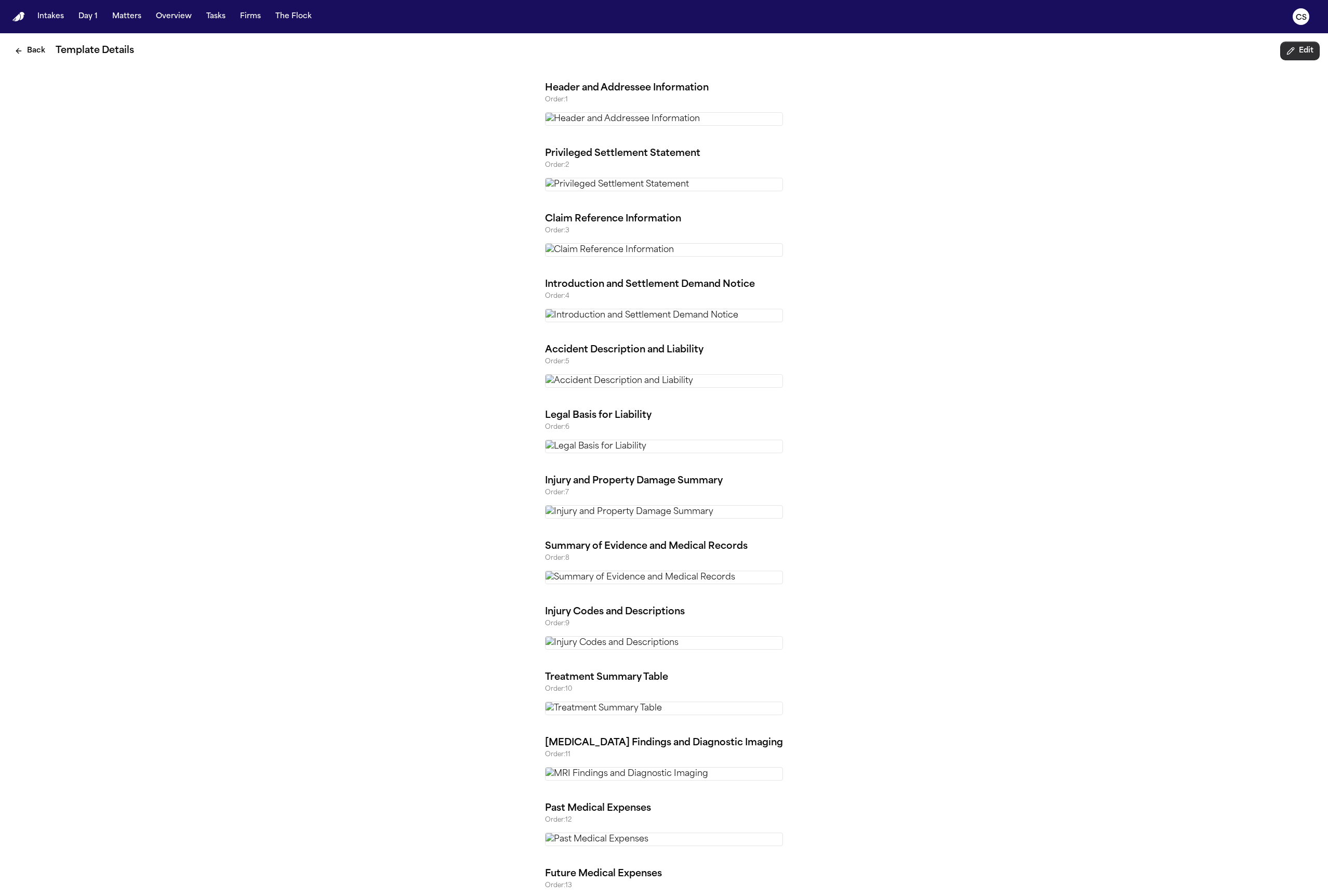
click at [1305, 48] on button "Edit" at bounding box center [1300, 50] width 39 height 19
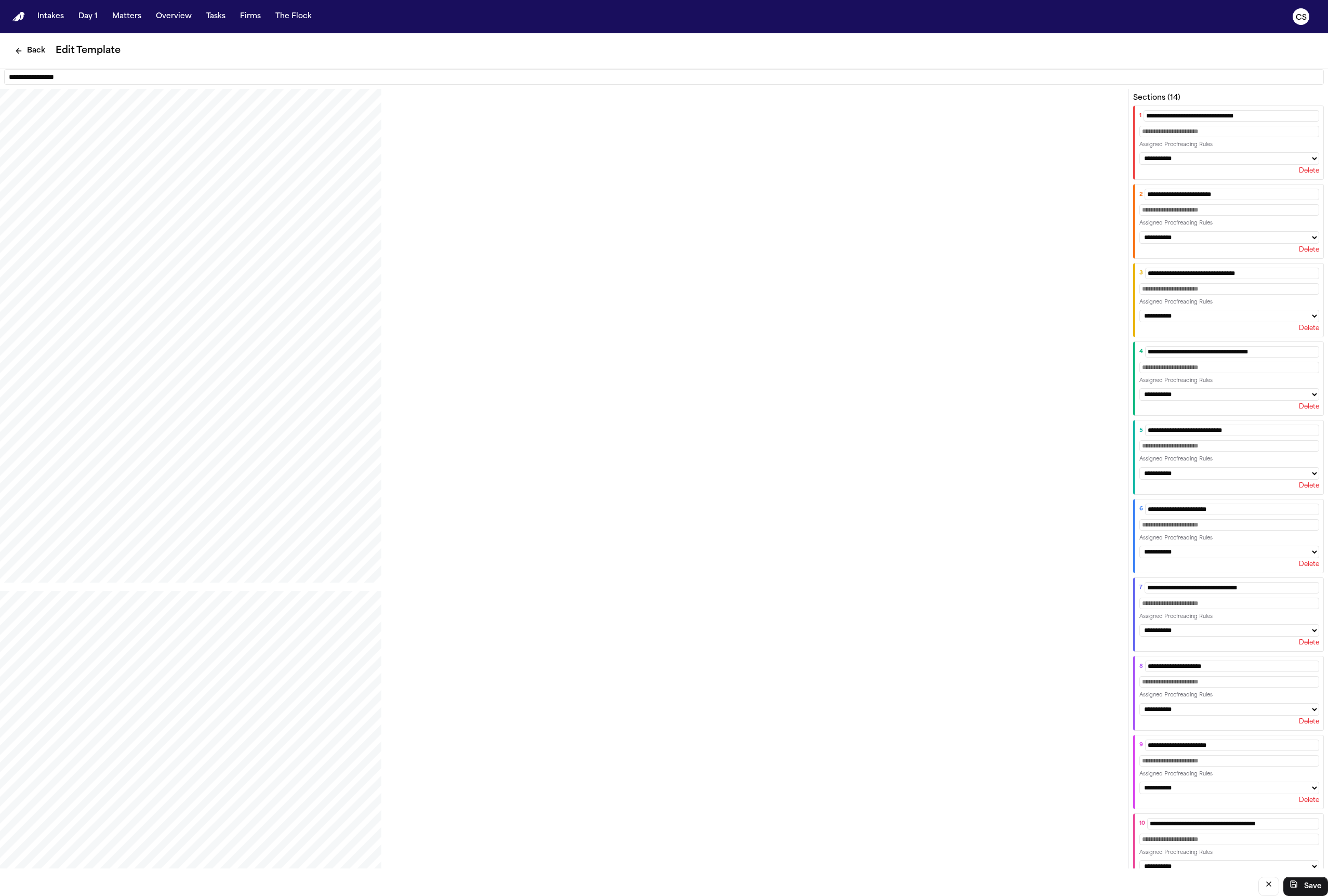
click at [1225, 156] on select "**********" at bounding box center [1229, 159] width 180 height 12
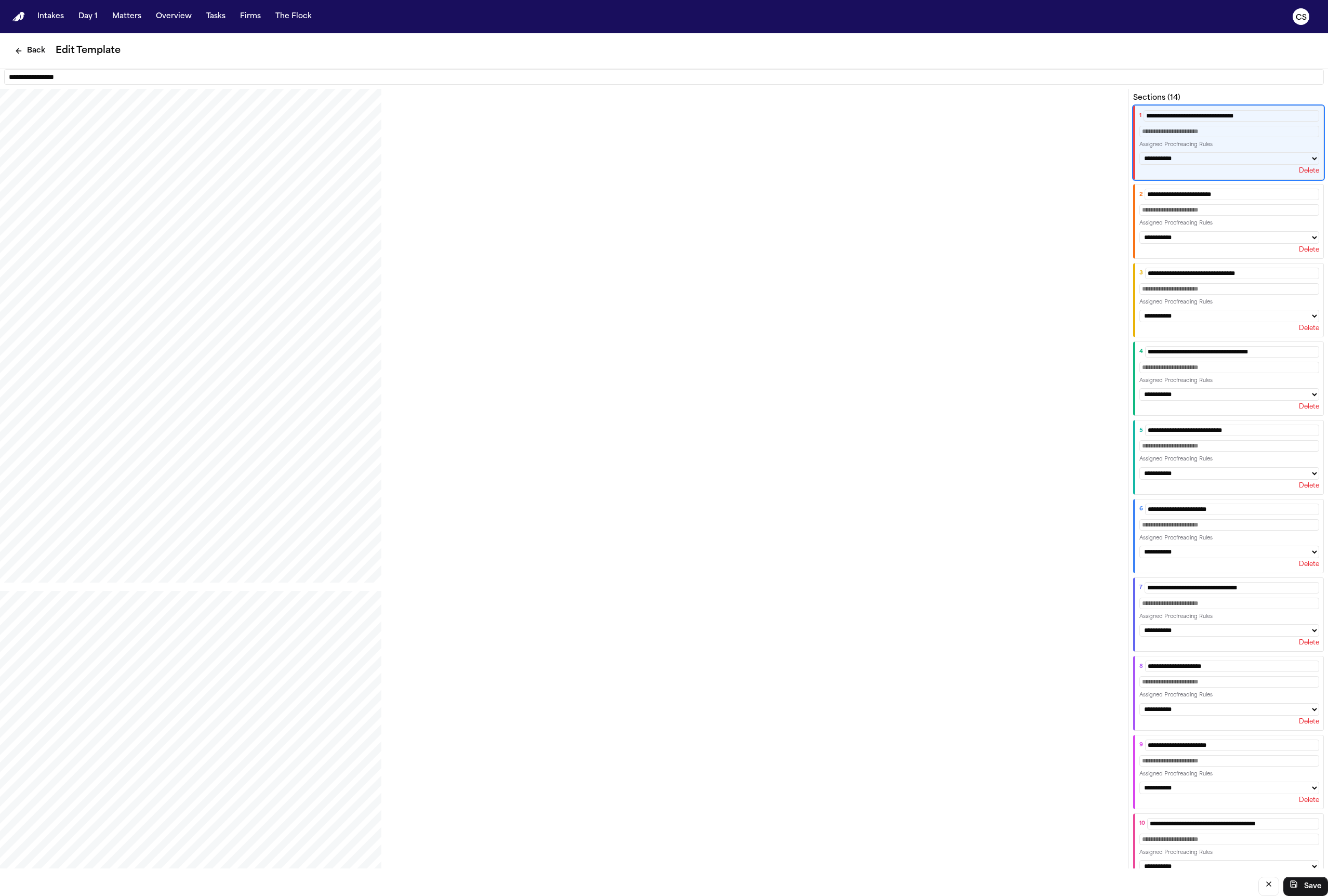
click at [1140, 152] on select "**********" at bounding box center [1229, 159] width 180 height 12
click at [26, 54] on button "Back" at bounding box center [30, 50] width 43 height 19
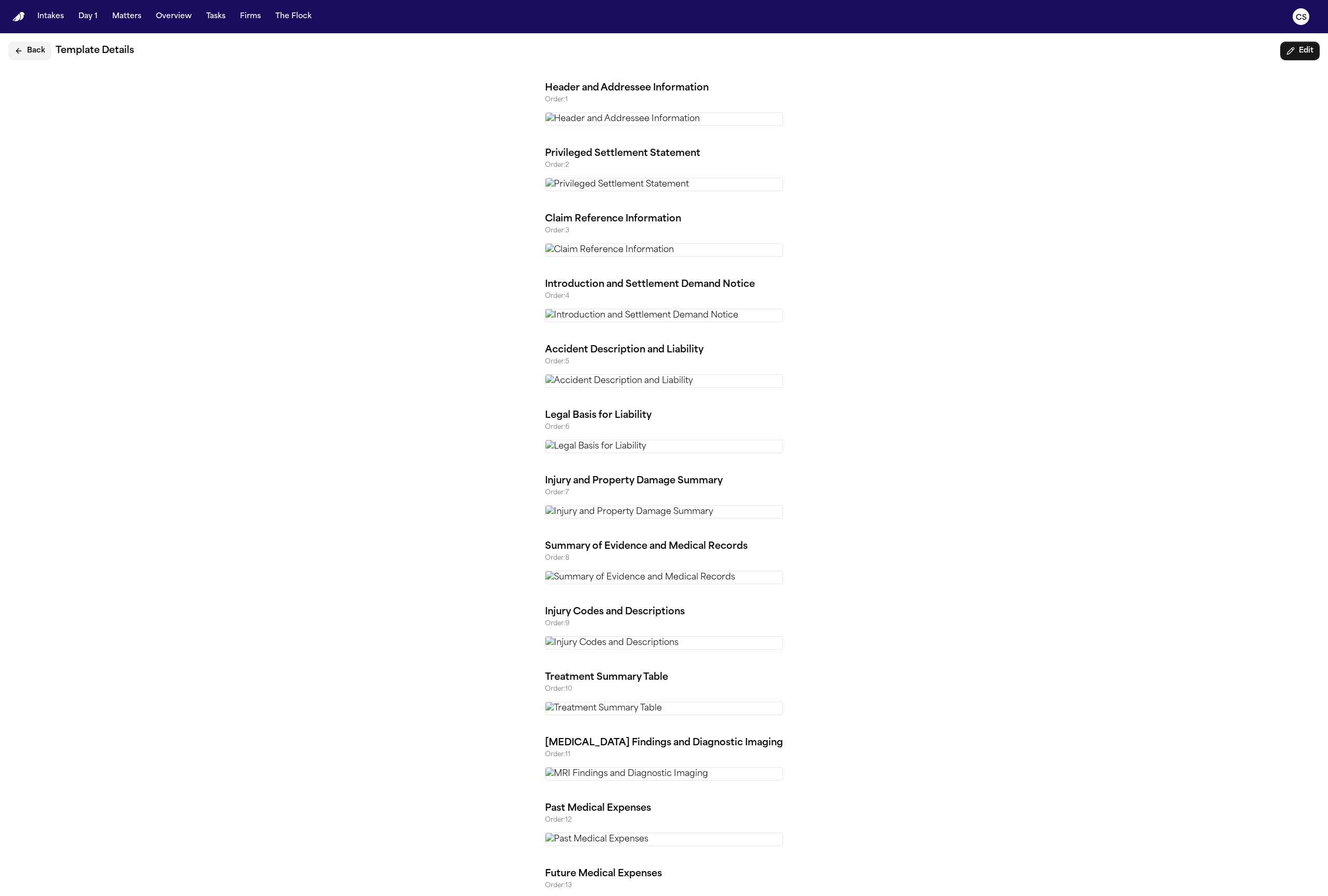
click at [26, 54] on button "Back" at bounding box center [30, 50] width 43 height 19
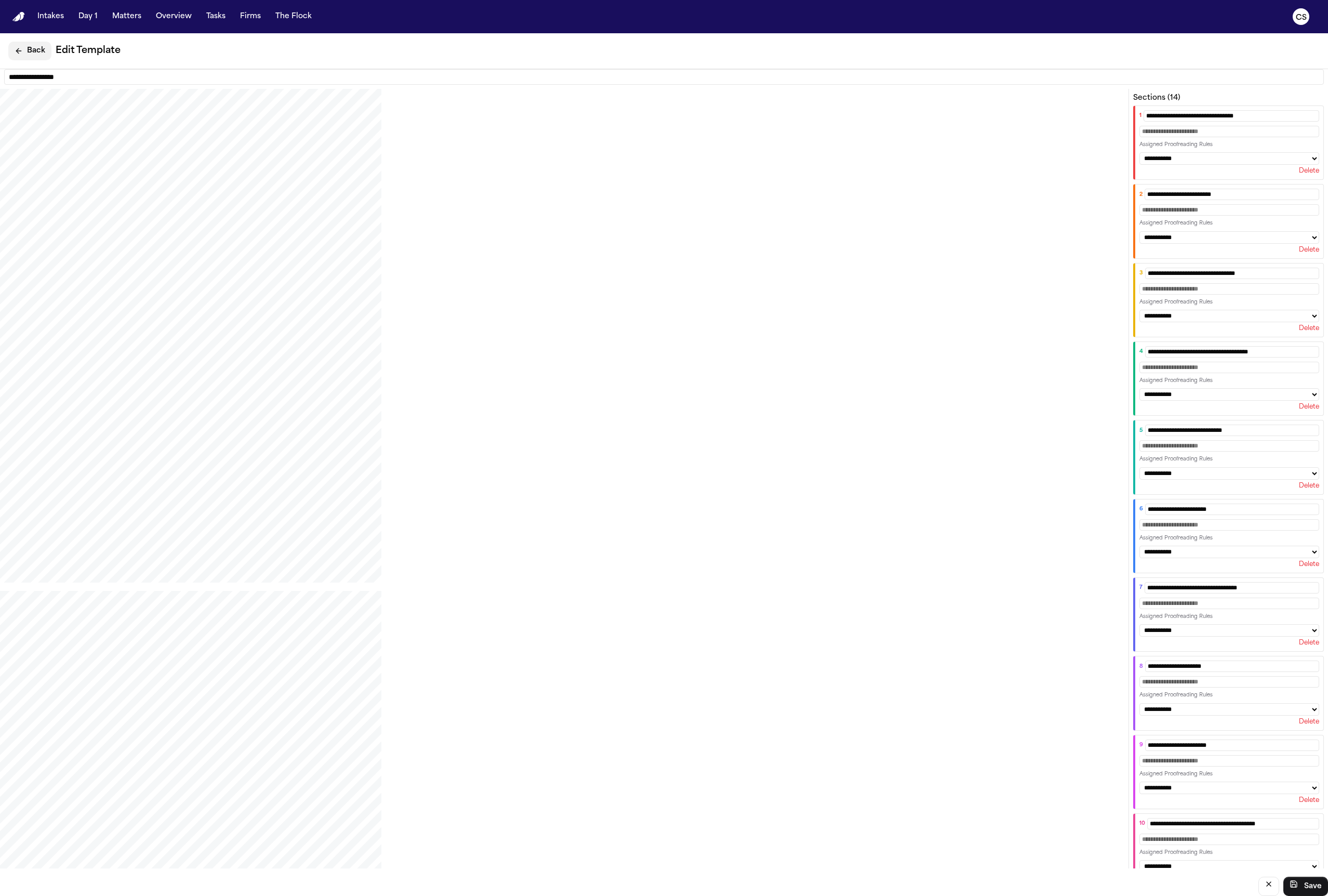
click at [26, 56] on button "Back" at bounding box center [30, 50] width 43 height 19
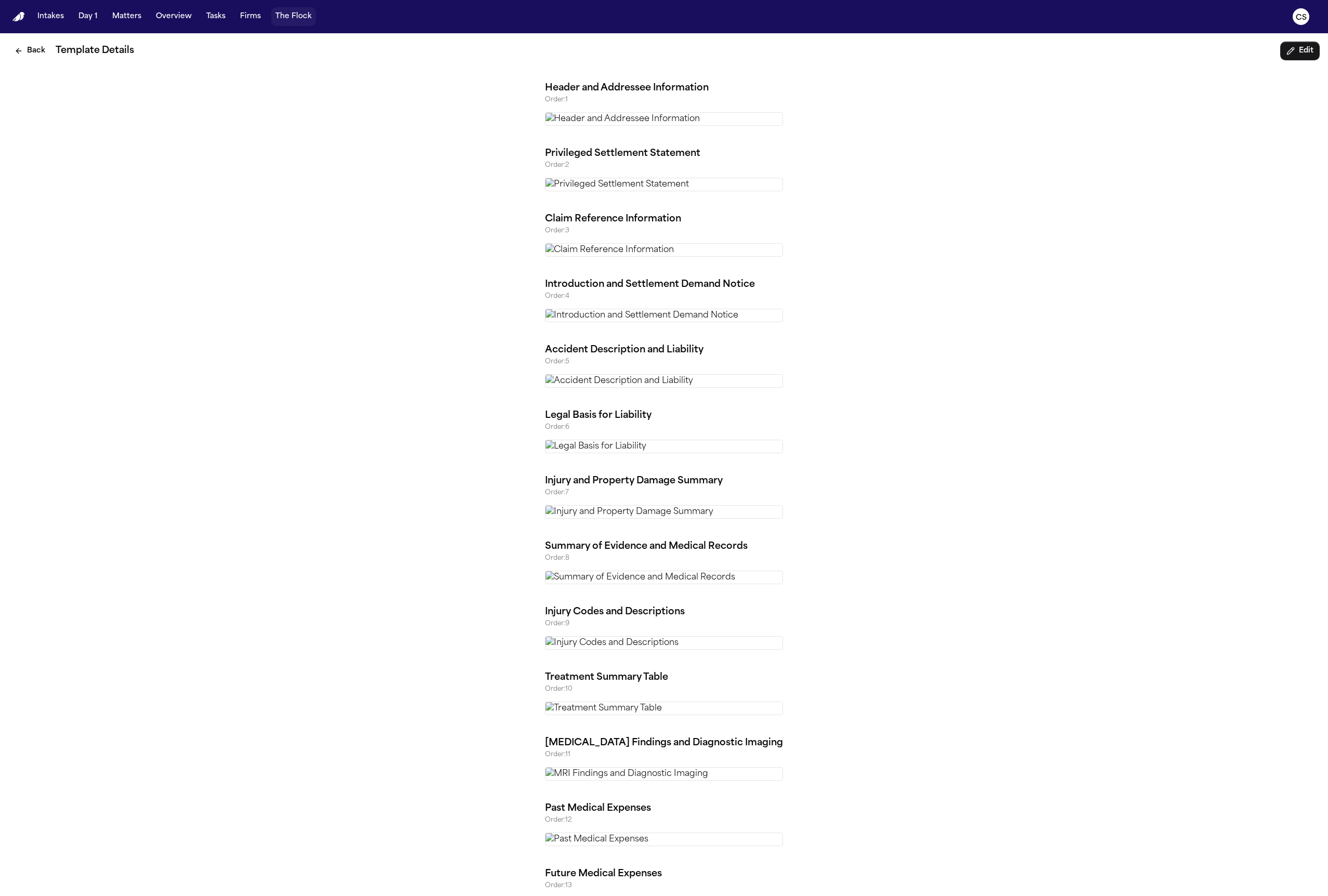
click at [300, 14] on button "The Flock" at bounding box center [293, 17] width 45 height 19
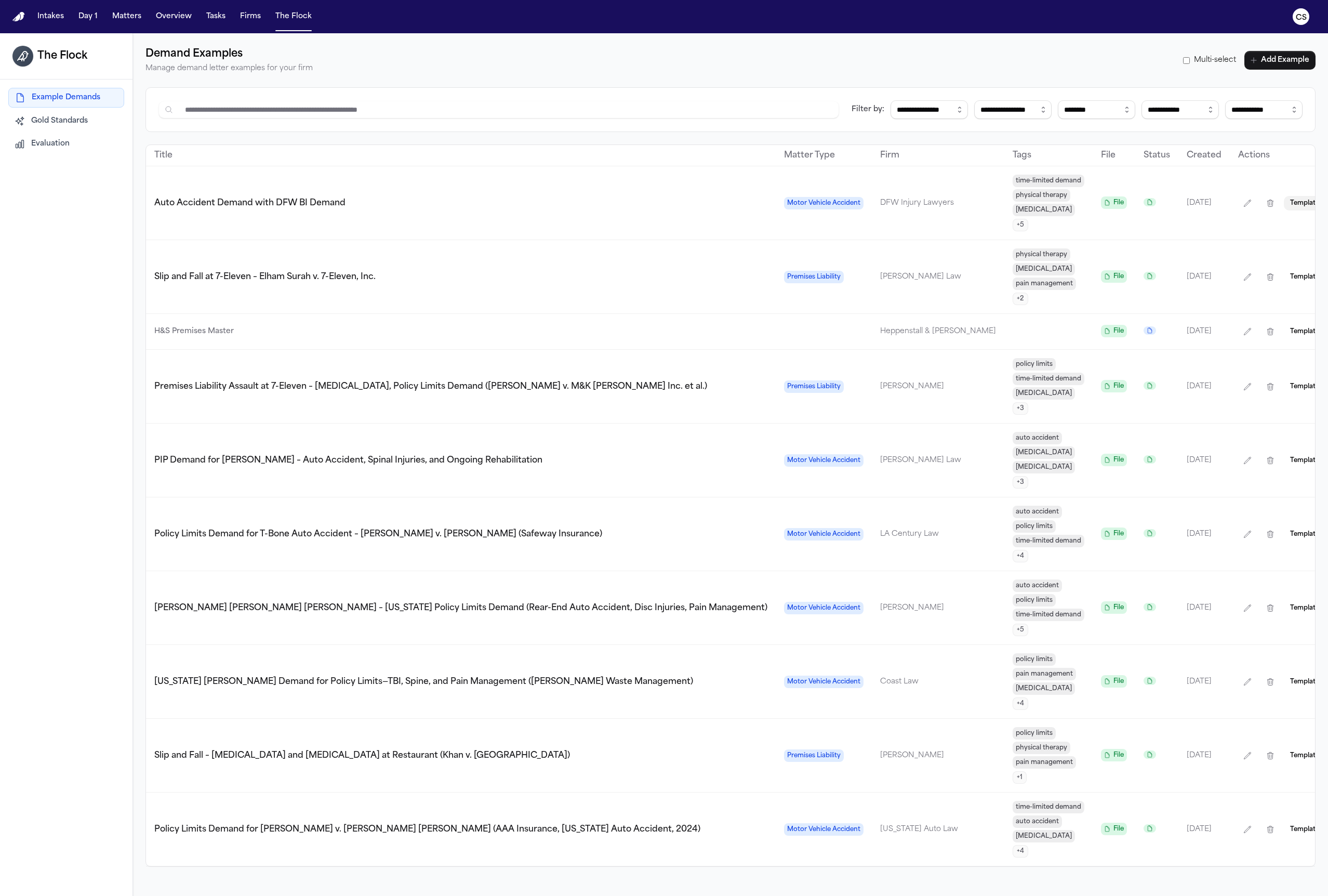
click at [1284, 196] on button "Templates" at bounding box center [1306, 203] width 45 height 14
click at [1267, 199] on icon "button" at bounding box center [1271, 203] width 8 height 8
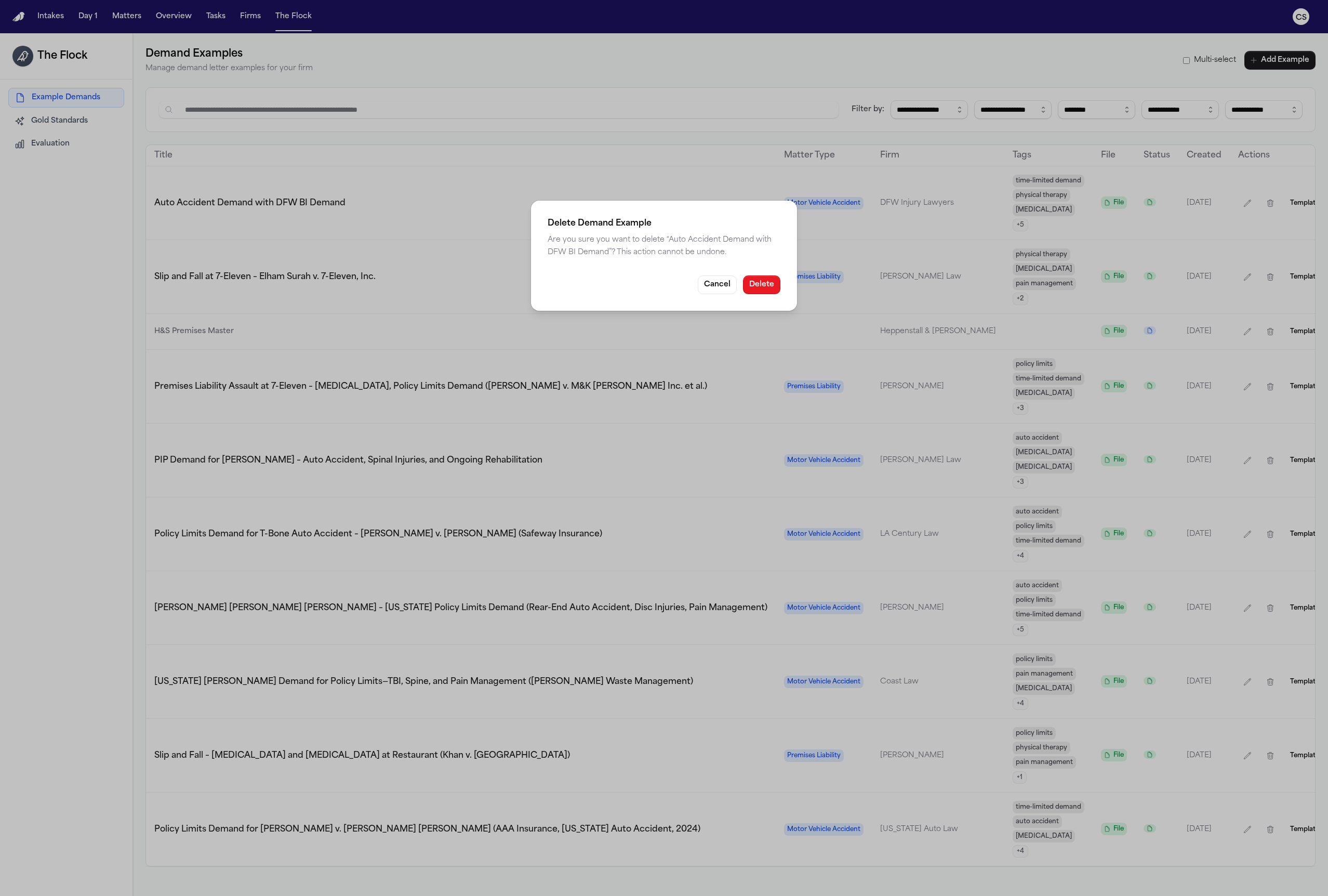
click at [755, 286] on button "Delete" at bounding box center [762, 284] width 37 height 19
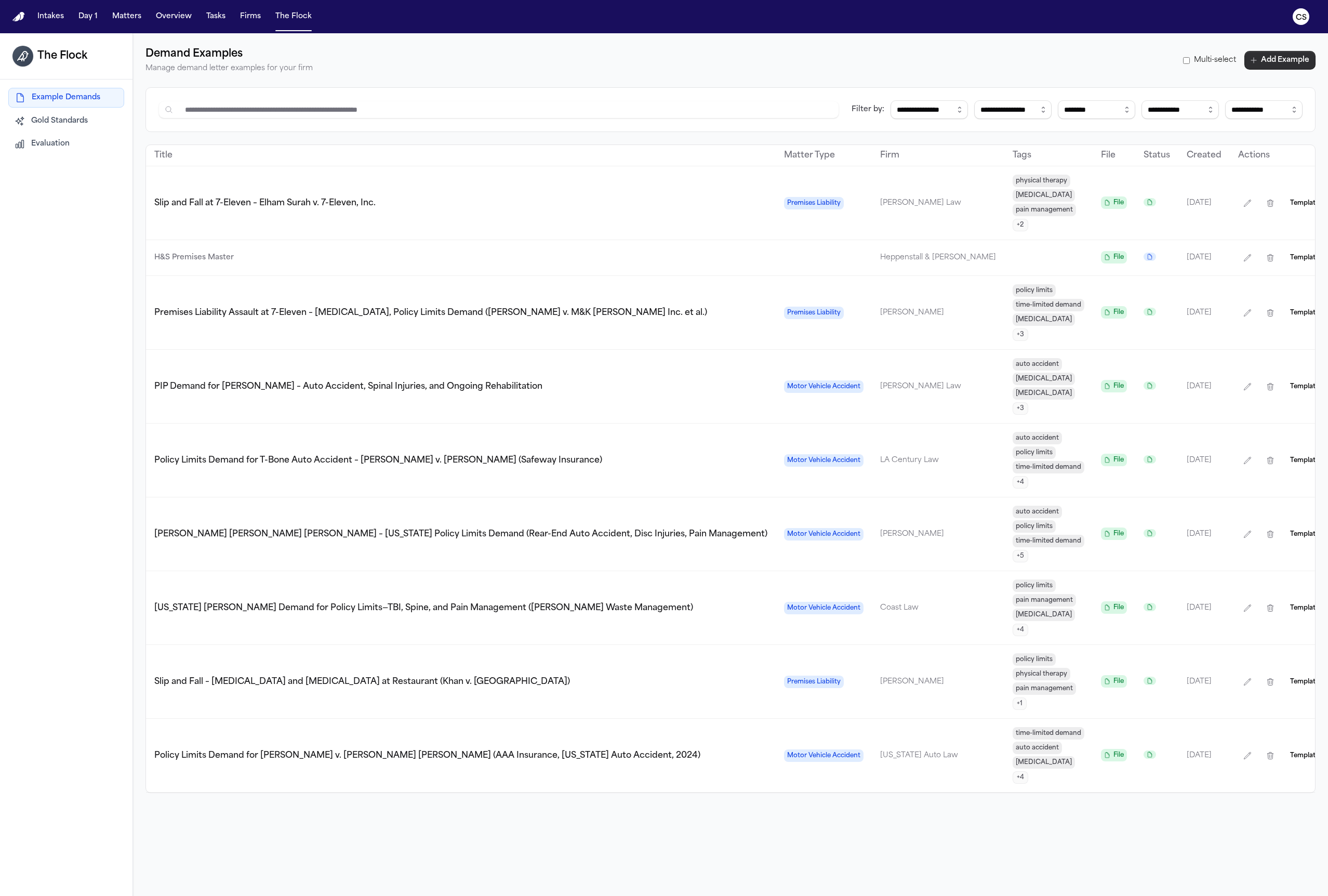
click at [1278, 61] on button "Add Example" at bounding box center [1280, 60] width 71 height 19
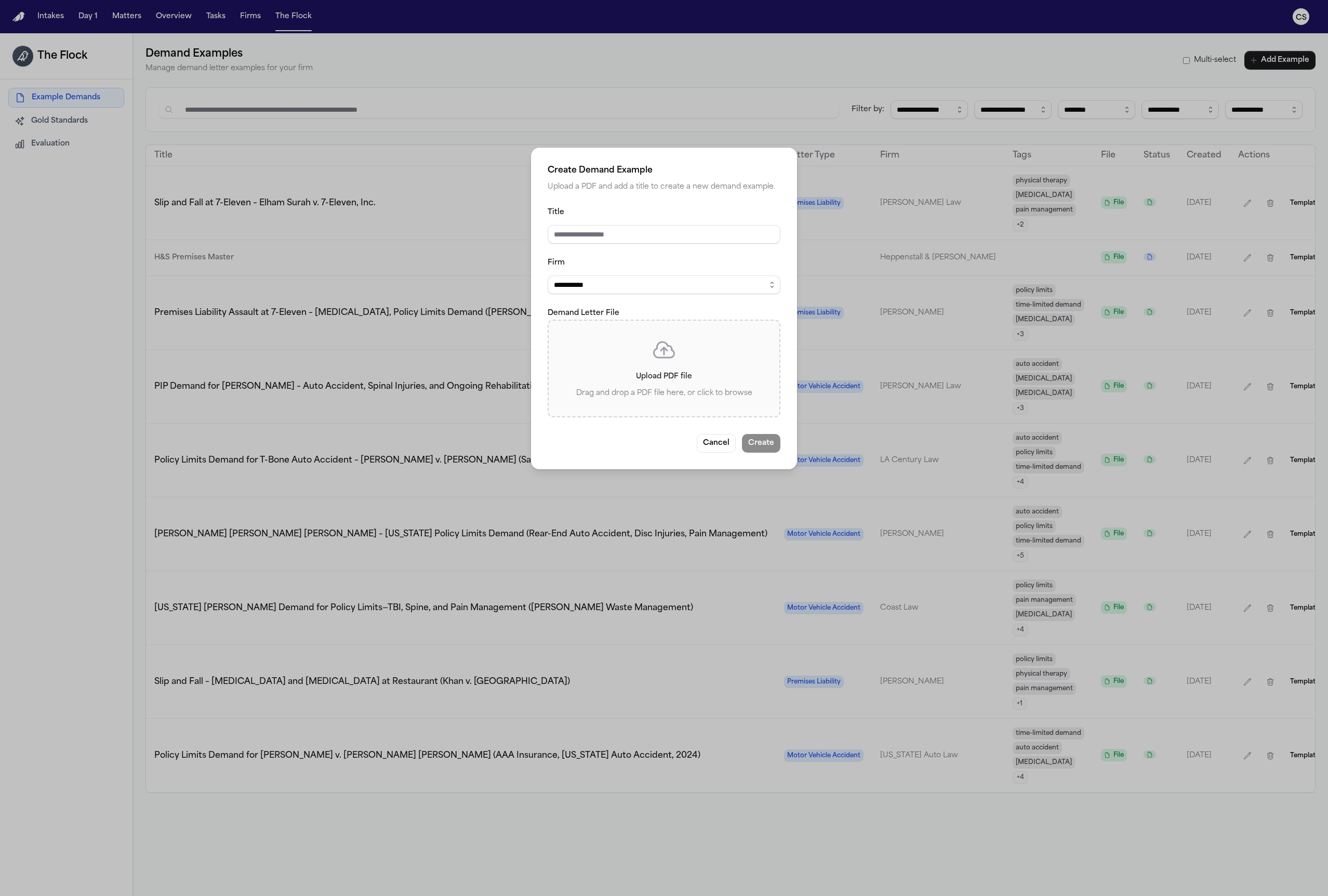
click at [678, 361] on label "Upload PDF file Drag and drop a PDF file here, or click to browse" at bounding box center [664, 368] width 197 height 62
click at [0, 0] on input "Upload PDF file Drag and drop a PDF file here, or click to browse" at bounding box center [0, 0] width 0 height 0
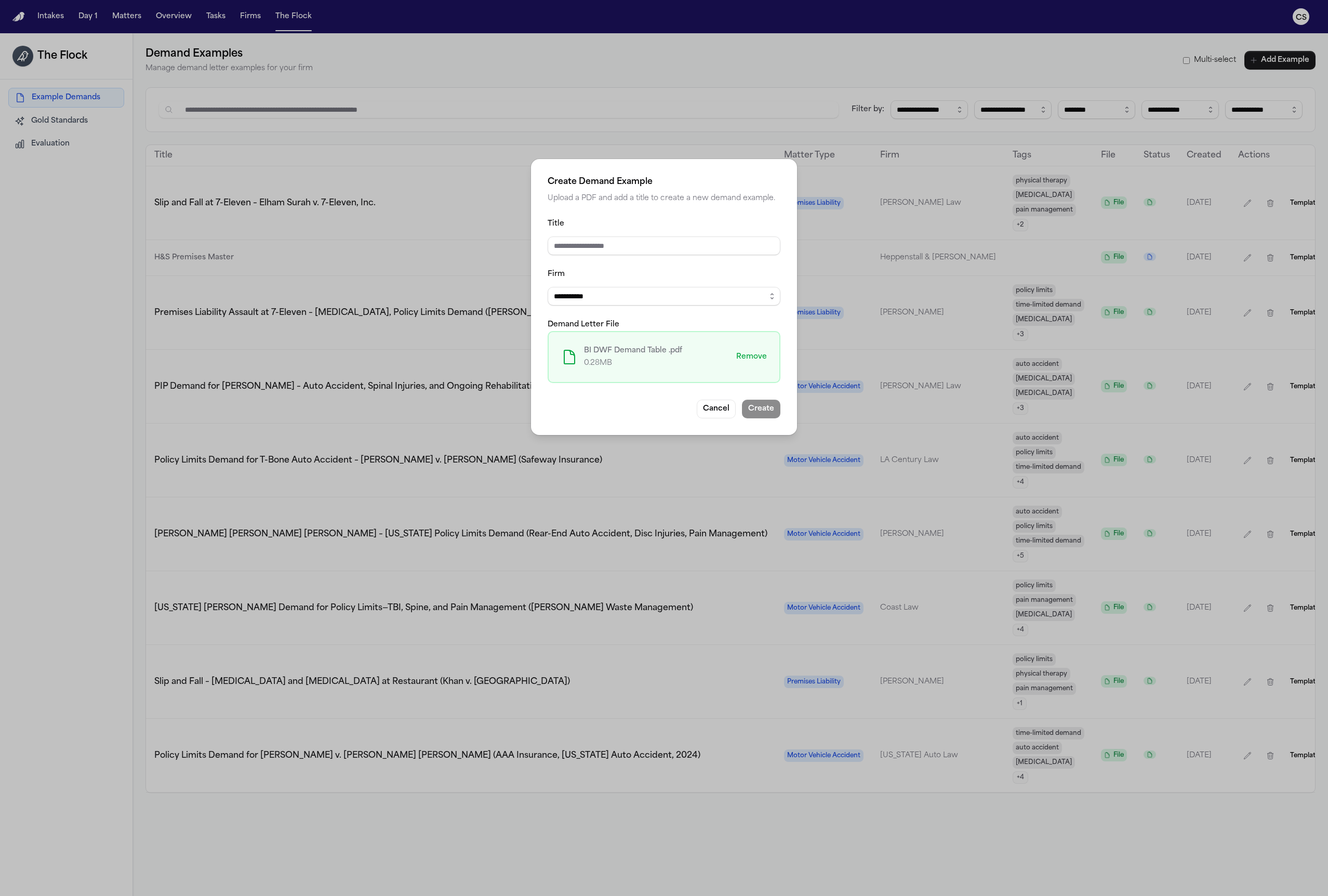
click at [622, 310] on fieldset "**********" at bounding box center [664, 300] width 232 height 166
click at [624, 298] on select "**********" at bounding box center [664, 296] width 232 height 19
select select "**********"
click at [548, 288] on select "**********" at bounding box center [664, 296] width 232 height 19
click at [675, 246] on input "Title" at bounding box center [664, 246] width 232 height 19
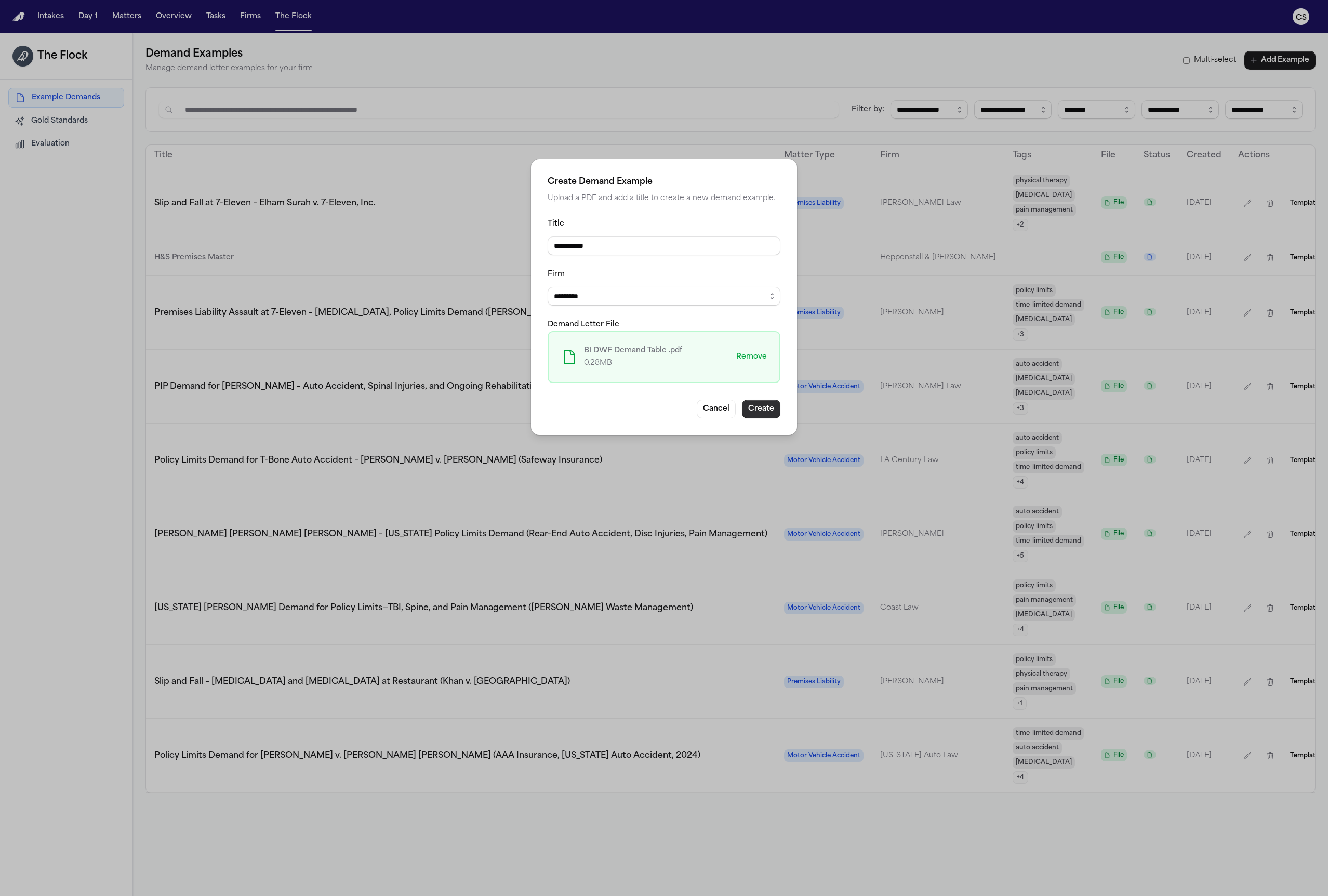
type input "**********"
click at [765, 415] on button "Create" at bounding box center [762, 408] width 39 height 19
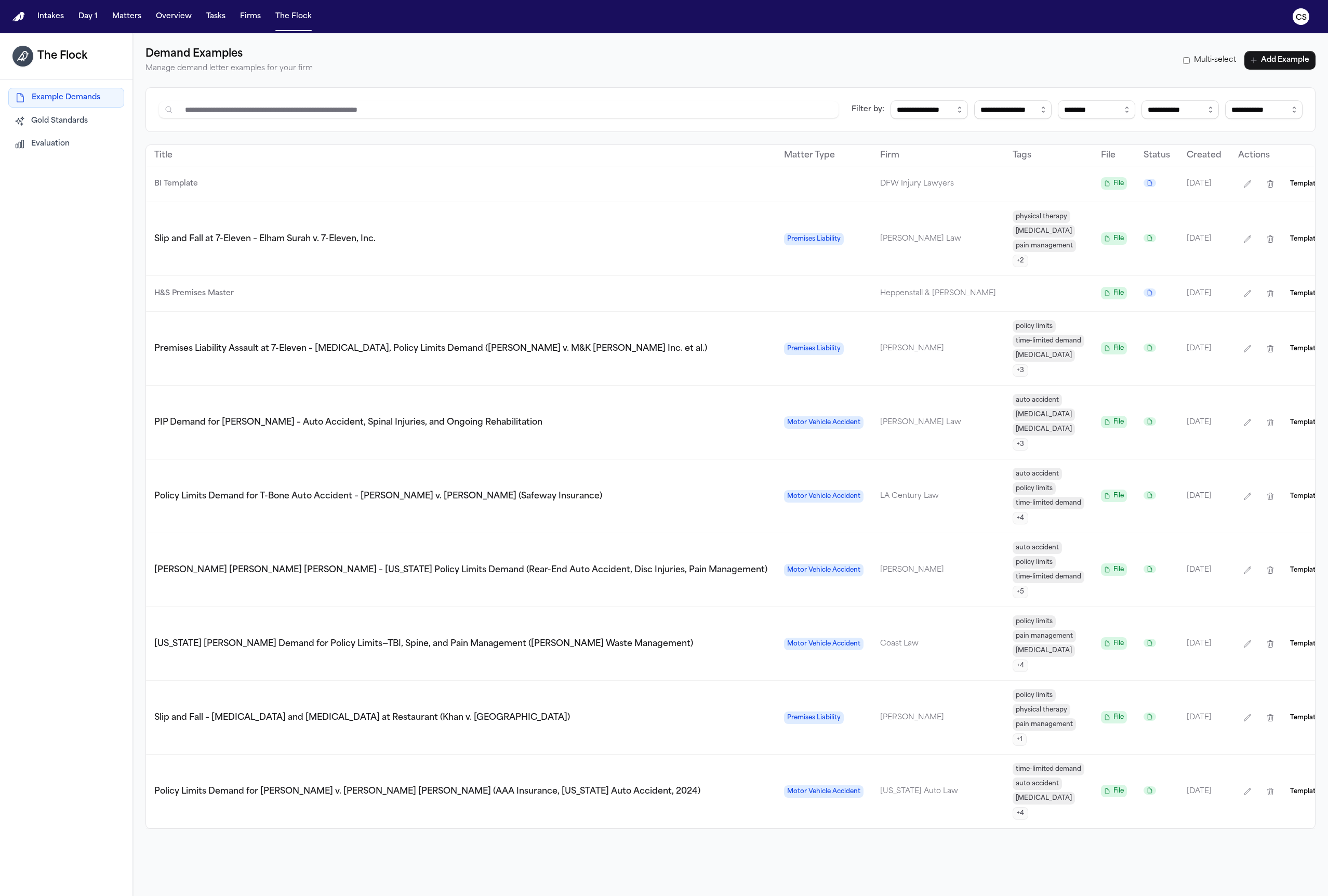
click at [228, 187] on p "BI Template" at bounding box center [461, 184] width 613 height 12
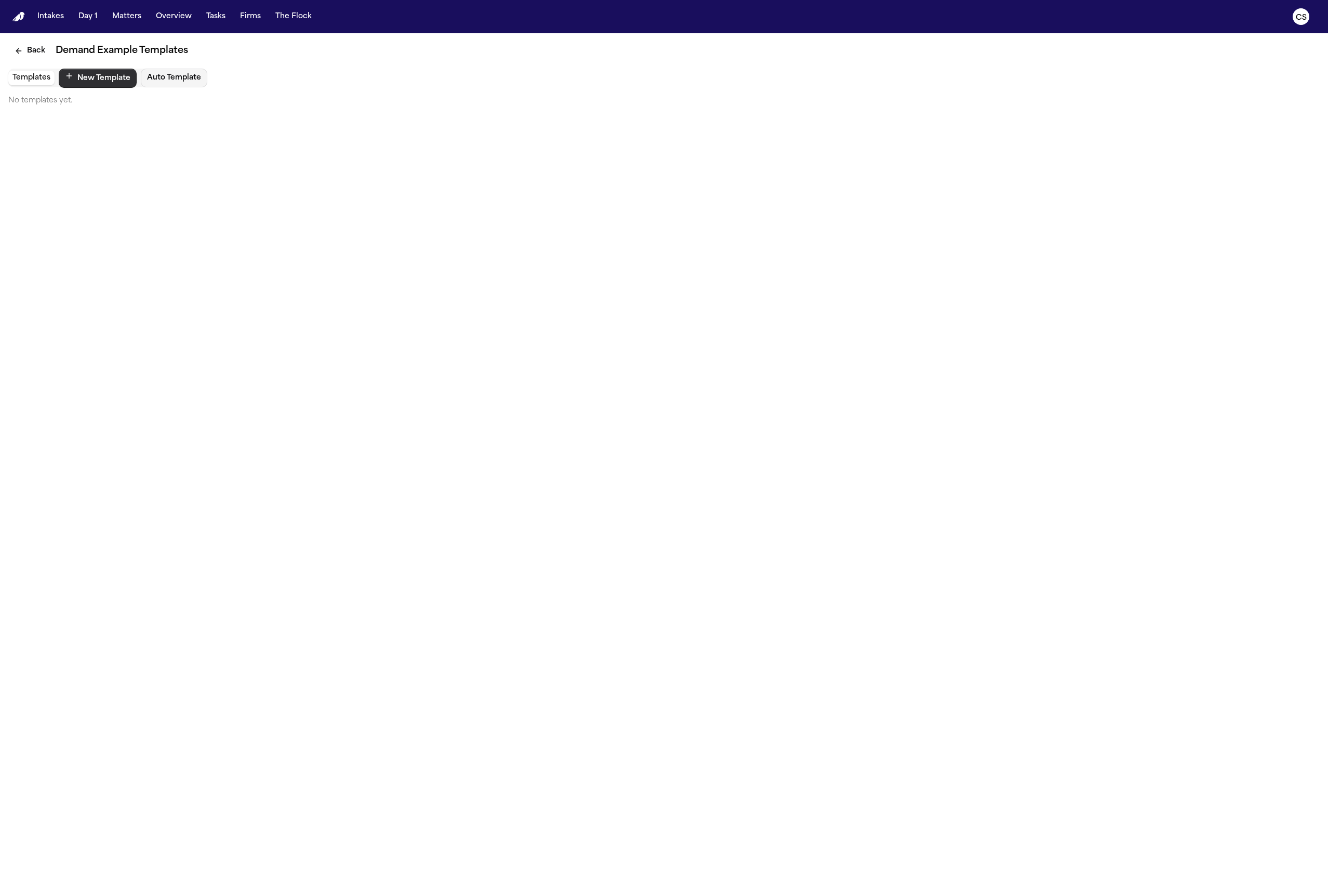
click at [99, 77] on button "New Template" at bounding box center [97, 78] width 78 height 19
click at [79, 81] on button "Builder" at bounding box center [76, 77] width 34 height 14
click at [78, 80] on button "Builder" at bounding box center [76, 77] width 34 height 14
click at [34, 77] on button "Templates" at bounding box center [31, 77] width 46 height 14
click at [21, 83] on button "Templates" at bounding box center [31, 77] width 46 height 14
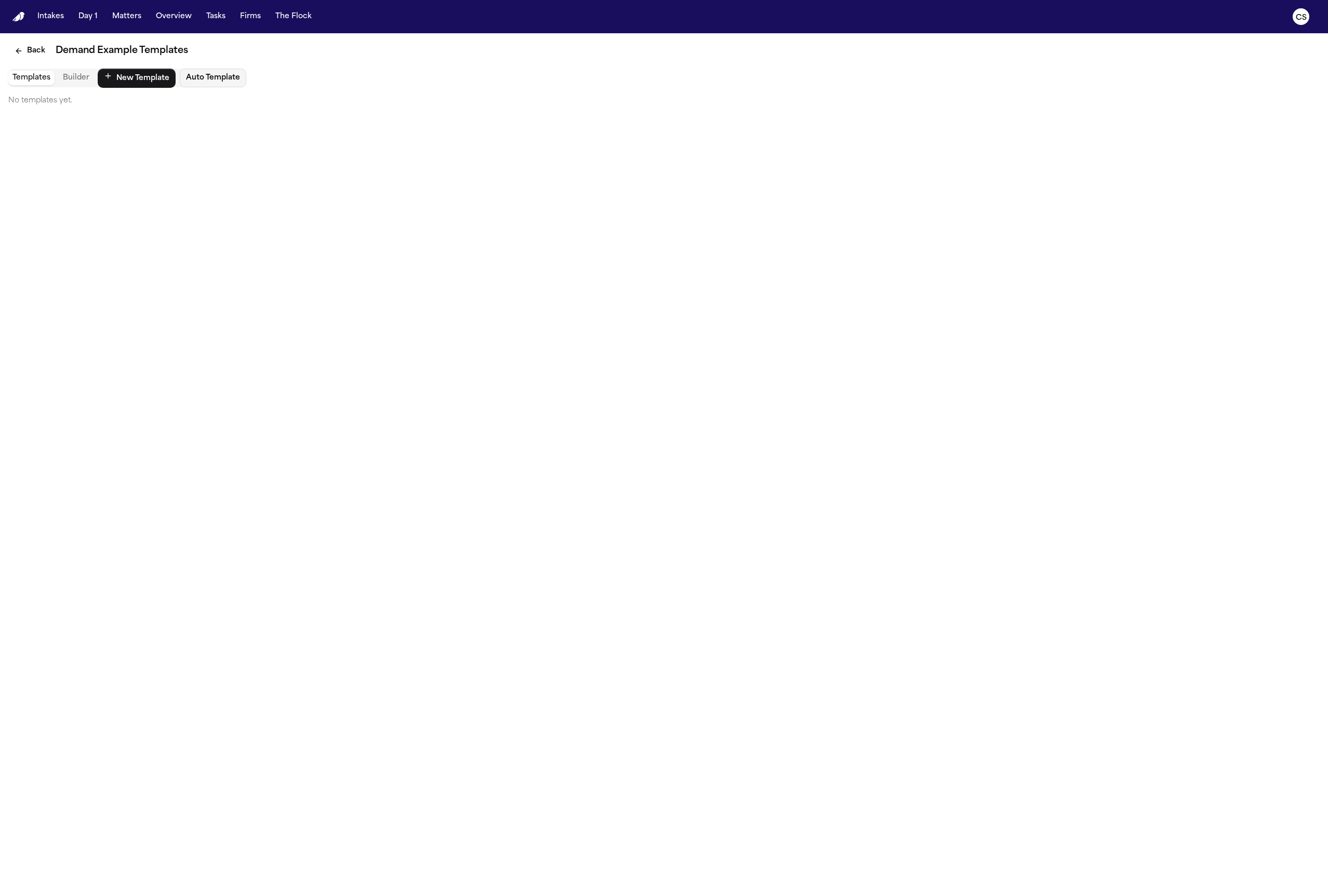
click at [38, 111] on div "Back Demand Example Templates Templates Builder New Template Auto Template No t…" at bounding box center [664, 74] width 1328 height 81
click at [64, 76] on button "Builder" at bounding box center [76, 77] width 34 height 14
click at [190, 79] on button "Auto Template" at bounding box center [213, 77] width 66 height 19
click at [1309, 56] on button "Edit" at bounding box center [1300, 50] width 39 height 19
click at [32, 50] on button "Back" at bounding box center [30, 50] width 43 height 19
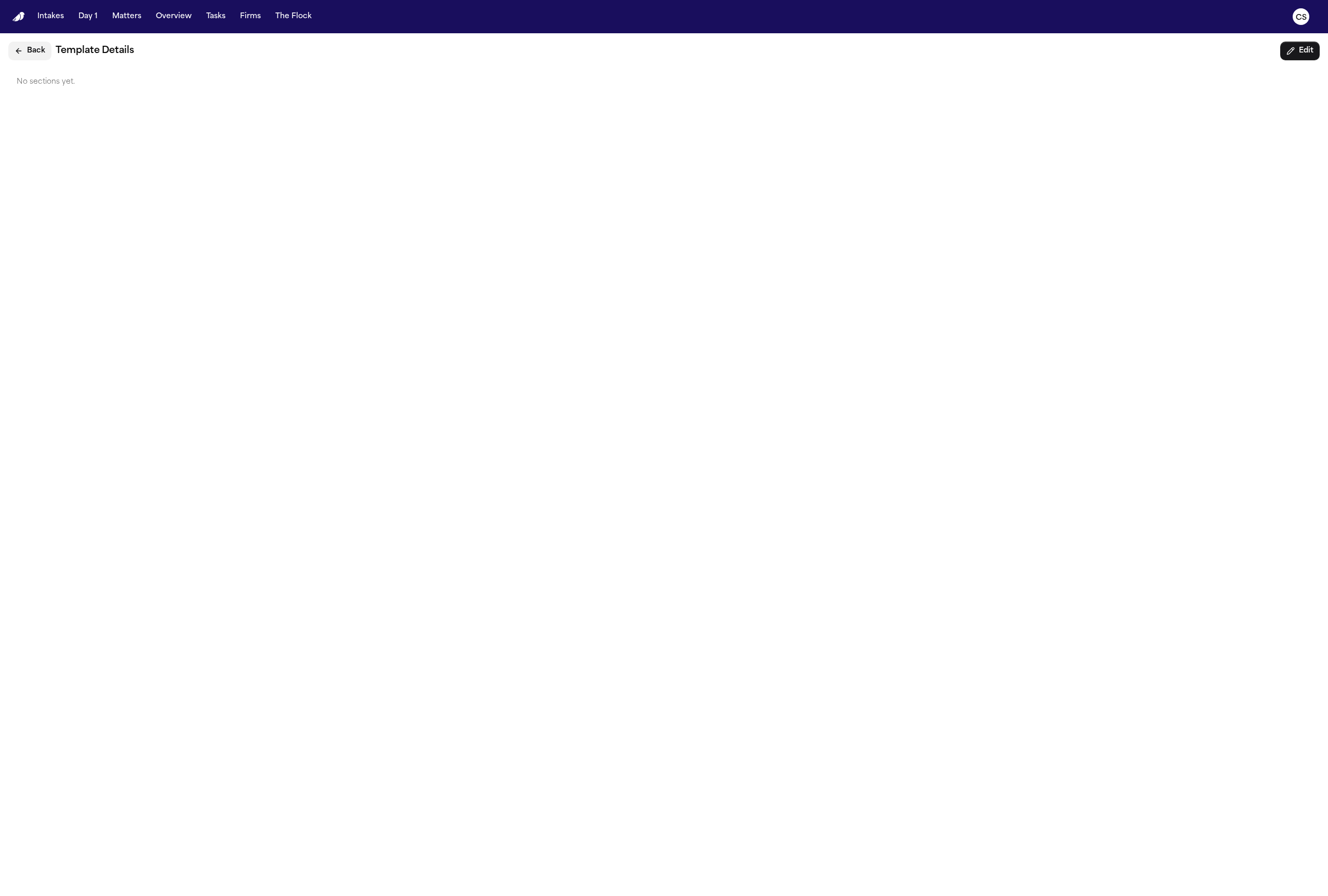
click at [32, 50] on button "Back" at bounding box center [30, 50] width 43 height 19
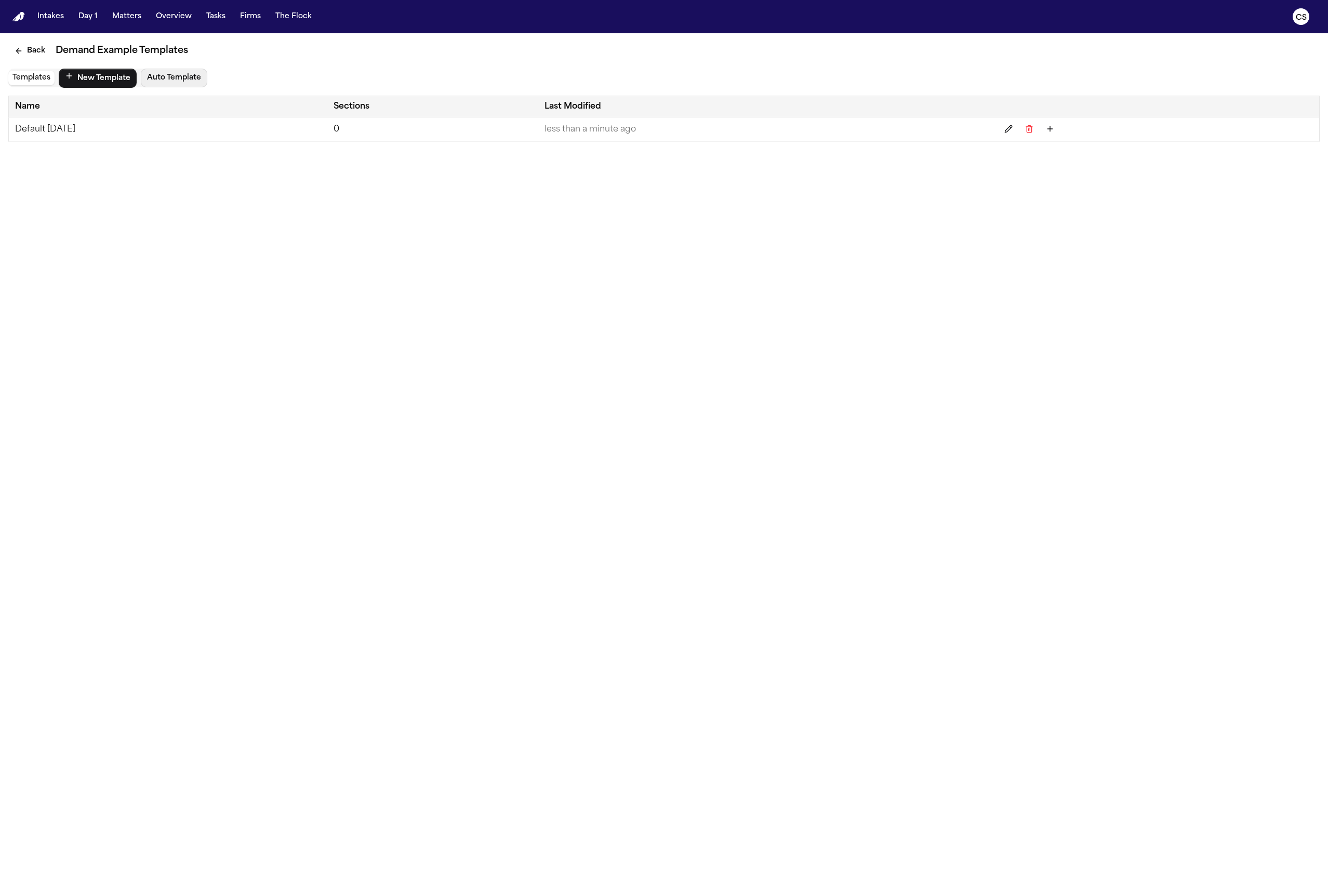
click at [146, 79] on button "Auto Template" at bounding box center [174, 77] width 66 height 19
click at [181, 75] on button "Auto Template" at bounding box center [174, 77] width 66 height 19
click at [113, 77] on button "New Template" at bounding box center [97, 78] width 78 height 19
click at [1013, 132] on icon "Edit" at bounding box center [1009, 129] width 8 height 8
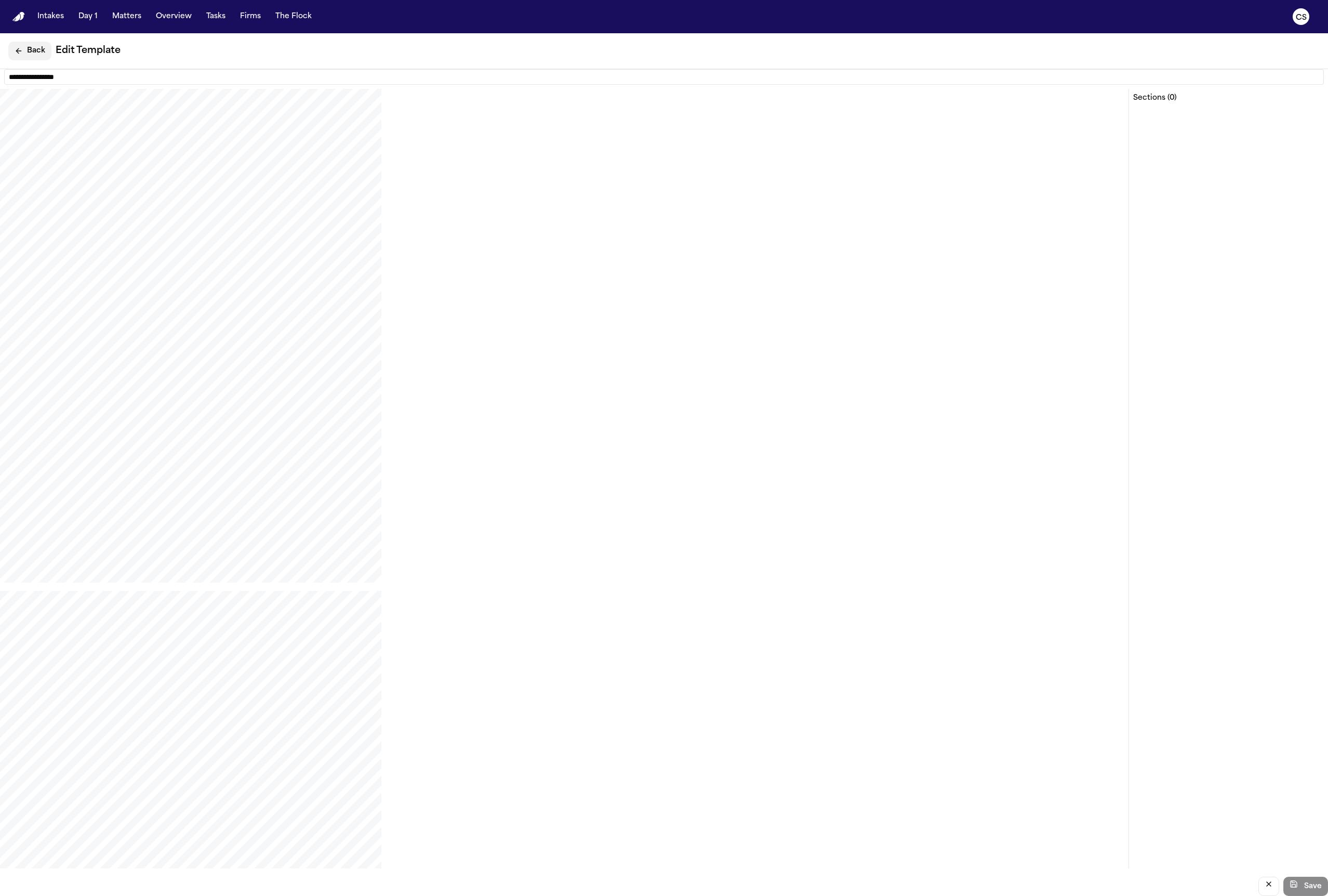
click at [17, 46] on button "Back" at bounding box center [30, 50] width 43 height 19
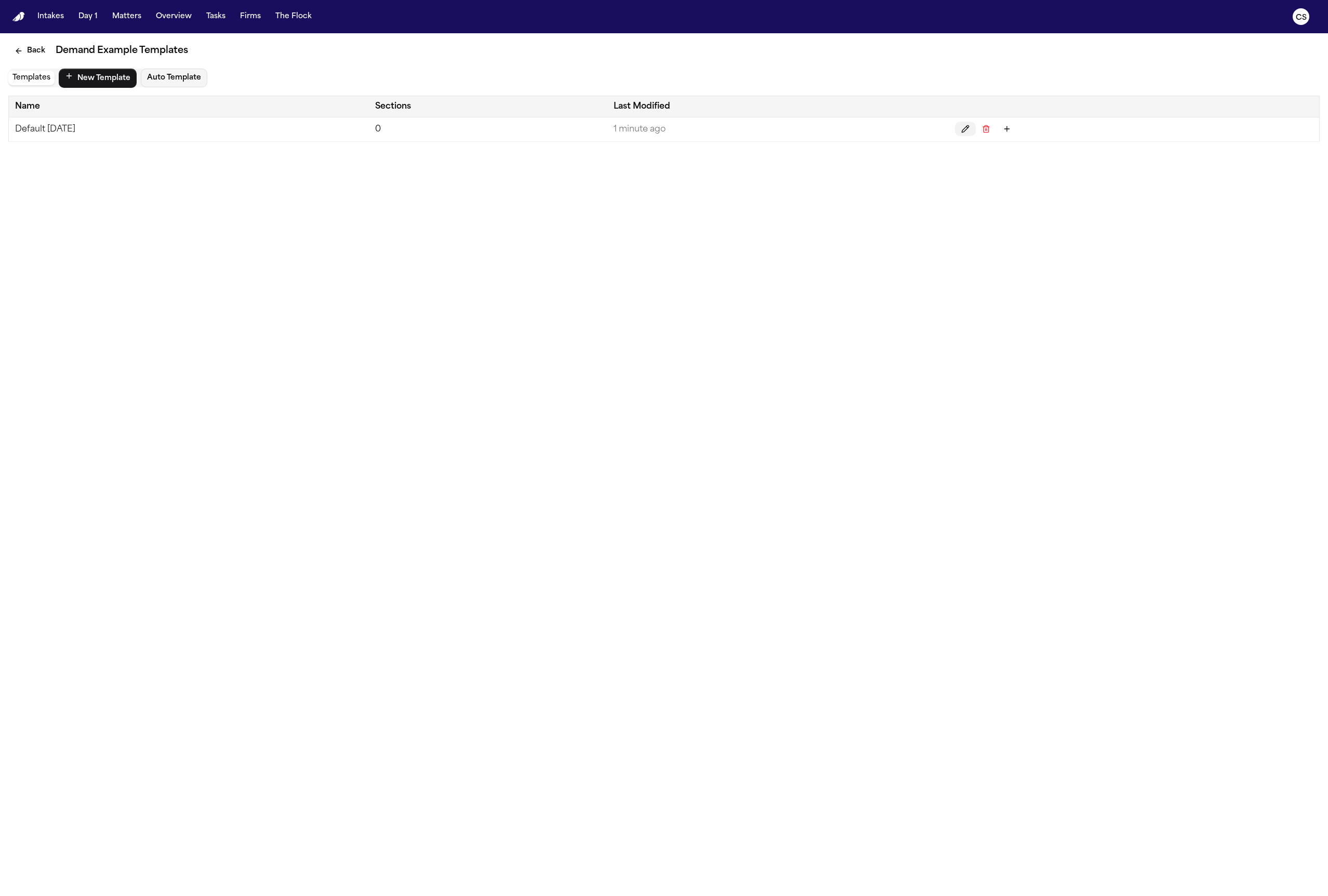
click at [970, 130] on icon "Edit" at bounding box center [965, 129] width 8 height 8
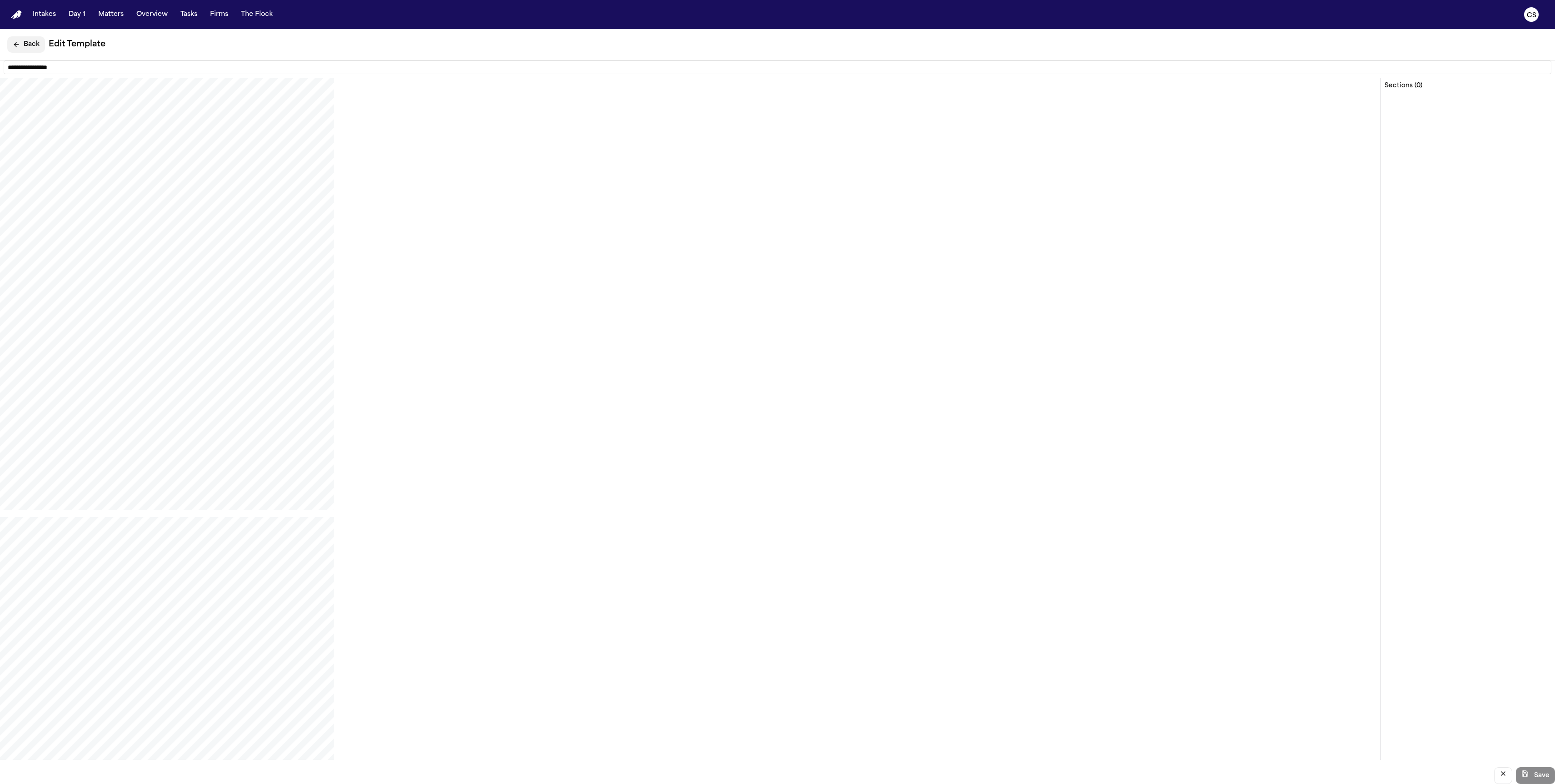
click at [22, 44] on button "Back" at bounding box center [26, 44] width 38 height 16
click at [37, 71] on button "Templates" at bounding box center [27, 68] width 40 height 13
click at [163, 69] on button "Auto Template" at bounding box center [152, 68] width 58 height 16
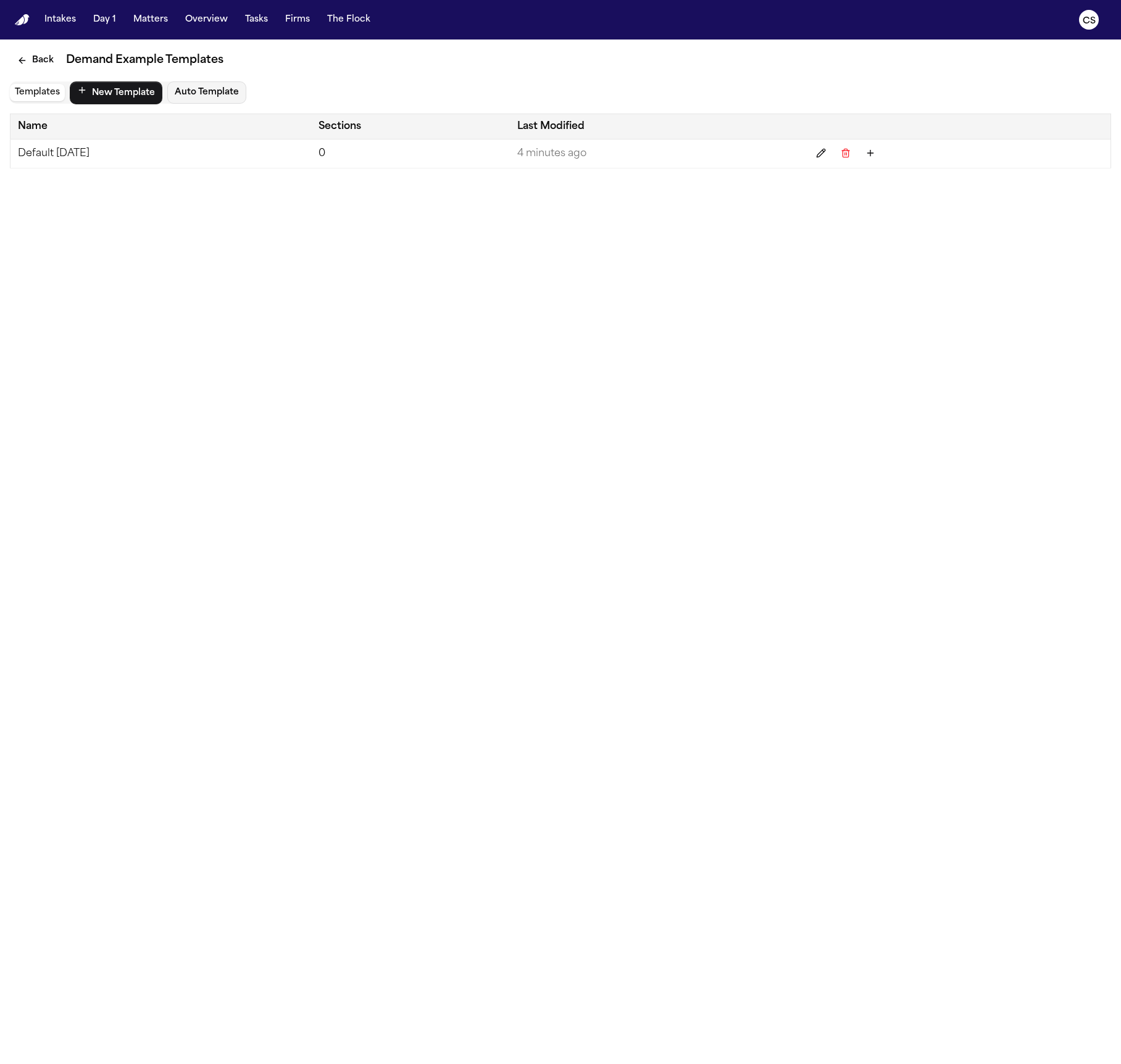
click at [247, 147] on td "Default [DATE]" at bounding box center [161, 153] width 301 height 29
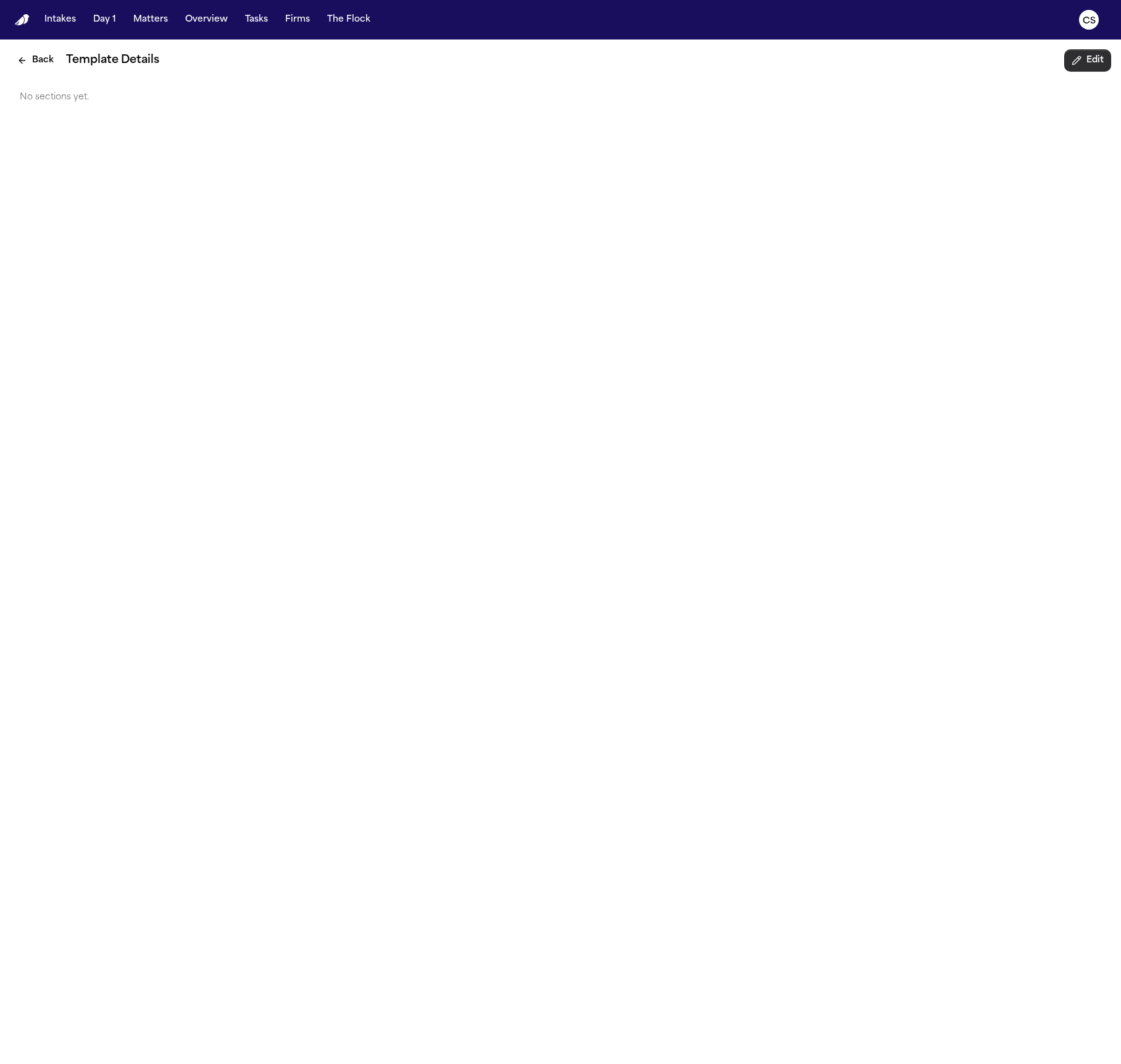
click at [1087, 65] on button "Edit" at bounding box center [1087, 60] width 47 height 22
click at [41, 59] on button "Back" at bounding box center [35, 60] width 52 height 22
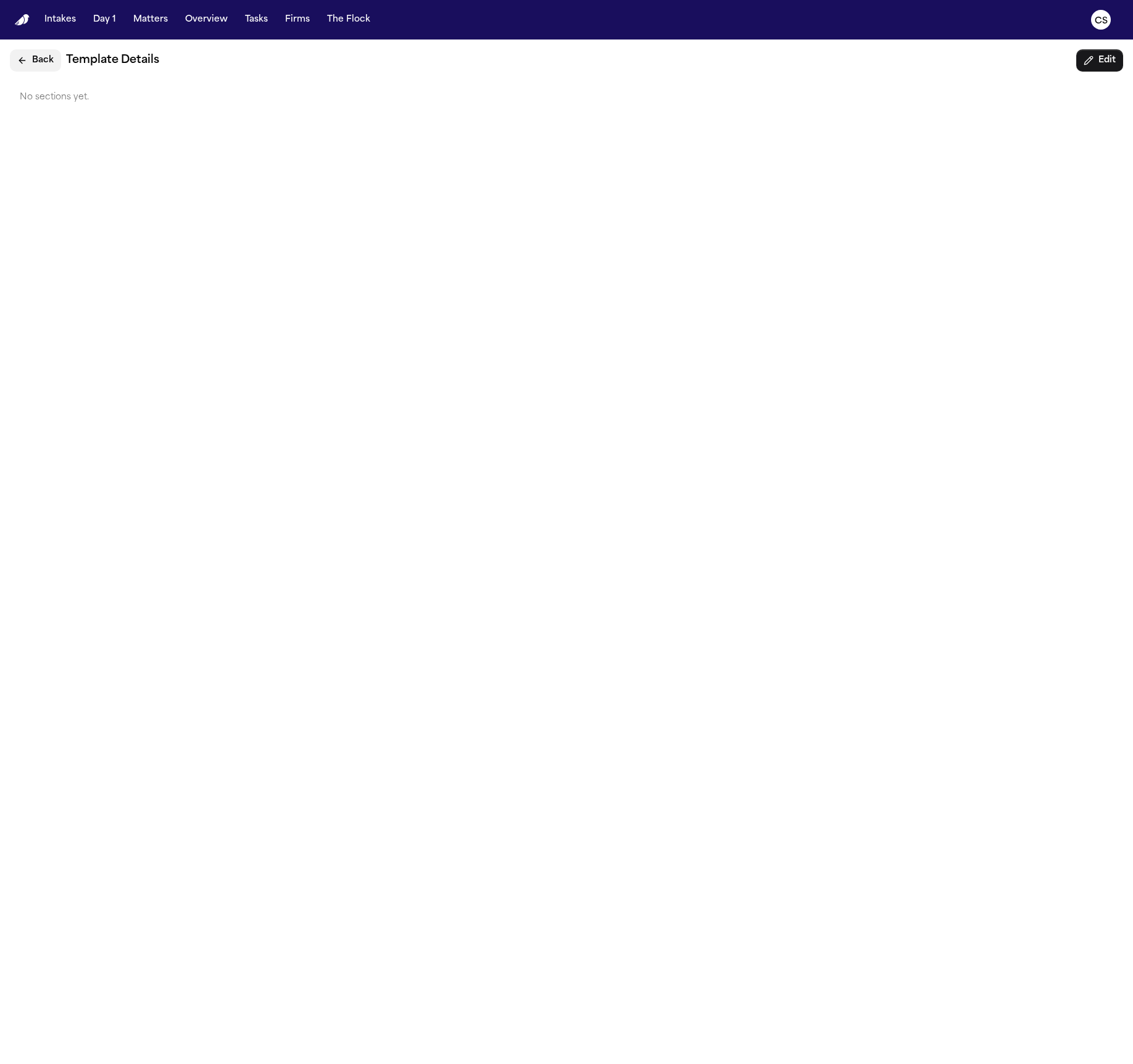
click at [37, 61] on button "Back" at bounding box center [35, 60] width 52 height 22
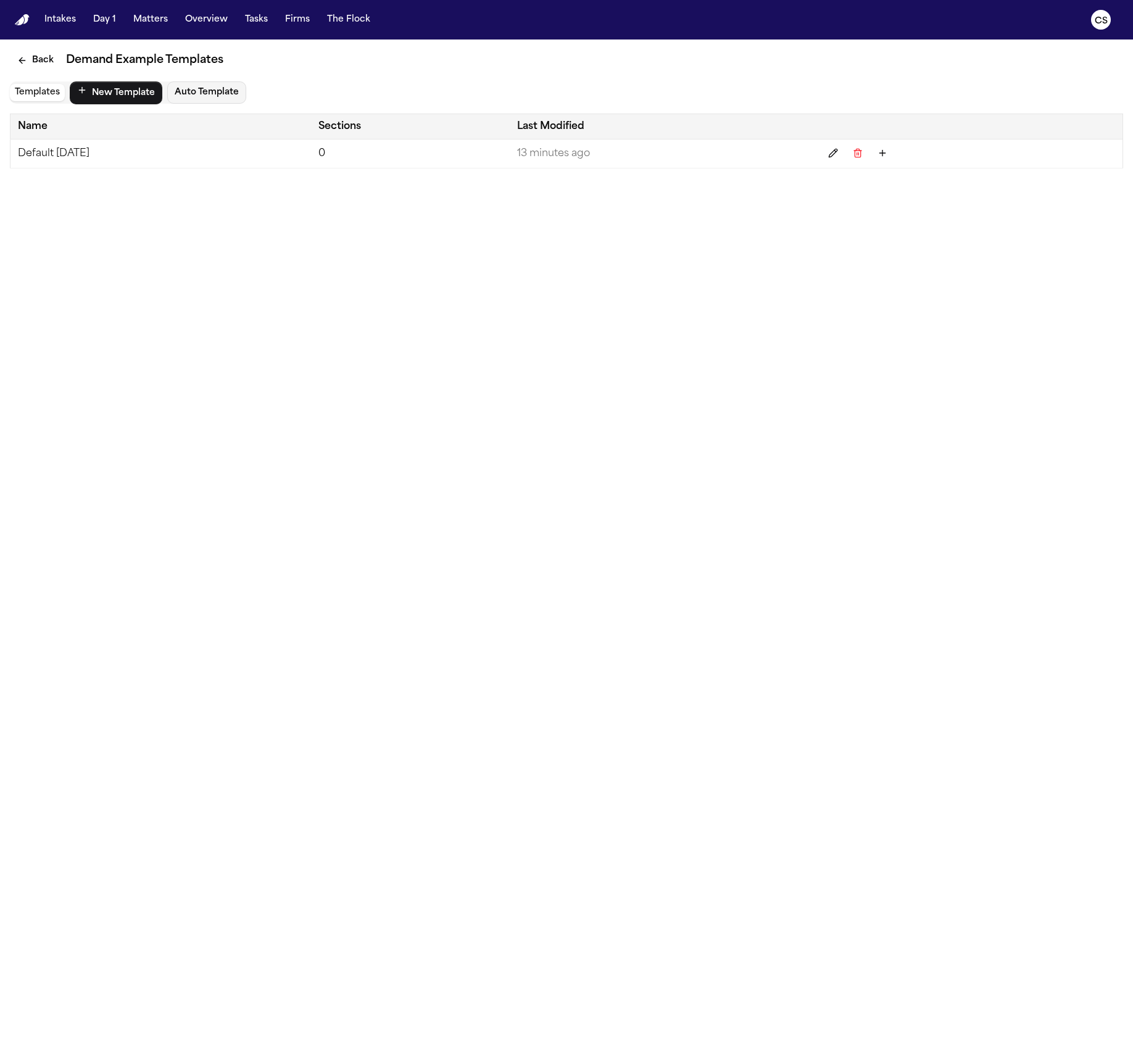
click at [94, 161] on td "Default [DATE]" at bounding box center [161, 153] width 301 height 29
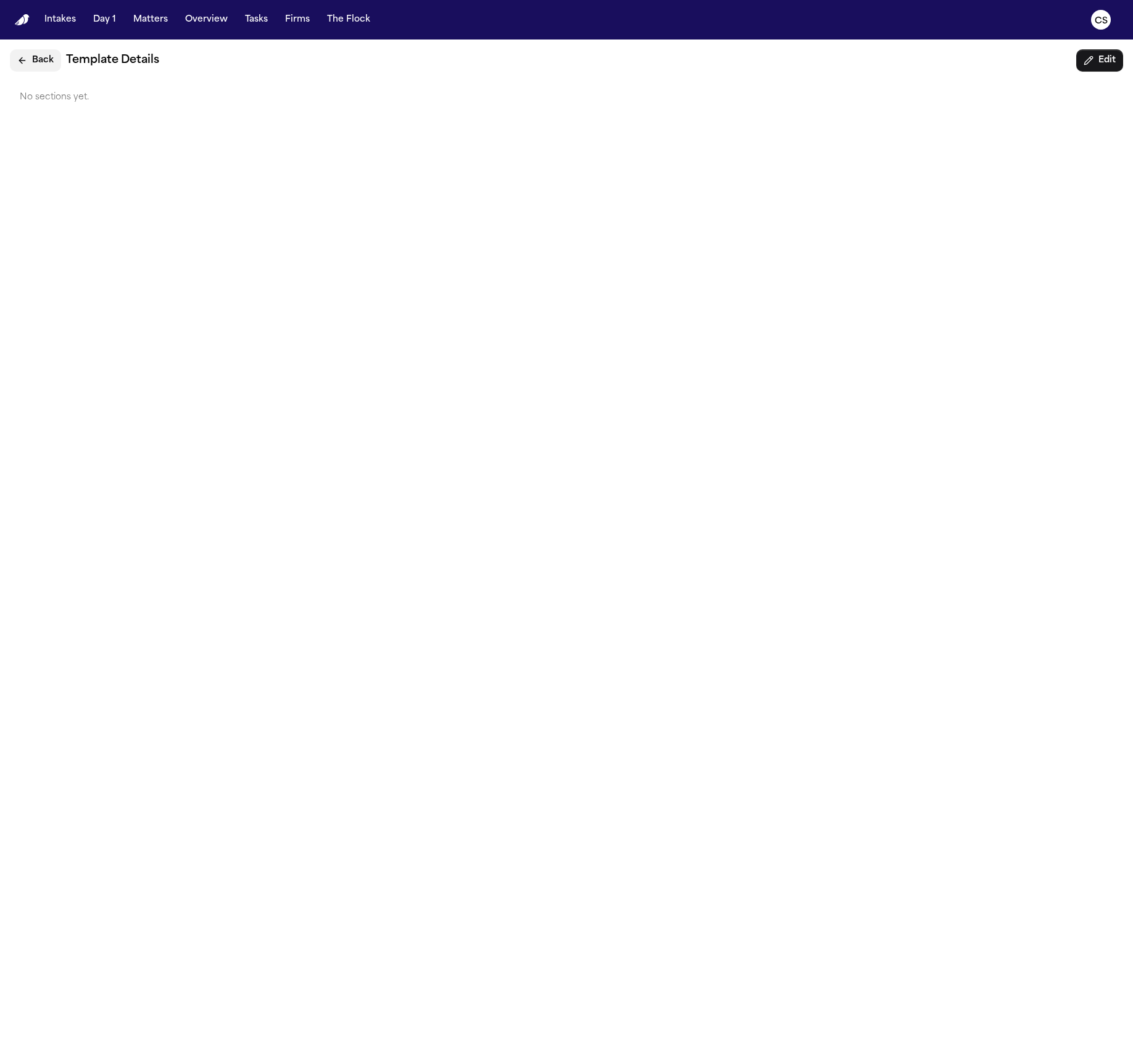
click at [49, 59] on button "Back" at bounding box center [35, 60] width 52 height 22
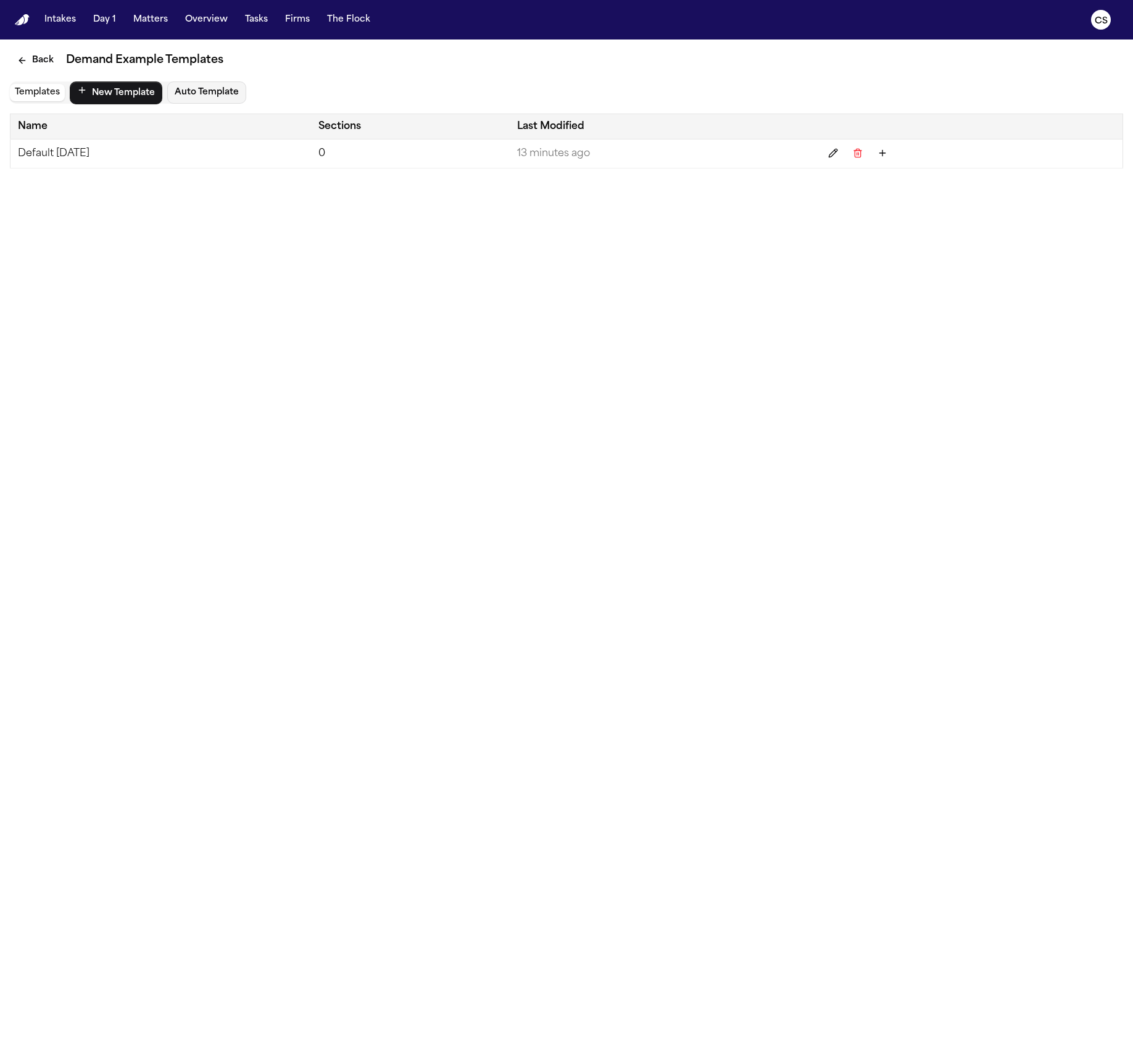
click at [46, 99] on button "Templates" at bounding box center [37, 92] width 55 height 17
click at [46, 97] on button "Templates" at bounding box center [37, 92] width 55 height 17
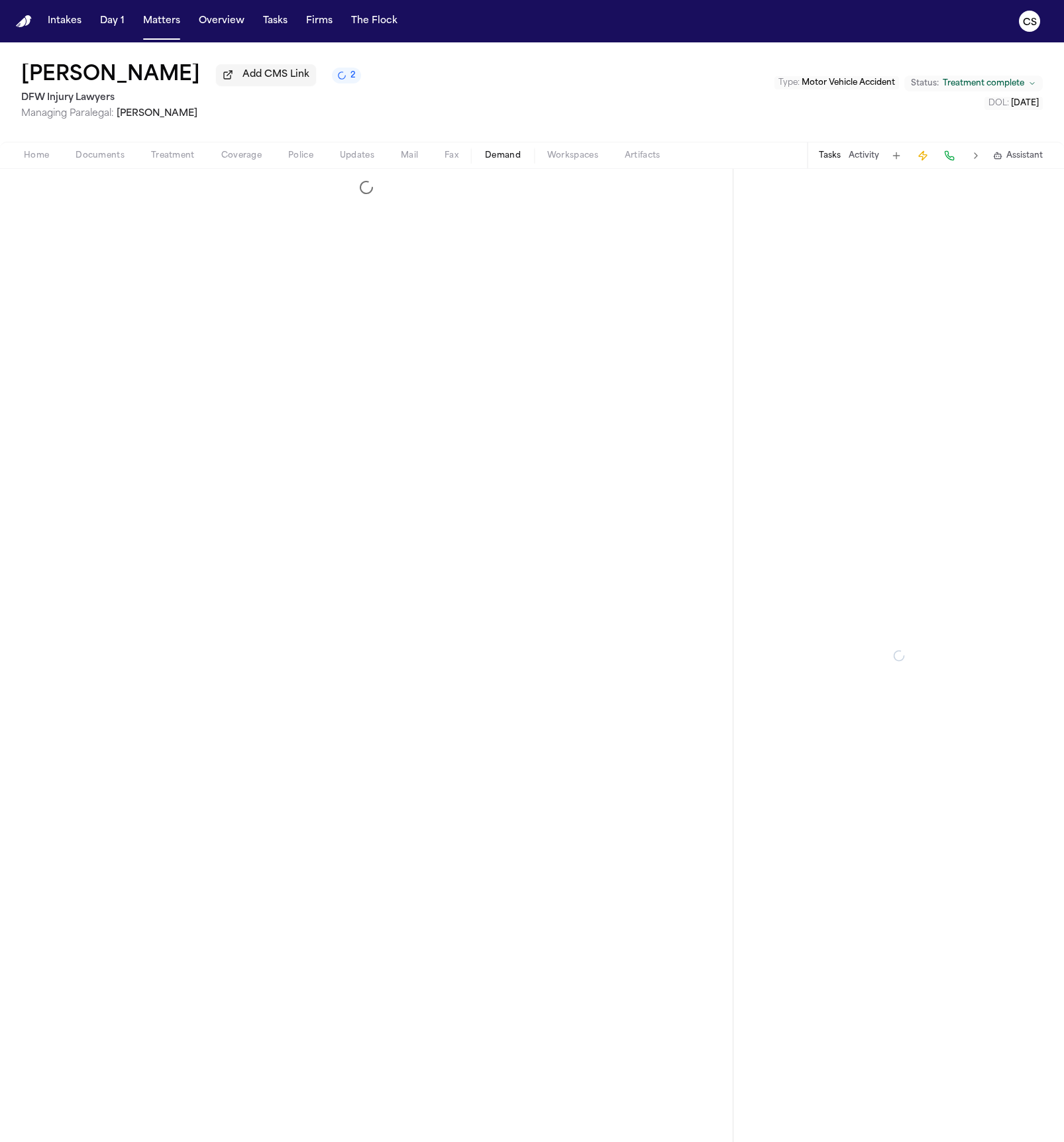
select select "**********"
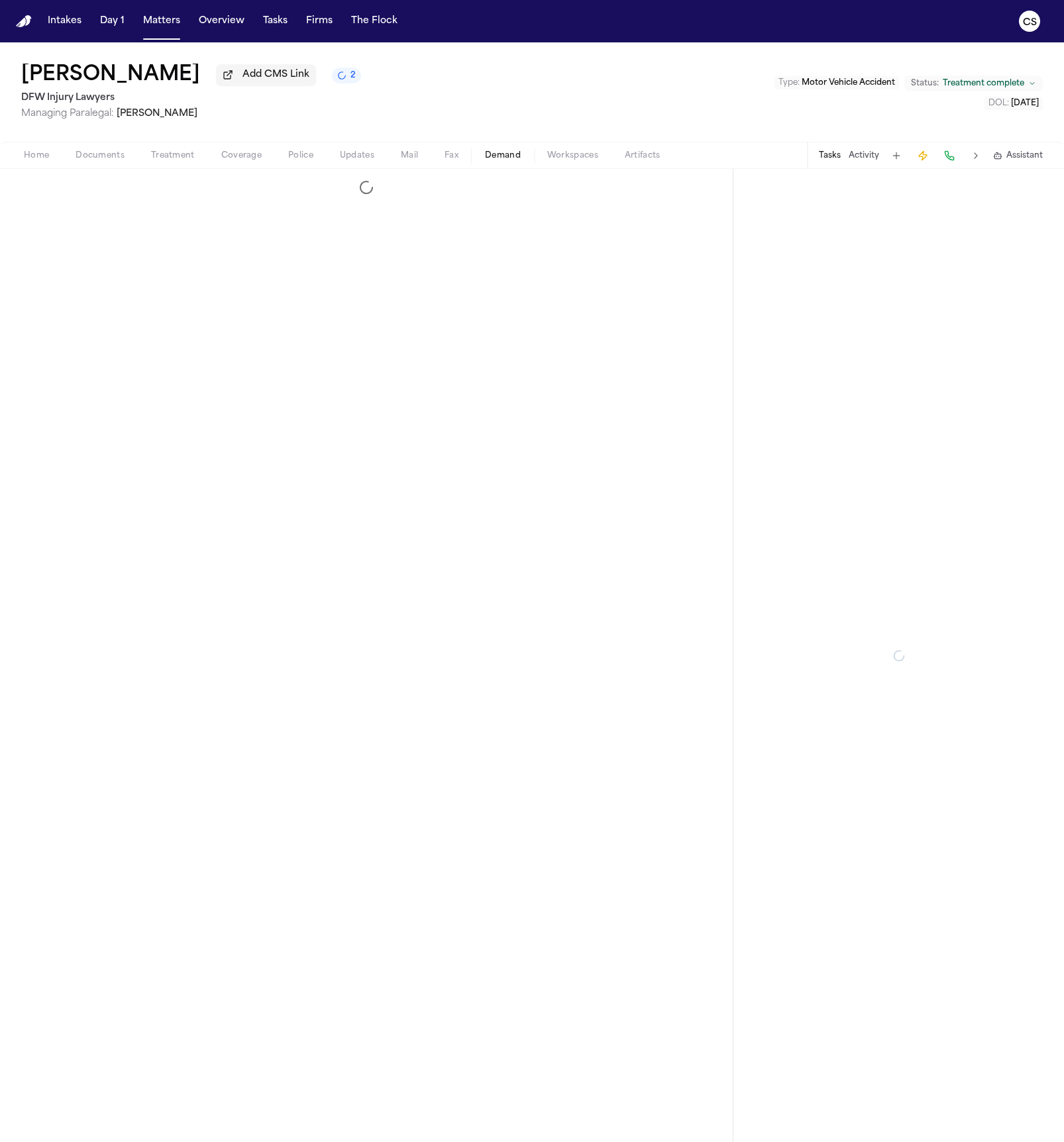
select select "**********"
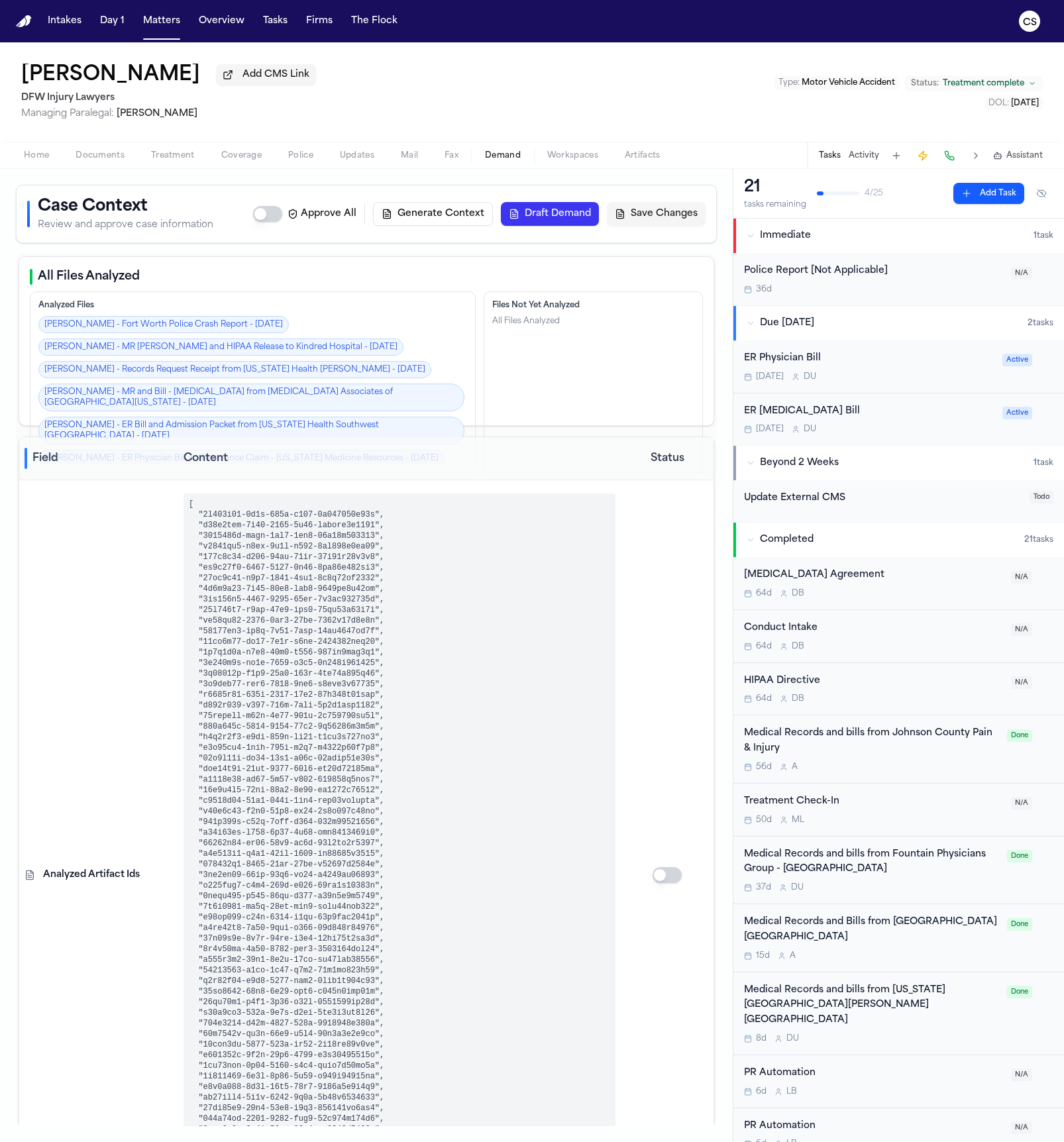
click at [567, 164] on span "button" at bounding box center [572, 164] width 67 height 2
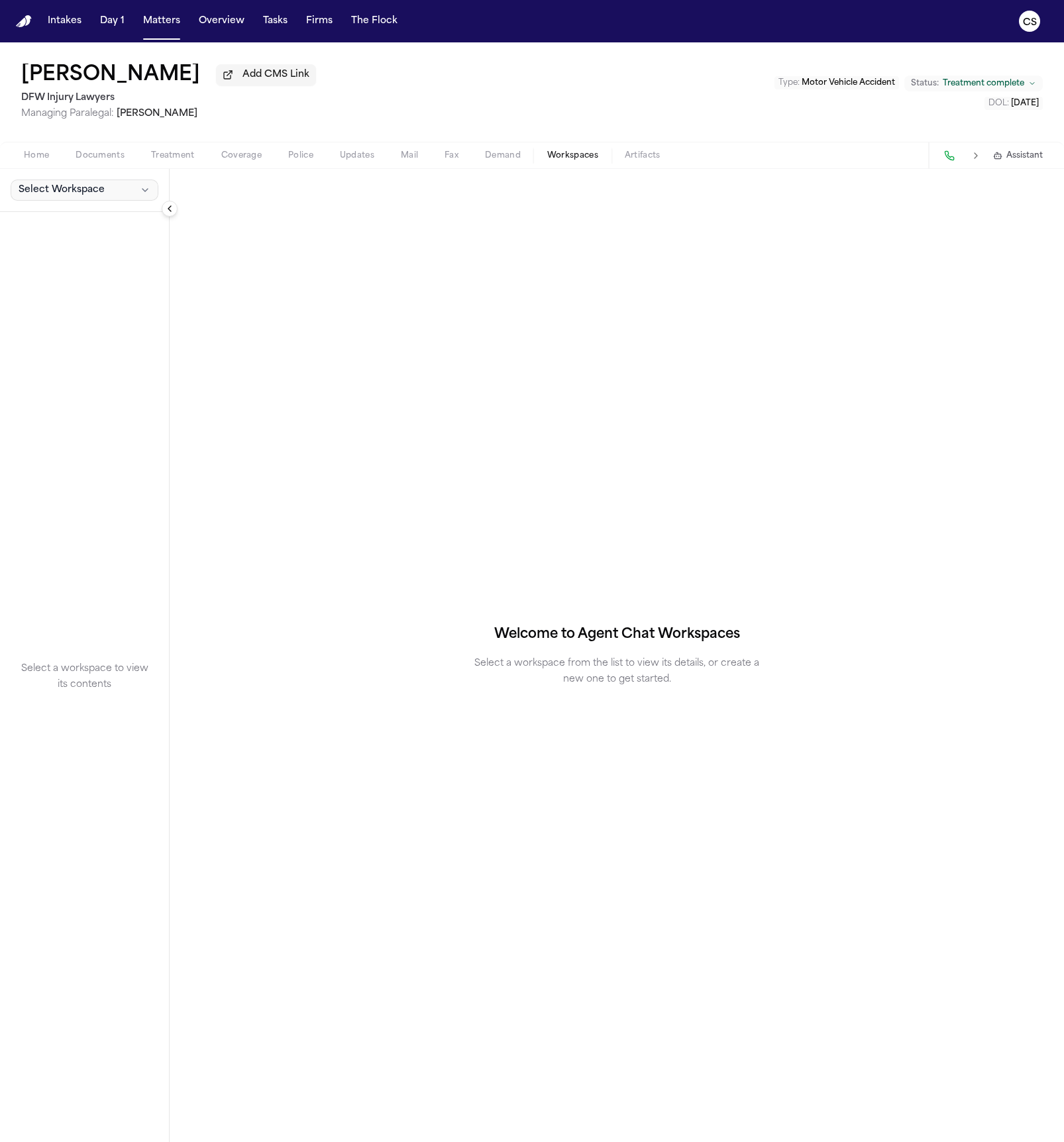
click at [113, 190] on button "Select Workspace" at bounding box center [84, 190] width 148 height 21
click at [120, 224] on span "Finch Agent Demand" at bounding box center [75, 222] width 120 height 13
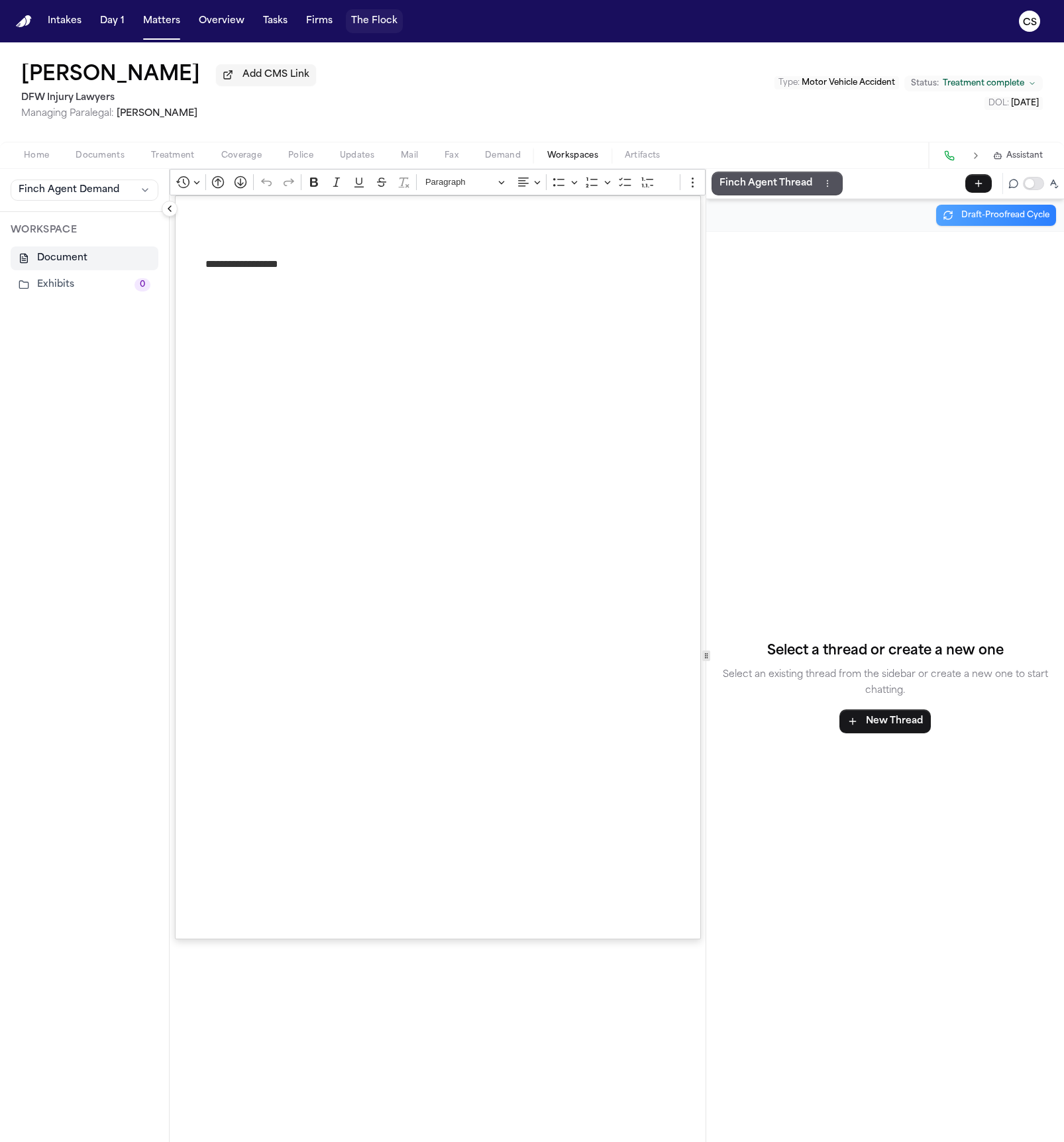
click at [366, 23] on button "The Flock" at bounding box center [374, 21] width 57 height 24
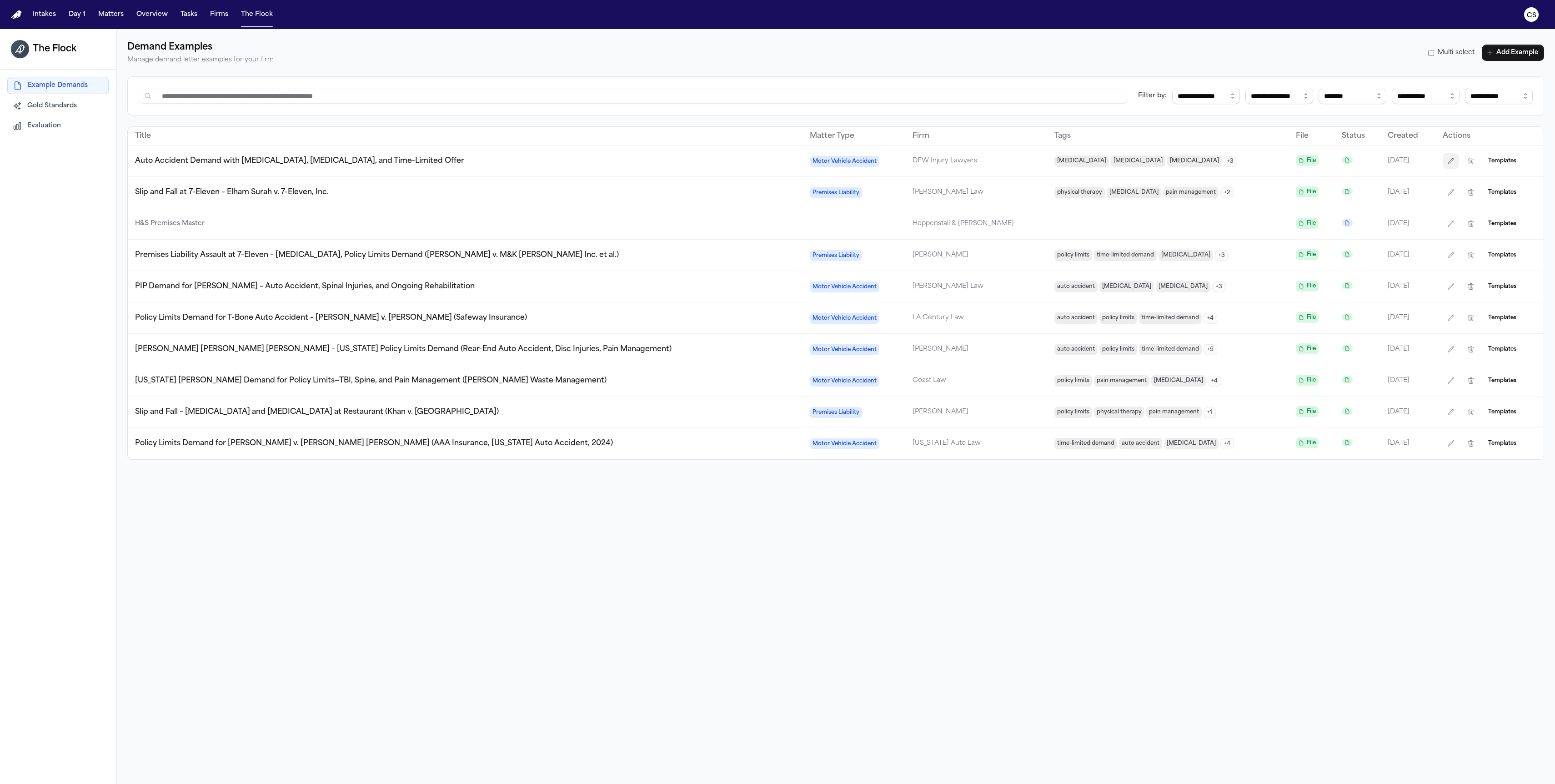
click at [730, 160] on icon "button" at bounding box center [1451, 161] width 7 height 7
select select "**********"
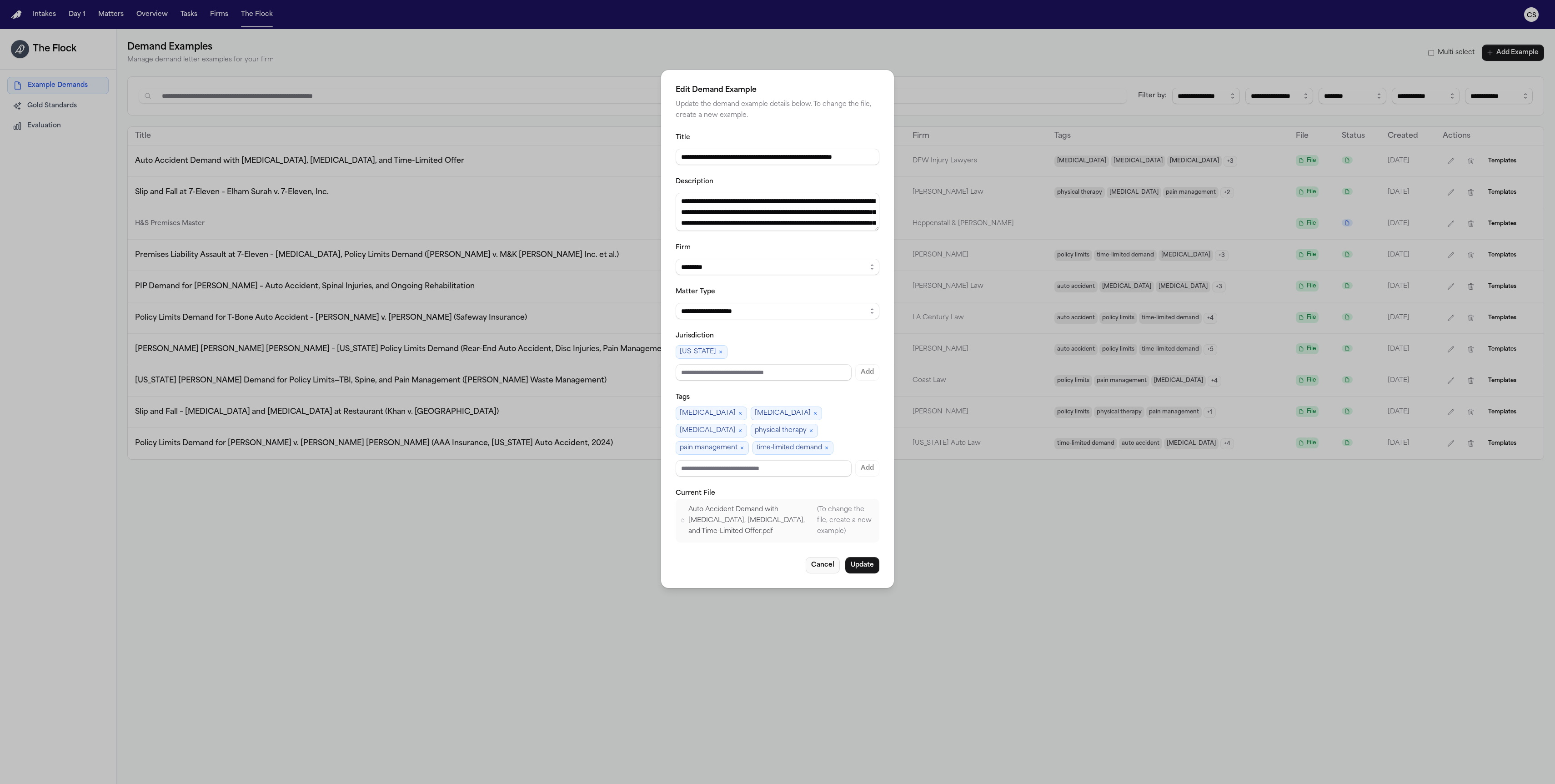
click at [730, 569] on button "Cancel" at bounding box center [823, 565] width 34 height 16
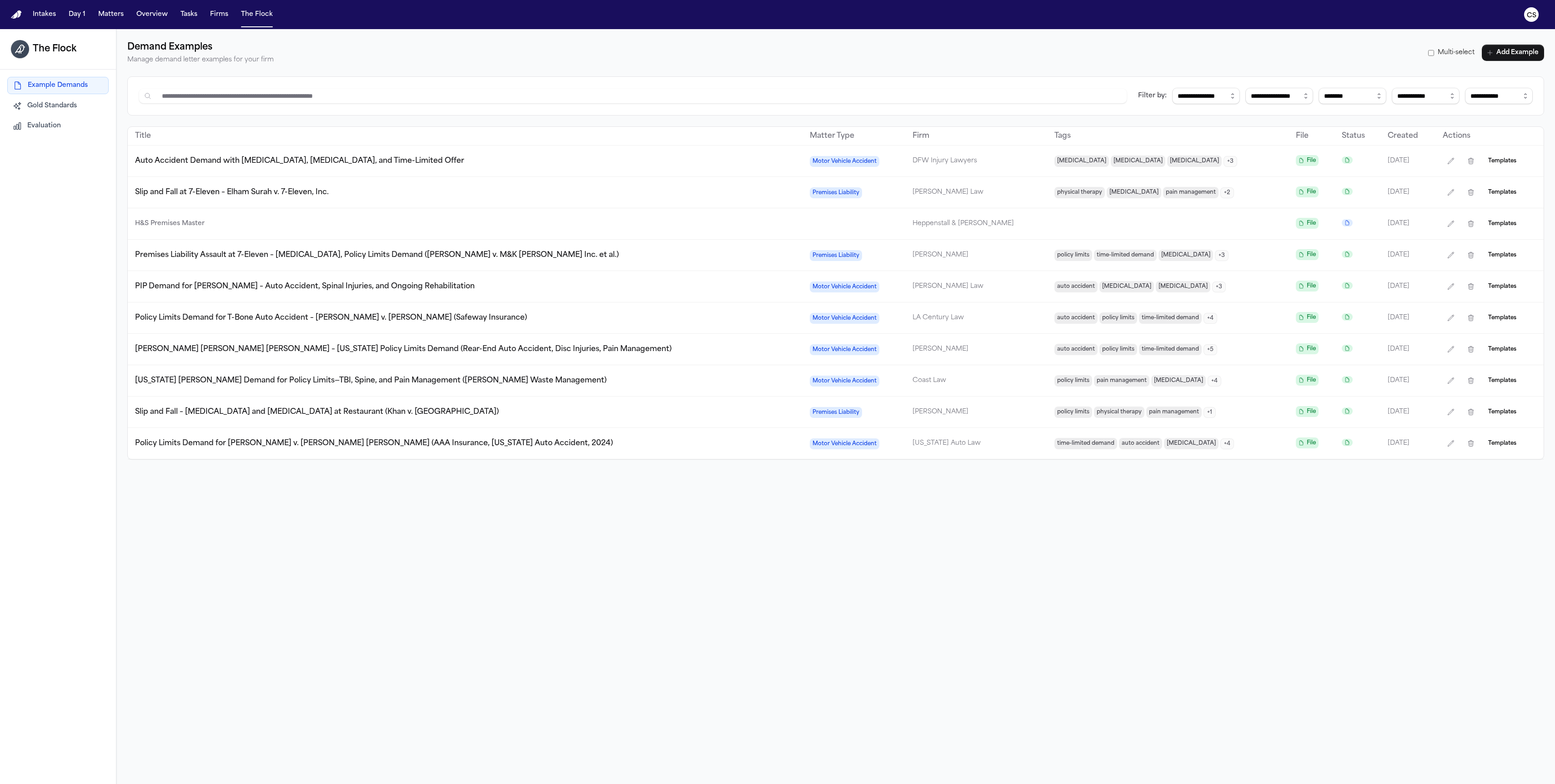
click at [356, 158] on span "Auto Accident Demand with Disc Injury, MRI, and Time-Limited Offer" at bounding box center [299, 161] width 329 height 7
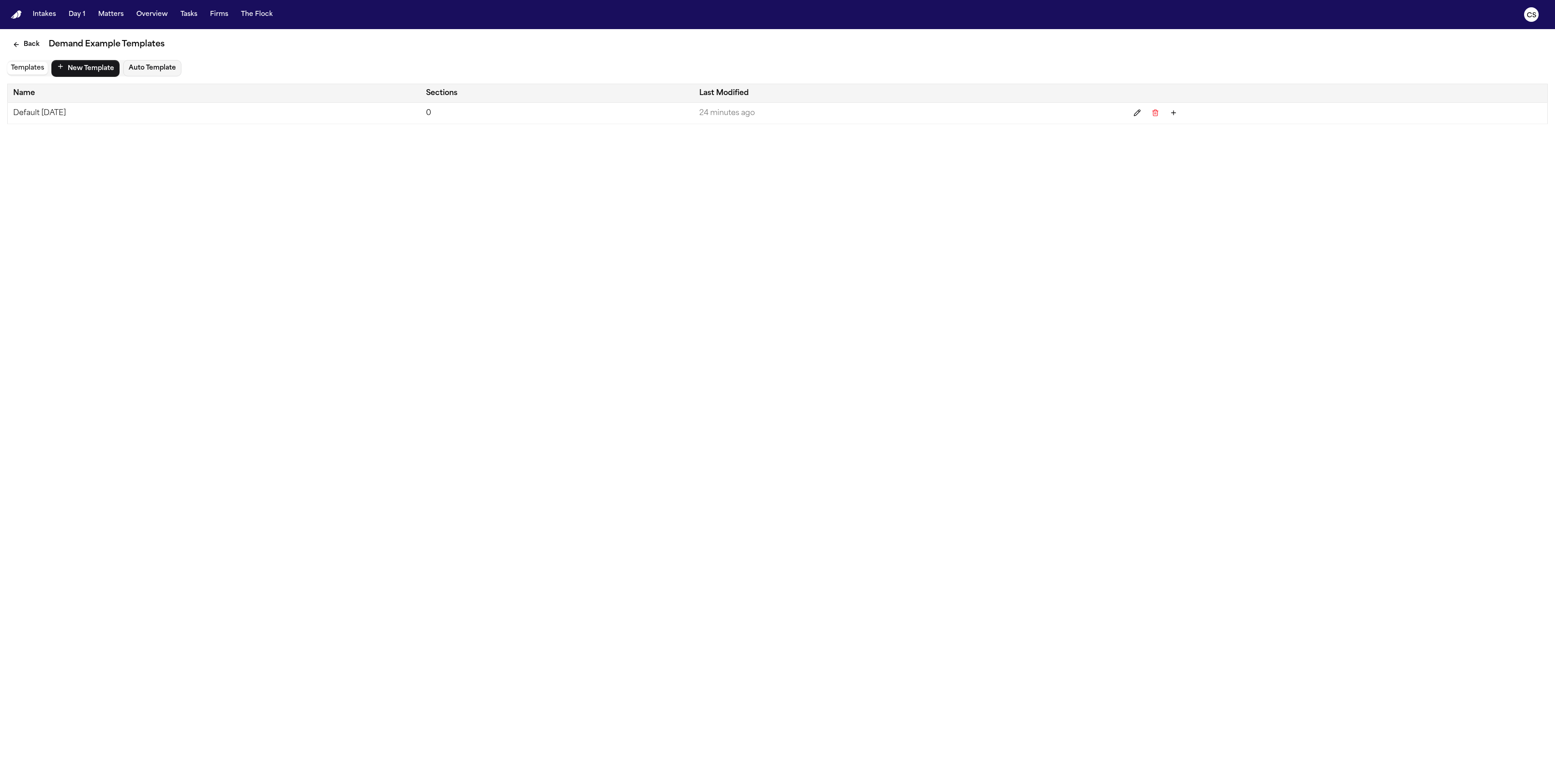
click at [346, 115] on td "Default [DATE]" at bounding box center [214, 113] width 413 height 21
click at [14, 36] on button "Back" at bounding box center [26, 44] width 38 height 16
click at [138, 63] on button "Auto Template" at bounding box center [152, 68] width 58 height 16
click at [144, 65] on button "Auto Template" at bounding box center [152, 68] width 58 height 16
click at [156, 68] on button "Auto Template" at bounding box center [152, 68] width 58 height 16
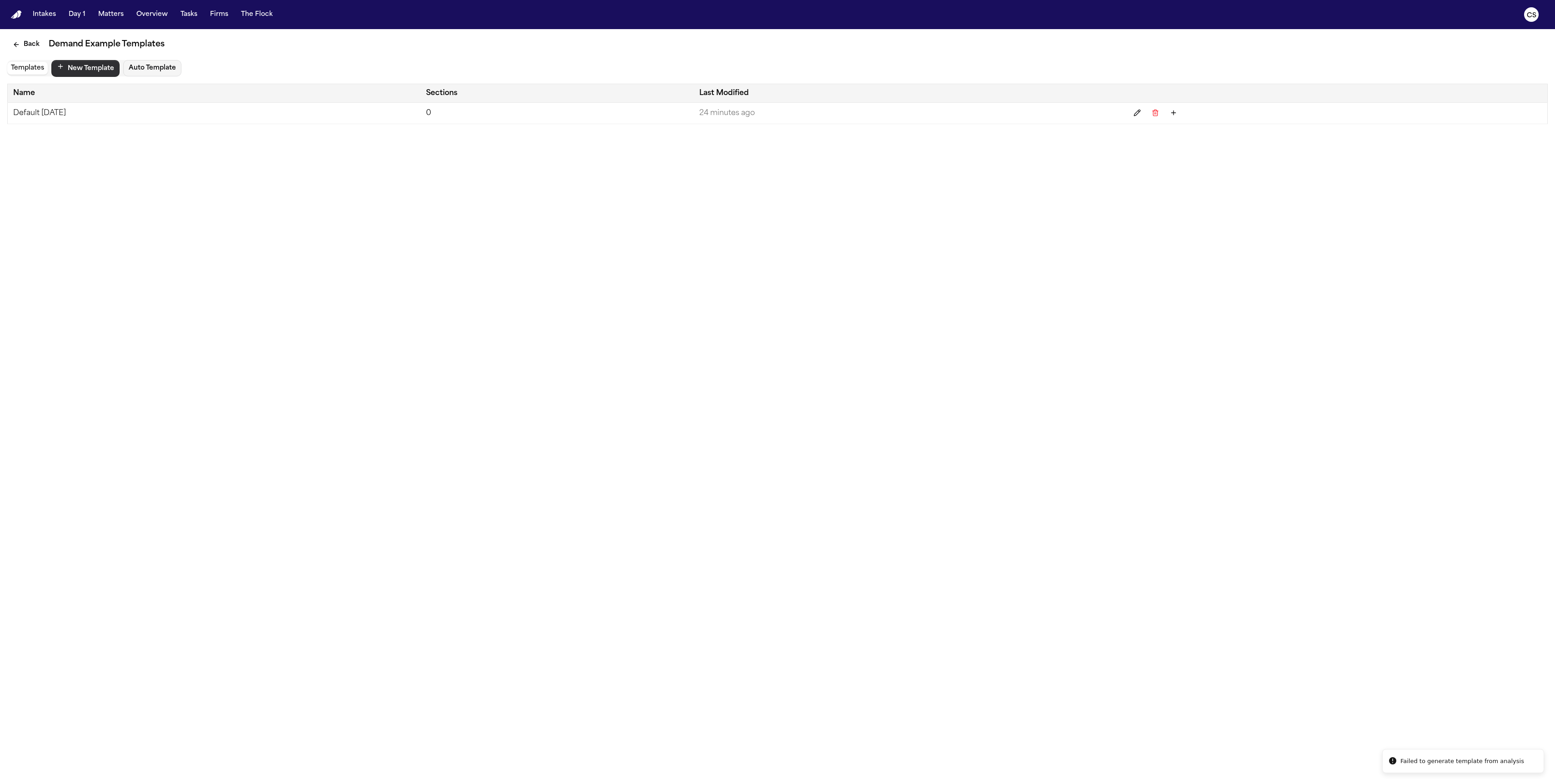
click at [92, 68] on button "New Template" at bounding box center [85, 68] width 68 height 17
click at [182, 69] on button "Auto Template" at bounding box center [187, 68] width 58 height 16
click at [184, 71] on button "Auto Template" at bounding box center [187, 68] width 58 height 16
click at [174, 69] on button "Auto Template" at bounding box center [187, 68] width 58 height 16
click at [194, 71] on button "Auto Template" at bounding box center [187, 68] width 58 height 16
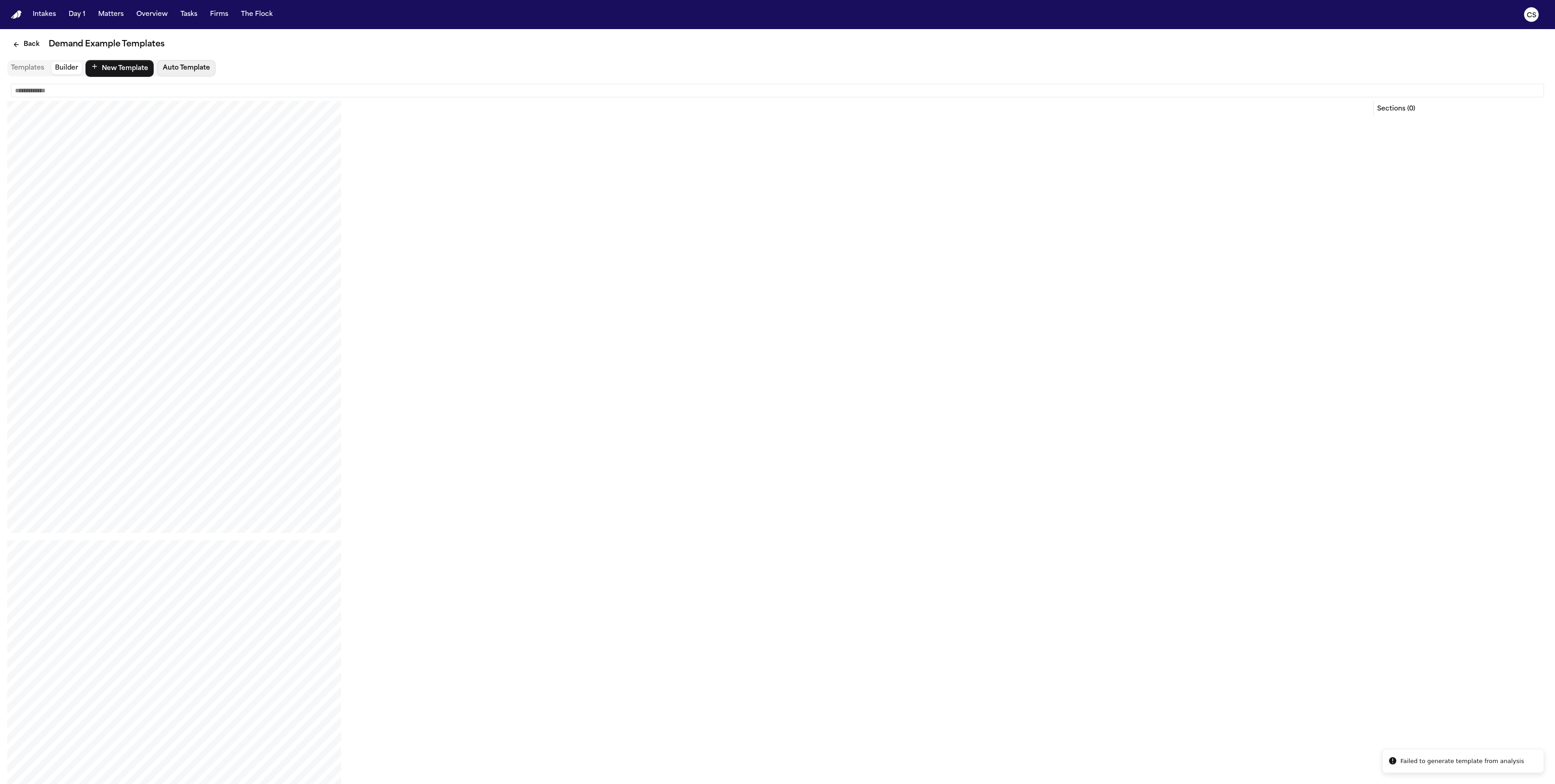
click at [189, 71] on button "Auto Template" at bounding box center [187, 68] width 58 height 16
click at [15, 50] on button "Back" at bounding box center [26, 44] width 38 height 16
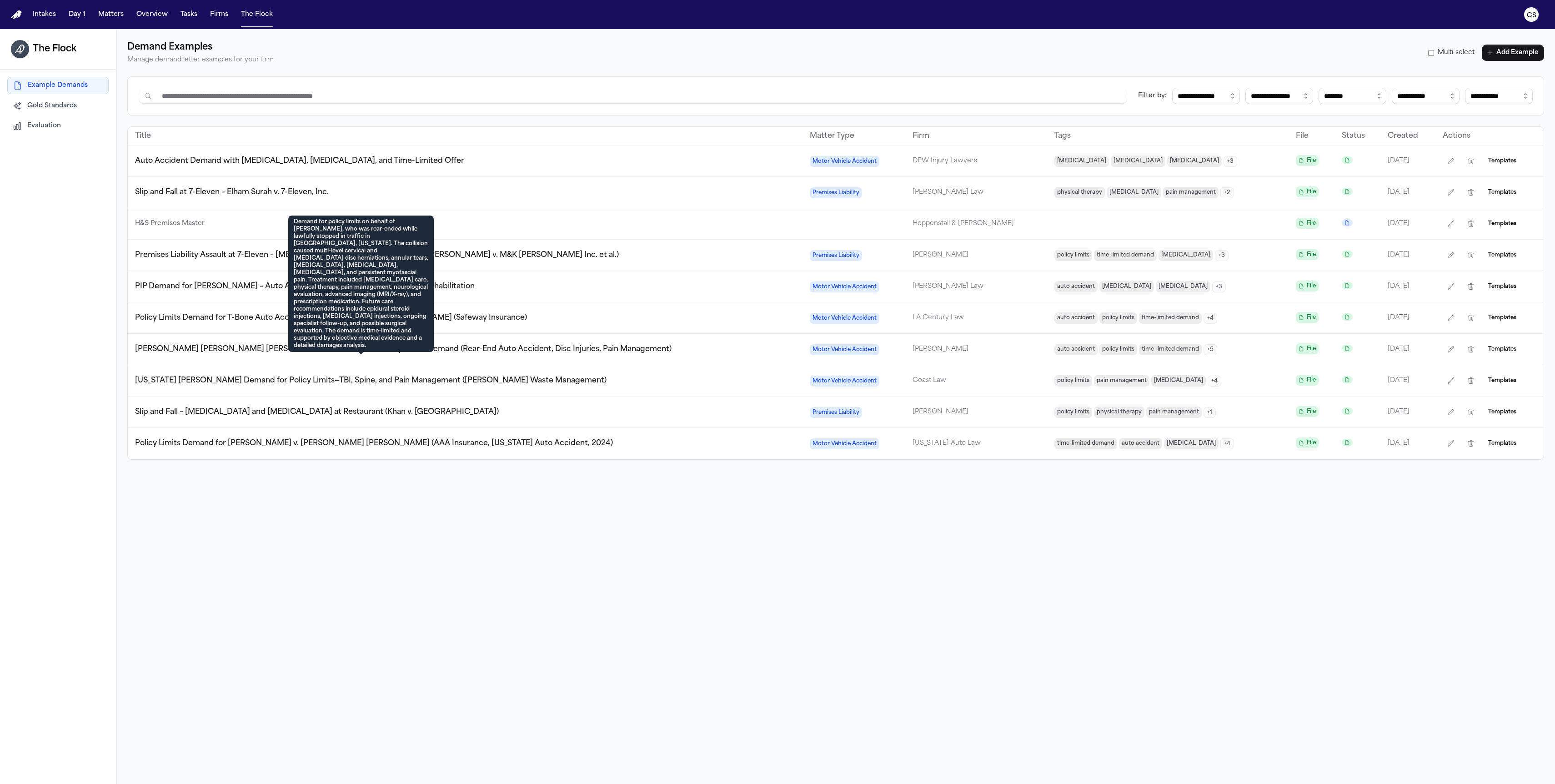
click at [412, 351] on span "[PERSON_NAME] [PERSON_NAME] [PERSON_NAME] – [US_STATE] Policy Limits Demand (Re…" at bounding box center [403, 349] width 537 height 7
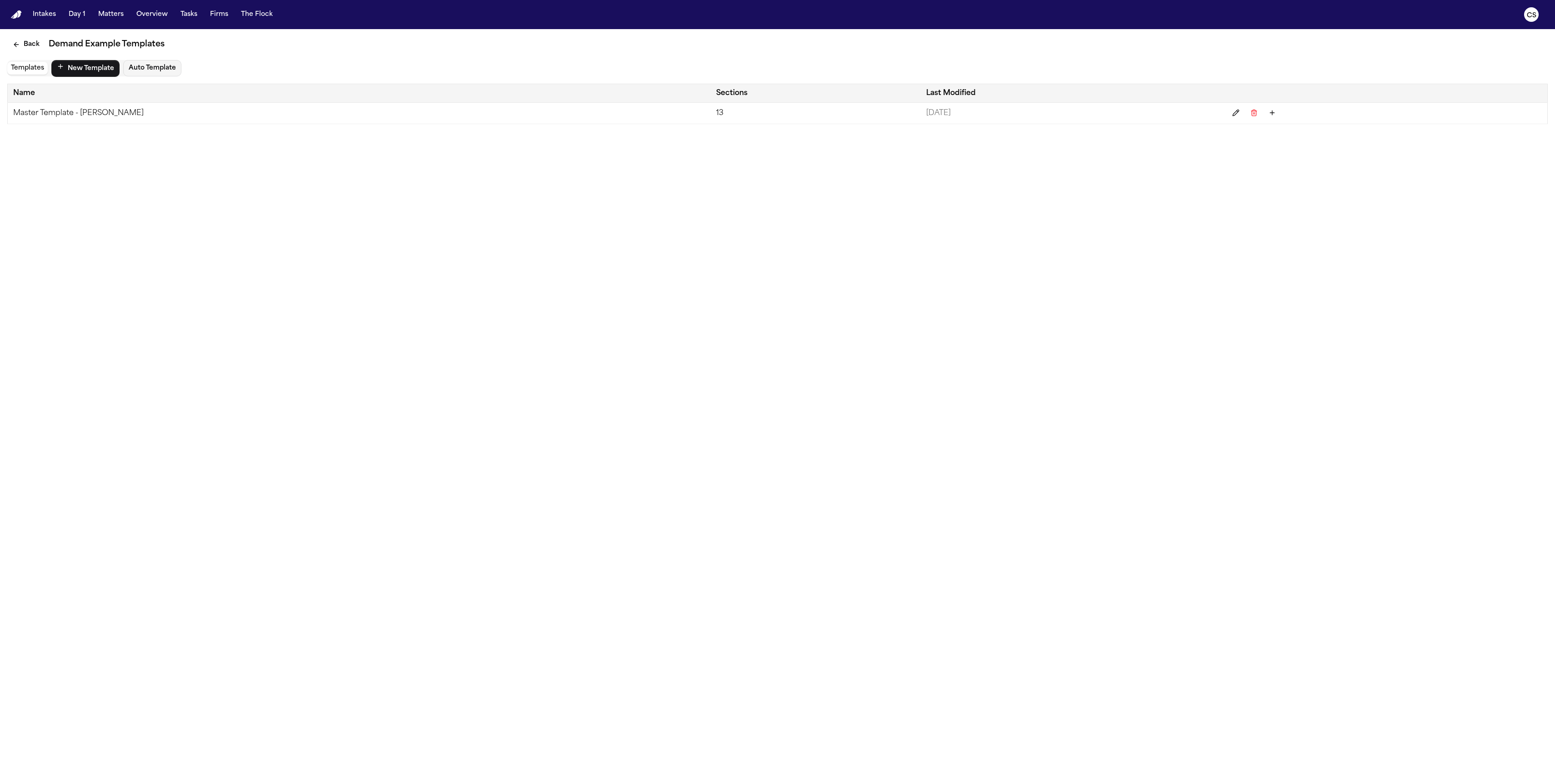
click at [112, 115] on td "Master Template - Luis Perez" at bounding box center [359, 113] width 703 height 21
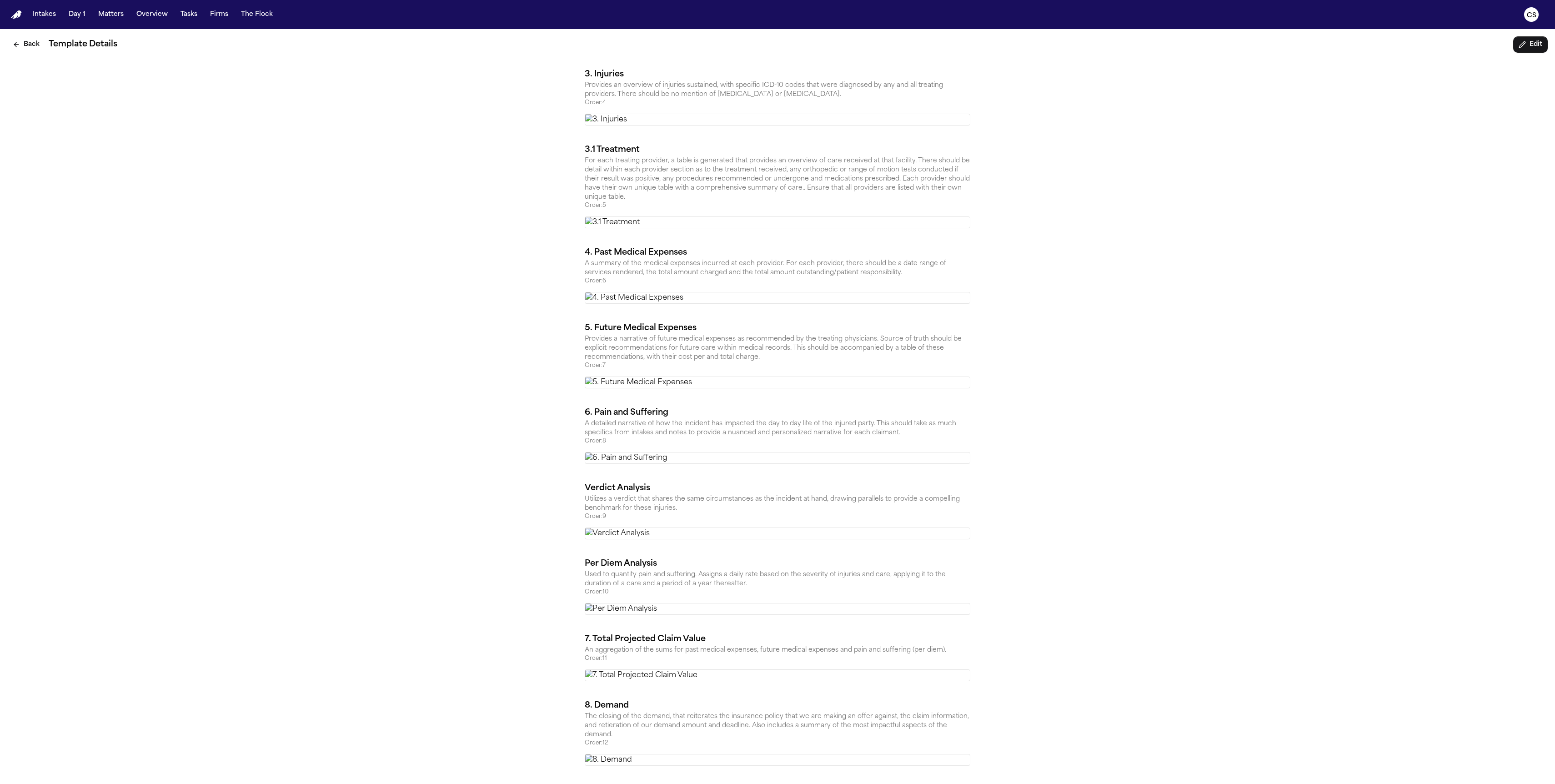
scroll to position [1658, 0]
click at [19, 40] on button "Back" at bounding box center [26, 44] width 38 height 16
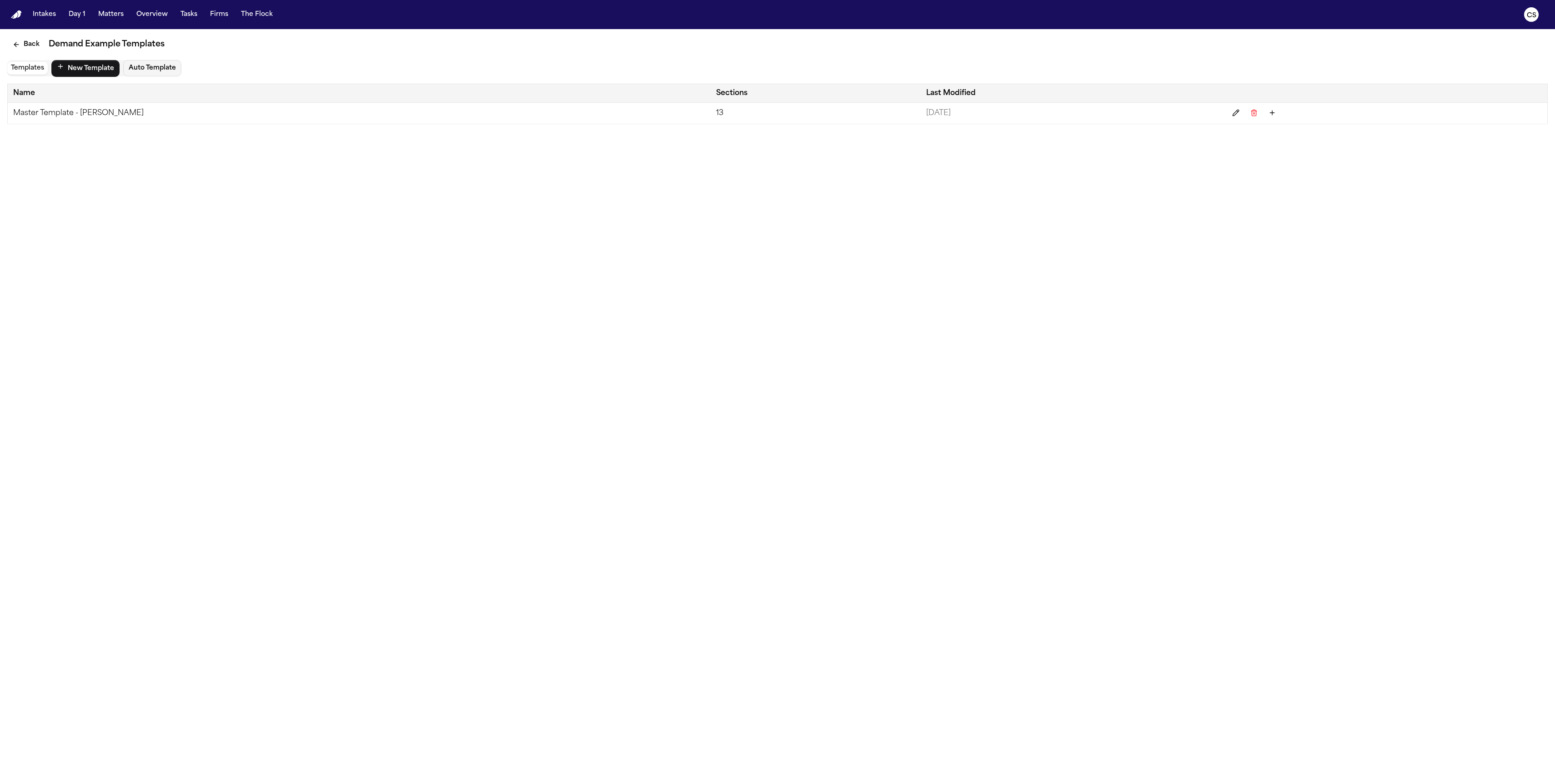
click at [93, 121] on td "Master Template - Luis Perez" at bounding box center [359, 113] width 703 height 21
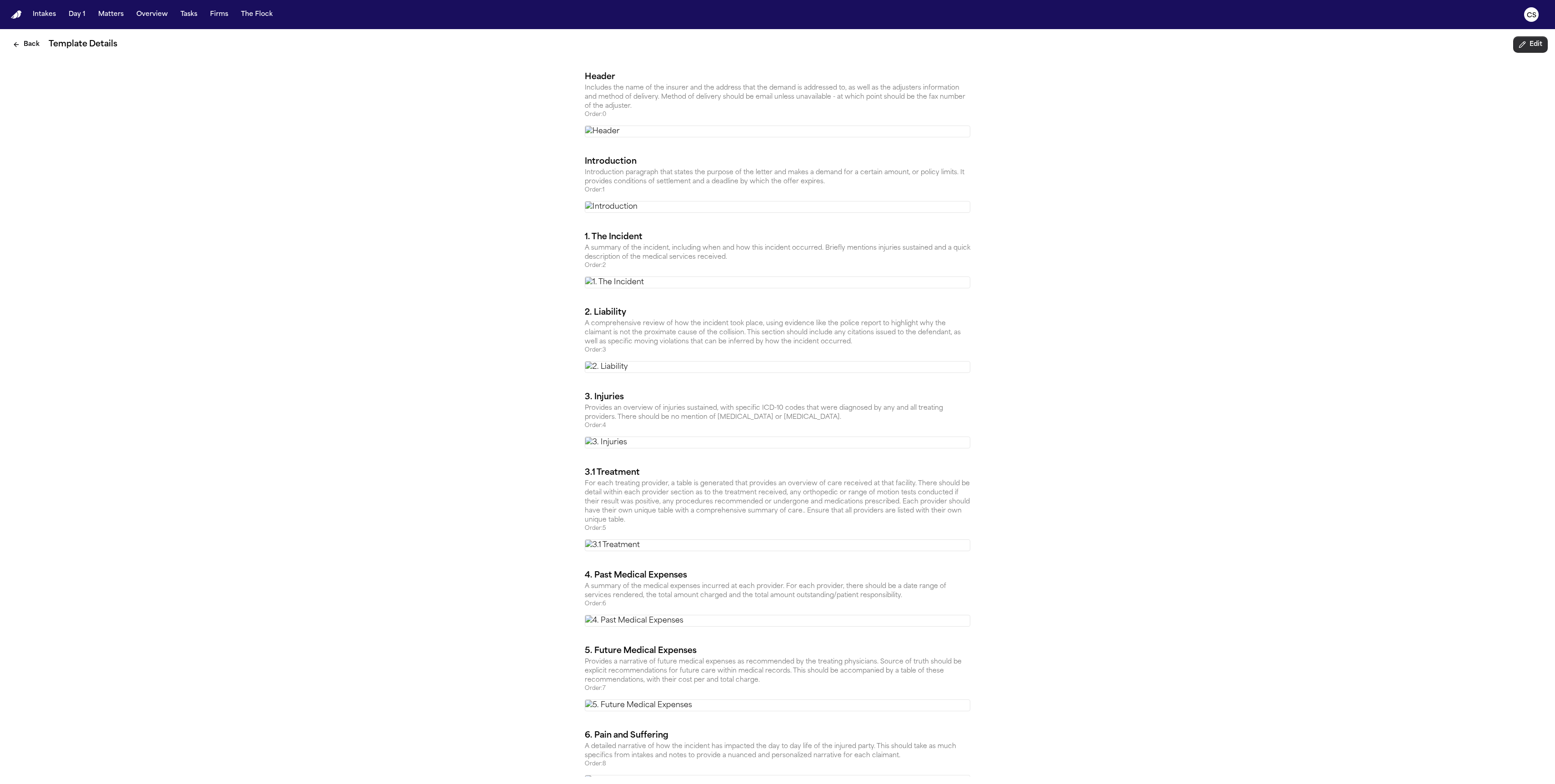
click at [730, 43] on button "Edit" at bounding box center [1530, 44] width 34 height 16
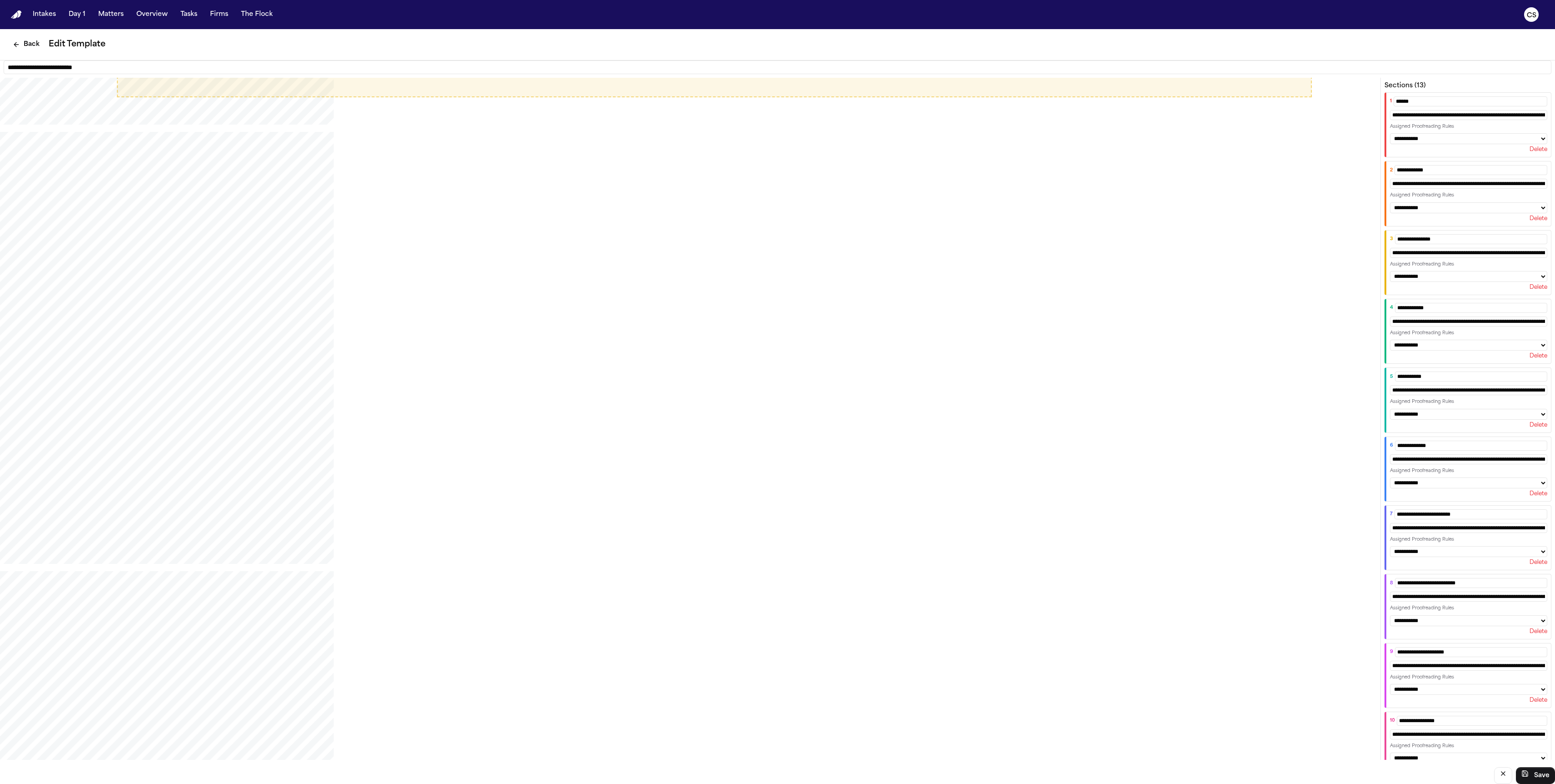
scroll to position [381, 0]
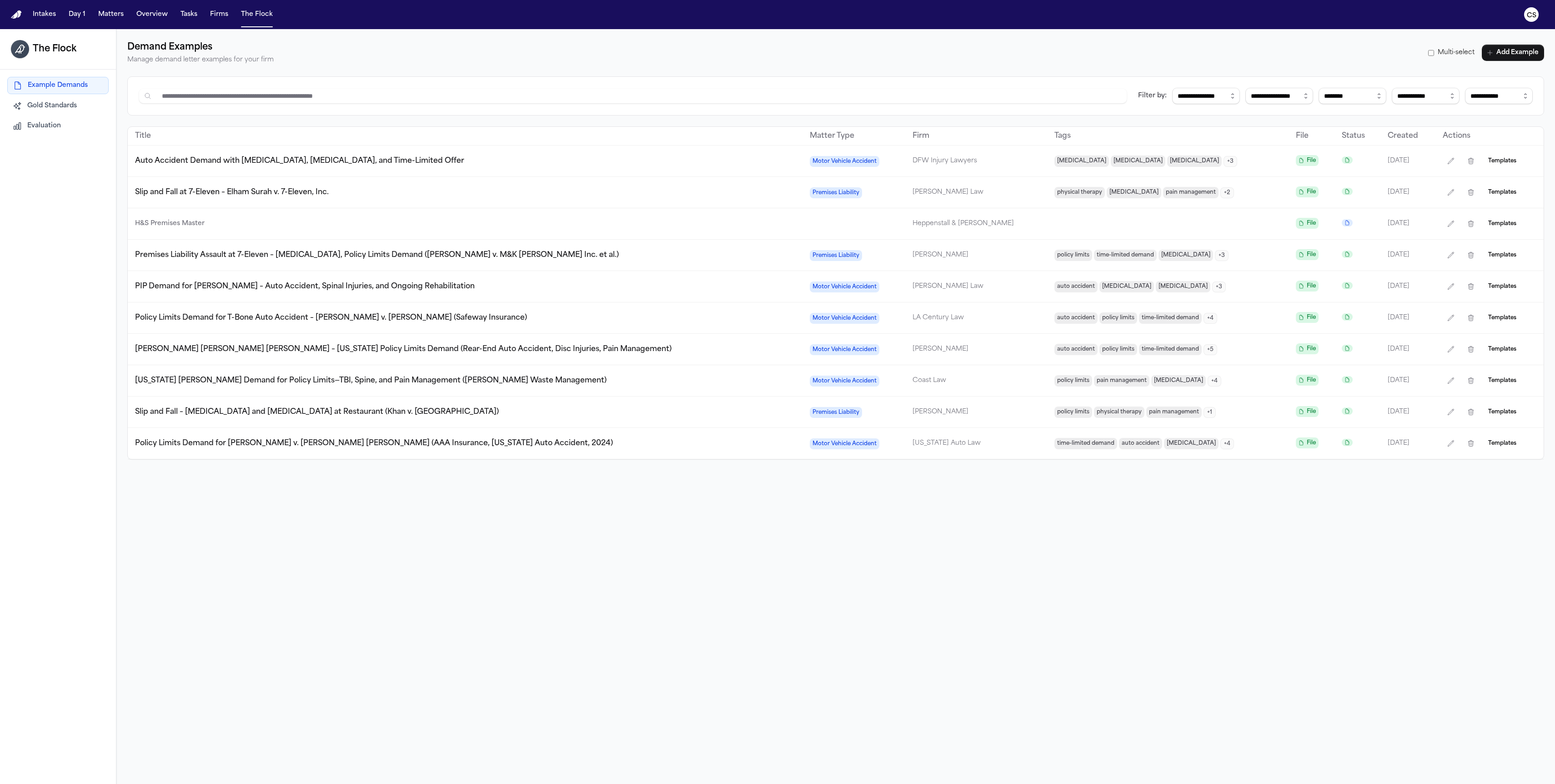
click at [314, 160] on span "Auto Accident Demand with Disc Injury, MRI, and Time-Limited Offer" at bounding box center [299, 161] width 329 height 7
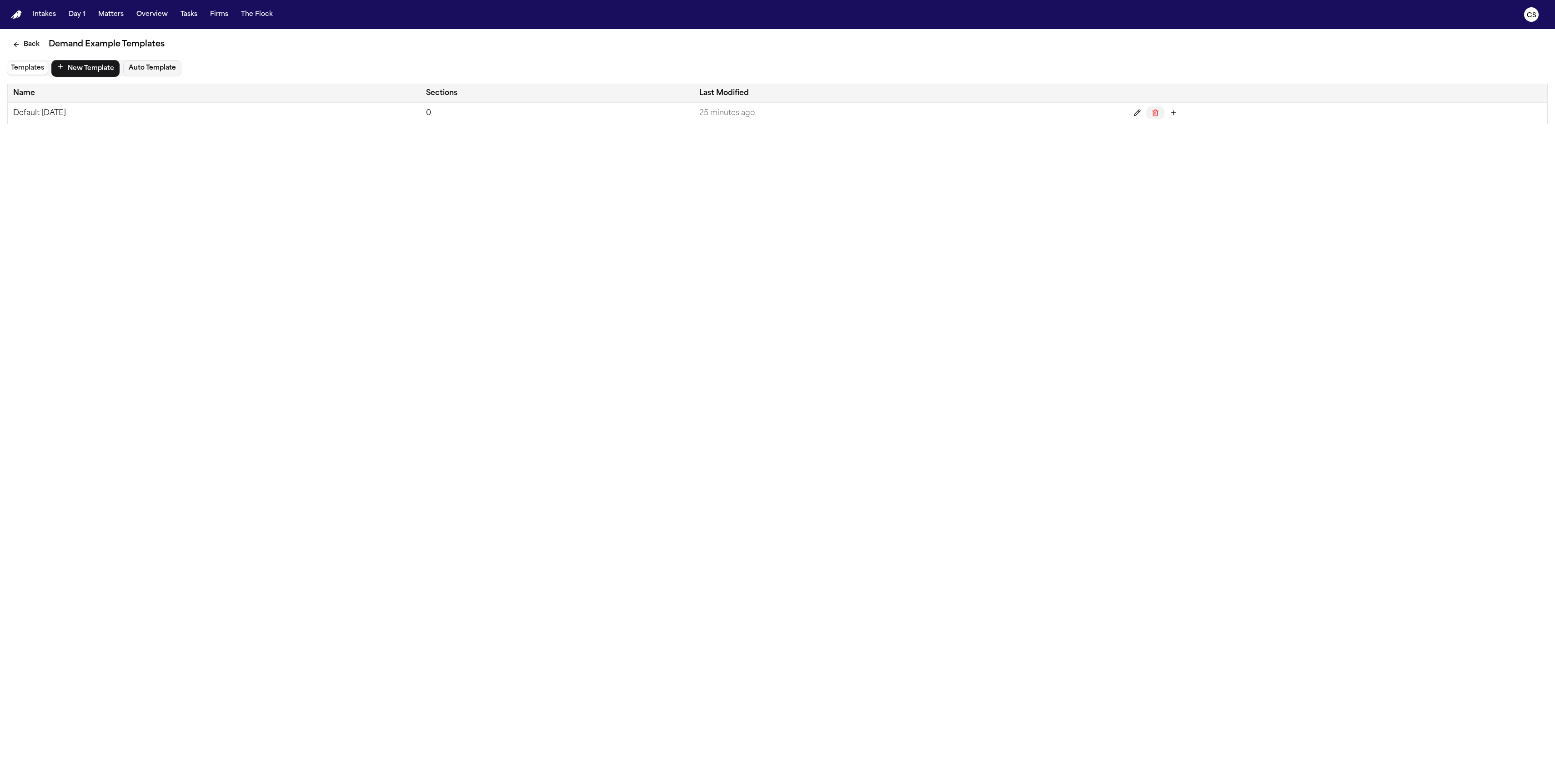
click at [730, 112] on icon "Delete" at bounding box center [1155, 113] width 7 height 7
click at [730, 115] on icon "Duplicate" at bounding box center [1173, 113] width 7 height 7
click at [16, 47] on icon "Back" at bounding box center [16, 45] width 7 height 7
click at [126, 140] on td "Default 10/8/2025 Copy" at bounding box center [238, 135] width 462 height 21
click at [10, 45] on button "Back" at bounding box center [26, 44] width 38 height 16
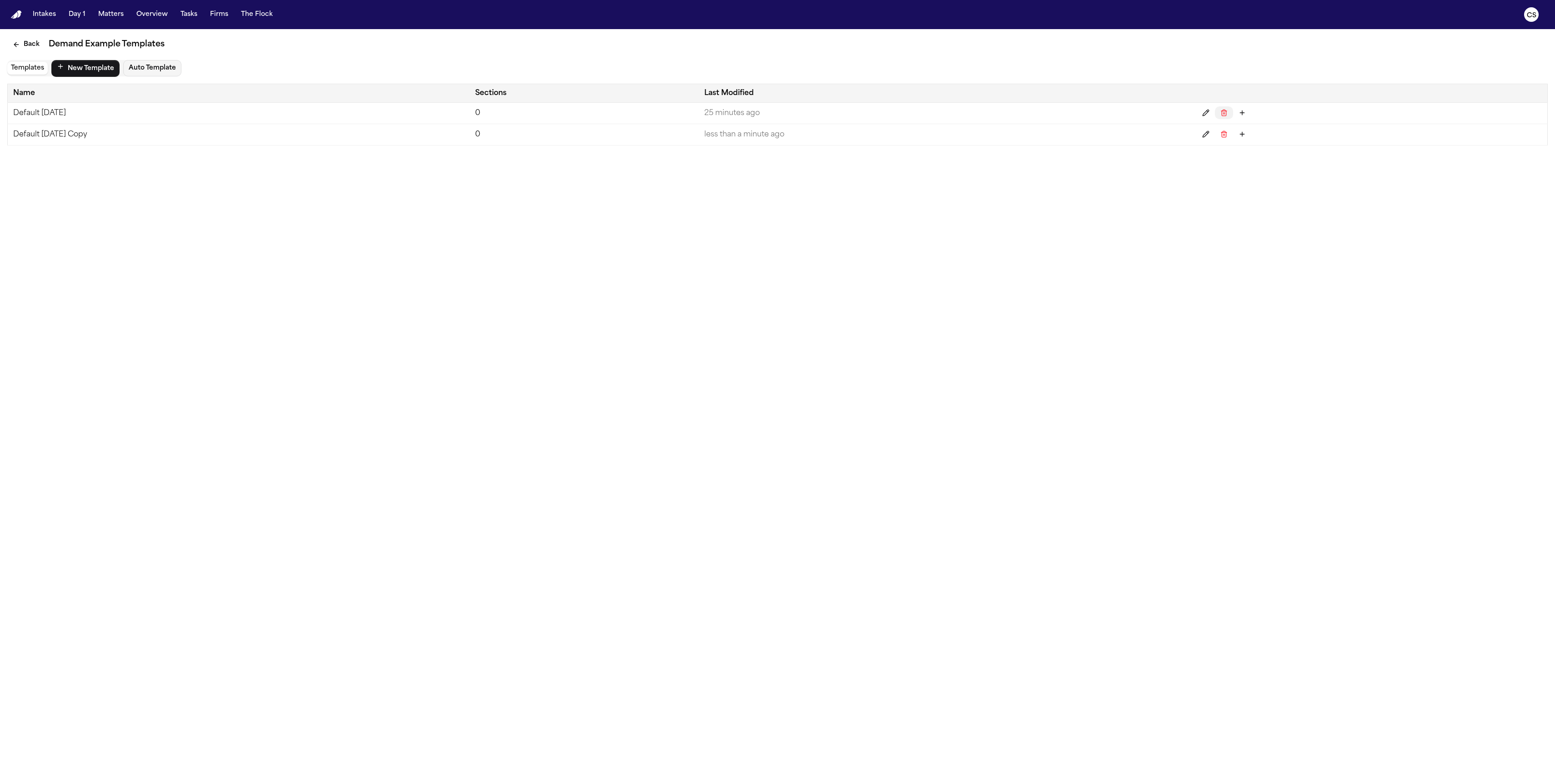
click at [730, 115] on icon "Delete" at bounding box center [1224, 113] width 7 height 7
click at [730, 111] on icon "Delete" at bounding box center [1224, 113] width 7 height 7
click at [21, 43] on button "Back" at bounding box center [26, 44] width 38 height 16
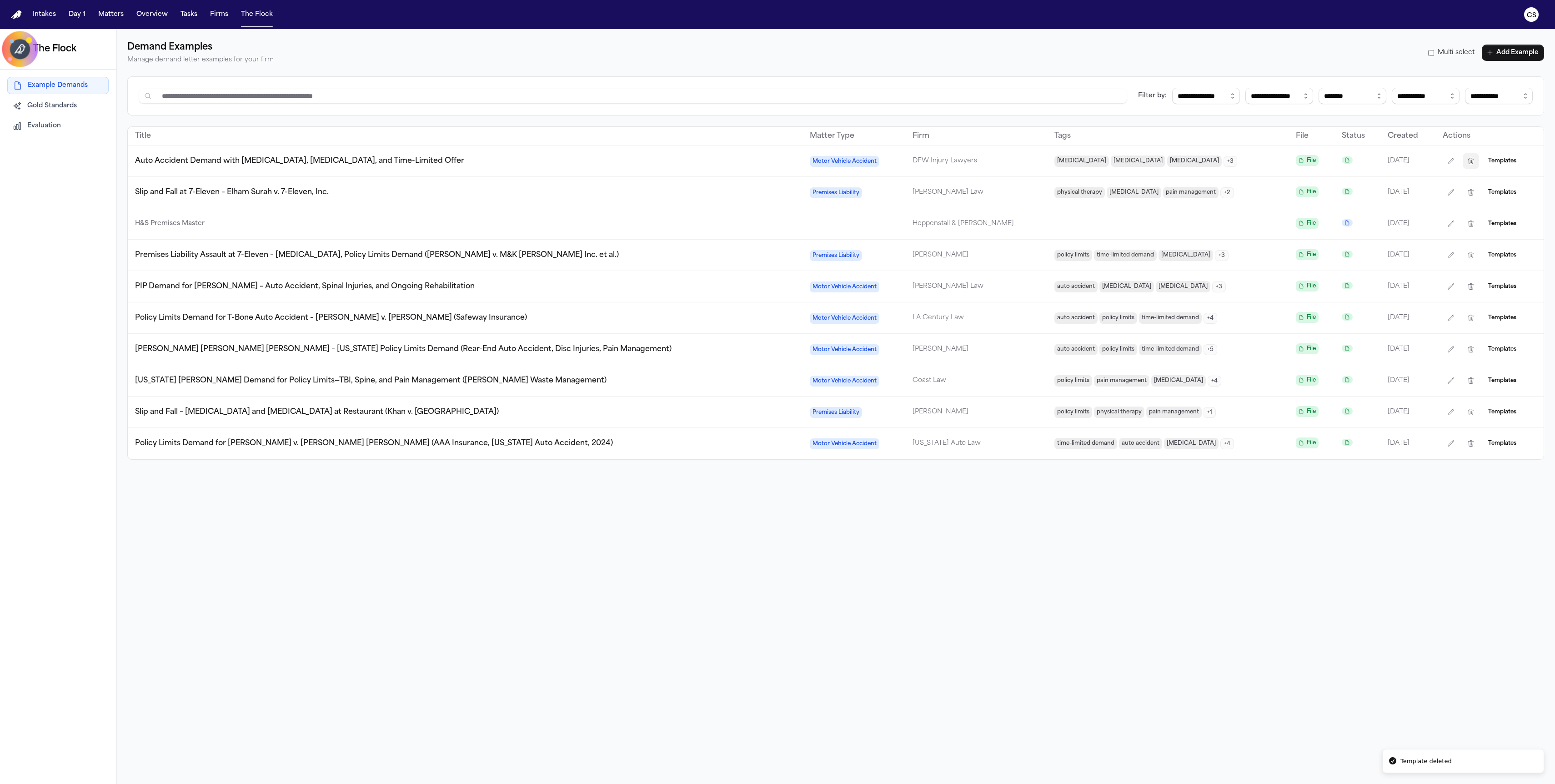
click at [730, 161] on icon "button" at bounding box center [1471, 161] width 7 height 7
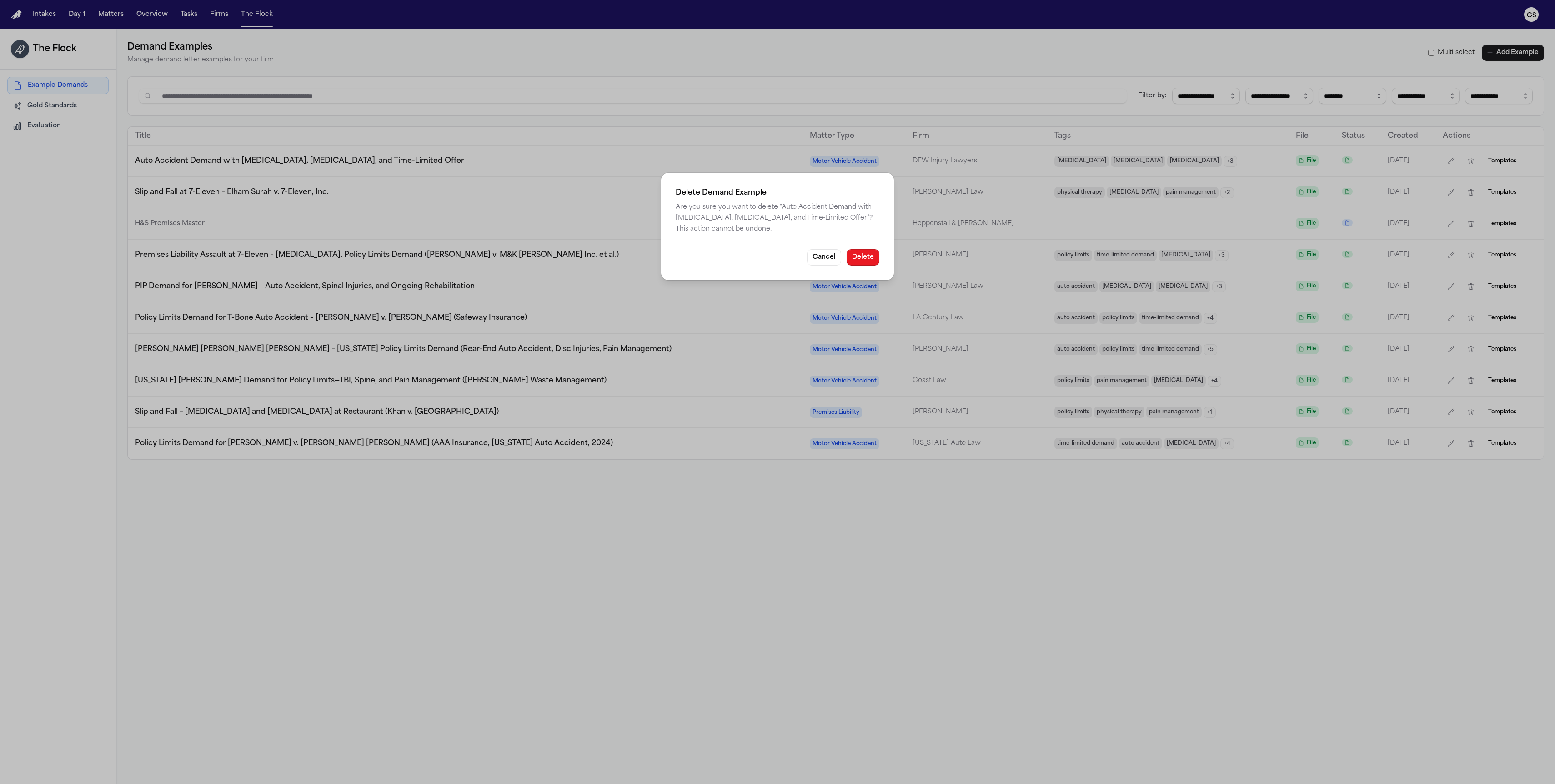
click at [730, 261] on button "Delete" at bounding box center [863, 257] width 33 height 16
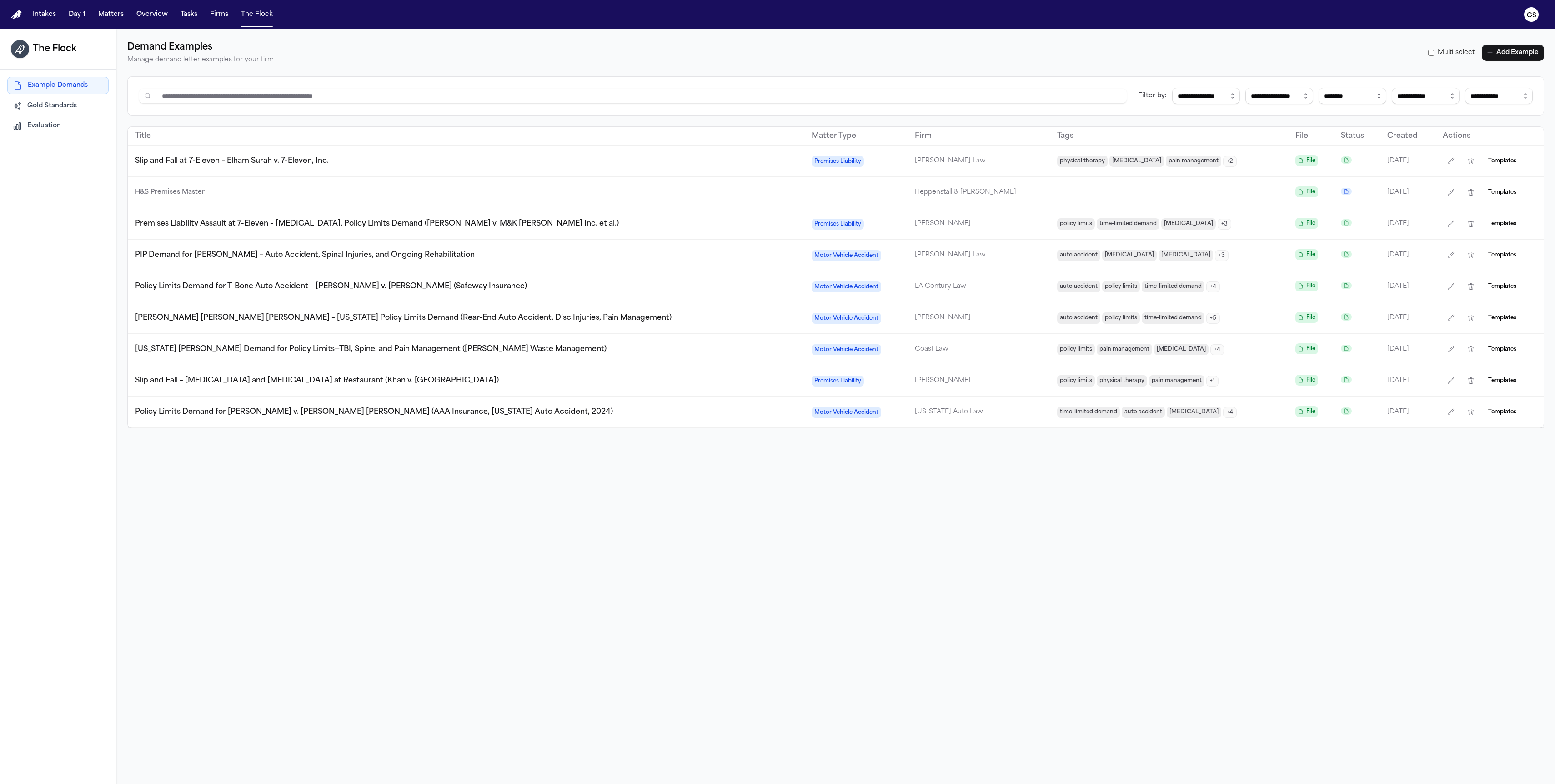
click at [730, 55] on icon "button" at bounding box center [1490, 53] width 7 height 7
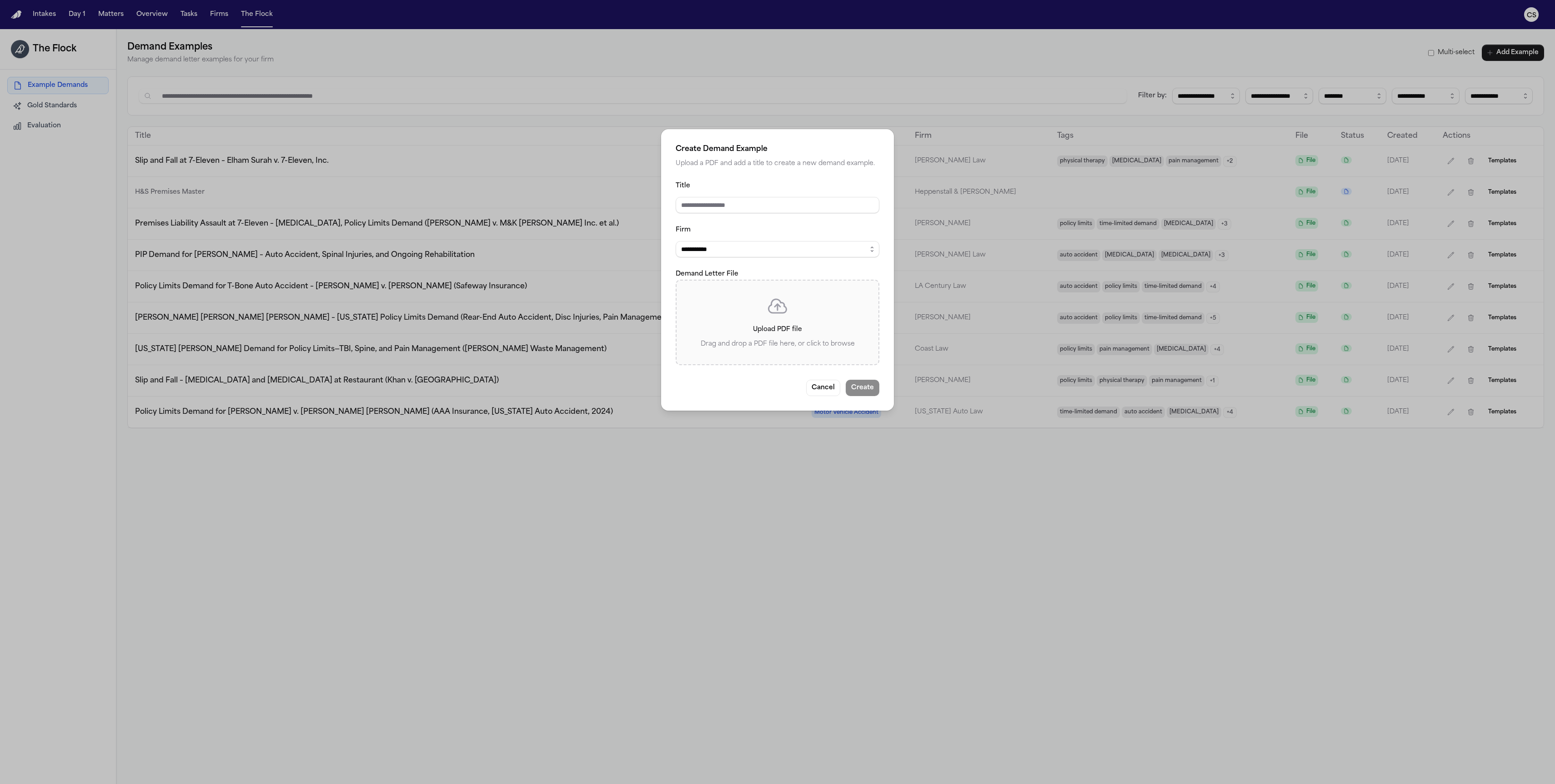
click at [730, 329] on p "Upload PDF file" at bounding box center [778, 330] width 173 height 11
click at [0, 0] on input "Upload PDF file Drag and drop a PDF file here, or click to browse" at bounding box center [0, 0] width 0 height 0
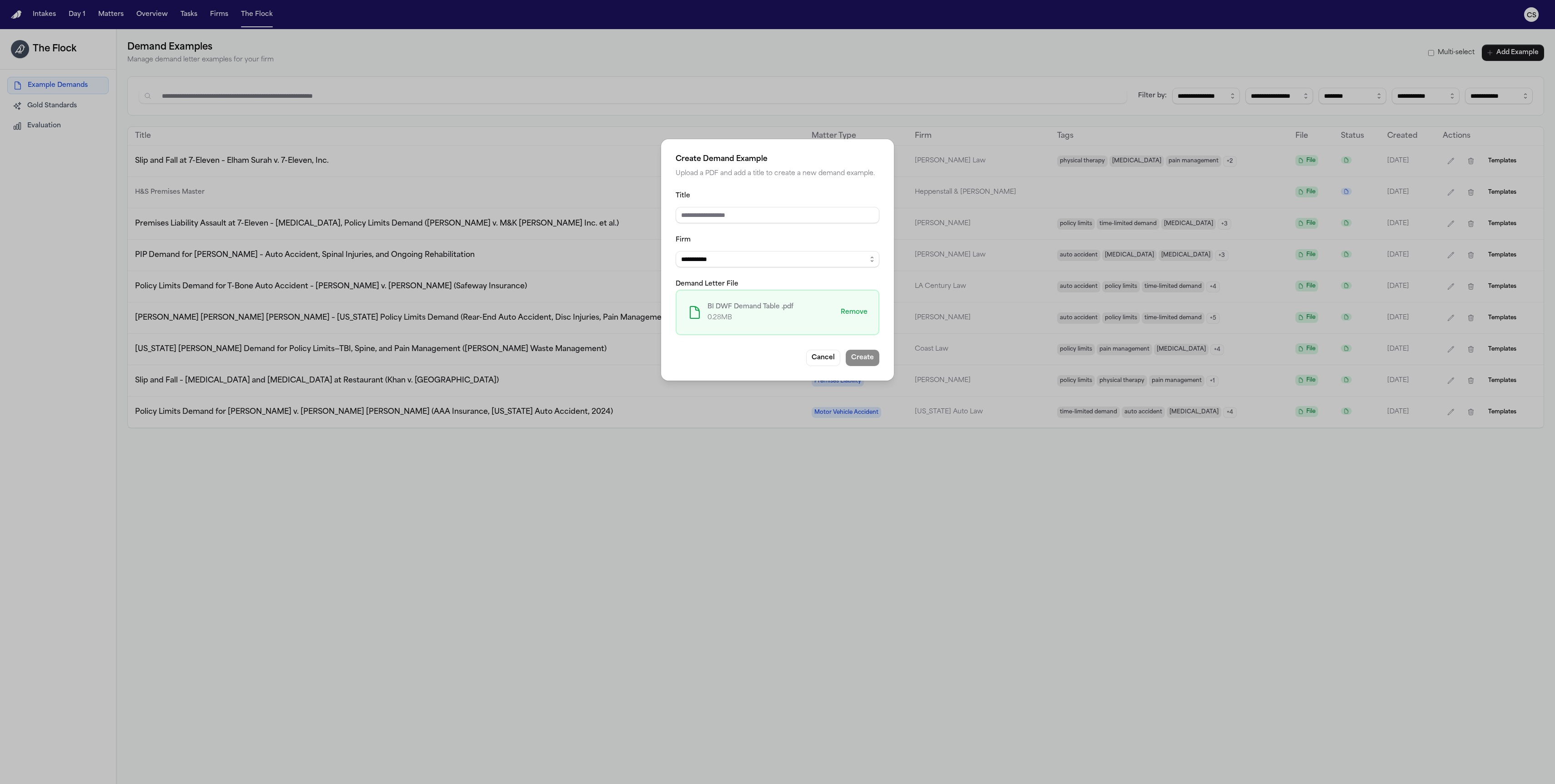
click at [730, 256] on select "**********" at bounding box center [777, 259] width 203 height 16
select select "**********"
click at [675, 252] on select "**********" at bounding box center [777, 259] width 203 height 16
click at [724, 220] on input "Title" at bounding box center [777, 215] width 203 height 16
type input "**********"
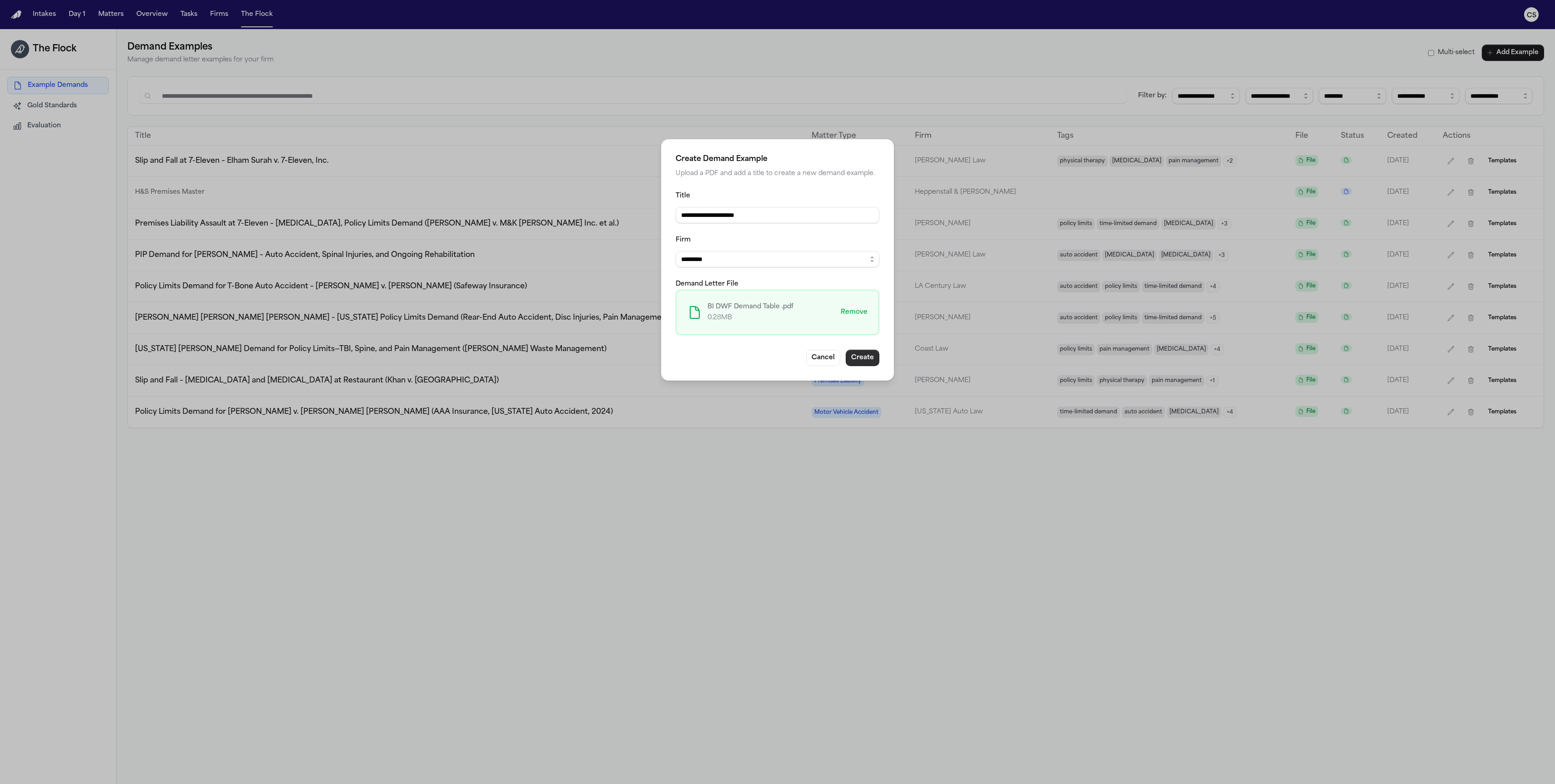
click at [730, 360] on button "Create" at bounding box center [863, 357] width 34 height 16
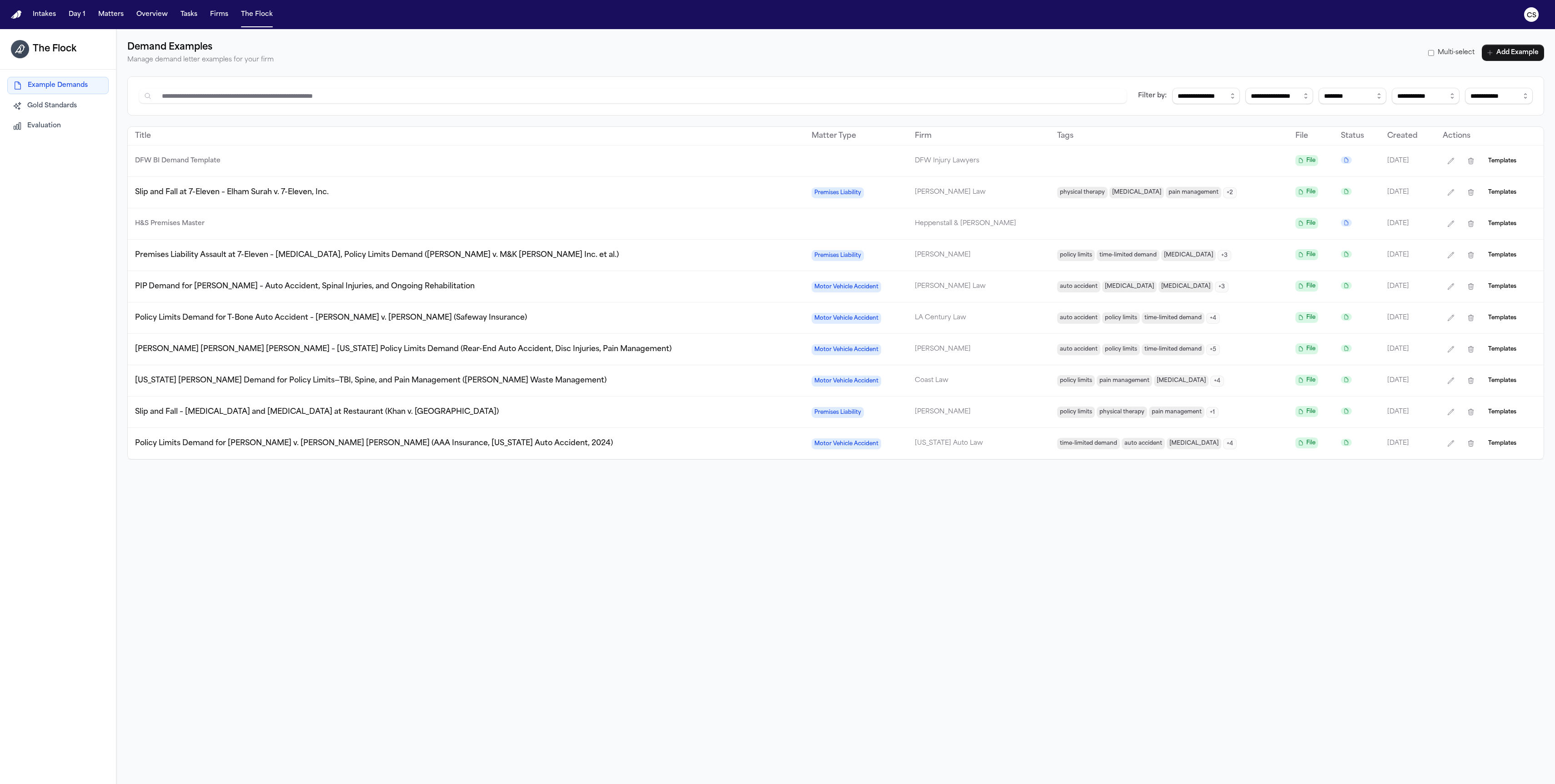
click at [203, 164] on p "DFW BI Demand Template" at bounding box center [466, 161] width 662 height 11
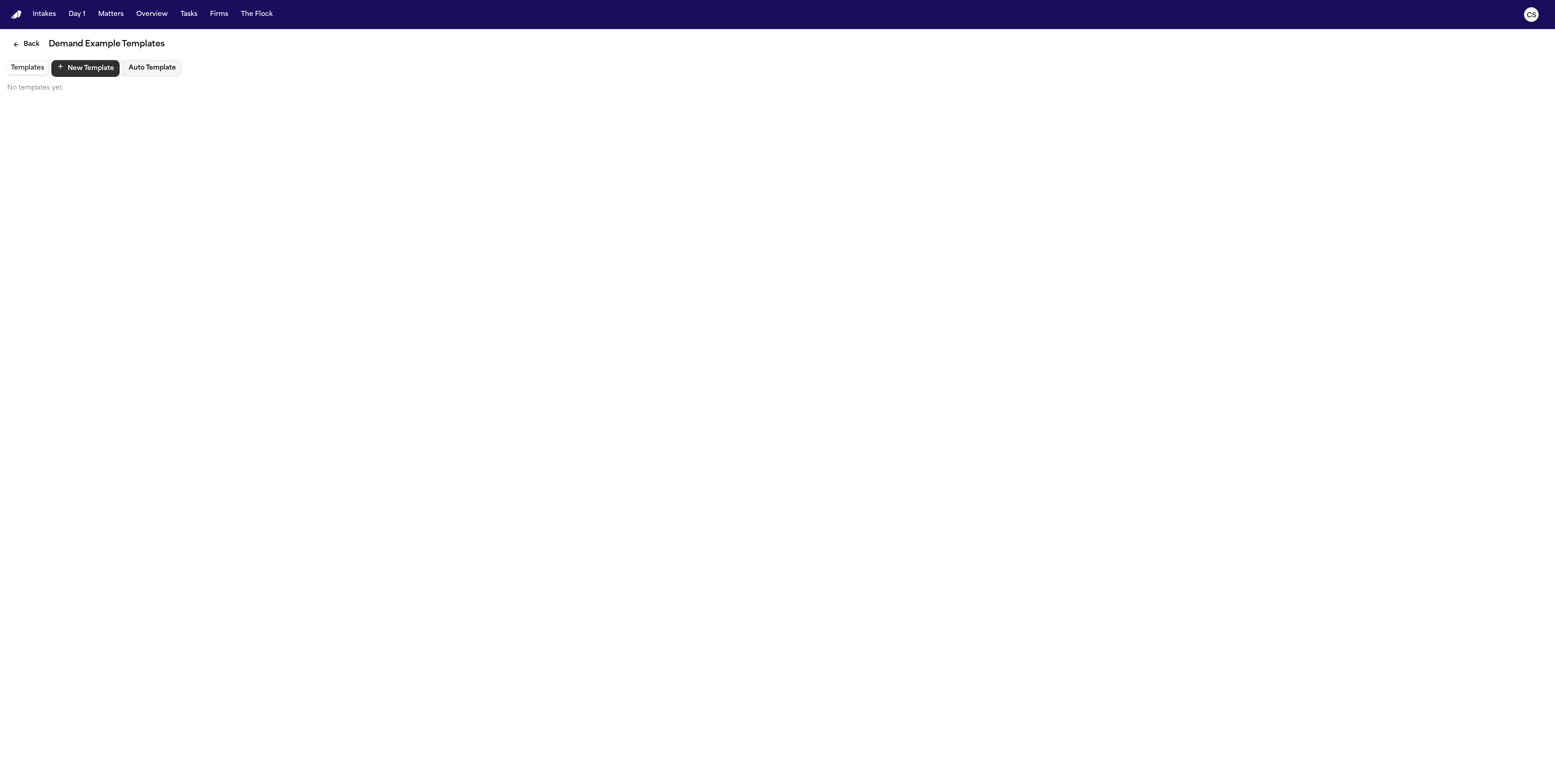
click at [84, 75] on button "New Template" at bounding box center [85, 68] width 68 height 17
click at [81, 69] on button "New Template" at bounding box center [85, 68] width 68 height 17
click at [27, 45] on button "Back" at bounding box center [26, 44] width 38 height 16
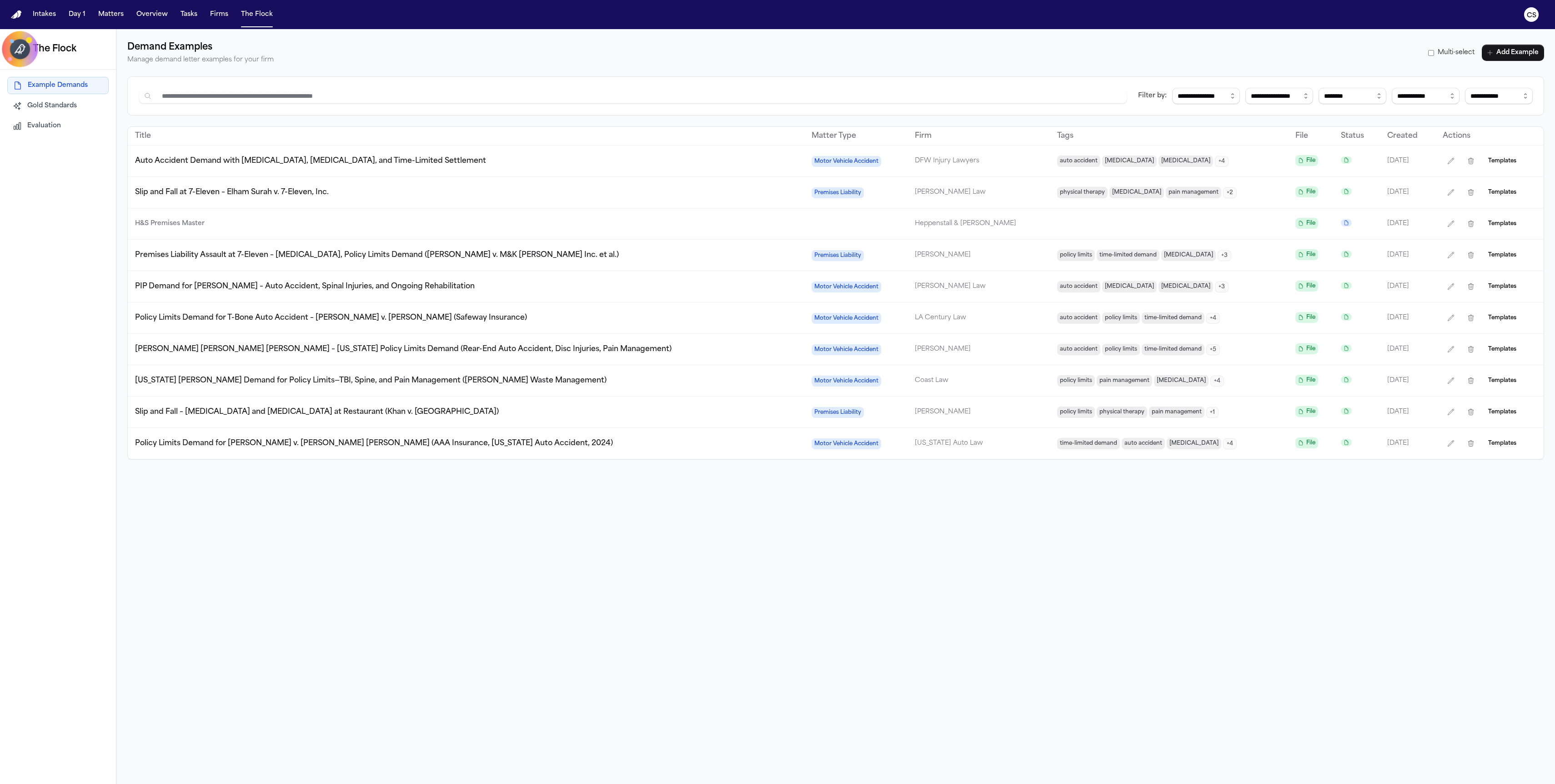
click at [695, 167] on td "Auto Accident Demand with [MEDICAL_DATA], [MEDICAL_DATA], and Time-Limited Sett…" at bounding box center [466, 161] width 677 height 31
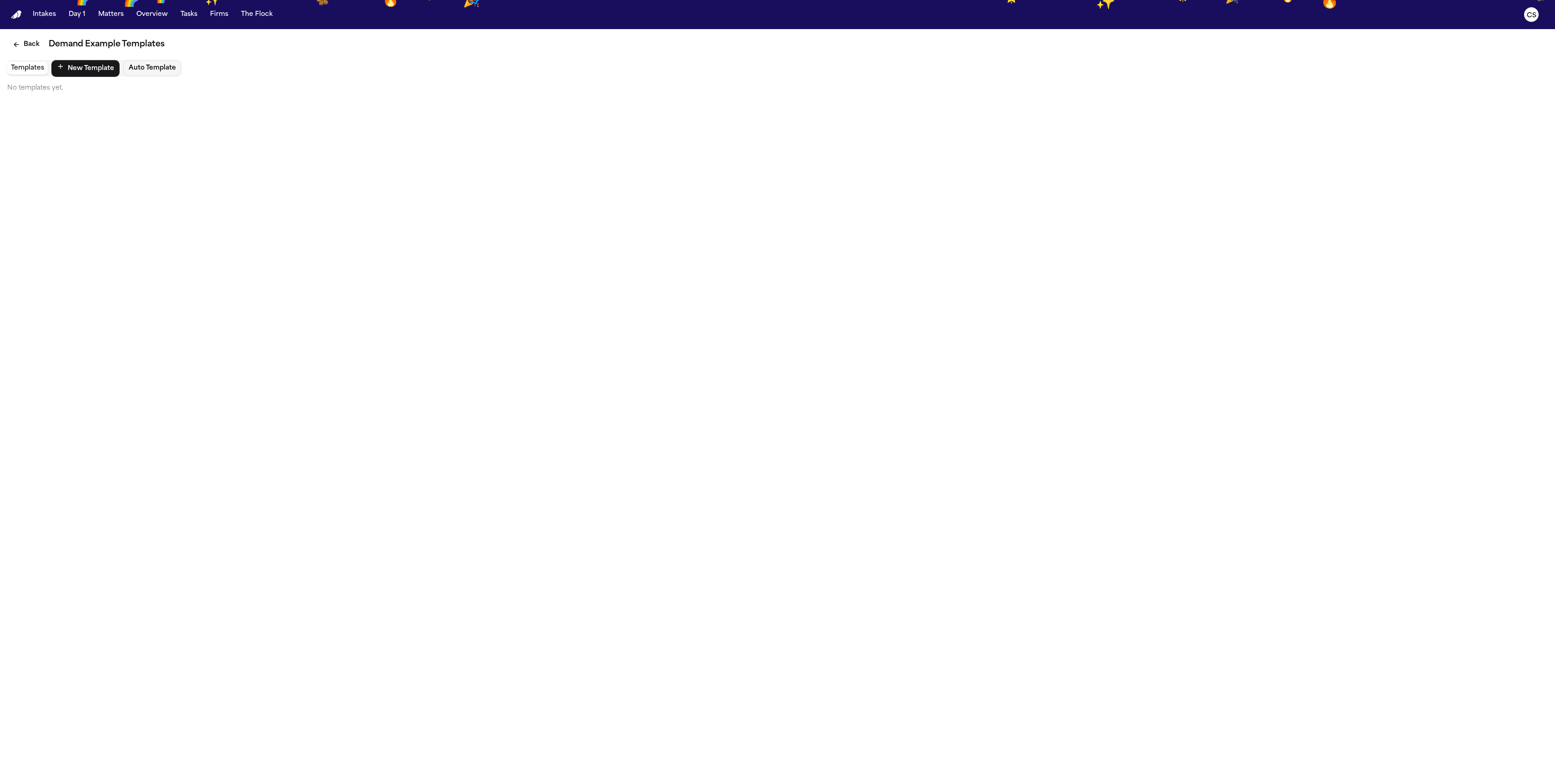
click at [25, 76] on div "Templates New Template Auto Template" at bounding box center [94, 68] width 174 height 16
click at [26, 69] on button "Templates" at bounding box center [27, 68] width 40 height 13
click at [95, 68] on button "New Template" at bounding box center [85, 68] width 68 height 17
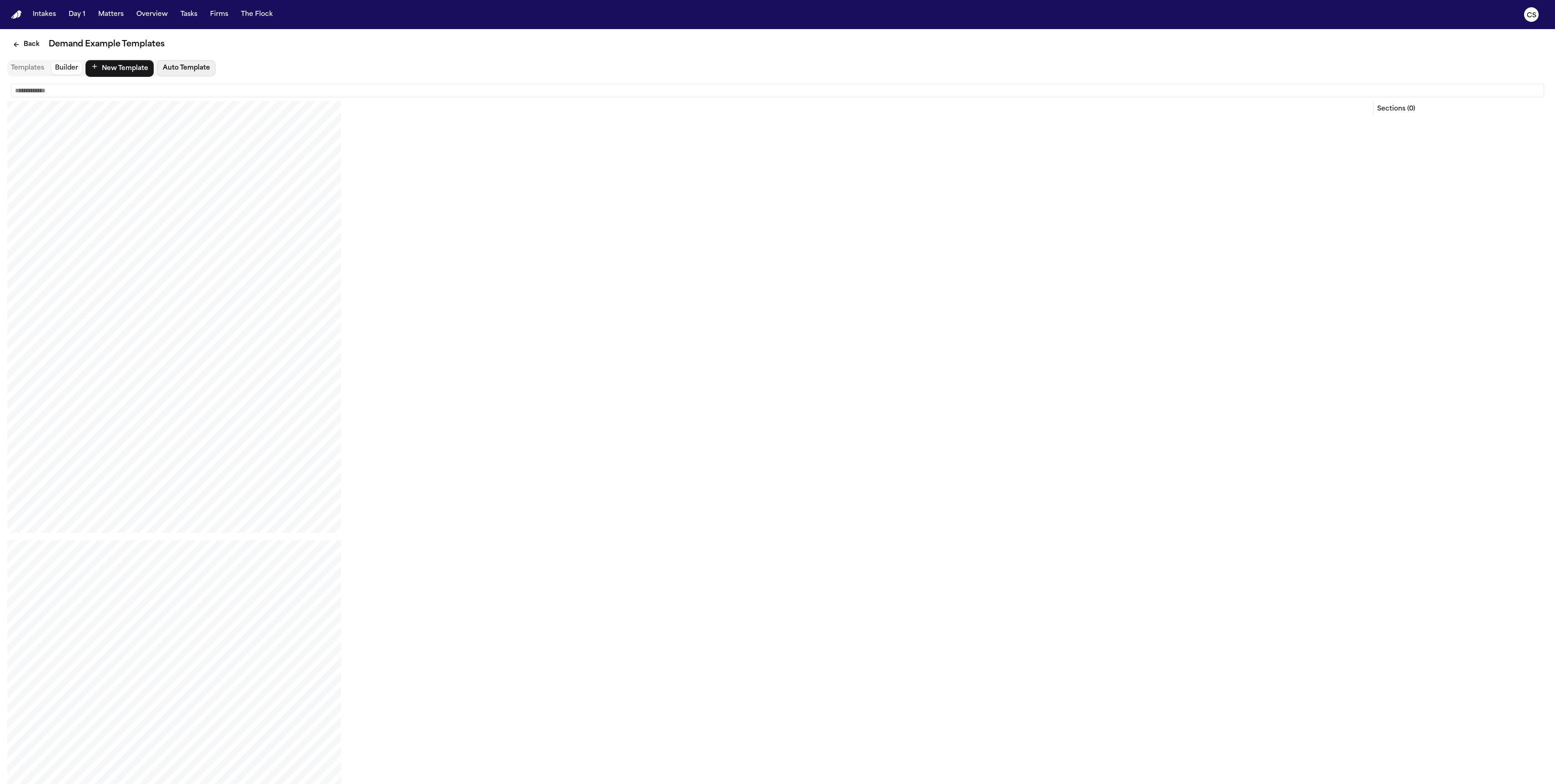
click at [180, 65] on button "Auto Template" at bounding box center [187, 68] width 58 height 16
click at [1537, 46] on button "Edit" at bounding box center [1530, 44] width 34 height 16
click at [382, 112] on td "Default [DATE]" at bounding box center [195, 113] width 374 height 21
click at [16, 43] on icon "Back" at bounding box center [15, 44] width 2 height 4
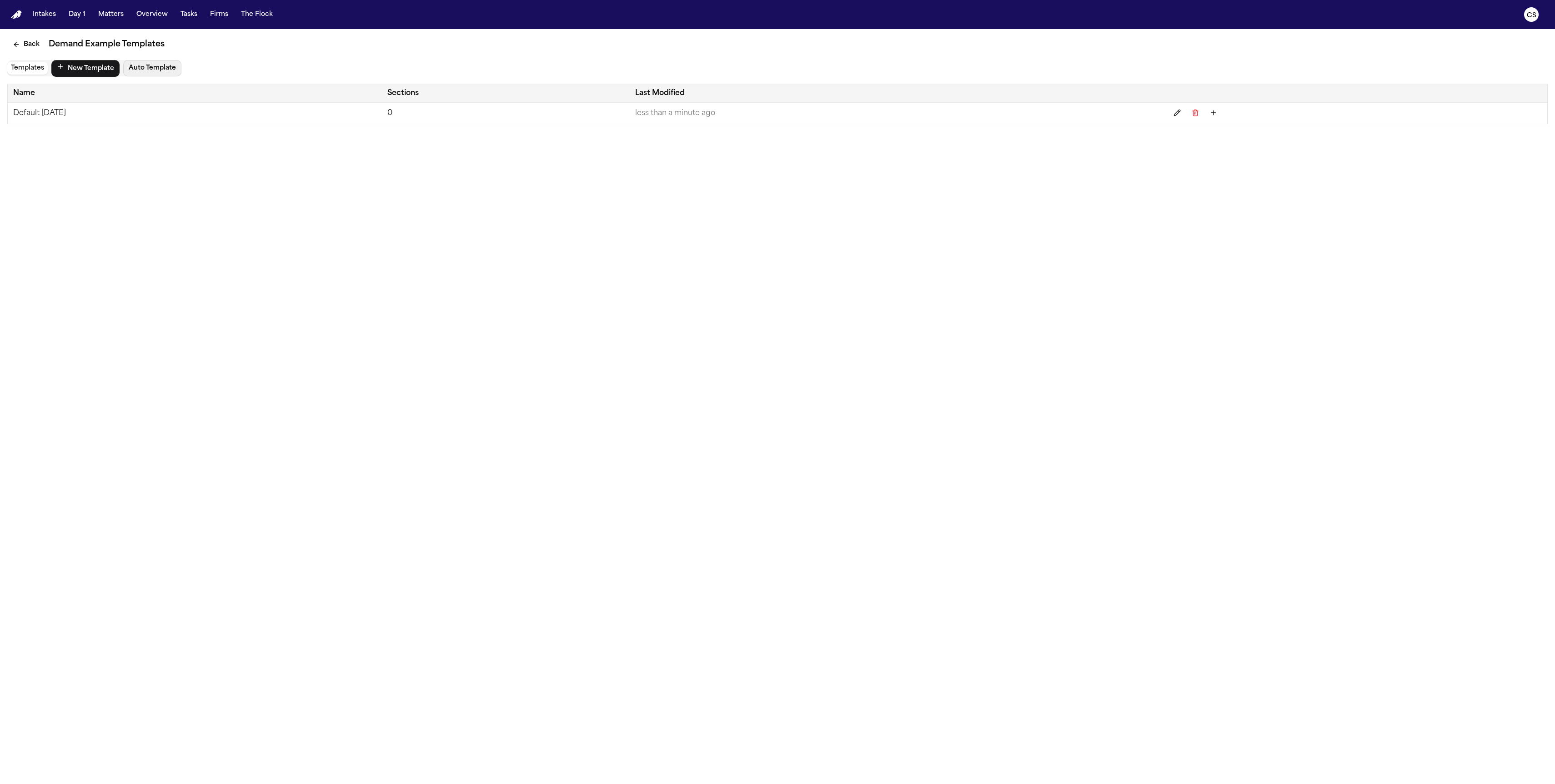
click at [145, 68] on button "Auto Template" at bounding box center [152, 68] width 58 height 16
click at [86, 73] on button "New Template" at bounding box center [85, 68] width 68 height 17
click at [71, 70] on button "Builder" at bounding box center [66, 68] width 30 height 13
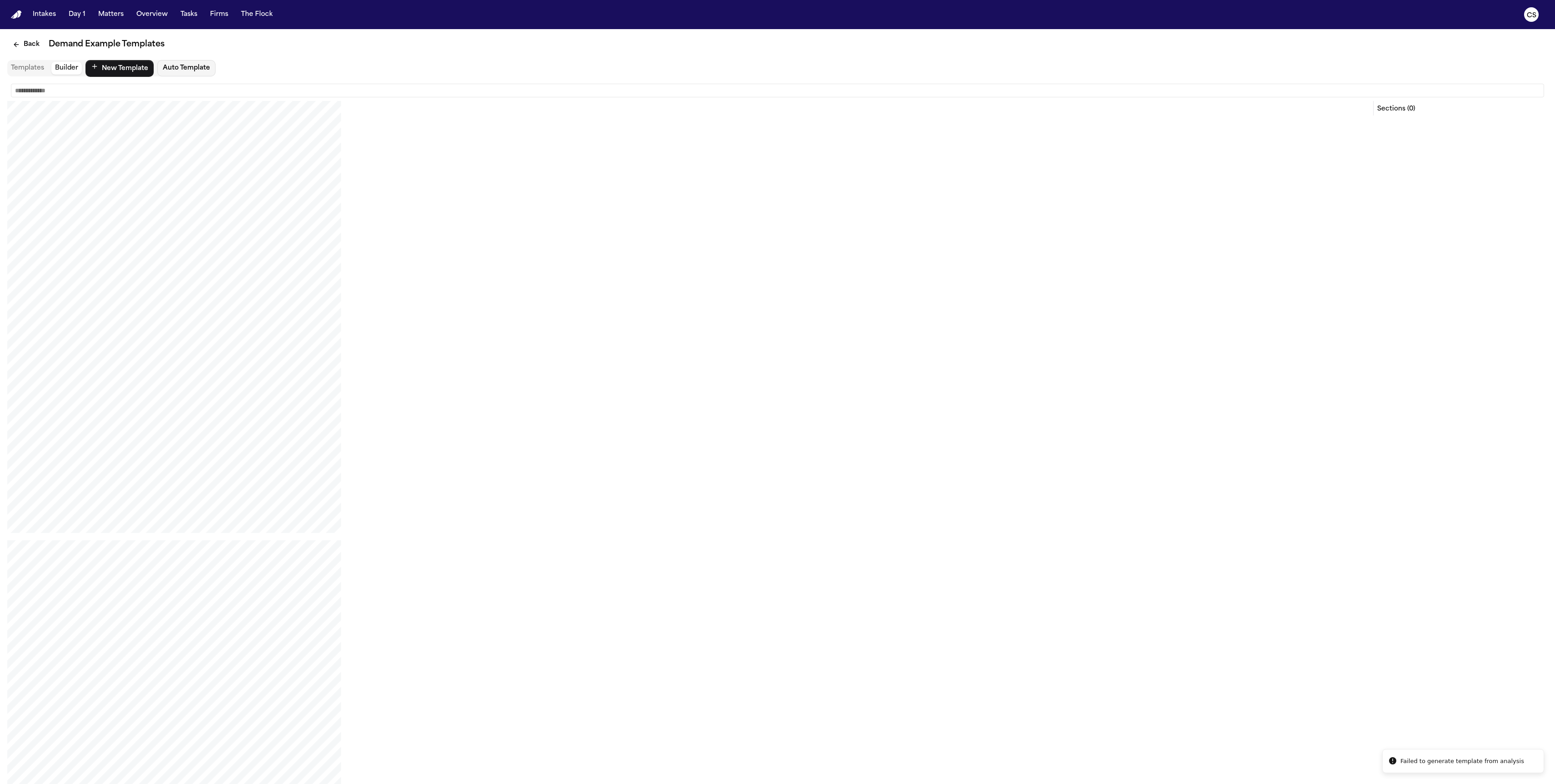
click at [71, 70] on button "Builder" at bounding box center [66, 68] width 30 height 13
click at [109, 66] on button "New Template" at bounding box center [120, 68] width 68 height 17
click at [168, 66] on button "Auto Template" at bounding box center [187, 68] width 58 height 16
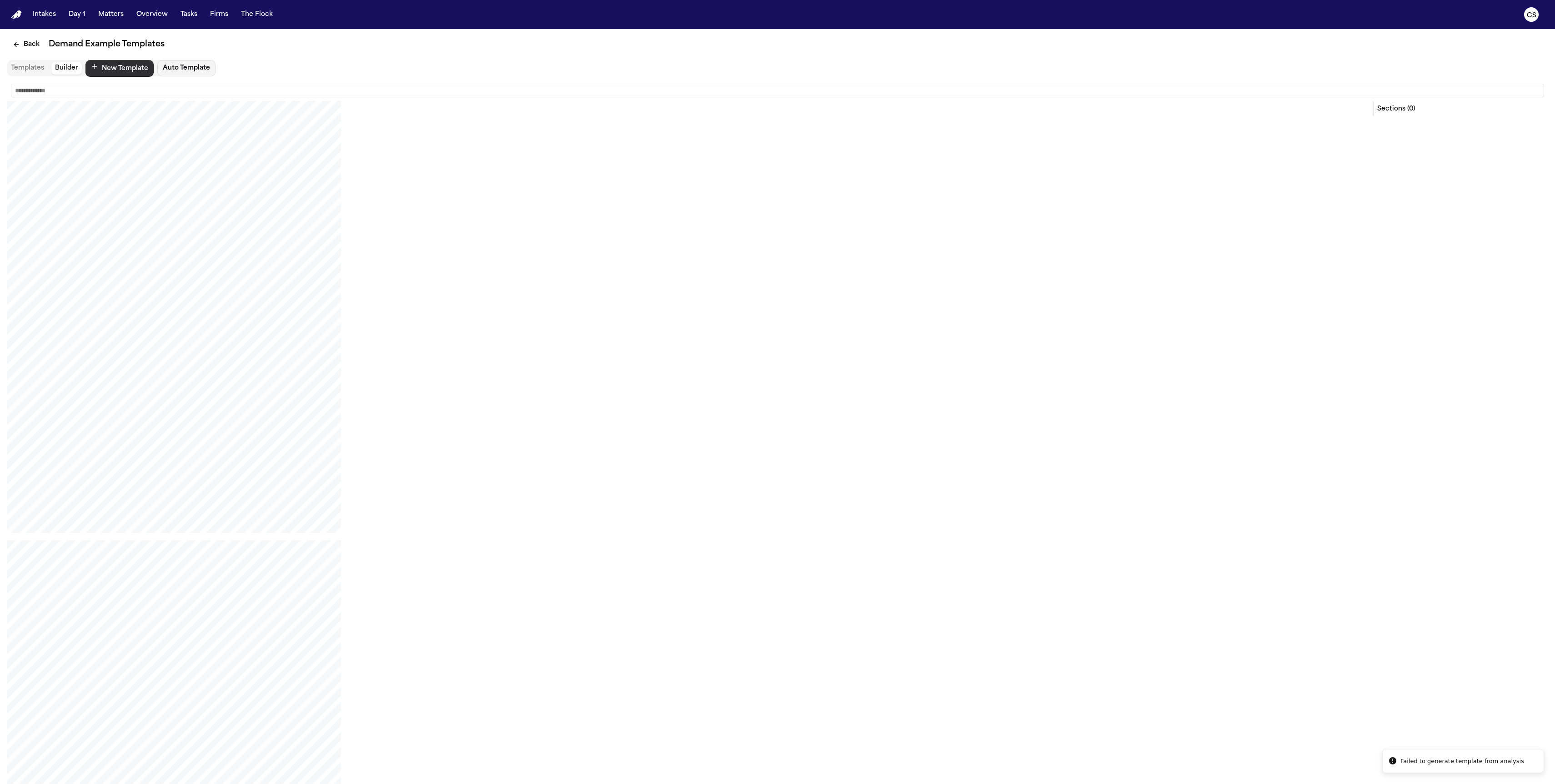
click at [118, 68] on button "New Template" at bounding box center [120, 68] width 68 height 17
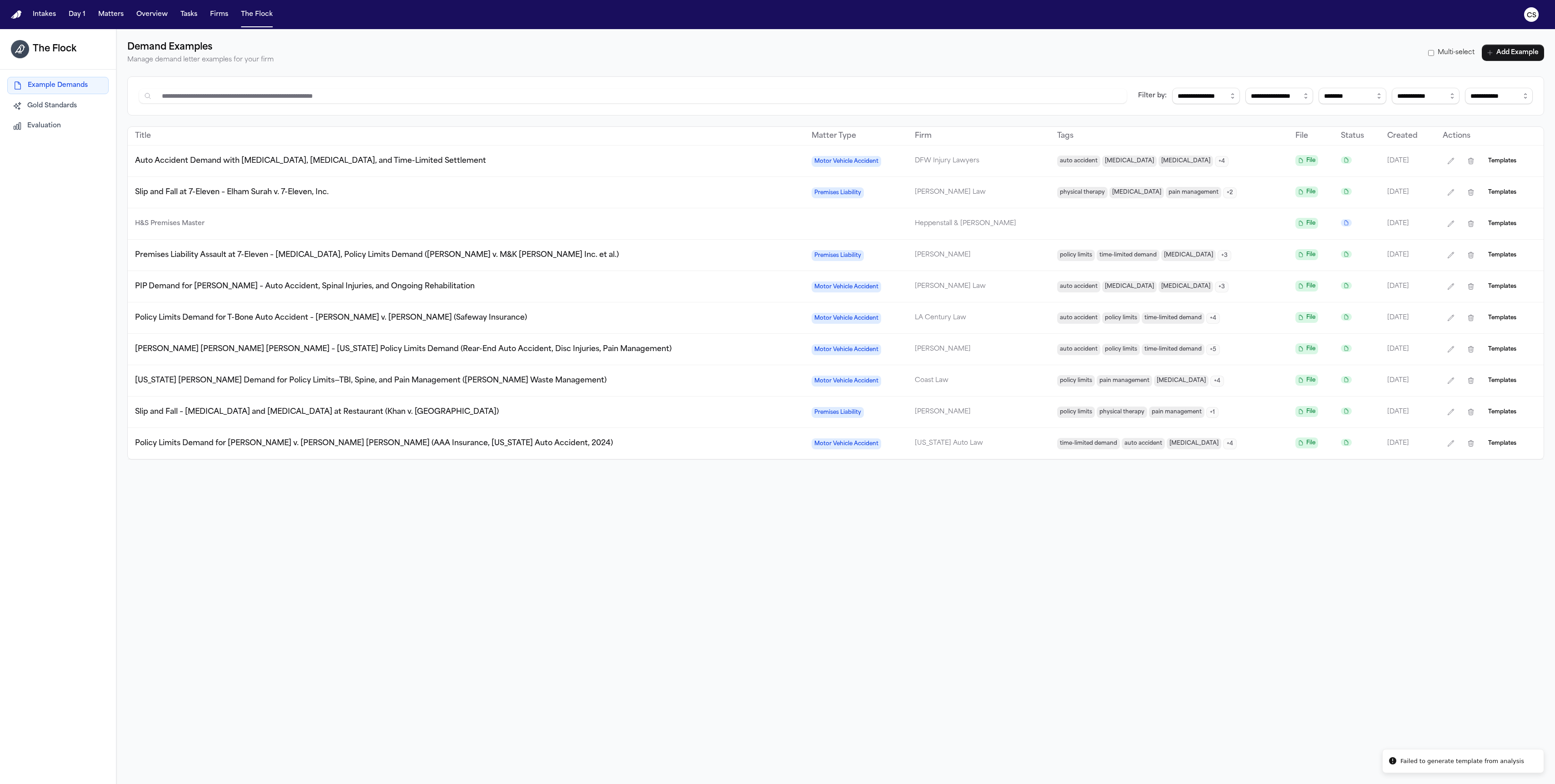
click at [184, 158] on span "Auto Accident Demand with Disc Injury, MRI, and Time-Limited Settlement" at bounding box center [310, 161] width 351 height 7
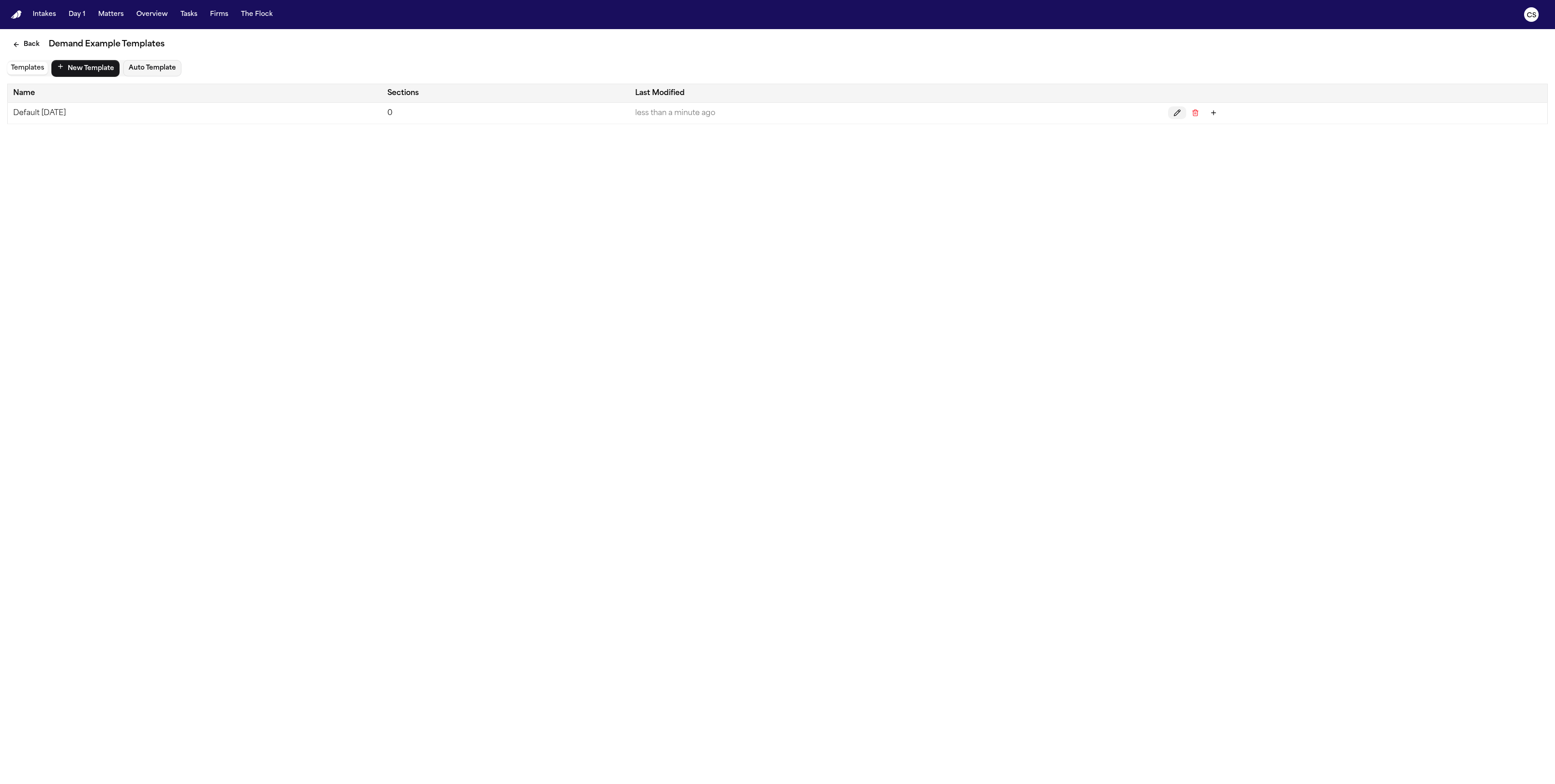
click at [1181, 113] on icon "Edit" at bounding box center [1177, 113] width 7 height 7
click at [1130, 115] on icon "Edit" at bounding box center [1126, 113] width 7 height 7
click at [27, 45] on button "Back" at bounding box center [26, 44] width 38 height 16
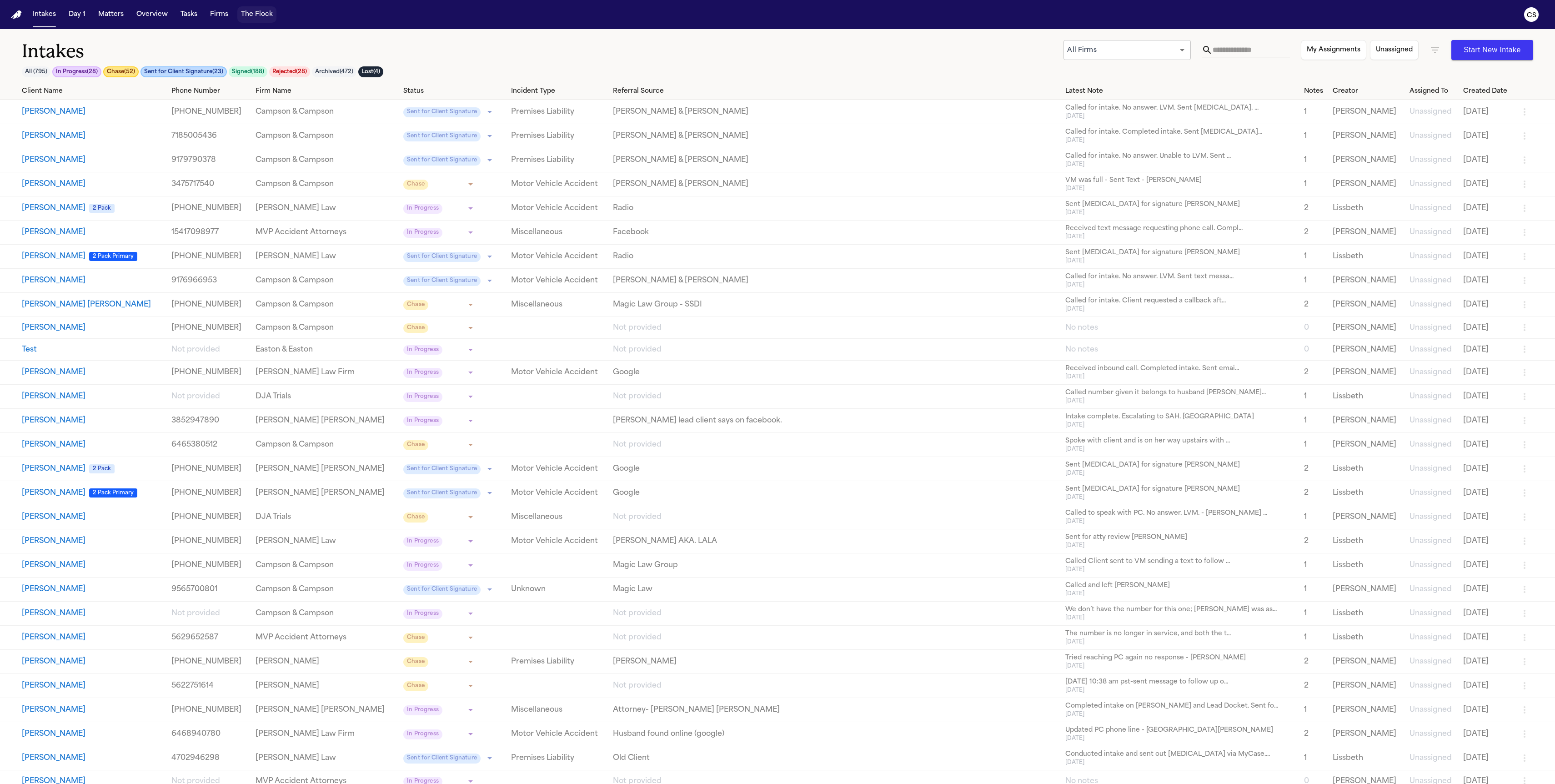
click at [257, 17] on button "The Flock" at bounding box center [257, 14] width 39 height 16
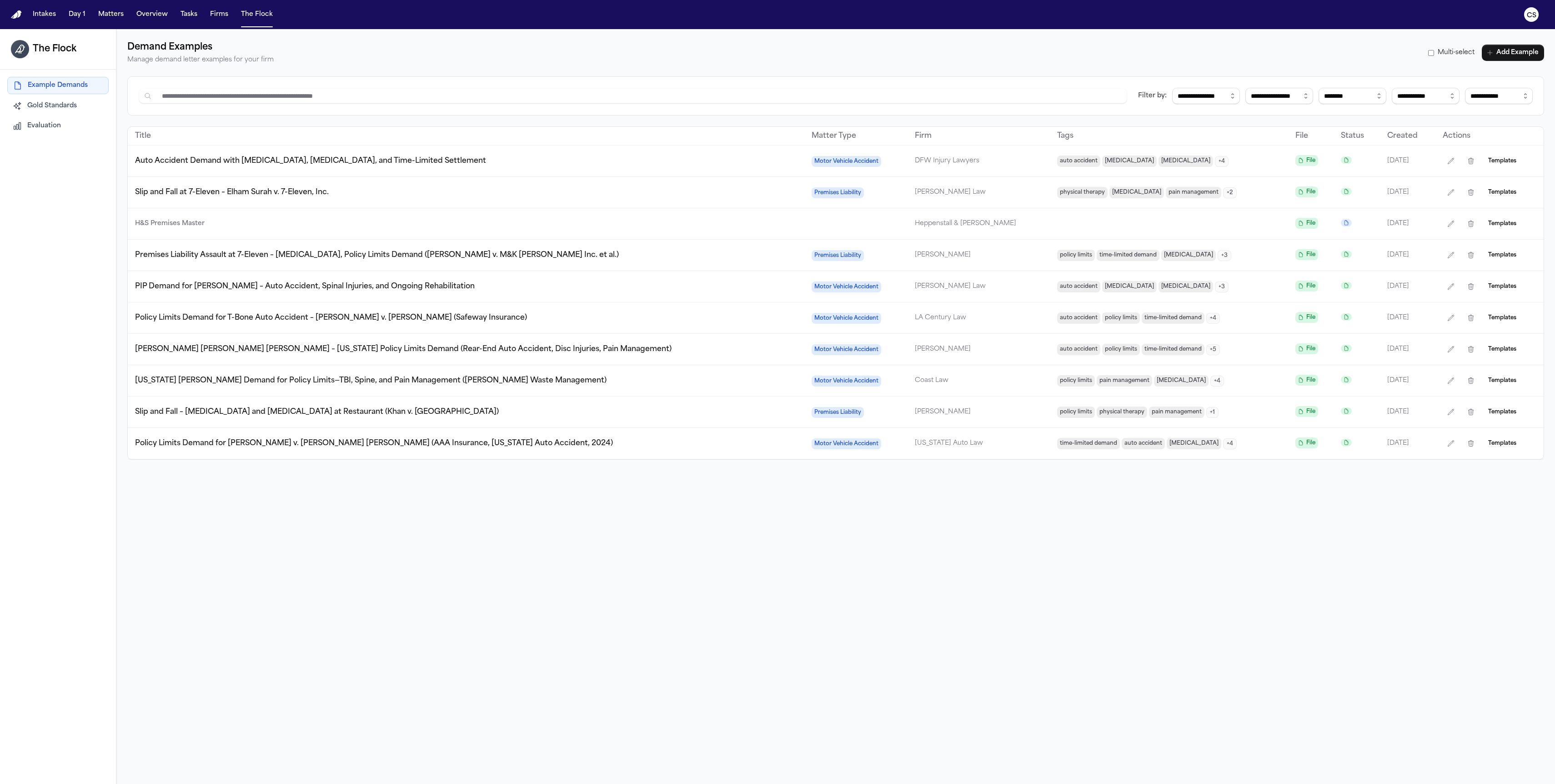
click at [609, 168] on td "Auto Accident Demand with [MEDICAL_DATA], [MEDICAL_DATA], and Time-Limited Sett…" at bounding box center [466, 161] width 677 height 31
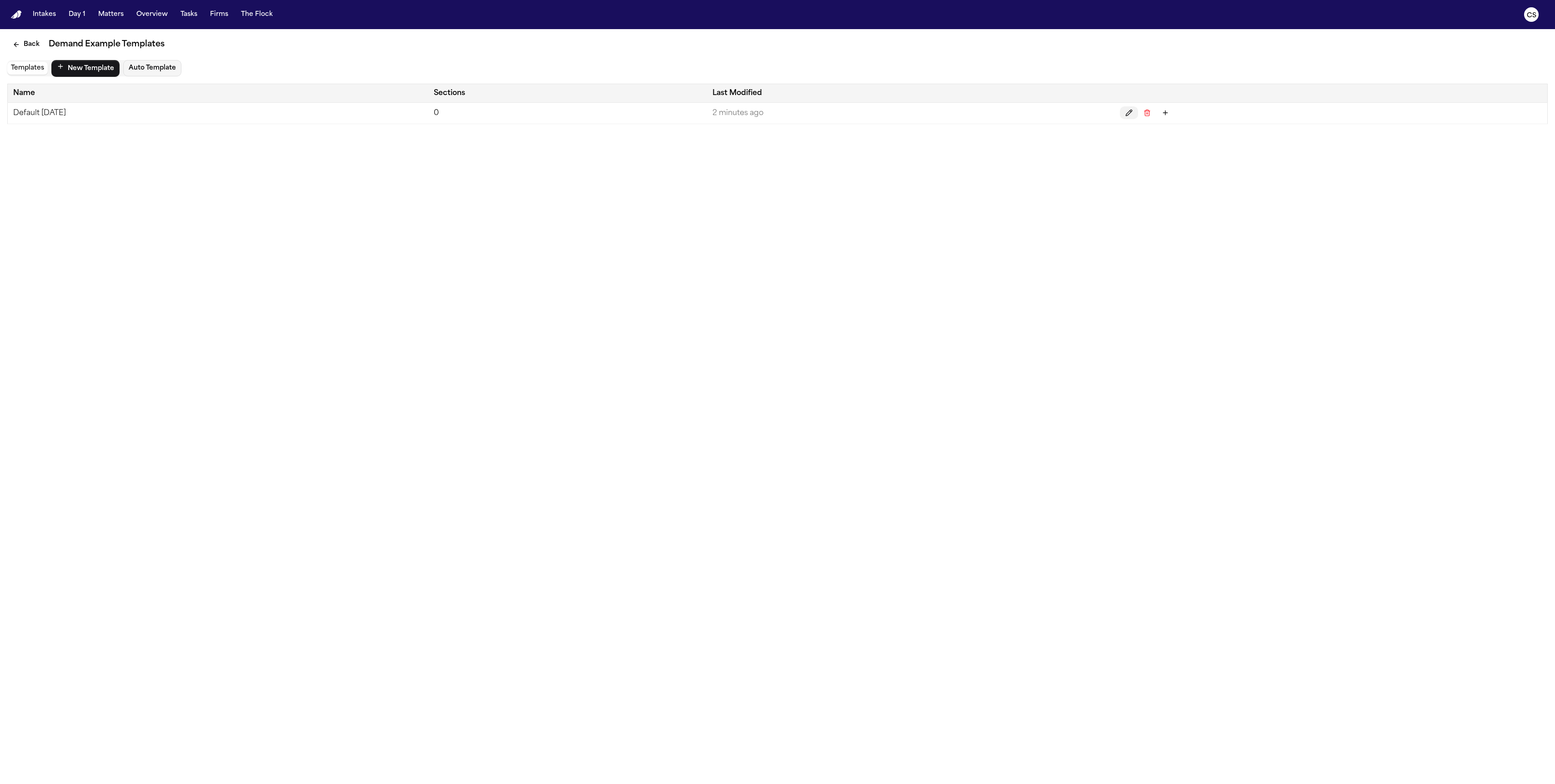
click at [1132, 115] on icon "Edit" at bounding box center [1129, 113] width 6 height 6
click at [1420, 81] on h4 "Sections ( 0 )" at bounding box center [1468, 86] width 167 height 9
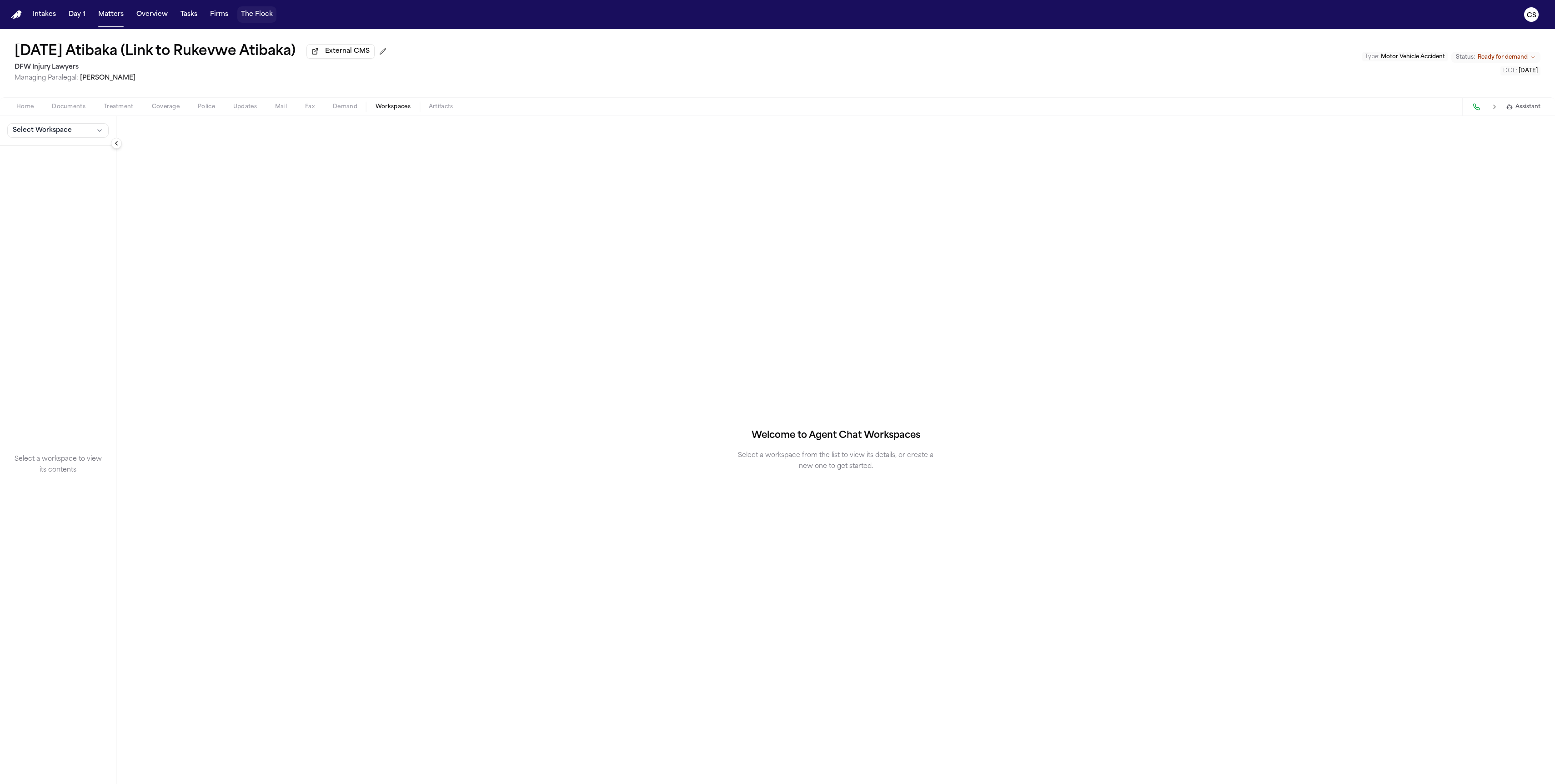
click at [252, 16] on button "The Flock" at bounding box center [257, 14] width 39 height 16
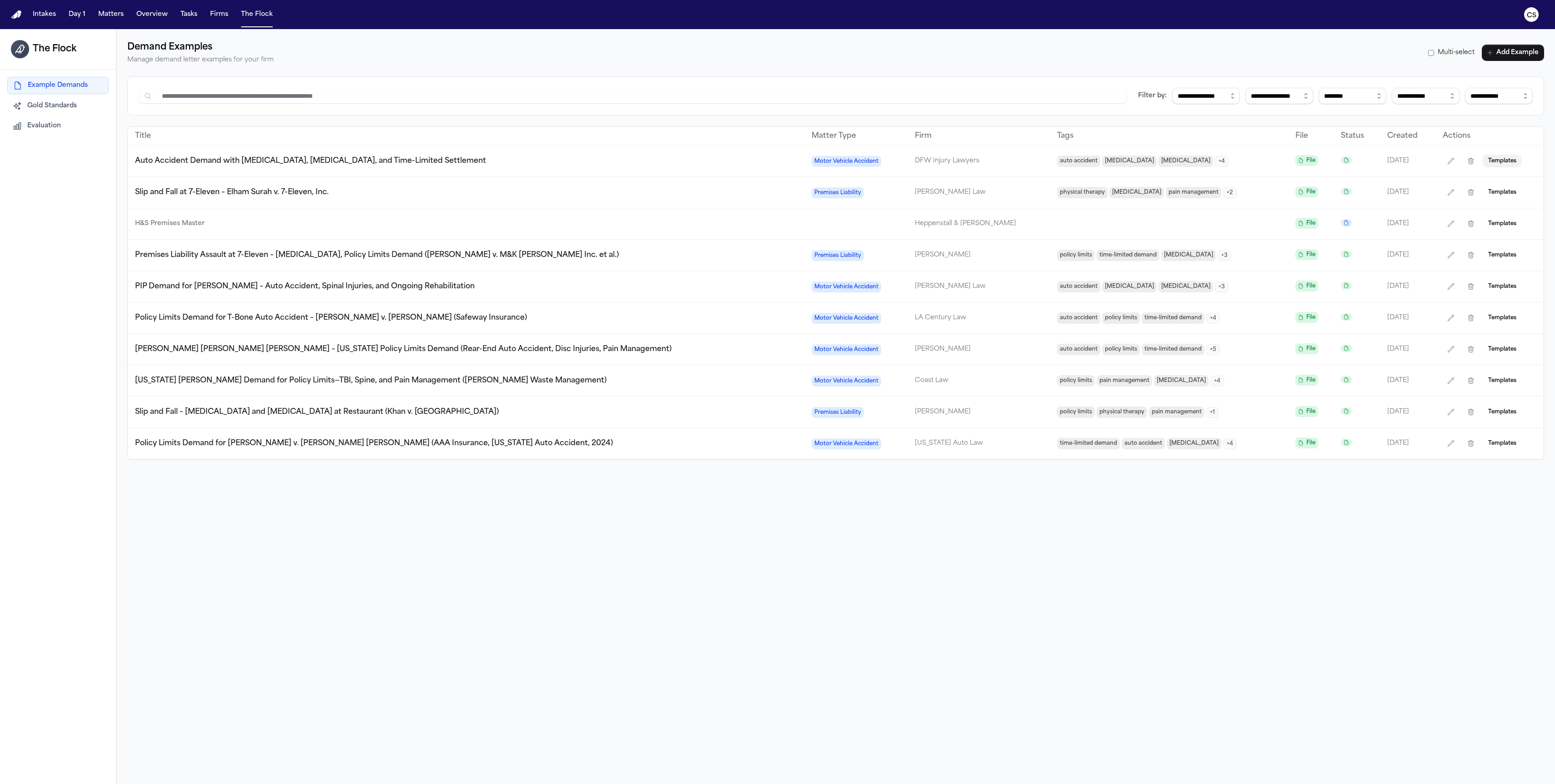
click at [1495, 165] on span "Templates" at bounding box center [1502, 161] width 28 height 7
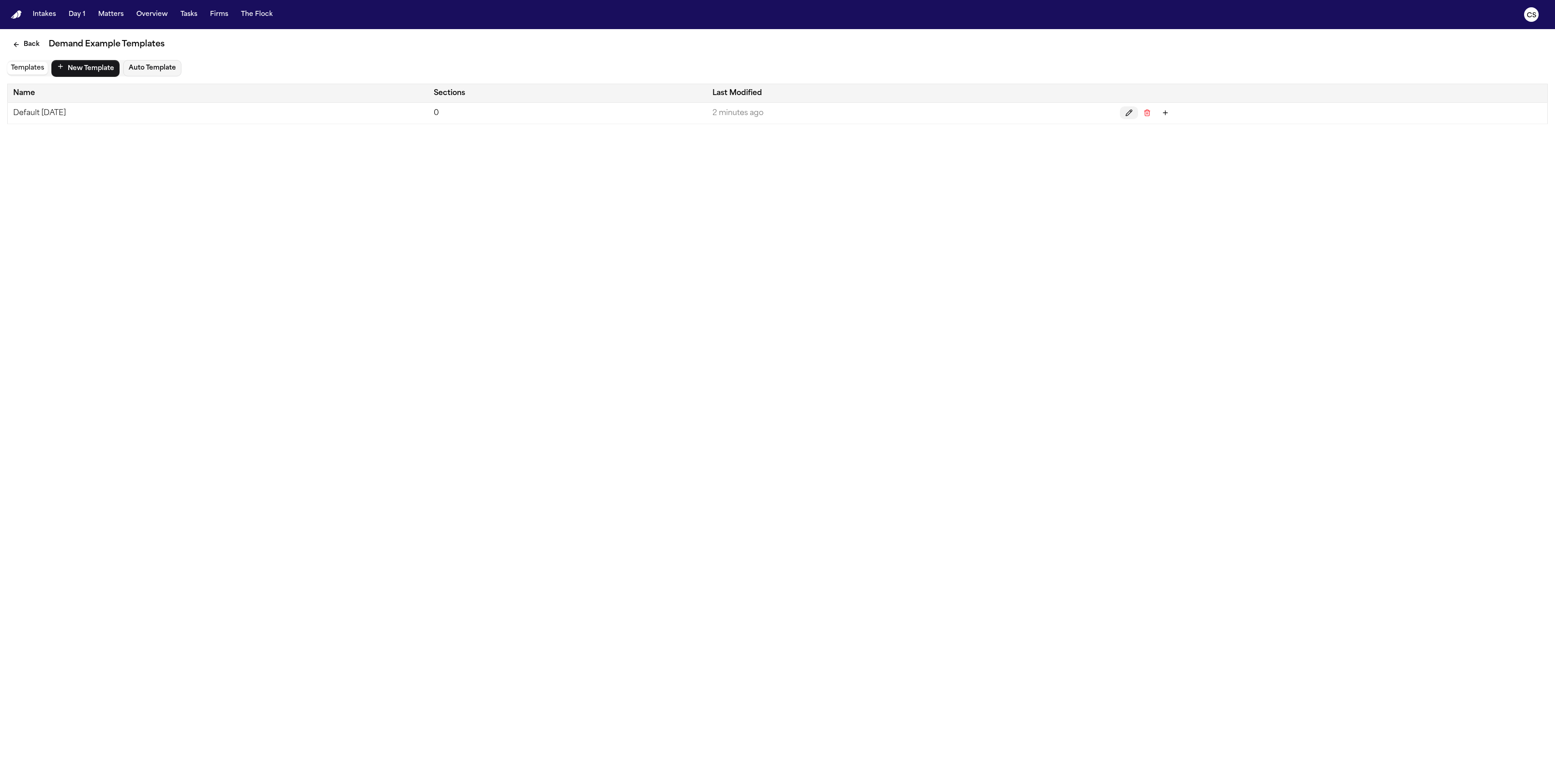
click at [1132, 110] on icon "Edit" at bounding box center [1129, 113] width 7 height 7
click at [16, 36] on div "Back Edit Template" at bounding box center [778, 45] width 1555 height 31
click at [16, 46] on icon "Back" at bounding box center [15, 44] width 2 height 4
click at [33, 71] on button "Templates" at bounding box center [27, 68] width 40 height 13
click at [148, 69] on button "Auto Template" at bounding box center [152, 68] width 58 height 16
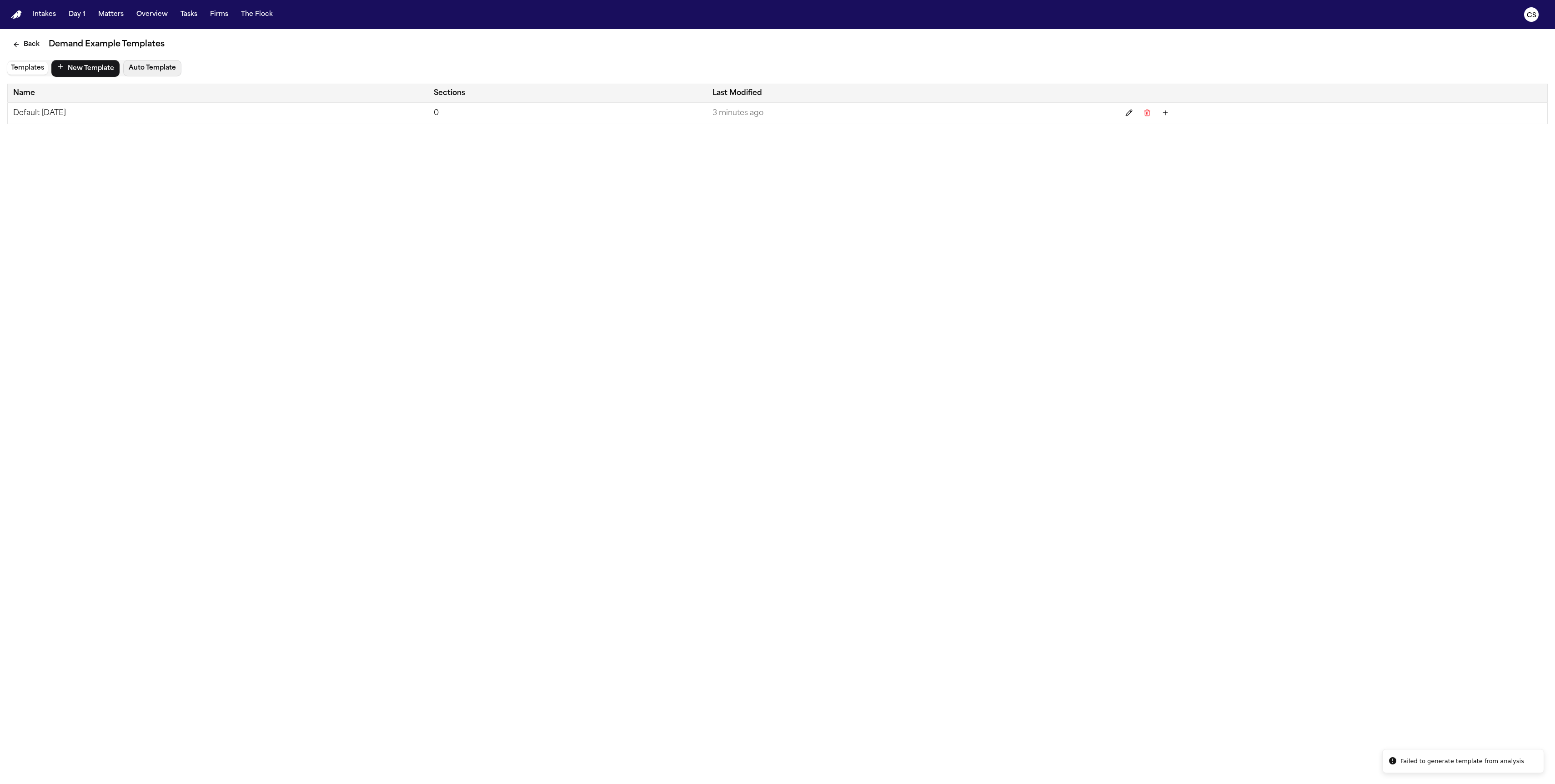
click at [148, 69] on button "Auto Template" at bounding box center [152, 68] width 58 height 16
click at [148, 69] on button "Auto Template" at bounding box center [152, 68] width 58 height 16
click at [148, 68] on button "Auto Template" at bounding box center [152, 68] width 58 height 16
click at [148, 67] on button "Auto Template" at bounding box center [152, 68] width 58 height 16
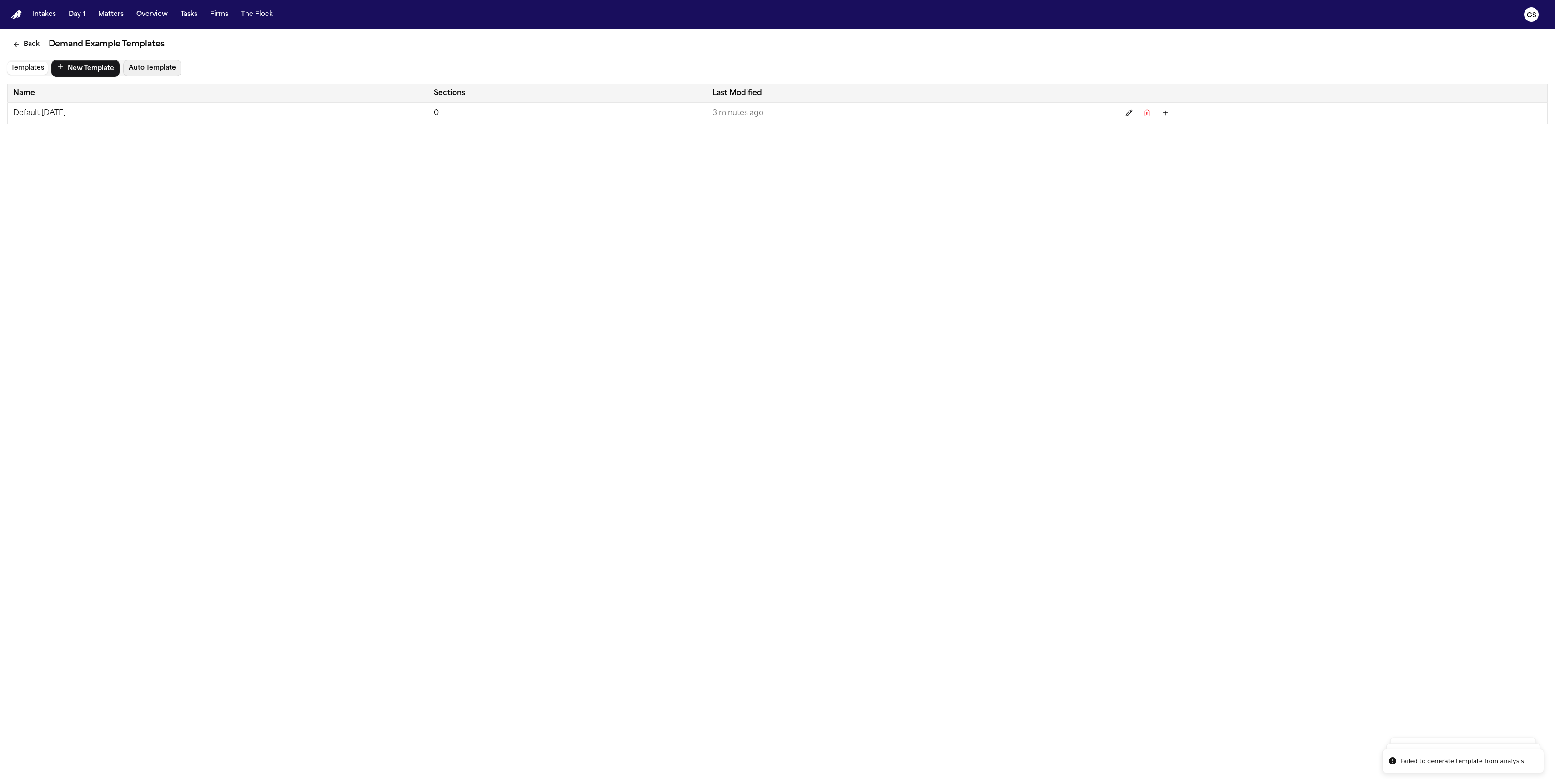
click at [148, 67] on button "Auto Template" at bounding box center [152, 68] width 58 height 16
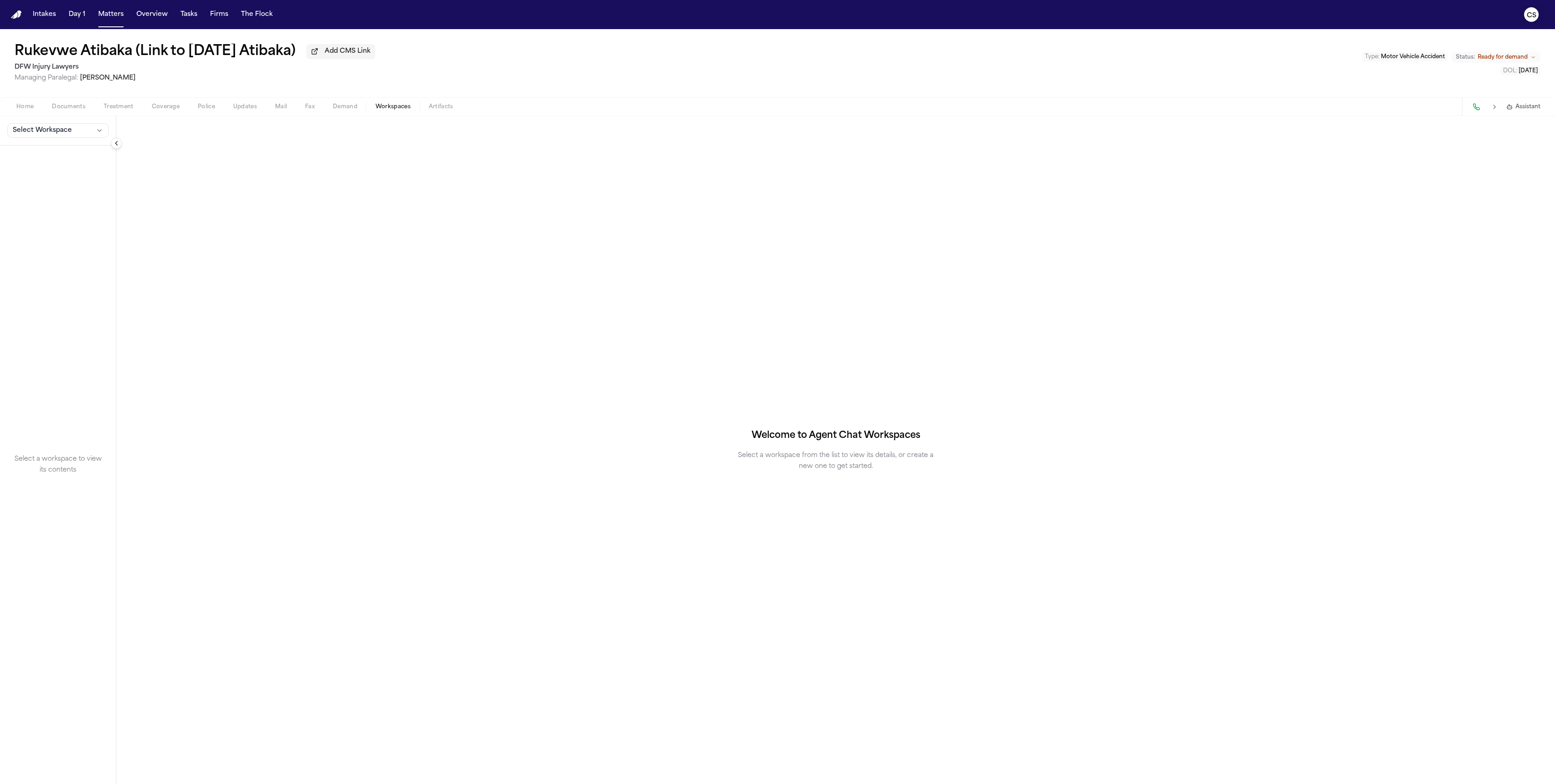
click at [1534, 12] on text "CS" at bounding box center [1531, 15] width 10 height 7
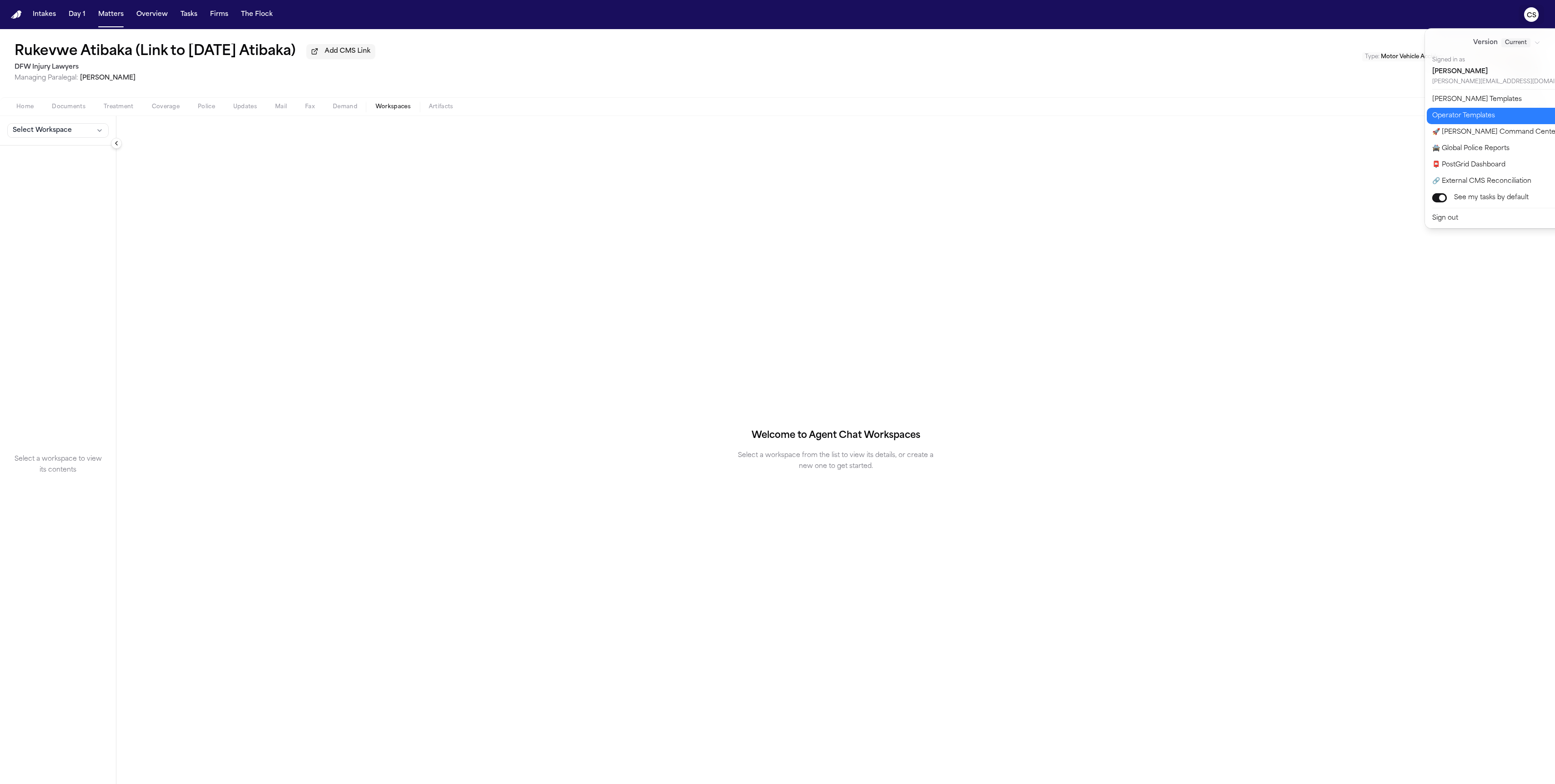
click at [1492, 115] on button "Operator Templates" at bounding box center [1512, 116] width 171 height 16
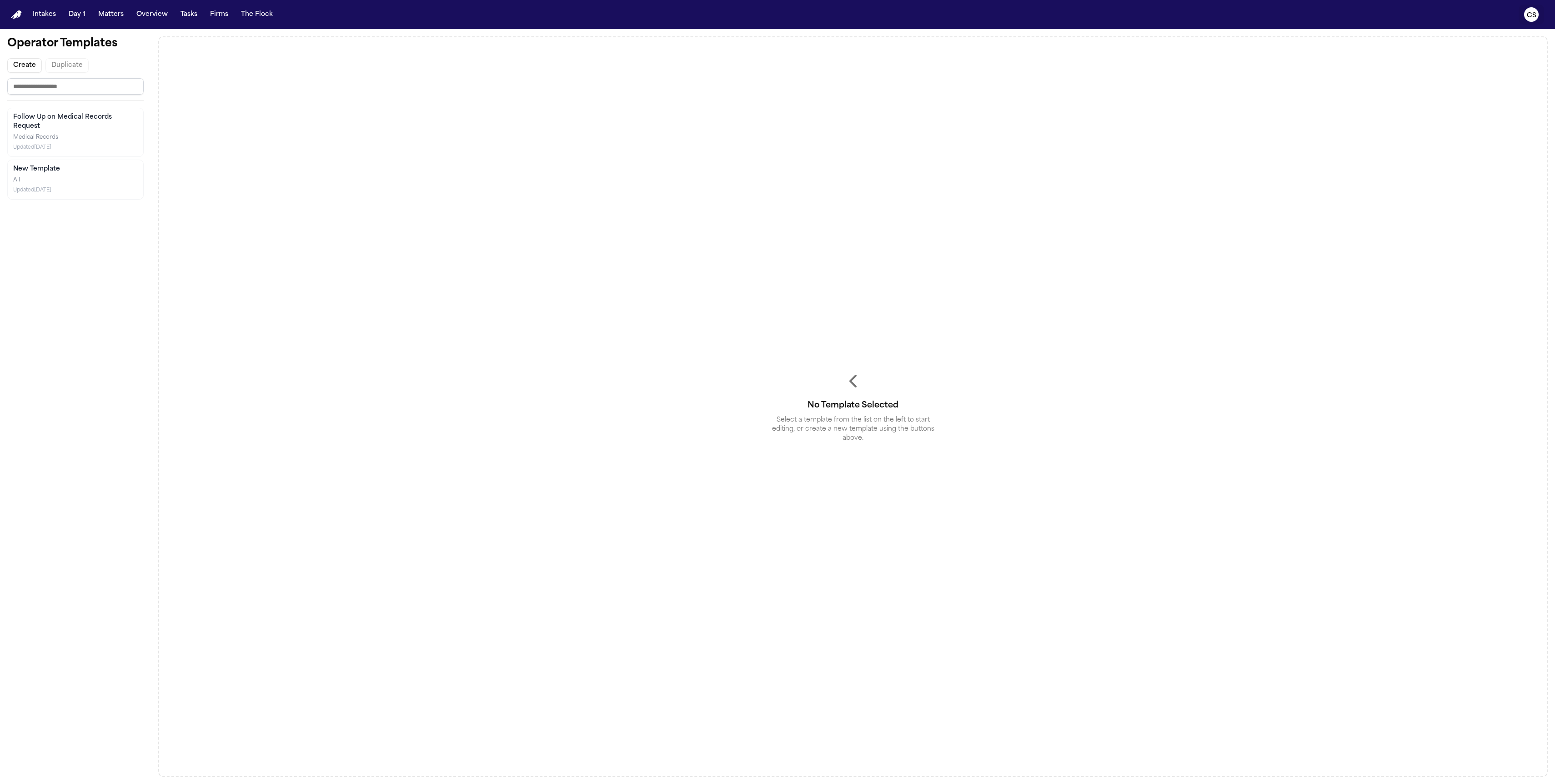
click at [1537, 13] on icon "CS" at bounding box center [1531, 14] width 14 height 14
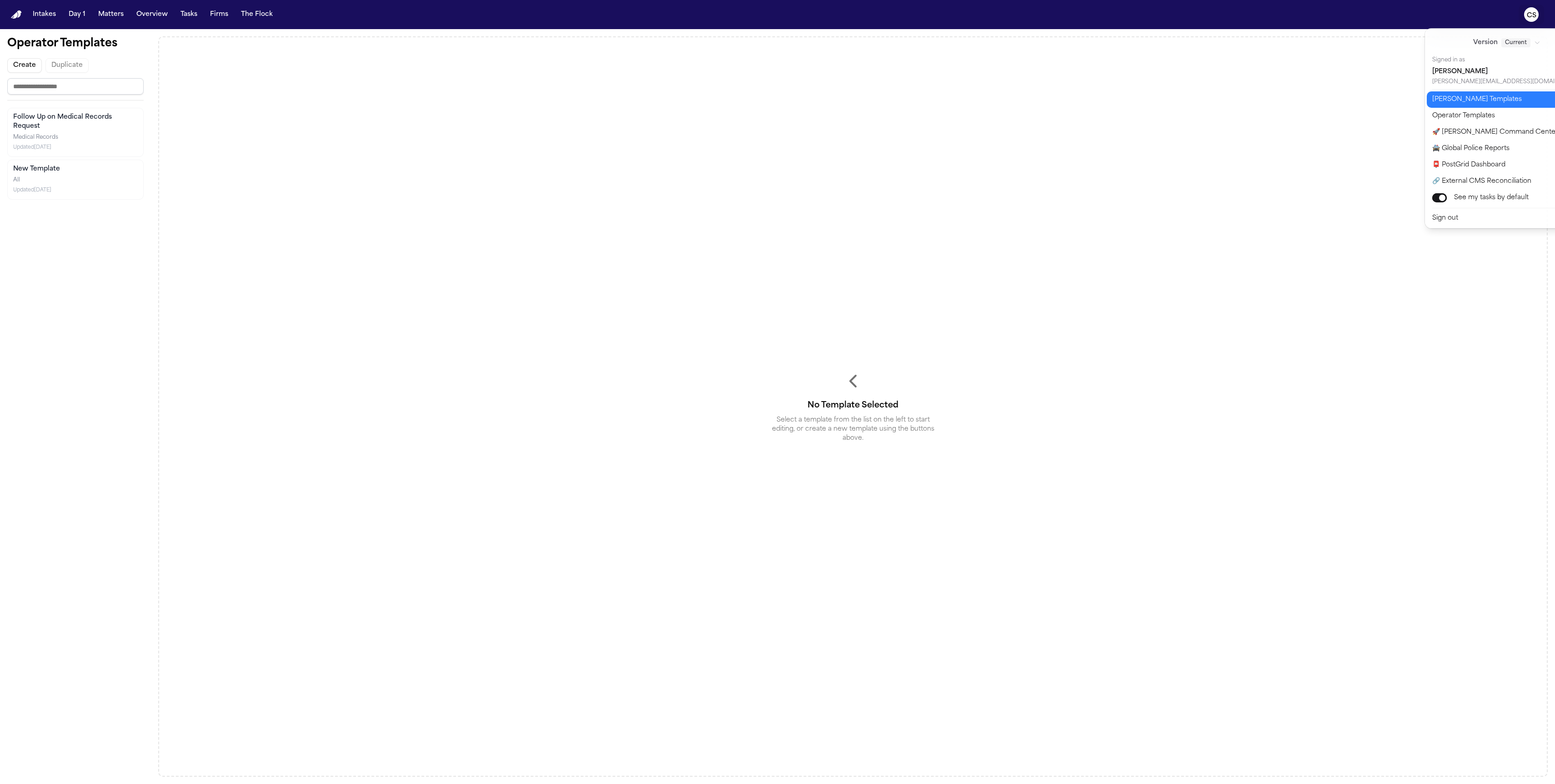
click at [1480, 97] on button "[PERSON_NAME] Templates" at bounding box center [1512, 99] width 171 height 16
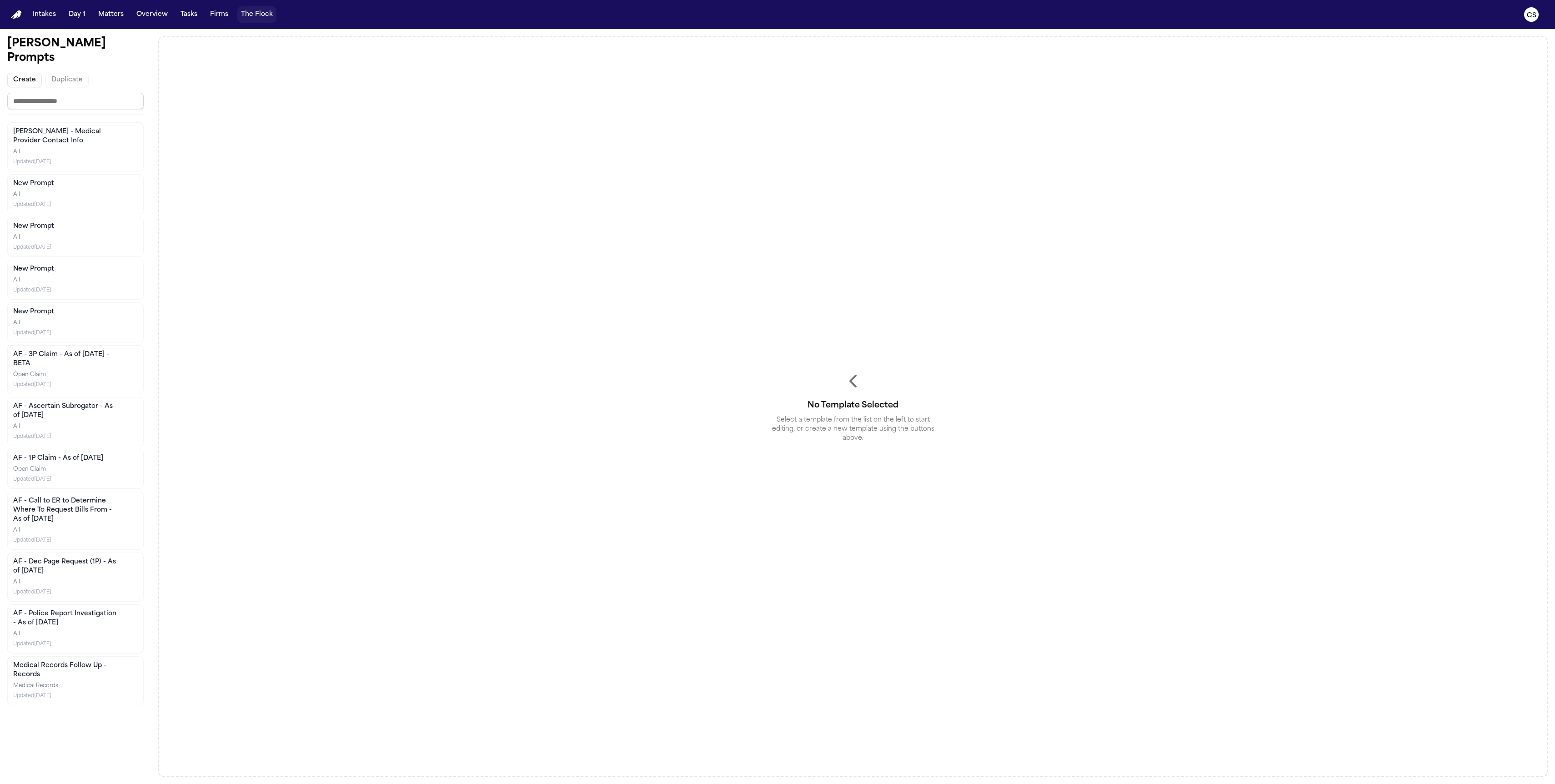
click at [258, 12] on button "The Flock" at bounding box center [257, 14] width 39 height 16
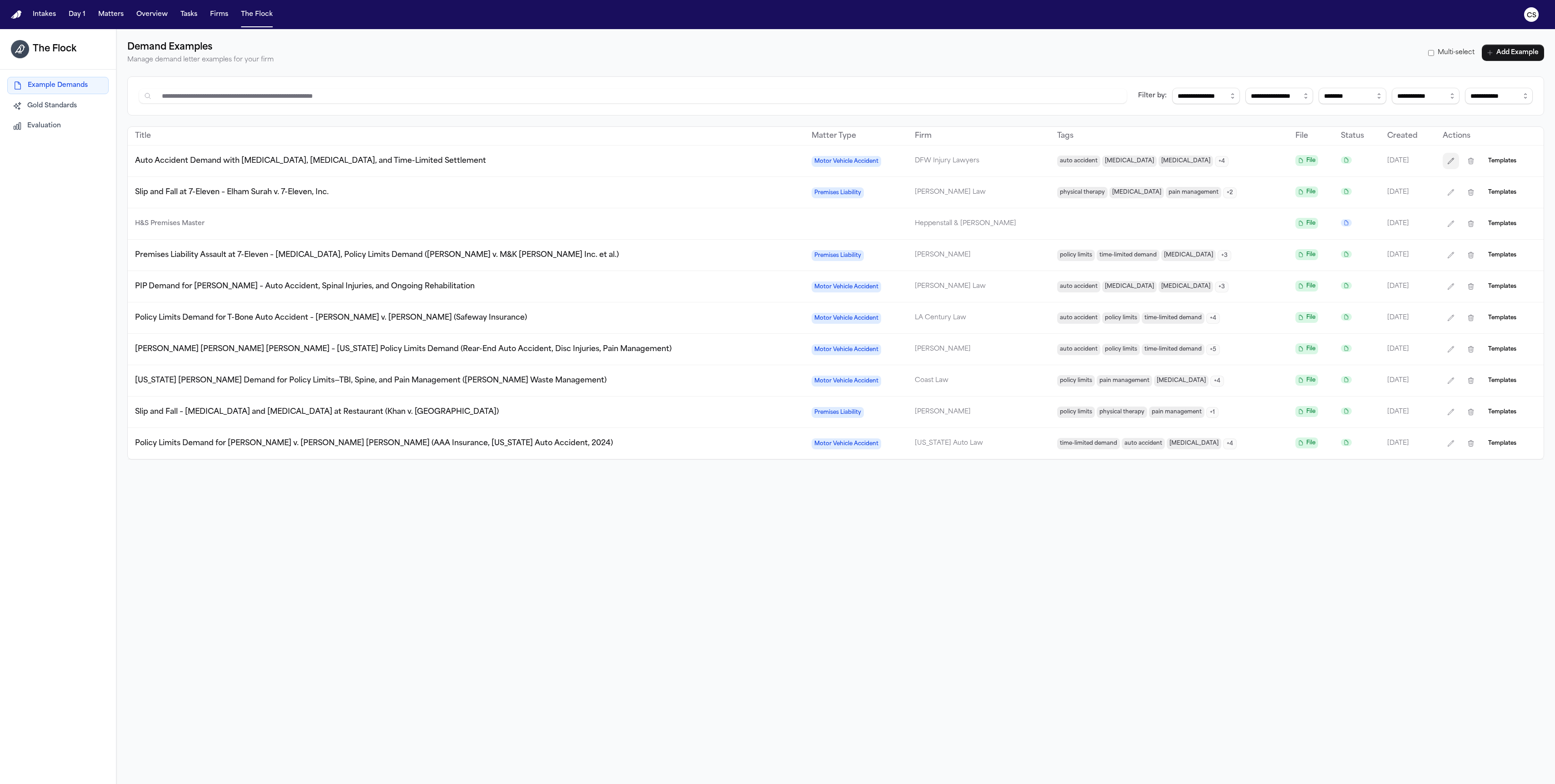
click at [1447, 160] on icon "button" at bounding box center [1451, 161] width 7 height 7
select select "**********"
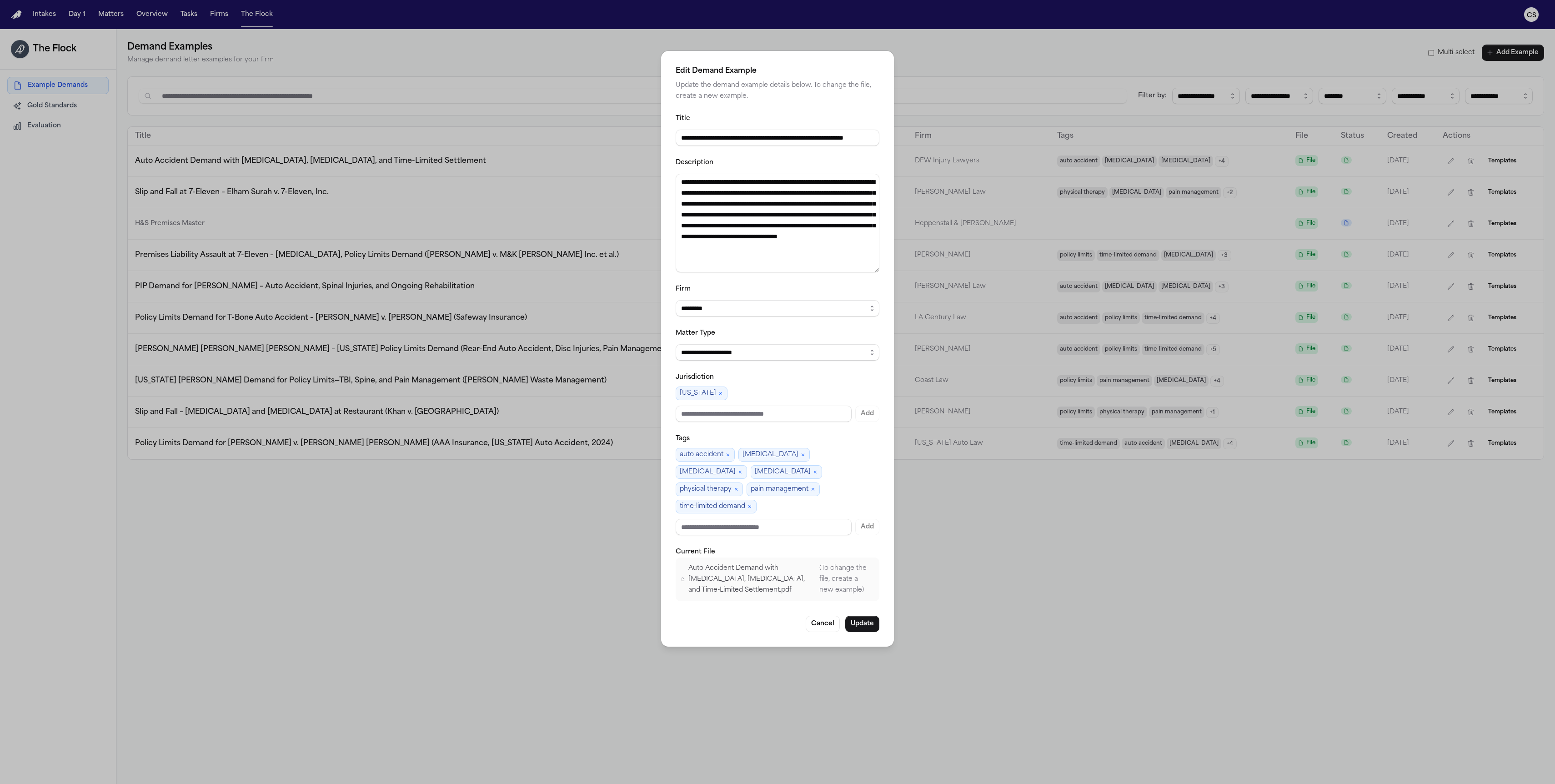
drag, startPoint x: 872, startPoint y: 226, endPoint x: 881, endPoint y: 286, distance: 60.7
click at [881, 286] on div "**********" at bounding box center [778, 348] width 233 height 596
drag, startPoint x: 755, startPoint y: 141, endPoint x: 985, endPoint y: 139, distance: 230.0
click at [985, 139] on div "**********" at bounding box center [778, 392] width 1555 height 784
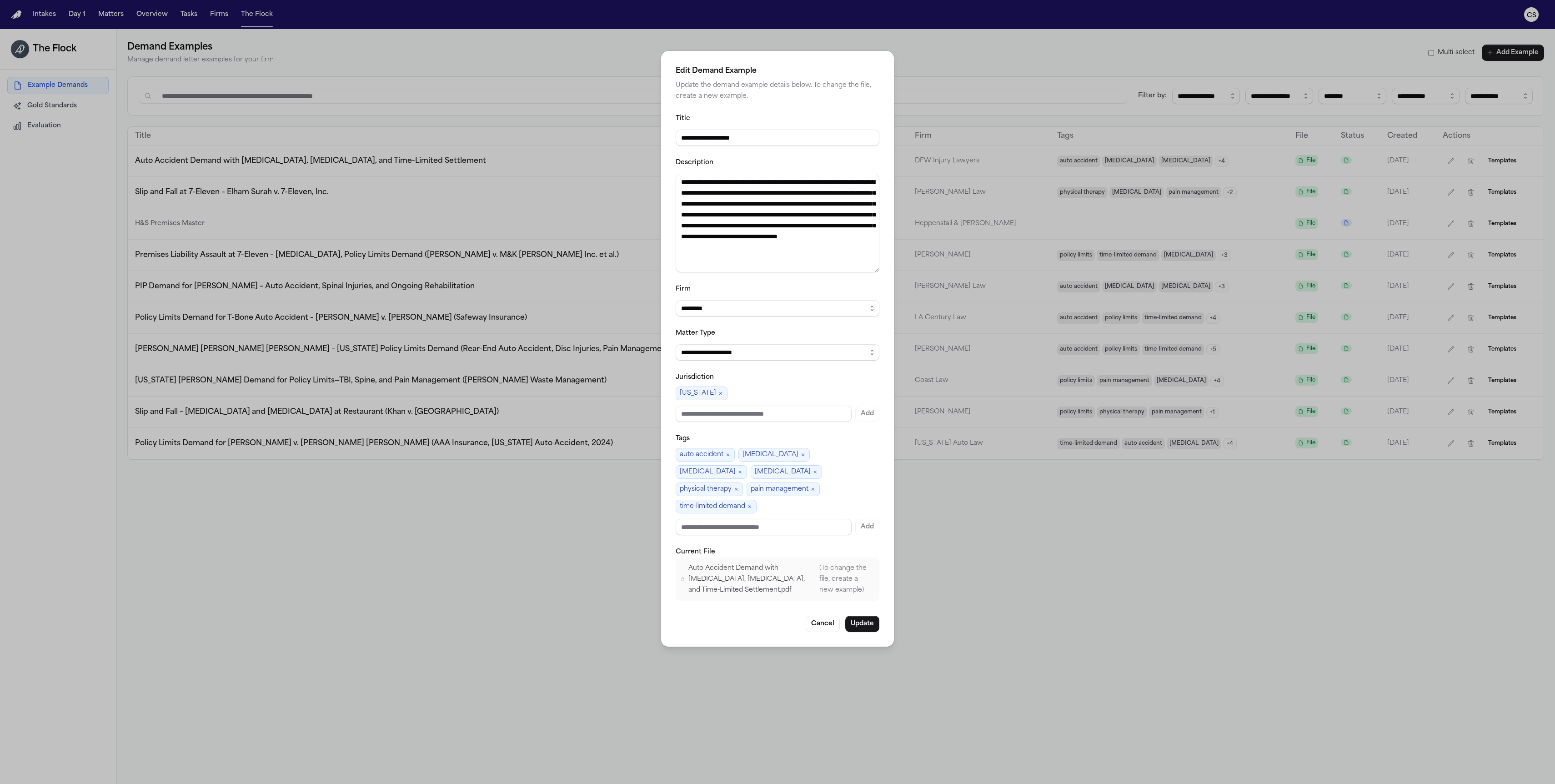
scroll to position [0, 0]
type input "**********"
click at [855, 616] on button "Update" at bounding box center [862, 623] width 34 height 16
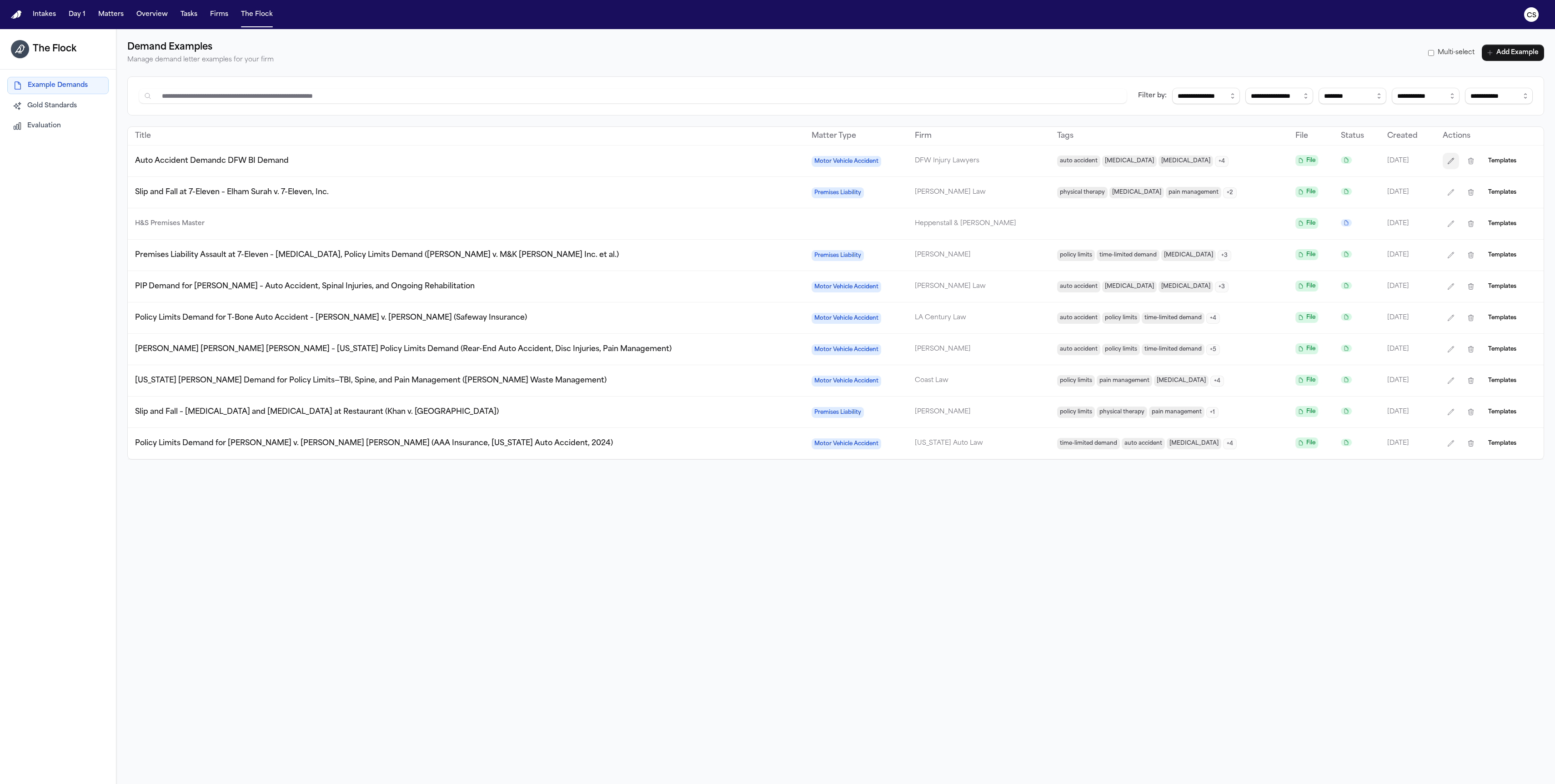
click at [1447, 162] on icon "button" at bounding box center [1451, 161] width 7 height 7
select select "**********"
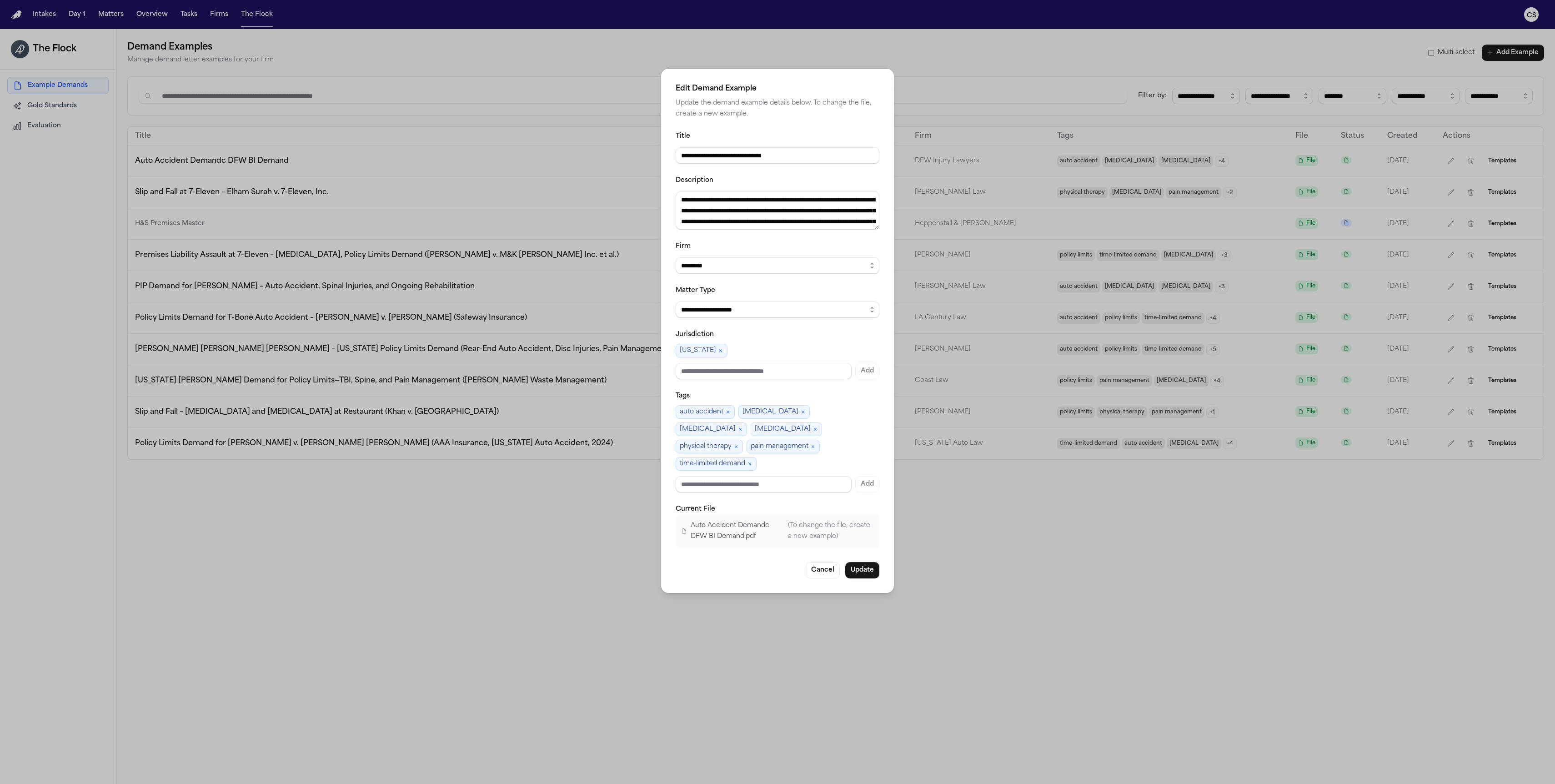
click at [791, 527] on p "(To change the file, create a new example)" at bounding box center [831, 531] width 86 height 22
click at [791, 527] on p "(To change the file, create a new example)" at bounding box center [831, 531] width 86 height 22
click at [821, 562] on button "Cancel" at bounding box center [823, 570] width 34 height 16
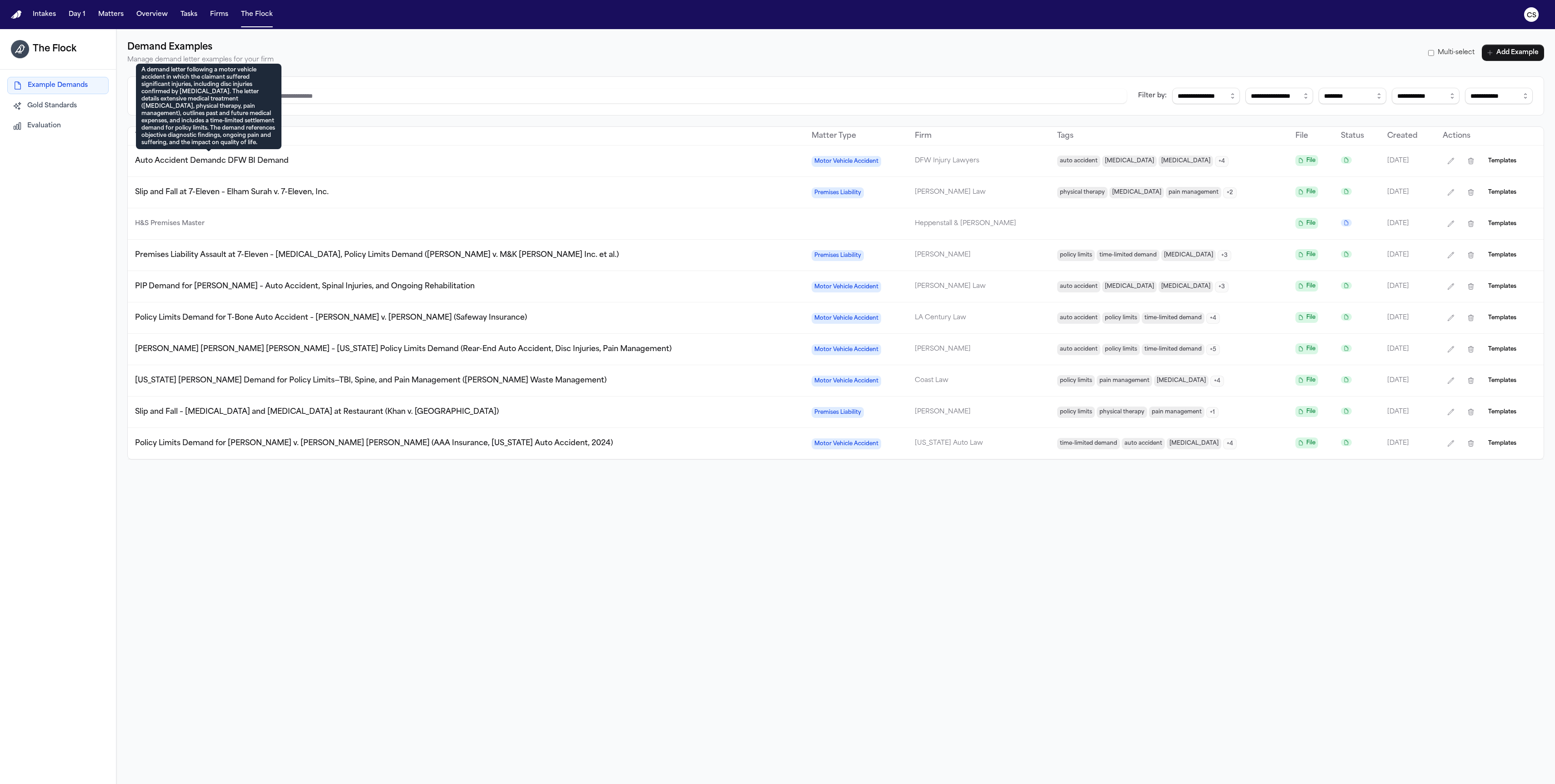
click at [278, 164] on span "Auto Accident Demandc DFW BI Demand" at bounding box center [212, 161] width 154 height 7
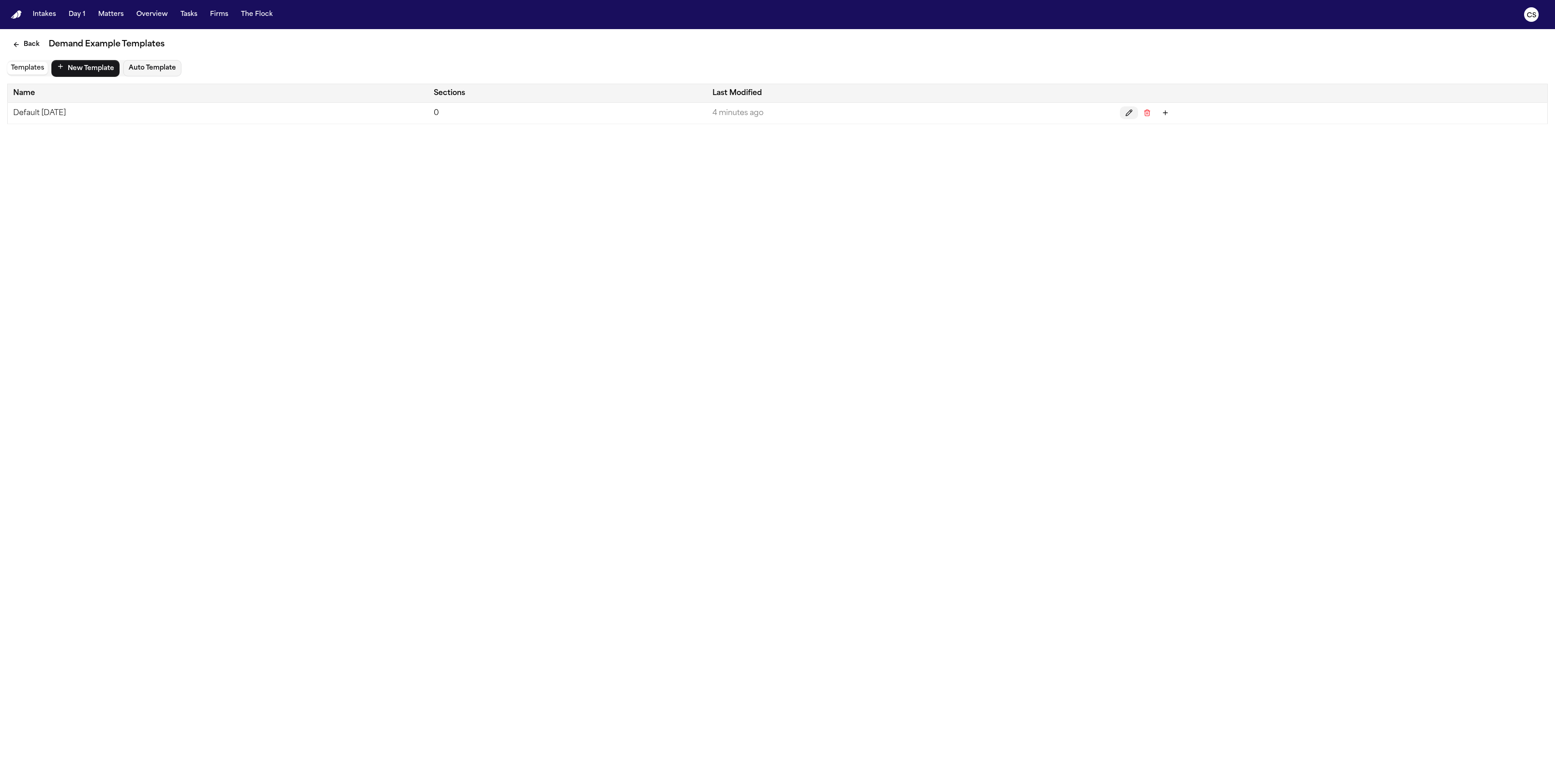
click at [1132, 115] on icon "Edit" at bounding box center [1129, 113] width 7 height 7
click at [1504, 773] on icon "cancel" at bounding box center [1503, 773] width 7 height 7
click at [13, 43] on icon "Back" at bounding box center [16, 45] width 7 height 7
click at [1508, 777] on button "cancel" at bounding box center [1503, 776] width 18 height 17
click at [1523, 46] on icon "Edit template" at bounding box center [1522, 45] width 7 height 7
